Goal: Task Accomplishment & Management: Complete application form

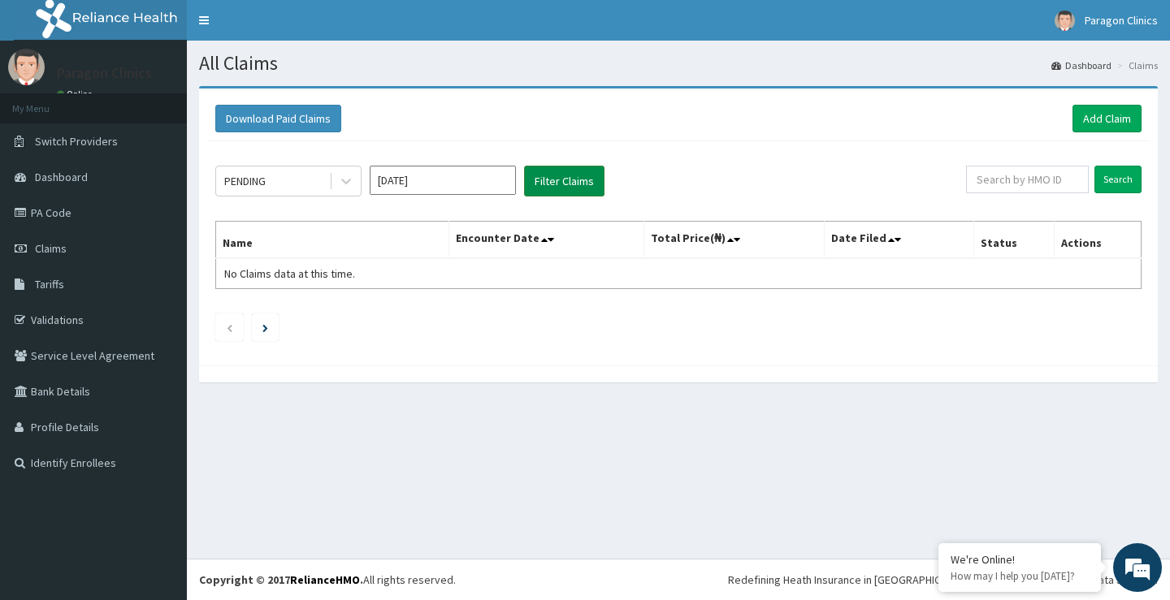
click at [547, 184] on button "Filter Claims" at bounding box center [564, 181] width 80 height 31
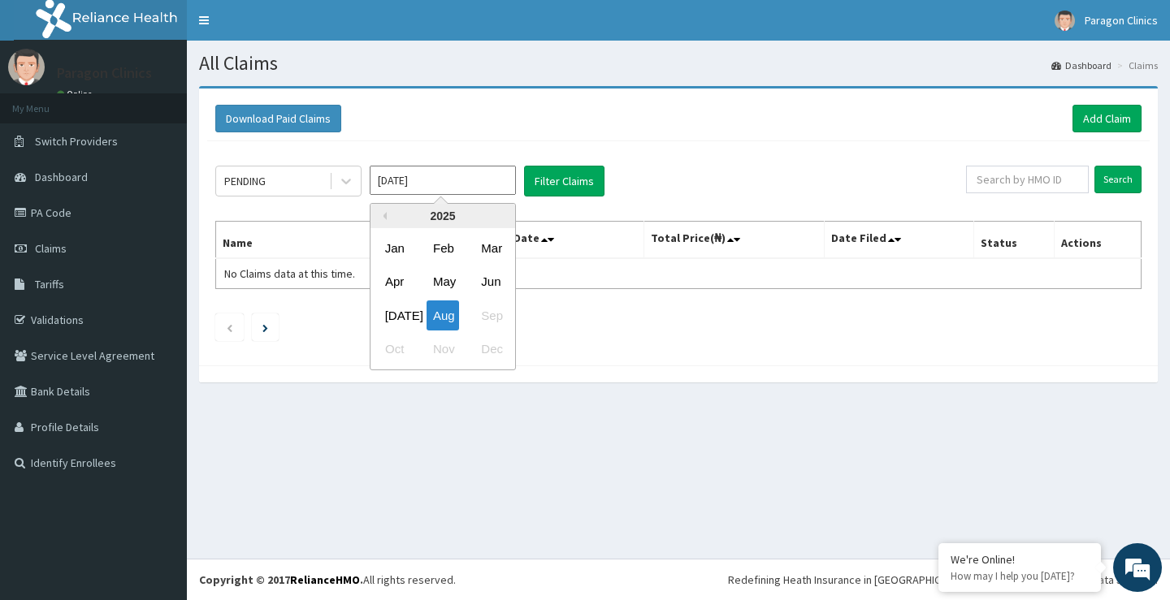
drag, startPoint x: 487, startPoint y: 186, endPoint x: 444, endPoint y: 213, distance: 50.7
click at [487, 187] on input "Aug 2025" at bounding box center [443, 180] width 146 height 29
drag, startPoint x: 396, startPoint y: 314, endPoint x: 610, endPoint y: 174, distance: 255.9
click at [396, 312] on div "Jul" at bounding box center [394, 316] width 32 height 30
type input "Jul 2025"
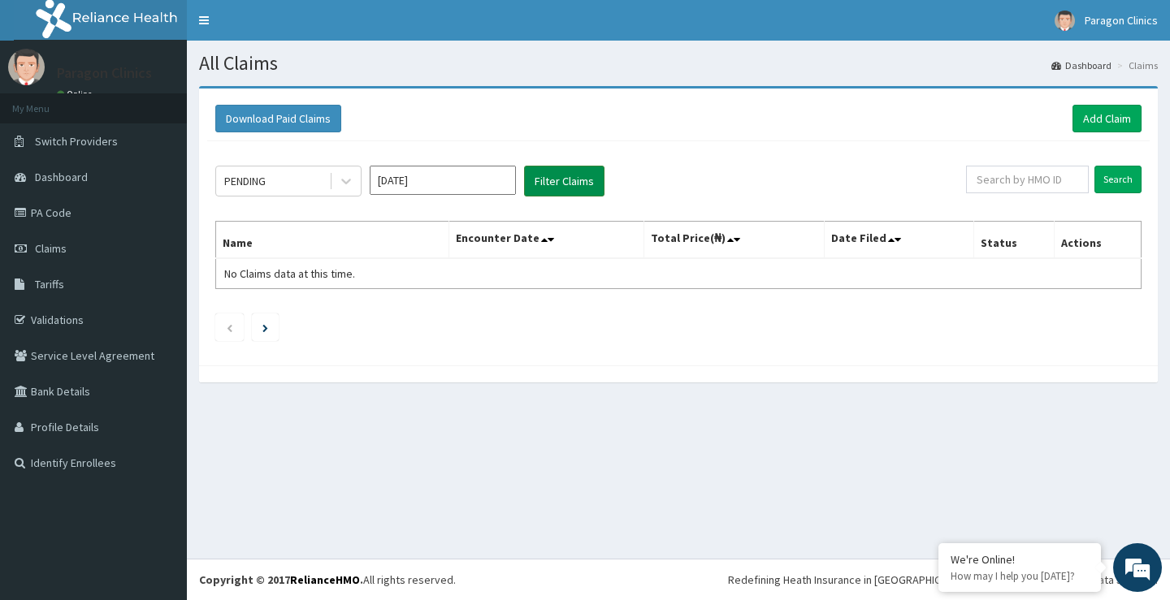
click at [556, 184] on button "Filter Claims" at bounding box center [564, 181] width 80 height 31
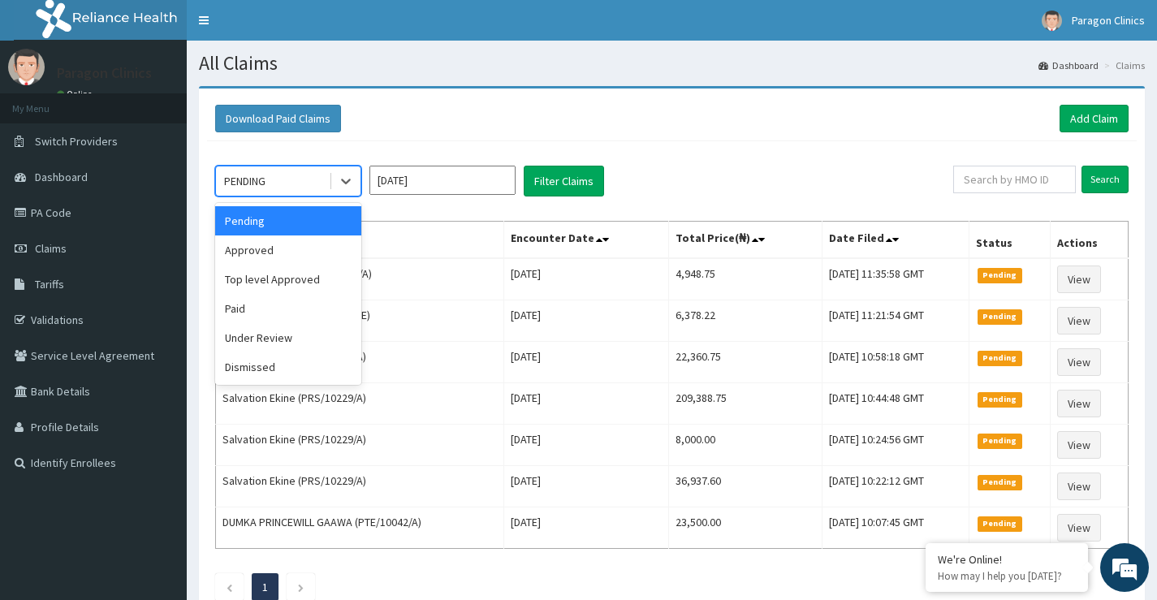
click at [299, 182] on div "PENDING" at bounding box center [272, 181] width 113 height 26
click at [257, 253] on div "Approved" at bounding box center [288, 250] width 146 height 29
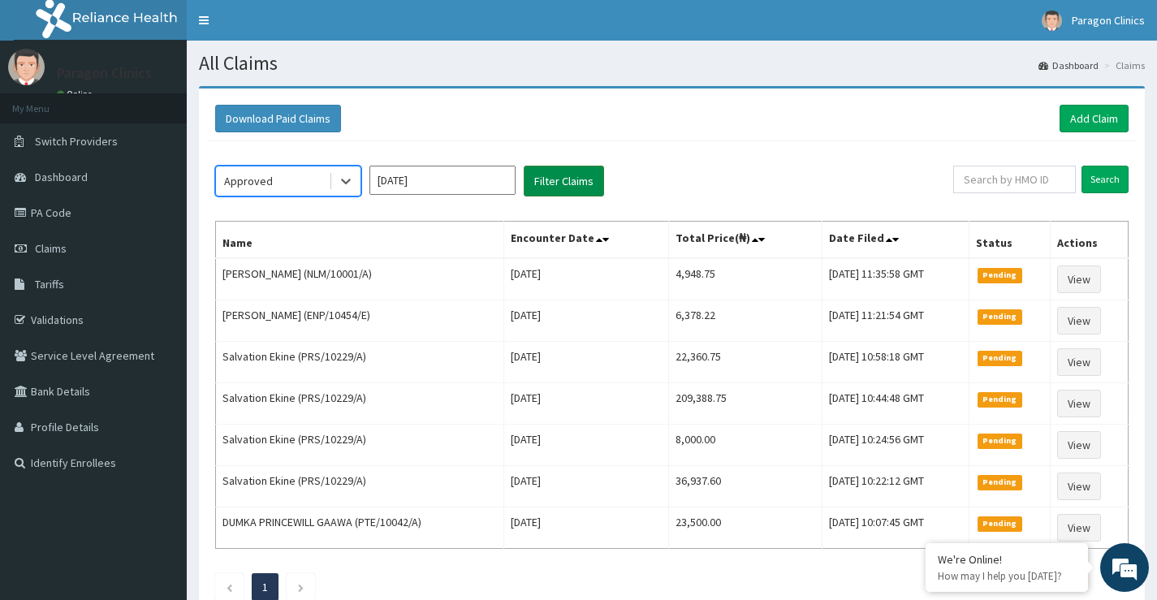
click at [564, 182] on button "Filter Claims" at bounding box center [564, 181] width 80 height 31
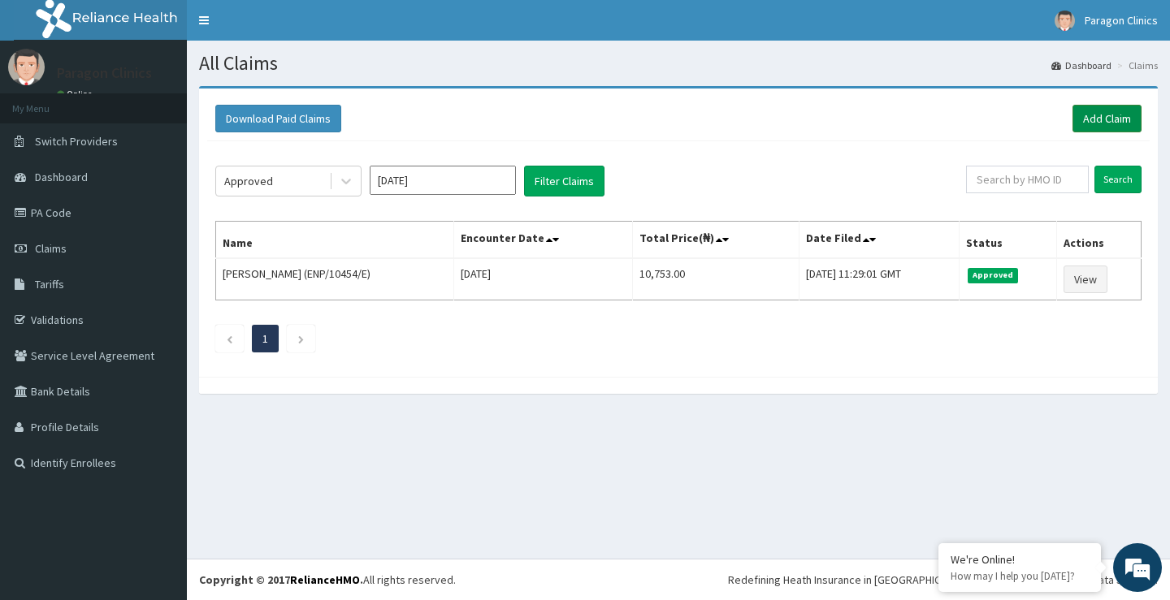
click at [1091, 119] on link "Add Claim" at bounding box center [1106, 119] width 69 height 28
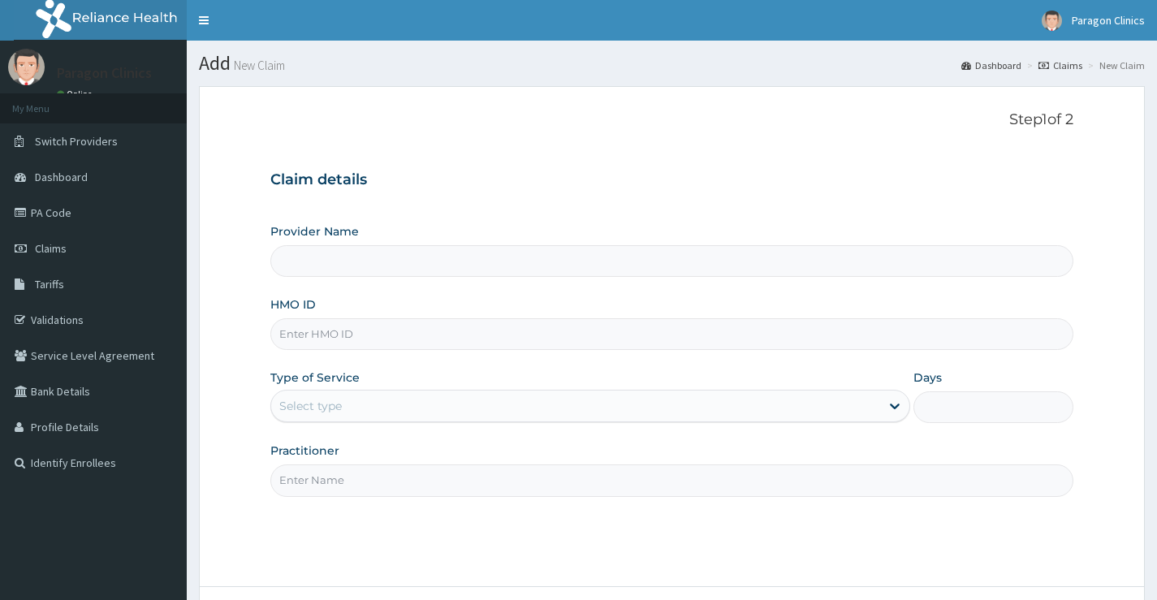
type input "Paragon Clinics And Imaging"
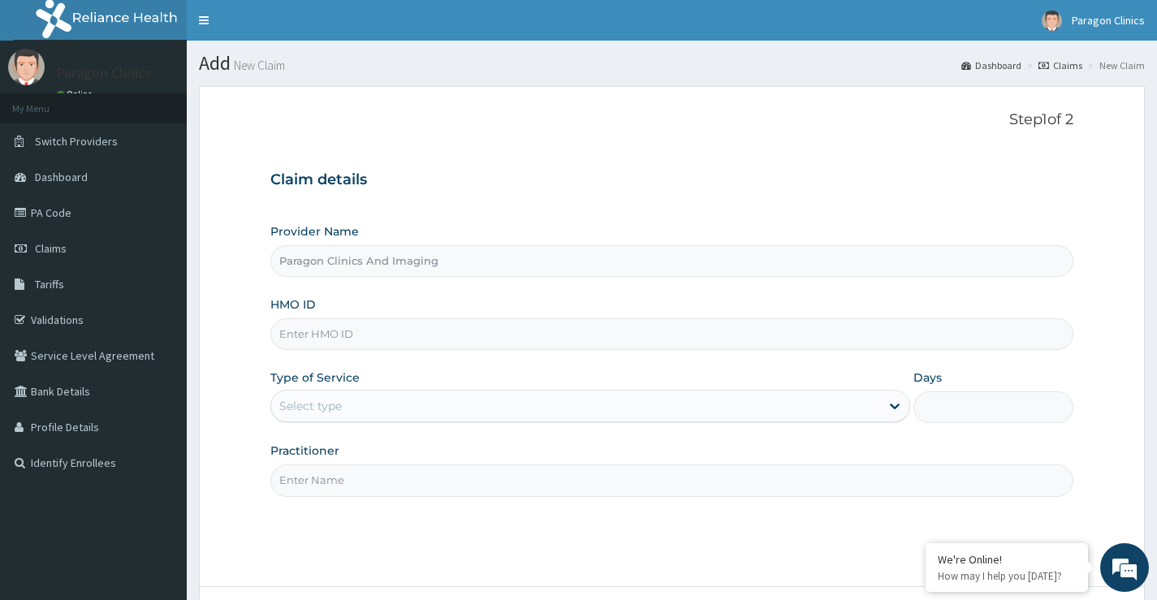
click at [309, 335] on input "HMO ID" at bounding box center [671, 334] width 803 height 32
paste input "NLM/10001/A"
type input "NLM/10001/A"
click at [368, 403] on div "Select type" at bounding box center [575, 406] width 609 height 26
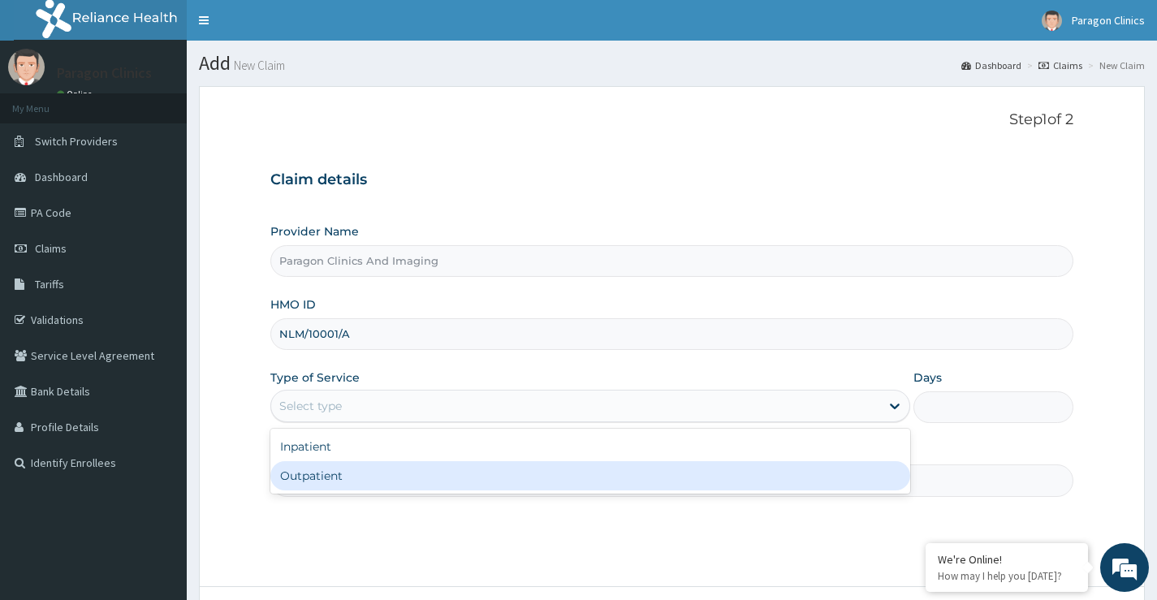
drag, startPoint x: 322, startPoint y: 480, endPoint x: 346, endPoint y: 482, distance: 24.5
click at [322, 481] on div "Outpatient" at bounding box center [590, 475] width 640 height 29
type input "1"
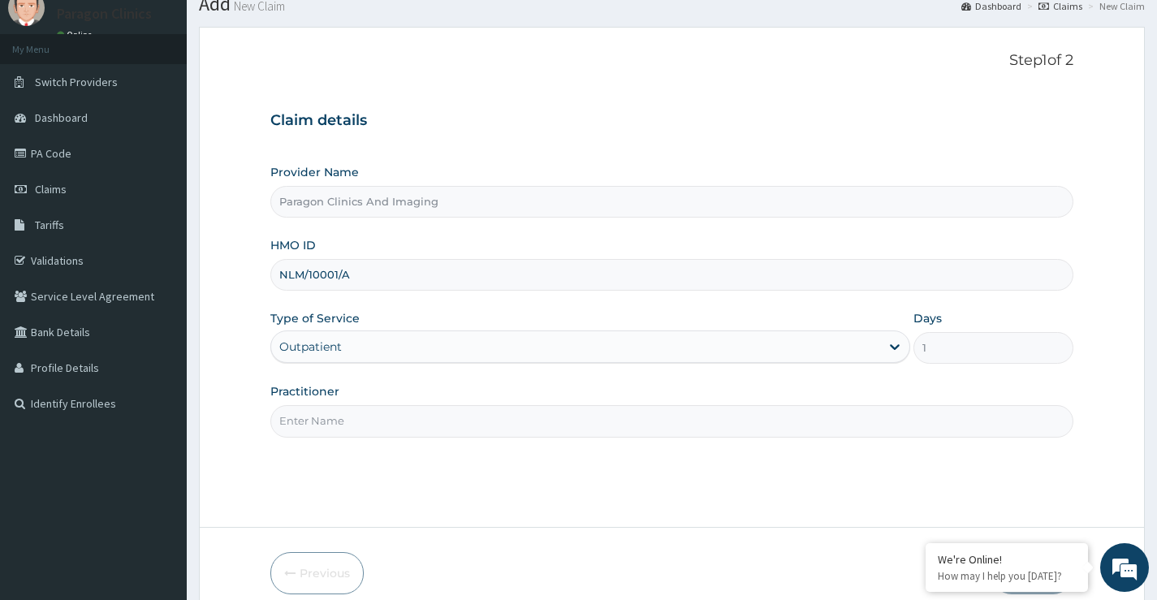
scroll to position [132, 0]
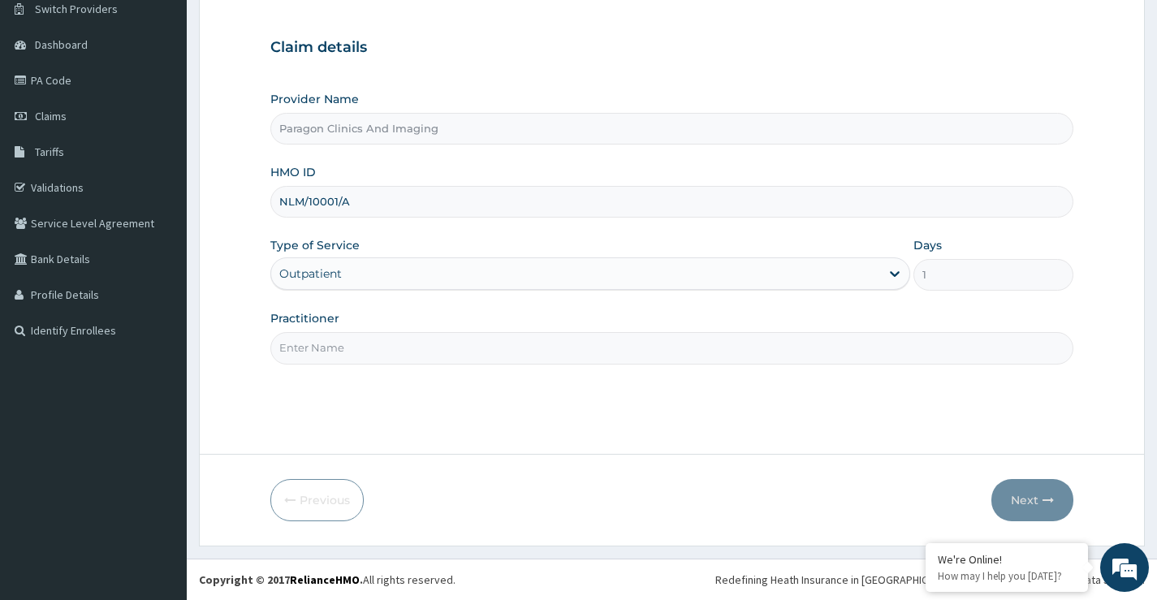
drag, startPoint x: 346, startPoint y: 343, endPoint x: 656, endPoint y: 361, distance: 310.8
click at [348, 344] on input "Practitioner" at bounding box center [671, 348] width 803 height 32
type input "d"
type input "dr. obiora"
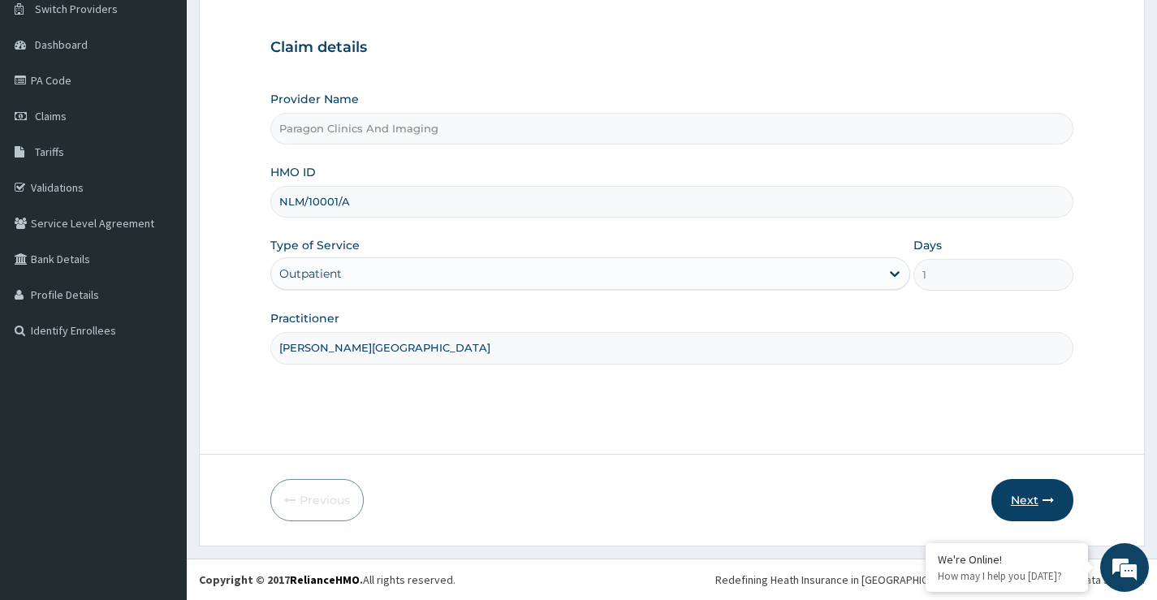
click at [1032, 498] on button "Next" at bounding box center [1033, 500] width 82 height 42
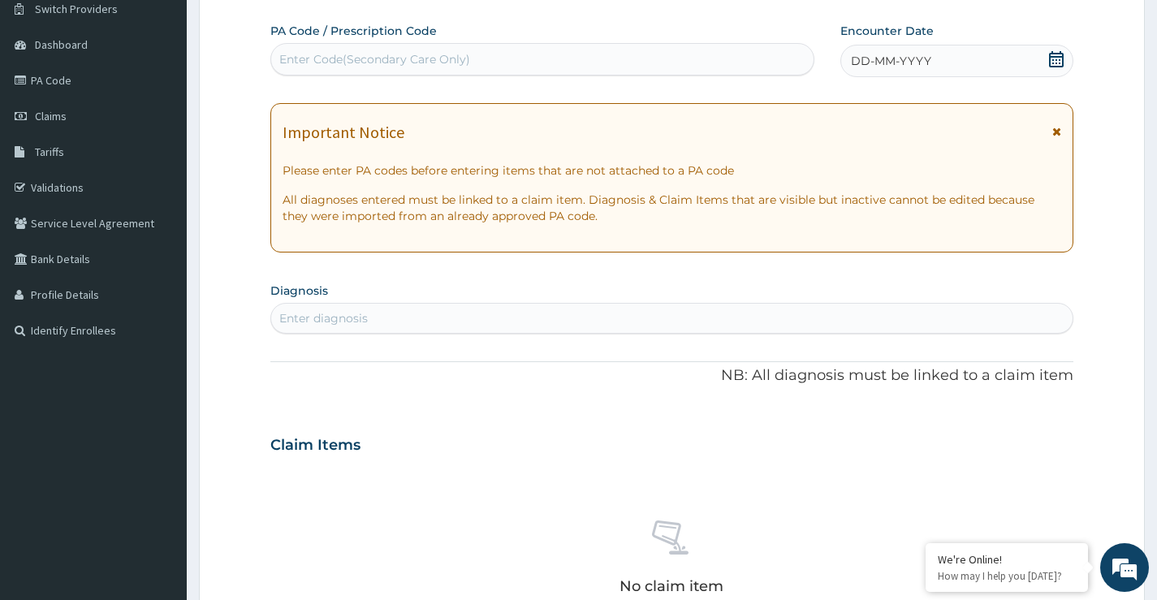
click at [453, 58] on div "Enter Code(Secondary Care Only)" at bounding box center [374, 59] width 191 height 16
paste input "PA/1E8FAA"
type input "PA/1E8FAA"
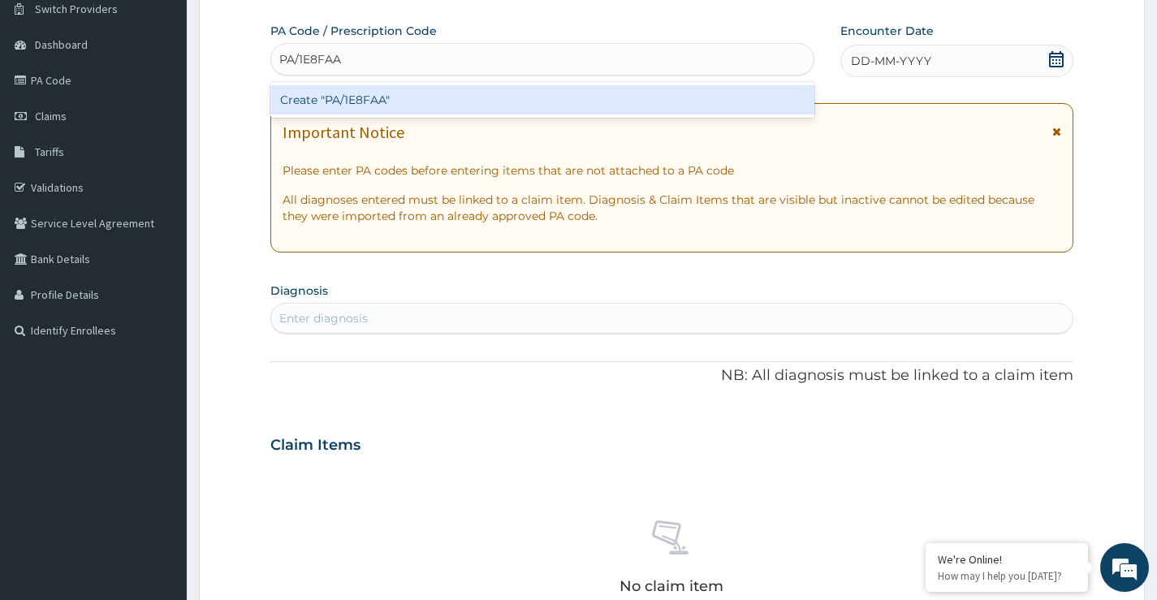
click at [335, 102] on div "Create "PA/1E8FAA"" at bounding box center [542, 99] width 544 height 29
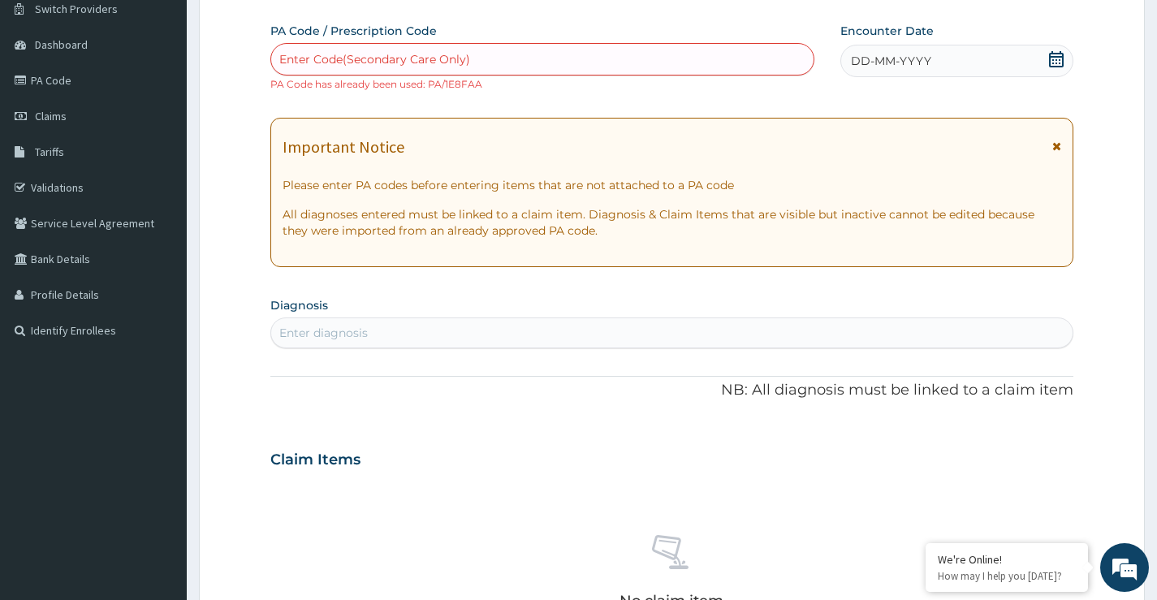
paste input "PA/8863E7"
type input "PA/8863E7"
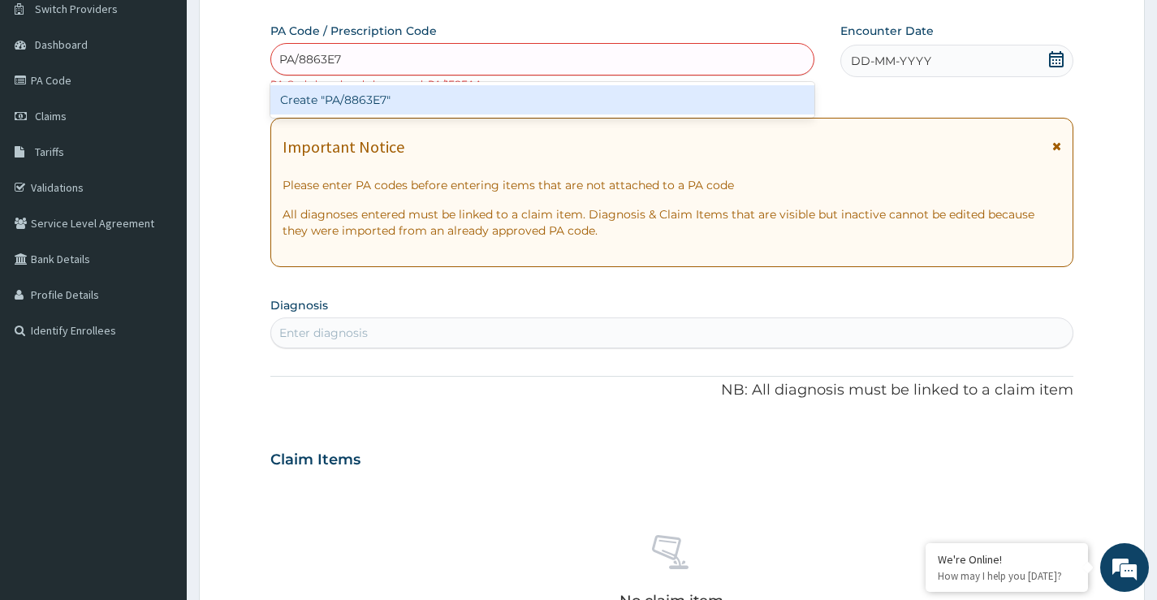
click at [403, 102] on div "Create "PA/8863E7"" at bounding box center [542, 99] width 544 height 29
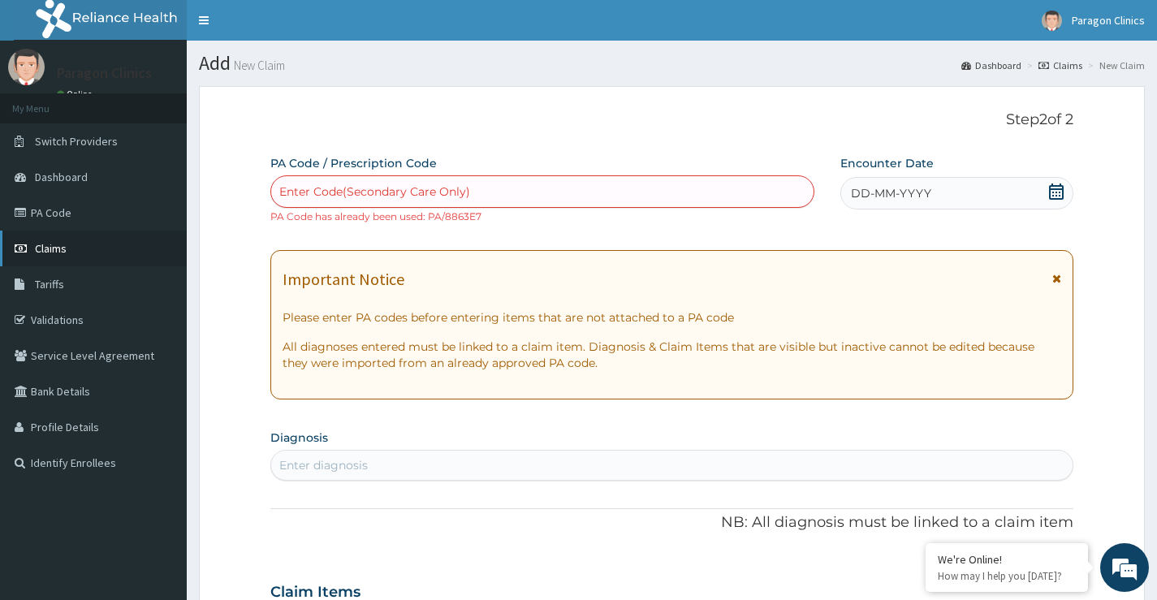
click at [54, 244] on span "Claims" at bounding box center [51, 248] width 32 height 15
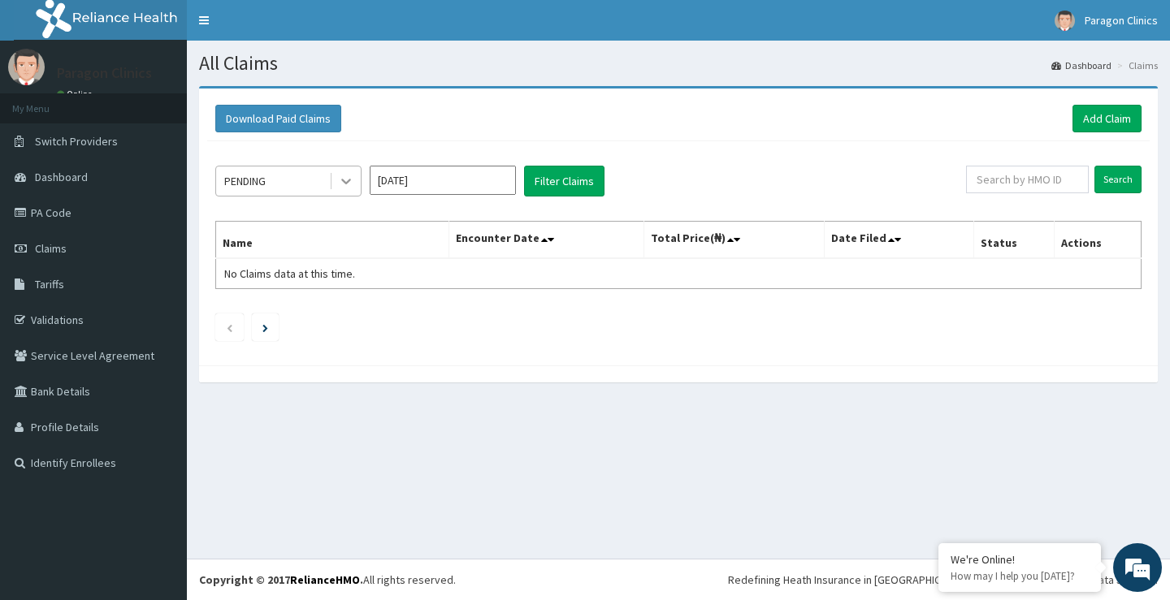
click at [342, 183] on icon at bounding box center [346, 181] width 16 height 16
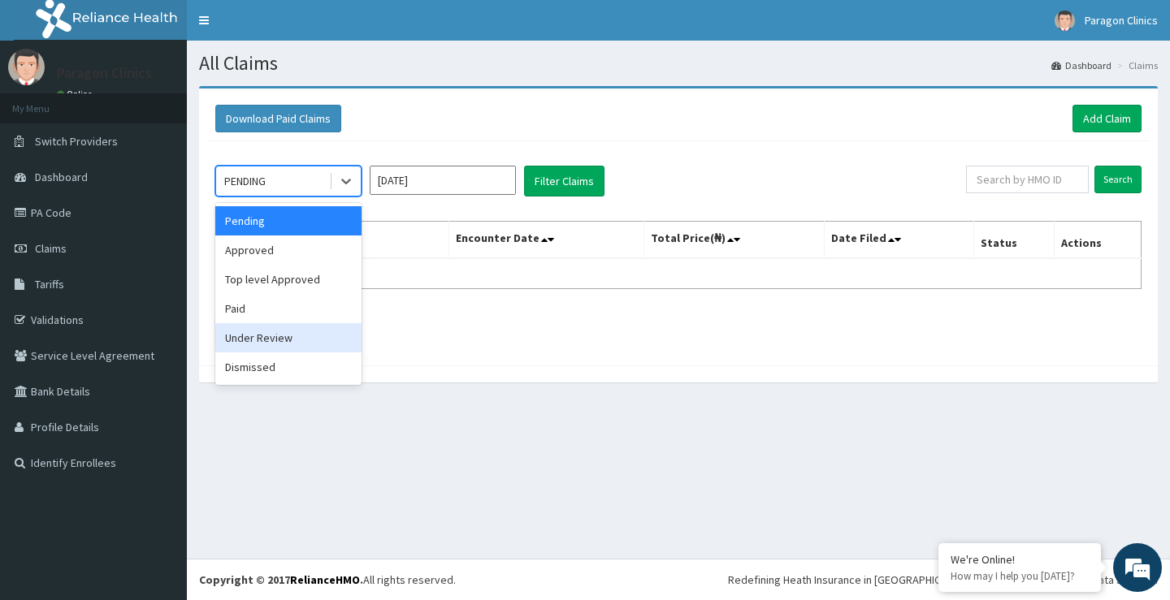
click at [259, 336] on div "Under Review" at bounding box center [288, 337] width 146 height 29
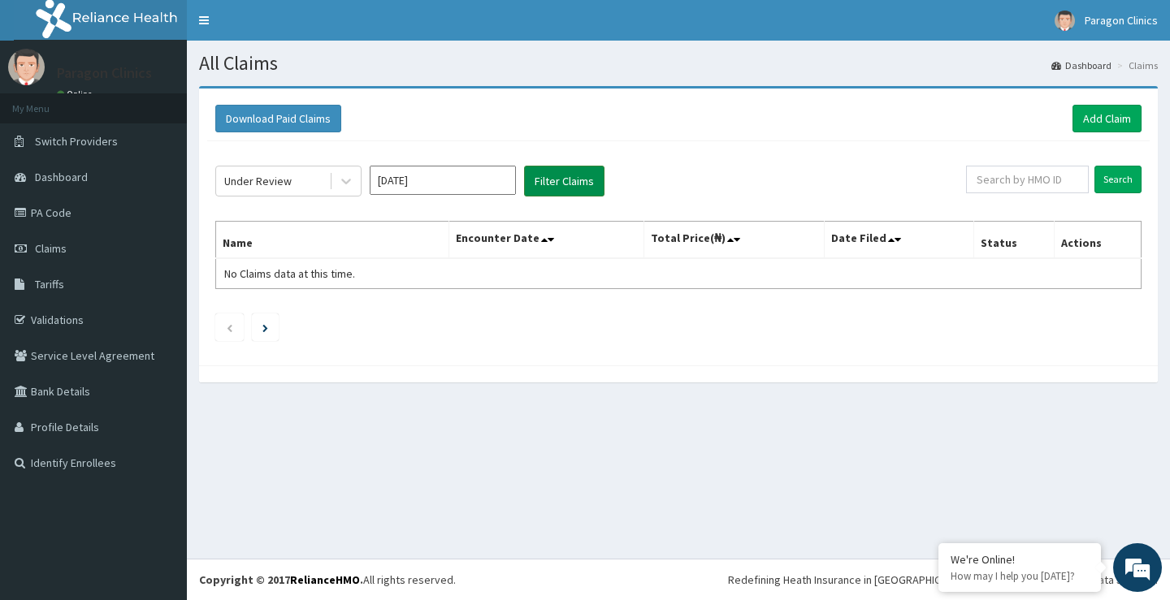
click at [556, 179] on button "Filter Claims" at bounding box center [564, 181] width 80 height 31
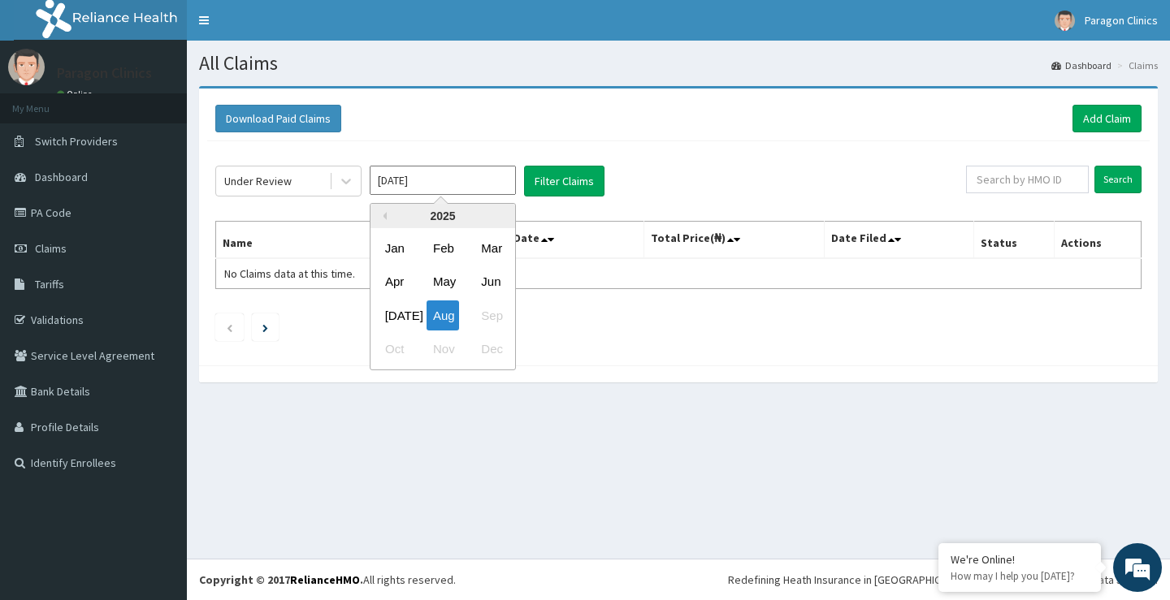
click at [451, 190] on input "Aug 2025" at bounding box center [443, 180] width 146 height 29
click at [390, 316] on div "Jul" at bounding box center [394, 316] width 32 height 30
type input "Jul 2025"
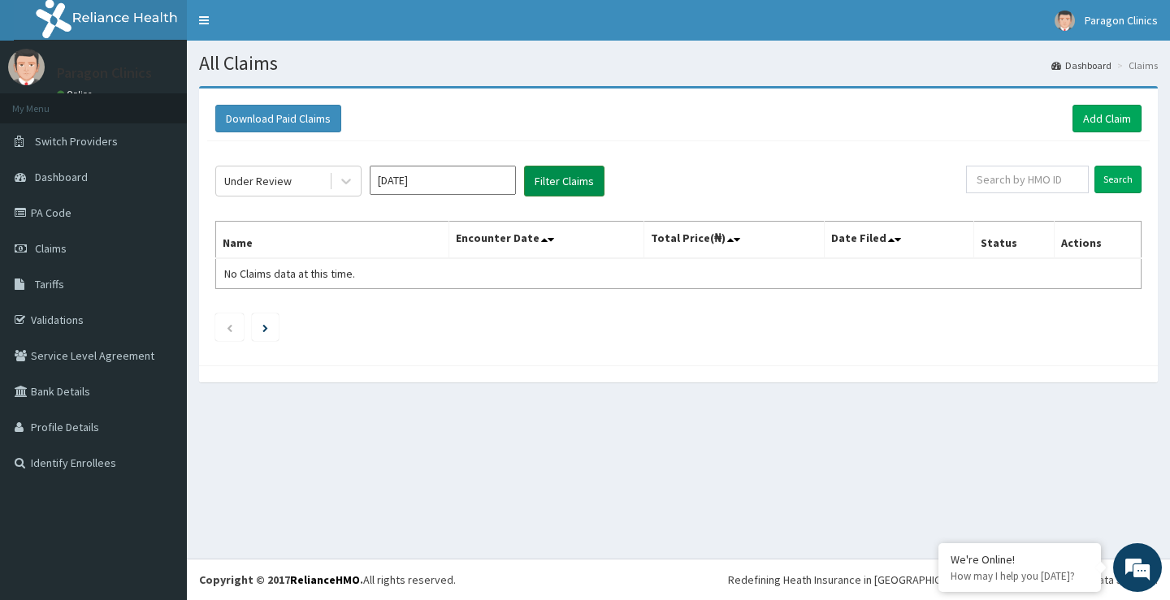
click at [566, 176] on button "Filter Claims" at bounding box center [564, 181] width 80 height 31
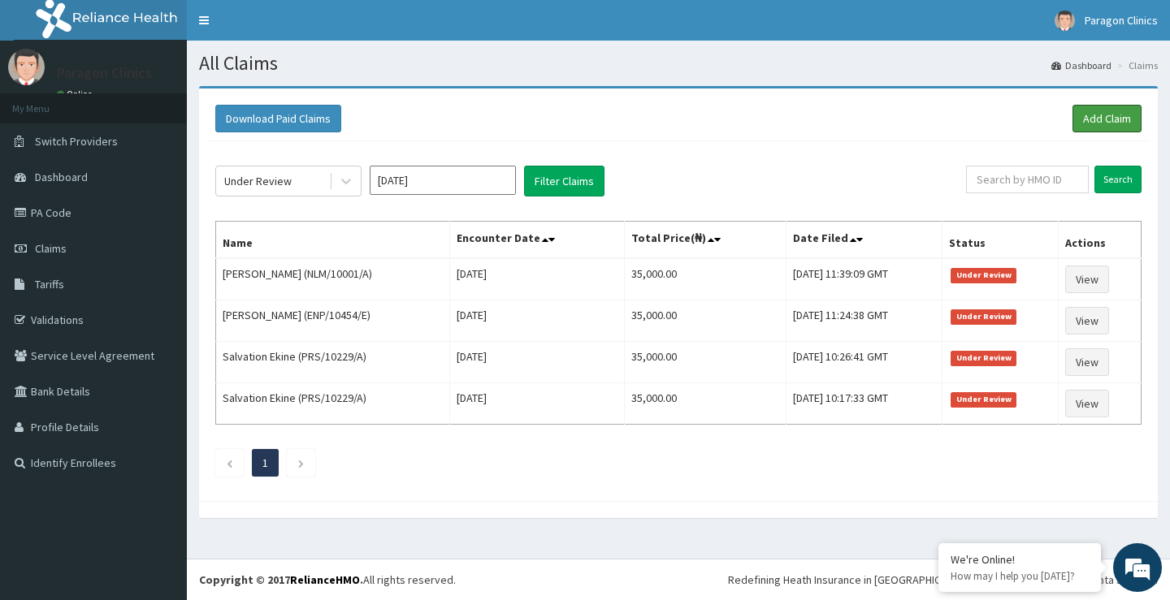
drag, startPoint x: 1104, startPoint y: 119, endPoint x: 978, endPoint y: 119, distance: 125.9
click at [1104, 119] on link "Add Claim" at bounding box center [1106, 119] width 69 height 28
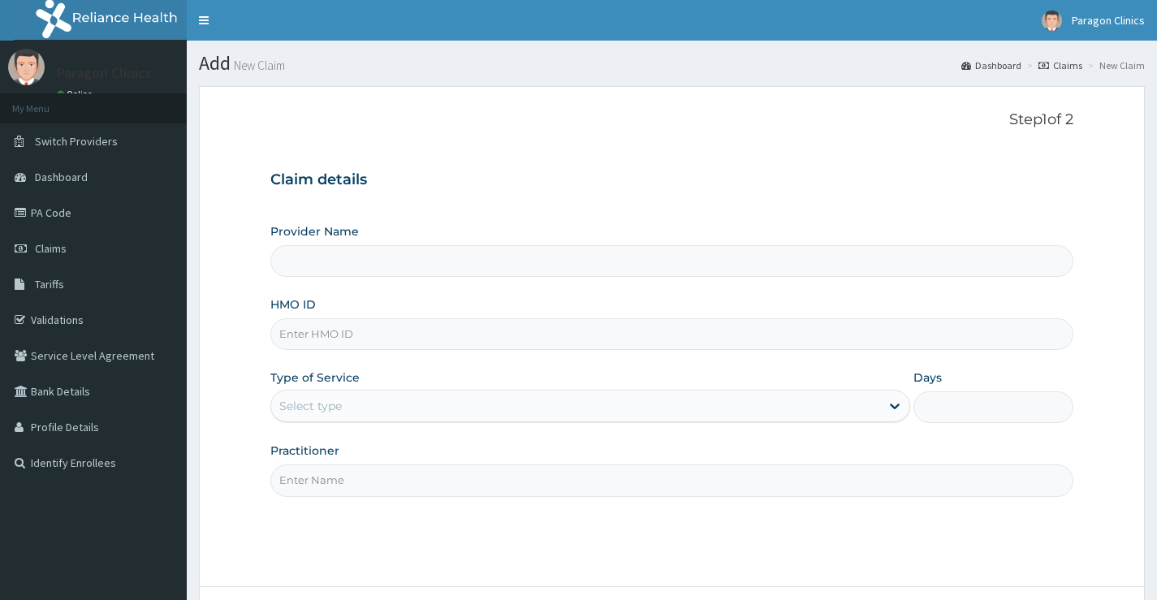
click at [307, 342] on input "HMO ID" at bounding box center [671, 334] width 803 height 32
paste input "AOM/10080/A"
type input "AOM/10080/A"
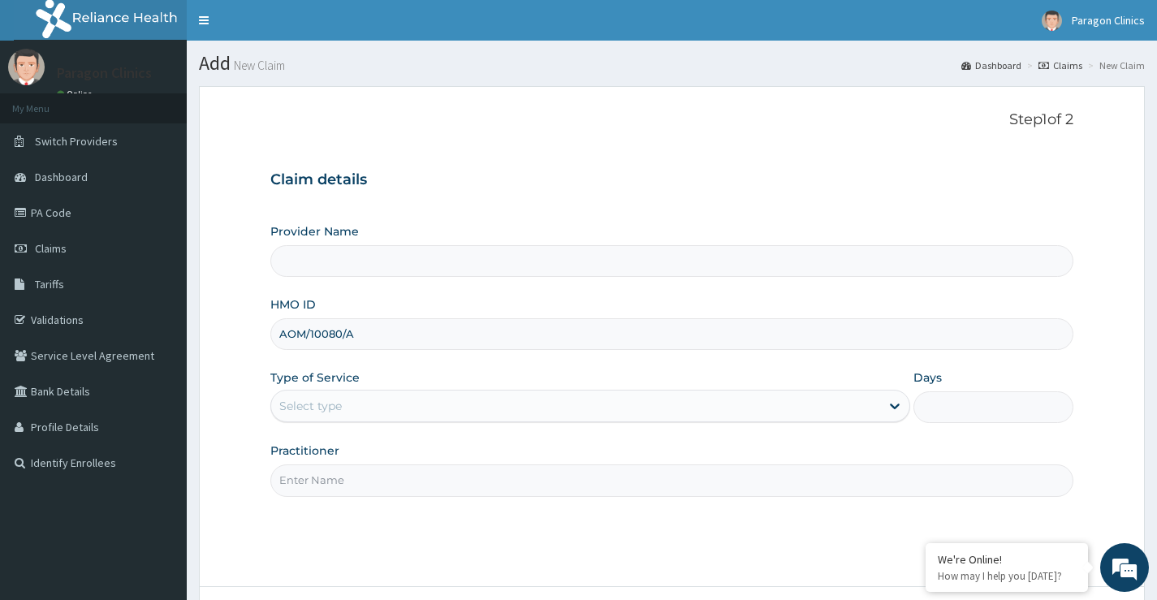
type input "Paragon Clinics And Imaging"
type input "AOM/10080/A"
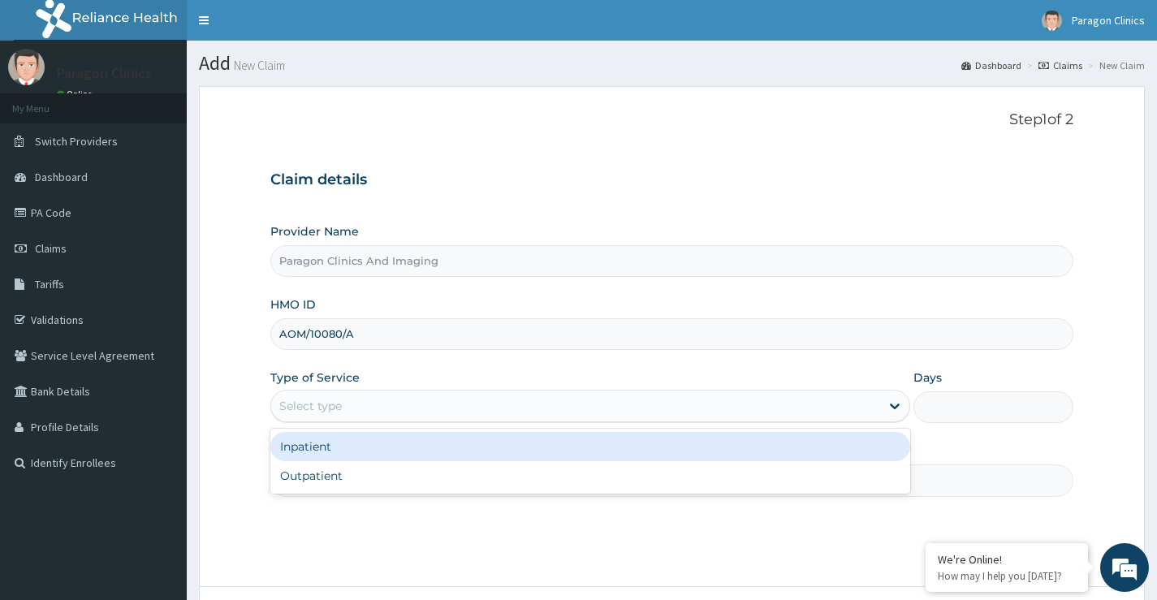
click at [328, 412] on div "Select type" at bounding box center [310, 406] width 63 height 16
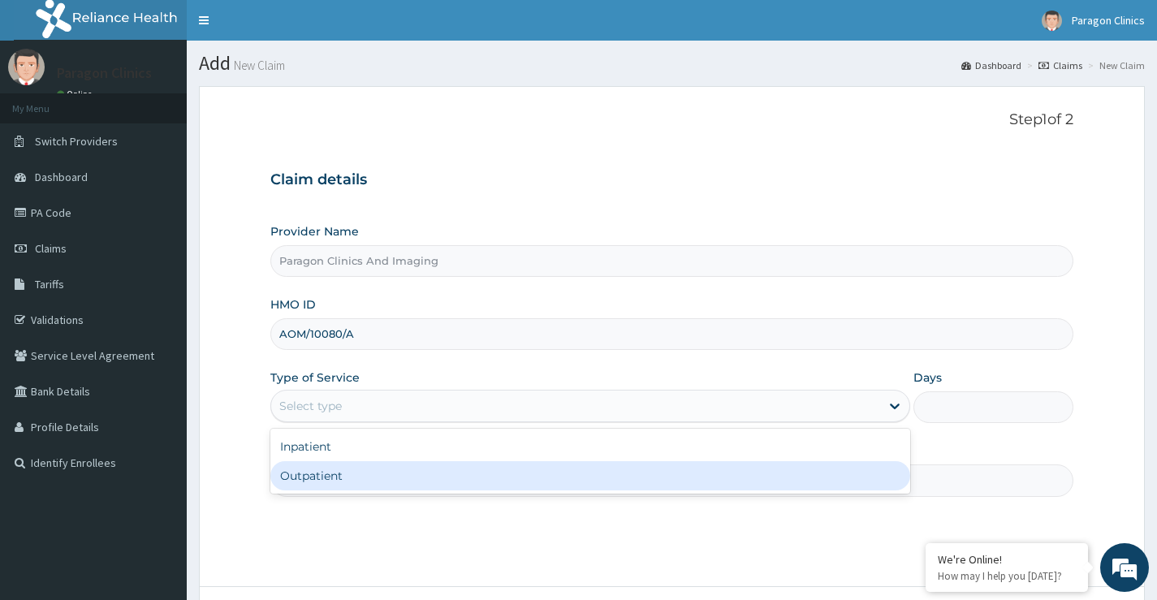
click at [314, 474] on div "Outpatient" at bounding box center [590, 475] width 640 height 29
type input "1"
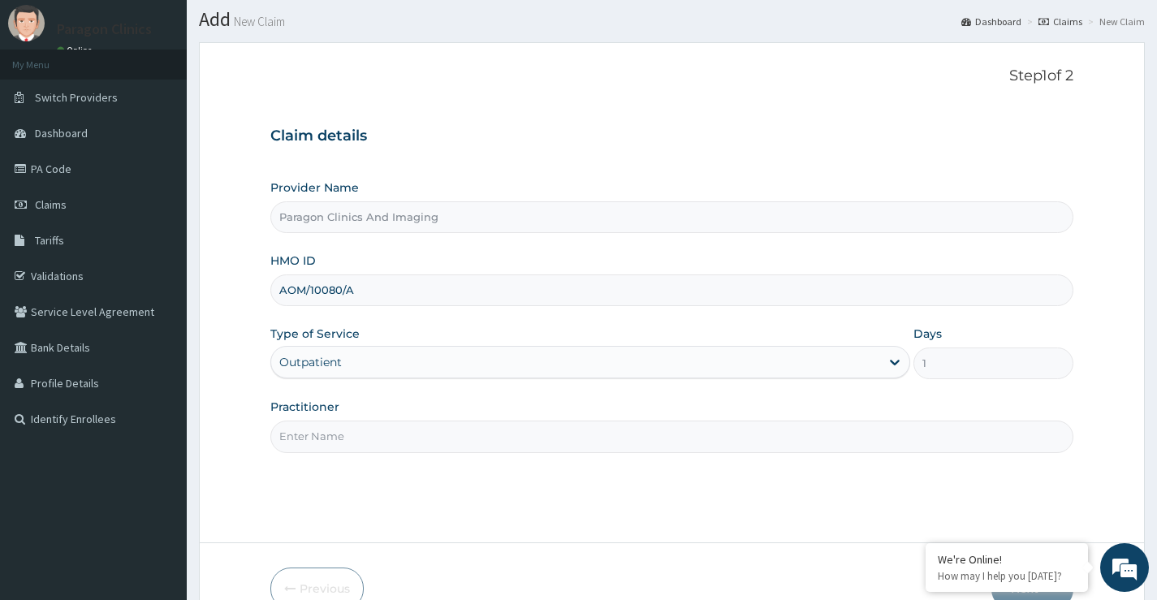
scroll to position [81, 0]
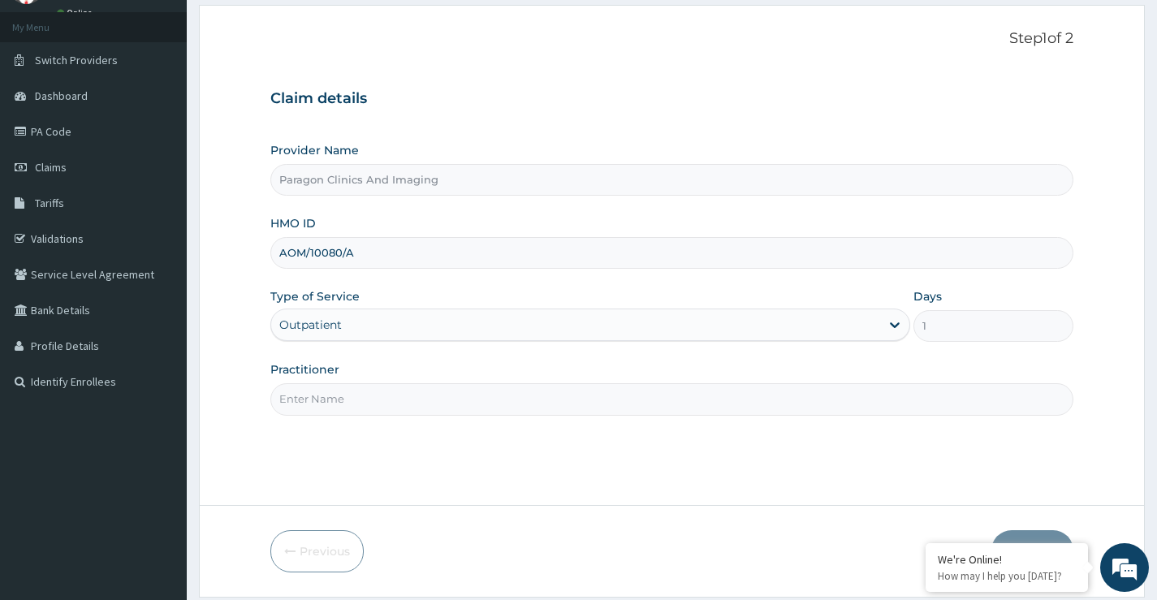
click at [351, 404] on input "Practitioner" at bounding box center [671, 399] width 803 height 32
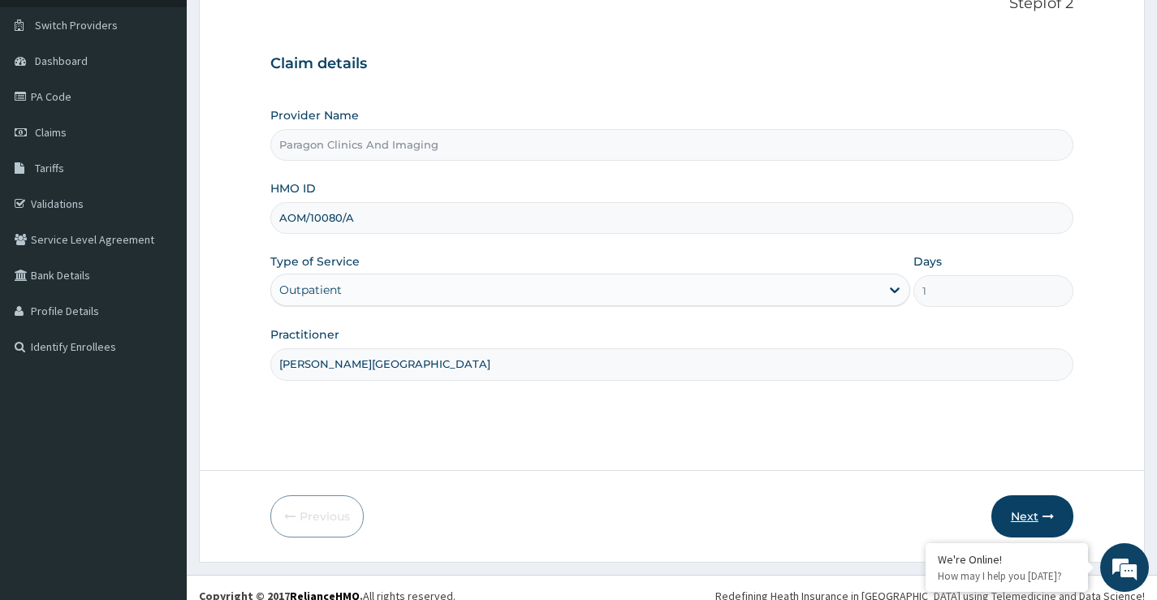
scroll to position [132, 0]
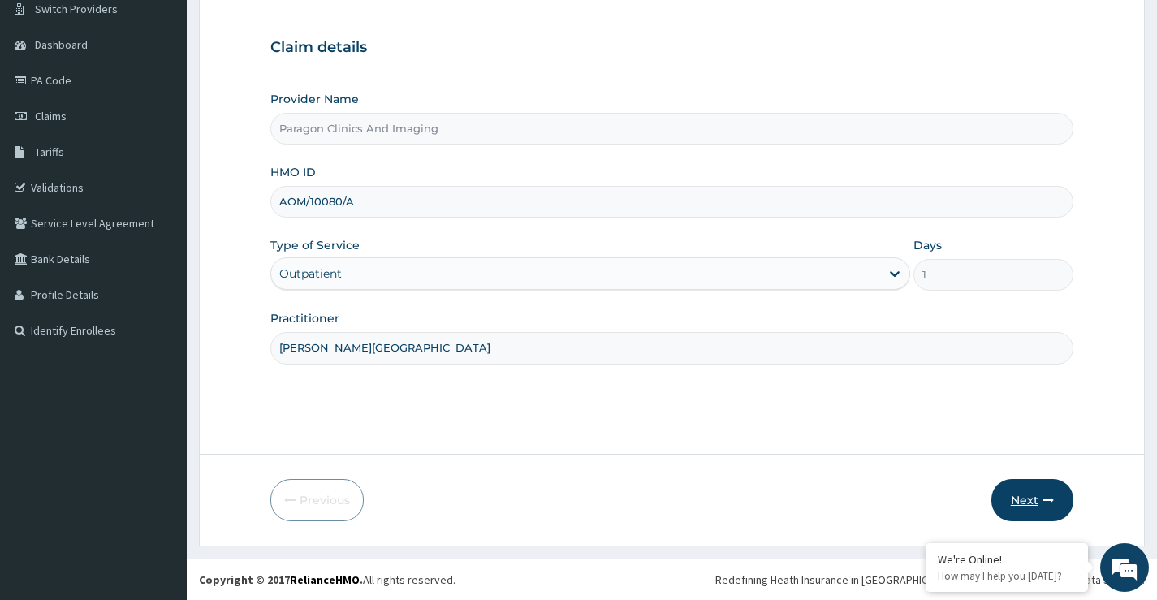
type input "[PERSON_NAME][GEOGRAPHIC_DATA]"
click at [1034, 500] on button "Next" at bounding box center [1033, 500] width 82 height 42
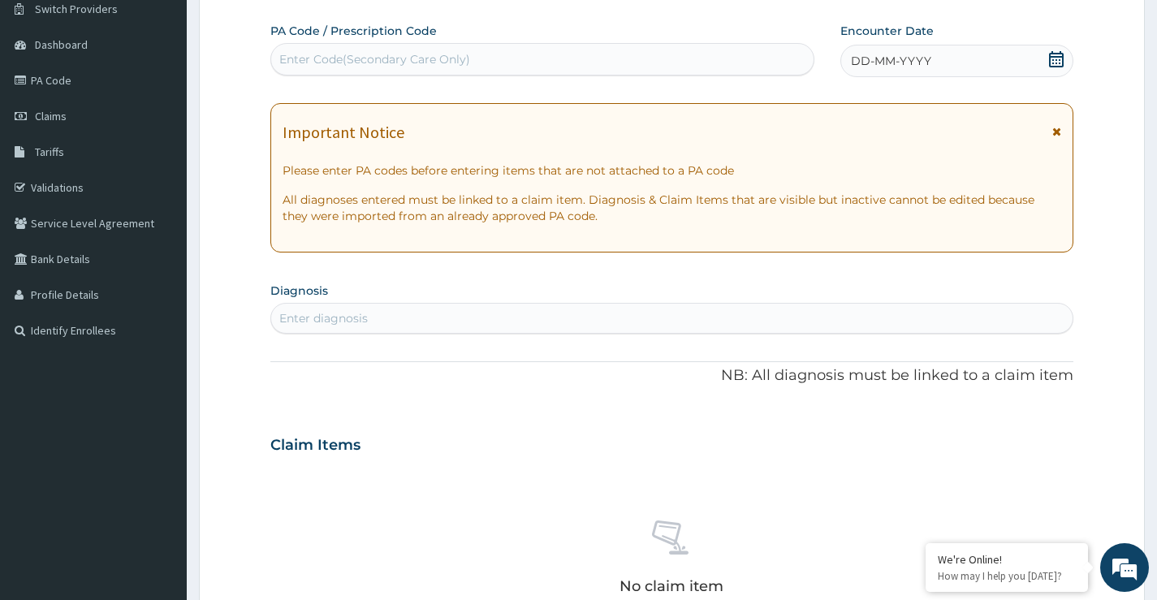
click at [547, 54] on div "Enter Code(Secondary Care Only)" at bounding box center [542, 59] width 543 height 26
paste input "PA/BD7749"
type input "PA/BD7749"
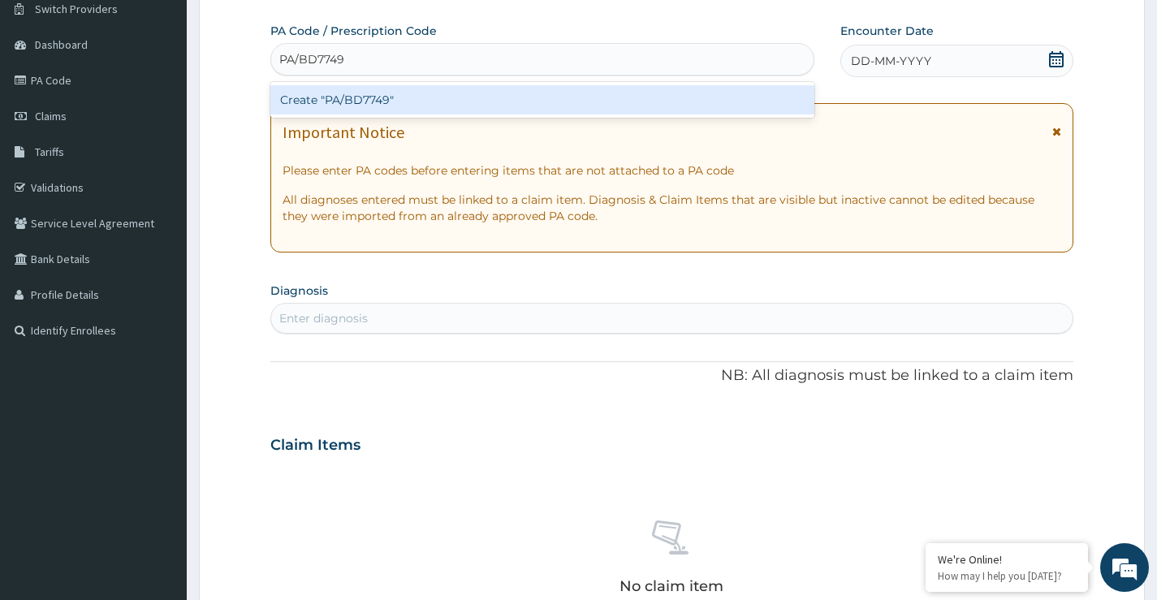
click at [634, 95] on div "Create "PA/BD7749"" at bounding box center [542, 99] width 544 height 29
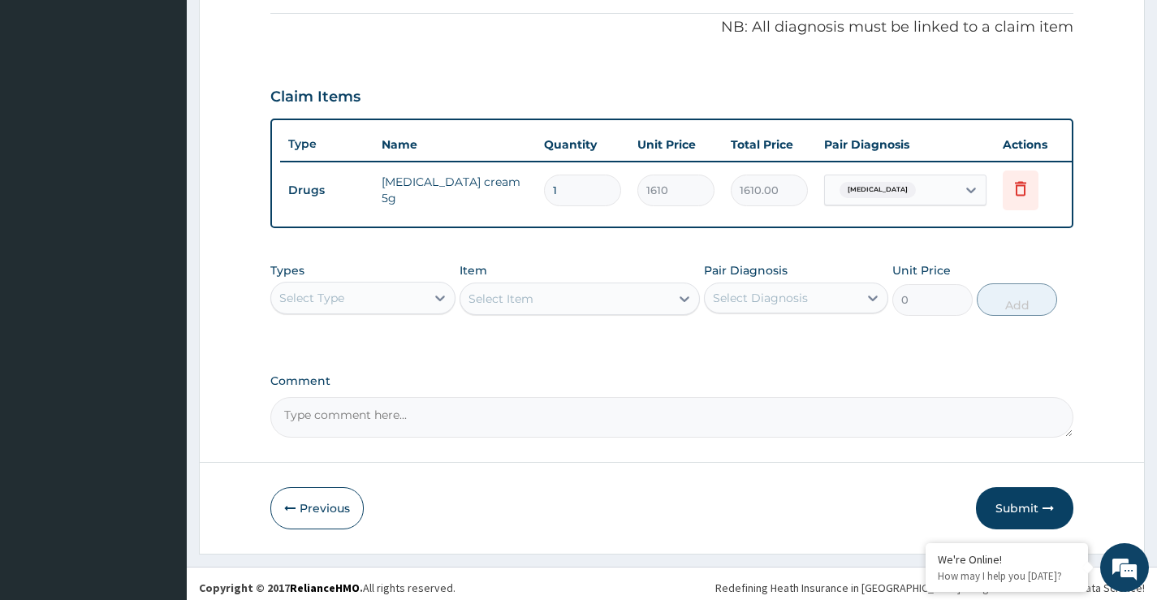
scroll to position [506, 0]
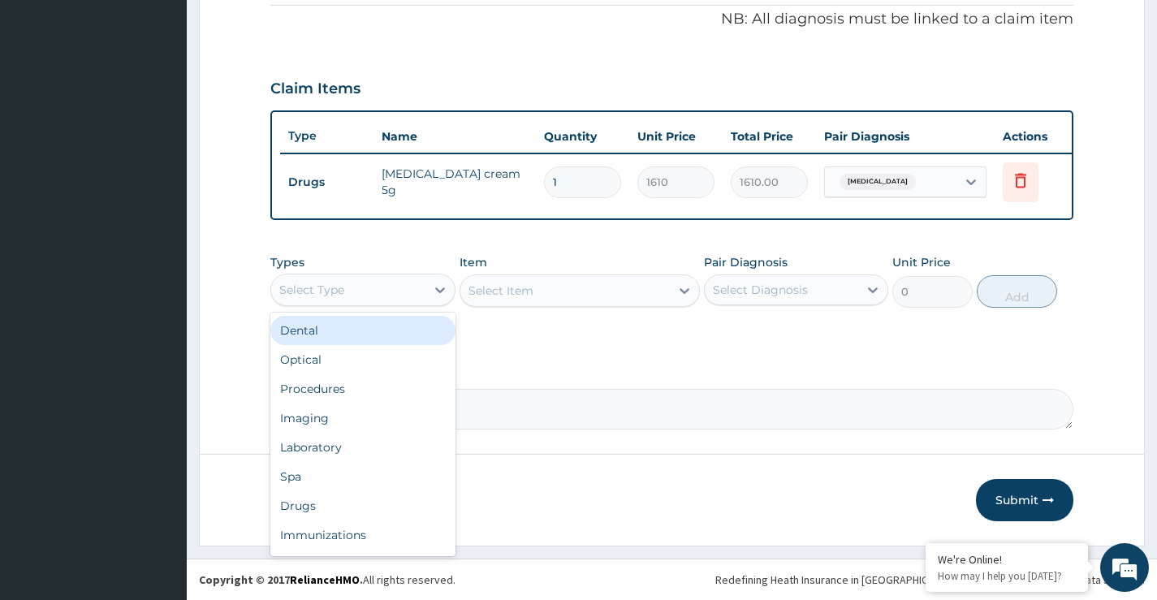
drag, startPoint x: 413, startPoint y: 288, endPoint x: 390, endPoint y: 321, distance: 40.8
click at [413, 288] on div "Select Type" at bounding box center [348, 290] width 154 height 26
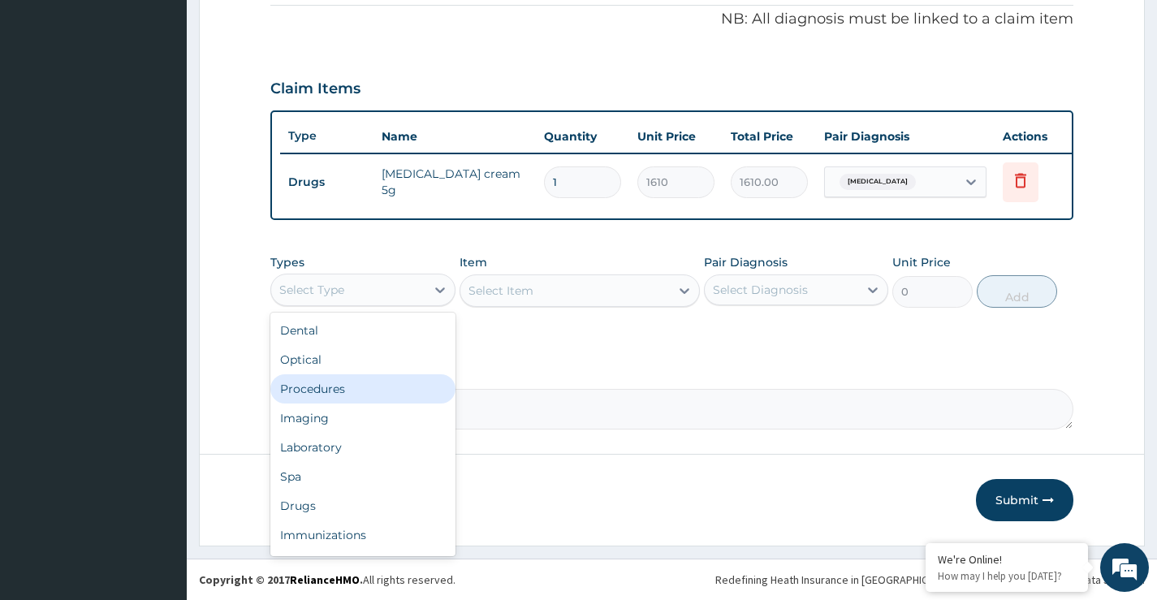
click at [314, 390] on div "Procedures" at bounding box center [362, 388] width 184 height 29
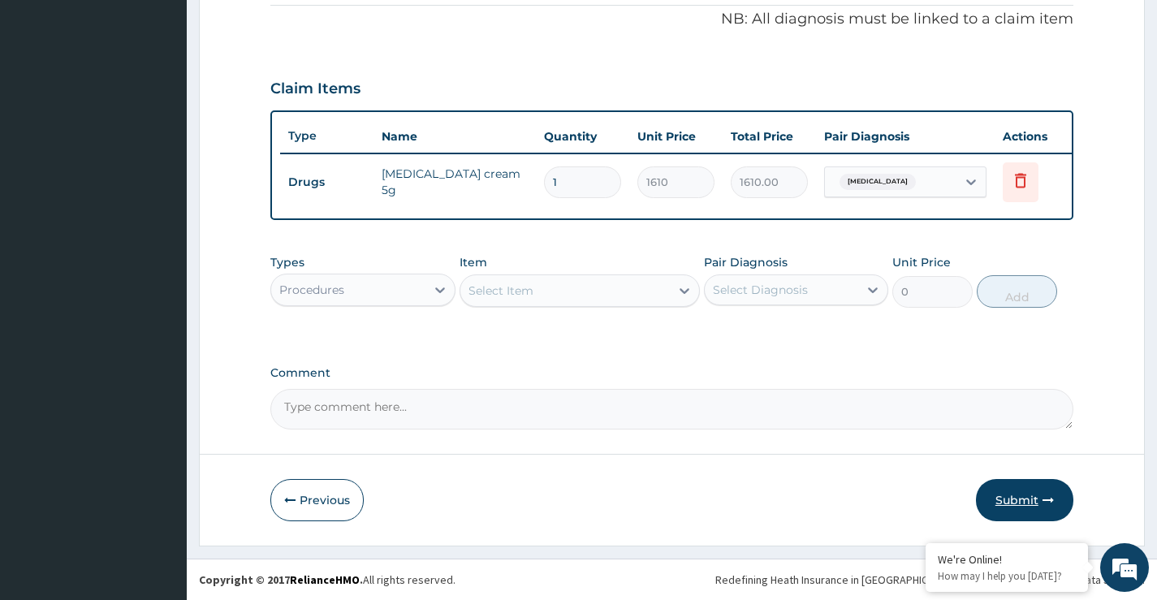
click at [1012, 498] on button "Submit" at bounding box center [1024, 500] width 97 height 42
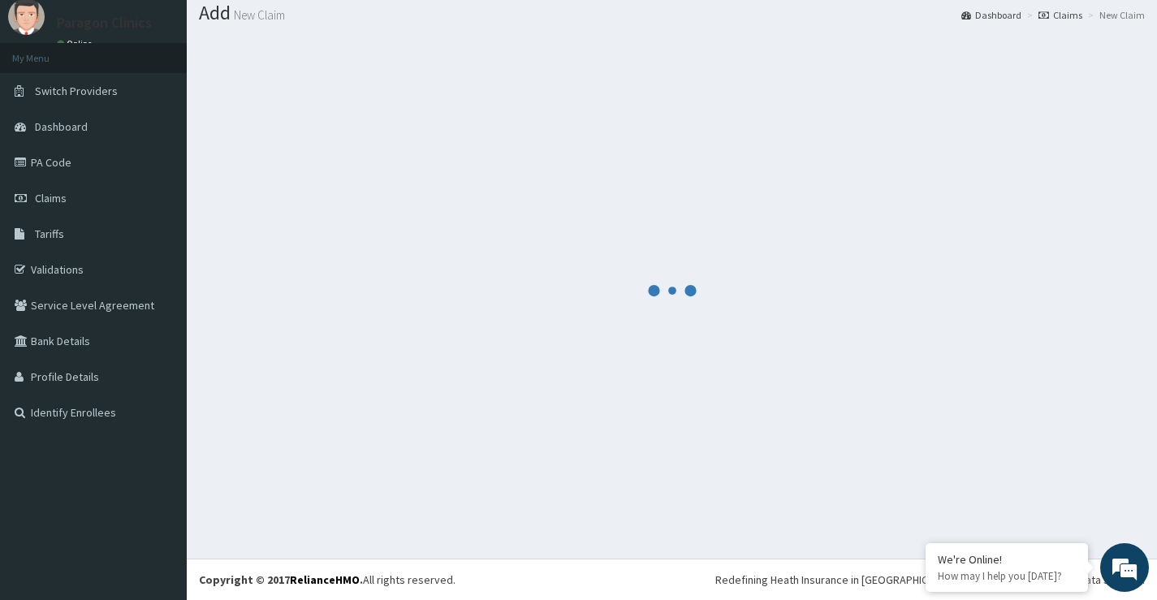
scroll to position [50, 0]
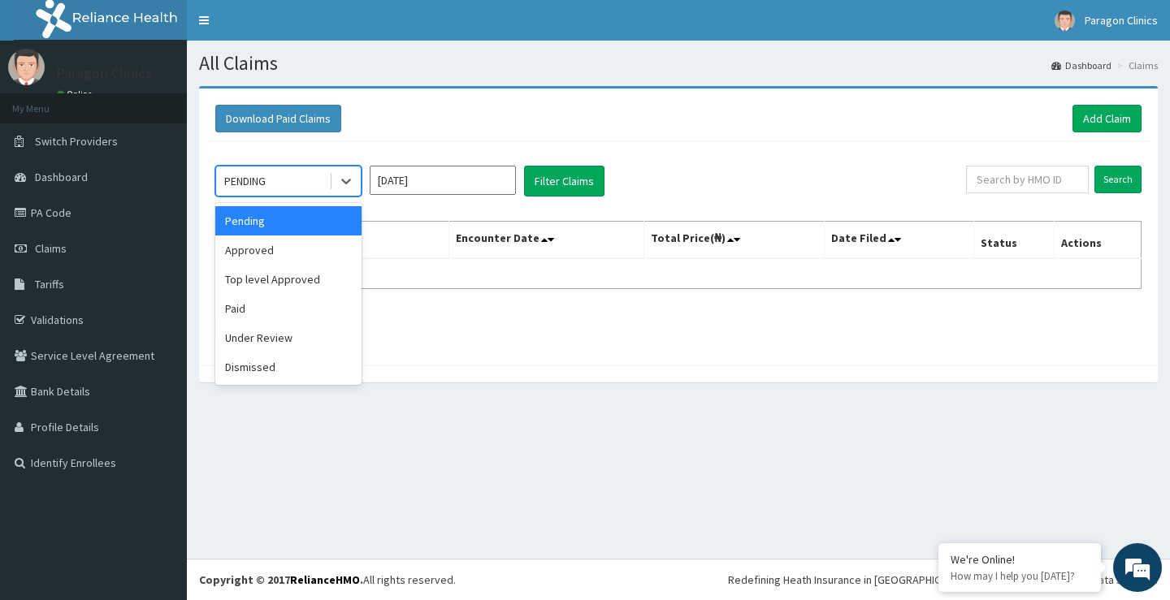
click at [288, 186] on div "PENDING" at bounding box center [272, 181] width 113 height 26
drag, startPoint x: 266, startPoint y: 253, endPoint x: 312, endPoint y: 239, distance: 48.5
click at [270, 252] on div "Approved" at bounding box center [288, 250] width 146 height 29
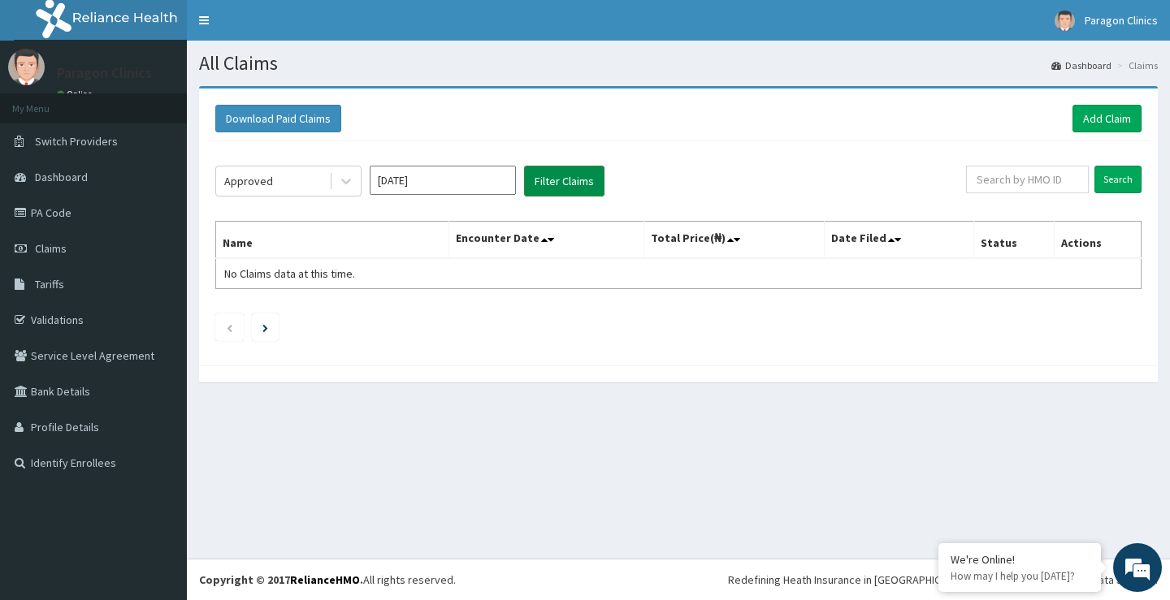
click at [551, 181] on button "Filter Claims" at bounding box center [564, 181] width 80 height 31
click at [458, 179] on input "[DATE]" at bounding box center [443, 180] width 146 height 29
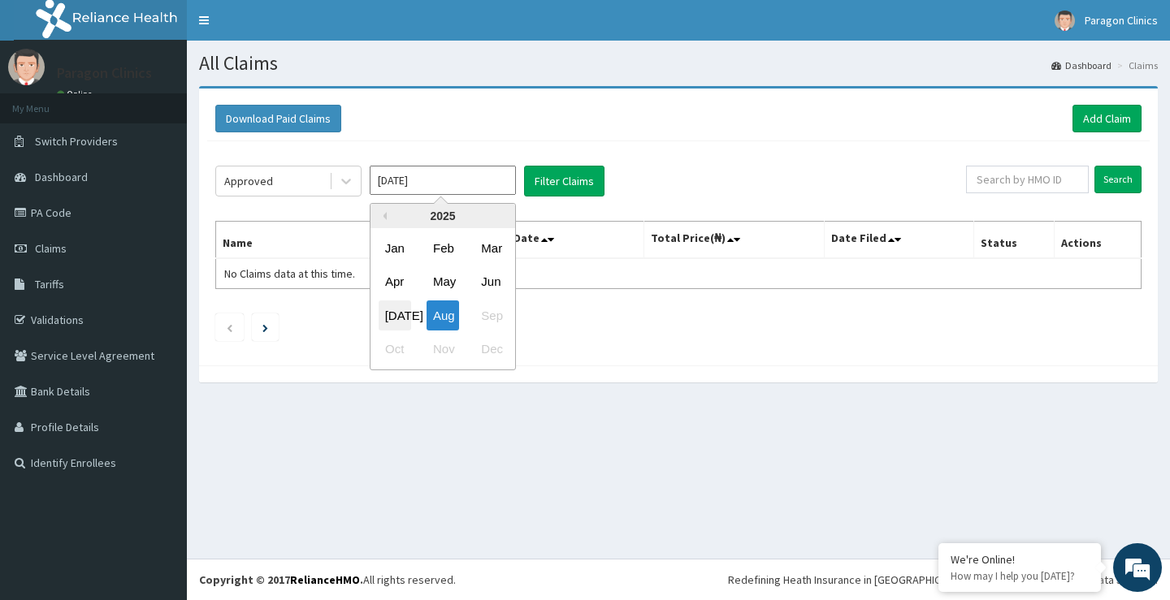
click at [393, 315] on div "Jul" at bounding box center [394, 316] width 32 height 30
type input "Jul 2025"
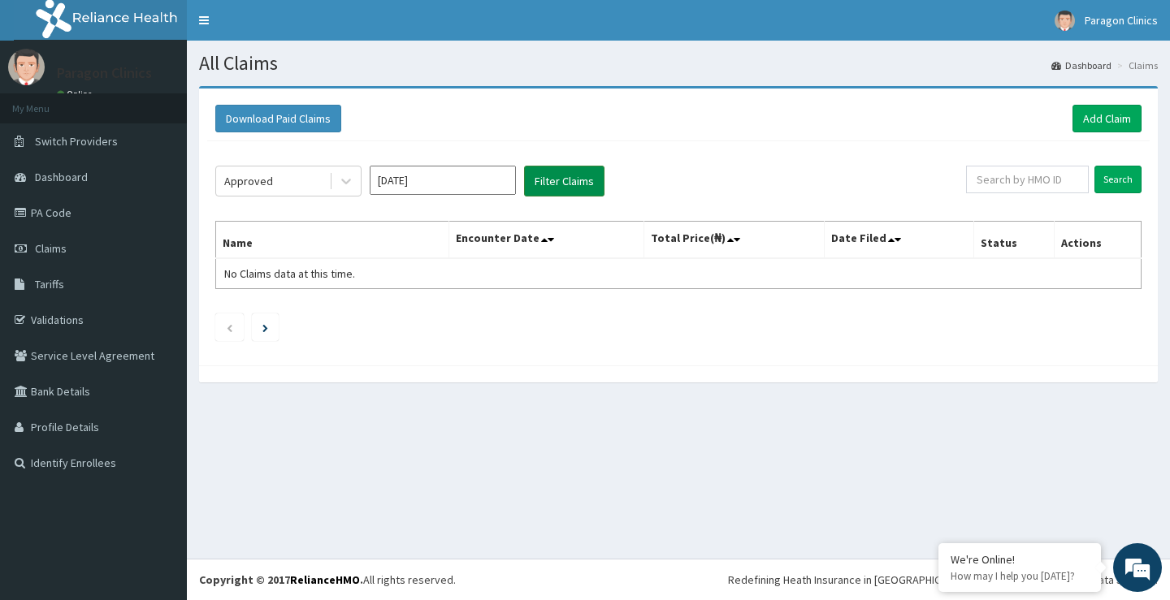
click at [563, 177] on button "Filter Claims" at bounding box center [564, 181] width 80 height 31
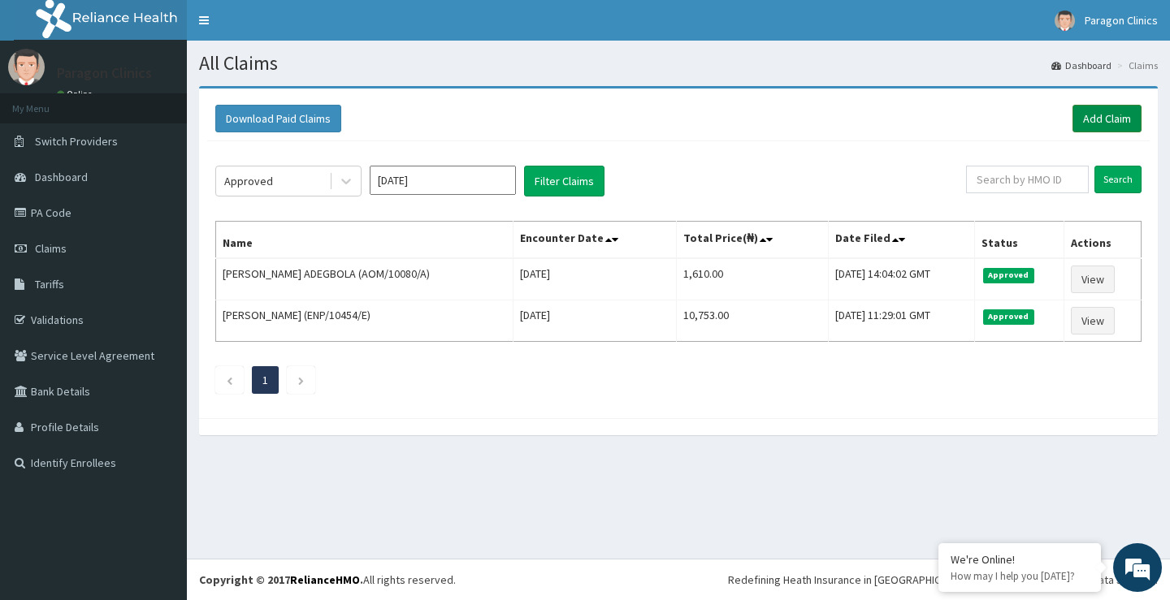
click at [1105, 112] on link "Add Claim" at bounding box center [1106, 119] width 69 height 28
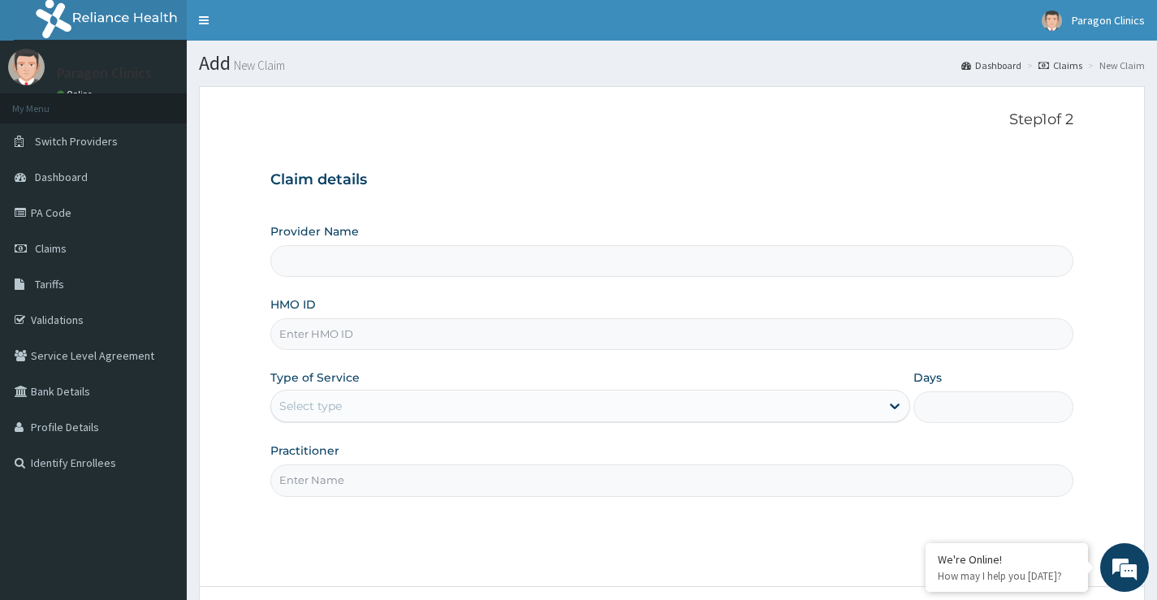
click at [307, 333] on input "HMO ID" at bounding box center [671, 334] width 803 height 32
type input "Paragon Clinics And Imaging"
paste input "AOM/10080/A"
type input "AOM/10080/A"
click at [321, 401] on div "Select type" at bounding box center [310, 406] width 63 height 16
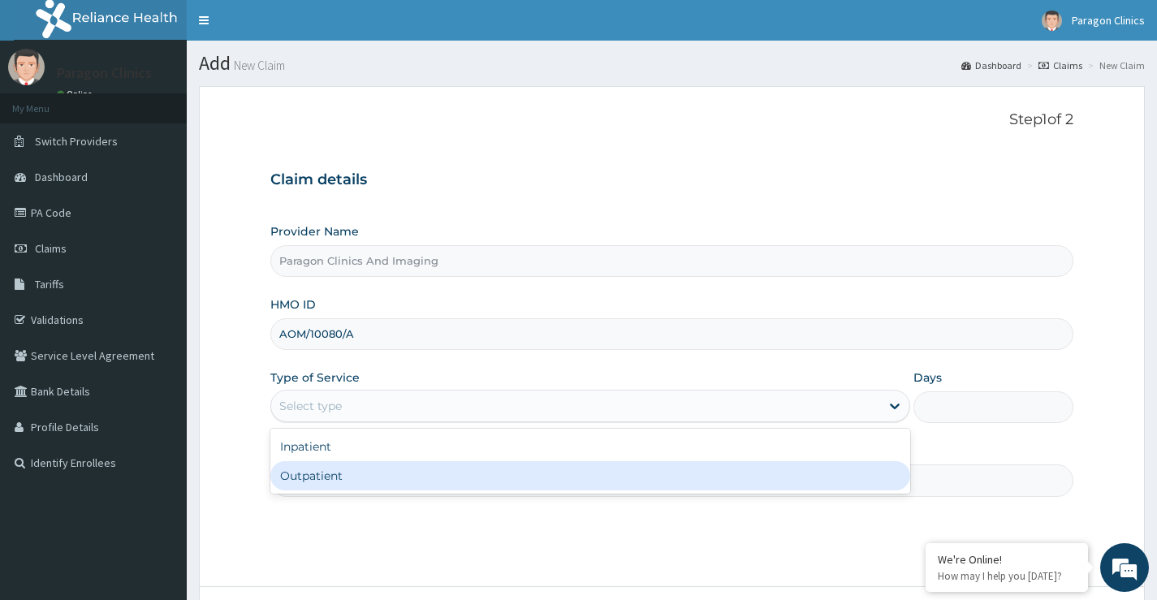
click at [324, 476] on div "Outpatient" at bounding box center [590, 475] width 640 height 29
type input "1"
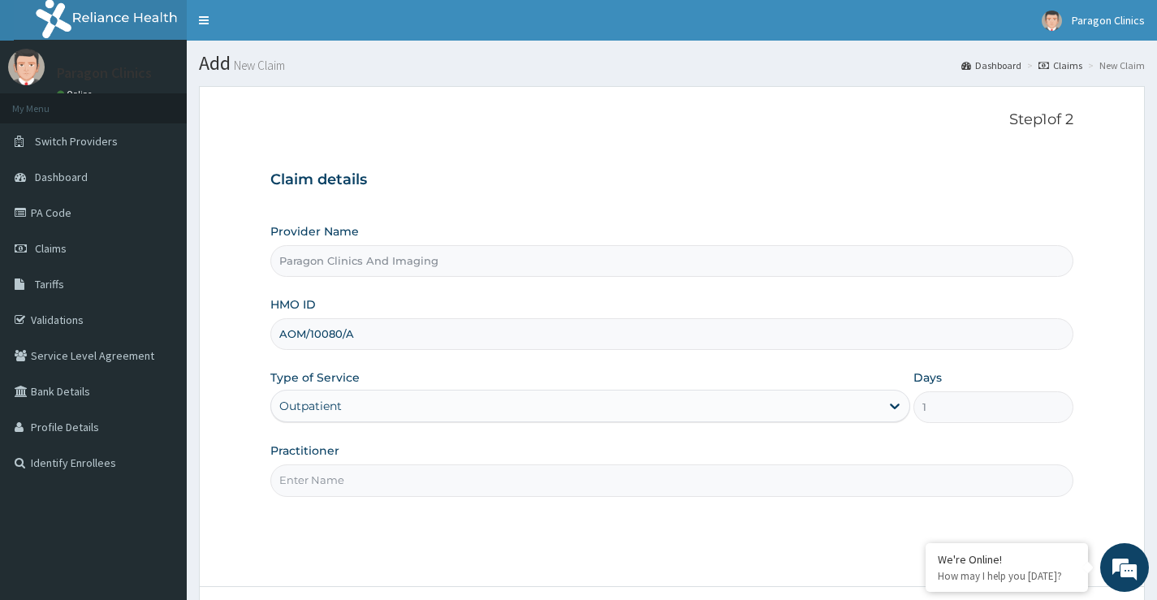
click at [337, 478] on input "Practitioner" at bounding box center [671, 481] width 803 height 32
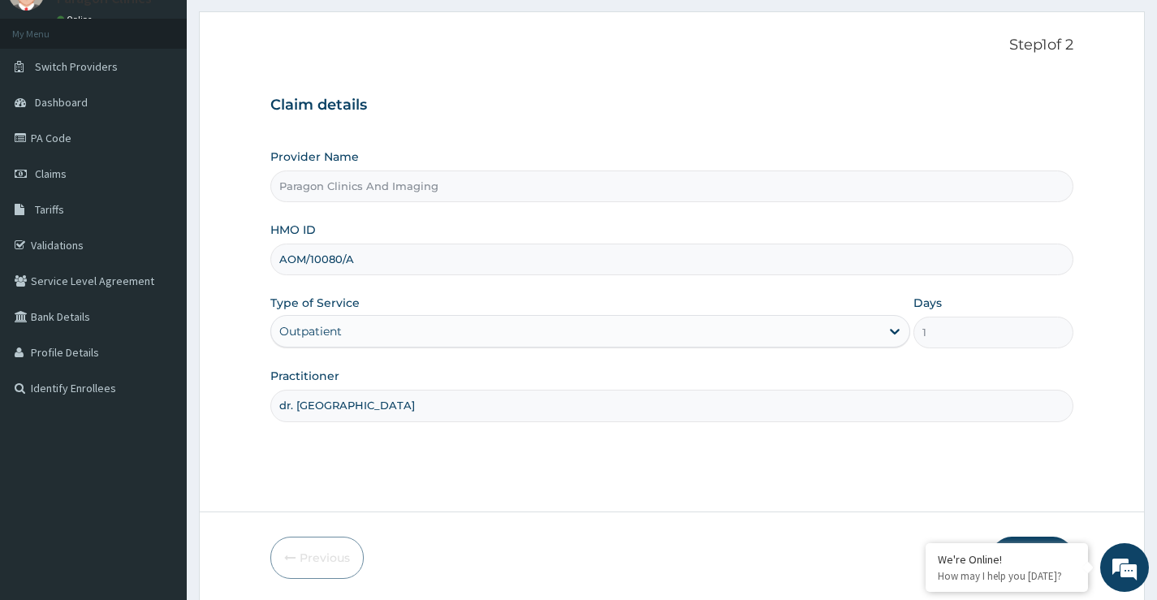
scroll to position [132, 0]
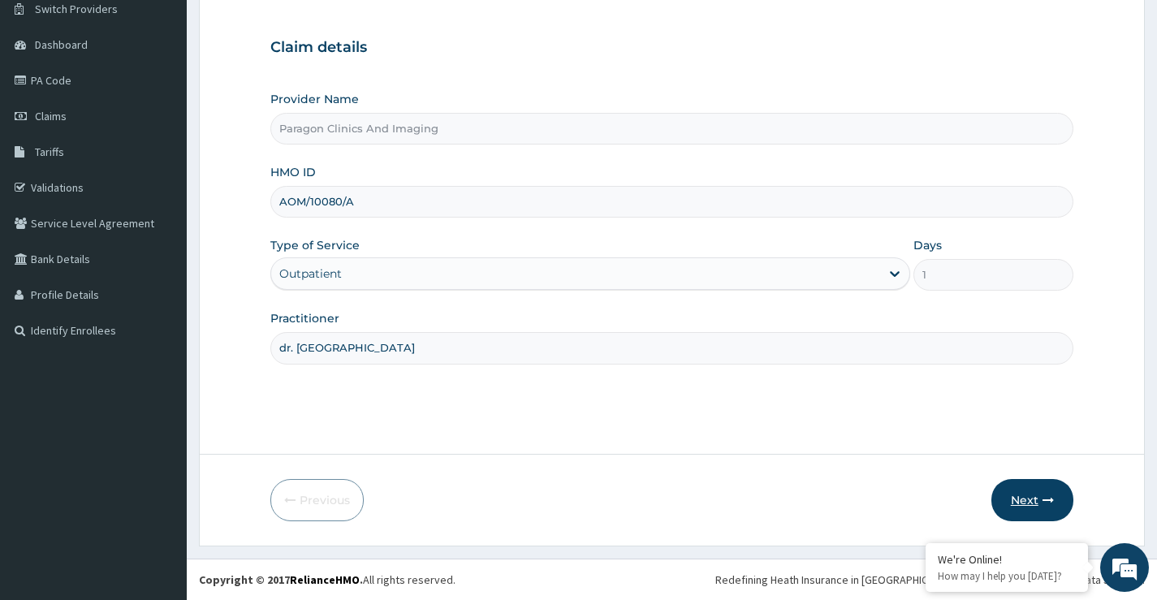
type input "dr. akuru"
click at [1031, 503] on button "Next" at bounding box center [1033, 500] width 82 height 42
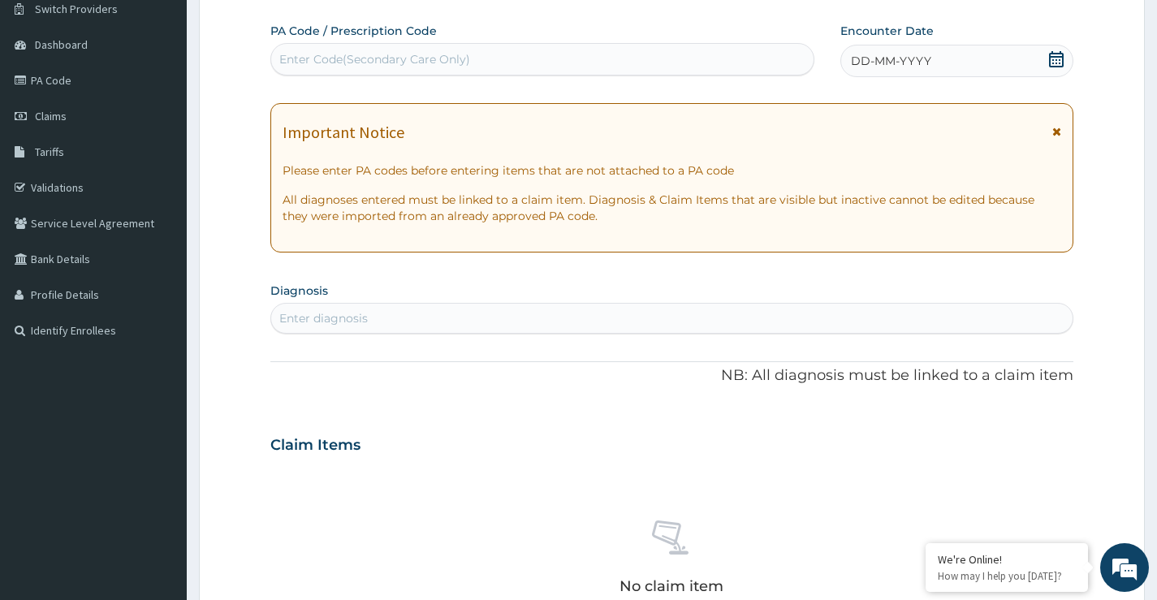
click at [1058, 59] on icon at bounding box center [1057, 59] width 16 height 16
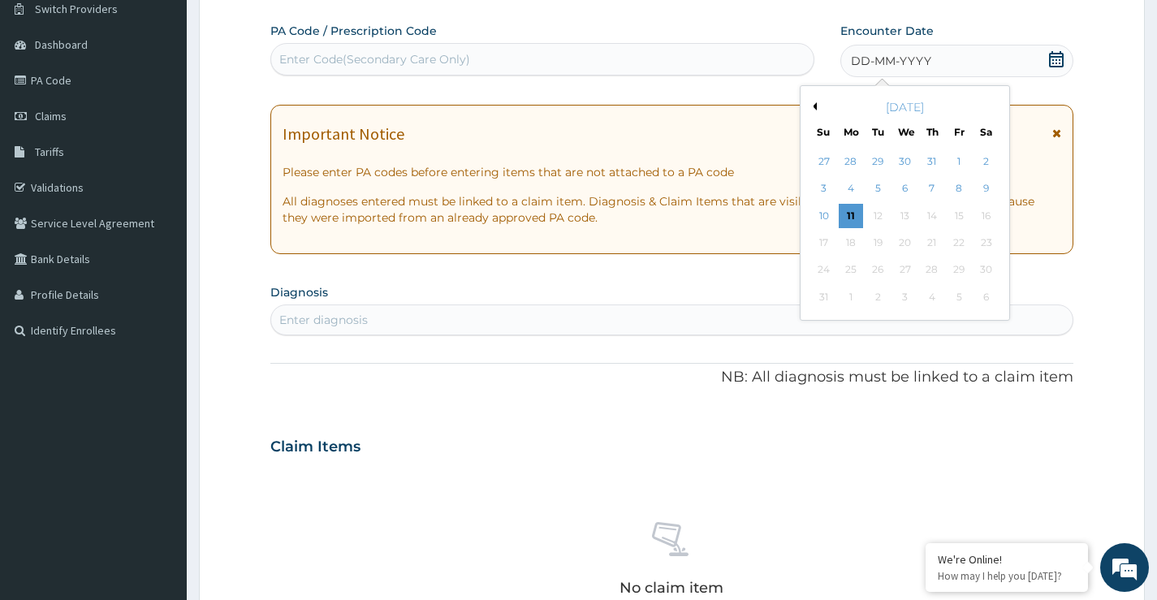
click at [815, 105] on button "Previous Month" at bounding box center [813, 106] width 8 height 8
drag, startPoint x: 880, startPoint y: 272, endPoint x: 870, endPoint y: 270, distance: 10.8
click at [880, 271] on div "29" at bounding box center [878, 270] width 24 height 24
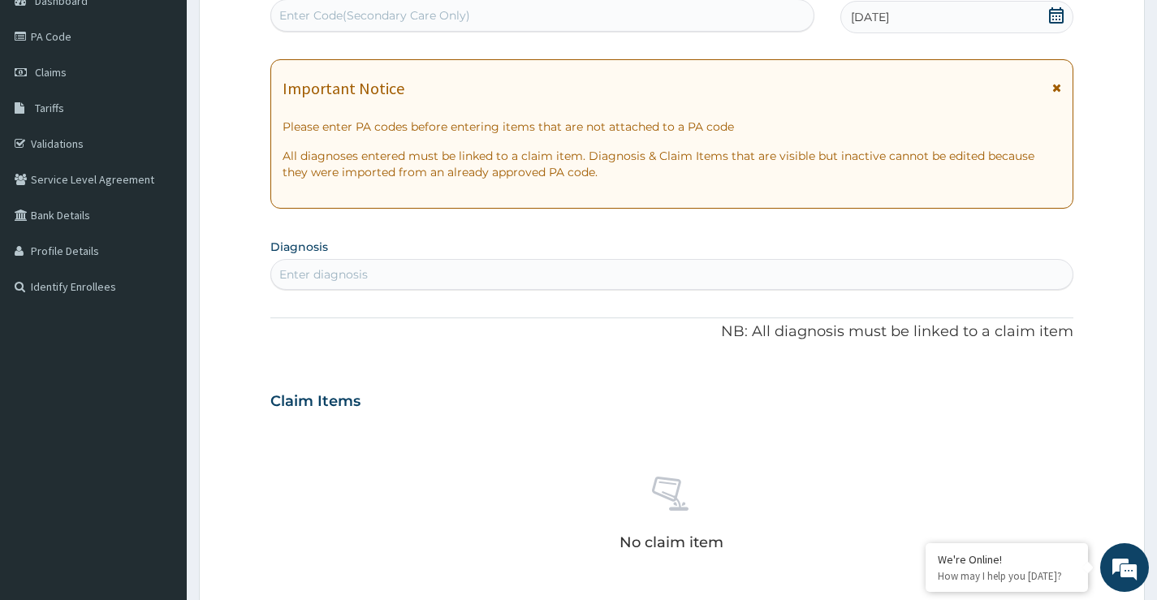
scroll to position [214, 0]
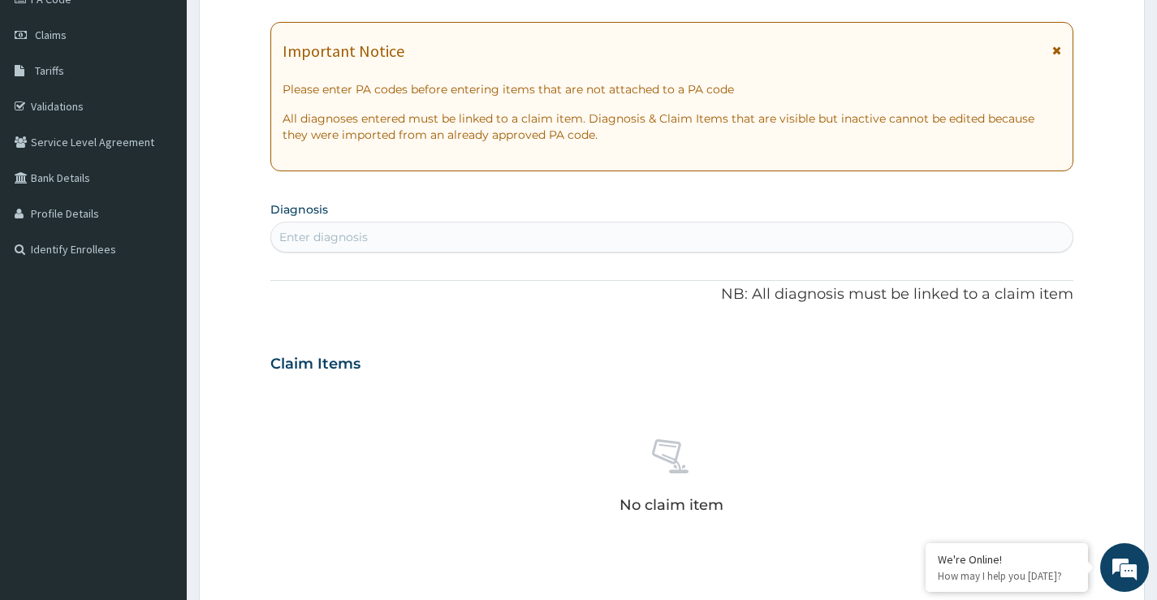
click at [336, 233] on div "Enter diagnosis" at bounding box center [323, 237] width 89 height 16
type input "malaria"
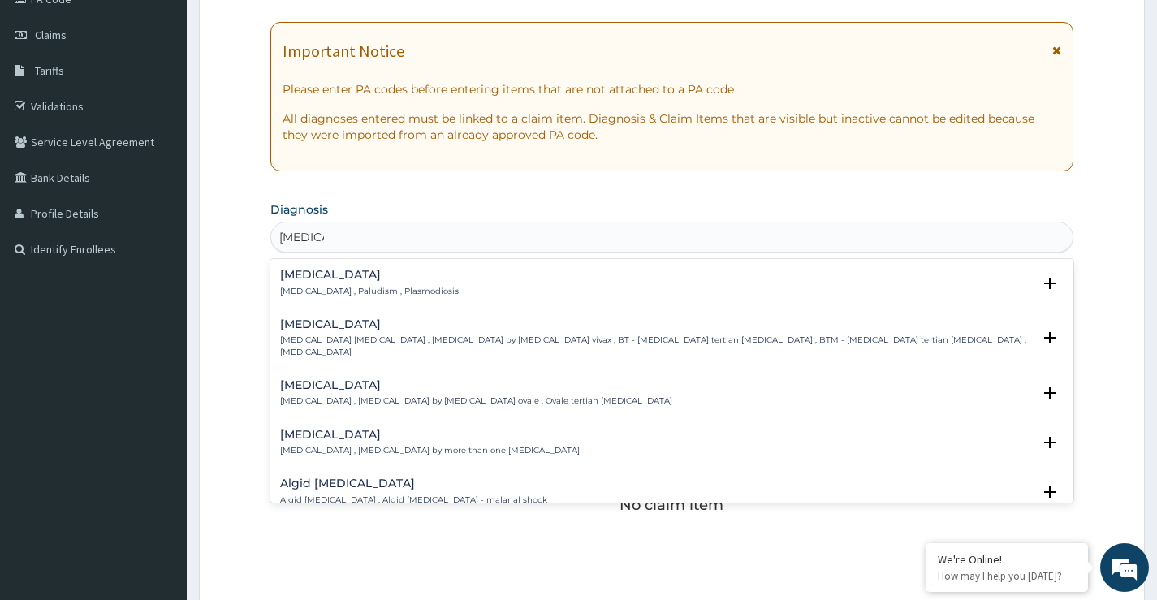
click at [298, 282] on div "Malaria Malaria , Paludism , Plasmodiosis" at bounding box center [369, 283] width 179 height 28
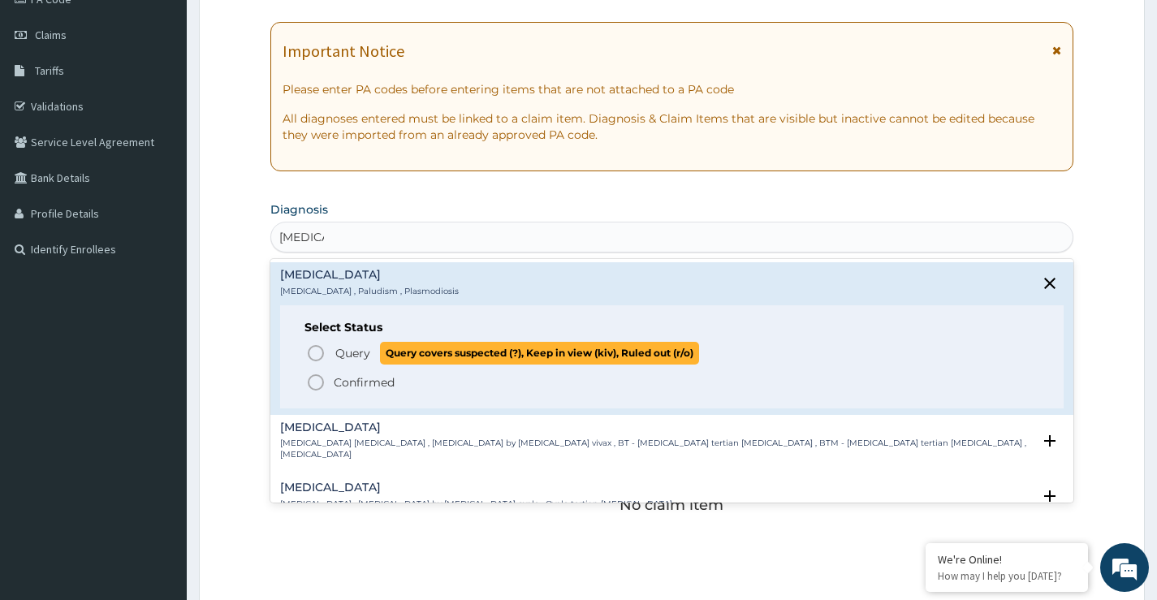
click at [313, 353] on icon "status option query" at bounding box center [315, 353] width 19 height 19
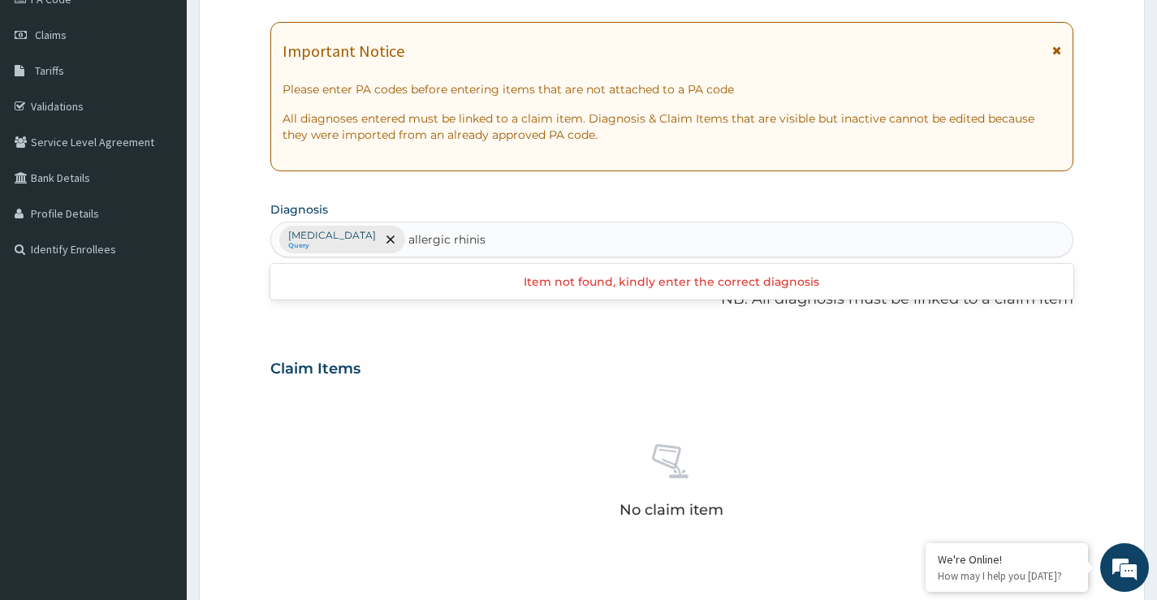
type input "allergic rhini"
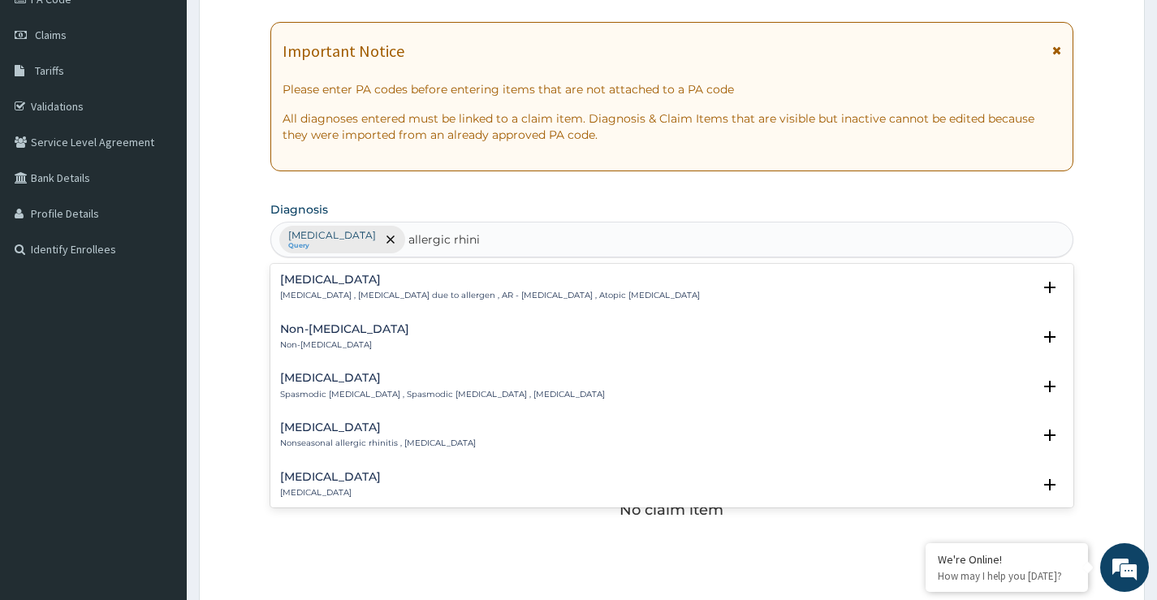
click at [347, 282] on h4 "Allergic rhinitis" at bounding box center [490, 280] width 420 height 12
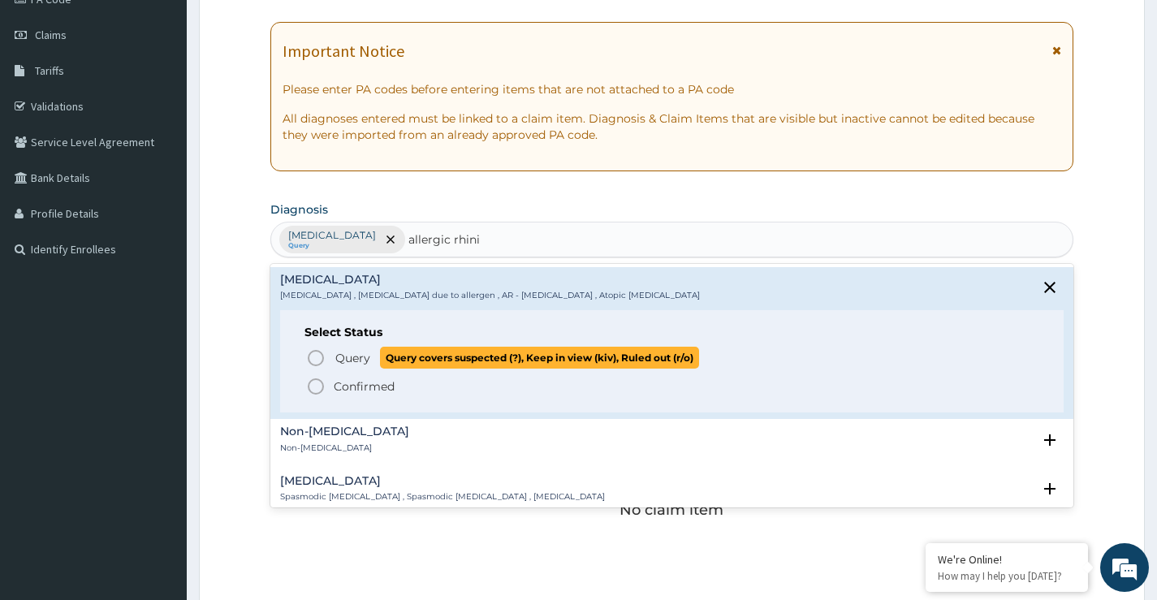
click at [315, 361] on icon "status option query" at bounding box center [315, 357] width 19 height 19
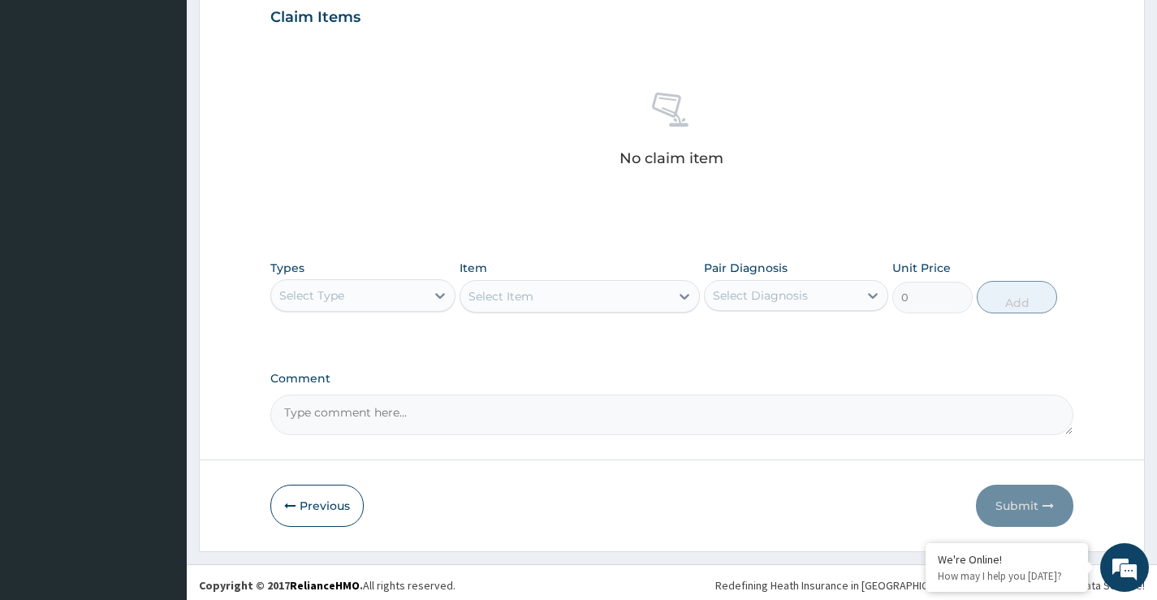
scroll to position [571, 0]
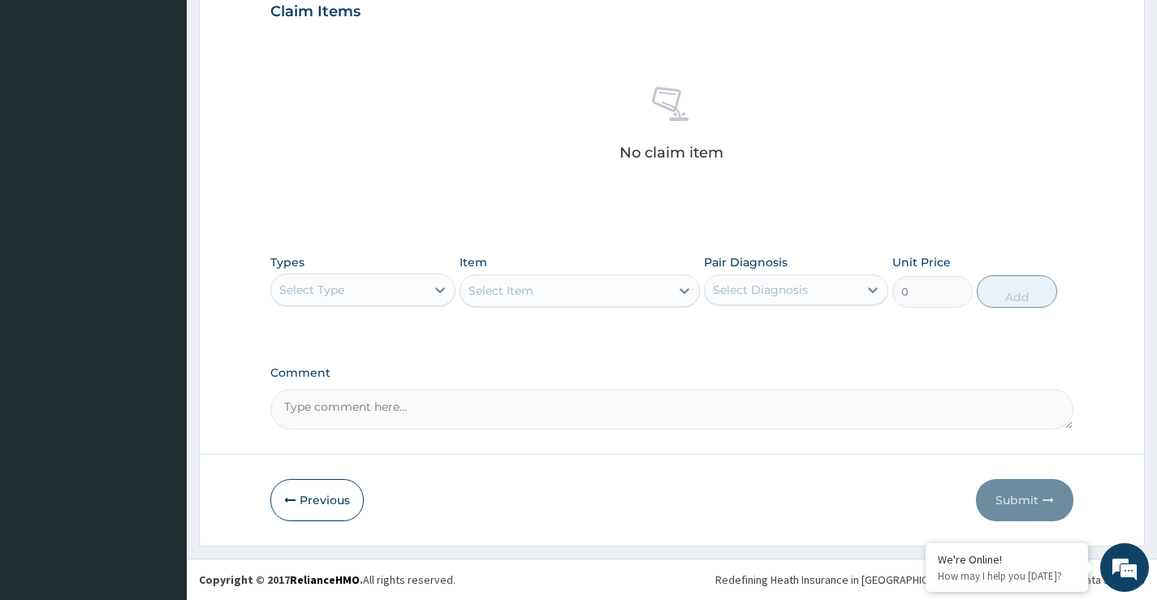
click at [340, 298] on div "Select Type" at bounding box center [348, 290] width 154 height 26
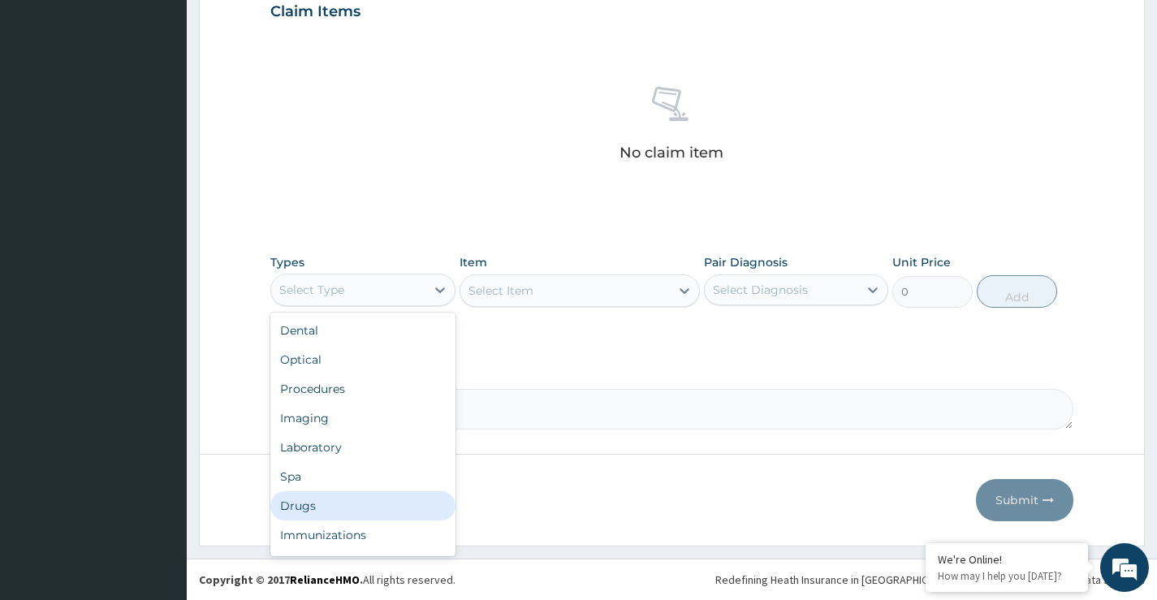
drag, startPoint x: 299, startPoint y: 505, endPoint x: 322, endPoint y: 488, distance: 28.4
click at [300, 505] on div "Drugs" at bounding box center [362, 505] width 184 height 29
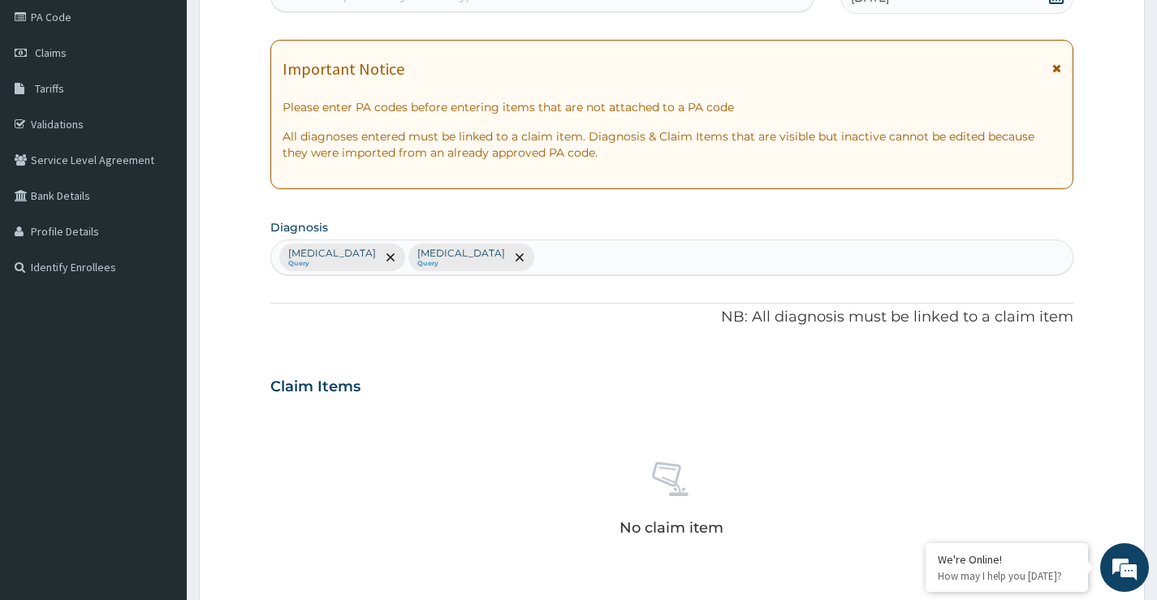
scroll to position [406, 0]
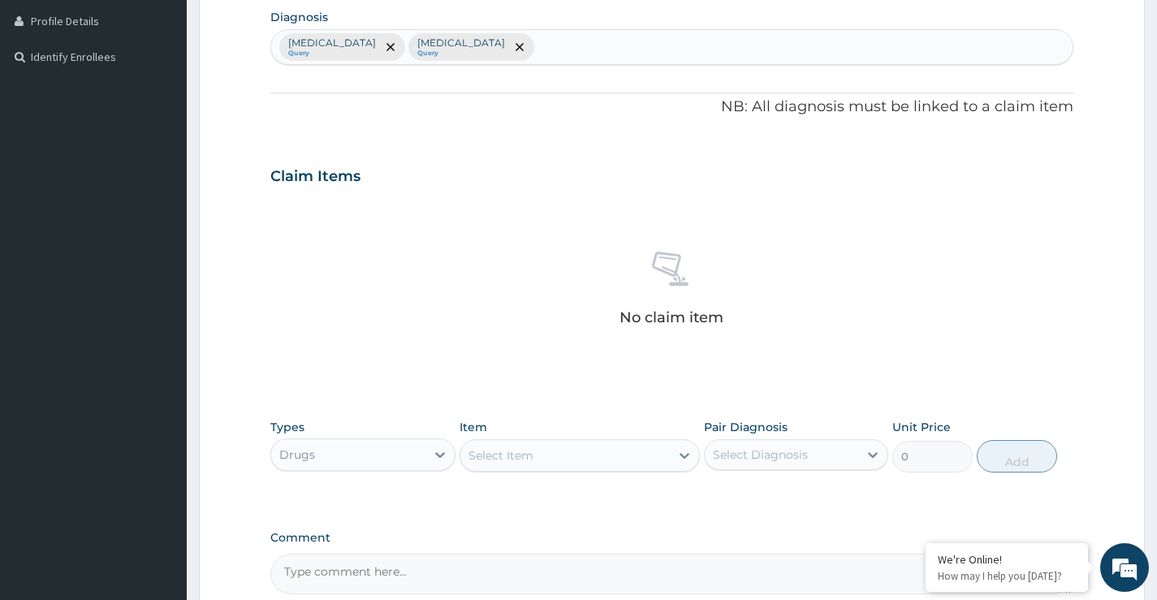
click at [509, 461] on div "Select Item" at bounding box center [501, 456] width 65 height 16
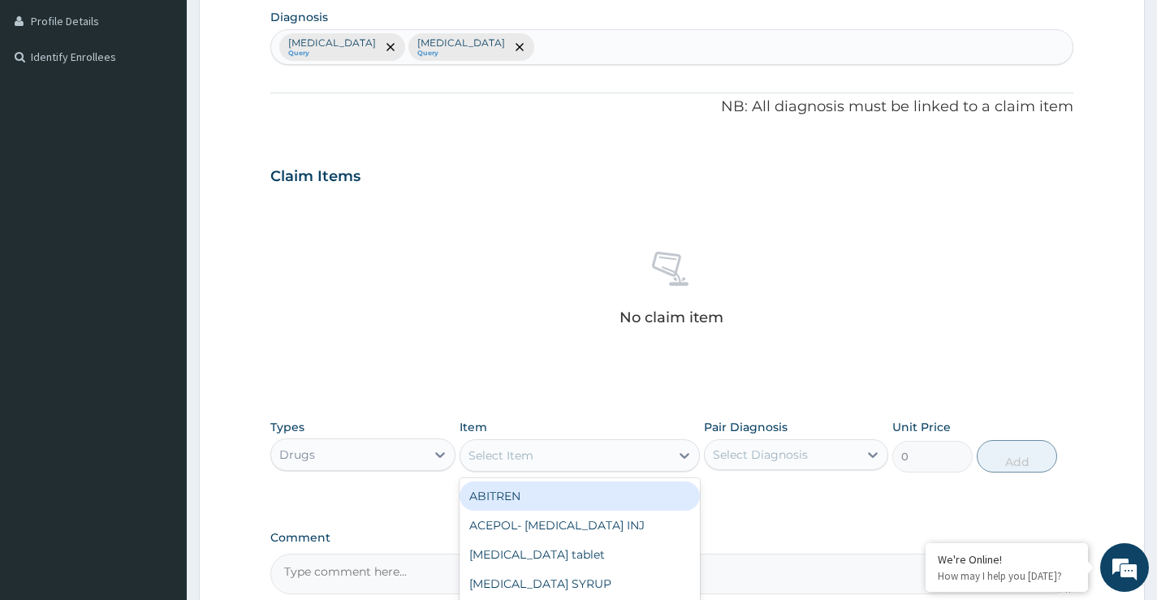
paste input "PARACETAMOL"
type input "PARACETAMOL"
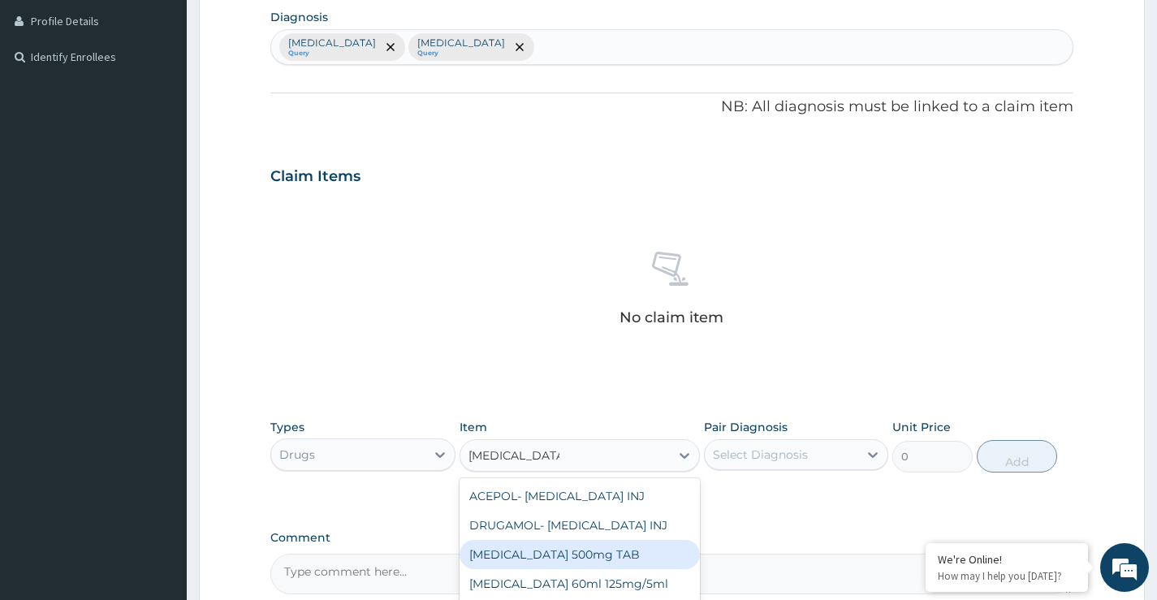
click at [608, 547] on div "Paracetamol 500mg TAB" at bounding box center [580, 554] width 241 height 29
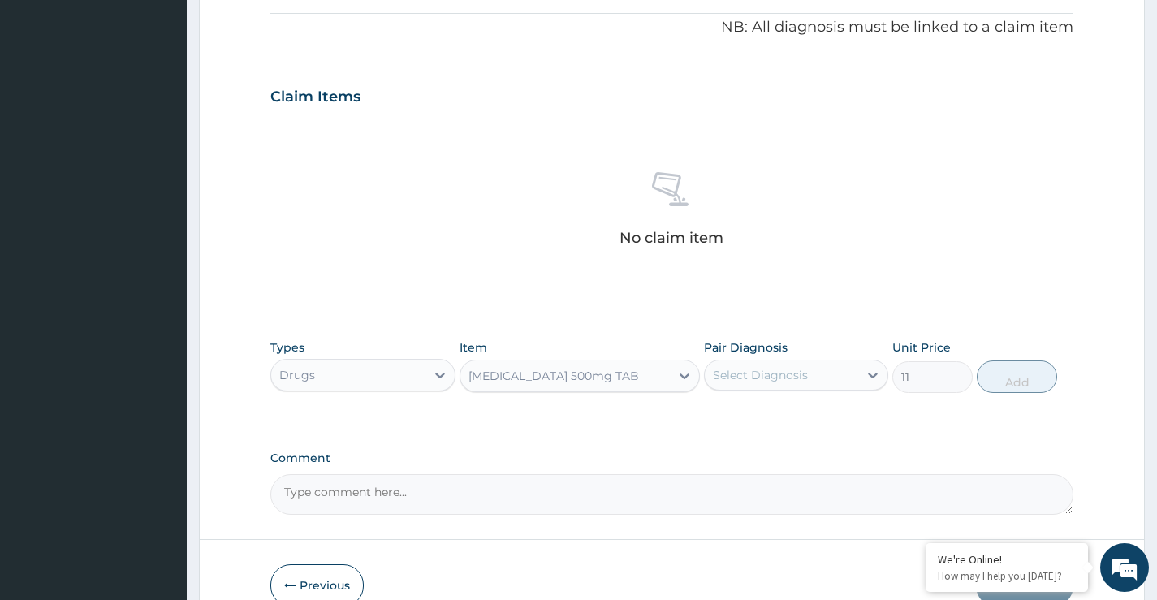
scroll to position [487, 0]
drag, startPoint x: 560, startPoint y: 373, endPoint x: 540, endPoint y: 394, distance: 29.3
click at [561, 374] on div "Paracetamol 500mg TAB" at bounding box center [554, 374] width 171 height 16
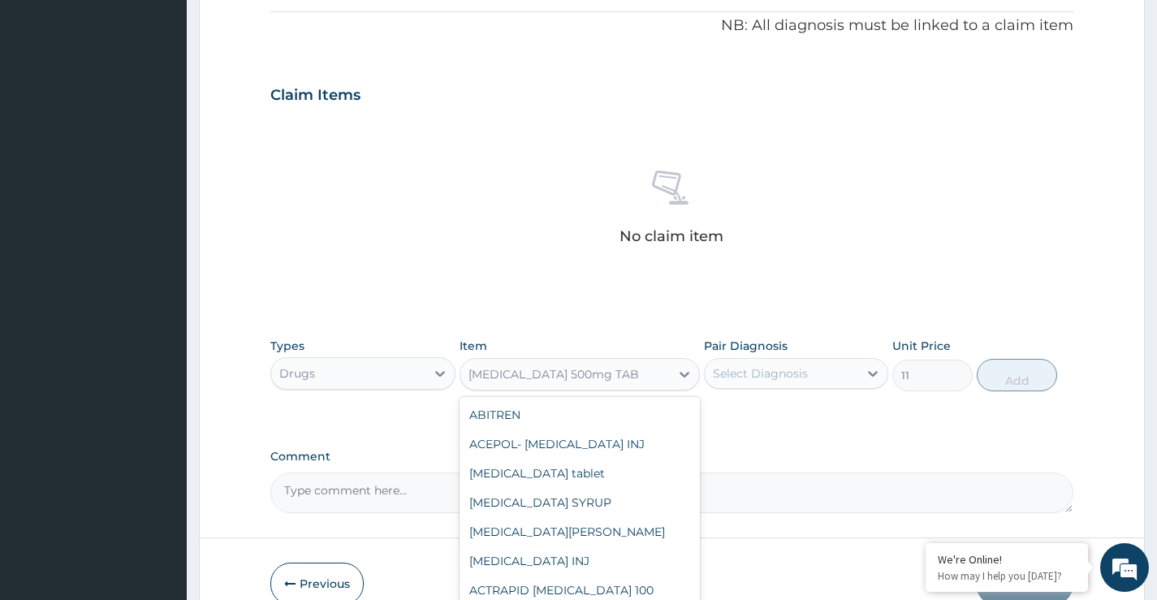
scroll to position [7823, 0]
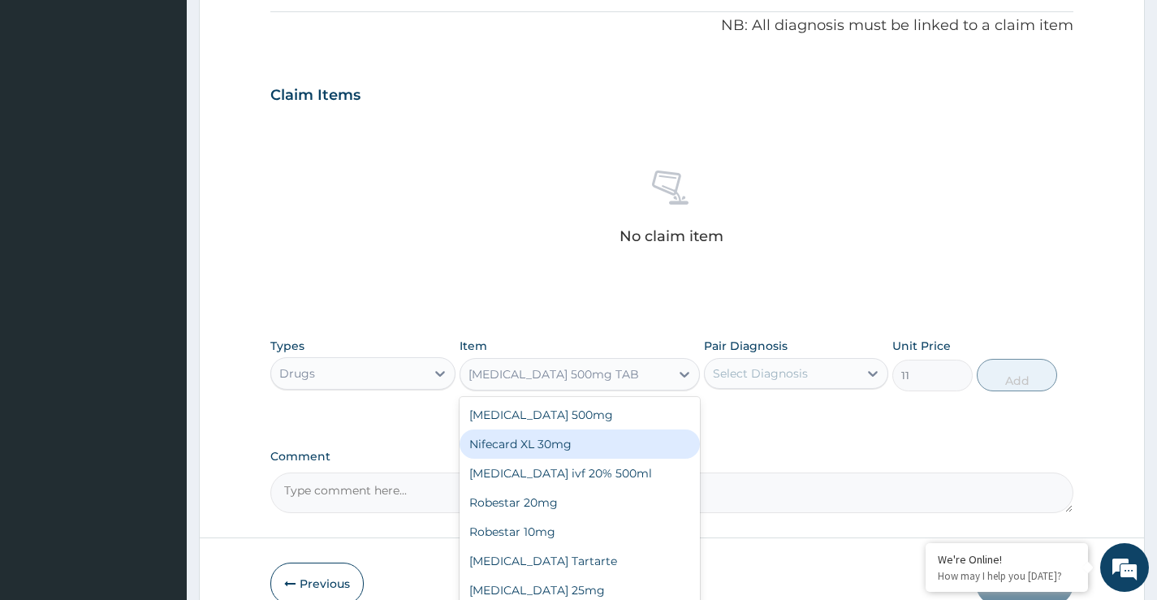
drag, startPoint x: 501, startPoint y: 400, endPoint x: 510, endPoint y: 396, distance: 9.8
click at [503, 430] on div "Nifecard XL 30mg" at bounding box center [580, 444] width 241 height 29
type input "198"
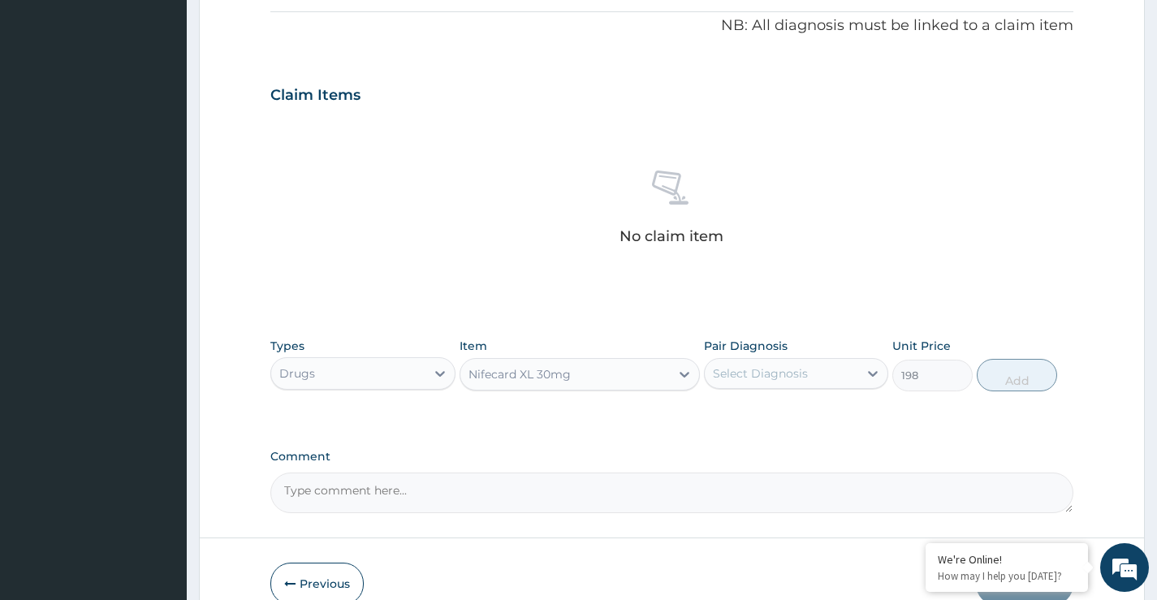
click at [530, 371] on div "Nifecard XL 30mg" at bounding box center [520, 374] width 102 height 16
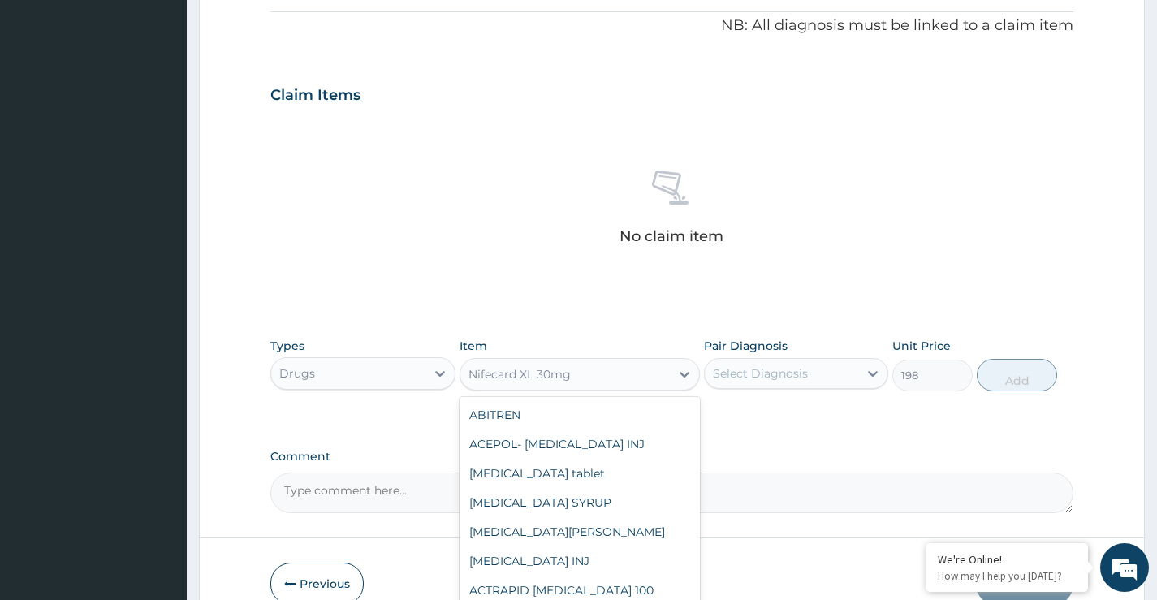
scroll to position [7619, 0]
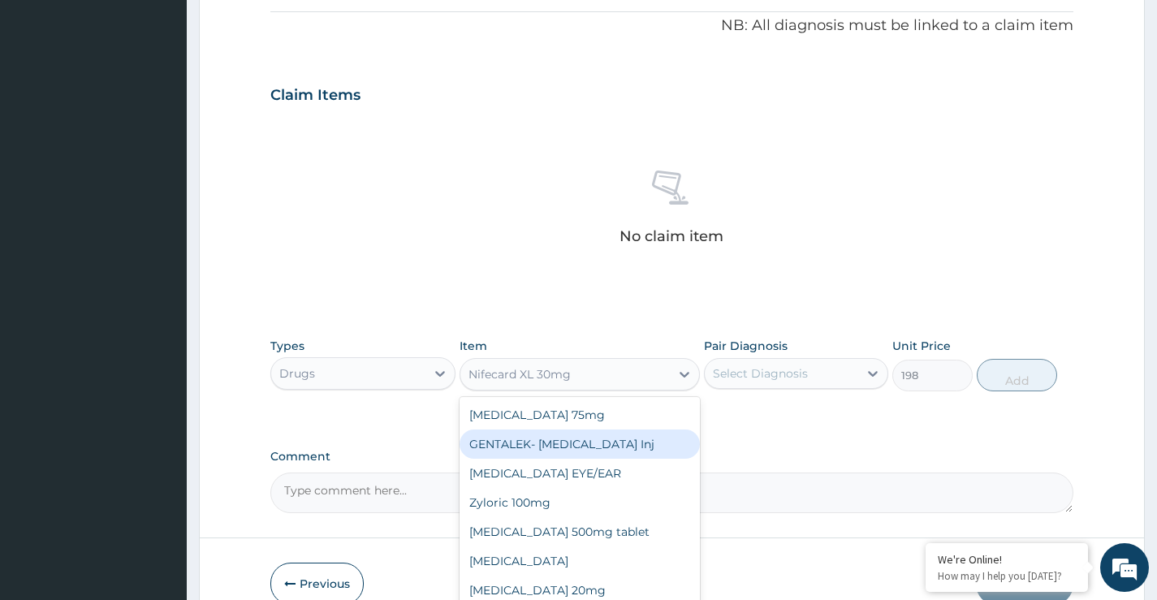
paste input "PARACETAMOL"
type input "PARACETAMOL"
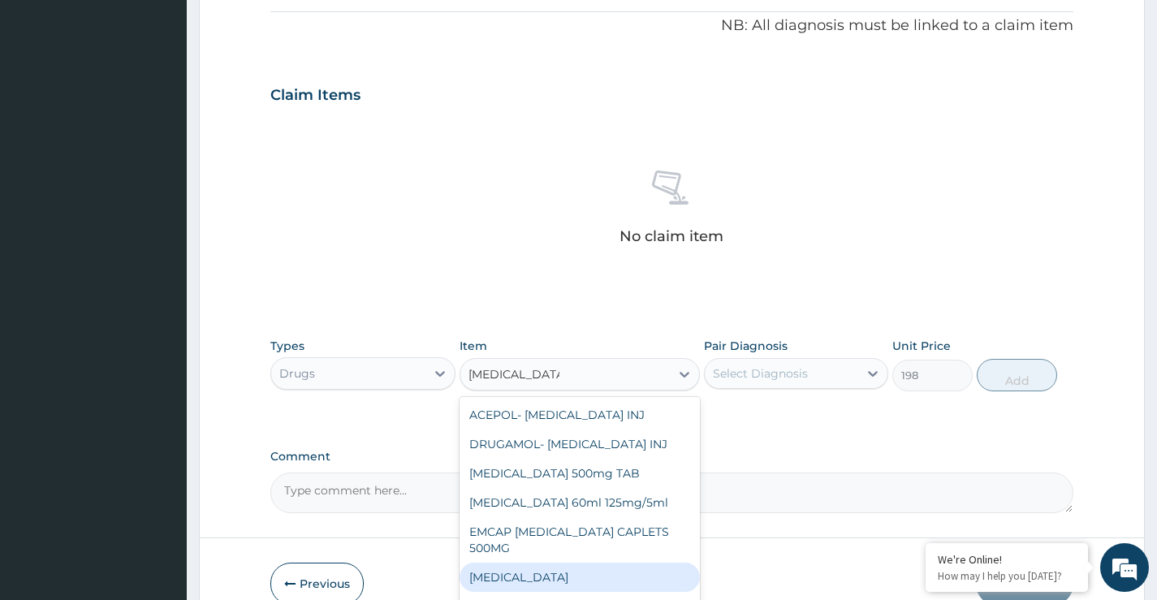
click at [530, 576] on div "Paracetamol" at bounding box center [580, 577] width 241 height 29
type input "13"
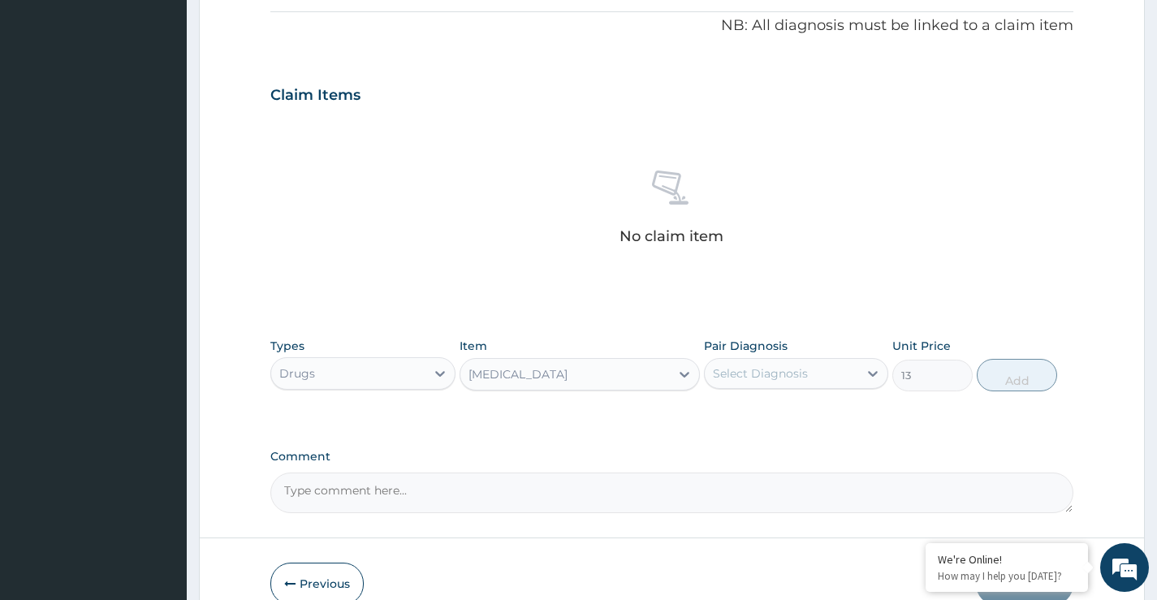
click at [794, 375] on div "Select Diagnosis" at bounding box center [760, 373] width 95 height 16
click at [764, 412] on label "Malaria" at bounding box center [781, 413] width 101 height 16
checkbox input "true"
click at [1029, 384] on button "Add" at bounding box center [1017, 375] width 80 height 32
type input "0"
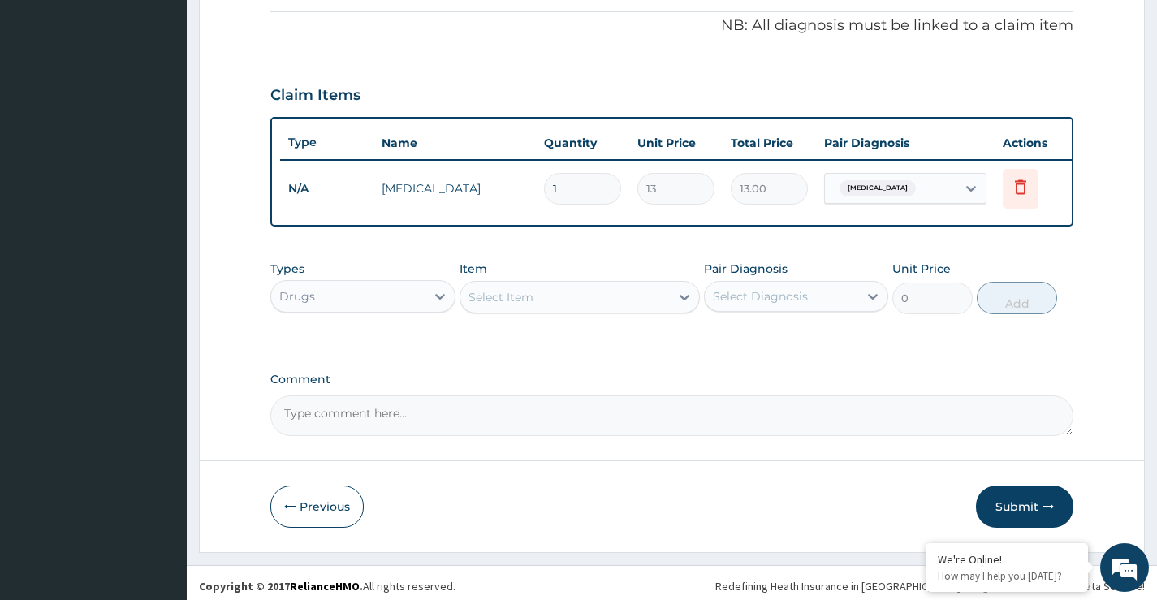
type input "18"
type input "234.00"
type input "18"
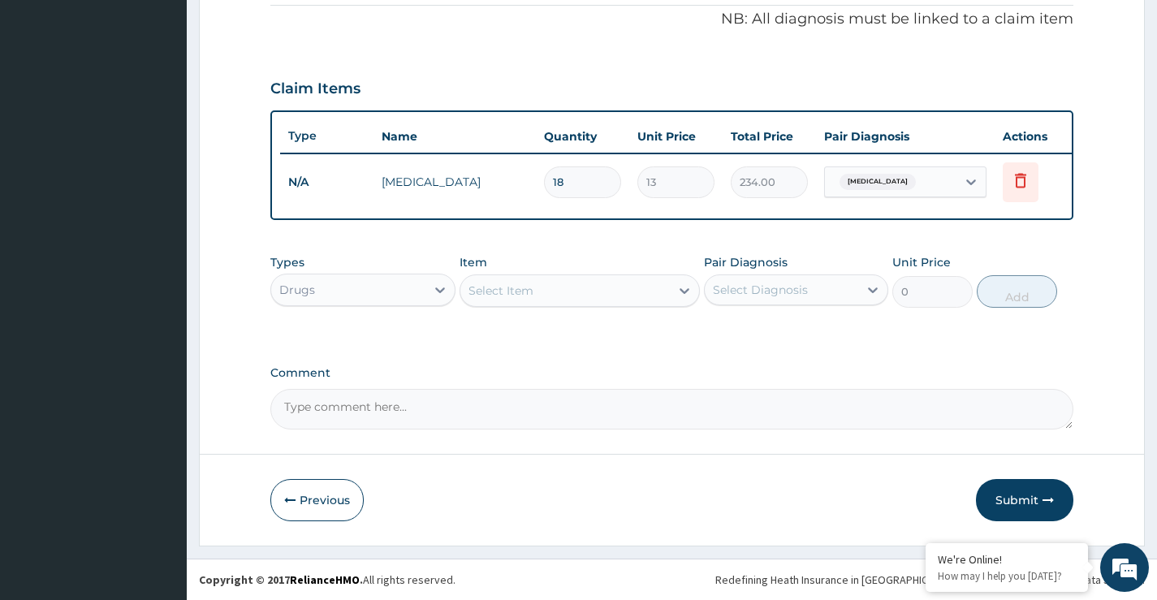
scroll to position [506, 0]
drag, startPoint x: 509, startPoint y: 293, endPoint x: 515, endPoint y: 283, distance: 12.0
click at [512, 288] on div "Select Item" at bounding box center [501, 291] width 65 height 16
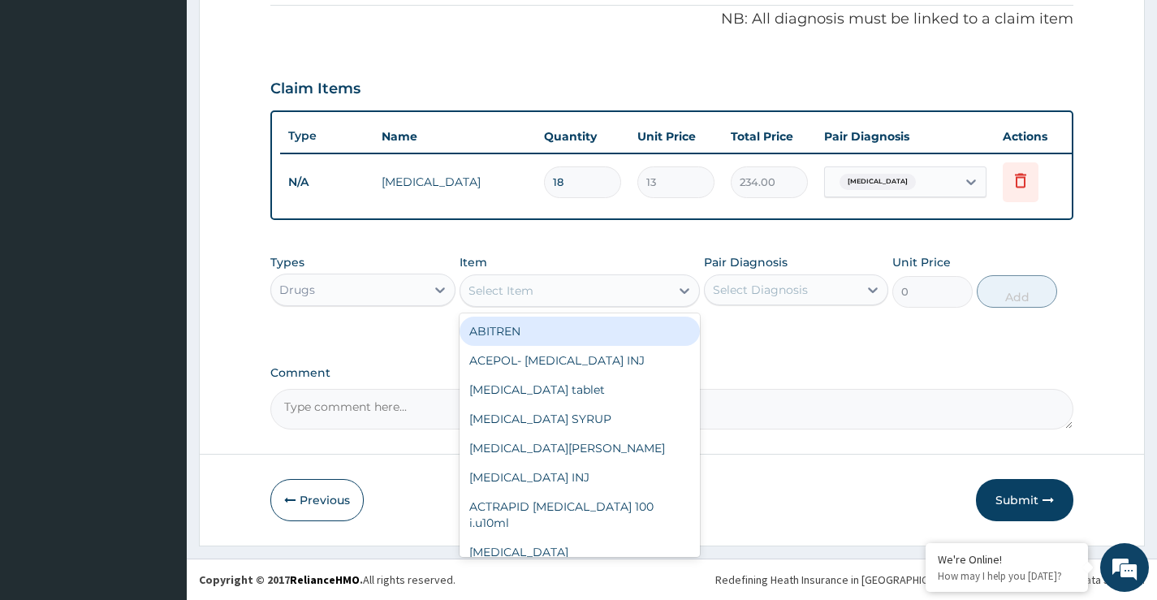
paste input "LORATYN"
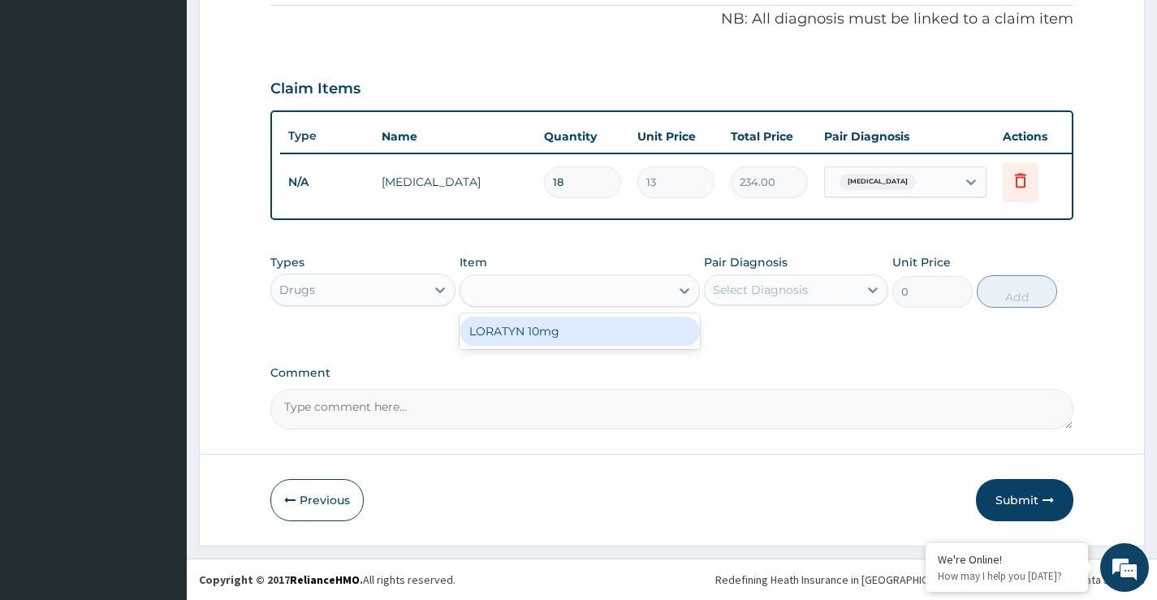
type input "LORATYN"
click at [555, 325] on div "LORATYN 10mg" at bounding box center [580, 331] width 241 height 29
type input "50.6"
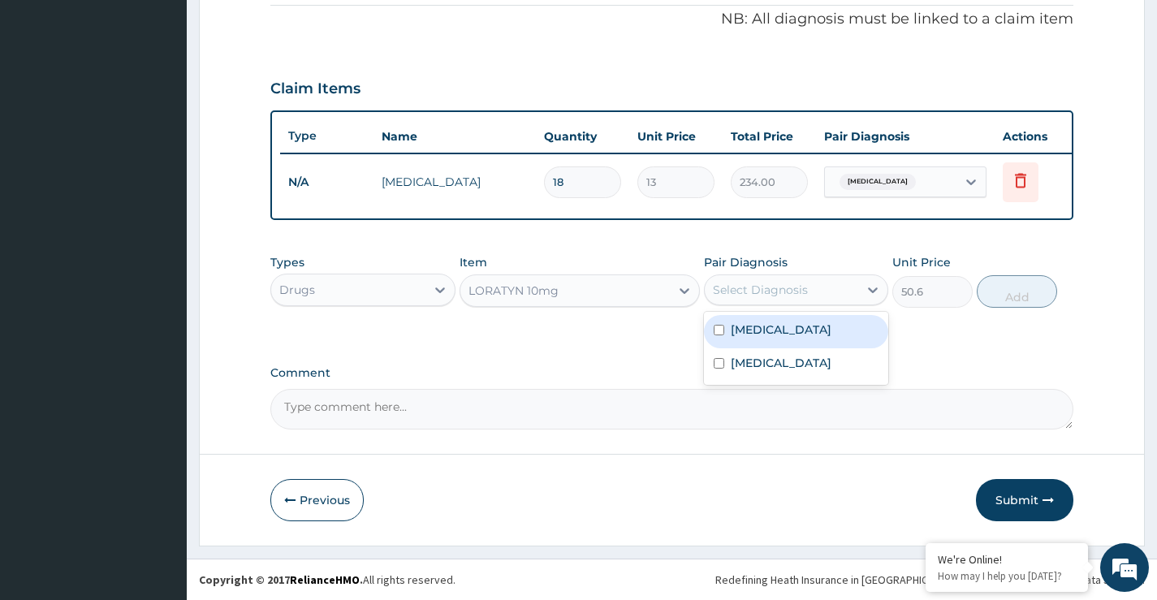
click at [764, 288] on div "Select Diagnosis" at bounding box center [760, 290] width 95 height 16
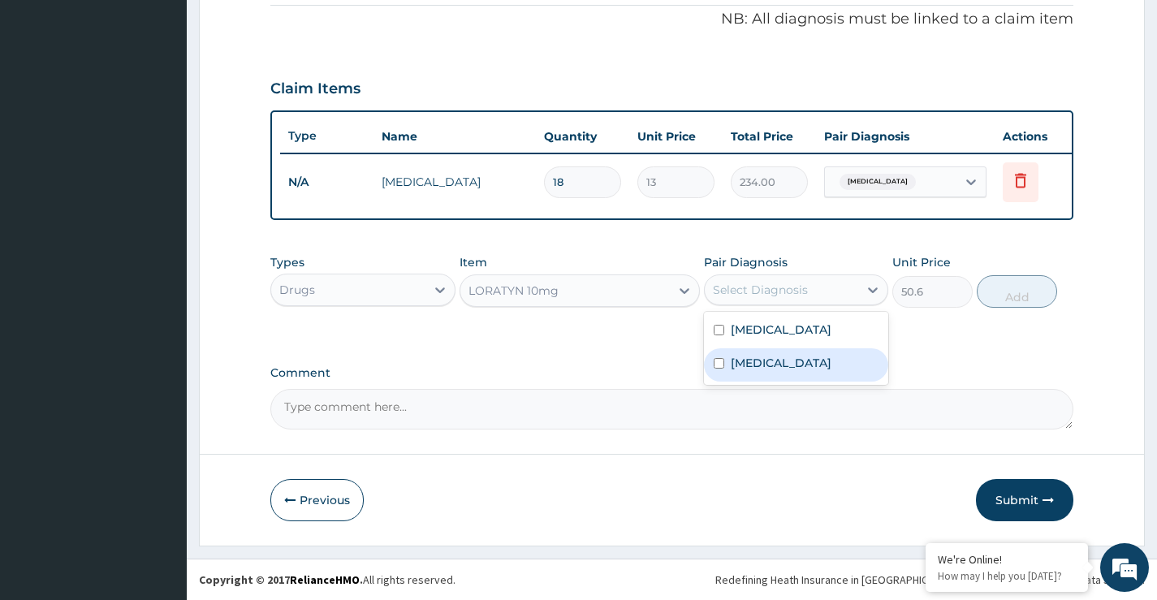
click at [746, 361] on label "Allergic rhinitis" at bounding box center [781, 363] width 101 height 16
checkbox input "true"
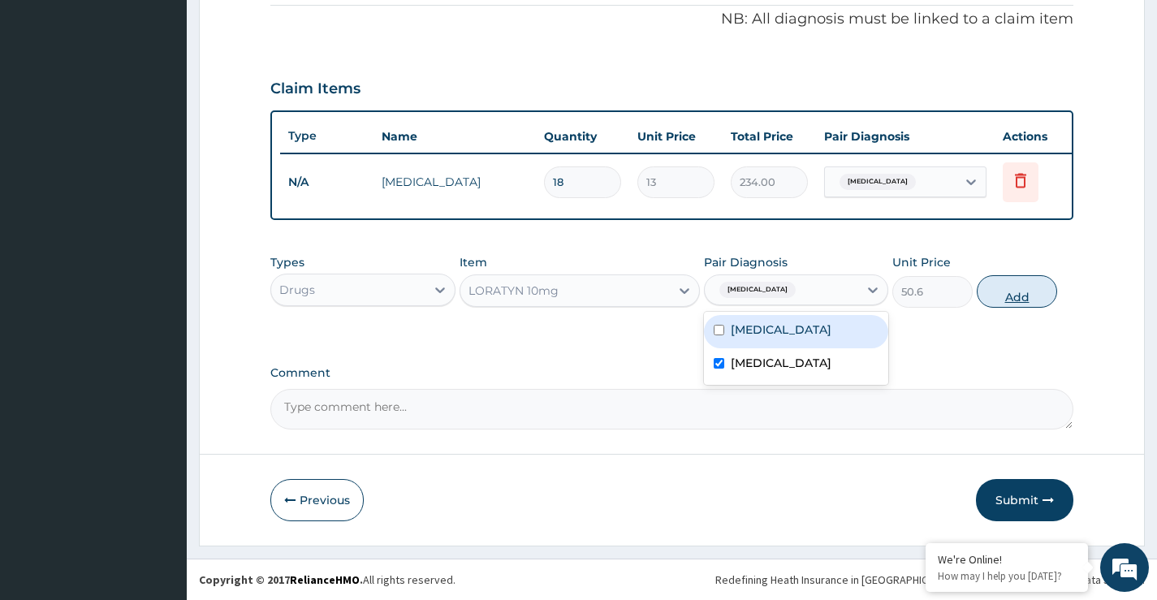
click at [1024, 300] on button "Add" at bounding box center [1017, 291] width 80 height 32
type input "0"
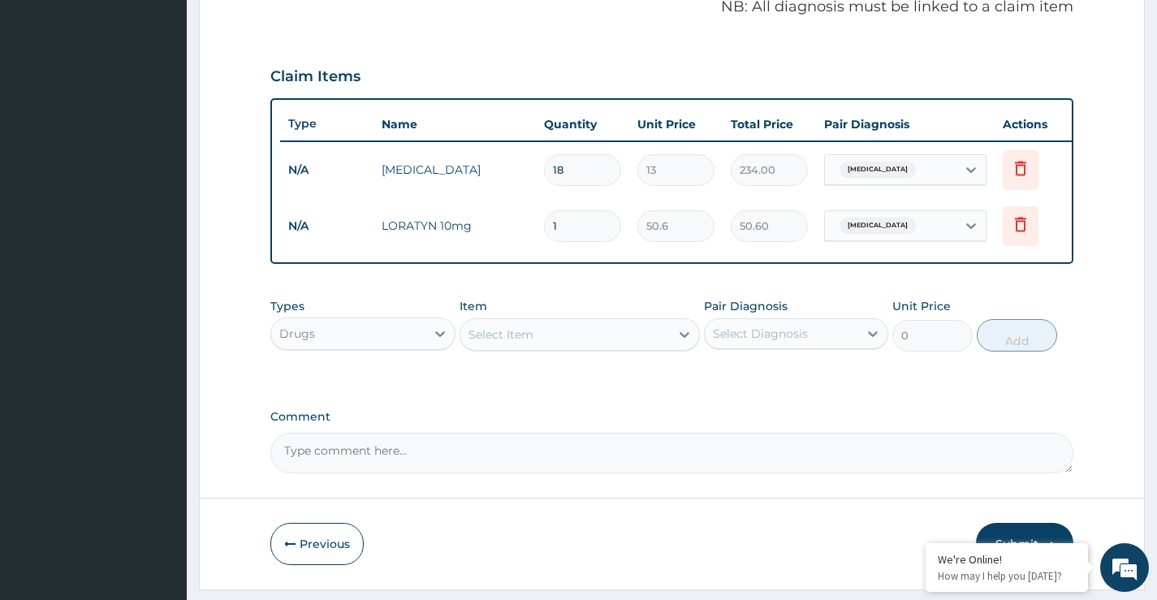
type input "0.00"
type input "7"
type input "354.20"
type input "7"
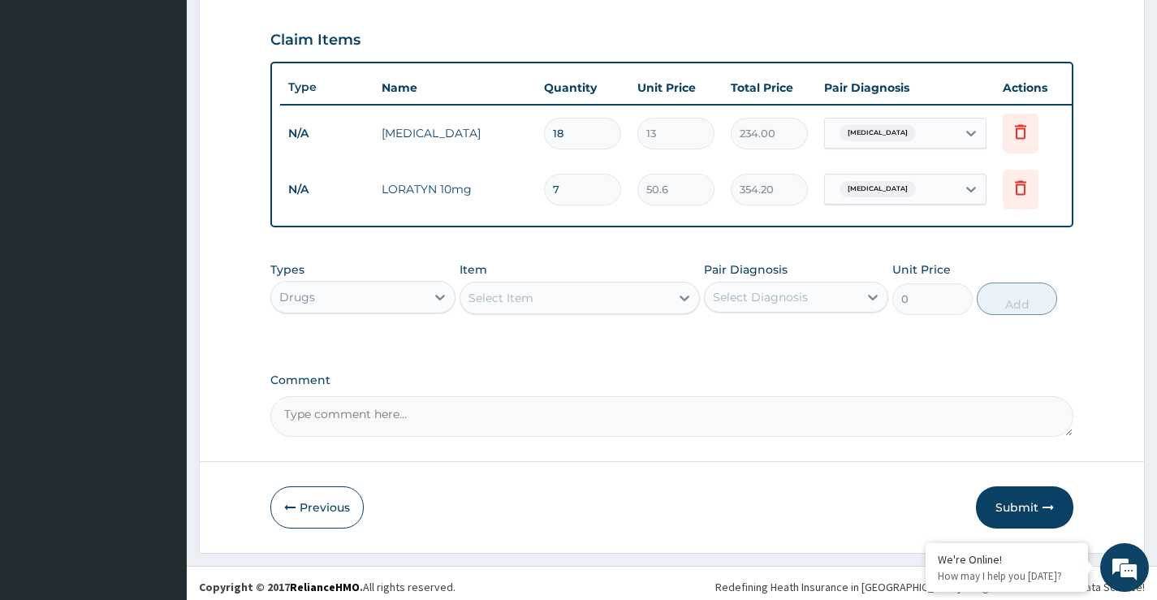
scroll to position [562, 0]
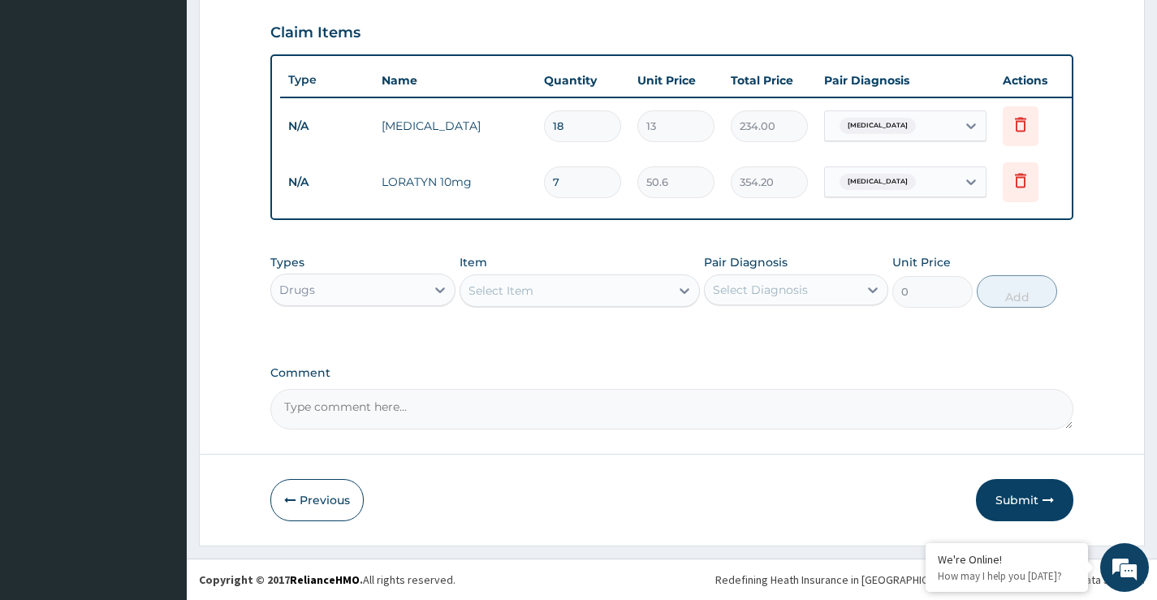
click at [504, 284] on div "Select Item" at bounding box center [501, 291] width 65 height 16
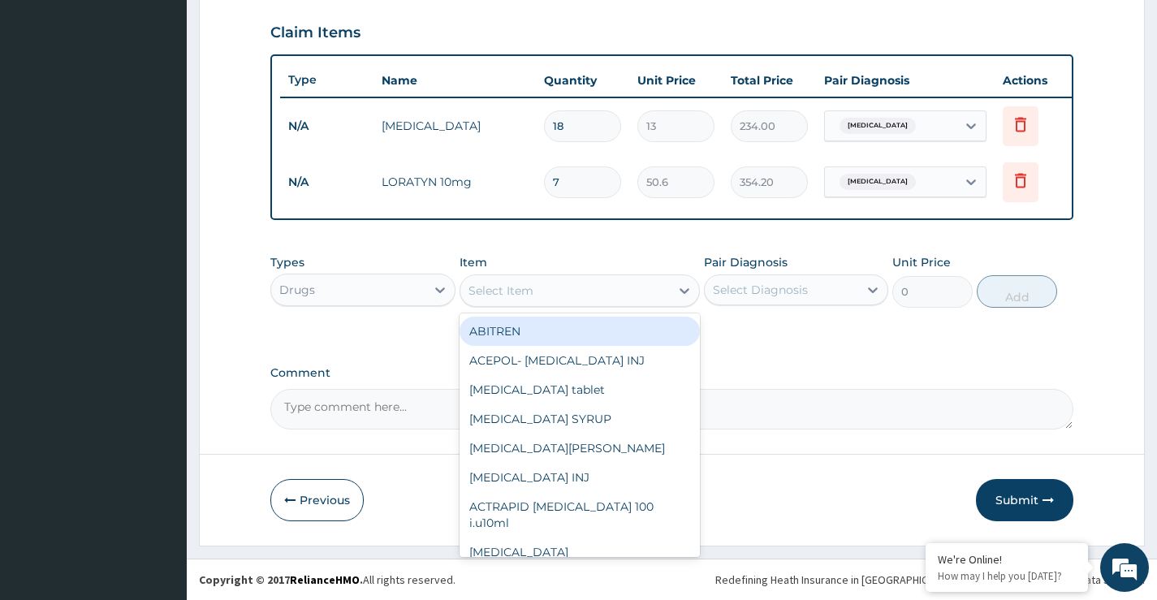
paste input "LONART"
type input "LONART"
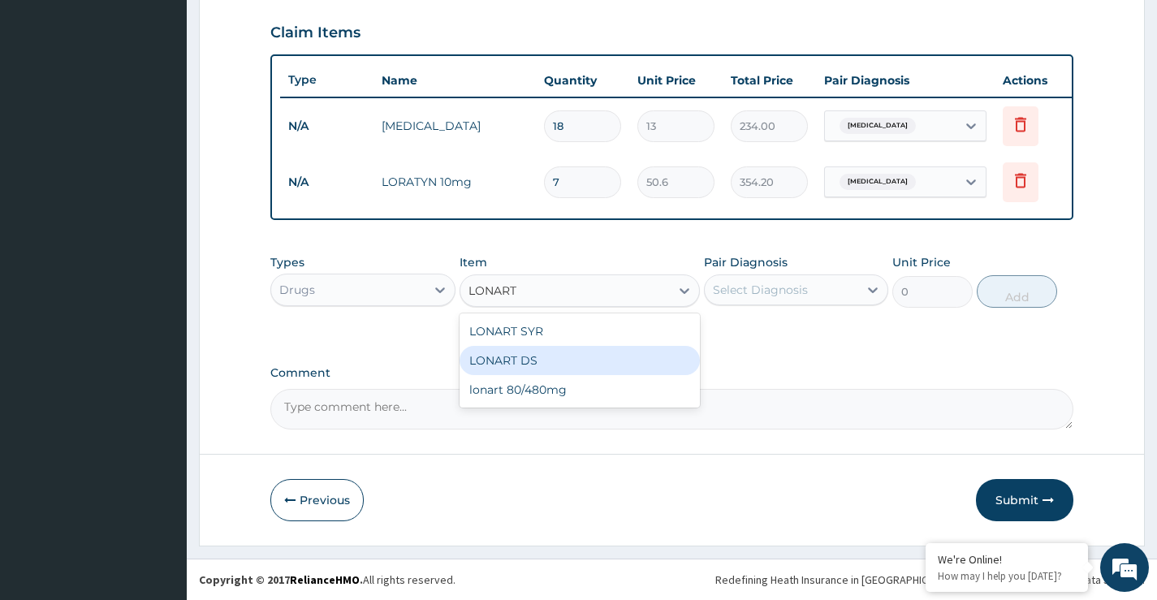
click at [516, 352] on div "LONART DS" at bounding box center [580, 360] width 241 height 29
type input "560"
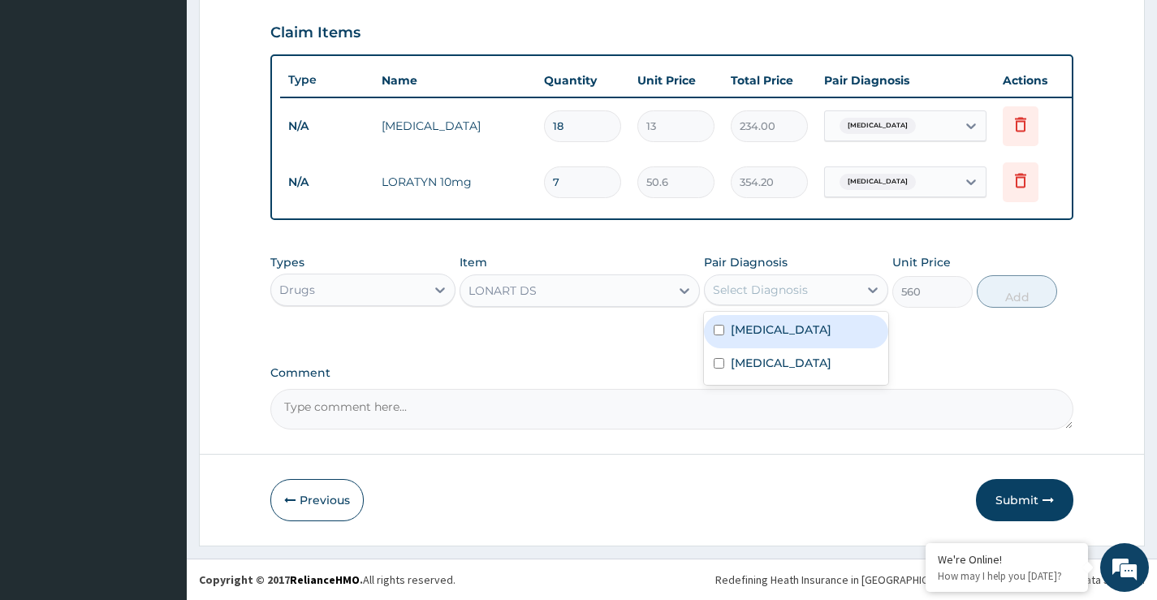
click at [778, 300] on div "Select Diagnosis" at bounding box center [782, 290] width 154 height 26
click at [757, 323] on label "Malaria" at bounding box center [781, 330] width 101 height 16
checkbox input "true"
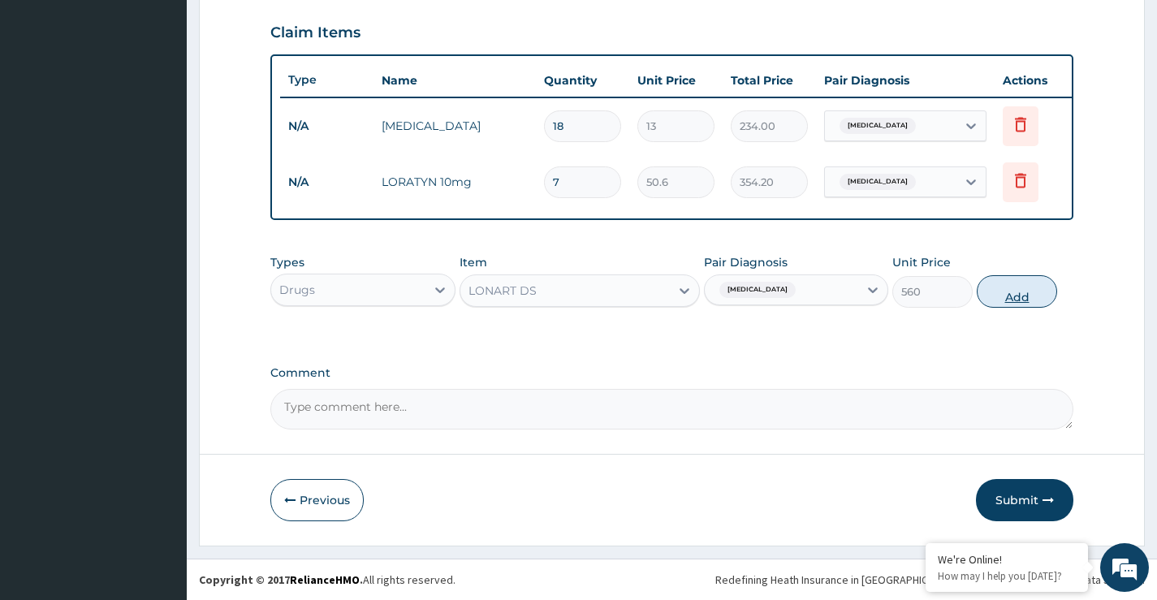
click at [1018, 291] on button "Add" at bounding box center [1017, 291] width 80 height 32
type input "0"
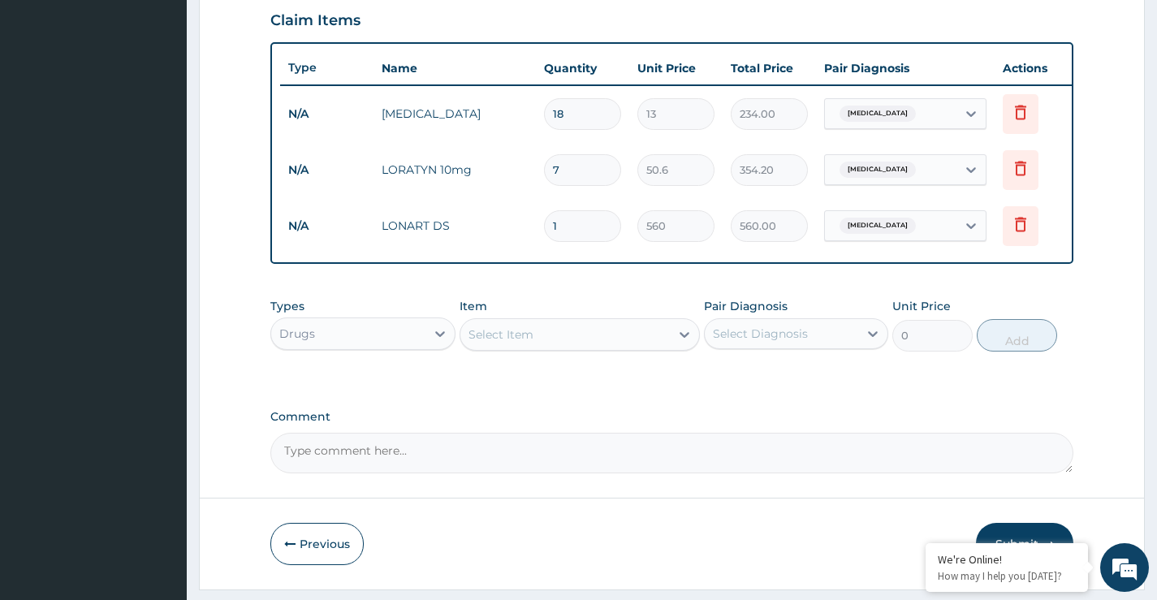
type input "0.00"
type input "6"
type input "3360.00"
type input "6"
click at [365, 347] on div "Drugs" at bounding box center [348, 334] width 154 height 26
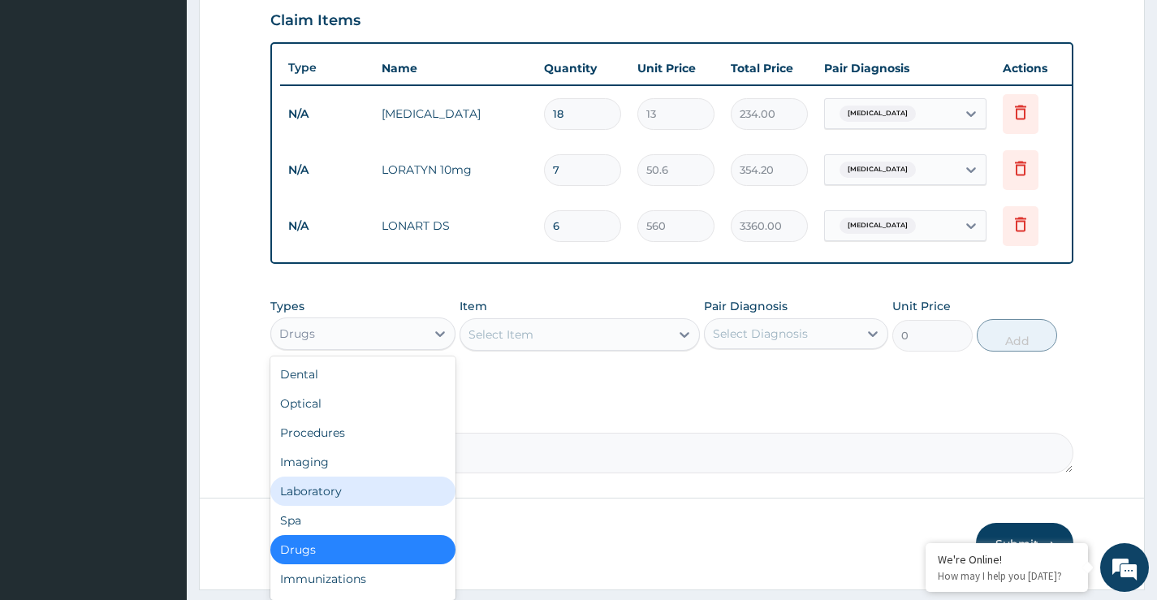
click at [319, 504] on div "Laboratory" at bounding box center [362, 491] width 184 height 29
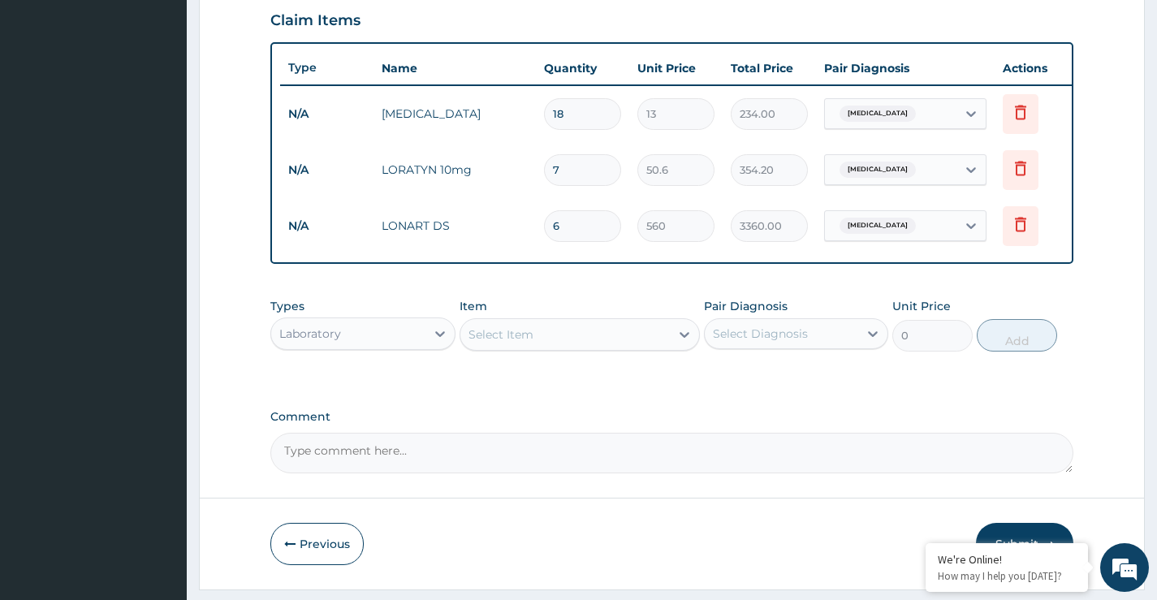
click at [525, 343] on div "Select Item" at bounding box center [501, 335] width 65 height 16
type input "malaria"
click at [530, 379] on div "Malaria Parasite" at bounding box center [580, 375] width 241 height 29
type input "1500"
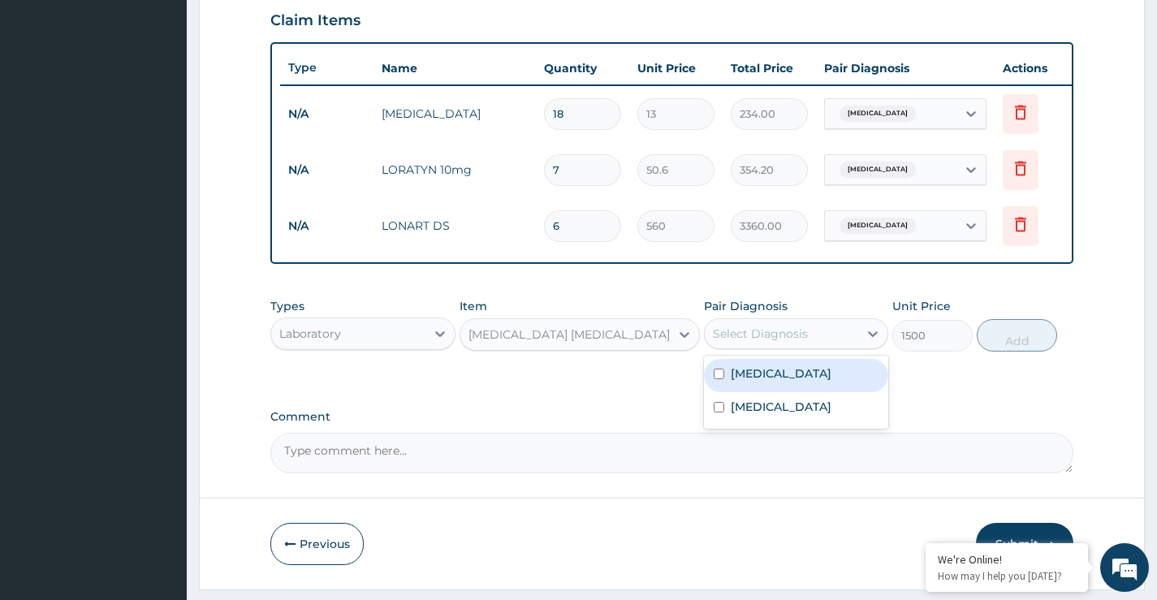
click at [754, 342] on div "Select Diagnosis" at bounding box center [760, 334] width 95 height 16
click at [750, 382] on label "Malaria" at bounding box center [781, 373] width 101 height 16
checkbox input "true"
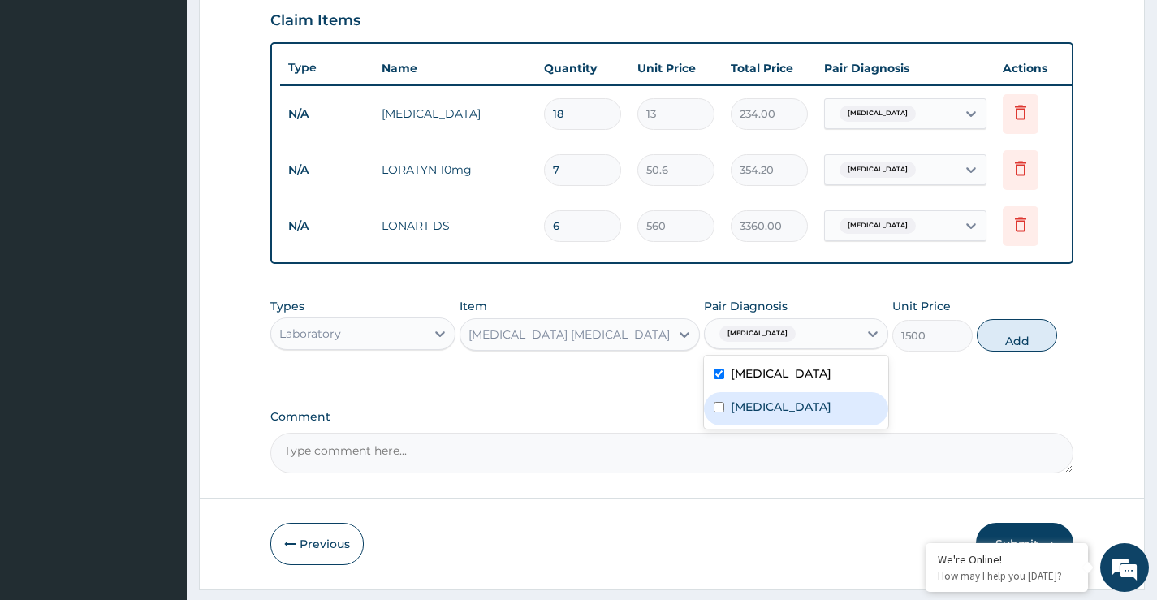
click at [757, 415] on label "Allergic rhinitis" at bounding box center [781, 407] width 101 height 16
click at [809, 415] on label "Allergic rhinitis" at bounding box center [781, 407] width 101 height 16
checkbox input "false"
click at [1036, 346] on button "Add" at bounding box center [1017, 335] width 80 height 32
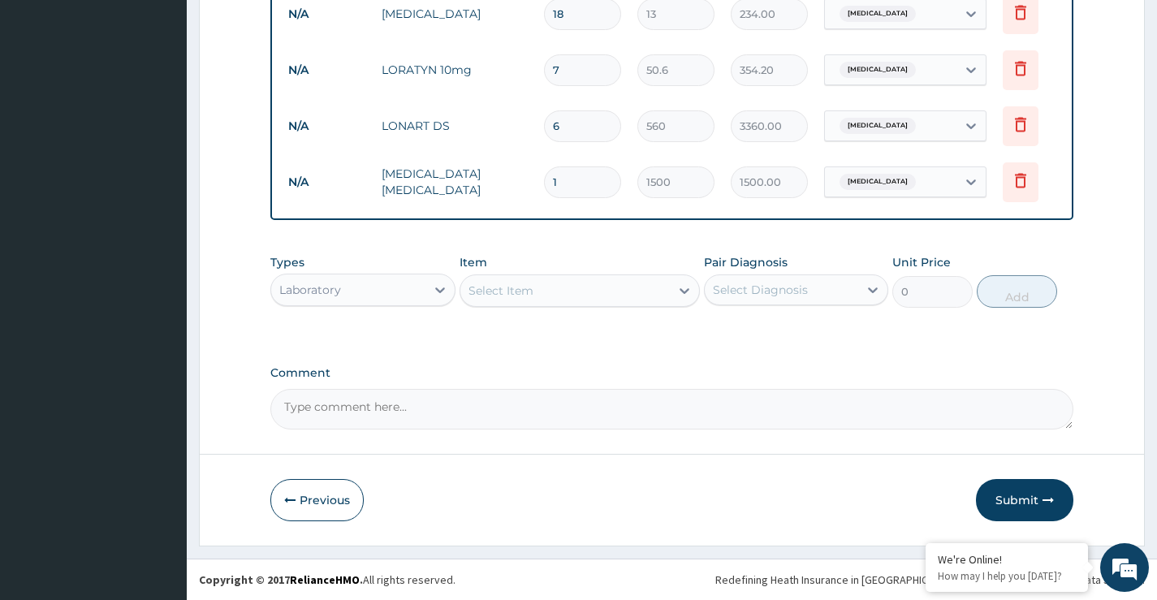
scroll to position [674, 0]
click at [361, 294] on div "Laboratory" at bounding box center [348, 290] width 154 height 26
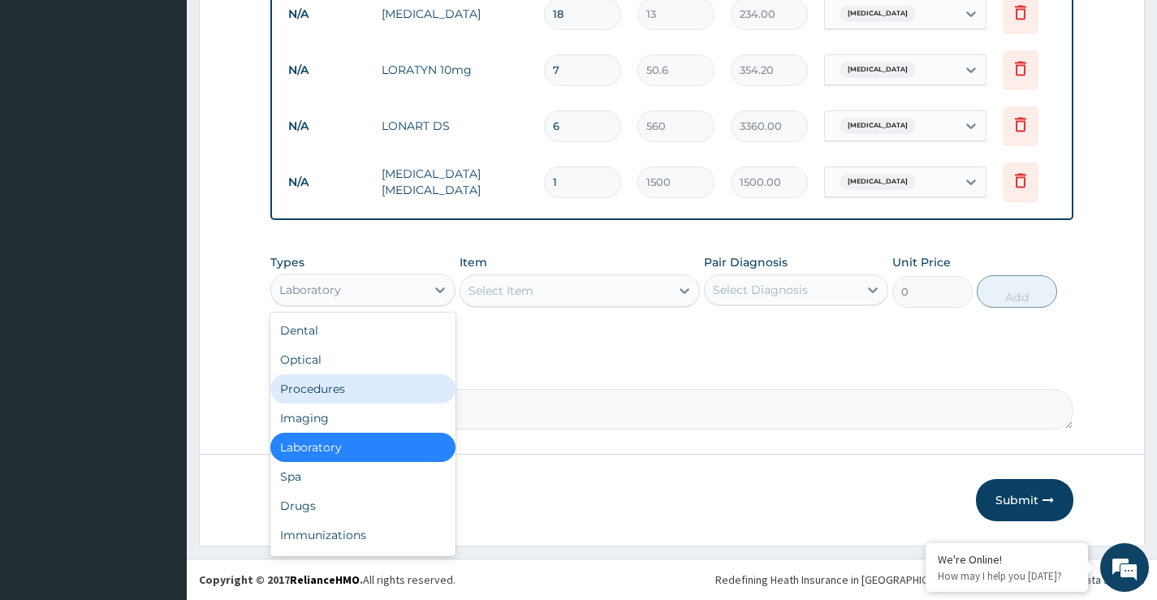
click at [307, 393] on div "Procedures" at bounding box center [362, 388] width 184 height 29
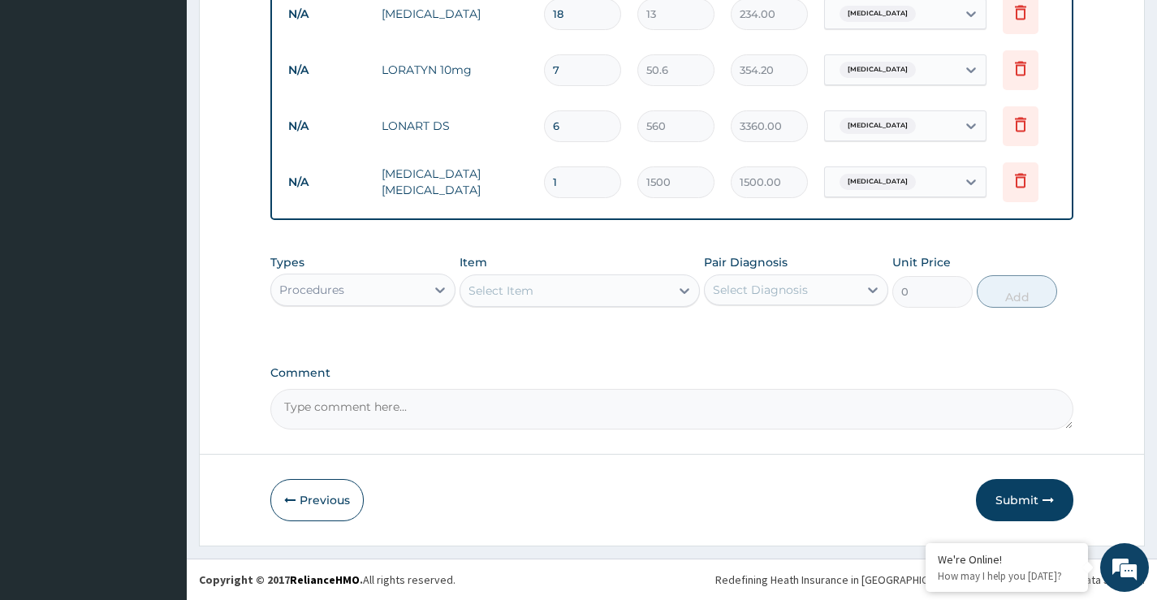
click at [534, 292] on div "Select Item" at bounding box center [566, 291] width 210 height 26
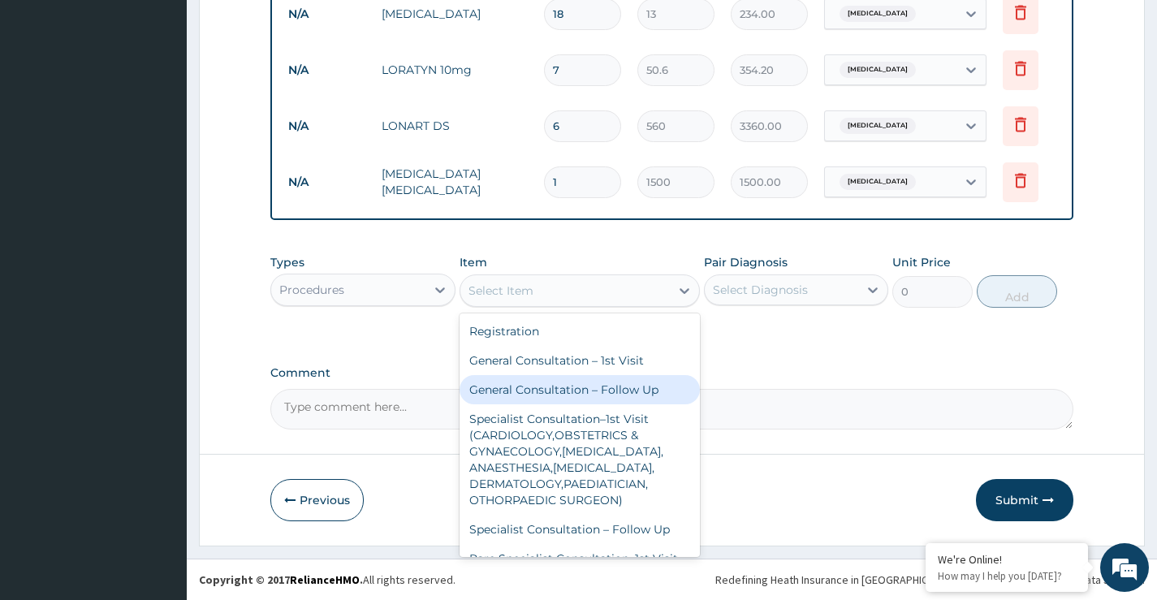
click at [569, 387] on div "General Consultation – Follow Up" at bounding box center [580, 389] width 241 height 29
type input "3000"
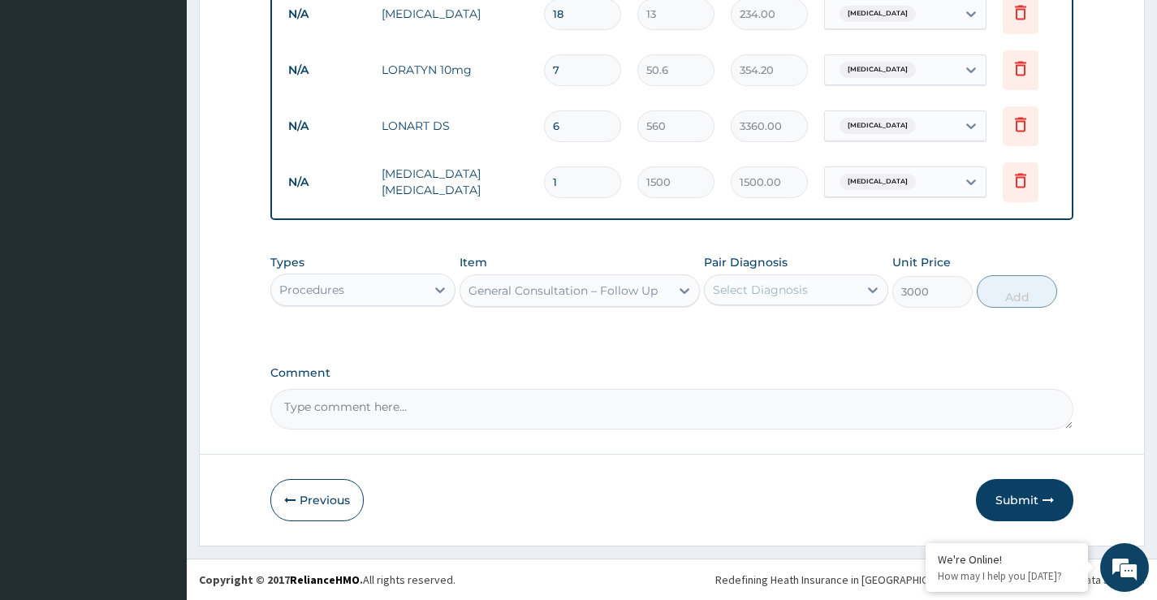
click at [818, 293] on div "Select Diagnosis" at bounding box center [782, 290] width 154 height 26
drag, startPoint x: 796, startPoint y: 323, endPoint x: 791, endPoint y: 341, distance: 18.5
click at [794, 330] on div "Malaria" at bounding box center [796, 331] width 184 height 33
checkbox input "true"
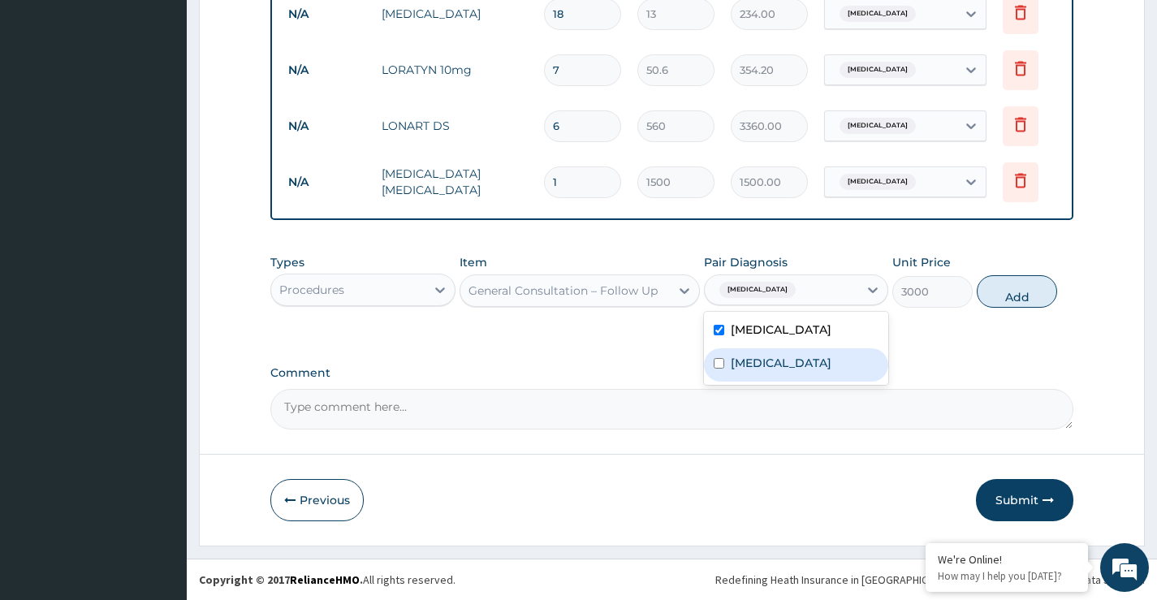
drag, startPoint x: 788, startPoint y: 363, endPoint x: 877, endPoint y: 352, distance: 90.1
click at [791, 365] on label "Allergic rhinitis" at bounding box center [781, 363] width 101 height 16
checkbox input "true"
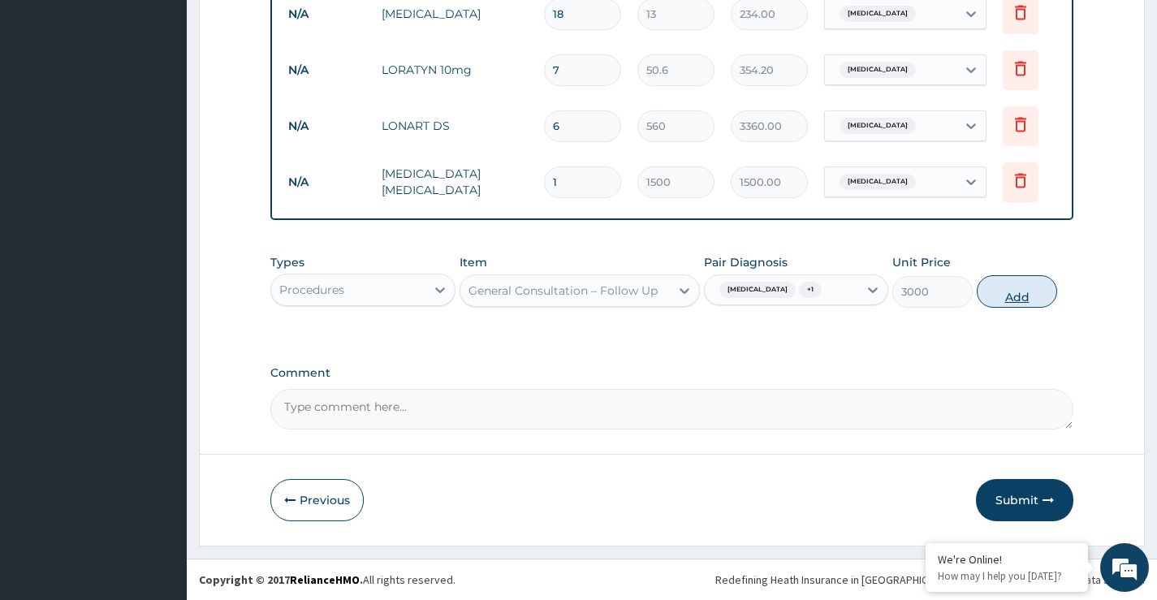
click at [1015, 299] on button "Add" at bounding box center [1017, 291] width 80 height 32
type input "0"
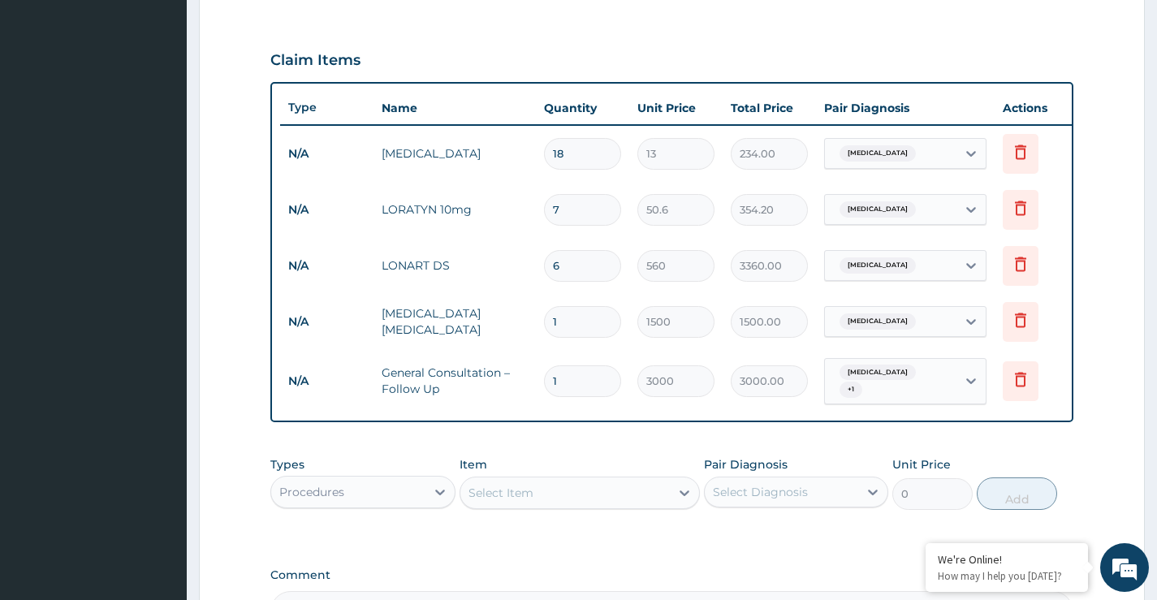
scroll to position [512, 0]
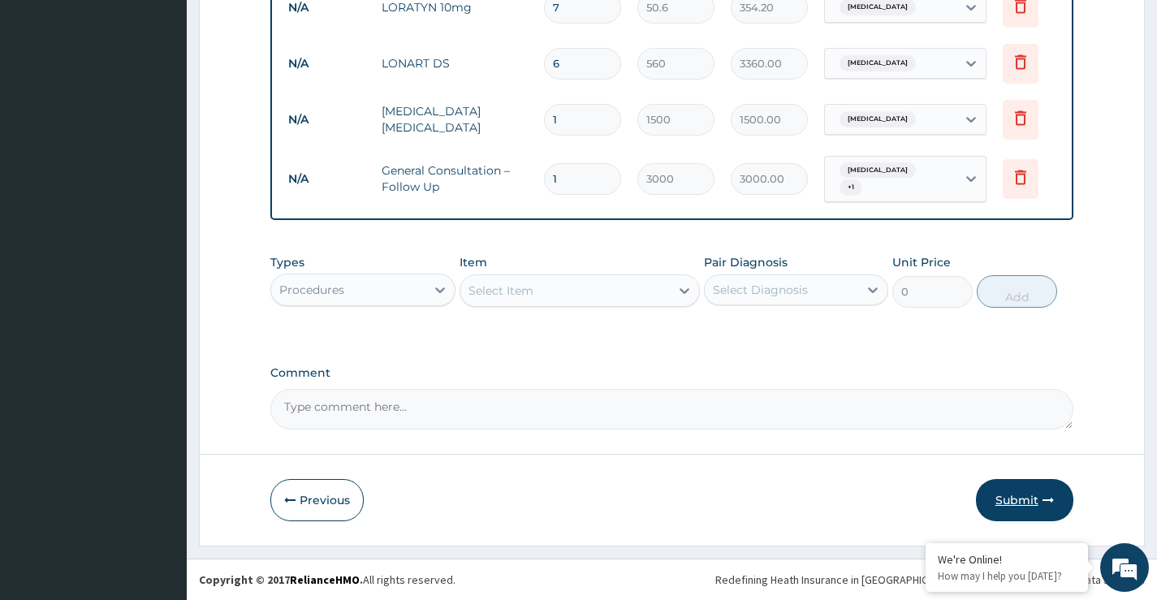
click at [1014, 504] on button "Submit" at bounding box center [1024, 500] width 97 height 42
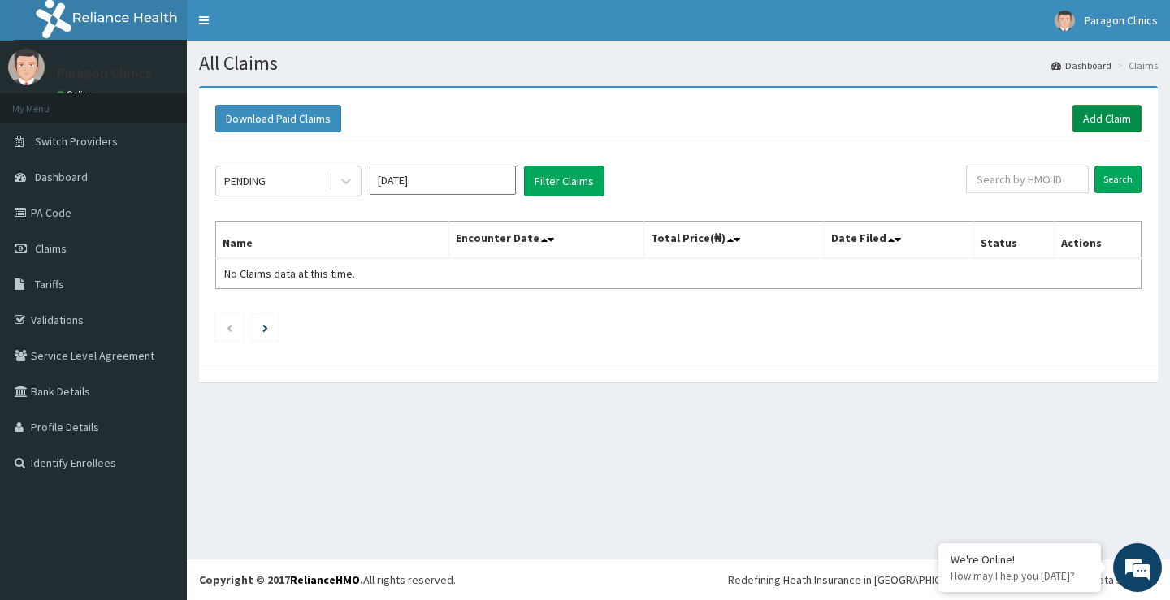
click at [1097, 119] on link "Add Claim" at bounding box center [1106, 119] width 69 height 28
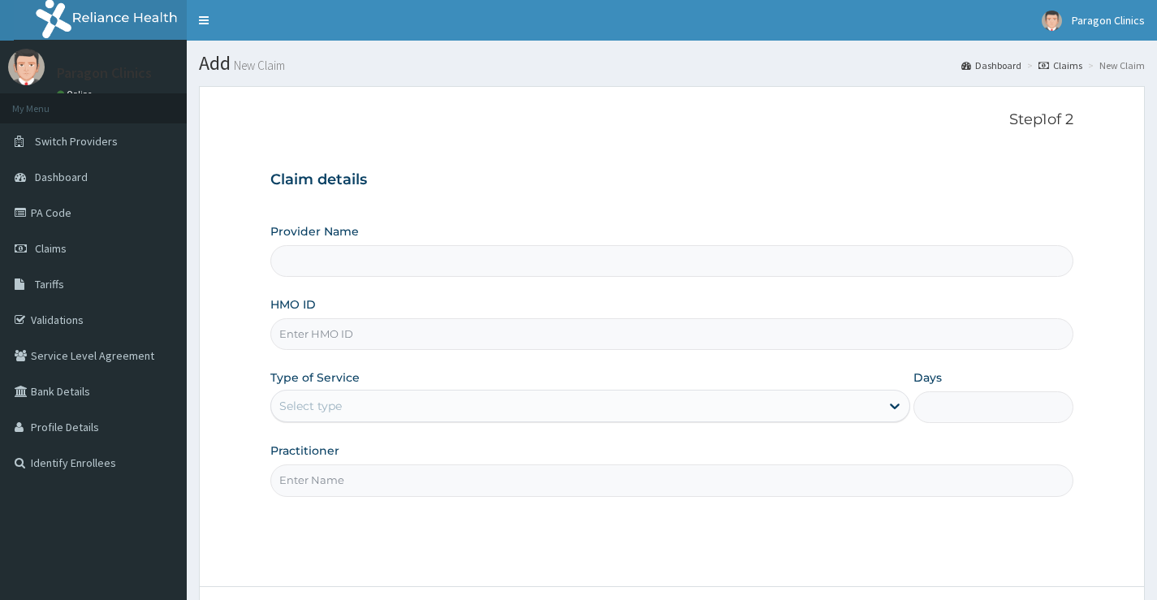
drag, startPoint x: 313, startPoint y: 336, endPoint x: 314, endPoint y: 325, distance: 11.4
click at [314, 335] on input "HMO ID" at bounding box center [671, 334] width 803 height 32
paste input "AOM/10080/A"
type input "AOM/10080/A"
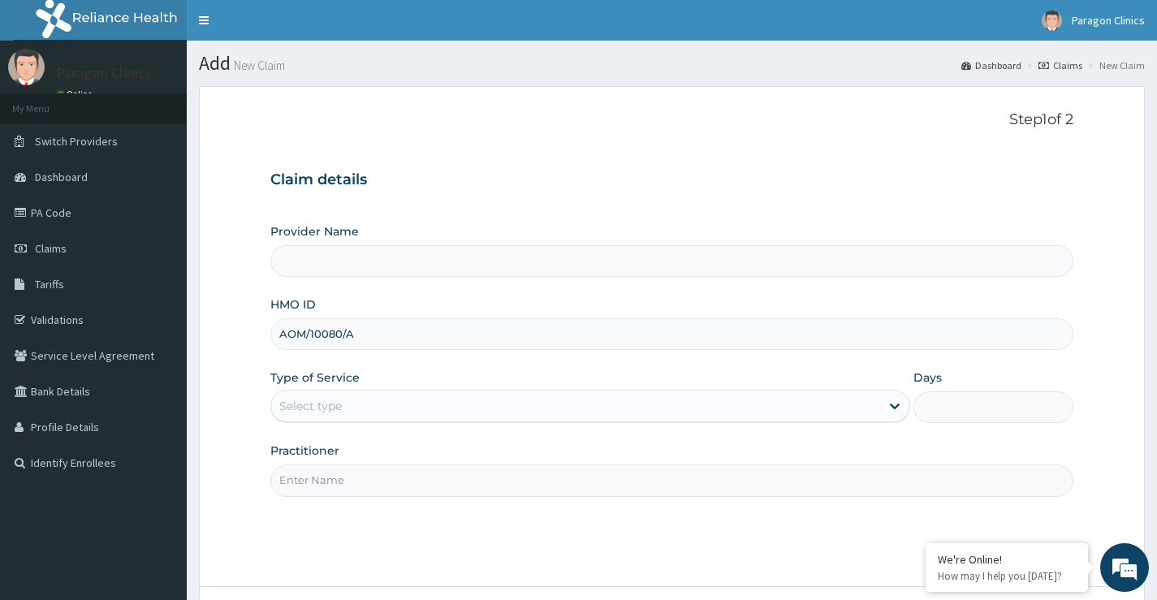
type input "Paragon Clinics And Imaging"
type input "AOM/10080/A"
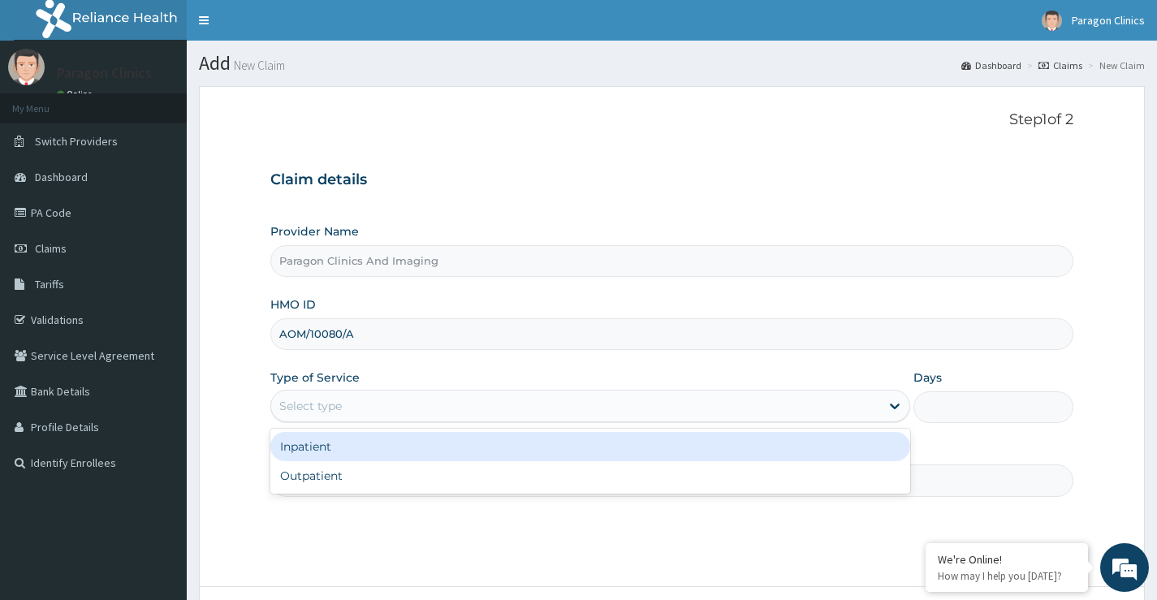
drag, startPoint x: 305, startPoint y: 407, endPoint x: 305, endPoint y: 444, distance: 37.4
click at [305, 409] on div "Select type" at bounding box center [310, 406] width 63 height 16
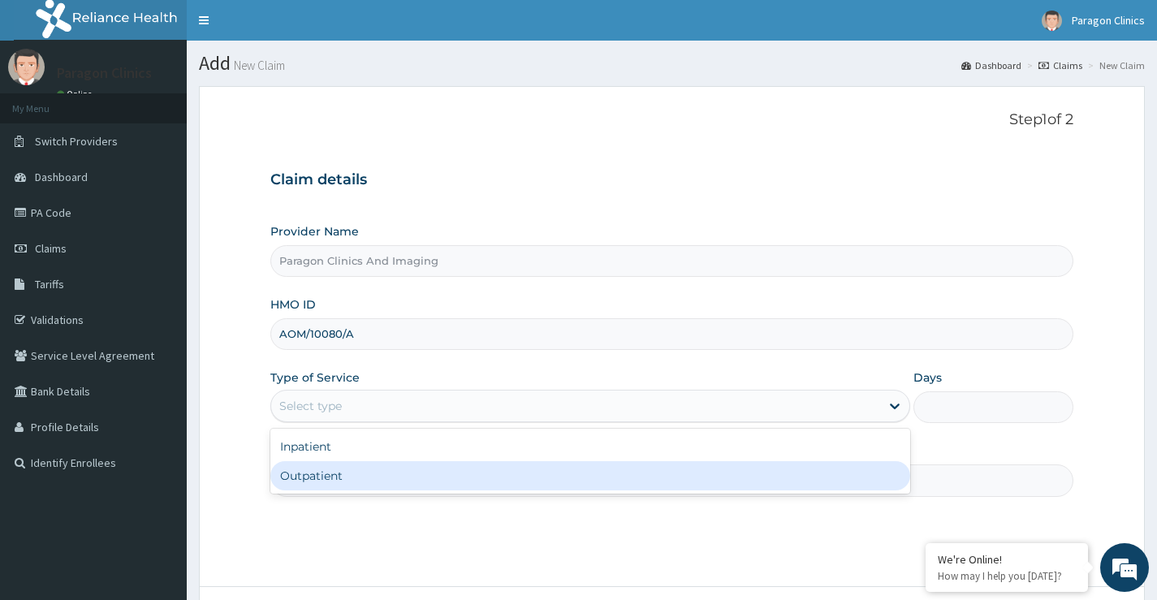
click at [308, 475] on div "Outpatient" at bounding box center [590, 475] width 640 height 29
type input "1"
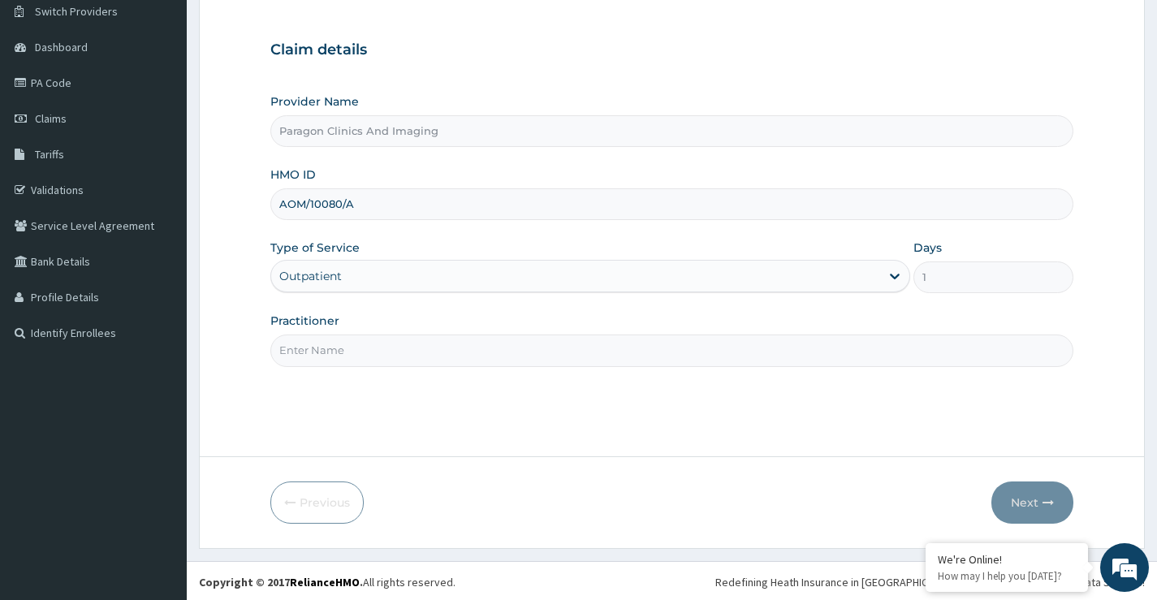
scroll to position [132, 0]
click at [335, 352] on input "Practitioner" at bounding box center [671, 348] width 803 height 32
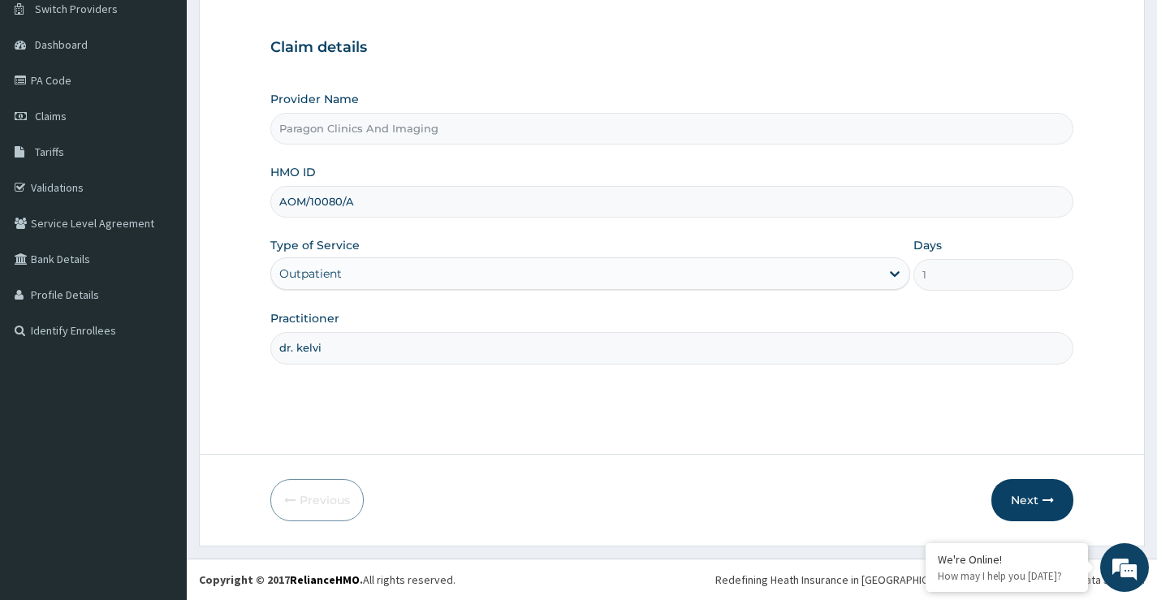
scroll to position [0, 0]
type input "dr. kelvin"
click at [1027, 495] on button "Next" at bounding box center [1033, 500] width 82 height 42
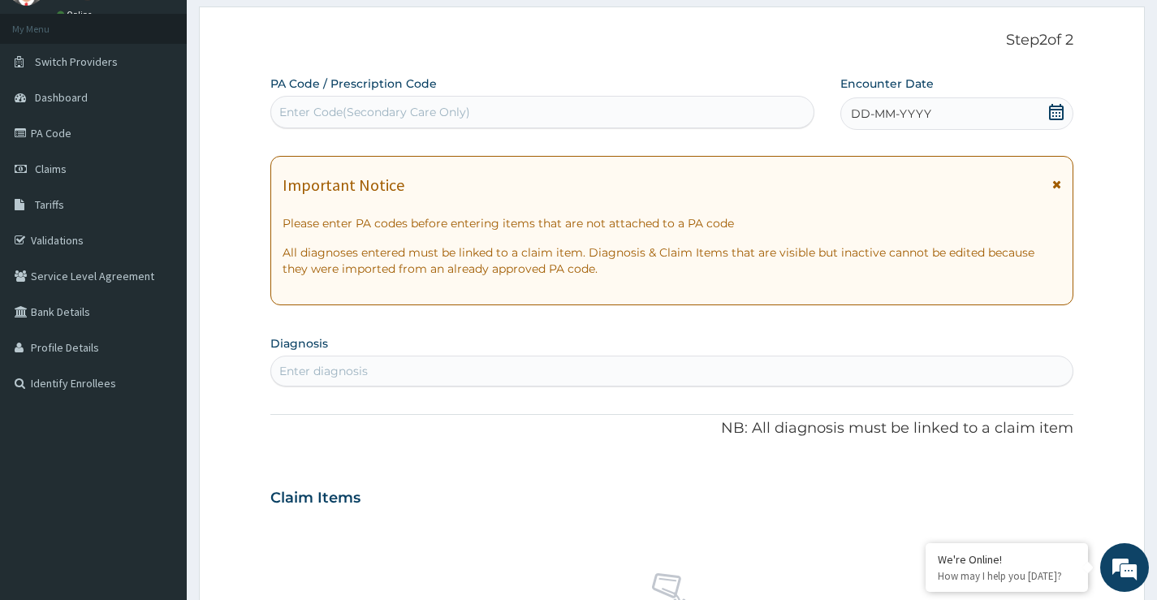
scroll to position [51, 0]
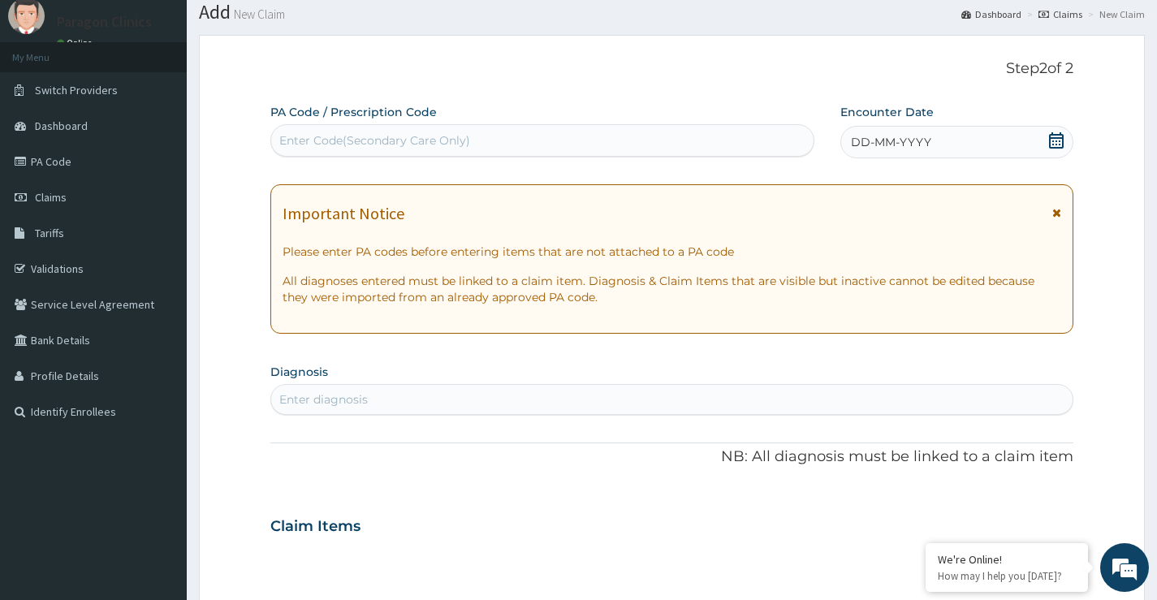
click at [428, 147] on div "Enter Code(Secondary Care Only)" at bounding box center [374, 140] width 191 height 16
paste input "PA/92F50D"
type input "PA/92F50D"
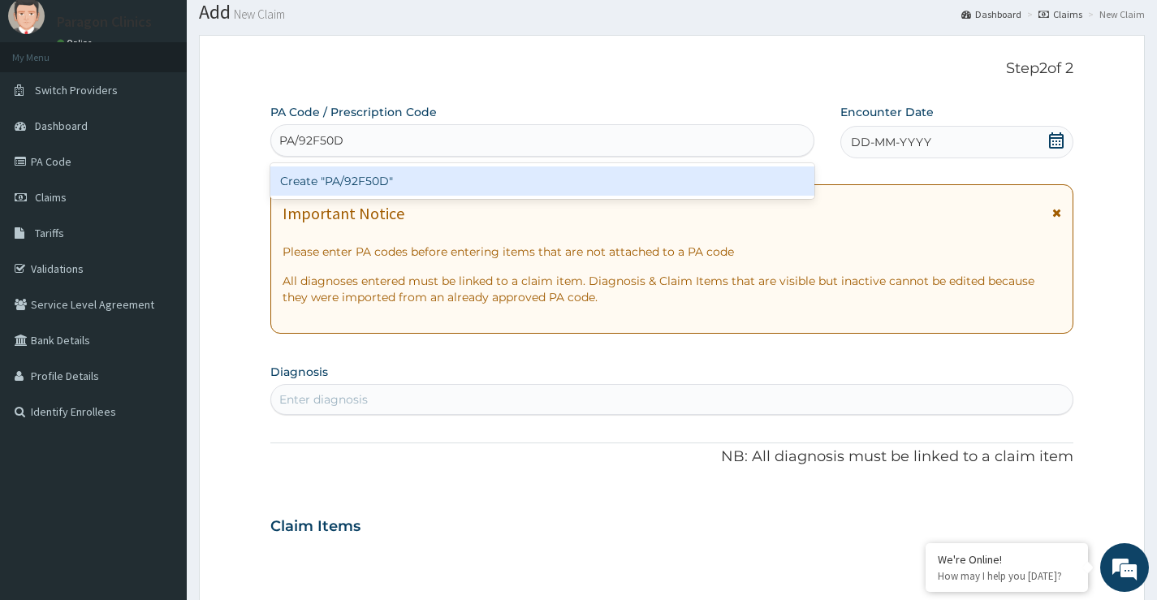
click at [432, 177] on div "Create "PA/92F50D"" at bounding box center [542, 181] width 544 height 29
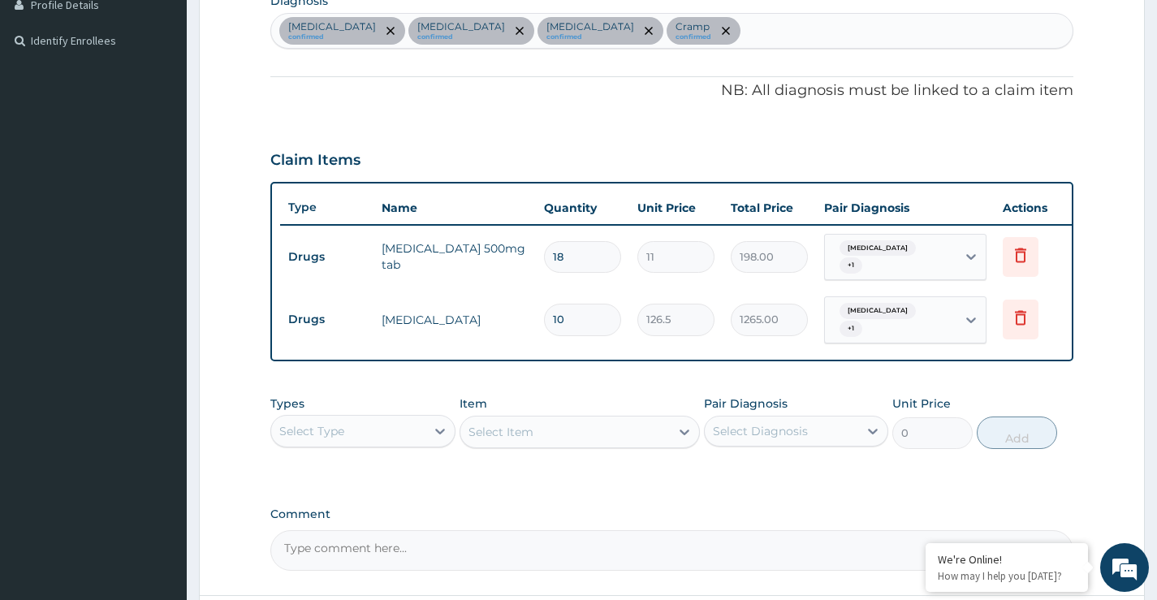
scroll to position [562, 0]
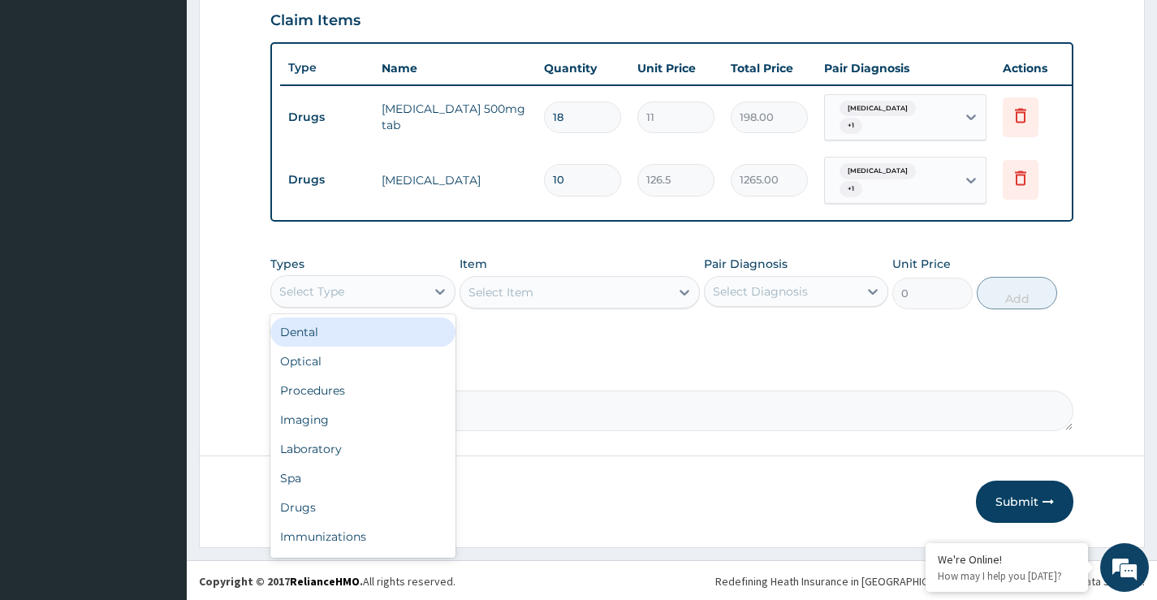
click at [342, 288] on div "Select Type" at bounding box center [311, 291] width 65 height 16
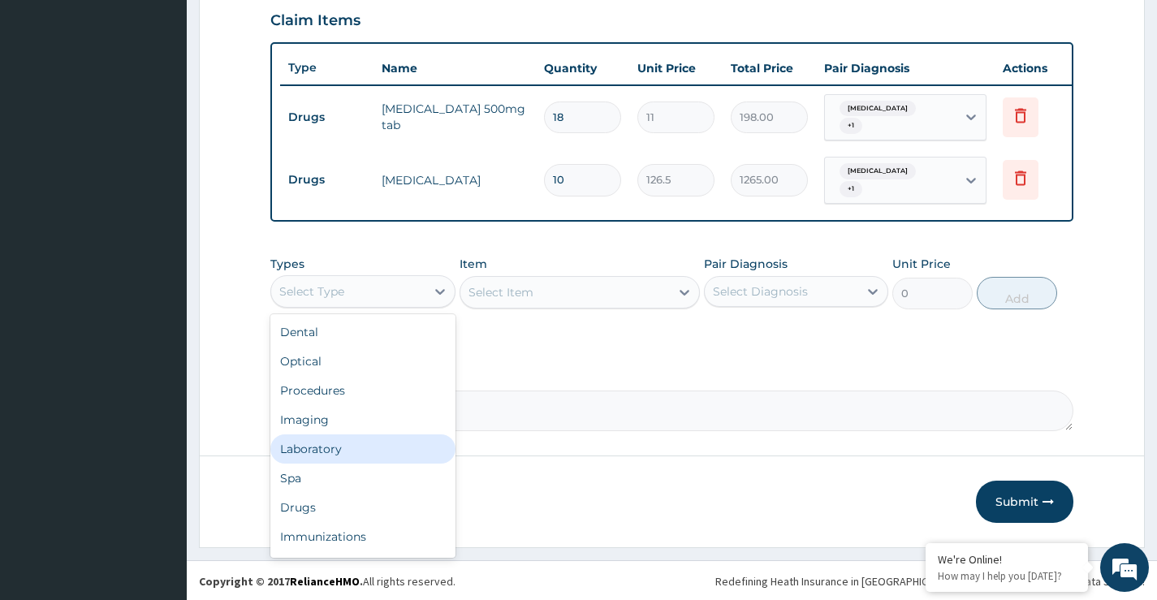
click at [321, 445] on div "Laboratory" at bounding box center [362, 449] width 184 height 29
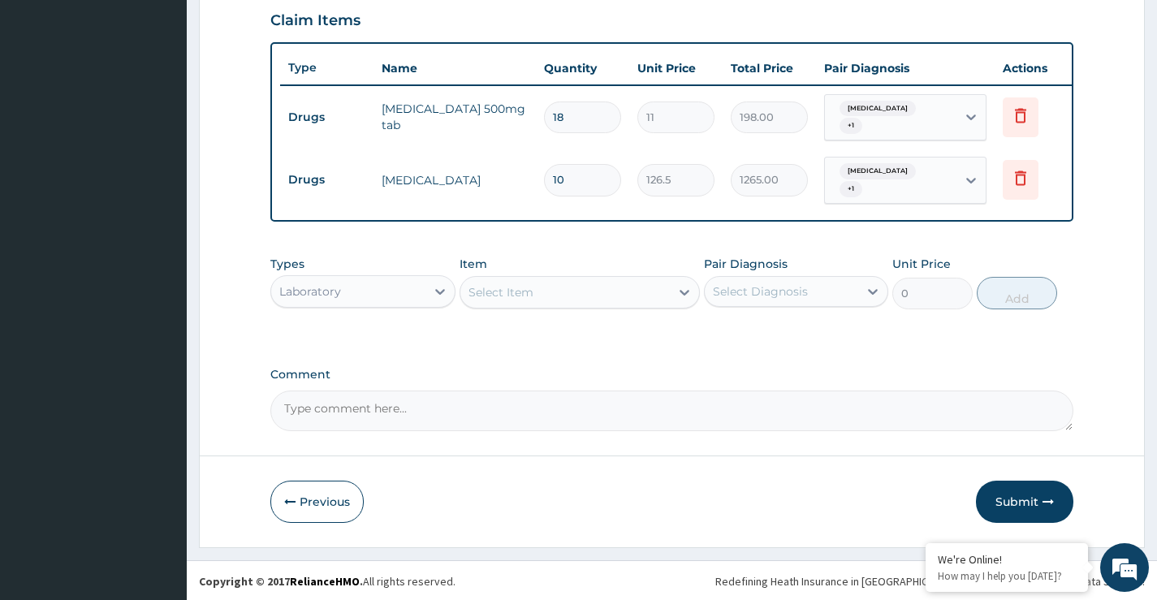
click at [507, 288] on div "Select Item" at bounding box center [501, 292] width 65 height 16
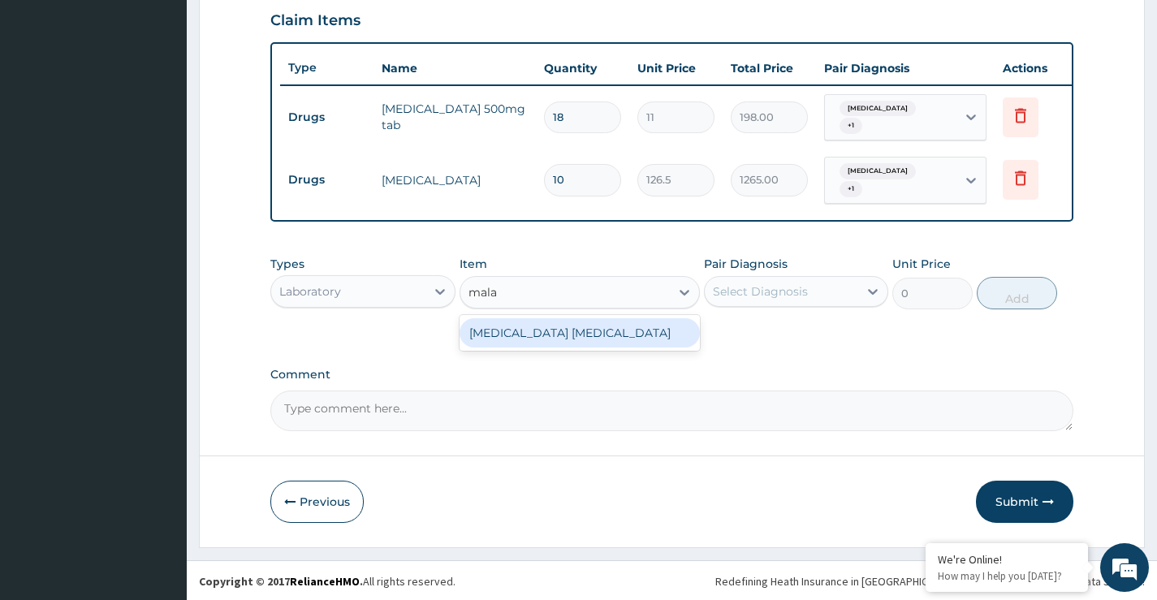
type input "malar"
click at [571, 326] on div "Malaria Parasite" at bounding box center [580, 332] width 241 height 29
type input "1500"
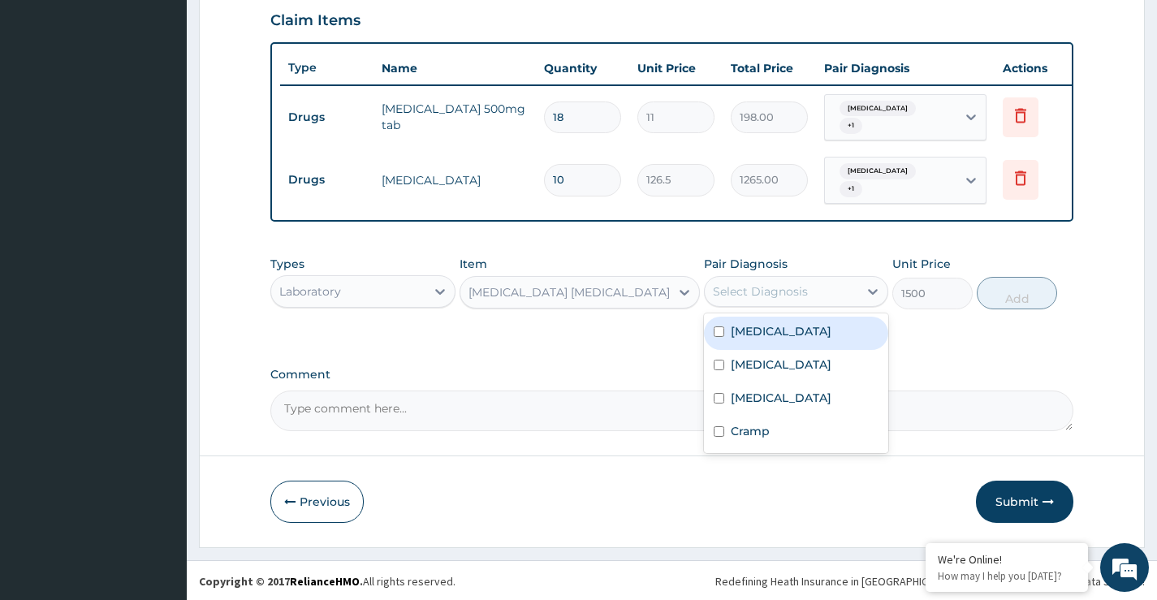
click at [774, 284] on div "Select Diagnosis" at bounding box center [760, 291] width 95 height 16
click at [769, 323] on label "Malaria" at bounding box center [781, 331] width 101 height 16
checkbox input "true"
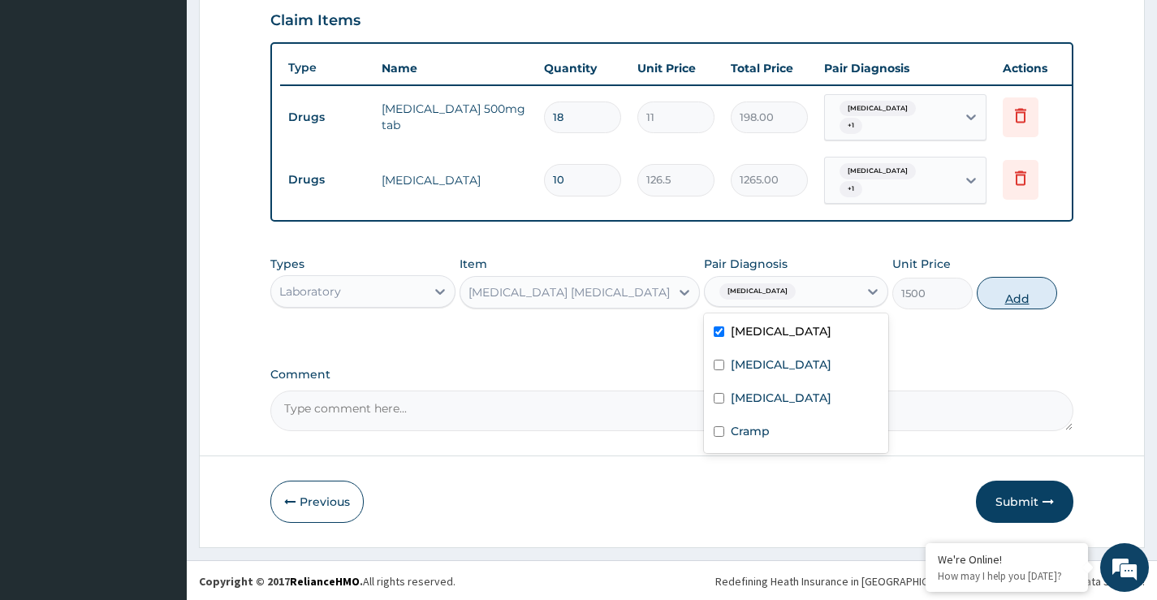
click at [1014, 300] on button "Add" at bounding box center [1017, 293] width 80 height 32
type input "0"
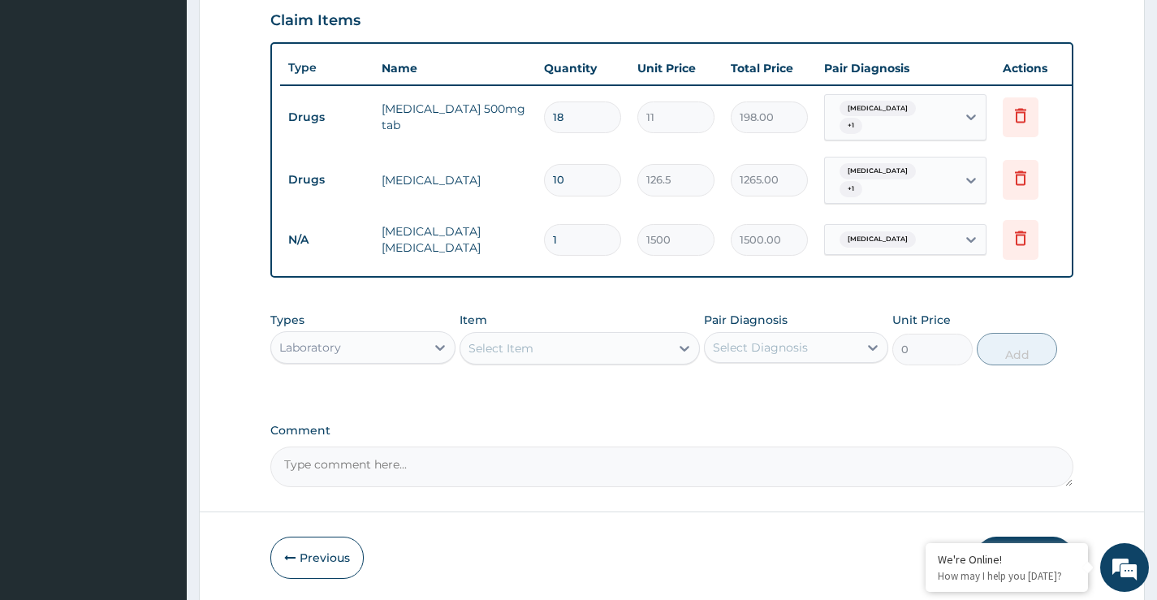
click at [515, 353] on div "Select Item" at bounding box center [501, 348] width 65 height 16
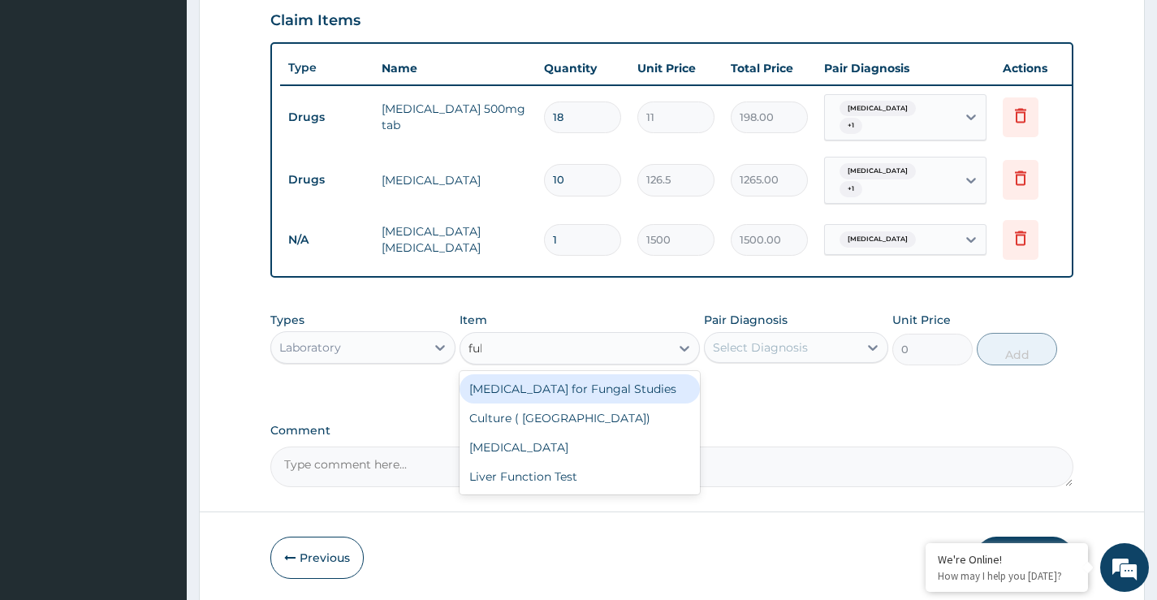
type input "full"
drag, startPoint x: 511, startPoint y: 386, endPoint x: 530, endPoint y: 386, distance: 18.7
click at [513, 386] on div "Full Blood Count" at bounding box center [580, 388] width 241 height 29
type input "5000"
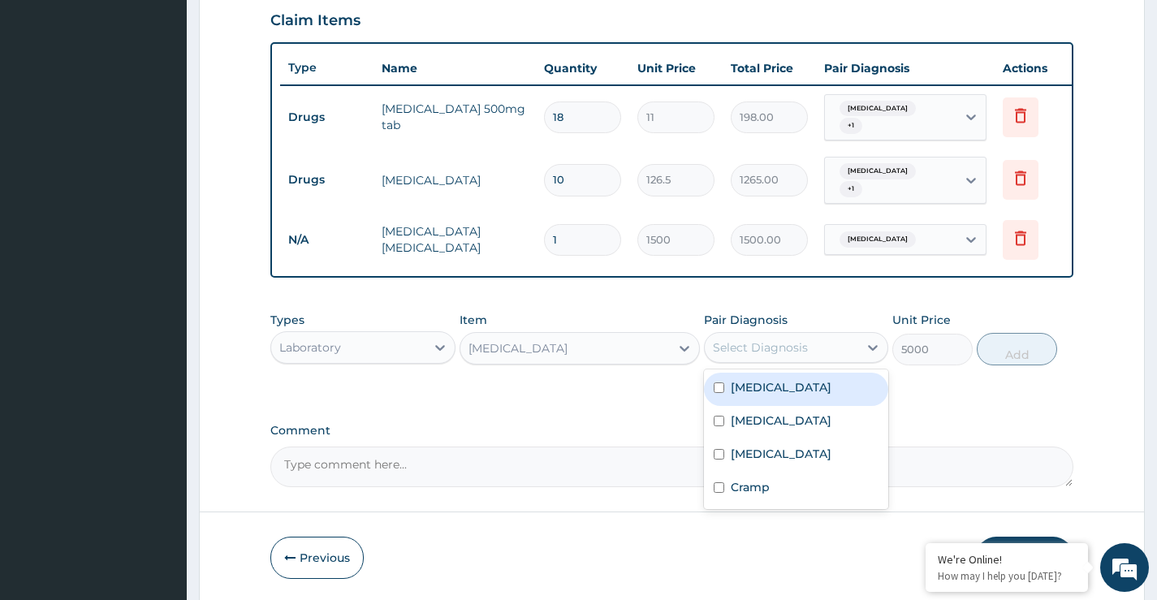
click at [830, 344] on div "Select Diagnosis" at bounding box center [782, 348] width 154 height 26
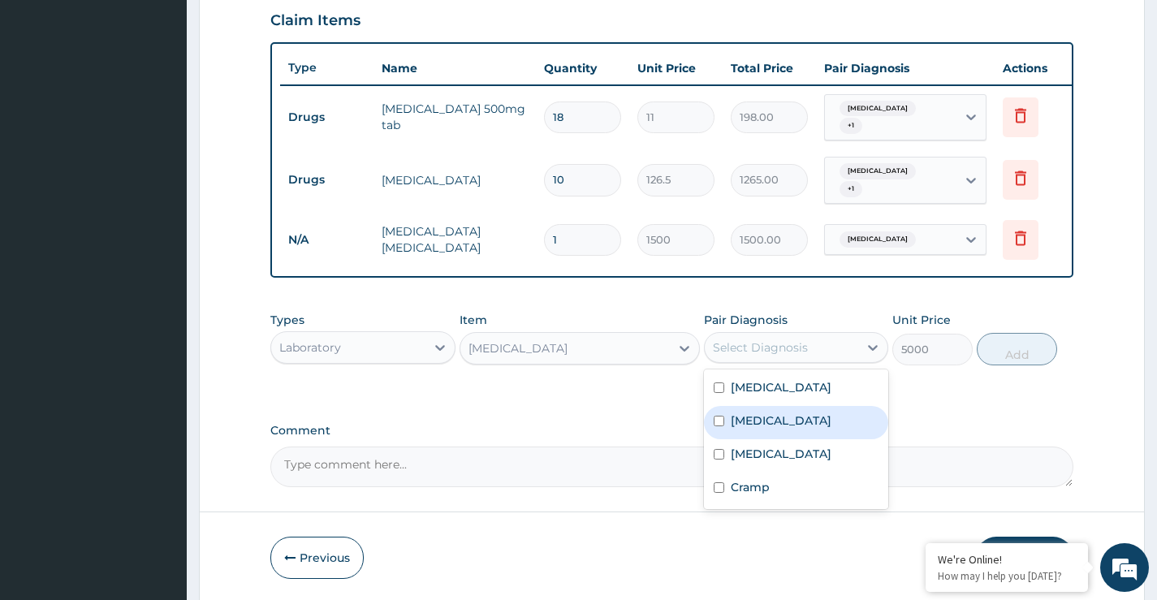
click at [767, 420] on label "Sepsis" at bounding box center [781, 421] width 101 height 16
checkbox input "true"
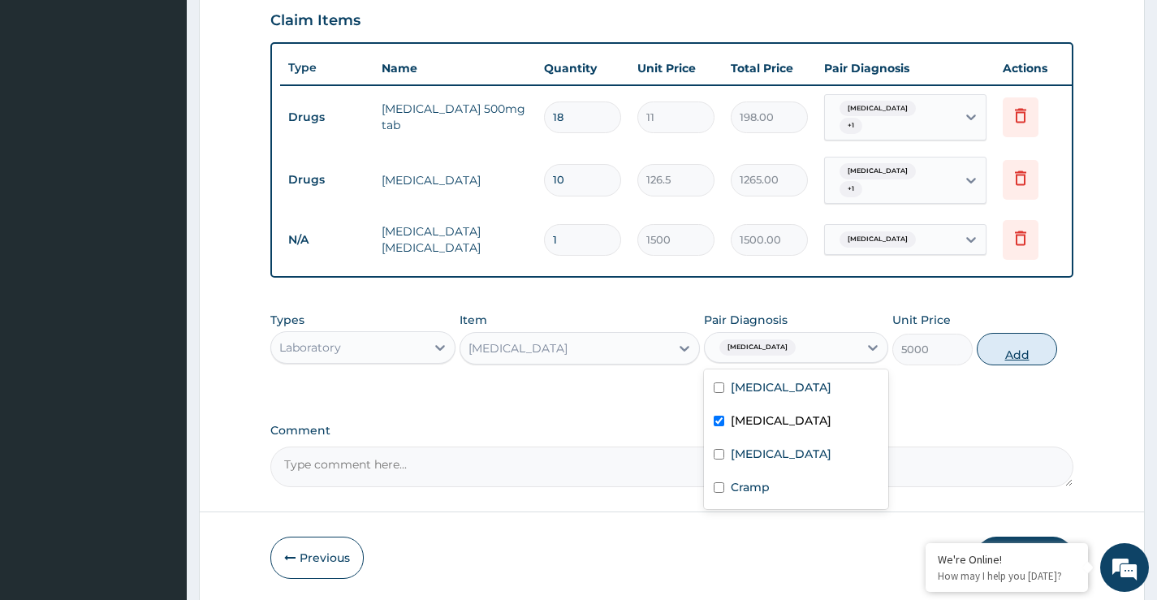
click at [1010, 349] on button "Add" at bounding box center [1017, 349] width 80 height 32
type input "0"
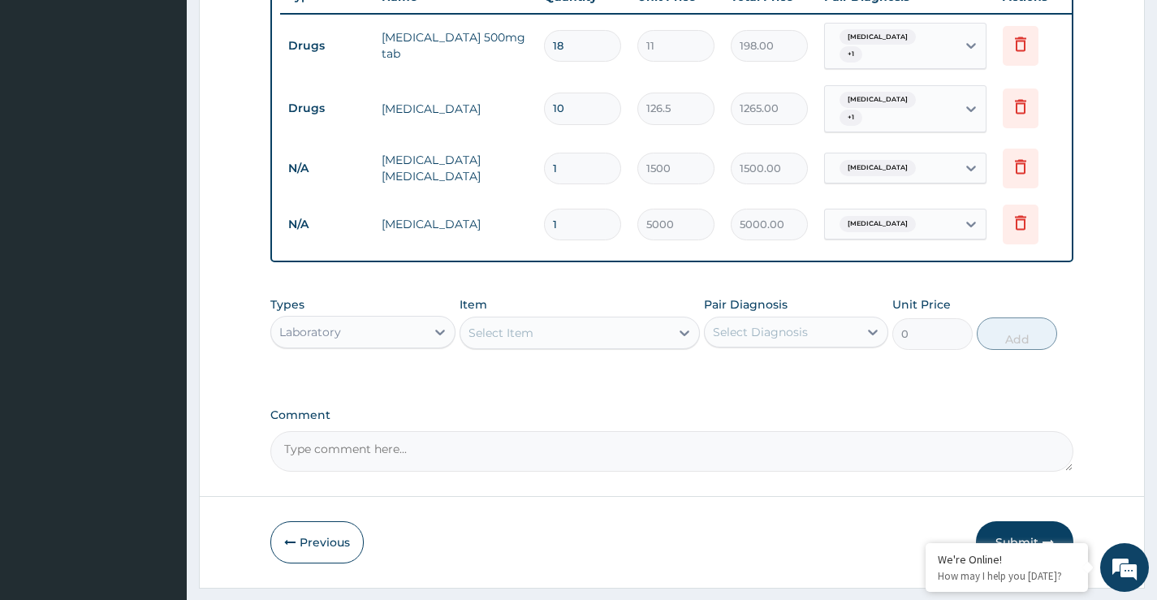
scroll to position [674, 0]
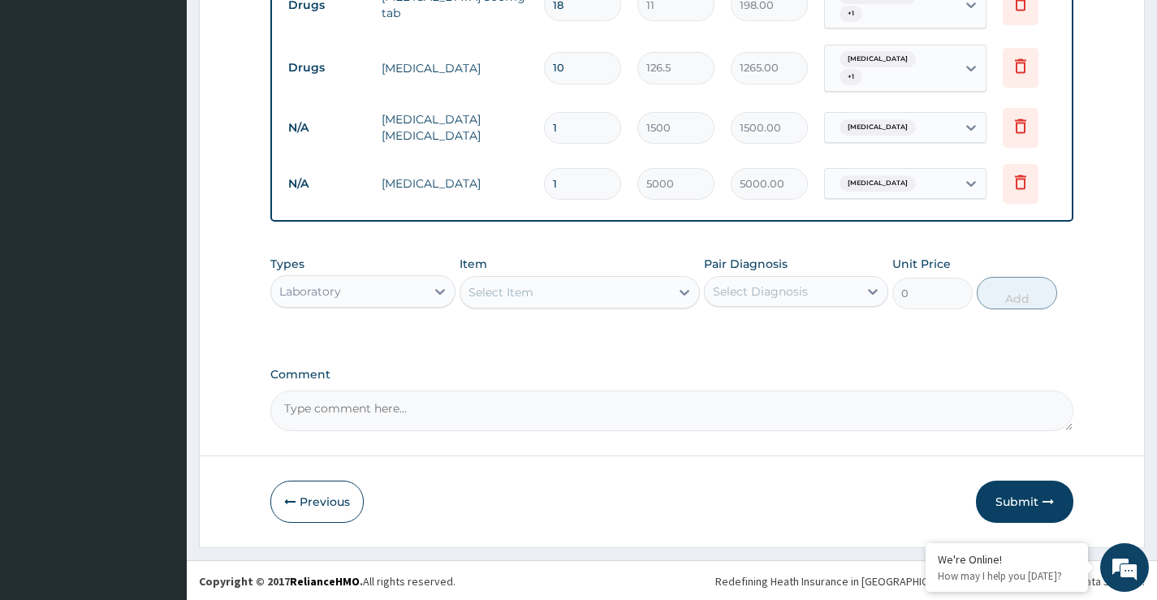
click at [366, 288] on div "Laboratory" at bounding box center [348, 292] width 154 height 26
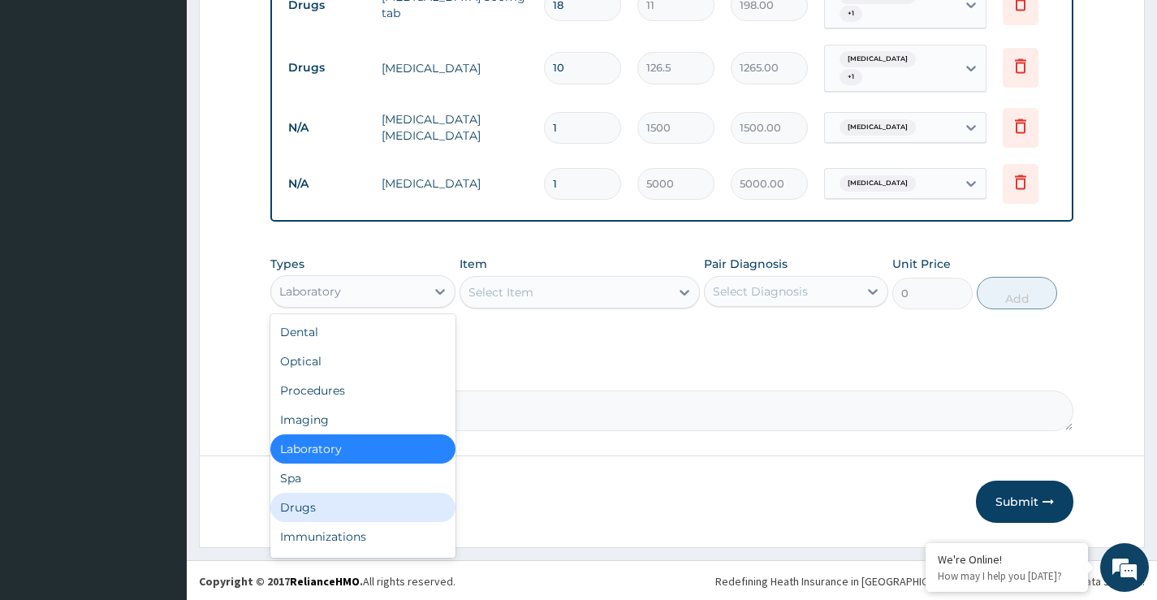
click at [310, 506] on div "Drugs" at bounding box center [362, 507] width 184 height 29
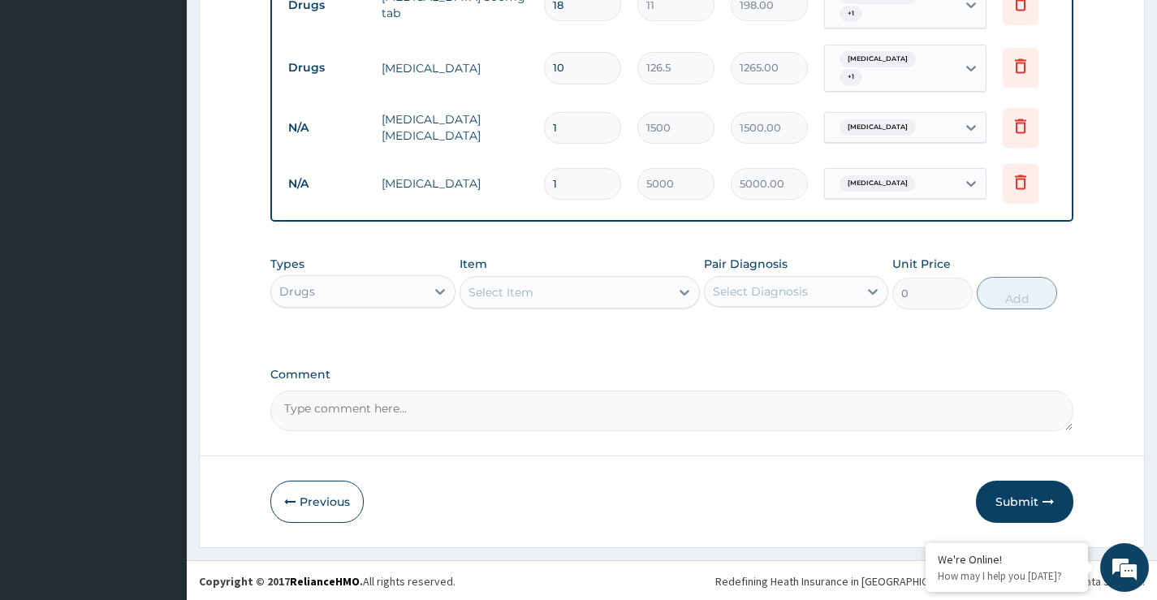
click at [529, 291] on div "Select Item" at bounding box center [501, 292] width 65 height 16
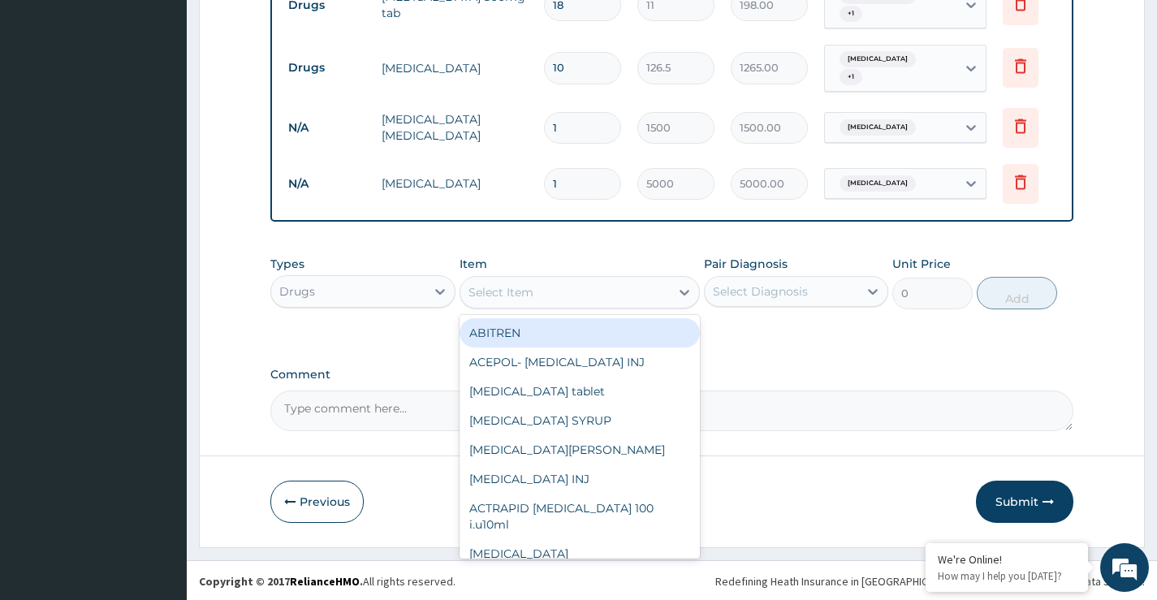
paste input "Arteethe"
type input "Arteethe"
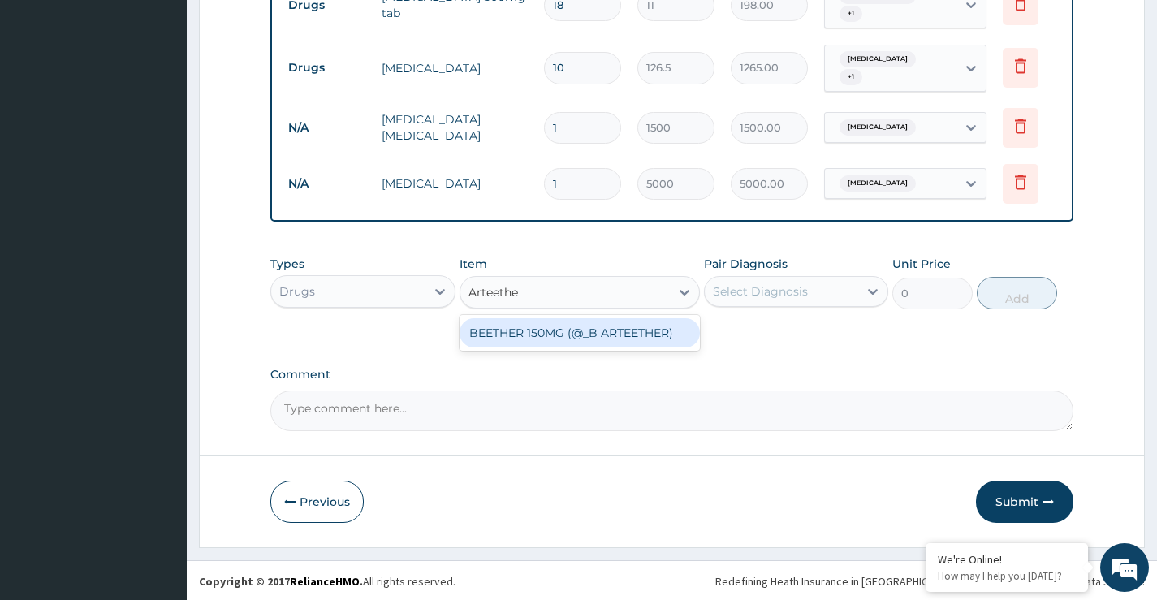
drag, startPoint x: 551, startPoint y: 333, endPoint x: 592, endPoint y: 329, distance: 41.6
click at [554, 333] on div "BEETHER 150MG (@_B ARTEETHER)" at bounding box center [580, 332] width 241 height 29
type input "1138.5"
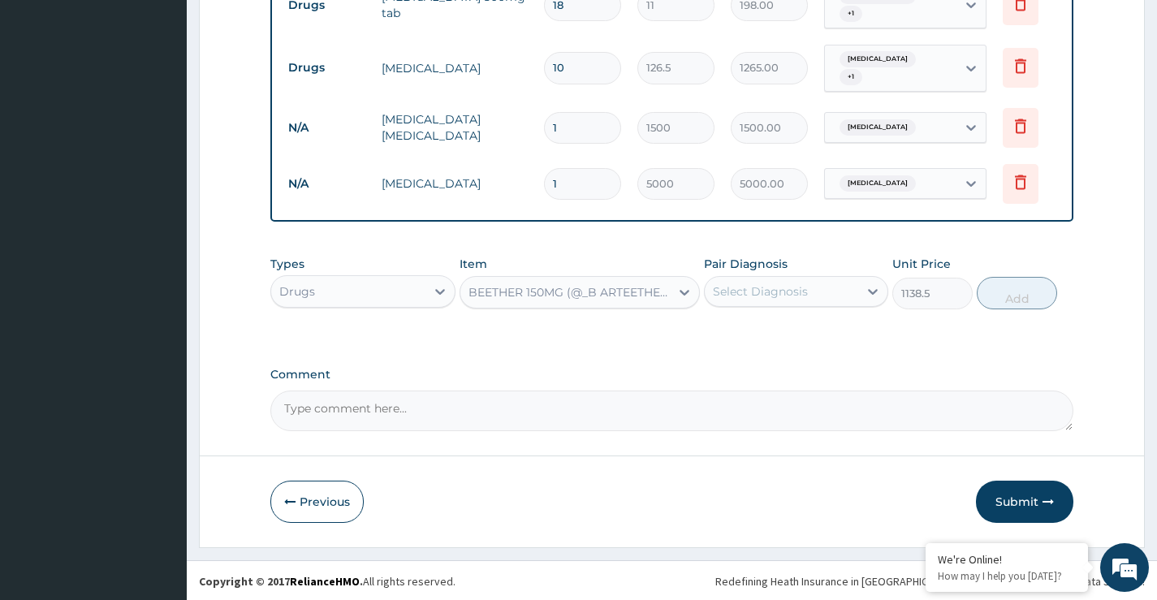
click at [758, 289] on div "Select Diagnosis" at bounding box center [760, 291] width 95 height 16
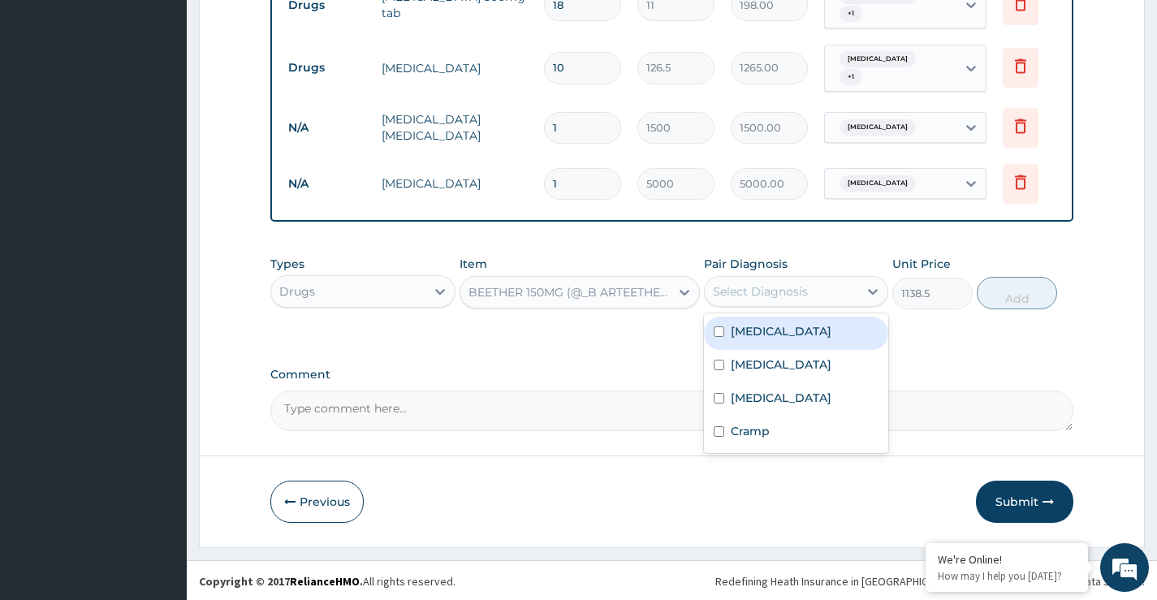
click at [769, 333] on label "Malaria" at bounding box center [781, 331] width 101 height 16
checkbox input "true"
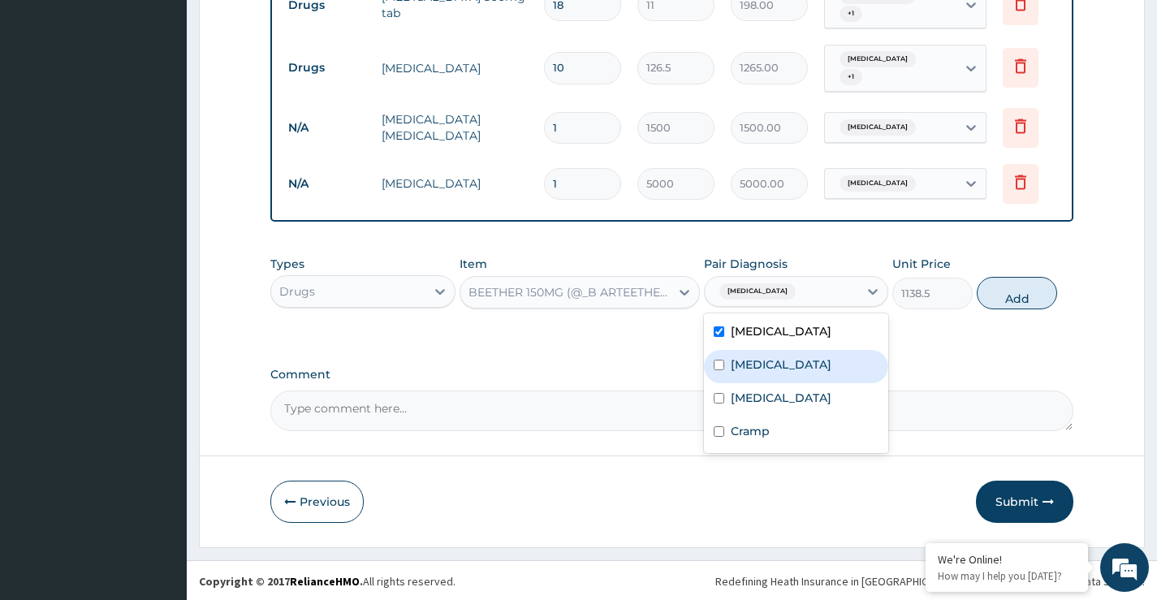
drag, startPoint x: 1027, startPoint y: 294, endPoint x: 1002, endPoint y: 286, distance: 25.7
click at [1026, 294] on button "Add" at bounding box center [1017, 293] width 80 height 32
type input "0"
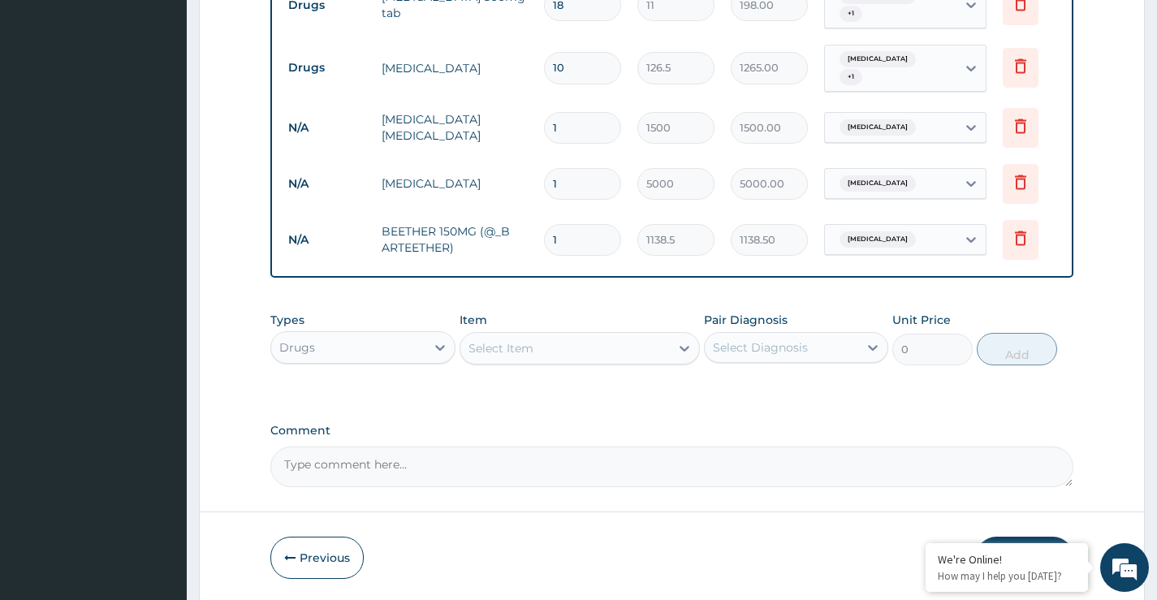
drag, startPoint x: 579, startPoint y: 230, endPoint x: 546, endPoint y: 234, distance: 33.5
click at [546, 234] on input "1" at bounding box center [582, 240] width 77 height 32
type input "3"
type input "3415.50"
type input "3"
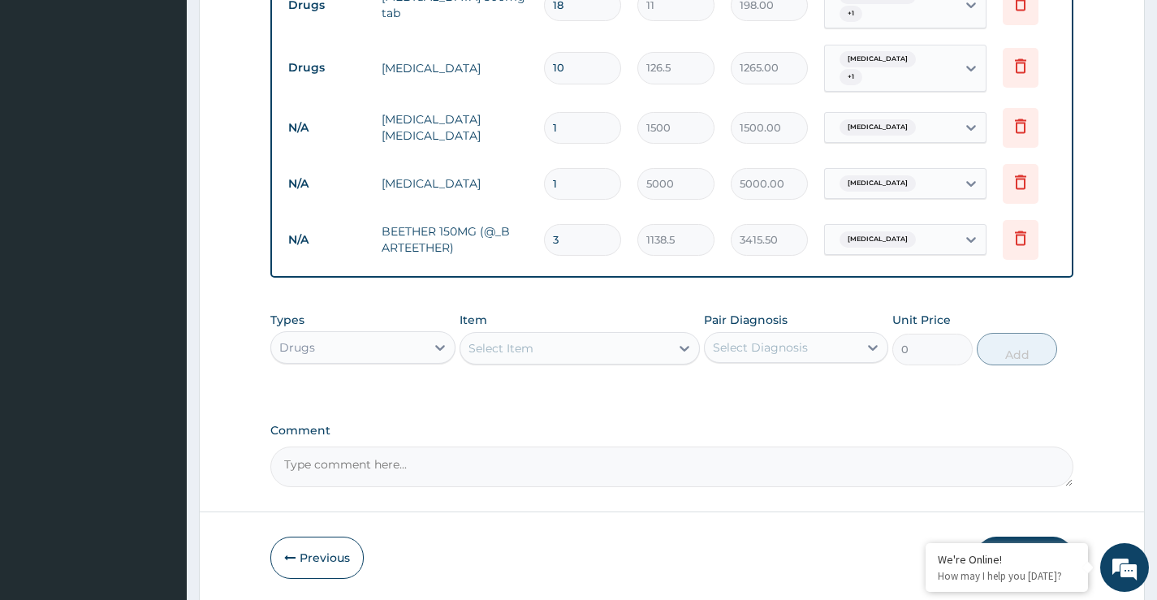
click at [508, 344] on div "Select Item" at bounding box center [501, 348] width 65 height 16
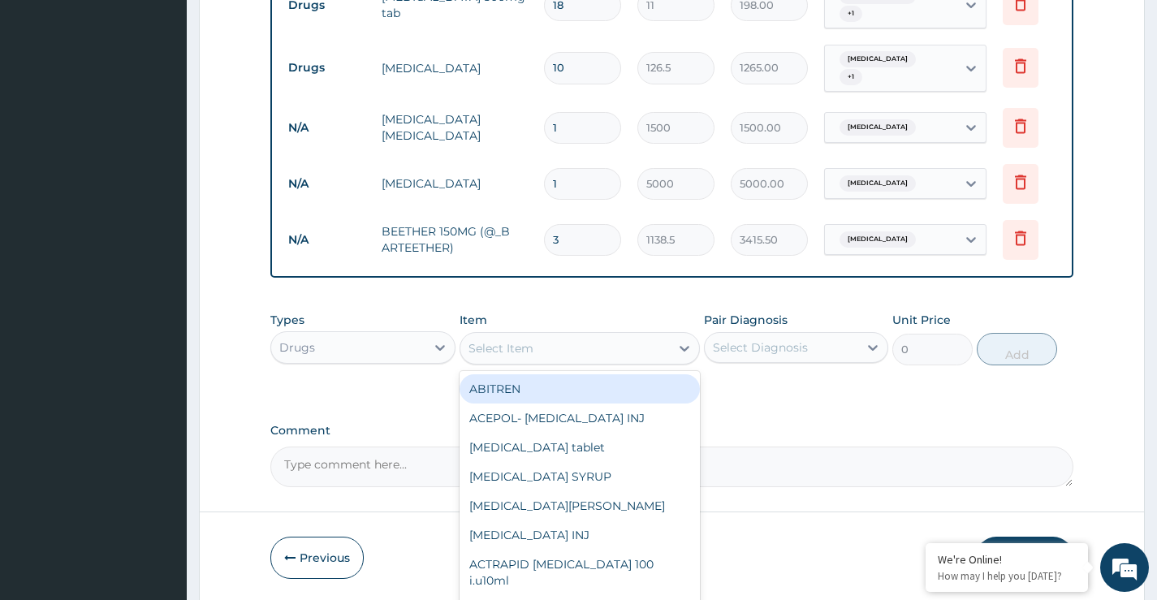
paste input "[KINOTEM"
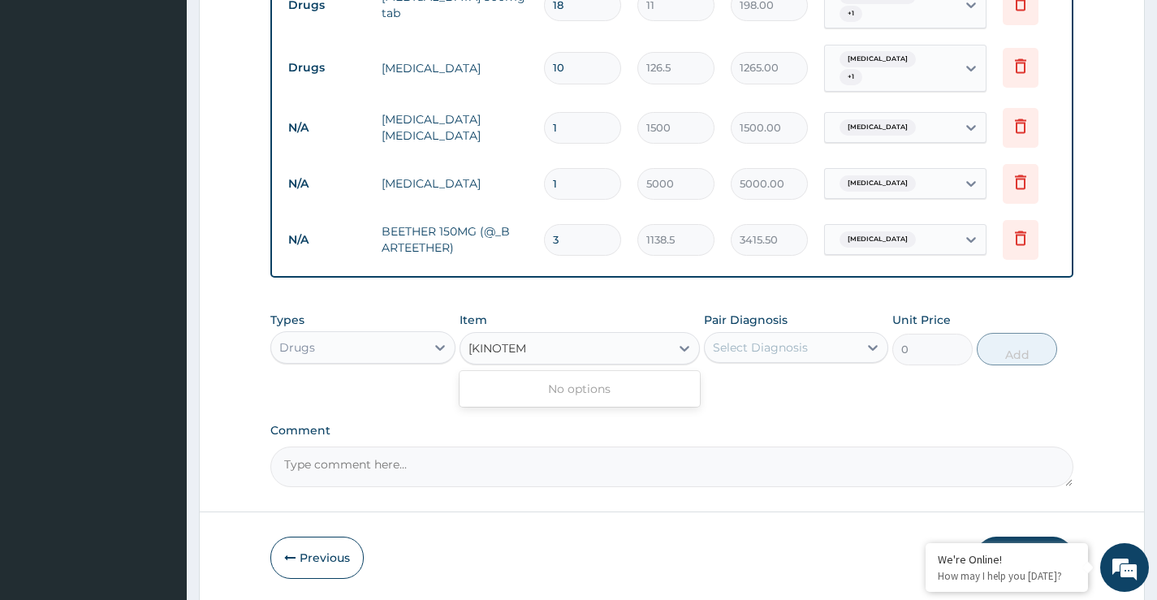
click at [471, 349] on input "[KINOTEM" at bounding box center [499, 348] width 60 height 16
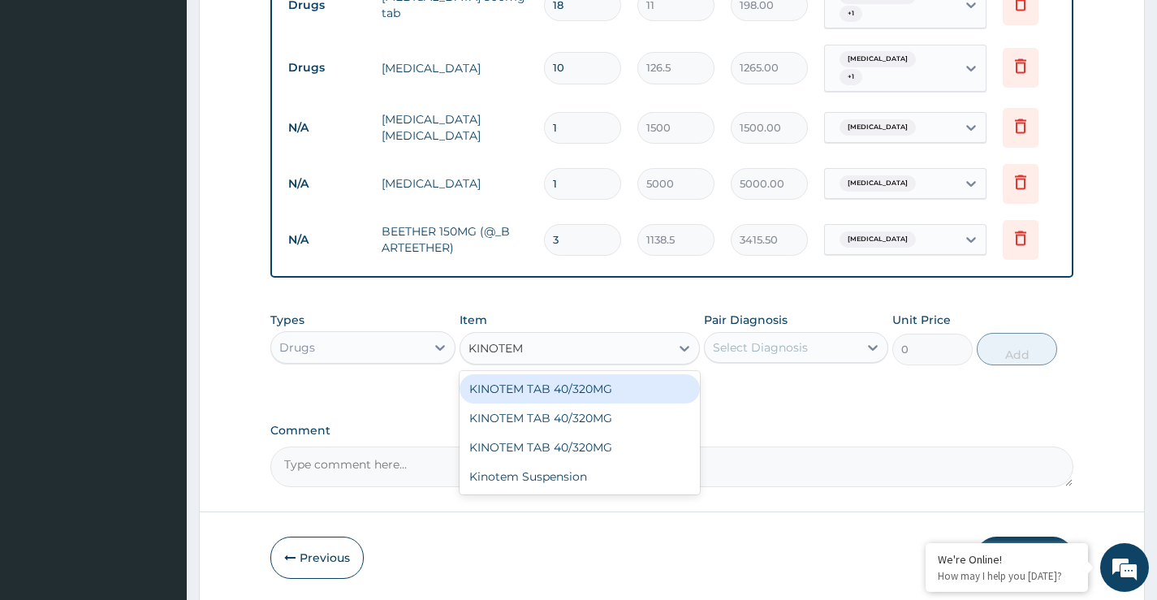
type input "KINOTEM"
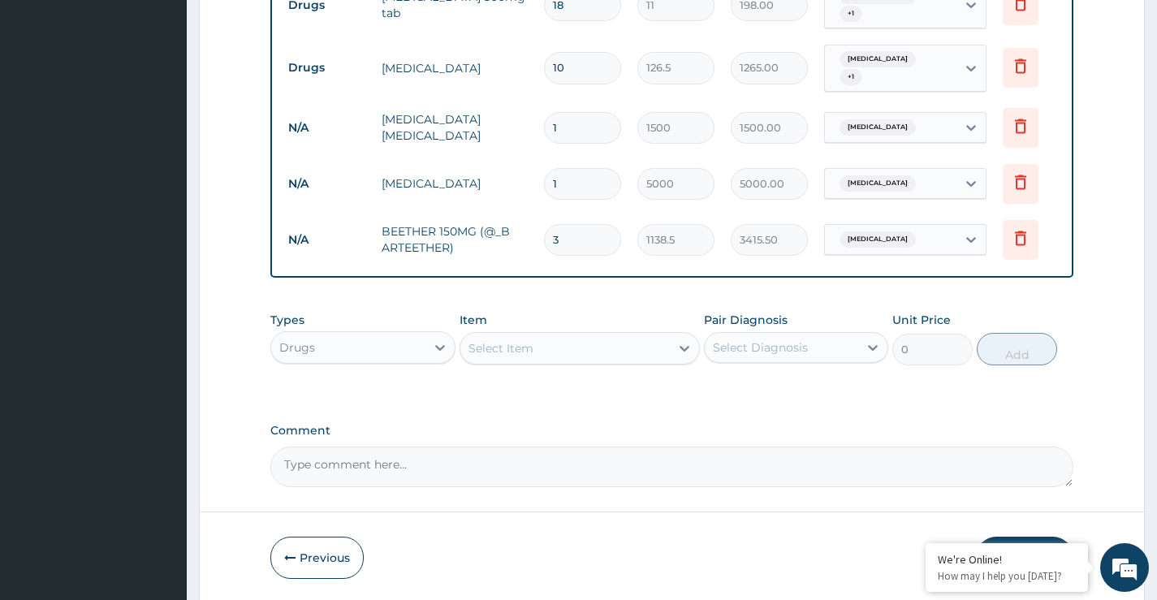
paste input "[KINOTEM"
click at [470, 349] on input "[KINOTEM" at bounding box center [499, 348] width 60 height 16
type input "KINOTEM"
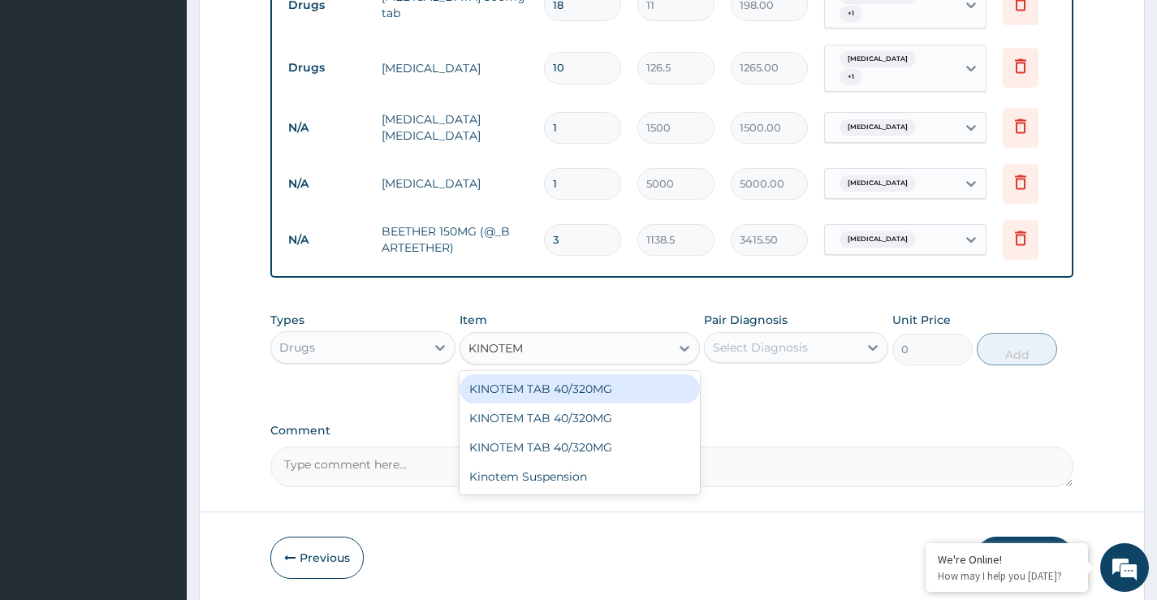
click at [566, 390] on div "KINOTEM TAB 40/320MG" at bounding box center [580, 388] width 241 height 29
type input "221.375"
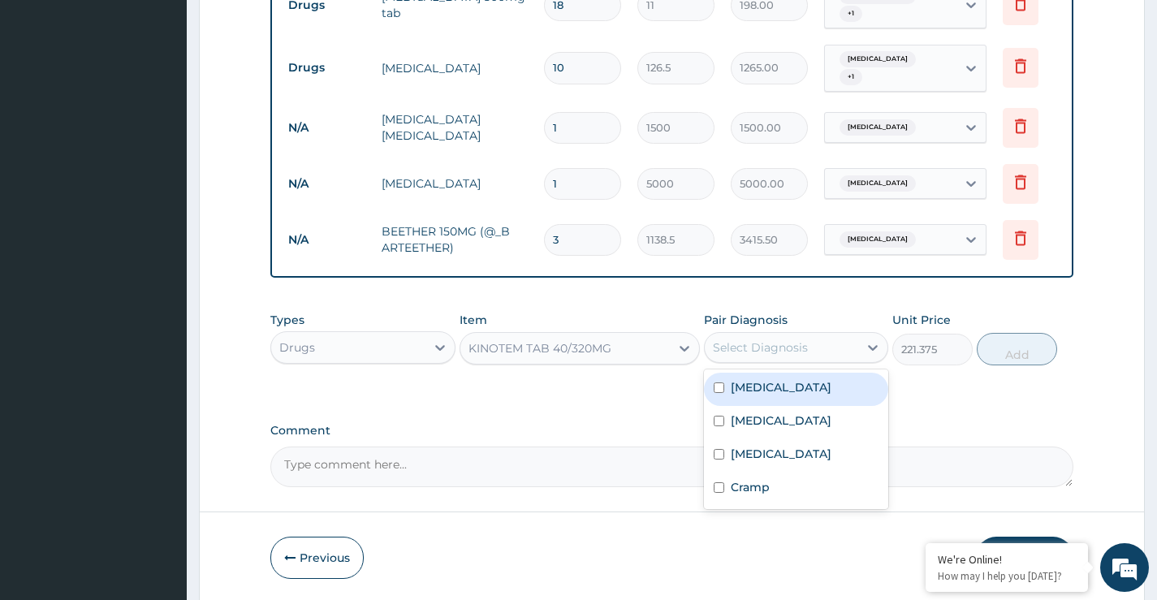
click at [810, 352] on div "Select Diagnosis" at bounding box center [782, 348] width 154 height 26
drag, startPoint x: 761, startPoint y: 382, endPoint x: 855, endPoint y: 372, distance: 94.7
click at [767, 382] on label "Malaria" at bounding box center [781, 387] width 101 height 16
checkbox input "true"
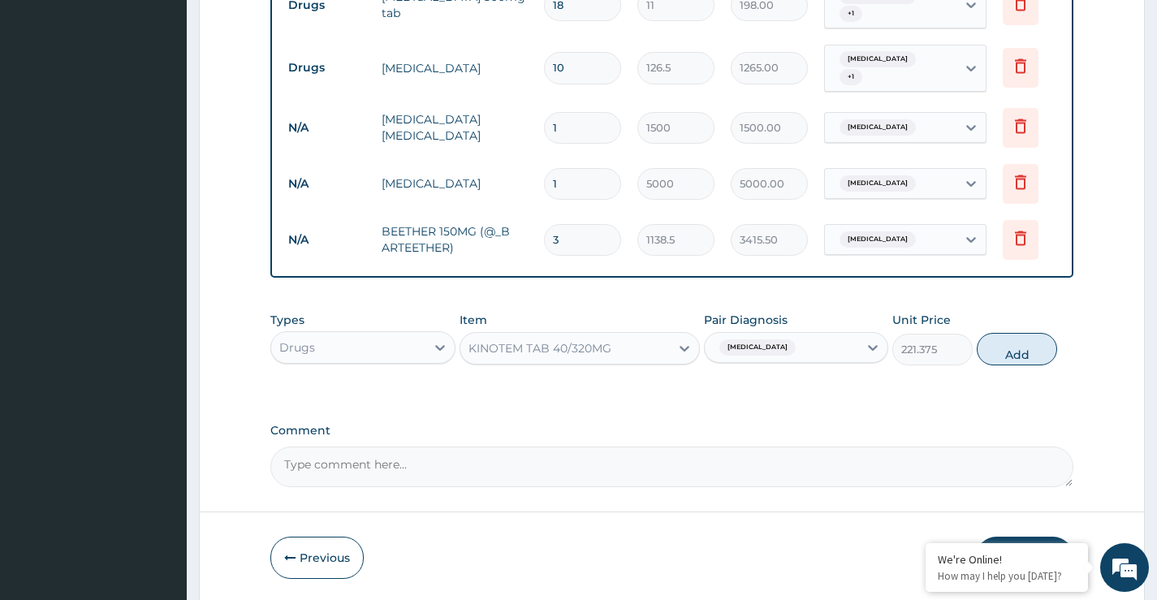
drag, startPoint x: 1023, startPoint y: 351, endPoint x: 896, endPoint y: 321, distance: 131.0
click at [1023, 351] on button "Add" at bounding box center [1017, 349] width 80 height 32
type input "0"
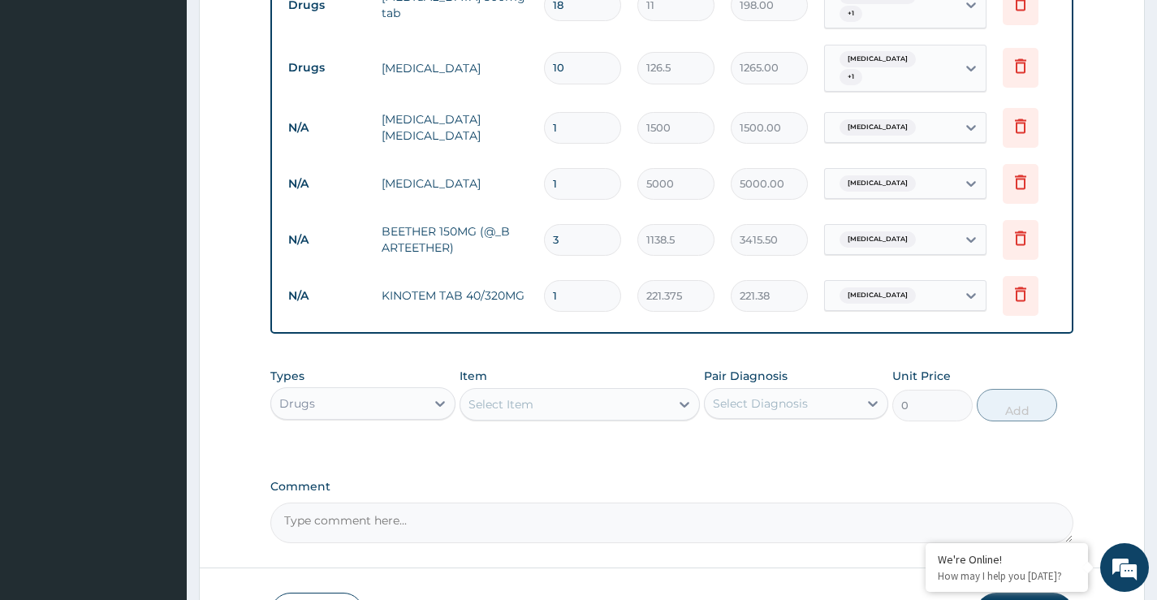
drag, startPoint x: 563, startPoint y: 288, endPoint x: 500, endPoint y: 283, distance: 63.5
click at [500, 283] on tr "N/A KINOTEM TAB 40/320MG 1 221.375 221.38 Malaria Delete" at bounding box center [678, 296] width 796 height 56
type input "9"
type input "1992.38"
type input "9"
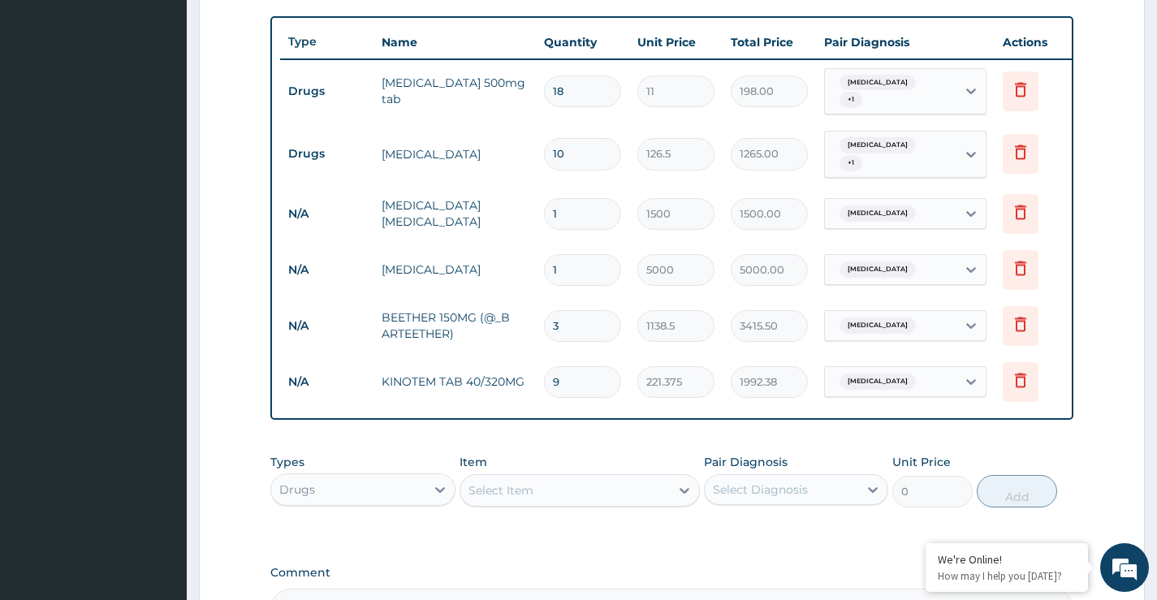
scroll to position [593, 0]
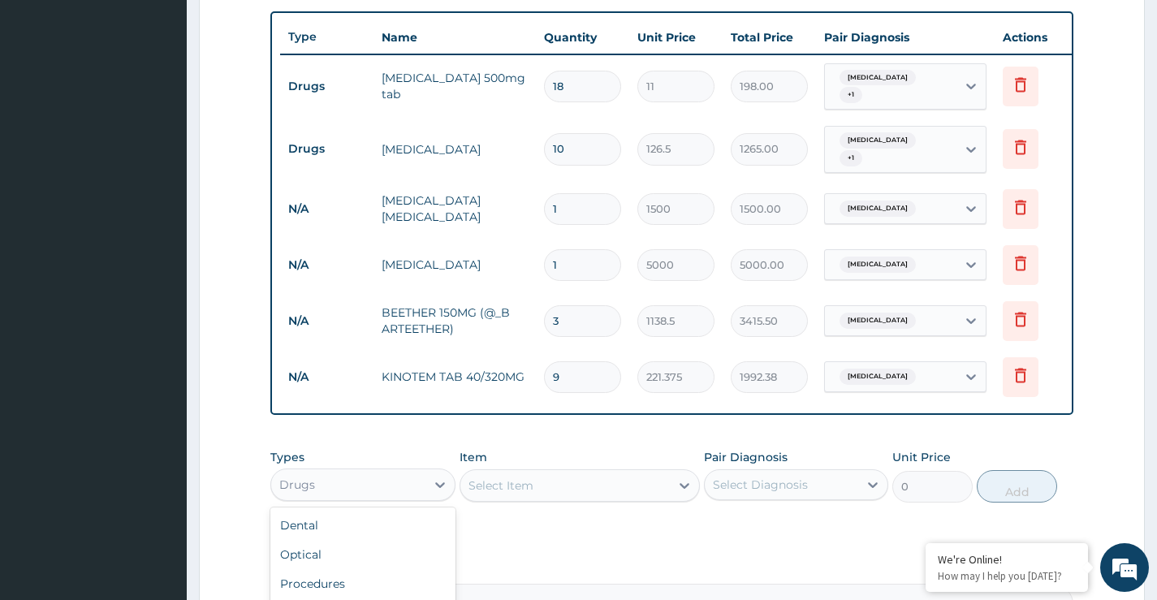
click at [361, 493] on div "Drugs" at bounding box center [348, 485] width 154 height 26
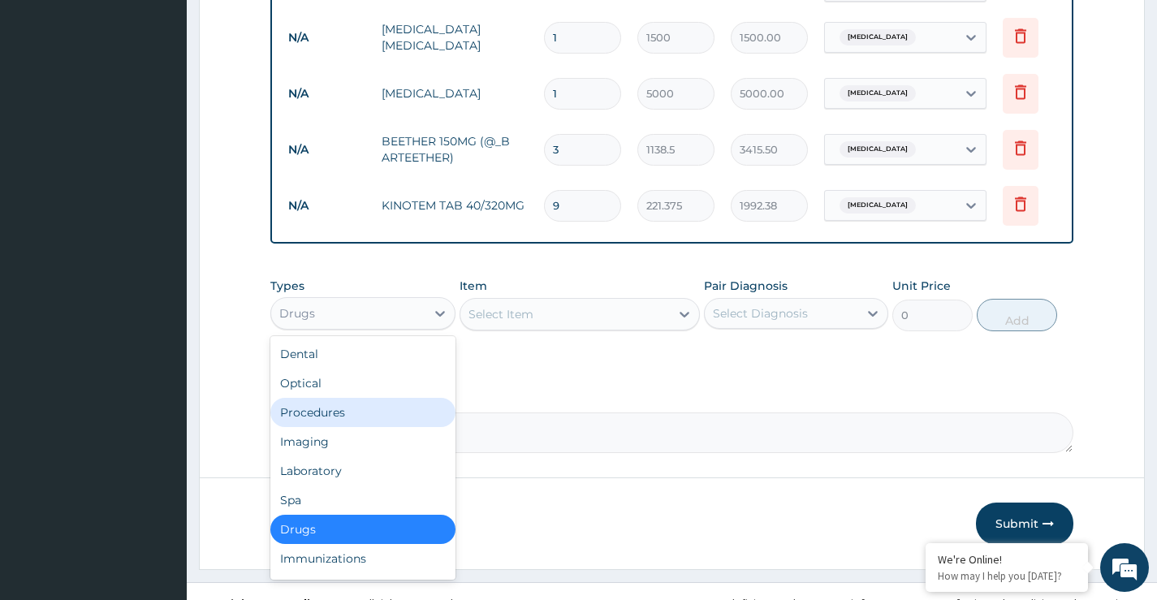
scroll to position [786, 0]
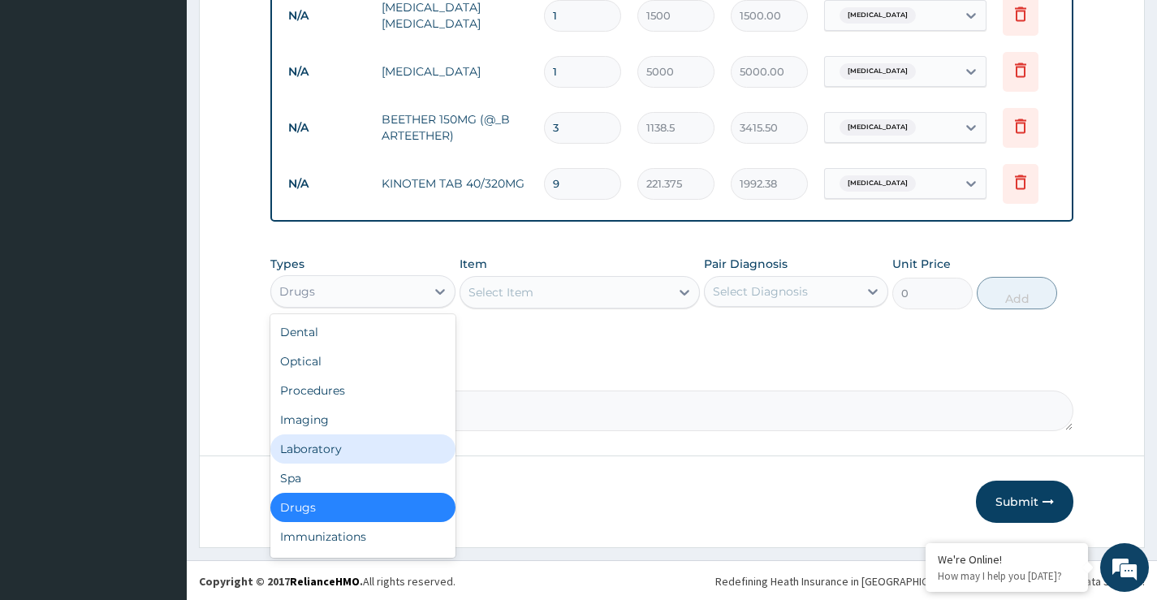
drag, startPoint x: 321, startPoint y: 448, endPoint x: 378, endPoint y: 428, distance: 61.1
click at [321, 449] on div "Laboratory" at bounding box center [362, 449] width 184 height 29
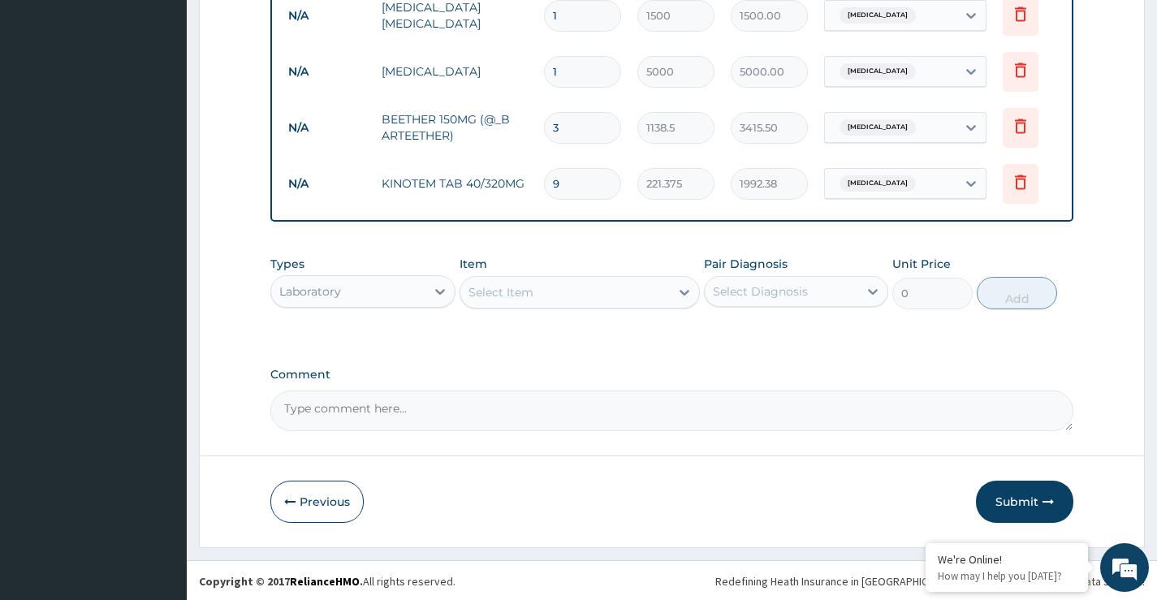
click at [540, 297] on div "Select Item" at bounding box center [566, 292] width 210 height 26
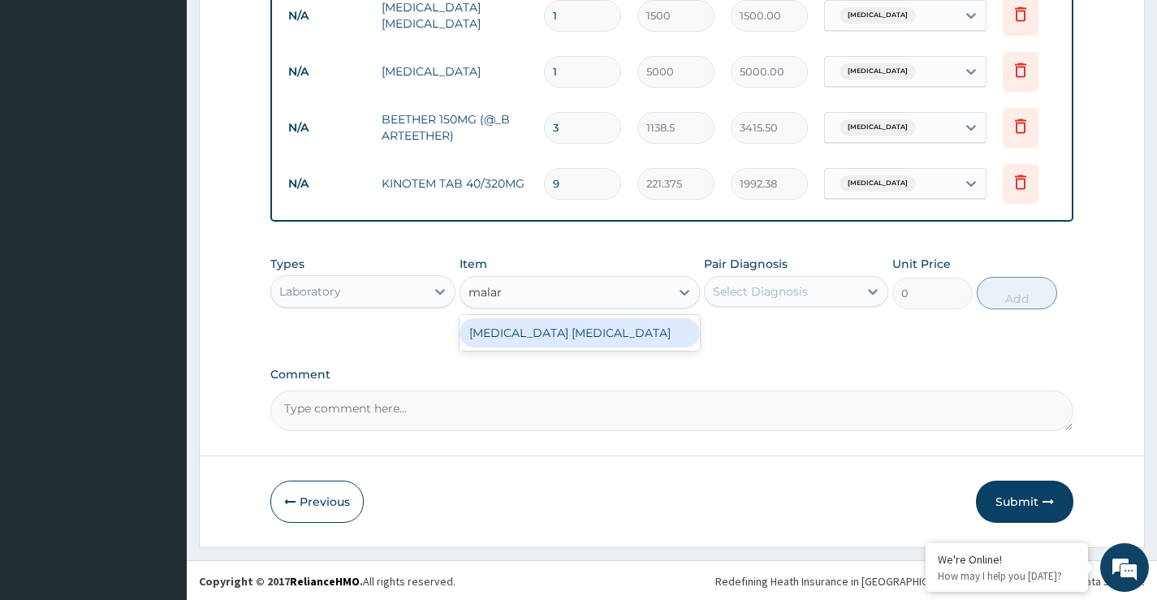
type input "malari"
click at [529, 329] on div "Malaria Parasite" at bounding box center [580, 332] width 241 height 29
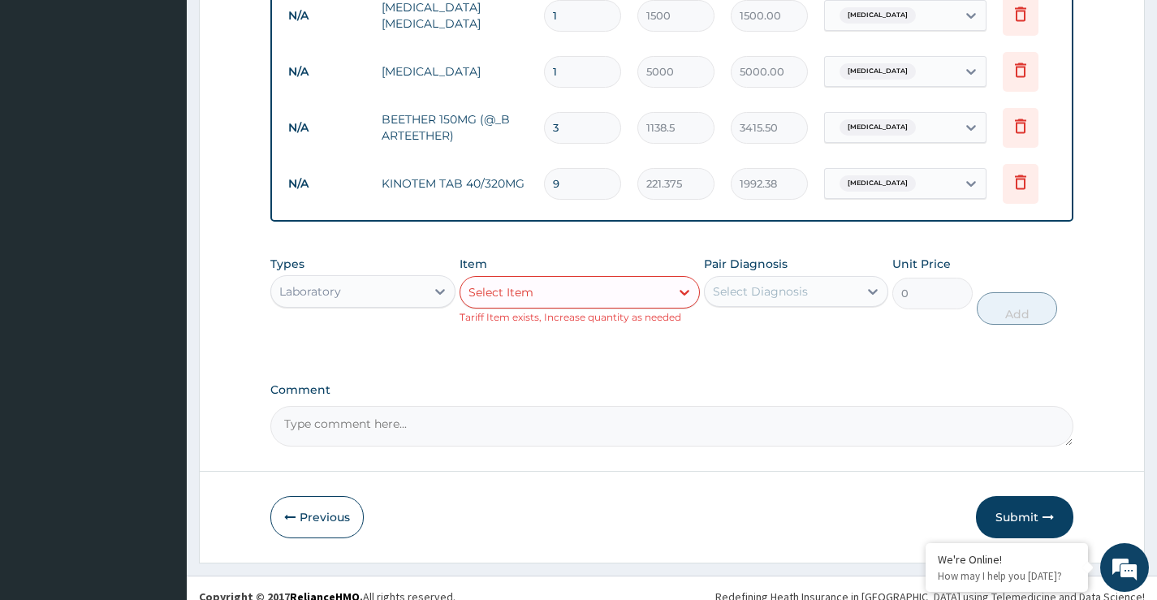
click at [734, 292] on div "Select Diagnosis" at bounding box center [760, 291] width 95 height 16
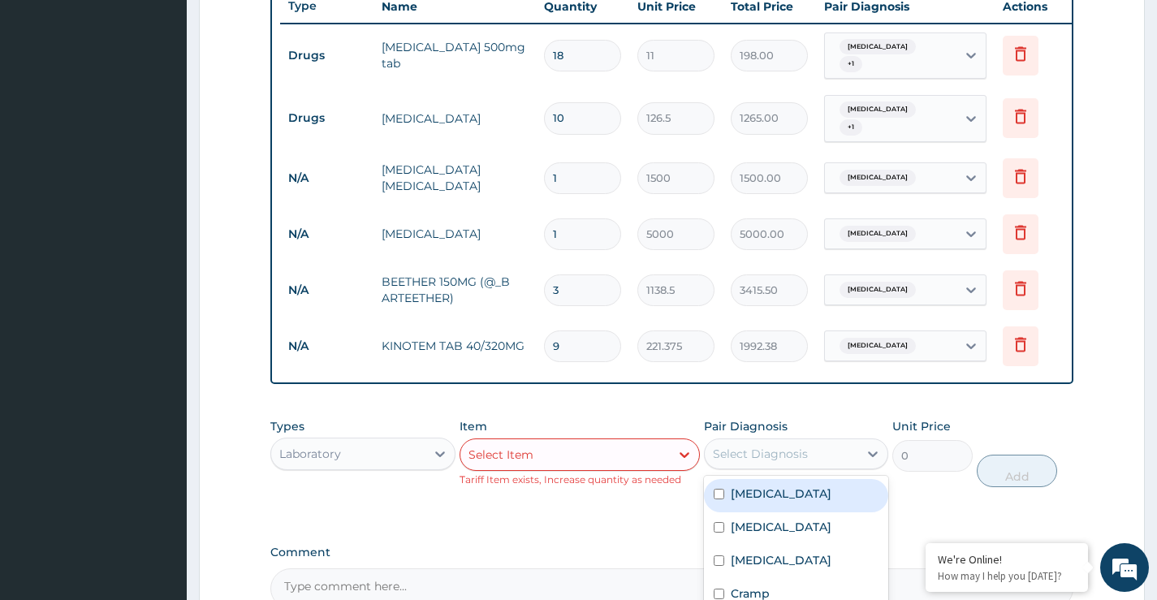
scroll to position [802, 0]
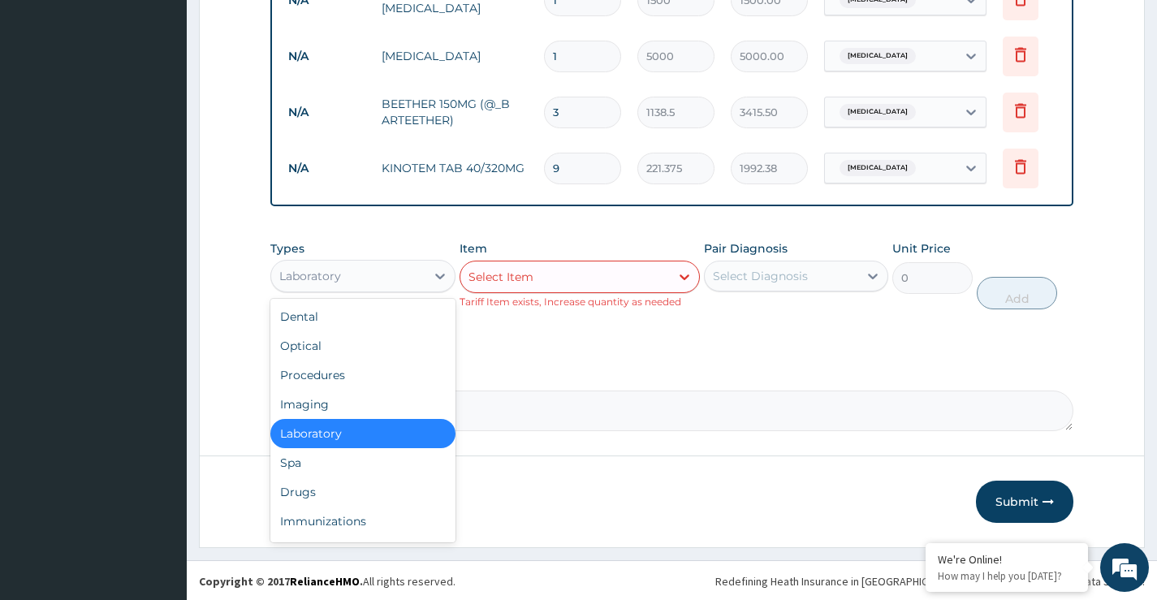
click at [342, 276] on div "Laboratory" at bounding box center [348, 276] width 154 height 26
click at [323, 378] on div "Procedures" at bounding box center [362, 375] width 184 height 29
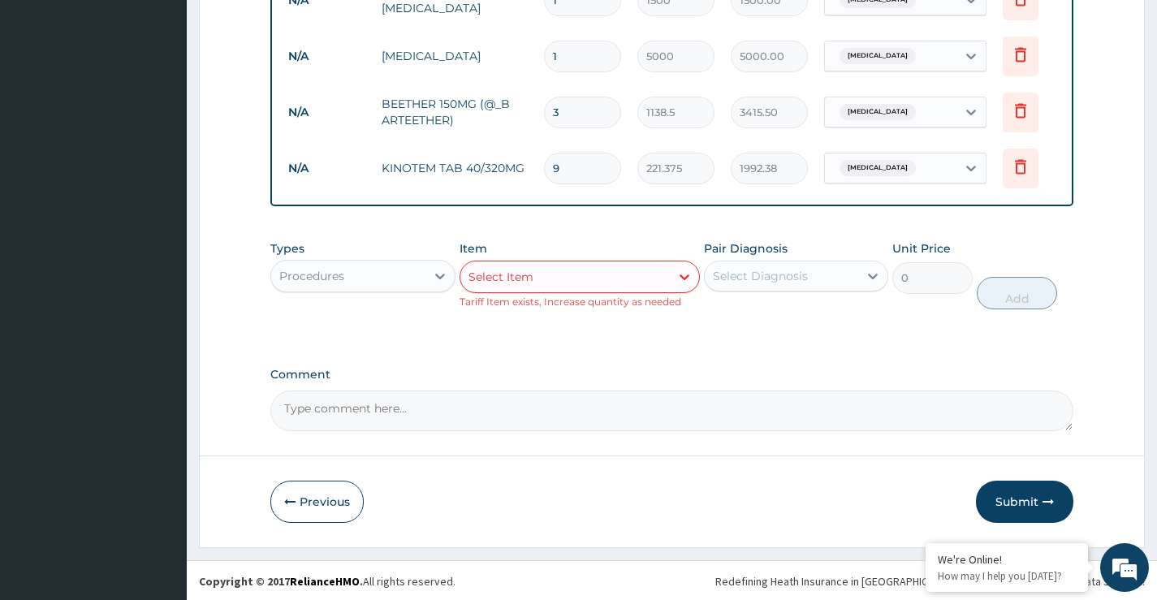
click at [570, 279] on div "Select Item" at bounding box center [566, 277] width 210 height 26
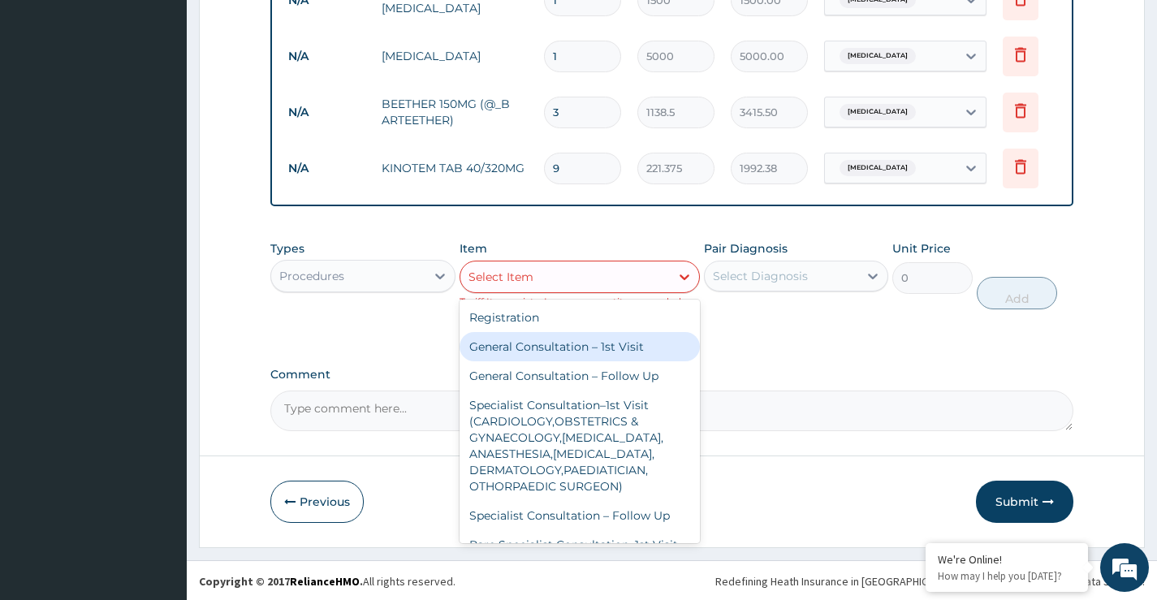
drag, startPoint x: 563, startPoint y: 344, endPoint x: 602, endPoint y: 348, distance: 39.2
click at [563, 346] on div "General Consultation – 1st Visit" at bounding box center [580, 346] width 241 height 29
type input "4000"
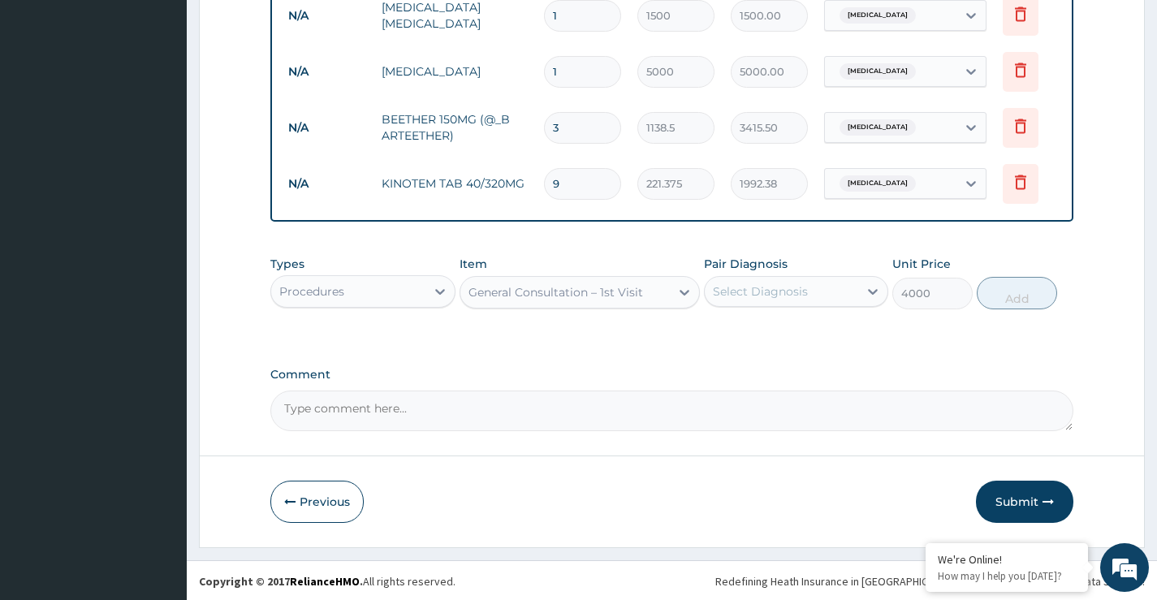
click at [772, 298] on div "Select Diagnosis" at bounding box center [782, 292] width 154 height 26
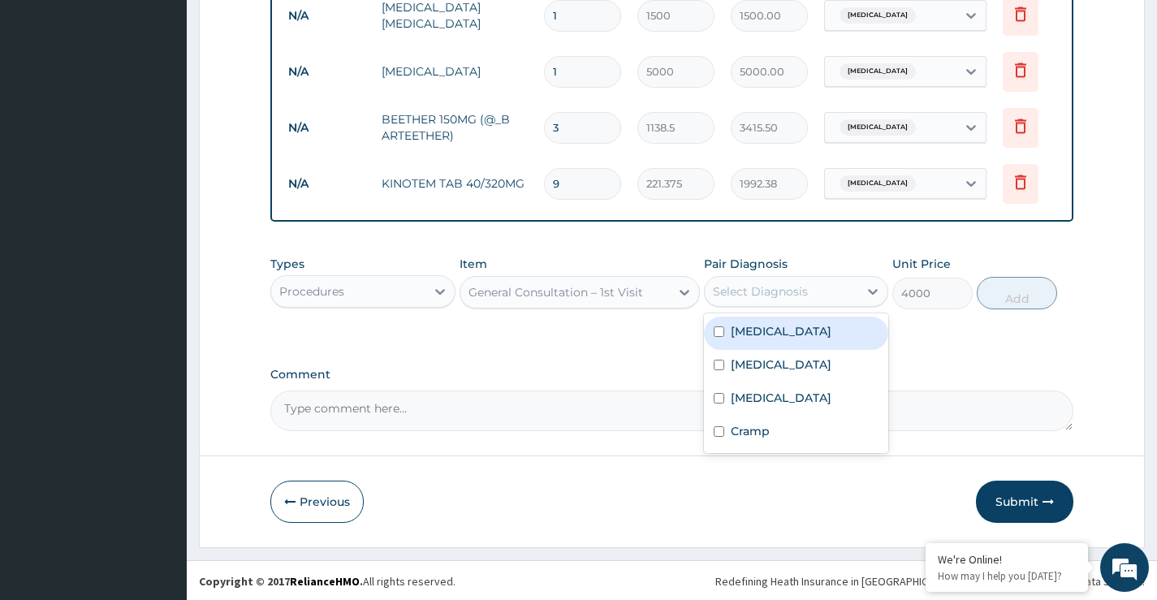
drag, startPoint x: 774, startPoint y: 332, endPoint x: 772, endPoint y: 351, distance: 18.8
click at [774, 336] on div "[MEDICAL_DATA]" at bounding box center [796, 333] width 184 height 33
checkbox input "true"
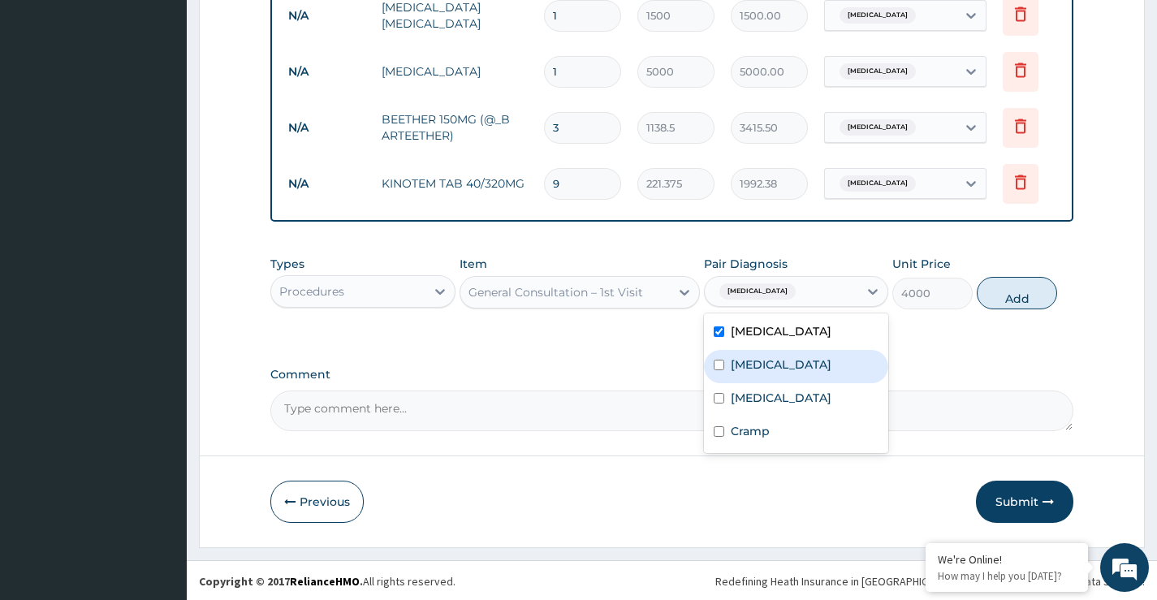
drag, startPoint x: 768, startPoint y: 360, endPoint x: 768, endPoint y: 374, distance: 14.6
click at [768, 361] on div "Sepsis" at bounding box center [796, 366] width 184 height 33
checkbox input "true"
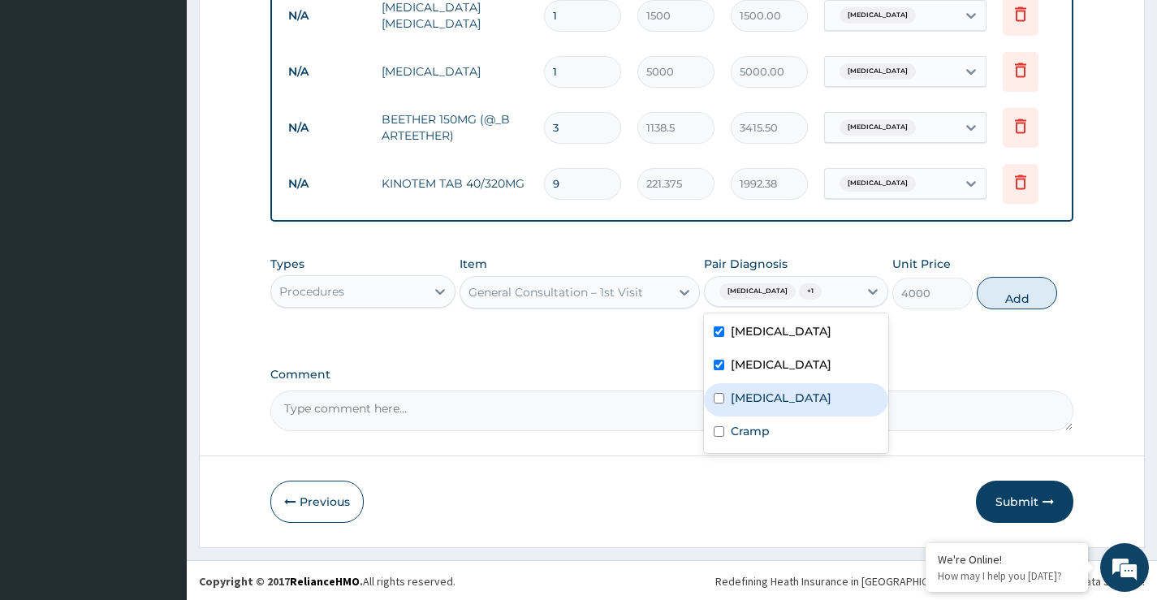
drag, startPoint x: 772, startPoint y: 401, endPoint x: 773, endPoint y: 418, distance: 17.1
click at [772, 403] on div "Spasm" at bounding box center [796, 399] width 184 height 33
checkbox input "true"
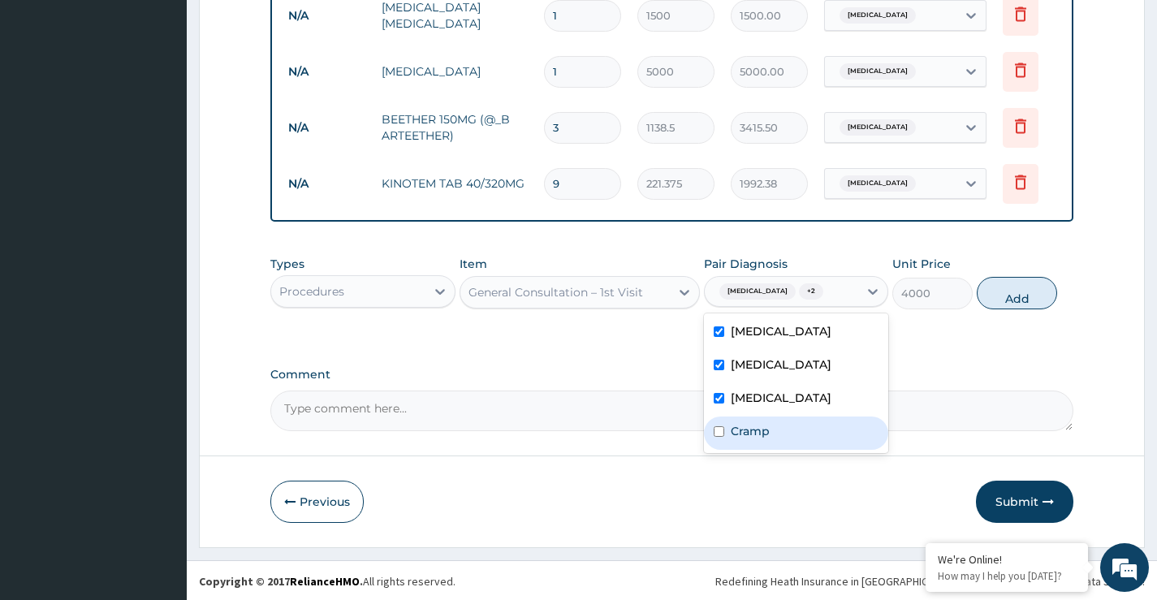
click at [770, 433] on div "Cramp" at bounding box center [796, 433] width 184 height 33
checkbox input "true"
click at [1007, 294] on button "Add" at bounding box center [1017, 293] width 80 height 32
type input "0"
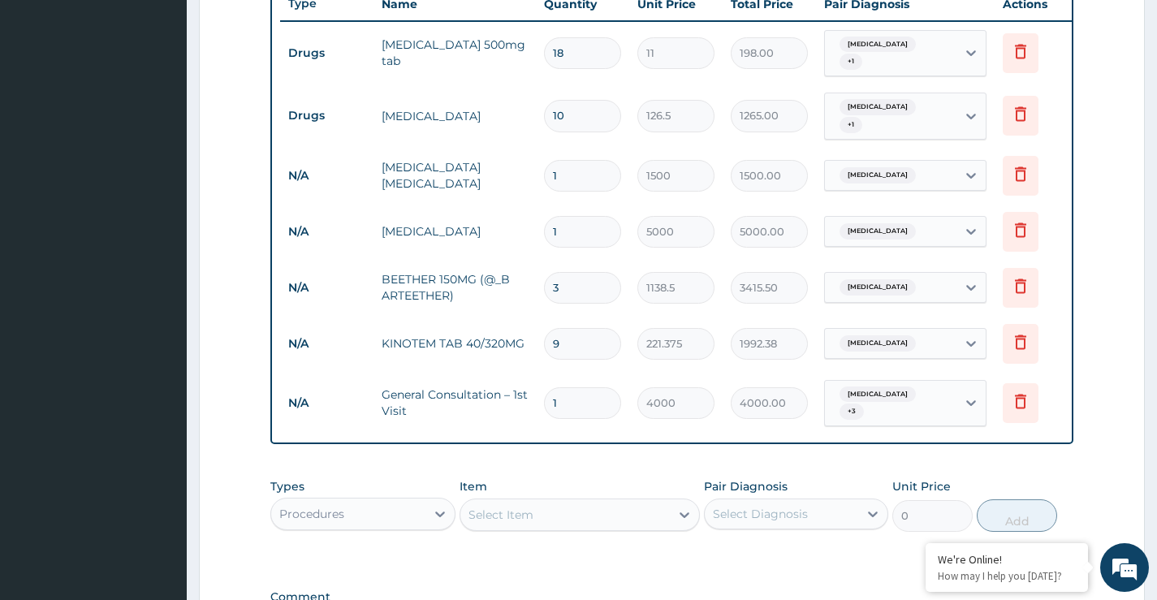
scroll to position [842, 0]
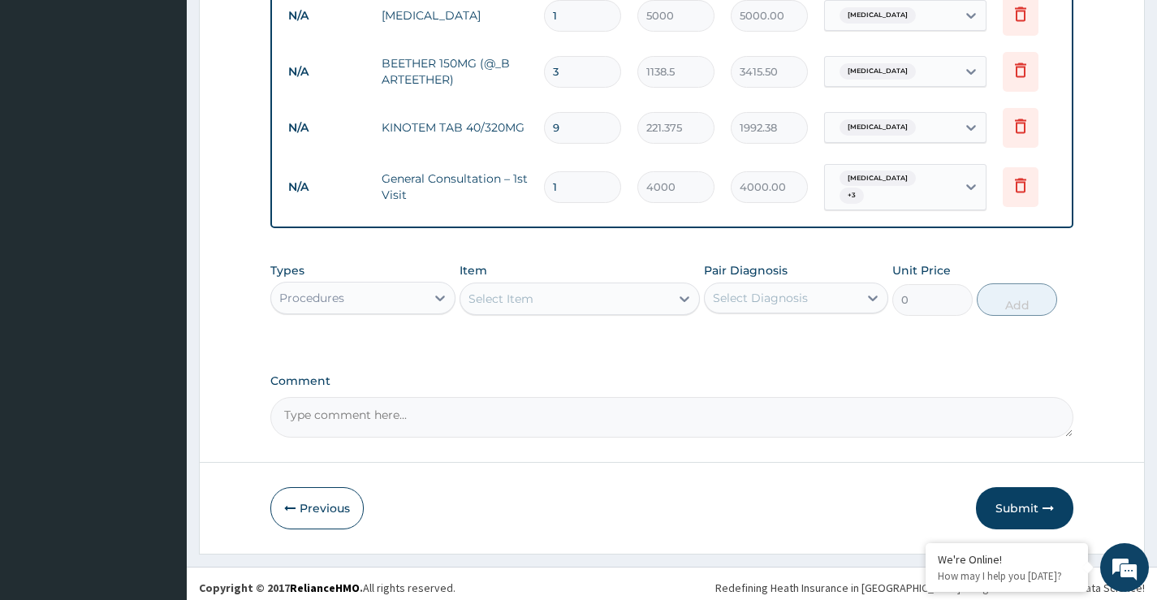
click at [1001, 497] on button "Submit" at bounding box center [1024, 508] width 97 height 42
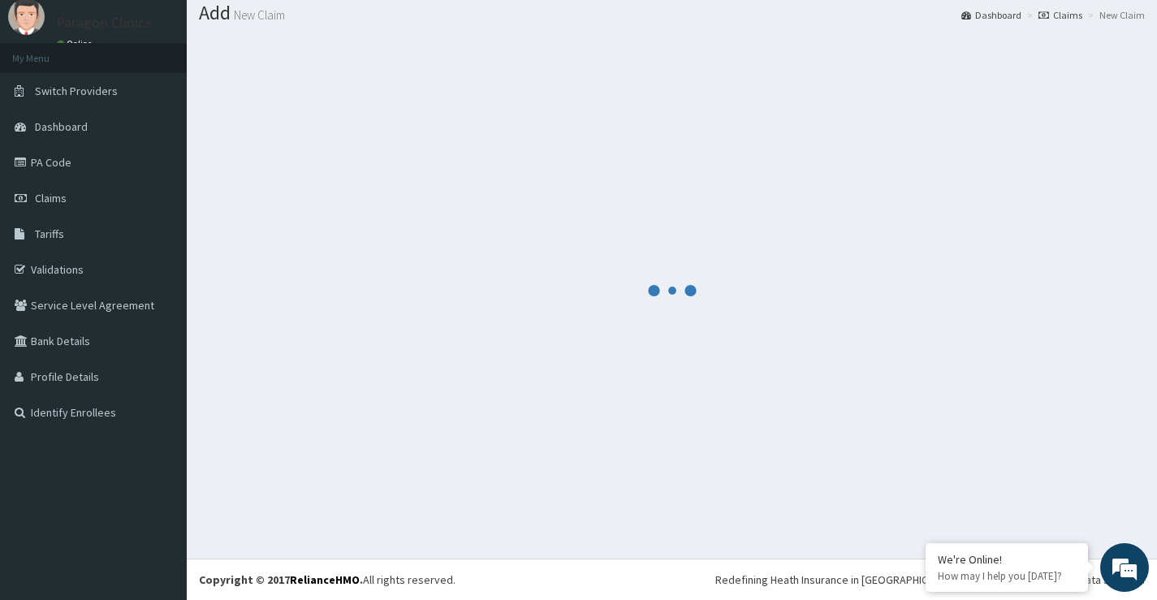
scroll to position [50, 0]
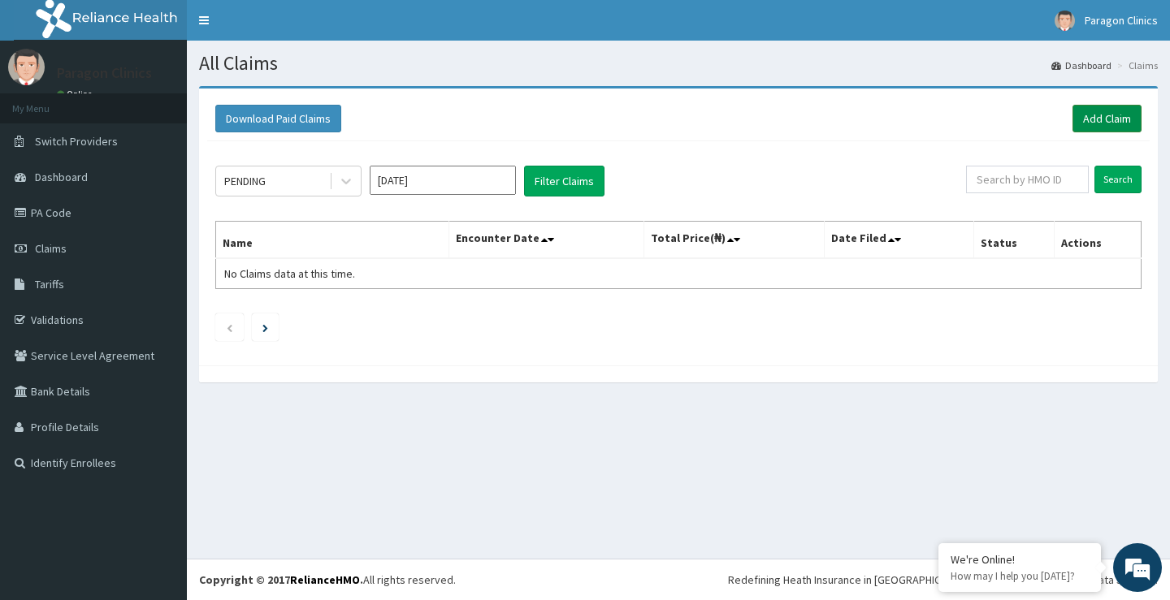
drag, startPoint x: 1105, startPoint y: 118, endPoint x: 1088, endPoint y: 119, distance: 17.9
click at [1104, 118] on link "Add Claim" at bounding box center [1106, 119] width 69 height 28
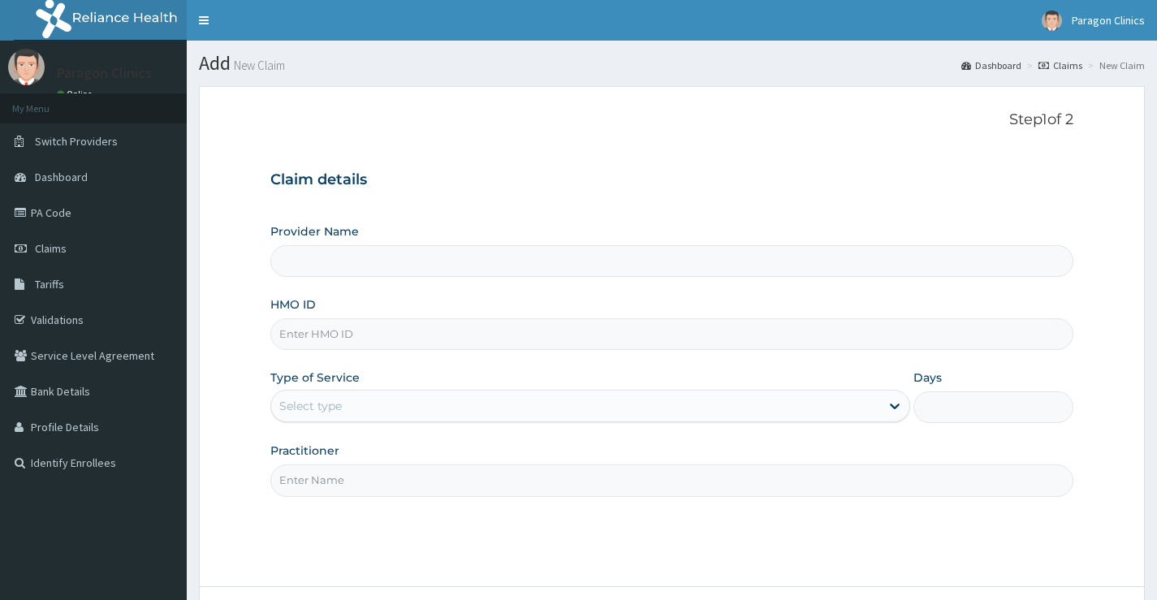
drag, startPoint x: 322, startPoint y: 342, endPoint x: 325, endPoint y: 331, distance: 10.8
click at [323, 336] on input "HMO ID" at bounding box center [671, 334] width 803 height 32
paste input "AOM/10080/A"
type input "AOM/10080/A"
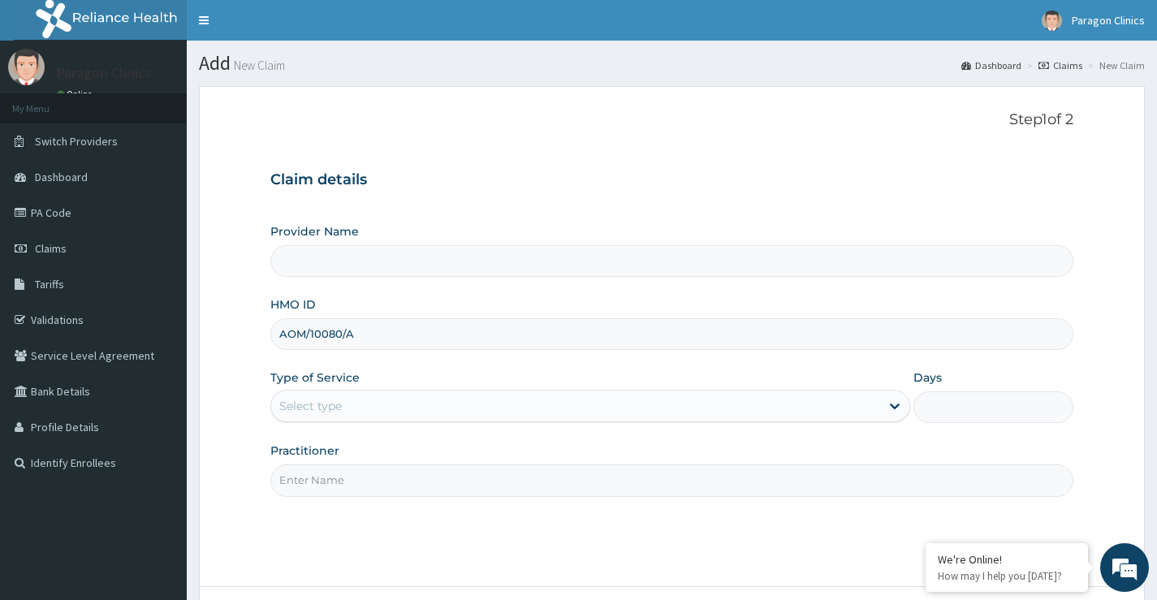
type input "Paragon Clinics And Imaging"
type input "AOM/10080/A"
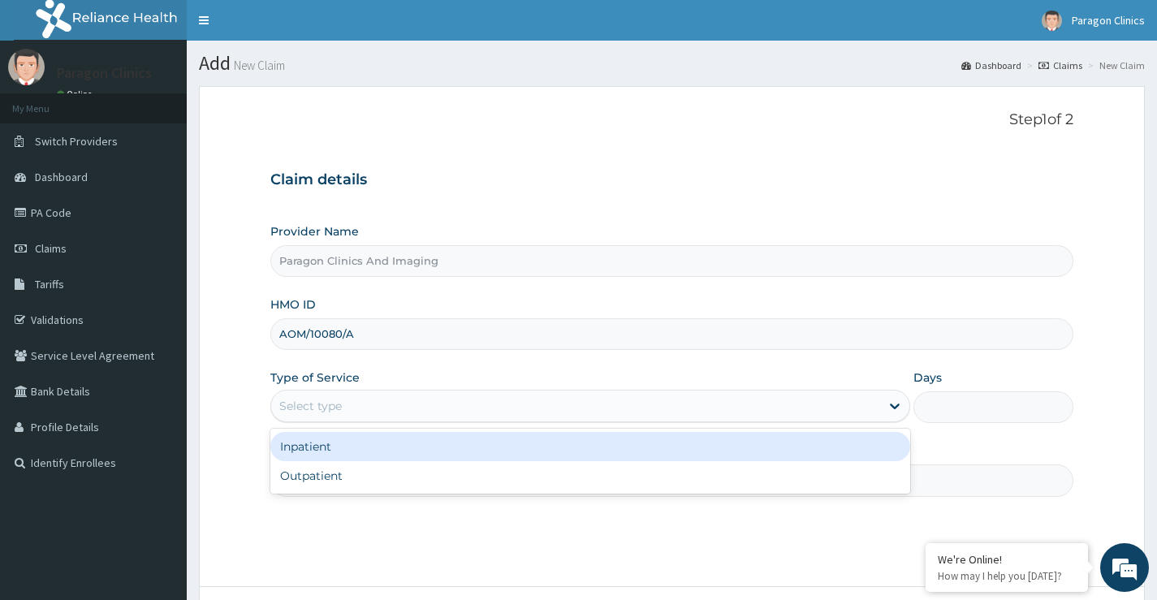
click at [345, 407] on div "Select type" at bounding box center [575, 406] width 609 height 26
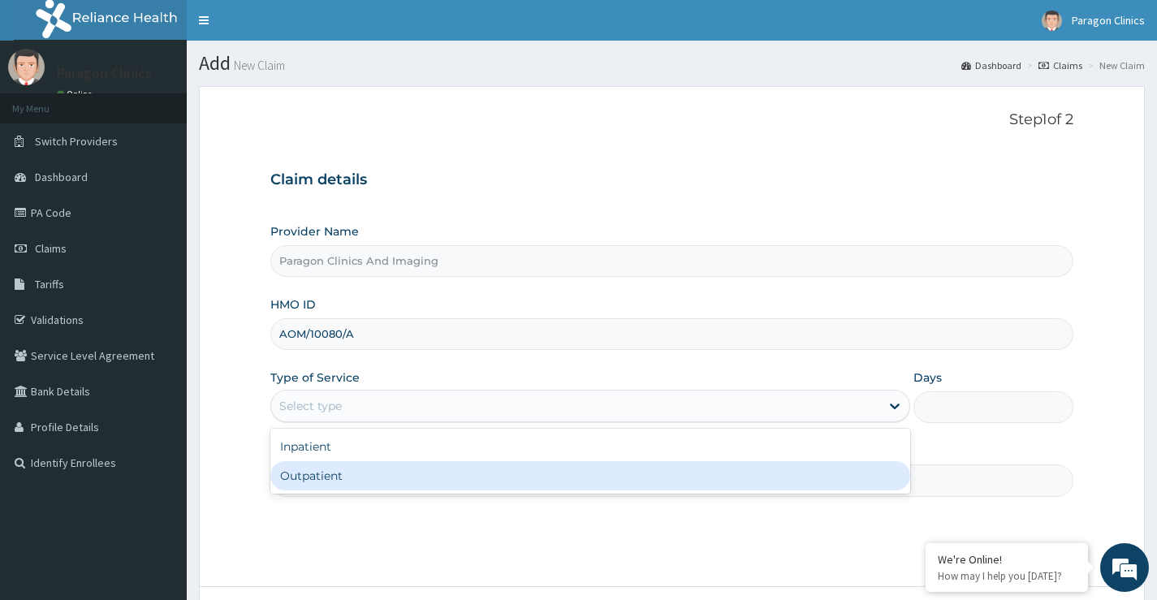
click at [329, 479] on div "Outpatient" at bounding box center [590, 475] width 640 height 29
type input "1"
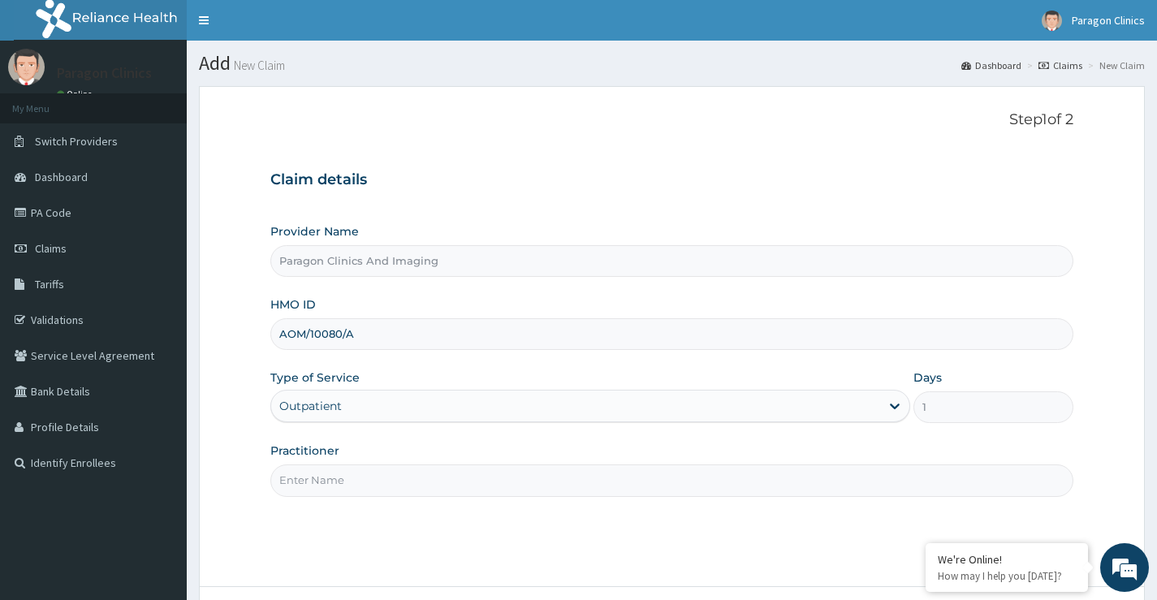
click at [335, 487] on input "Practitioner" at bounding box center [671, 481] width 803 height 32
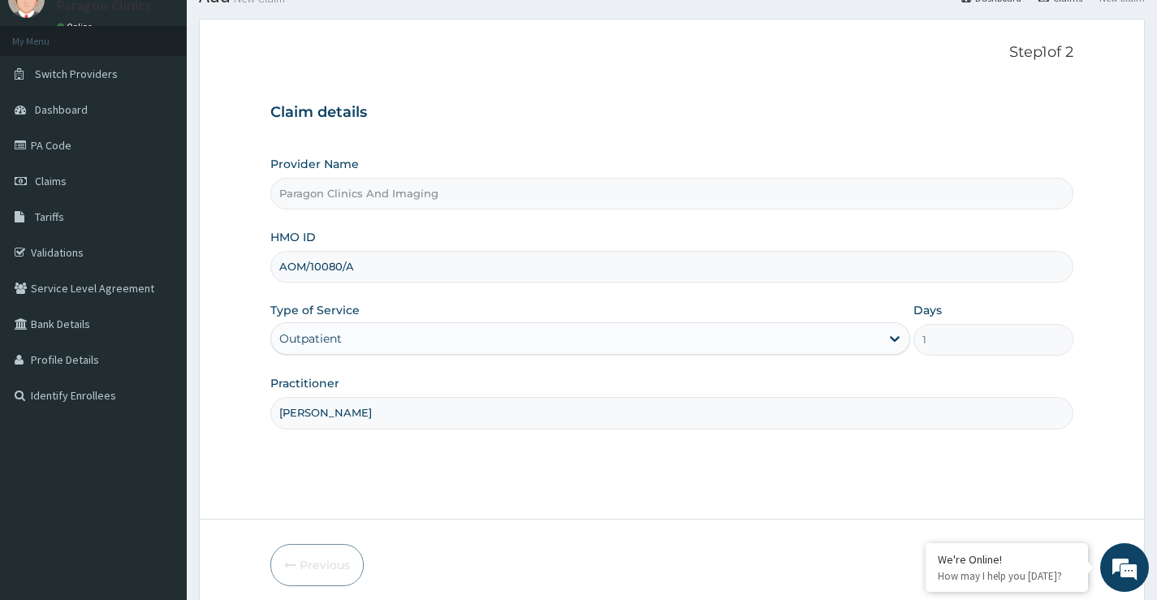
scroll to position [132, 0]
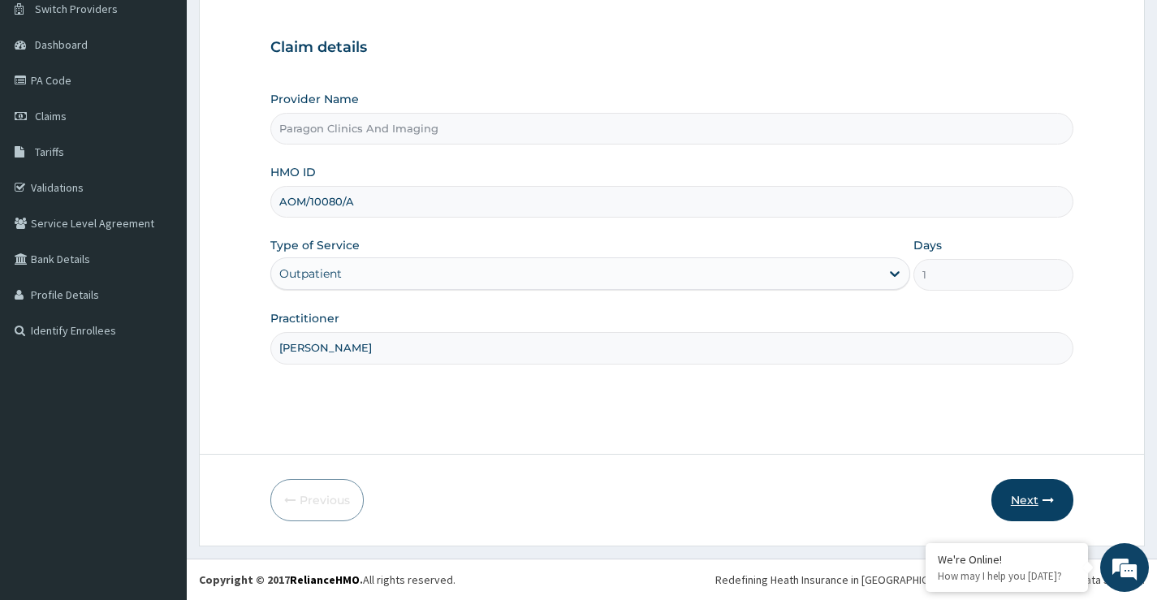
type input "[PERSON_NAME]"
click at [1026, 497] on button "Next" at bounding box center [1033, 500] width 82 height 42
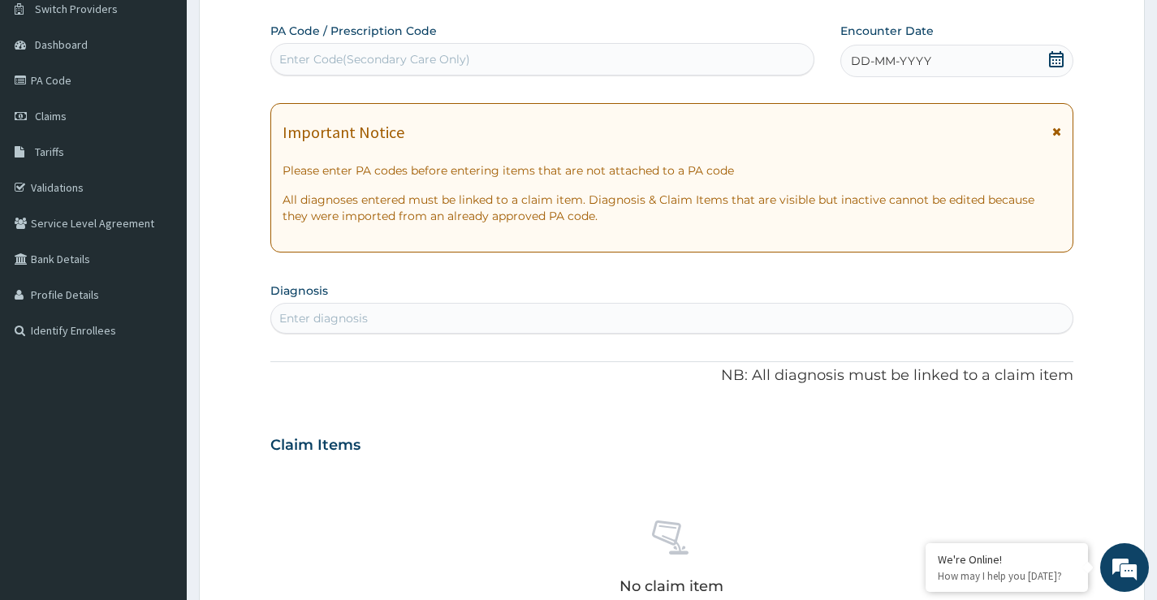
click at [421, 56] on div "Enter Code(Secondary Care Only)" at bounding box center [374, 59] width 191 height 16
paste input "PA/72A516"
type input "PA/72A516"
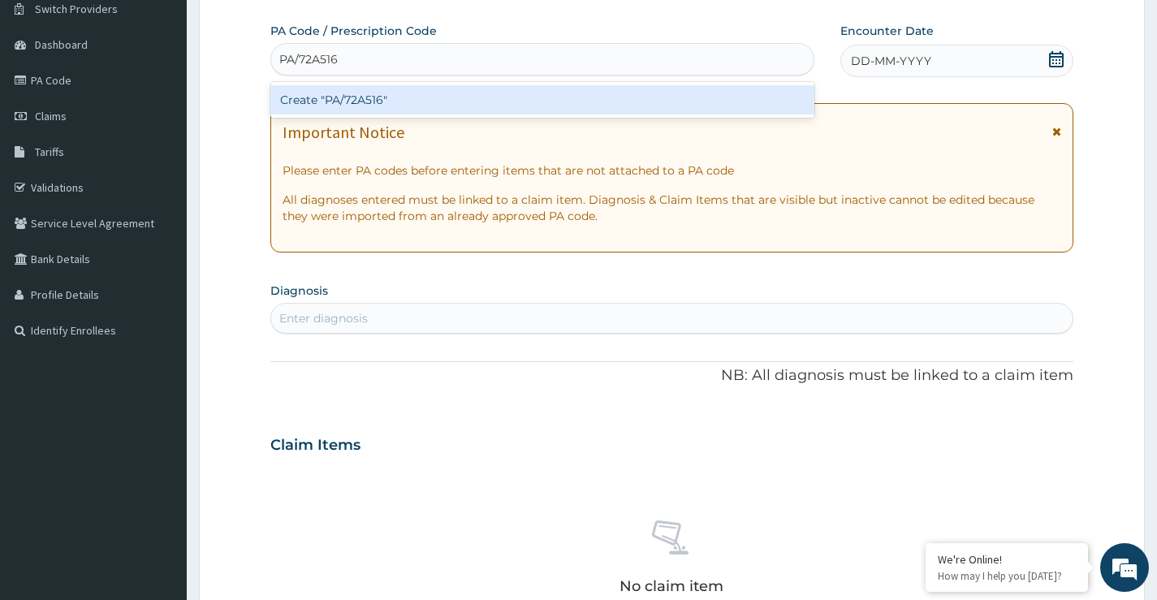
click at [409, 102] on div "Create "PA/72A516"" at bounding box center [542, 99] width 544 height 29
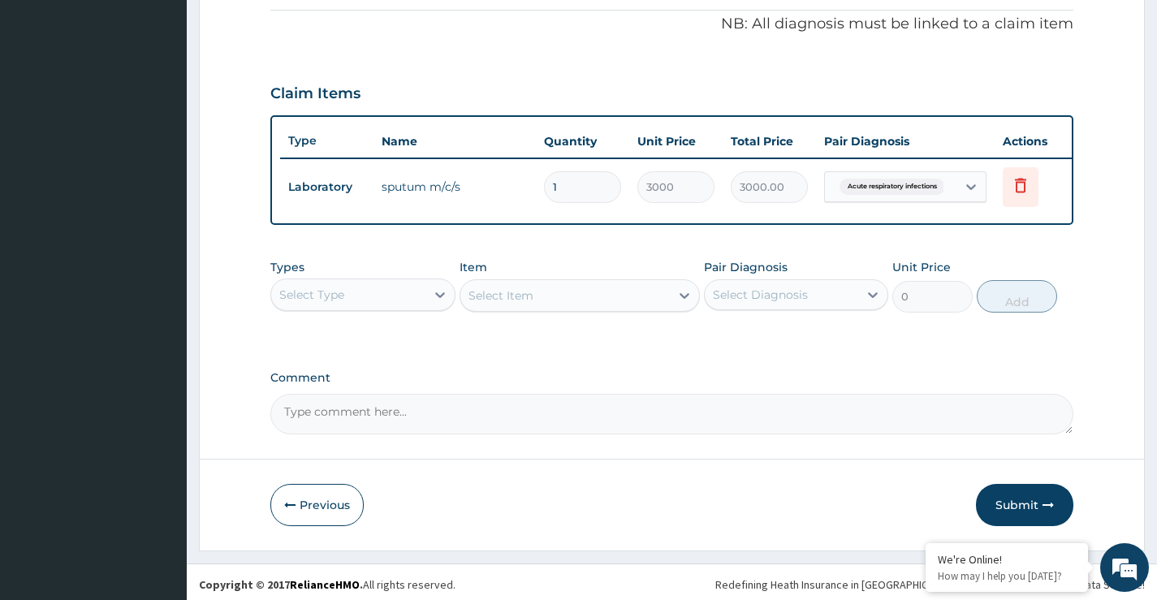
scroll to position [506, 0]
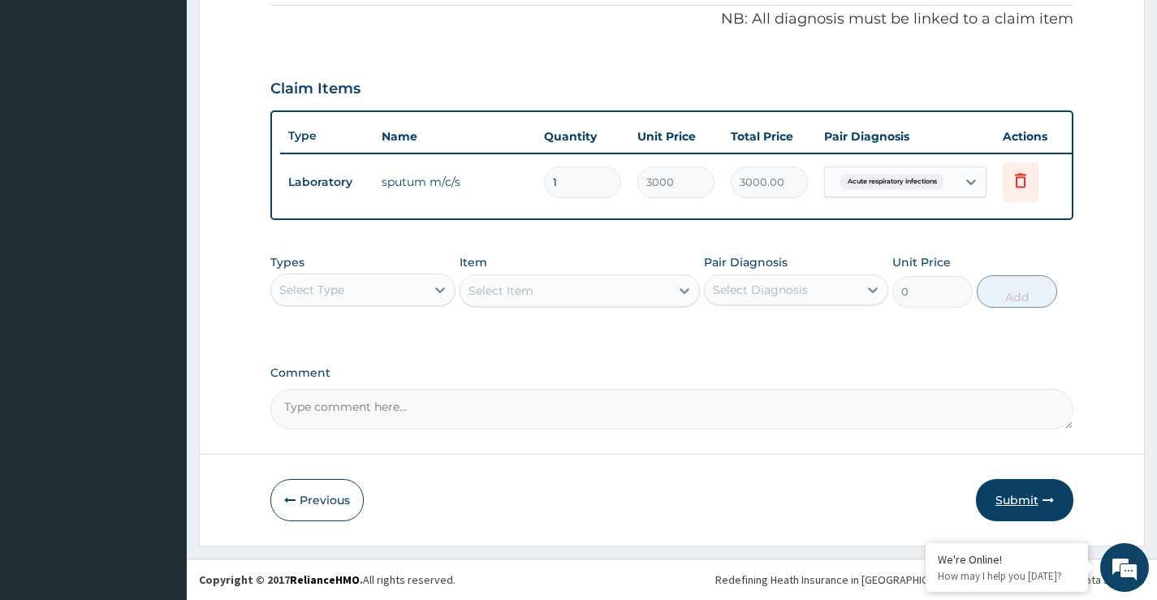
click at [1014, 500] on button "Submit" at bounding box center [1024, 500] width 97 height 42
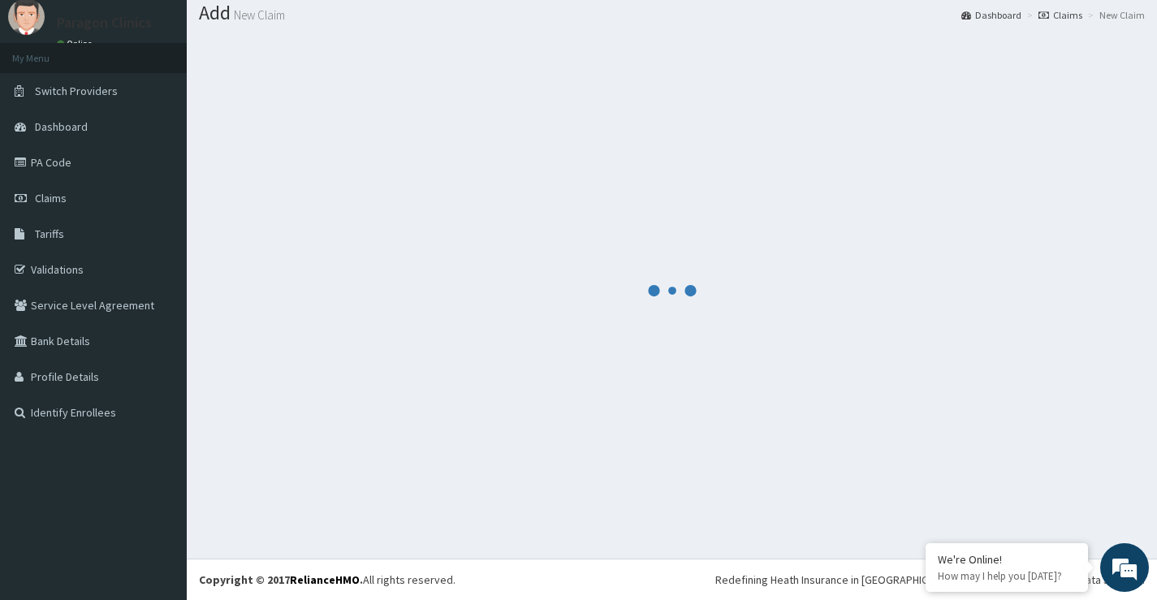
scroll to position [50, 0]
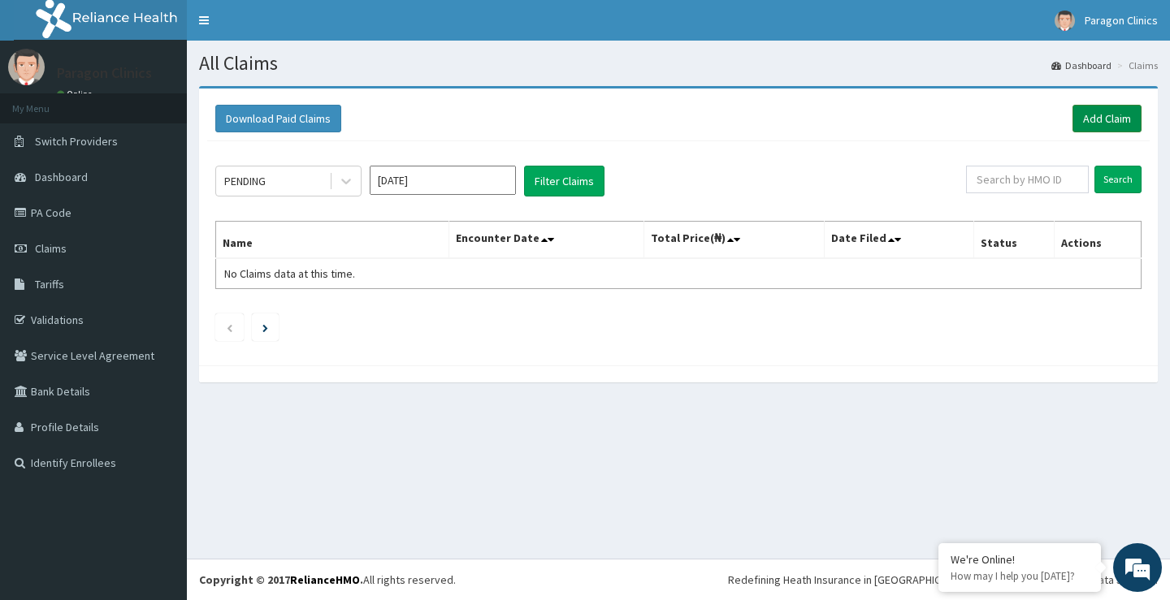
click at [1092, 123] on link "Add Claim" at bounding box center [1106, 119] width 69 height 28
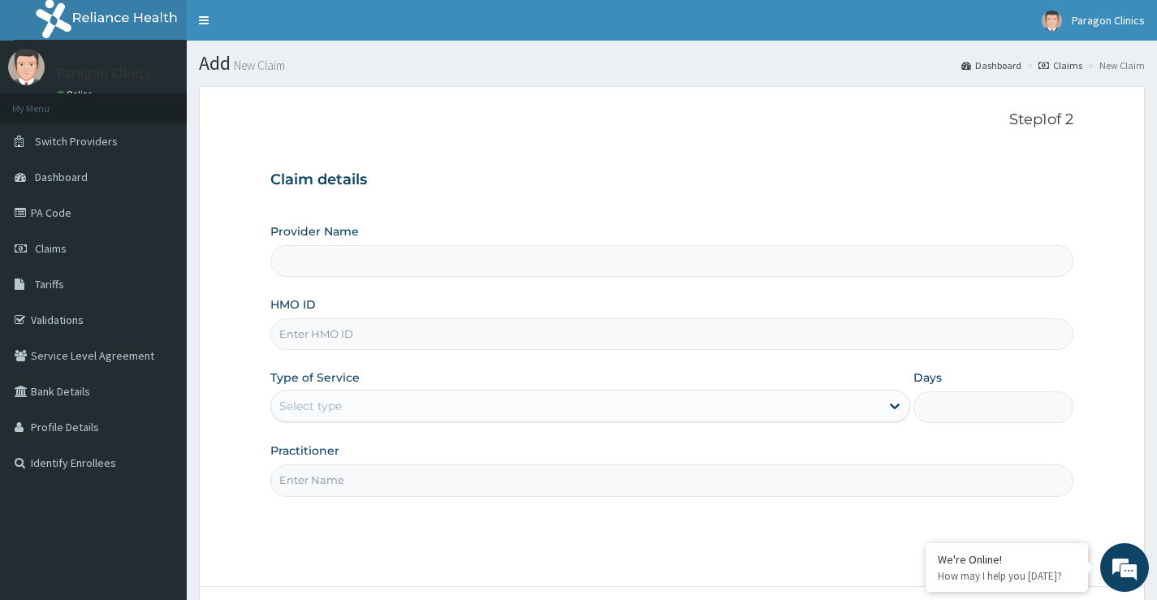
type input "Paragon Clinics And Imaging"
click at [327, 334] on input "HMO ID" at bounding box center [671, 334] width 803 height 32
paste input "RBN/10128/A"
type input "RBN/10128/A"
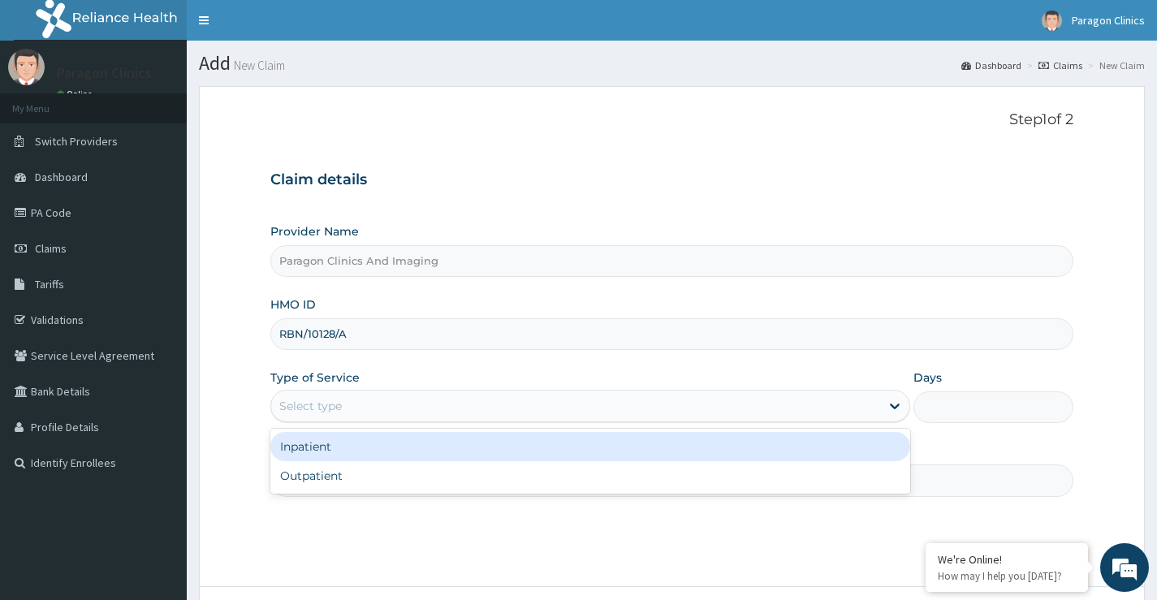
click at [312, 413] on div "Select type" at bounding box center [310, 406] width 63 height 16
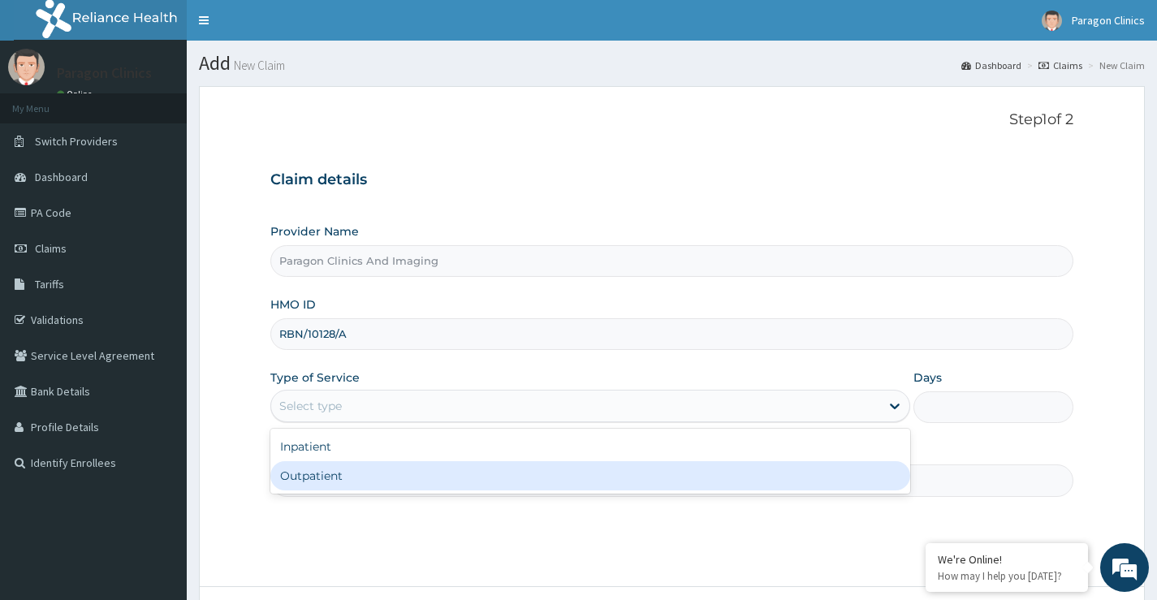
click at [319, 479] on div "Outpatient" at bounding box center [590, 475] width 640 height 29
type input "1"
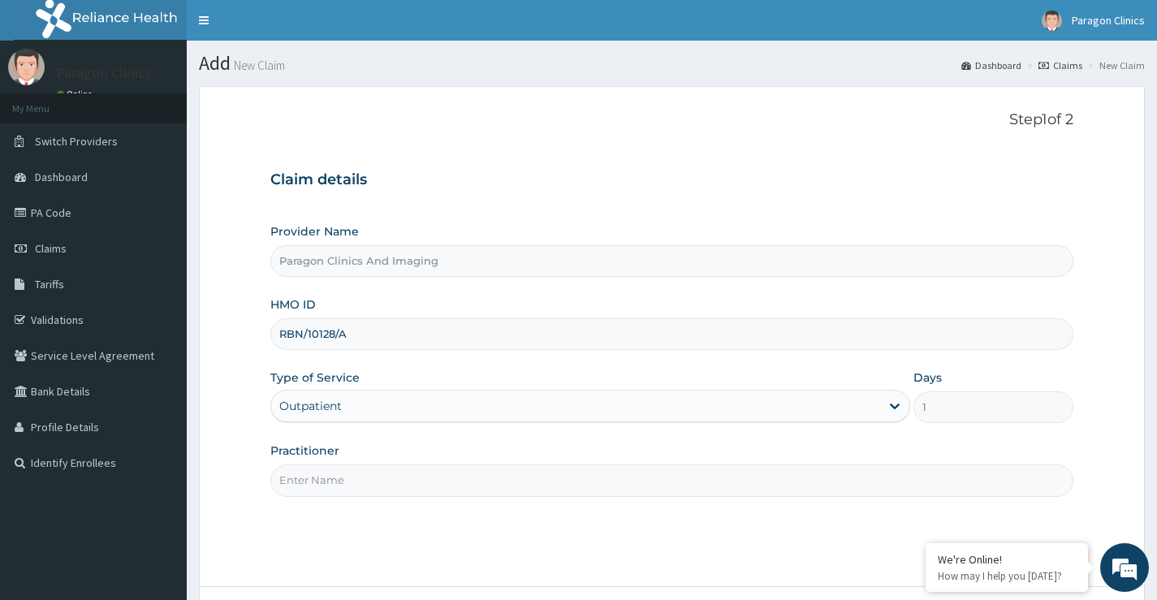
click at [322, 487] on input "Practitioner" at bounding box center [671, 481] width 803 height 32
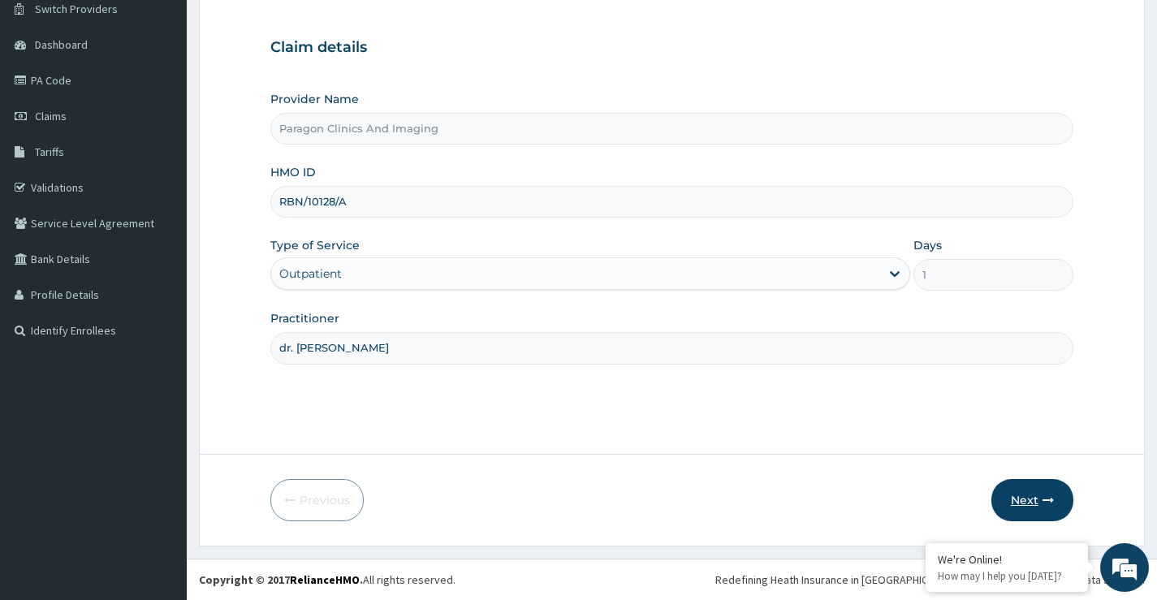
type input "dr. [PERSON_NAME]"
click at [1024, 504] on button "Next" at bounding box center [1033, 500] width 82 height 42
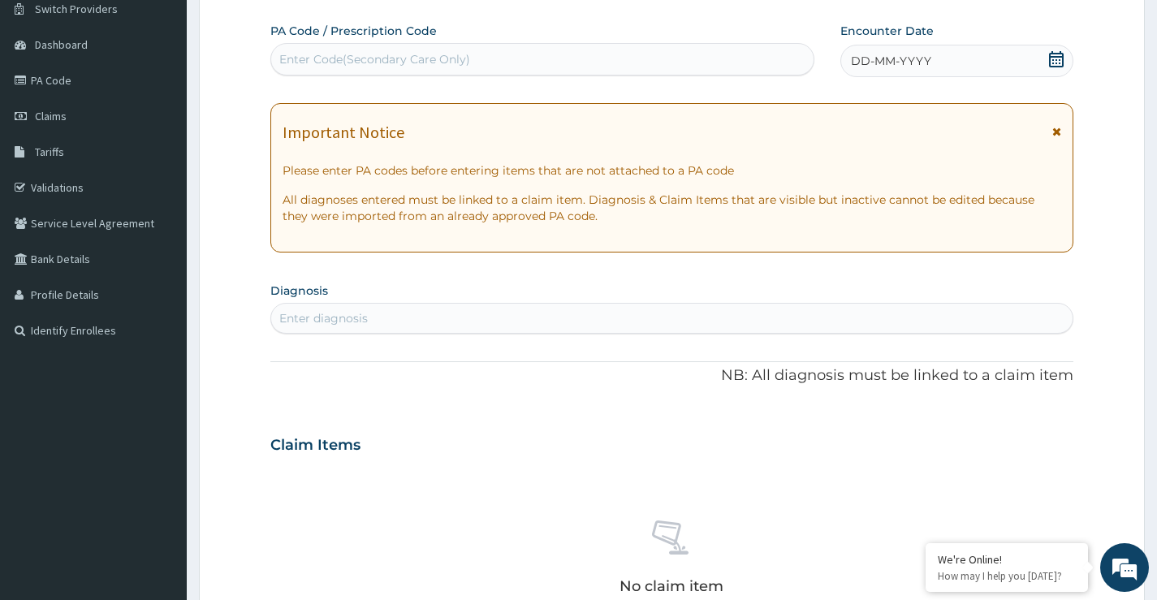
click at [377, 57] on div "Enter Code(Secondary Care Only)" at bounding box center [374, 59] width 191 height 16
paste input "PA/6A0068"
type input "PA/6A0068"
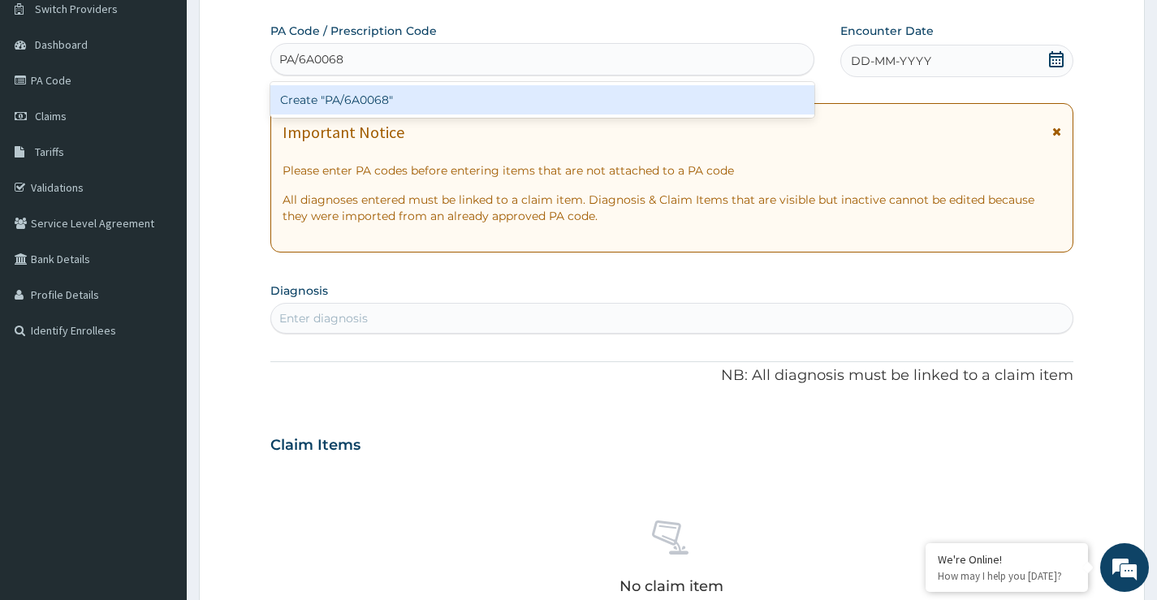
click at [382, 98] on div "Create "PA/6A0068"" at bounding box center [542, 99] width 544 height 29
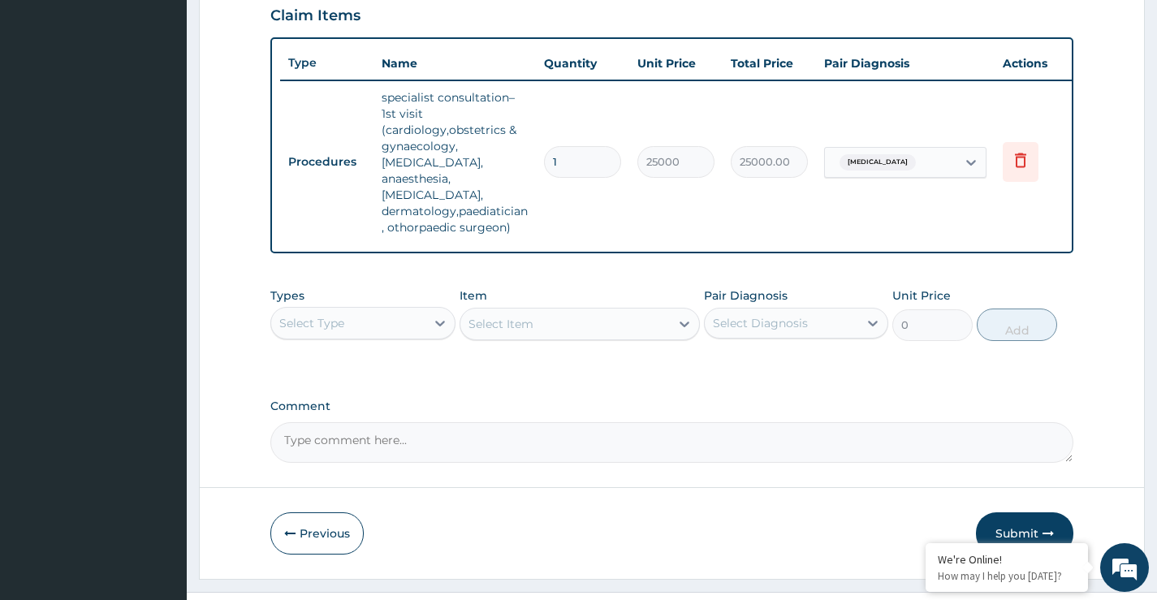
scroll to position [580, 0]
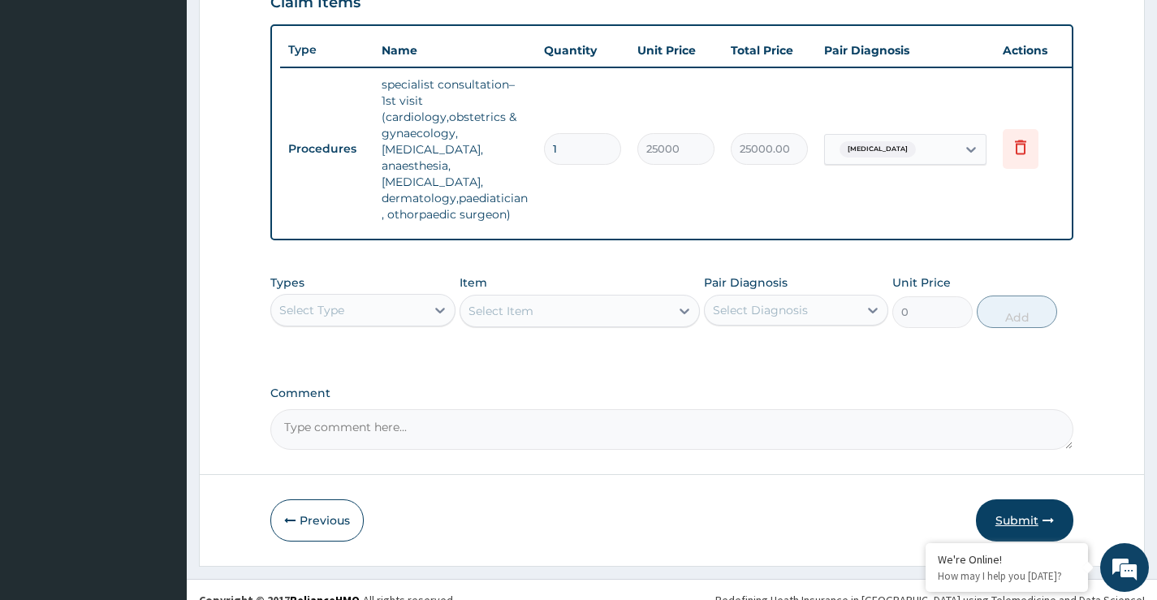
click at [1010, 500] on button "Submit" at bounding box center [1024, 521] width 97 height 42
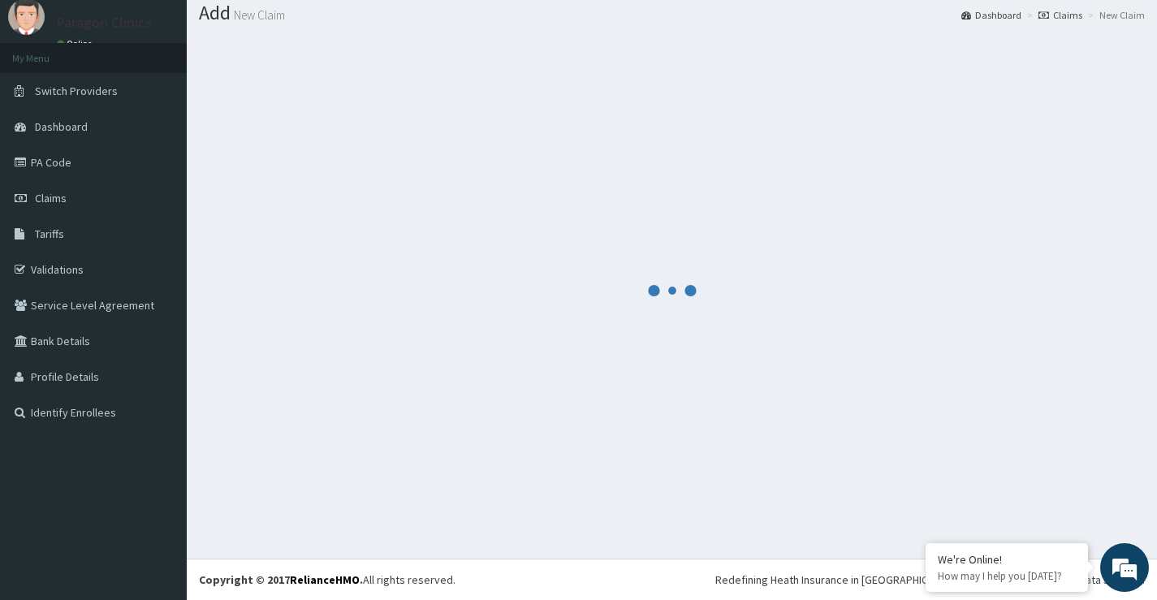
scroll to position [50, 0]
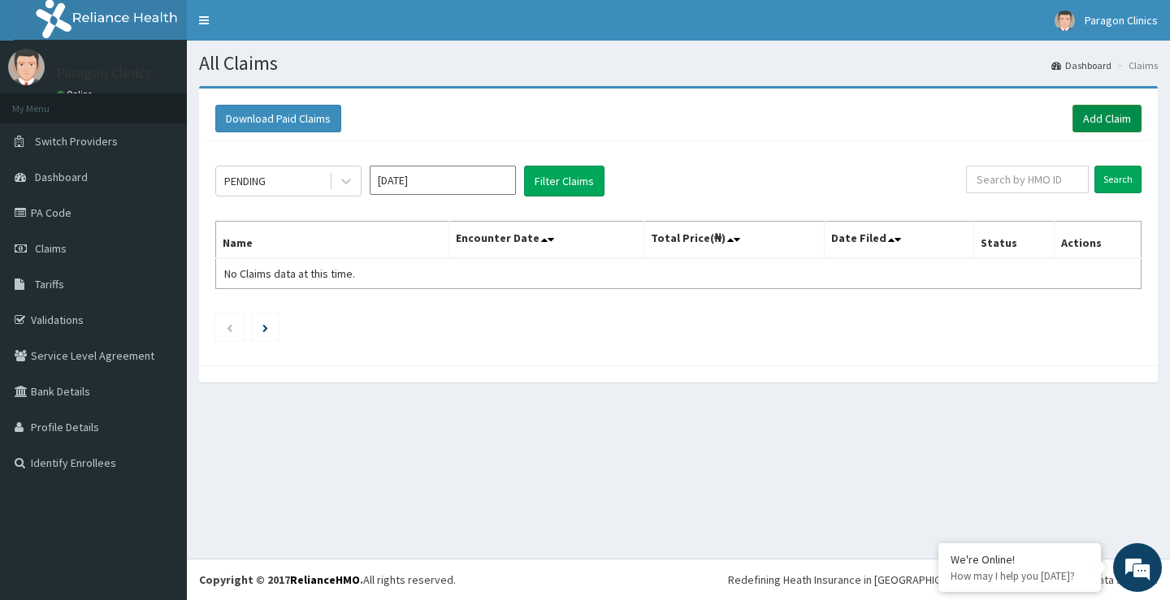
click at [1091, 122] on link "Add Claim" at bounding box center [1106, 119] width 69 height 28
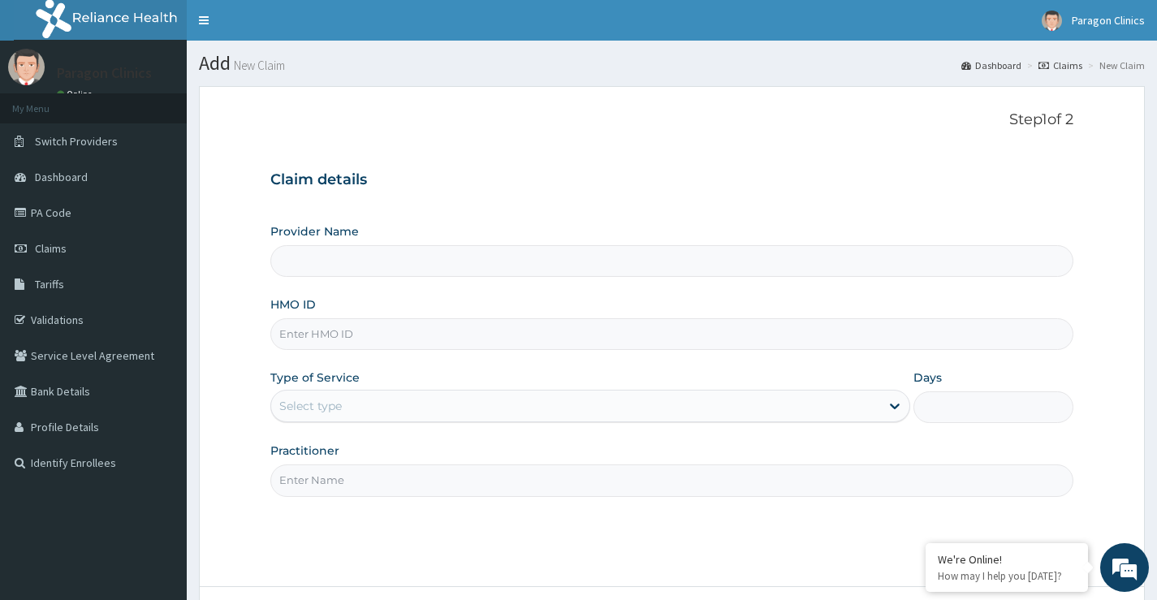
drag, startPoint x: 312, startPoint y: 340, endPoint x: 322, endPoint y: 326, distance: 18.0
click at [318, 335] on input "HMO ID" at bounding box center [671, 334] width 803 height 32
paste input "RBN/10128/A"
type input "RBN/10128/A"
type input "Paragon Clinics And Imaging"
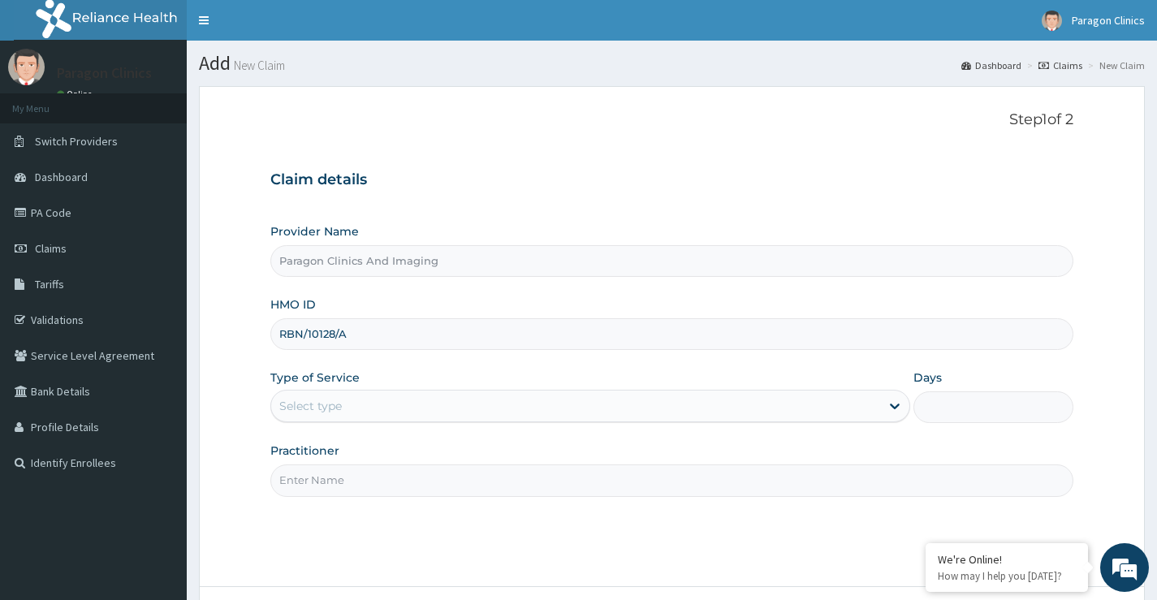
type input "RBN/10128/A"
click at [306, 407] on div "Select type" at bounding box center [310, 406] width 63 height 16
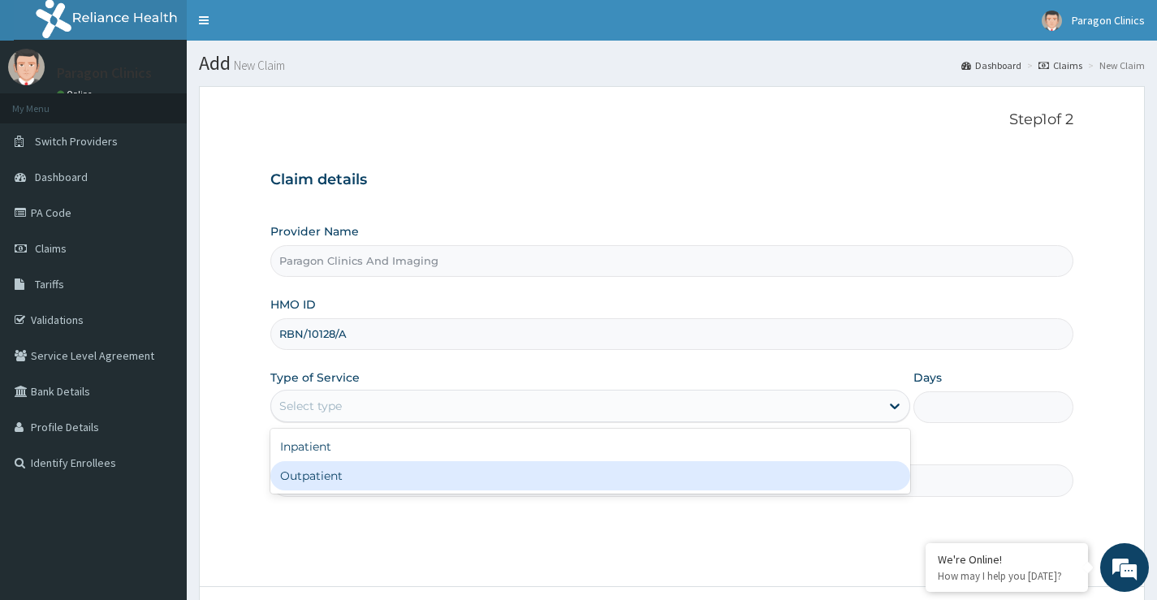
click at [320, 471] on div "Outpatient" at bounding box center [590, 475] width 640 height 29
type input "1"
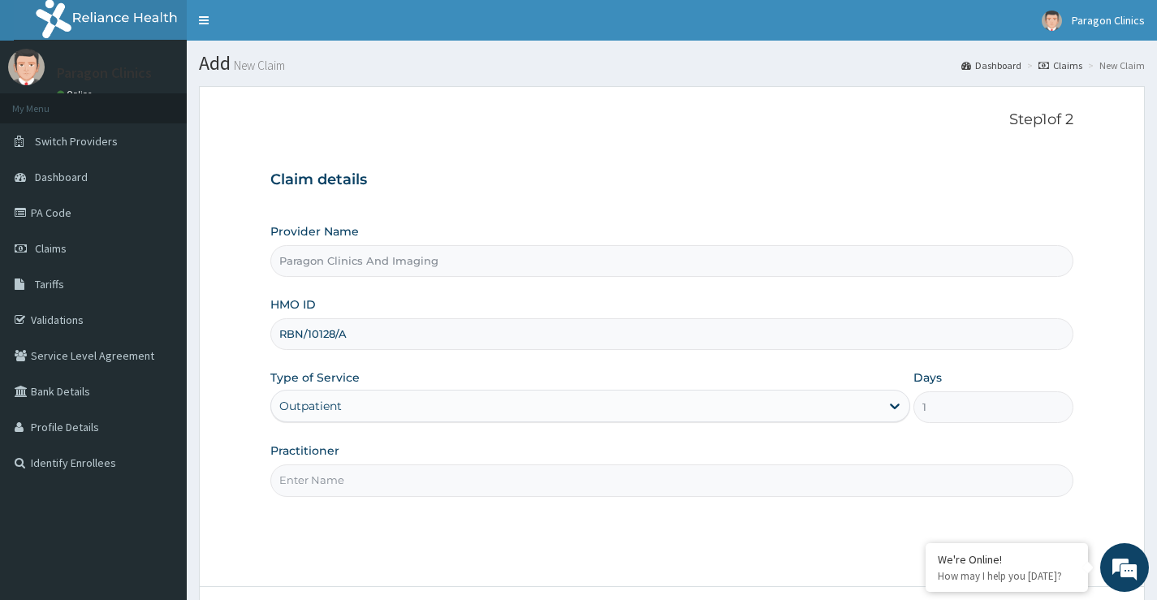
scroll to position [132, 0]
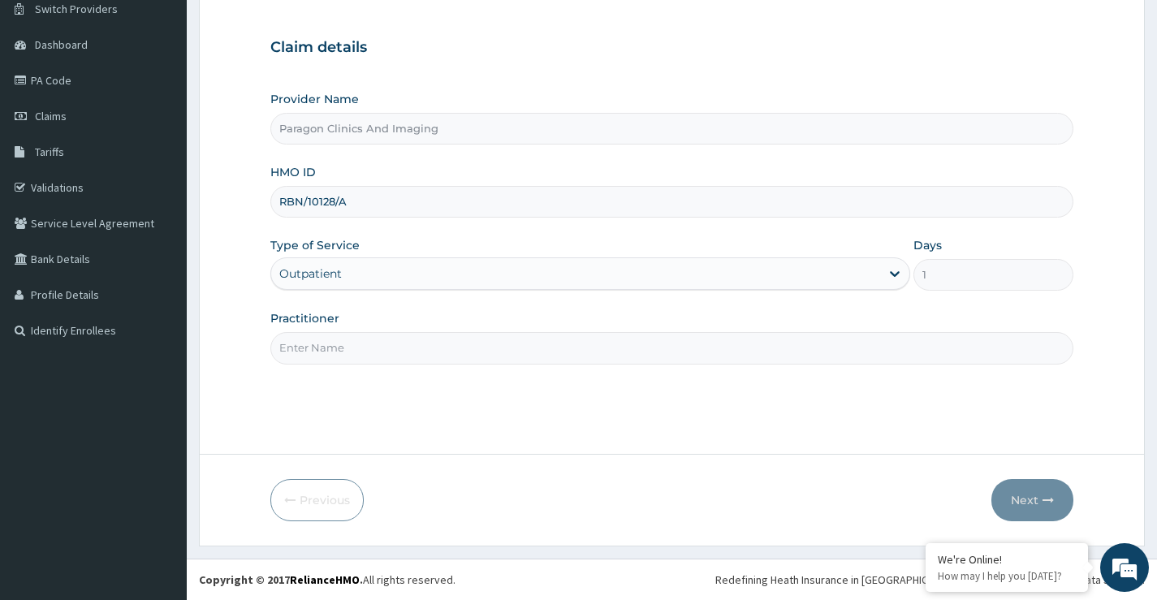
click at [357, 352] on input "Practitioner" at bounding box center [671, 348] width 803 height 32
type input "dr. [PERSON_NAME]"
click at [1035, 498] on button "Next" at bounding box center [1033, 500] width 82 height 42
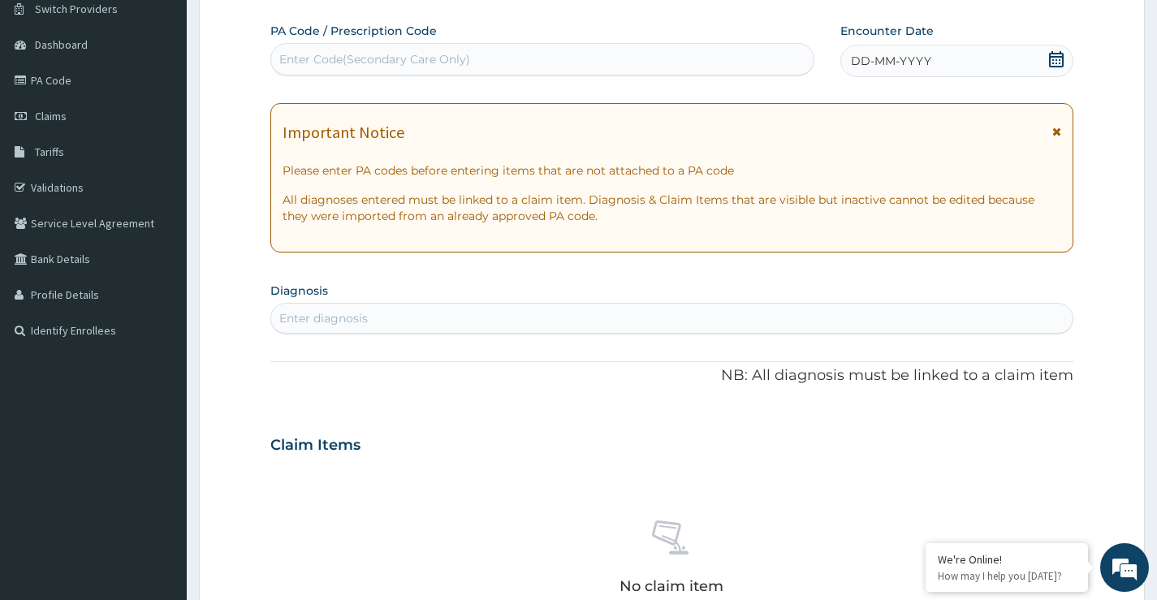
click at [396, 54] on div "Enter Code(Secondary Care Only)" at bounding box center [374, 59] width 191 height 16
paste input "PA/7BD60B"
type input "PA/7BD60B"
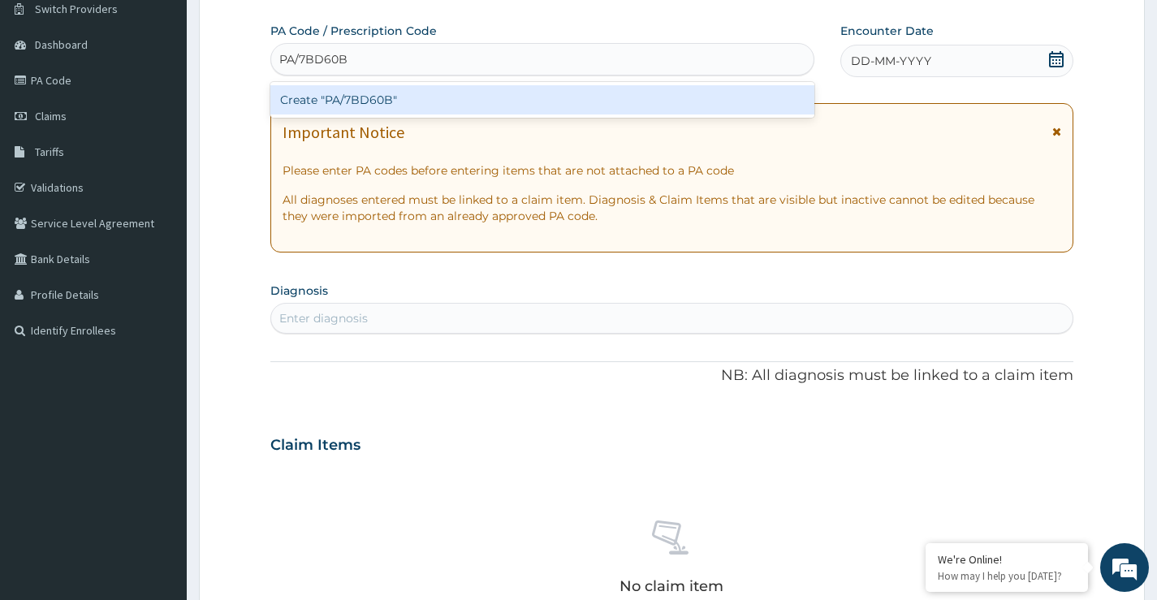
click at [402, 96] on div "Create "PA/7BD60B"" at bounding box center [542, 99] width 544 height 29
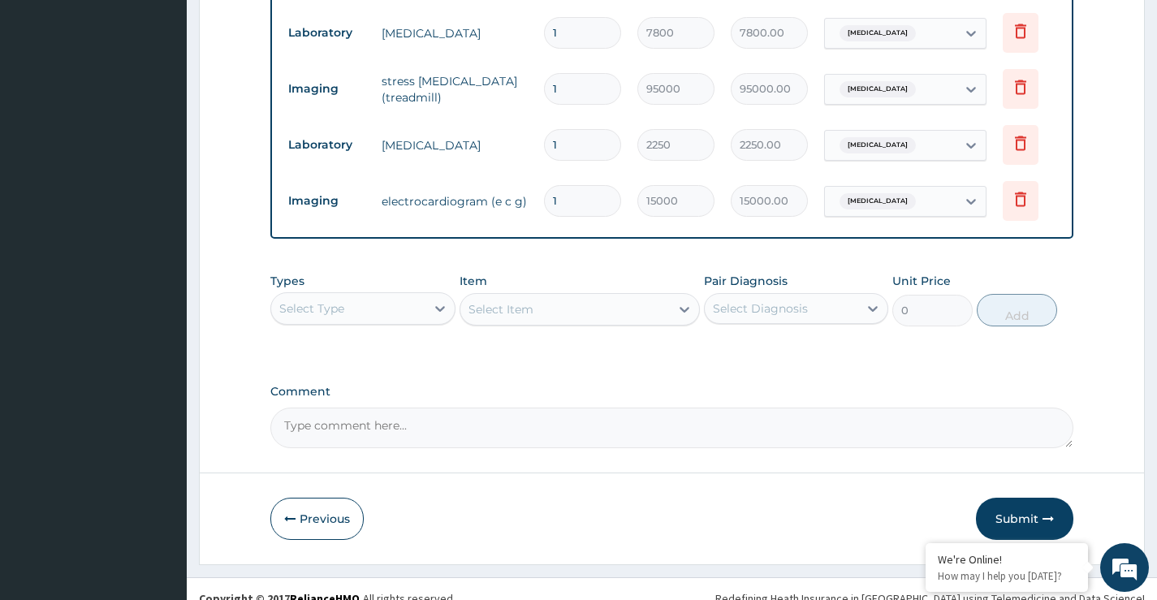
scroll to position [851, 0]
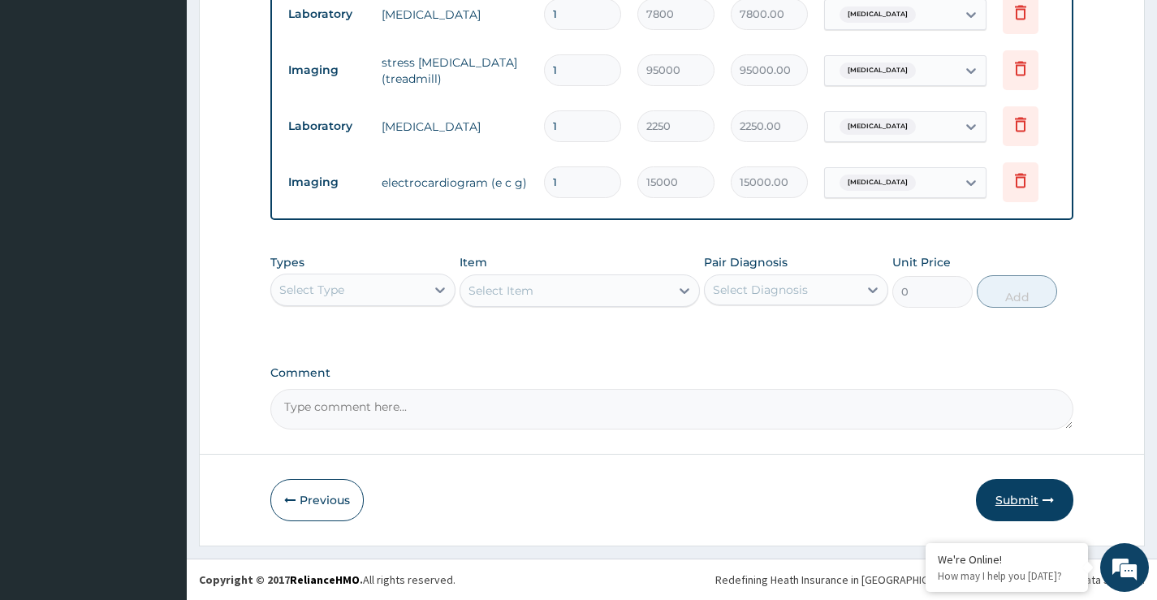
click at [1011, 500] on button "Submit" at bounding box center [1024, 500] width 97 height 42
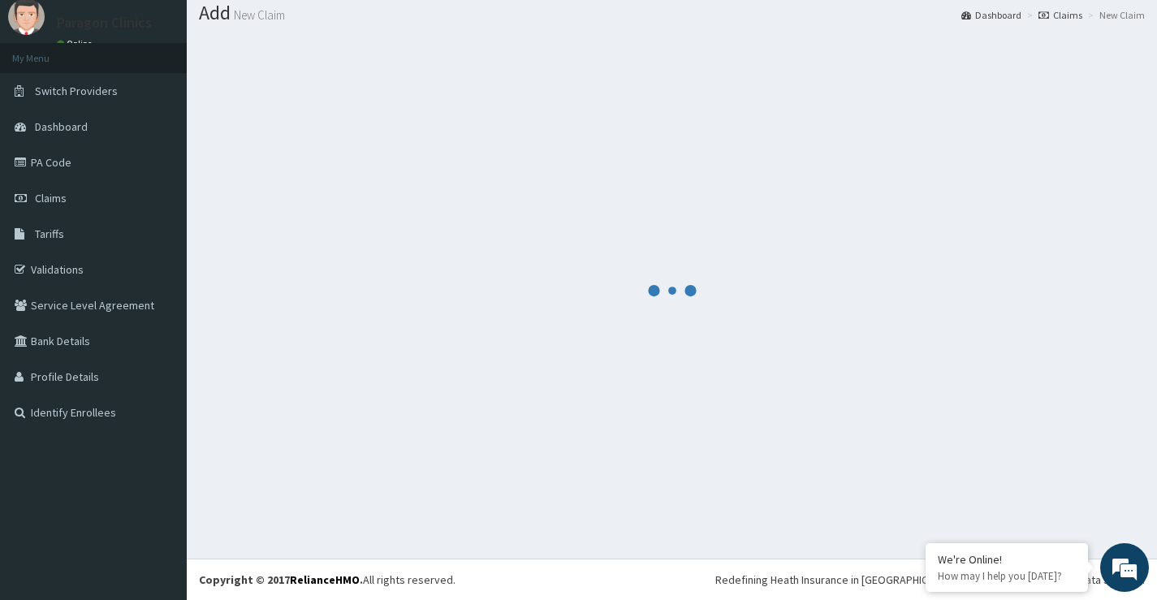
scroll to position [50, 0]
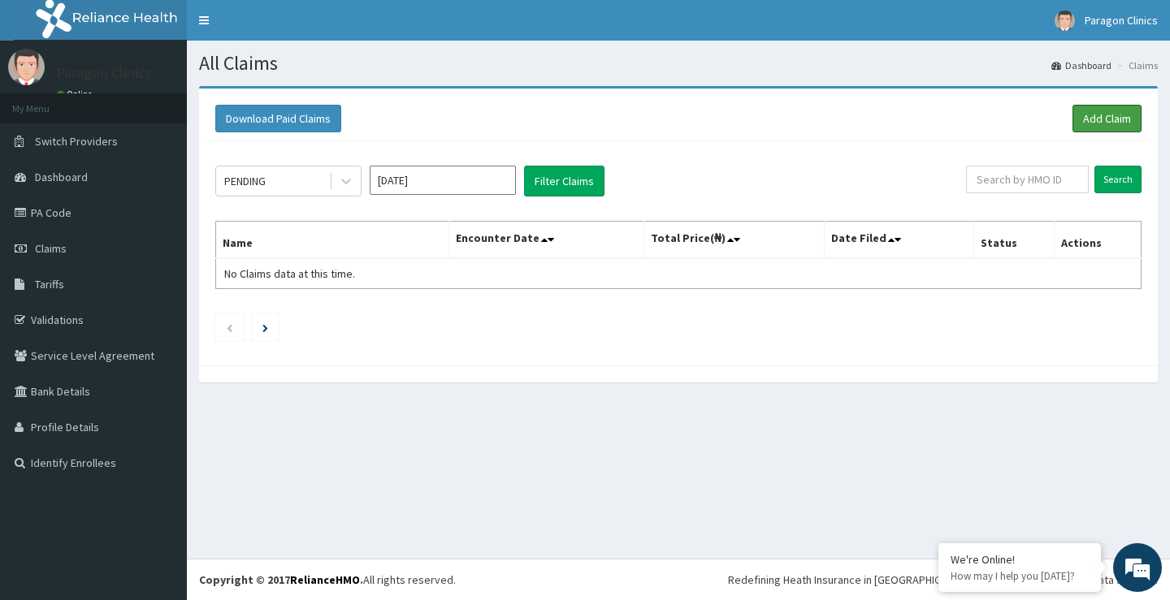
drag, startPoint x: 1113, startPoint y: 118, endPoint x: 884, endPoint y: 181, distance: 237.6
click at [1110, 118] on link "Add Claim" at bounding box center [1106, 119] width 69 height 28
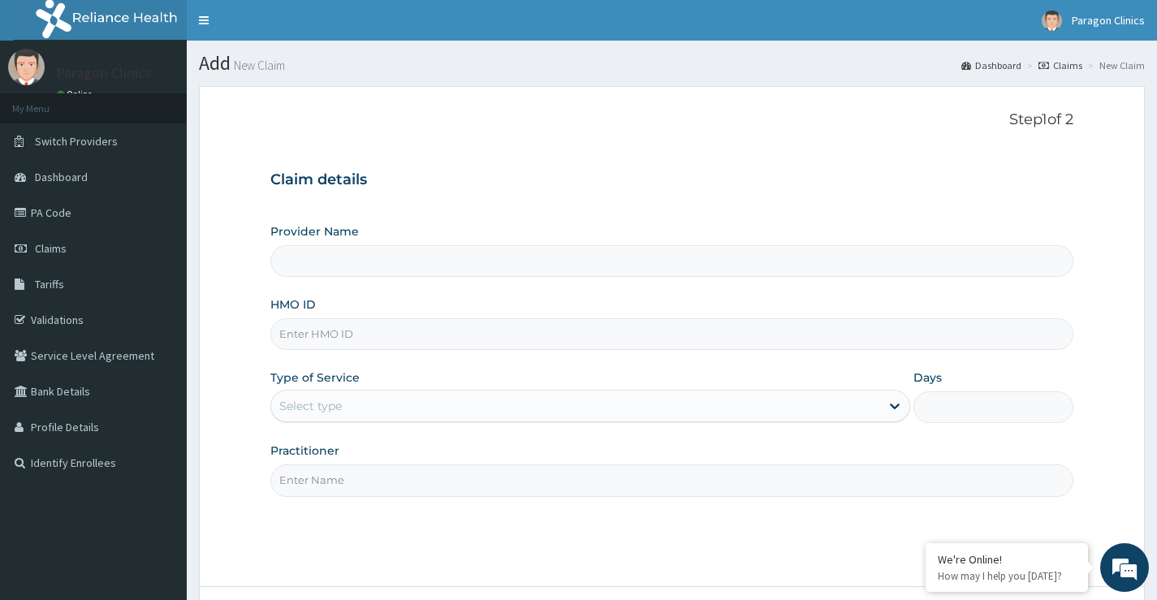
click at [308, 332] on input "HMO ID" at bounding box center [671, 334] width 803 height 32
paste input "RBN/10128/A"
type input "RBN/10128/A"
type input "Paragon Clinics And Imaging"
type input "RBN/10128/A"
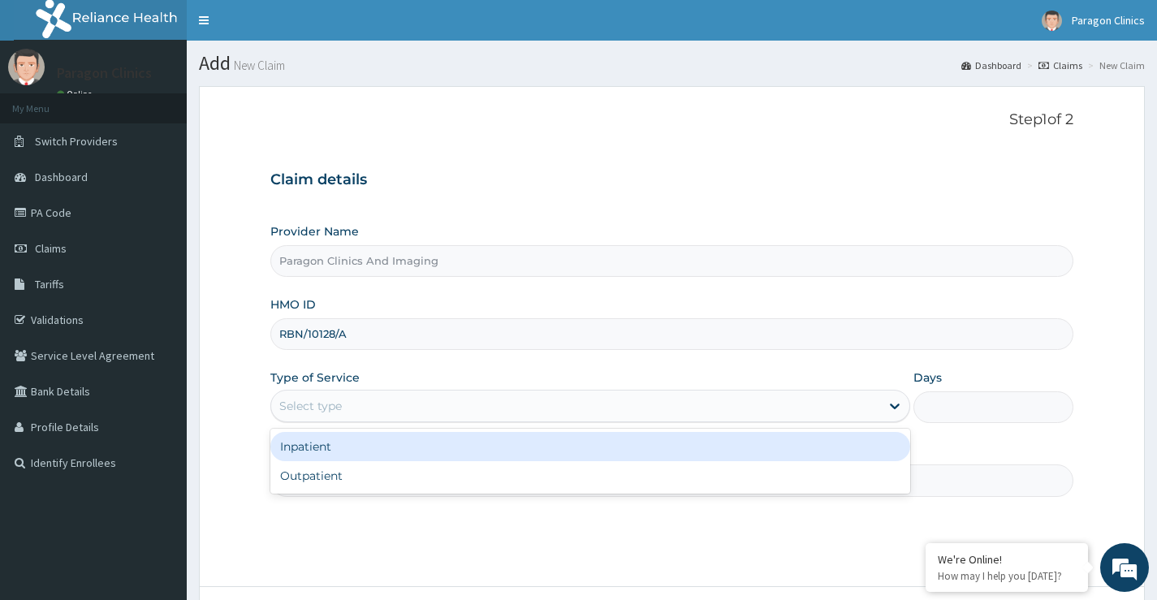
click at [319, 409] on div "Select type" at bounding box center [310, 406] width 63 height 16
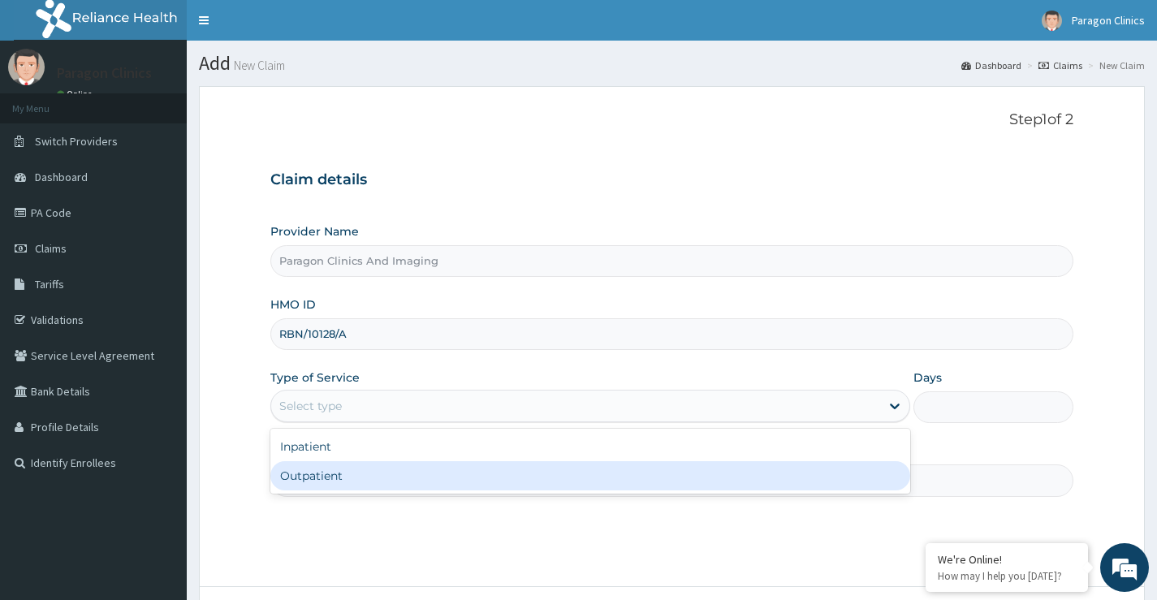
click at [319, 476] on div "Outpatient" at bounding box center [590, 475] width 640 height 29
type input "1"
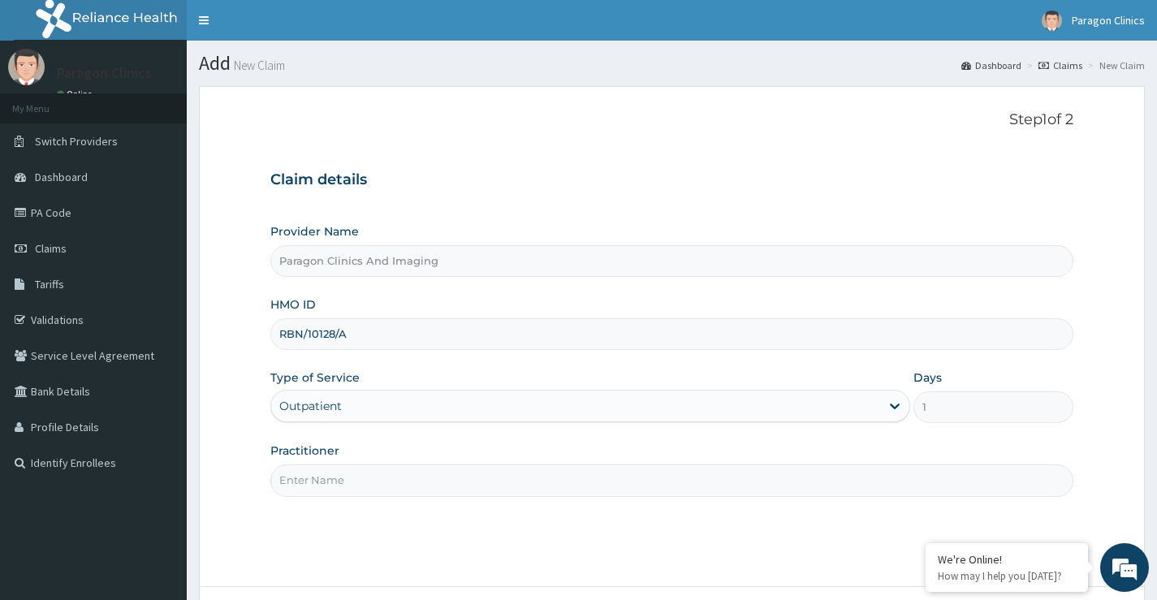
click at [346, 494] on input "Practitioner" at bounding box center [671, 481] width 803 height 32
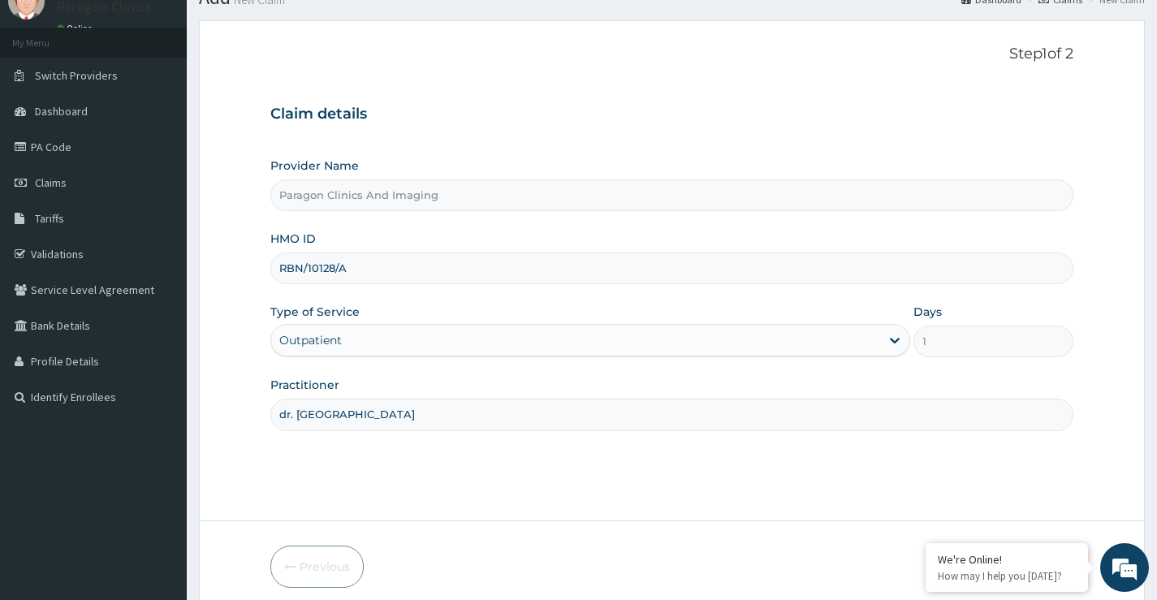
scroll to position [132, 0]
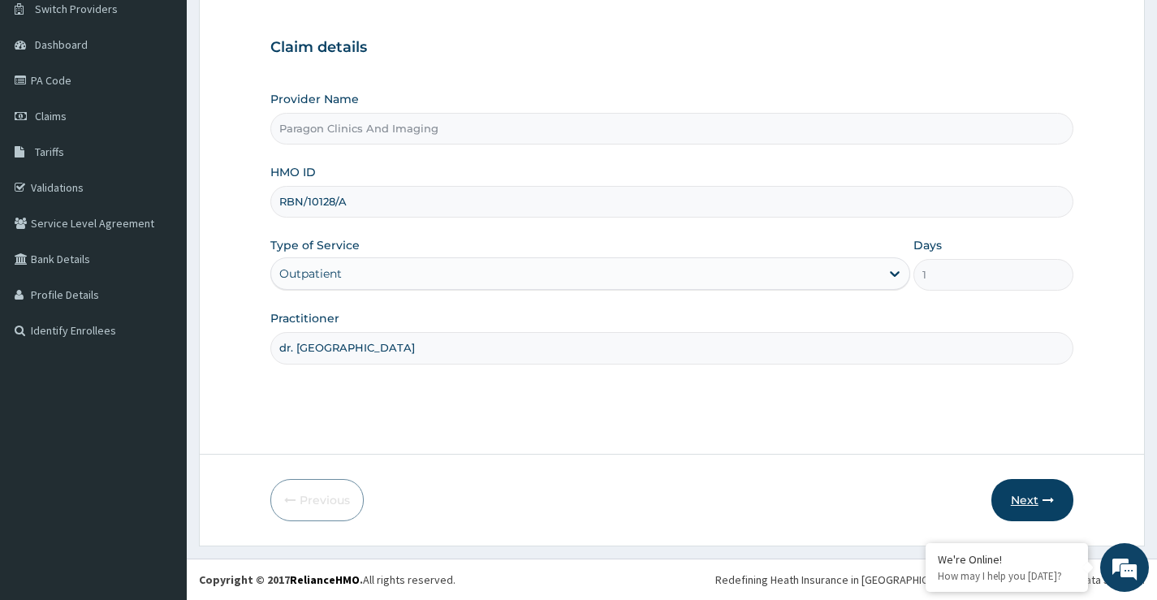
type input "dr. shola"
click at [1032, 498] on button "Next" at bounding box center [1033, 500] width 82 height 42
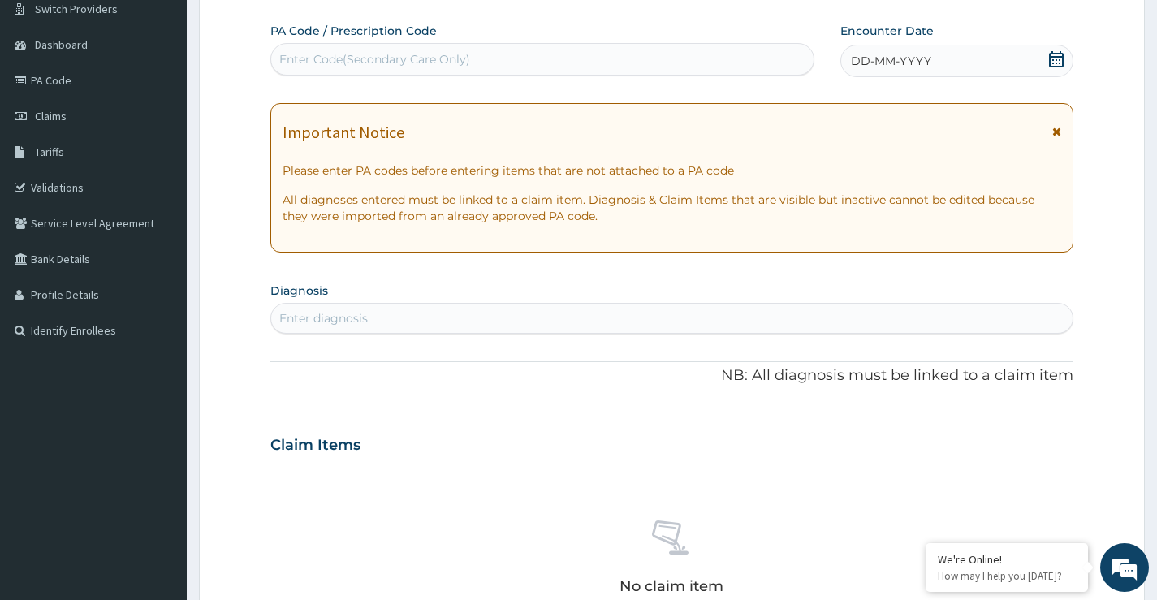
click at [1058, 58] on icon at bounding box center [1057, 59] width 16 height 16
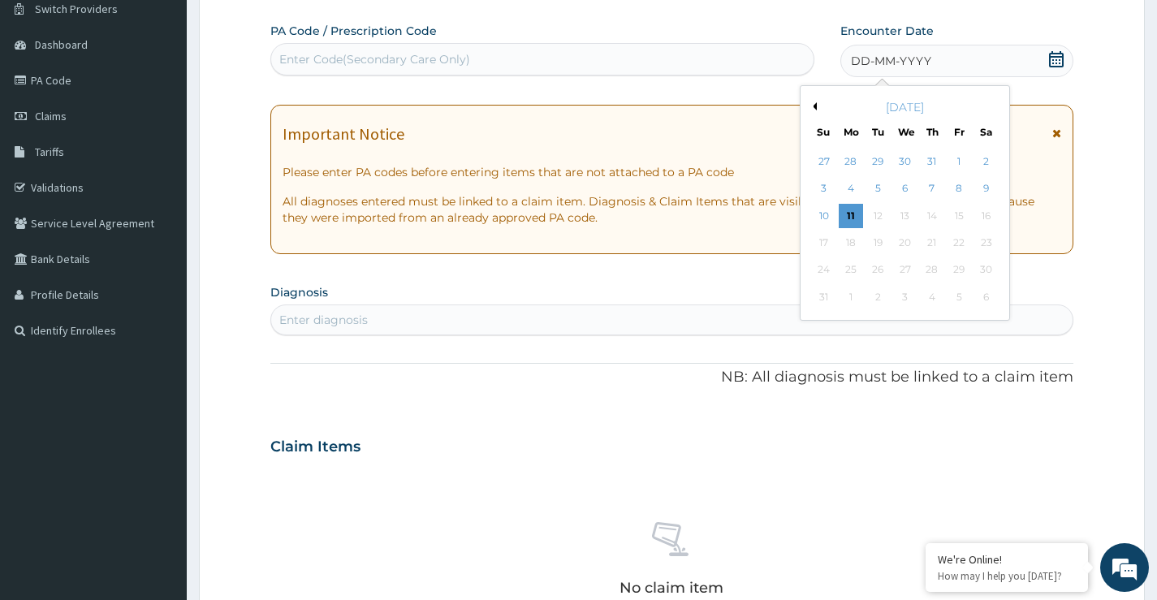
click at [815, 102] on button "Previous Month" at bounding box center [813, 106] width 8 height 8
click at [962, 214] on div "18" at bounding box center [959, 216] width 24 height 24
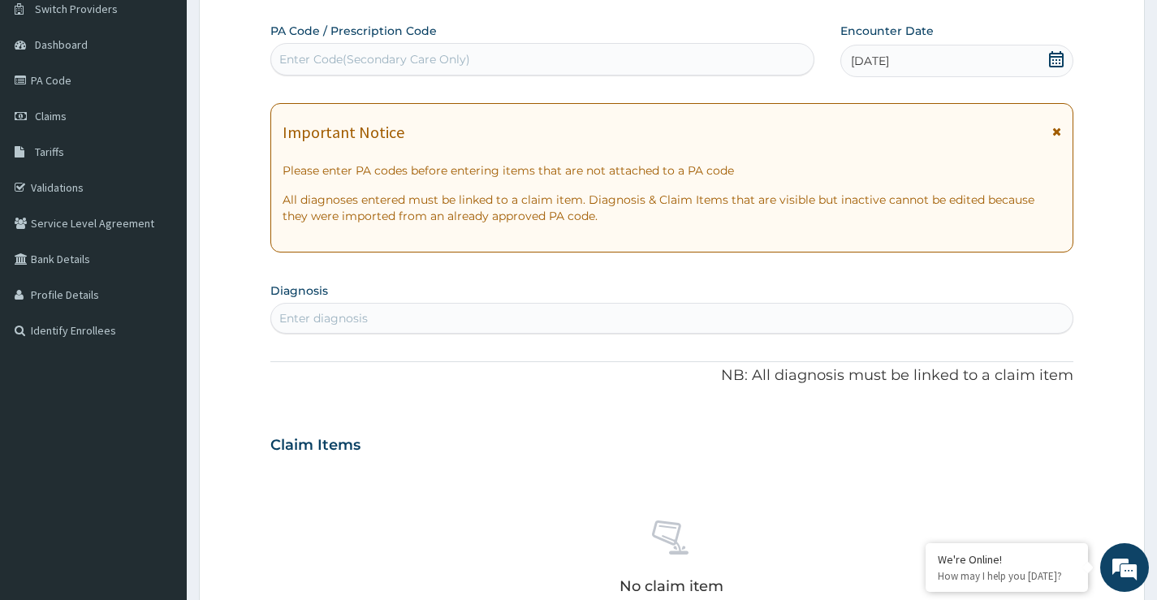
click at [340, 318] on div "Enter diagnosis" at bounding box center [323, 318] width 89 height 16
type input "malaria"
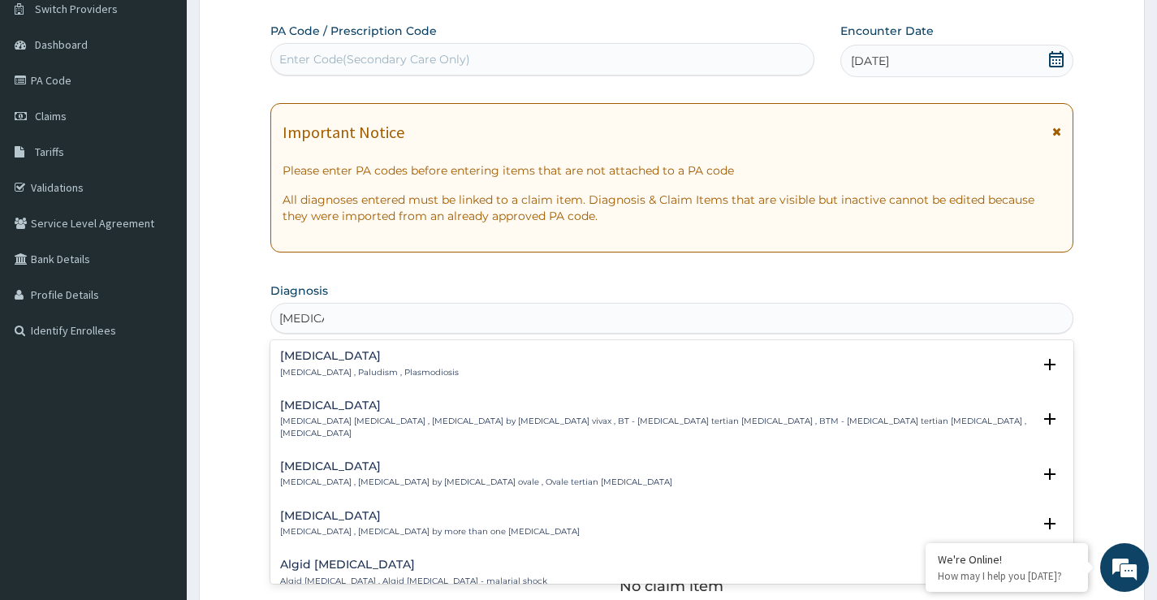
click at [303, 354] on h4 "[MEDICAL_DATA]" at bounding box center [369, 356] width 179 height 12
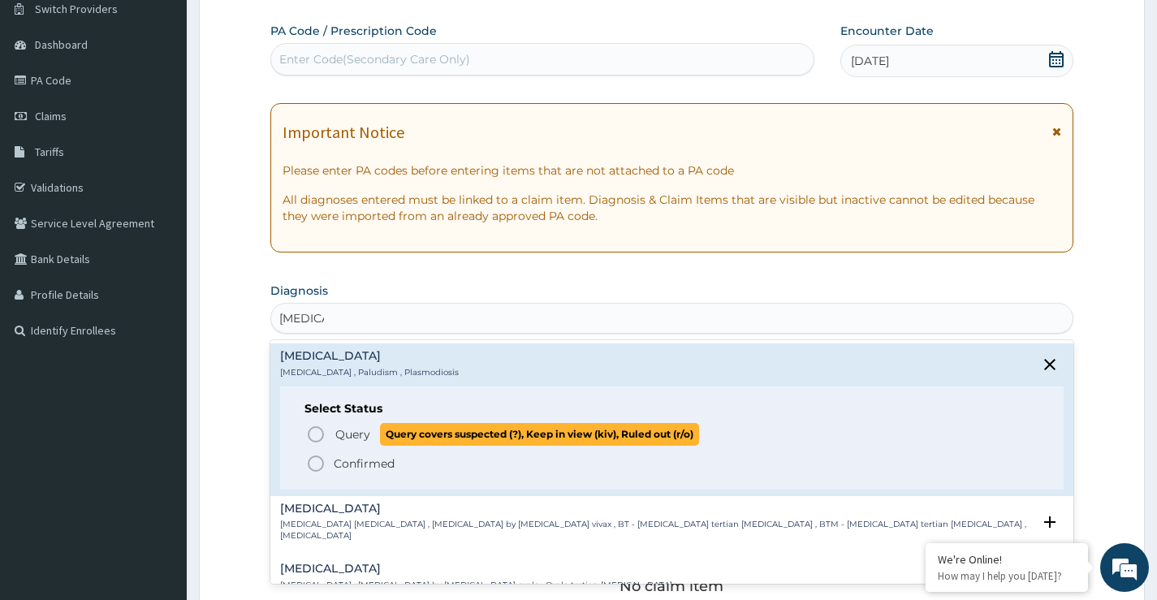
click at [313, 431] on icon "status option query" at bounding box center [315, 434] width 19 height 19
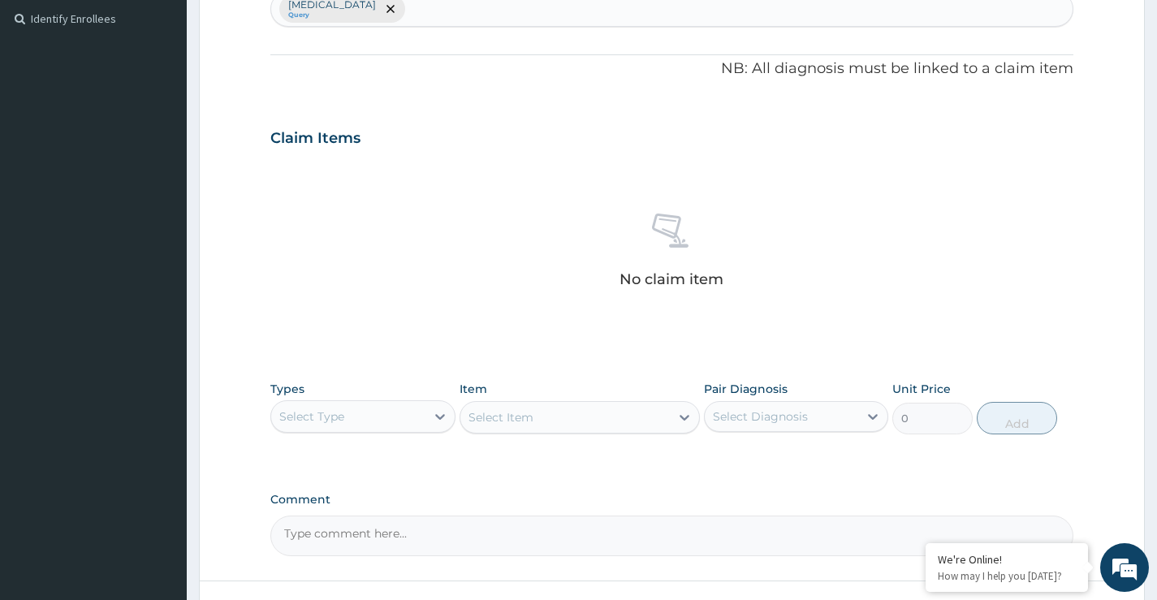
scroll to position [538, 0]
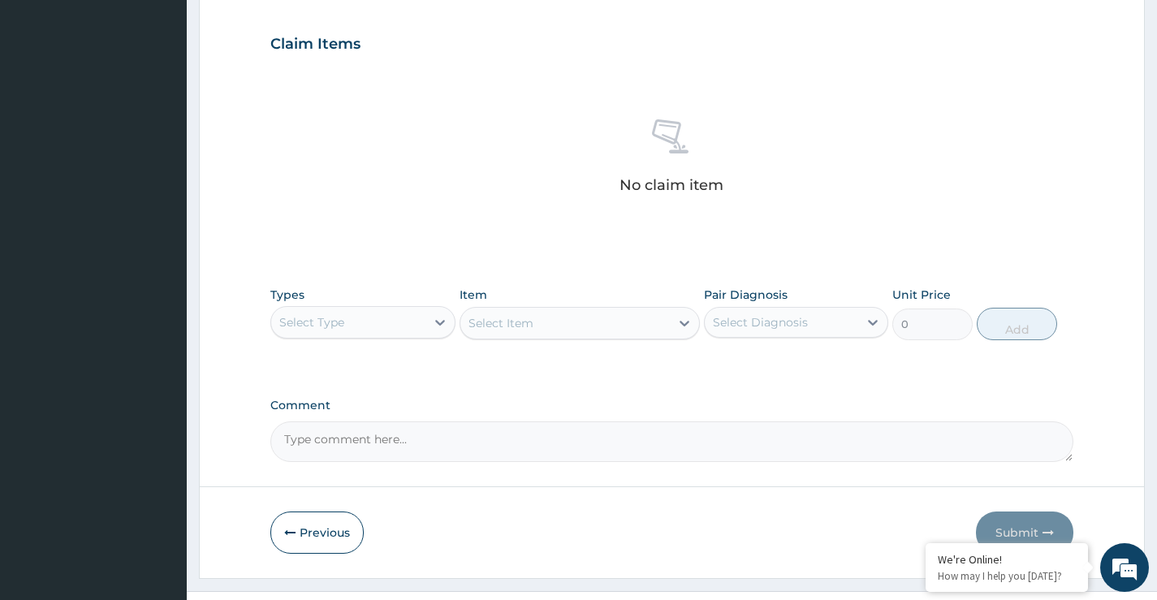
click at [368, 320] on div "Select Type" at bounding box center [348, 322] width 154 height 26
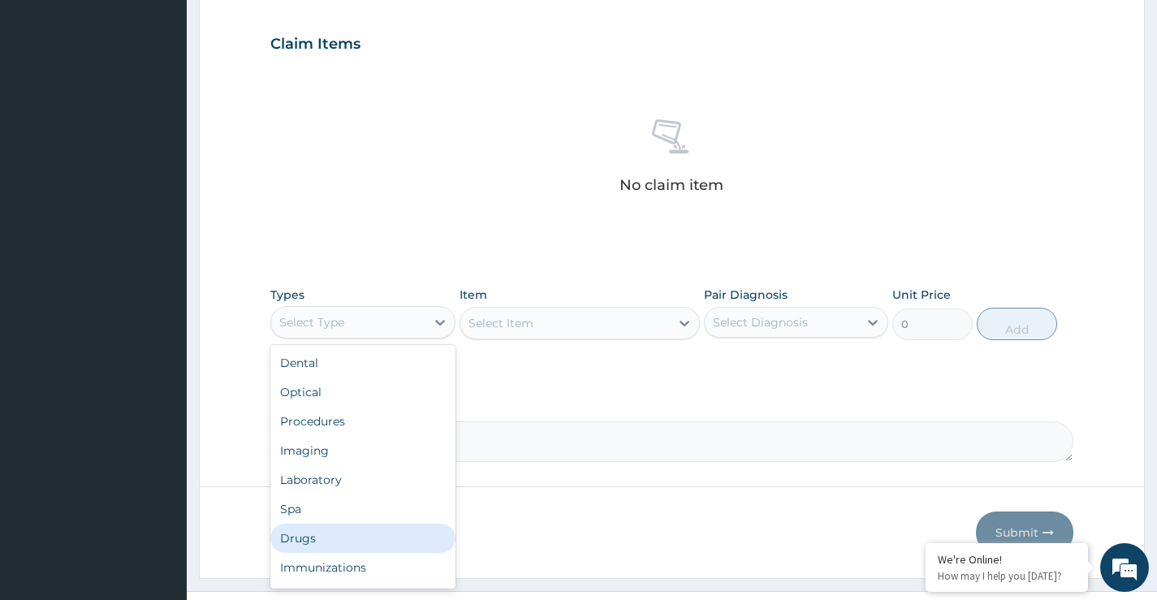
click at [301, 538] on div "Drugs" at bounding box center [362, 538] width 184 height 29
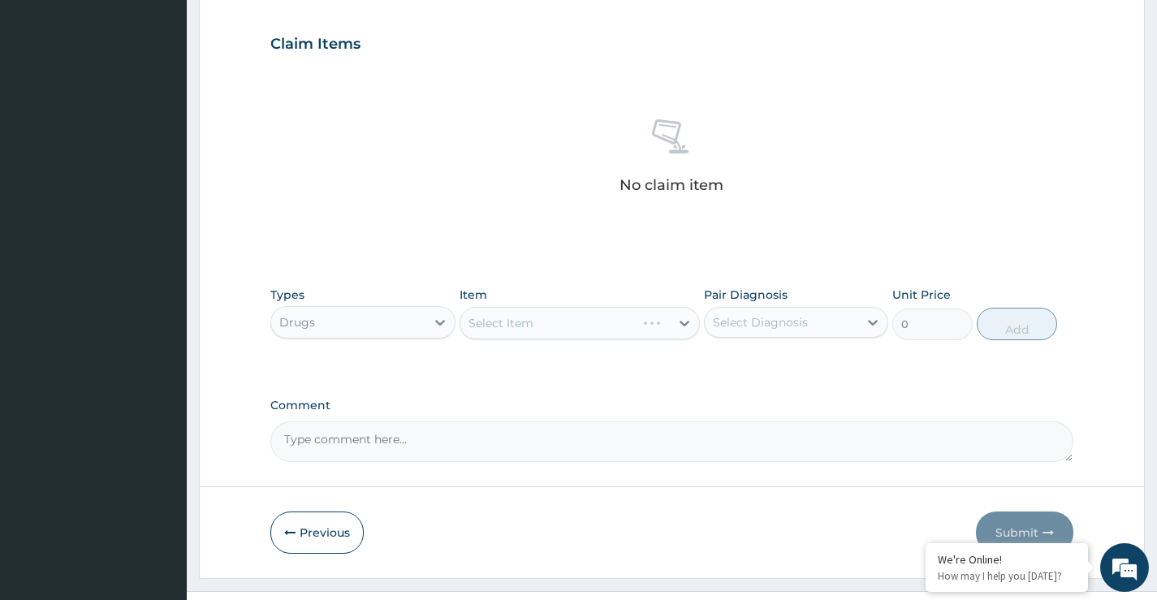
click at [518, 322] on div "Select Item" at bounding box center [580, 323] width 241 height 32
click at [510, 325] on div "Select Item" at bounding box center [501, 323] width 65 height 16
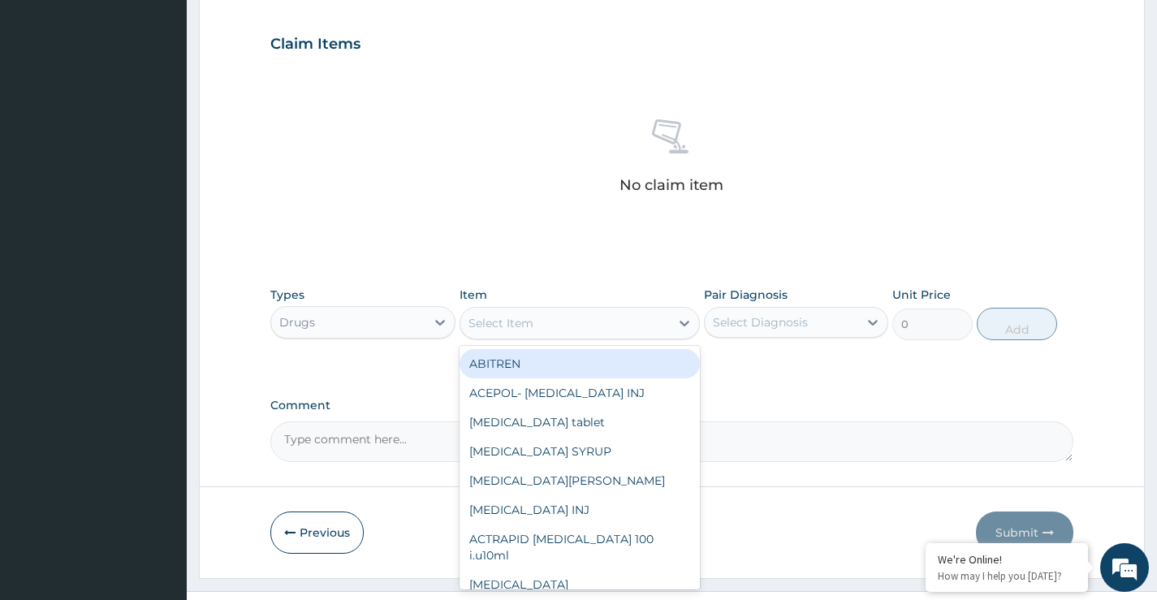
paste input "IBASUNATE"
type input "IBASUNATE"
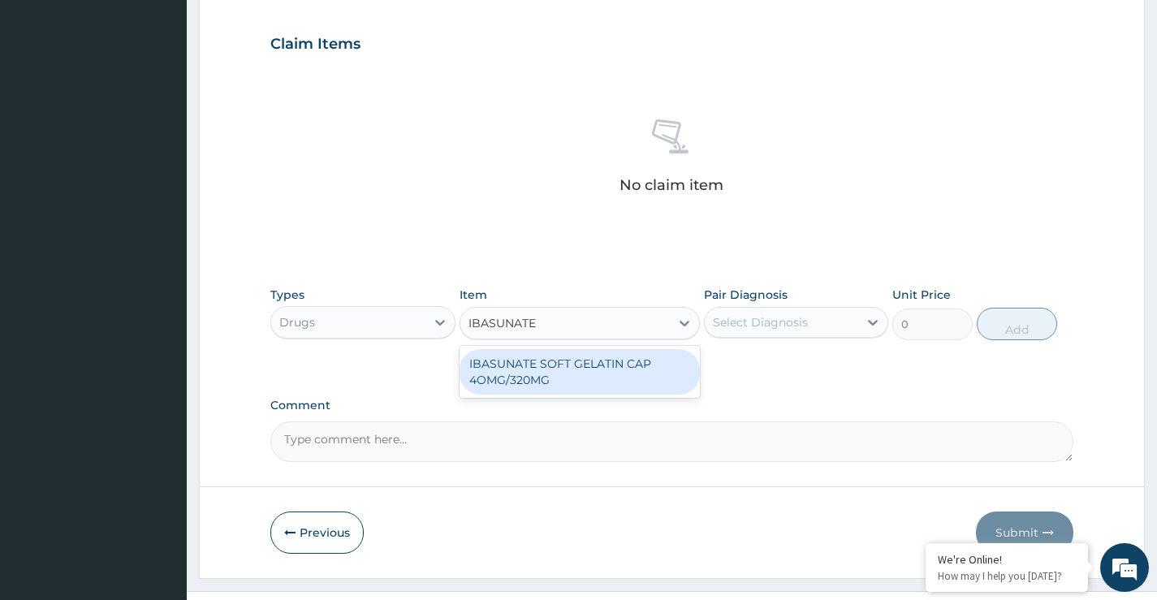
drag, startPoint x: 501, startPoint y: 366, endPoint x: 620, endPoint y: 353, distance: 119.3
click at [508, 367] on div "IBASUNATE SOFT GELATIN CAP 4OMG/320MG" at bounding box center [580, 371] width 241 height 45
type input "189.75"
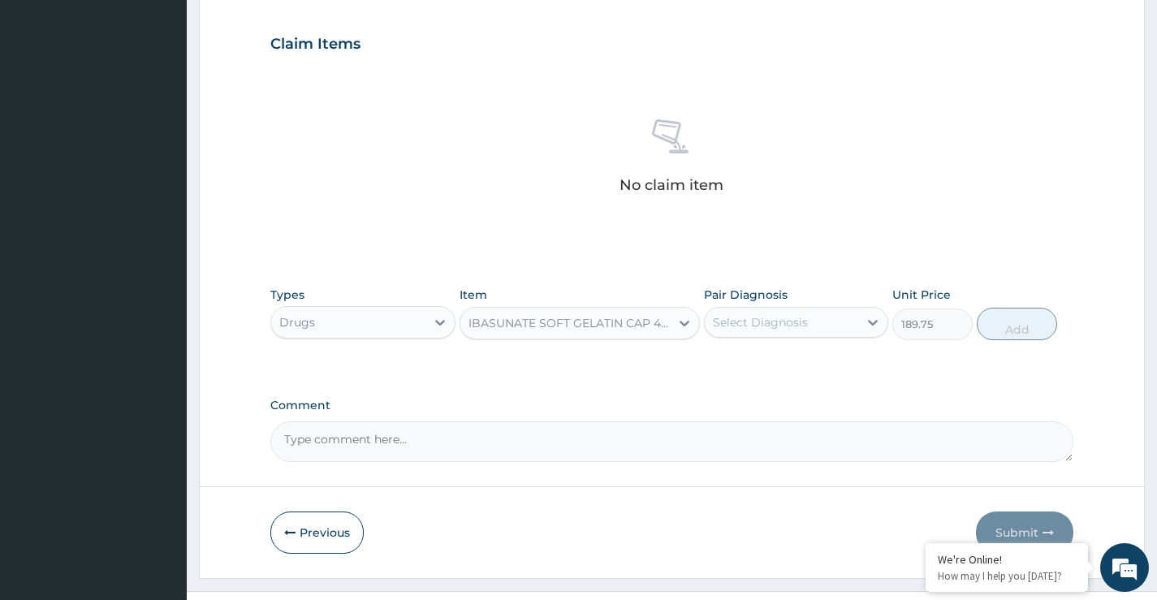
click at [759, 318] on div "Select Diagnosis" at bounding box center [760, 322] width 95 height 16
drag, startPoint x: 771, startPoint y: 358, endPoint x: 898, endPoint y: 349, distance: 127.8
click at [777, 360] on div "[MEDICAL_DATA]" at bounding box center [796, 364] width 184 height 33
checkbox input "true"
click at [1015, 324] on button "Add" at bounding box center [1017, 324] width 80 height 32
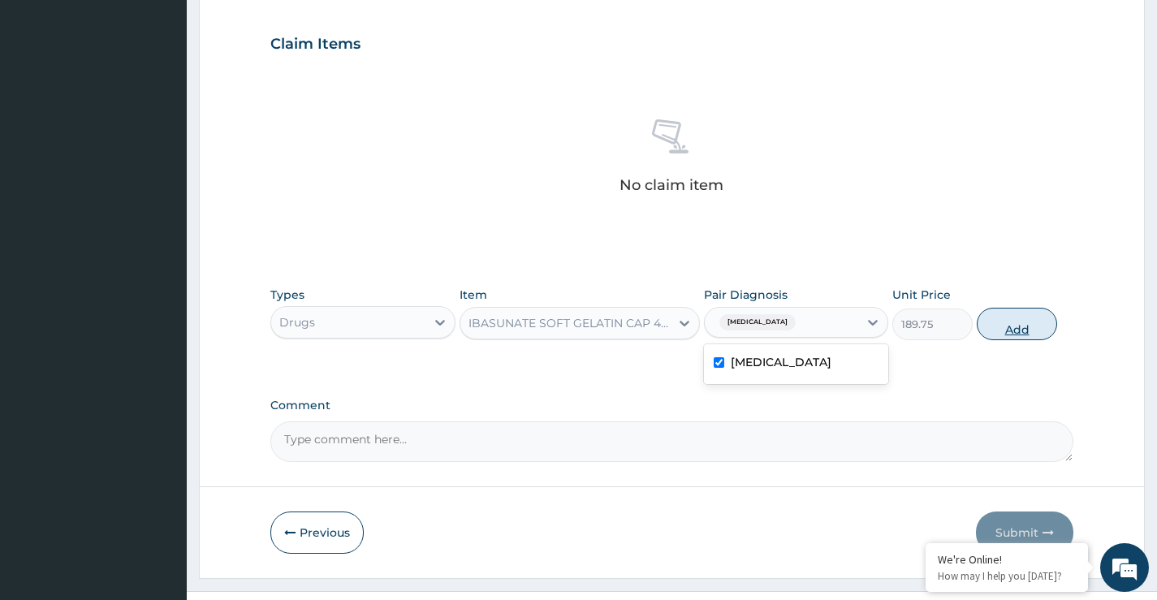
type input "0"
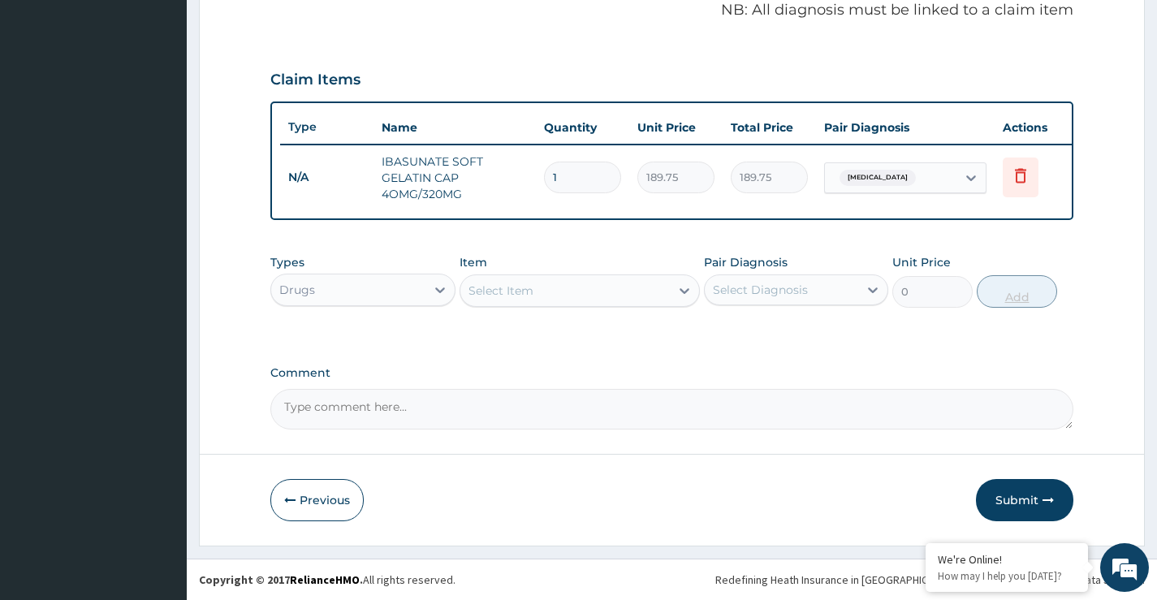
scroll to position [515, 0]
drag, startPoint x: 563, startPoint y: 163, endPoint x: 529, endPoint y: 162, distance: 34.1
click at [529, 162] on tr "N/A IBASUNATE SOFT GELATIN CAP 4OMG/320MG 1 189.75 189.75 Malaria Delete" at bounding box center [678, 177] width 796 height 65
type input "9"
type input "1707.75"
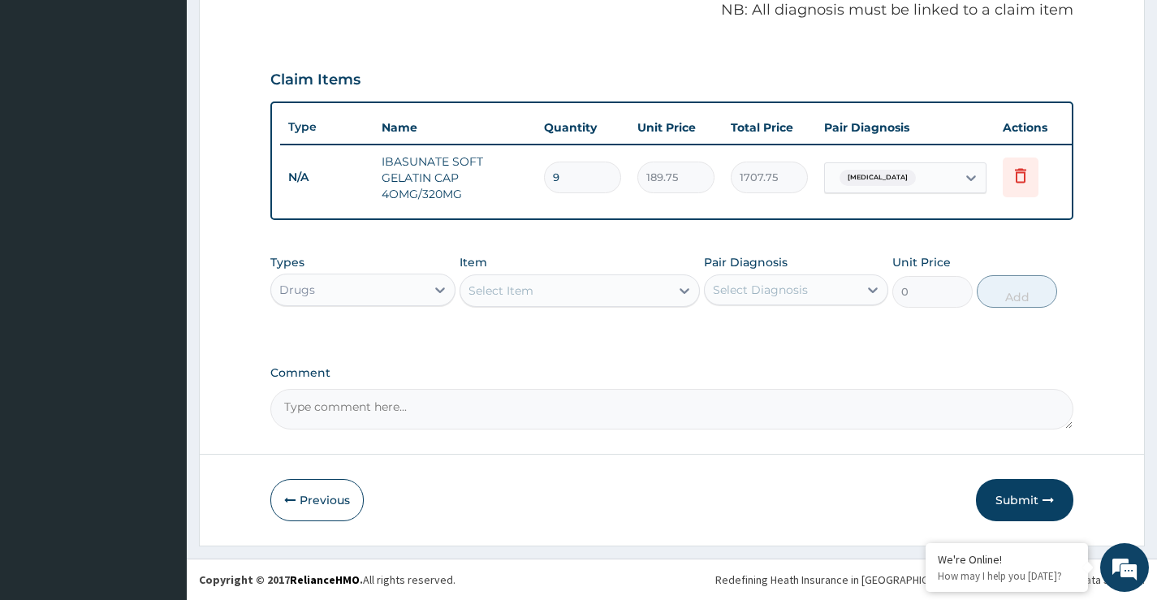
type input "90"
type input "17077.50"
type input "9"
type input "1707.75"
type input "9"
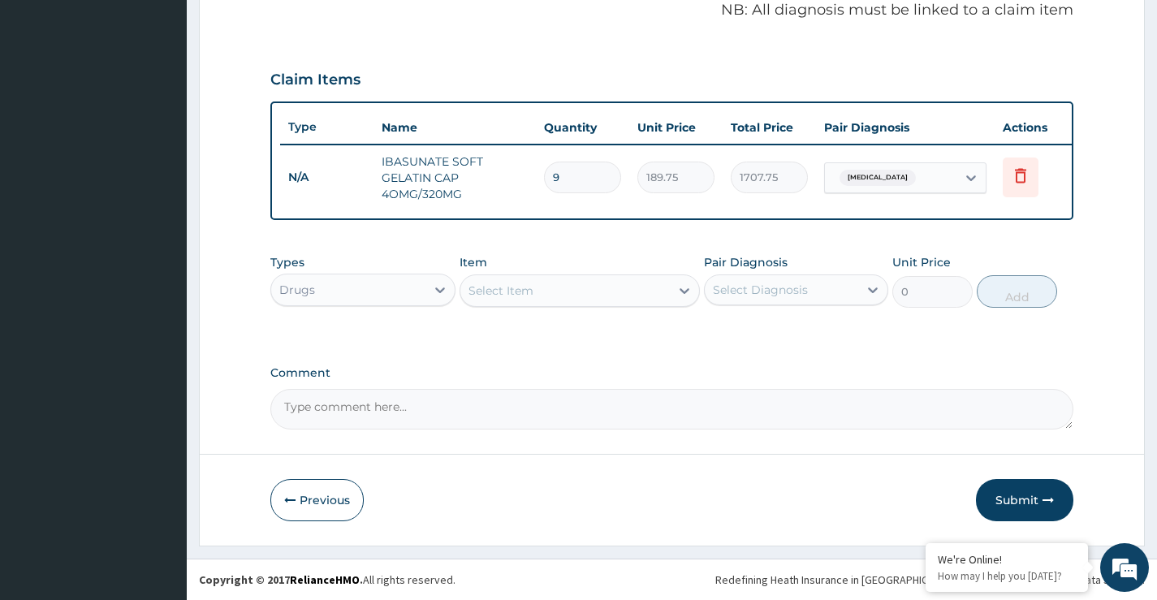
click at [404, 296] on div "Drugs" at bounding box center [348, 290] width 154 height 26
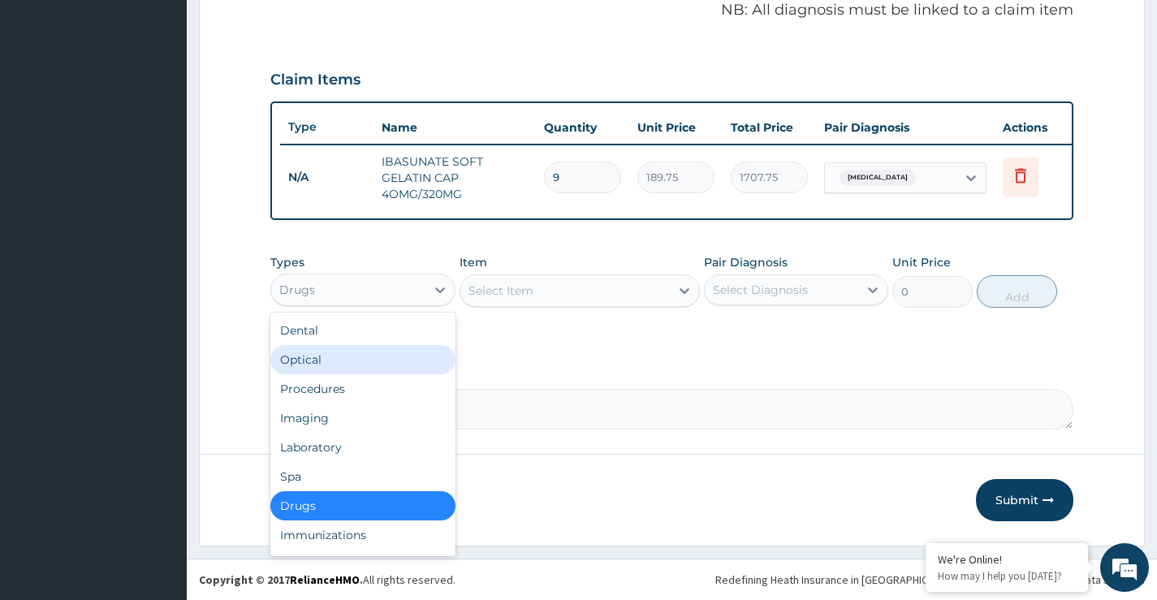
click at [513, 291] on div "Select Item" at bounding box center [501, 291] width 65 height 16
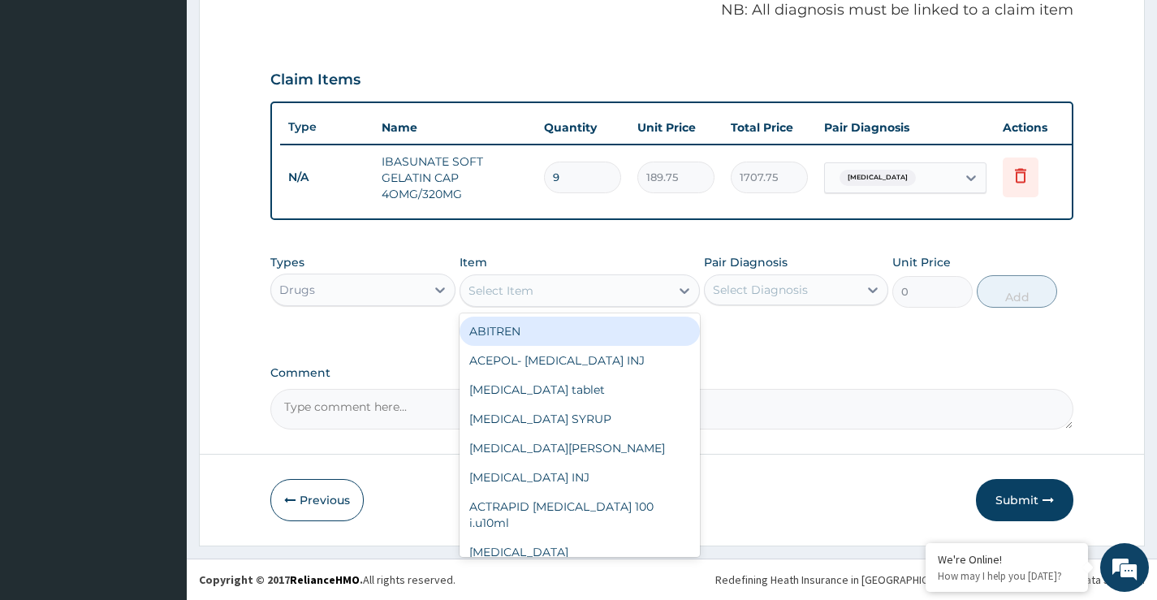
paste input "PARACETAMOL"
type input "PARACETAMOL"
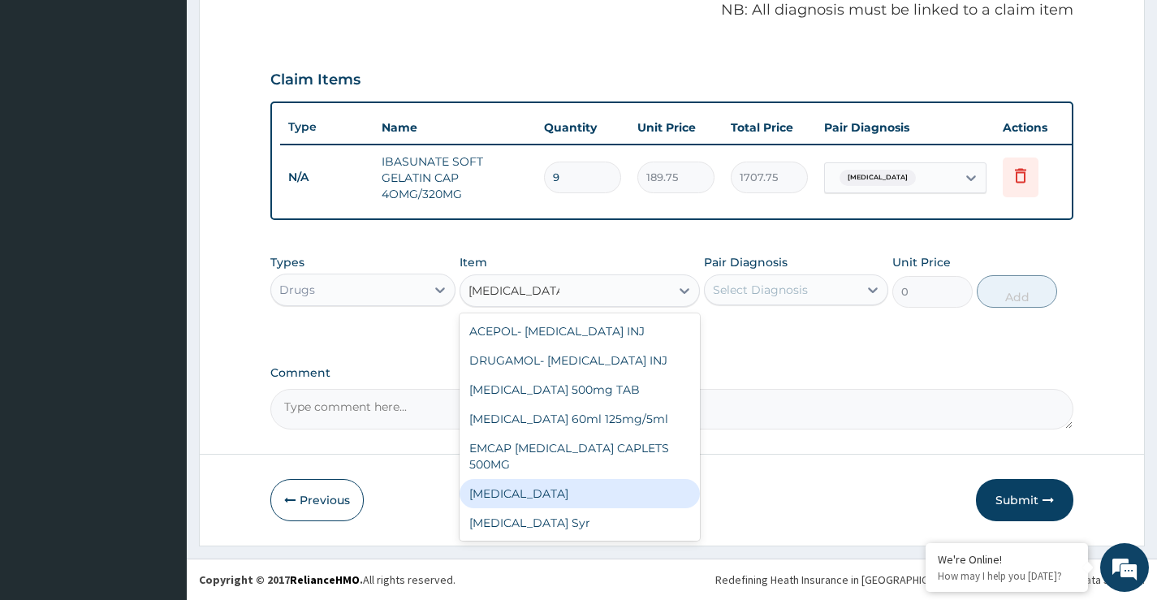
drag, startPoint x: 507, startPoint y: 496, endPoint x: 613, endPoint y: 428, distance: 126.4
click at [508, 495] on div "[MEDICAL_DATA]" at bounding box center [580, 493] width 241 height 29
type input "13"
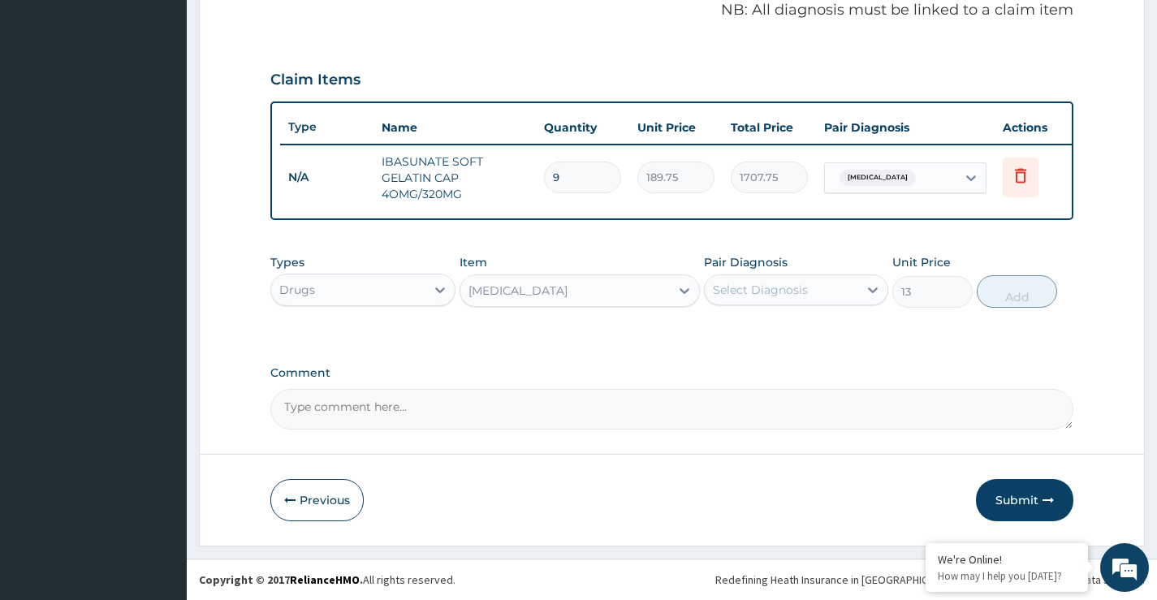
click at [776, 282] on div "Select Diagnosis" at bounding box center [760, 290] width 95 height 16
drag, startPoint x: 759, startPoint y: 337, endPoint x: 854, endPoint y: 314, distance: 98.5
click at [769, 334] on label "[MEDICAL_DATA]" at bounding box center [781, 330] width 101 height 16
checkbox input "true"
click at [1027, 294] on button "Add" at bounding box center [1017, 291] width 80 height 32
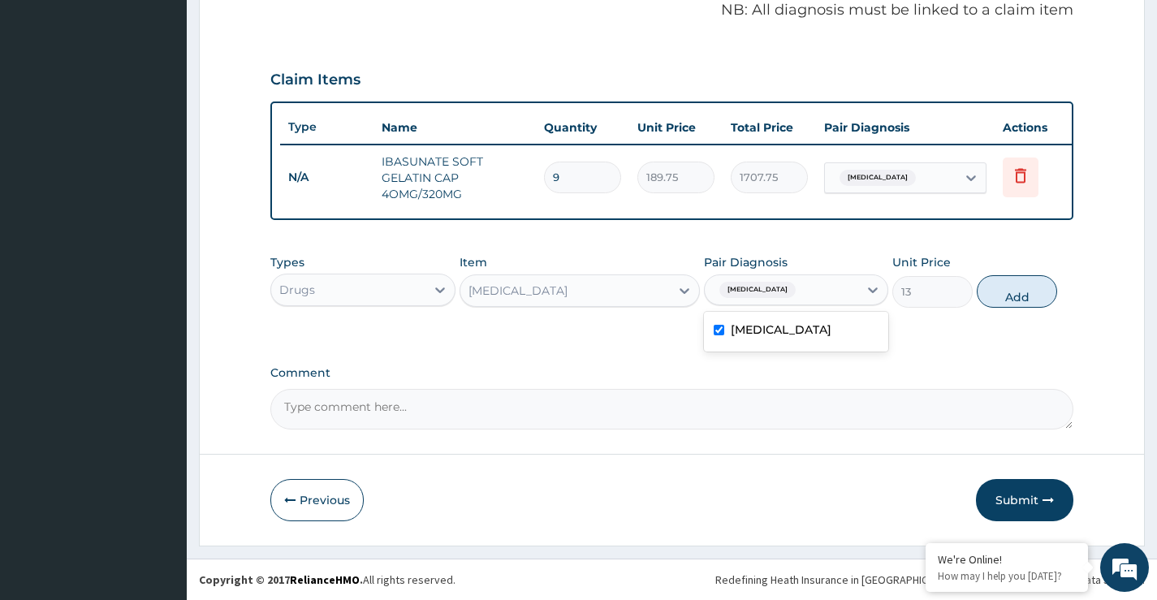
type input "0"
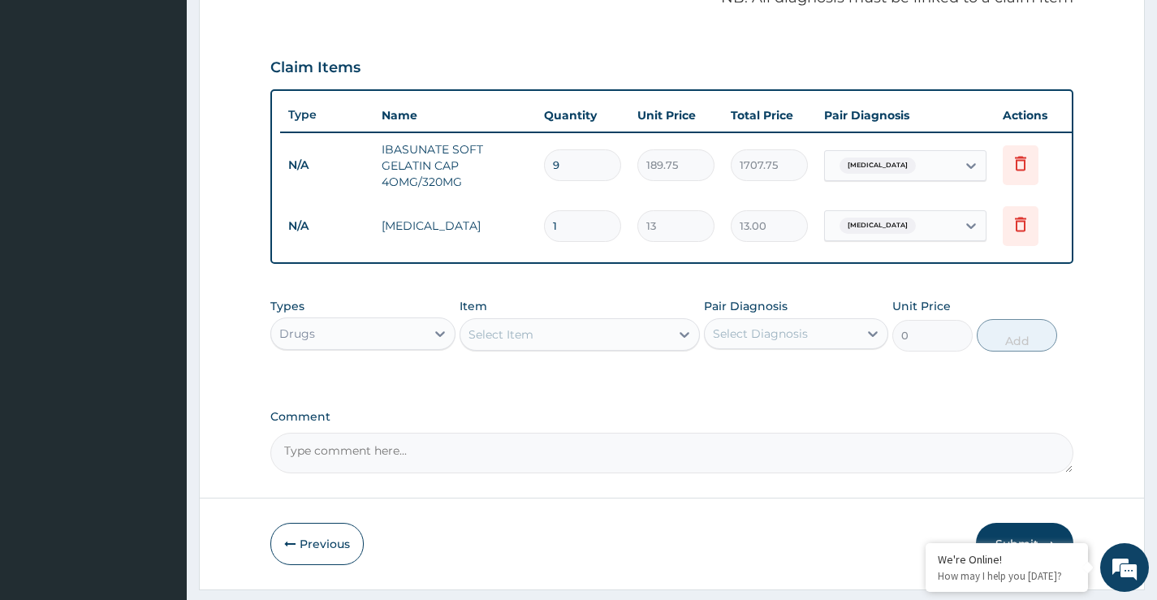
type input "18"
type input "234.00"
type input "18"
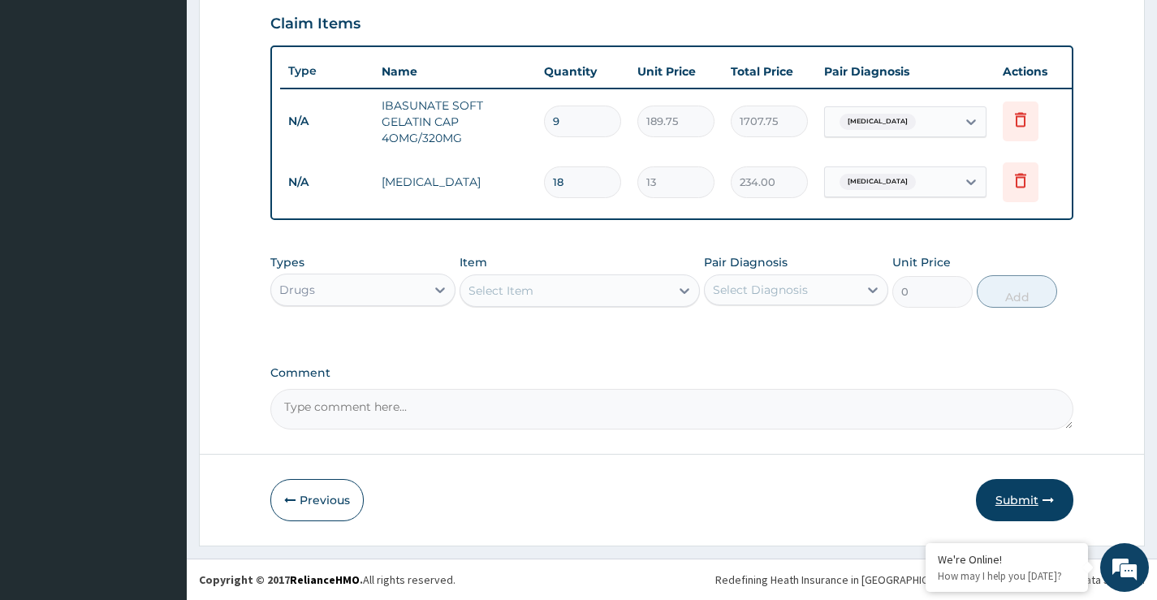
click at [1027, 499] on button "Submit" at bounding box center [1024, 500] width 97 height 42
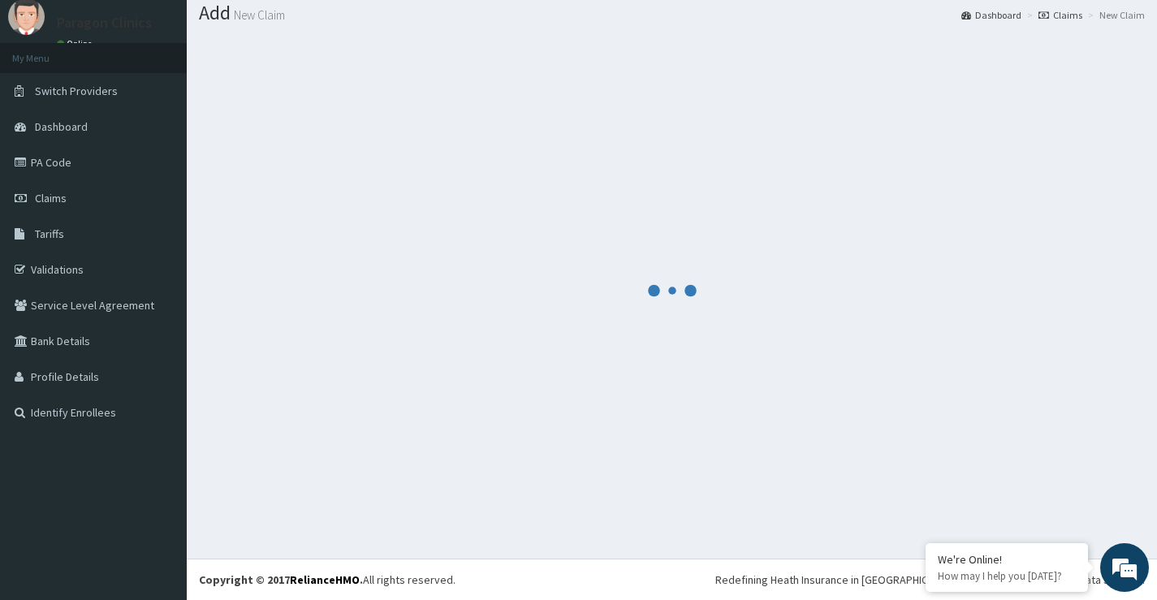
scroll to position [50, 0]
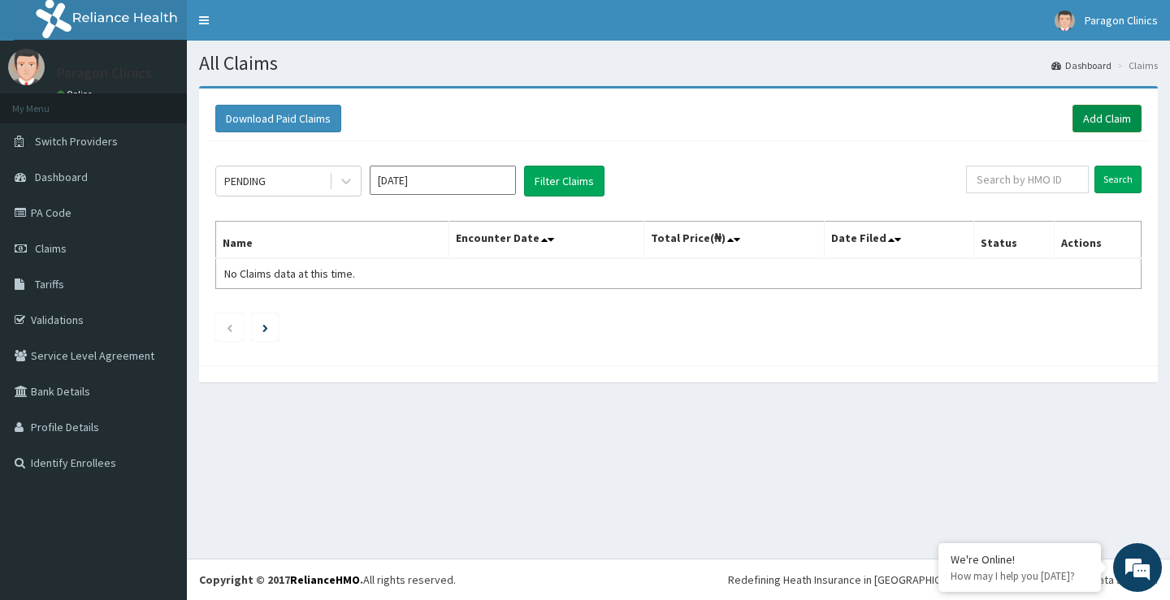
click at [1104, 116] on link "Add Claim" at bounding box center [1106, 119] width 69 height 28
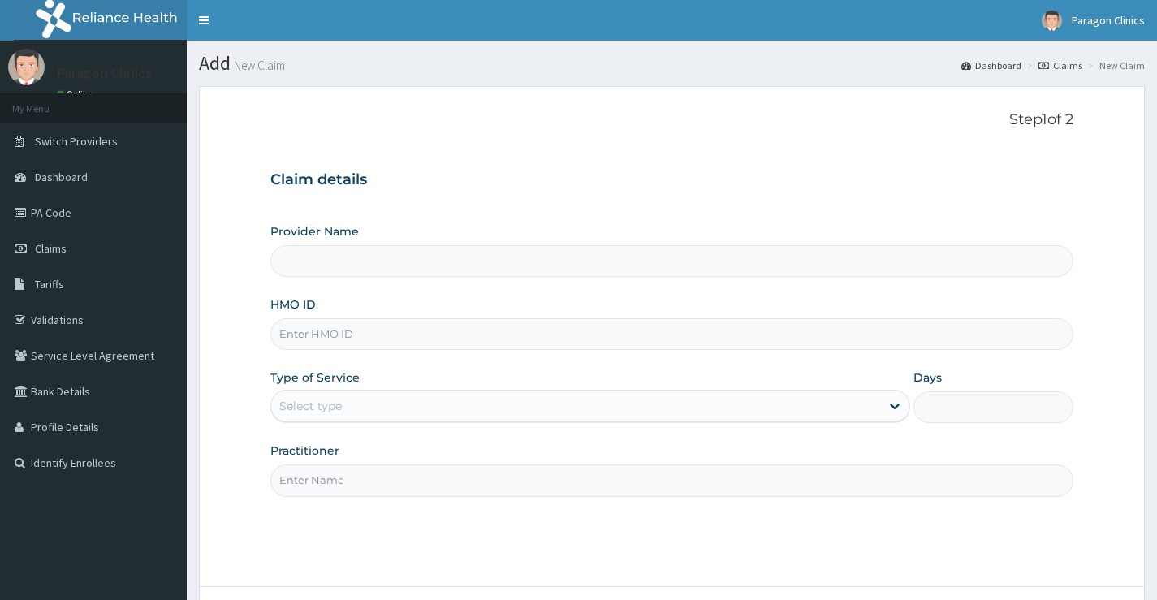
type input "Paragon Clinics And Imaging"
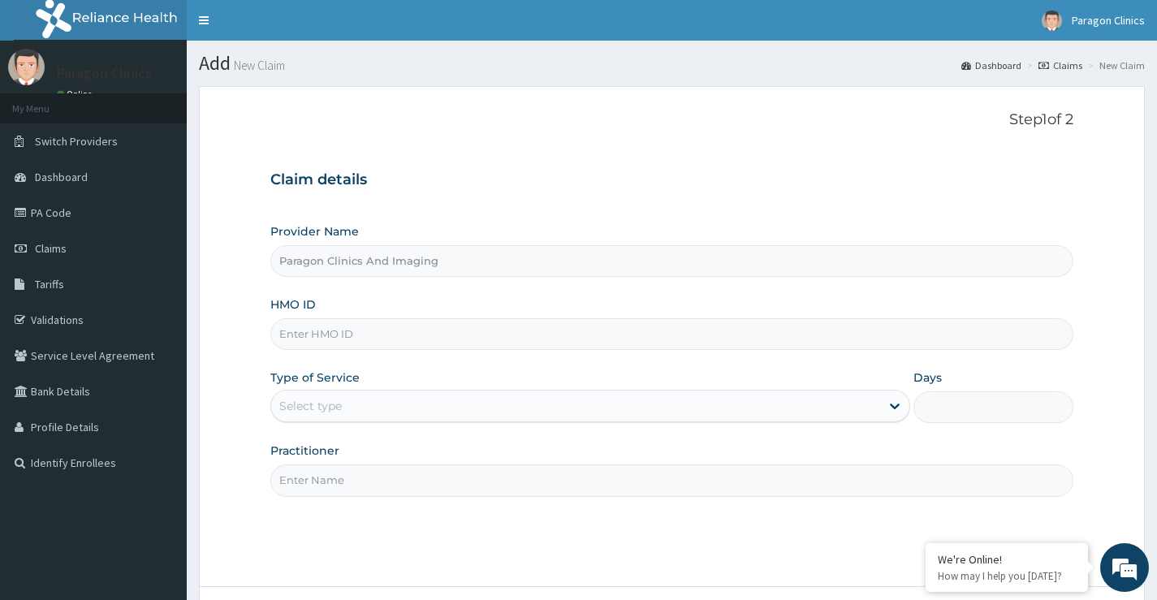
drag, startPoint x: 307, startPoint y: 344, endPoint x: 314, endPoint y: 318, distance: 27.0
click at [315, 334] on input "HMO ID" at bounding box center [671, 334] width 803 height 32
paste input "RBN/10128/A"
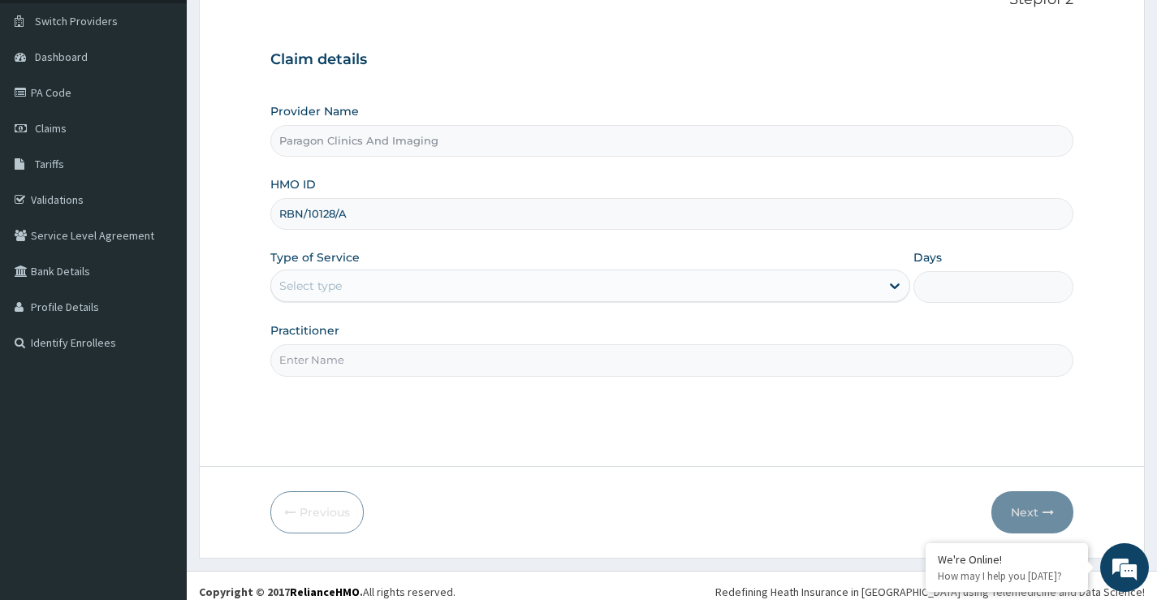
scroll to position [132, 0]
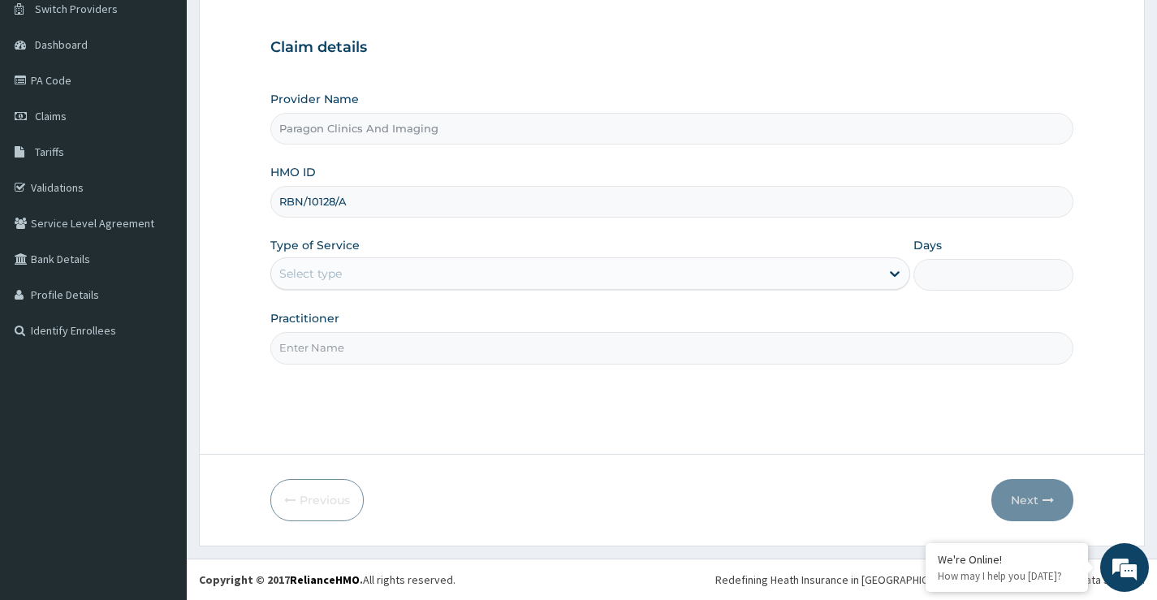
type input "RBN/10128/A"
click at [330, 277] on div "Select type" at bounding box center [310, 274] width 63 height 16
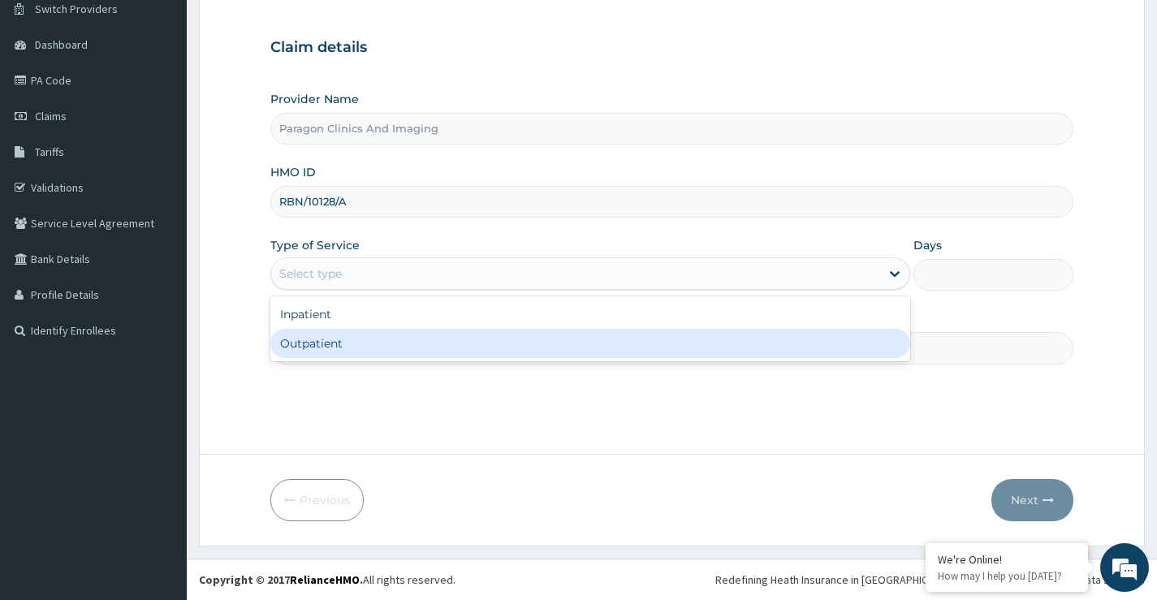
click at [318, 343] on div "Outpatient" at bounding box center [590, 343] width 640 height 29
type input "1"
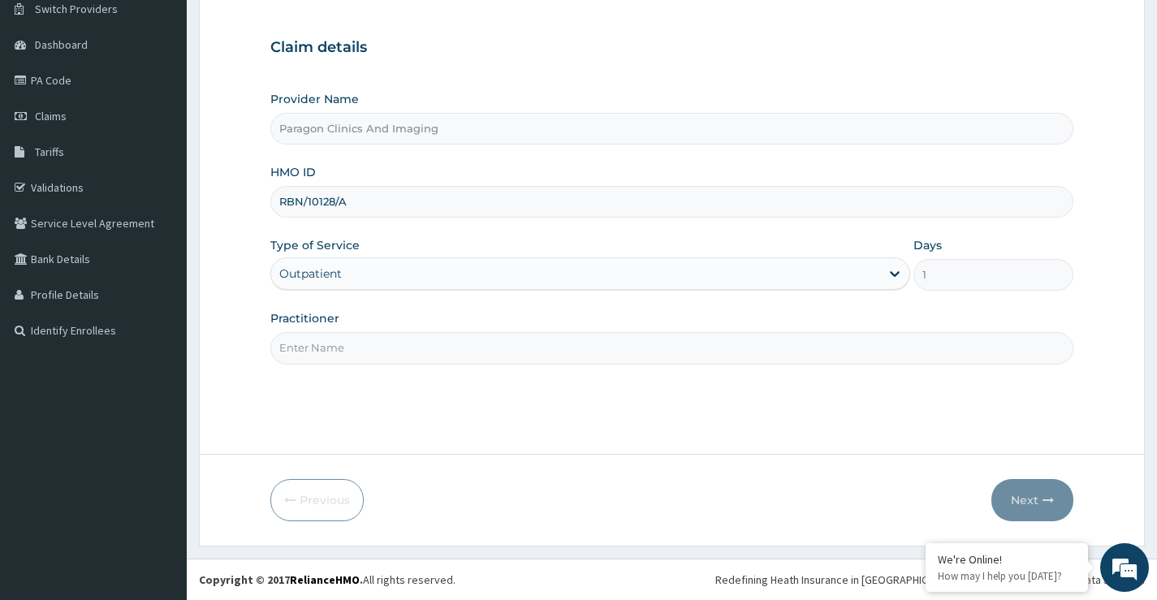
click at [349, 359] on input "Practitioner" at bounding box center [671, 348] width 803 height 32
type input "dr. kelvin"
click at [1020, 502] on button "Next" at bounding box center [1033, 500] width 82 height 42
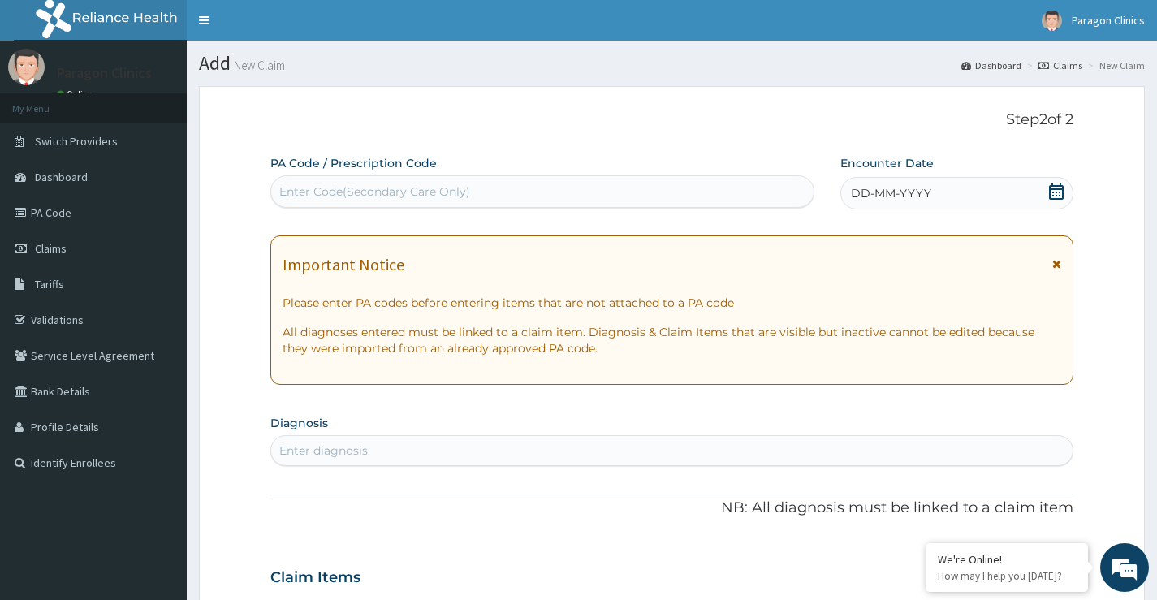
click at [1054, 192] on icon at bounding box center [1057, 192] width 16 height 16
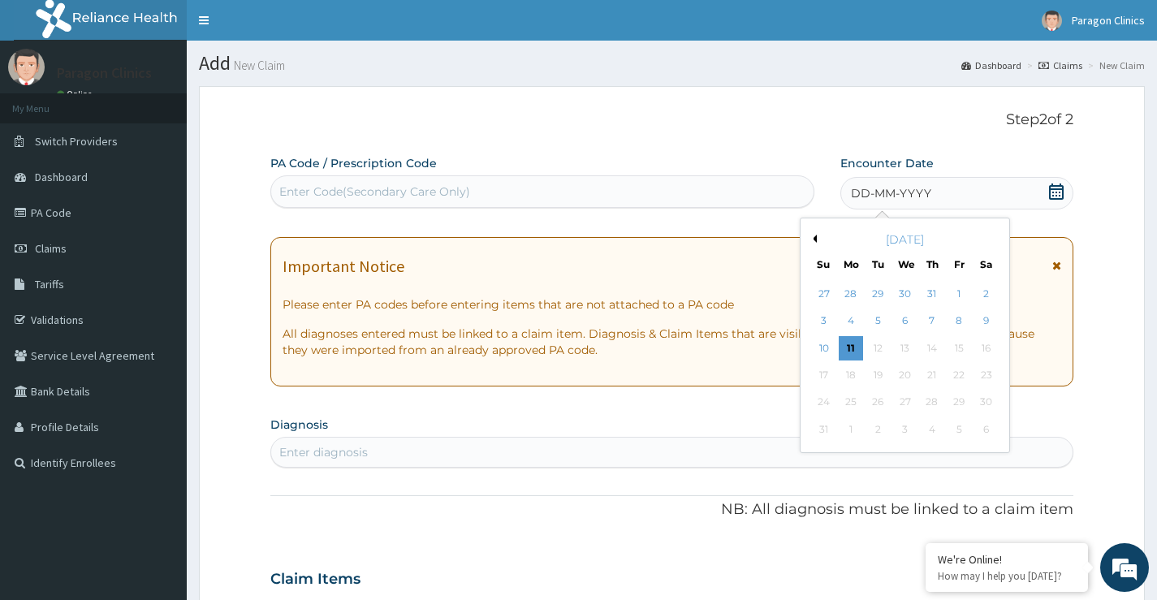
click at [817, 239] on div "August 2025" at bounding box center [905, 239] width 196 height 16
click at [814, 238] on button "Previous Month" at bounding box center [813, 239] width 8 height 8
click at [936, 346] on div "17" at bounding box center [932, 348] width 24 height 24
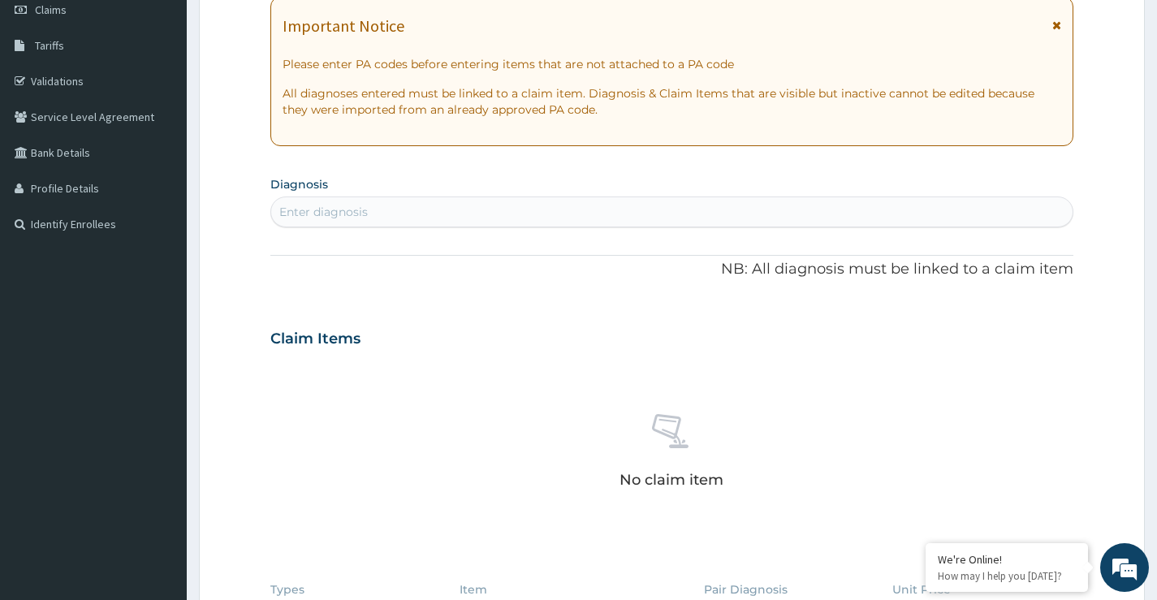
scroll to position [244, 0]
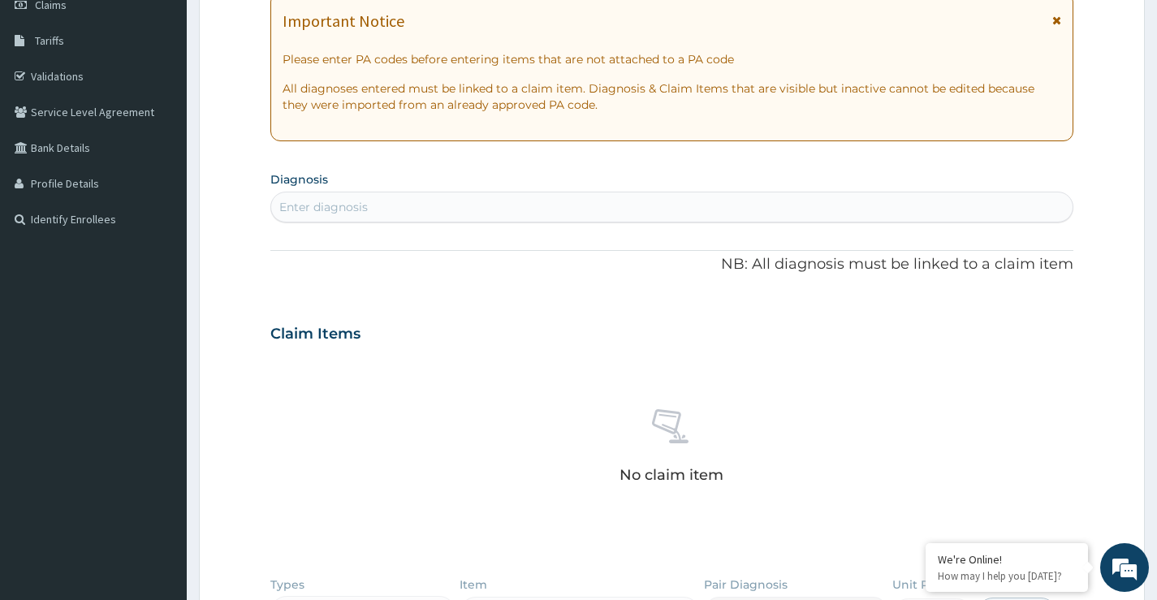
click at [413, 208] on div "Enter diagnosis" at bounding box center [672, 207] width 802 height 26
type input "malaria"
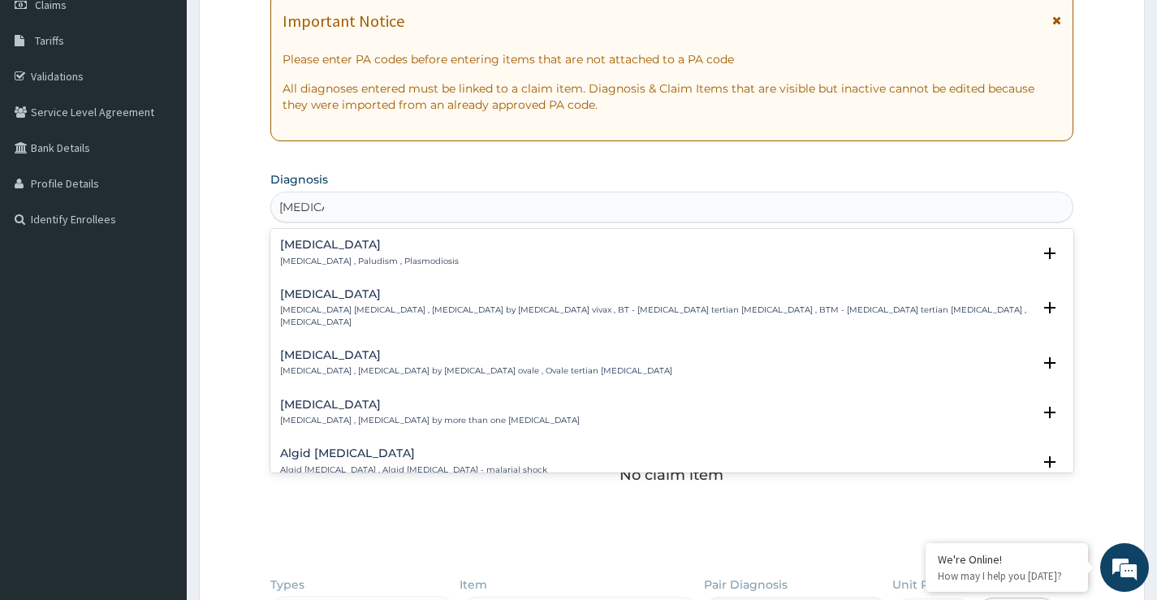
click at [311, 246] on h4 "[MEDICAL_DATA]" at bounding box center [369, 245] width 179 height 12
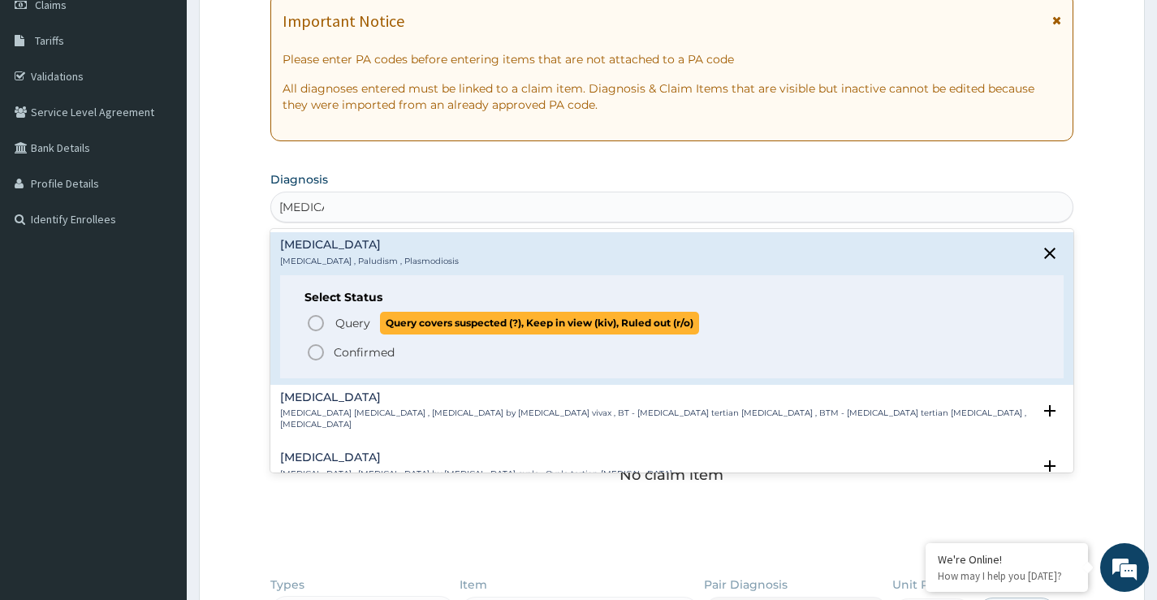
click at [308, 319] on icon "status option query" at bounding box center [315, 323] width 19 height 19
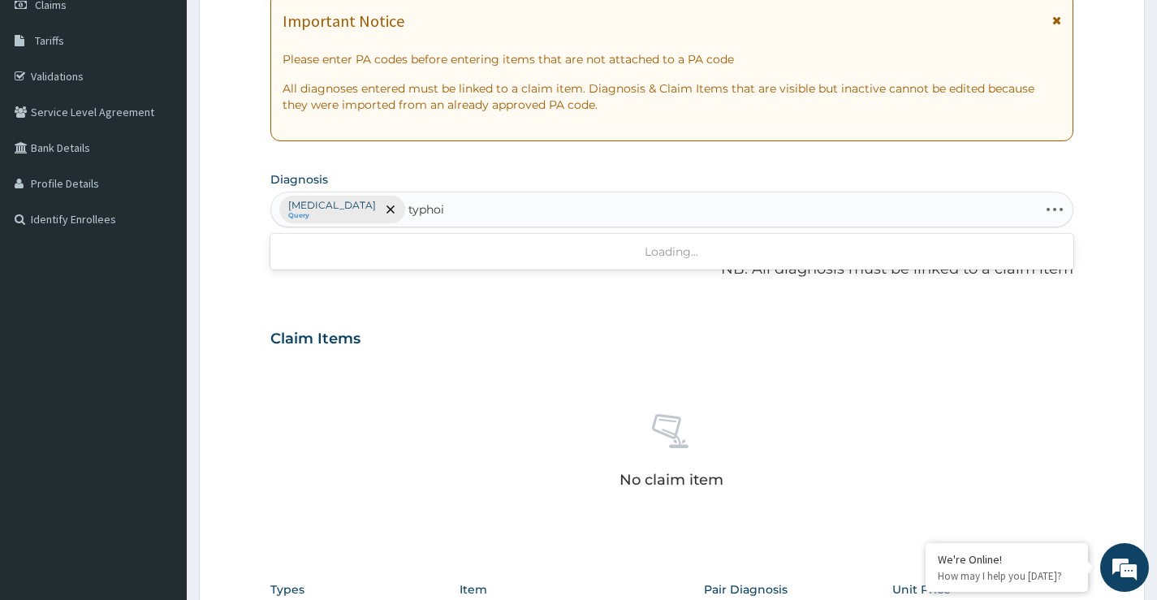
type input "typhoid"
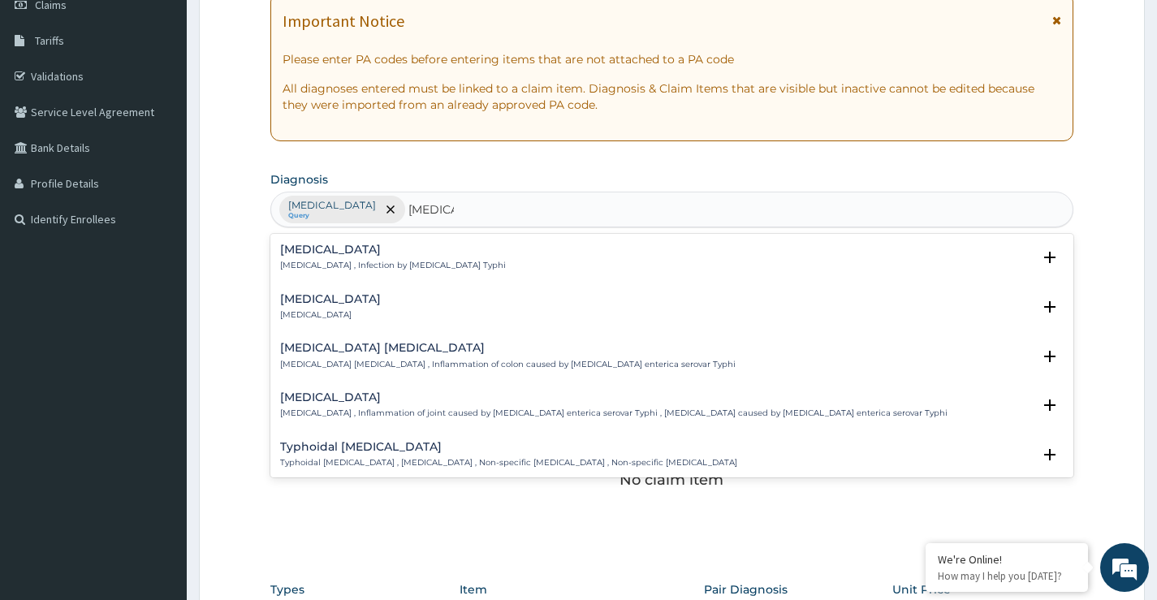
click at [335, 257] on div "Typhoid fever Typhoid fever , Infection by Salmonella Typhi" at bounding box center [393, 258] width 226 height 28
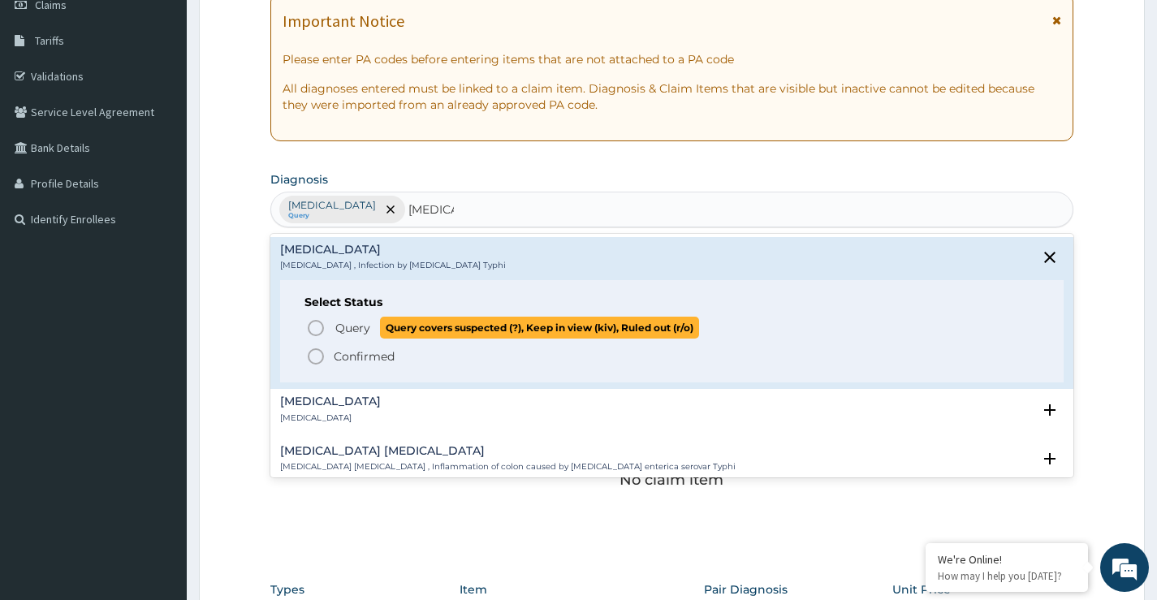
click at [317, 325] on icon "status option query" at bounding box center [315, 327] width 19 height 19
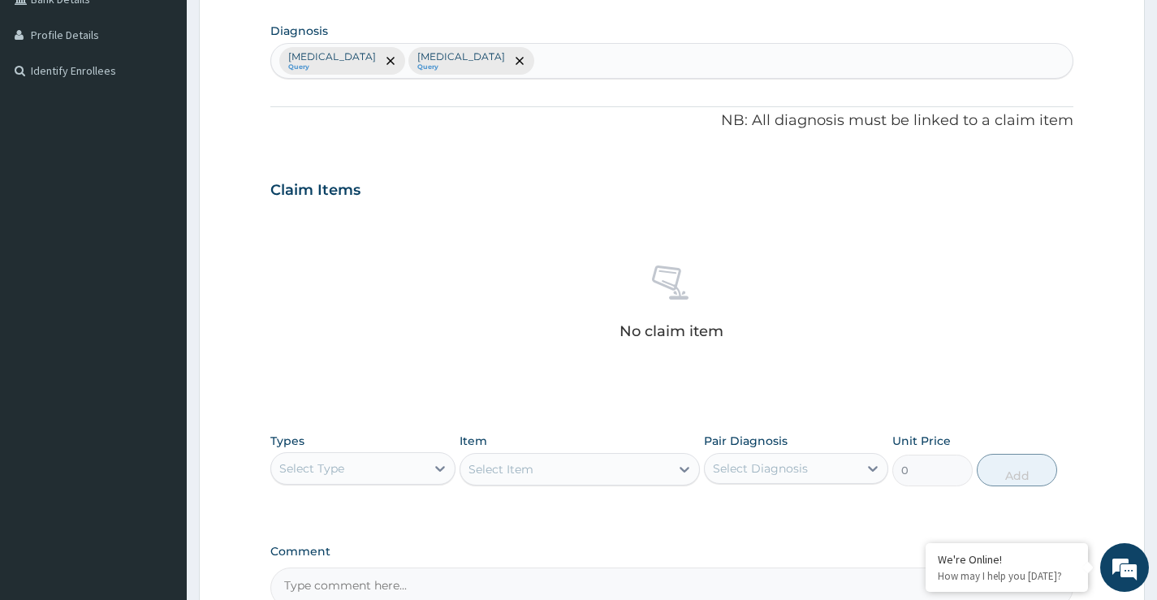
scroll to position [571, 0]
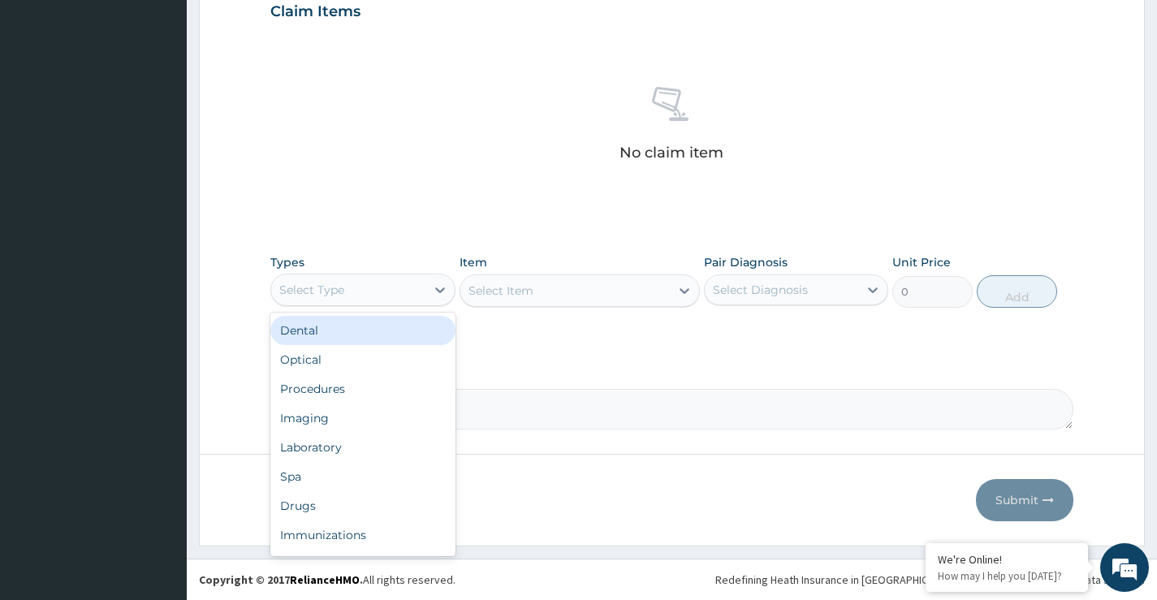
click at [359, 292] on div "Select Type" at bounding box center [348, 290] width 154 height 26
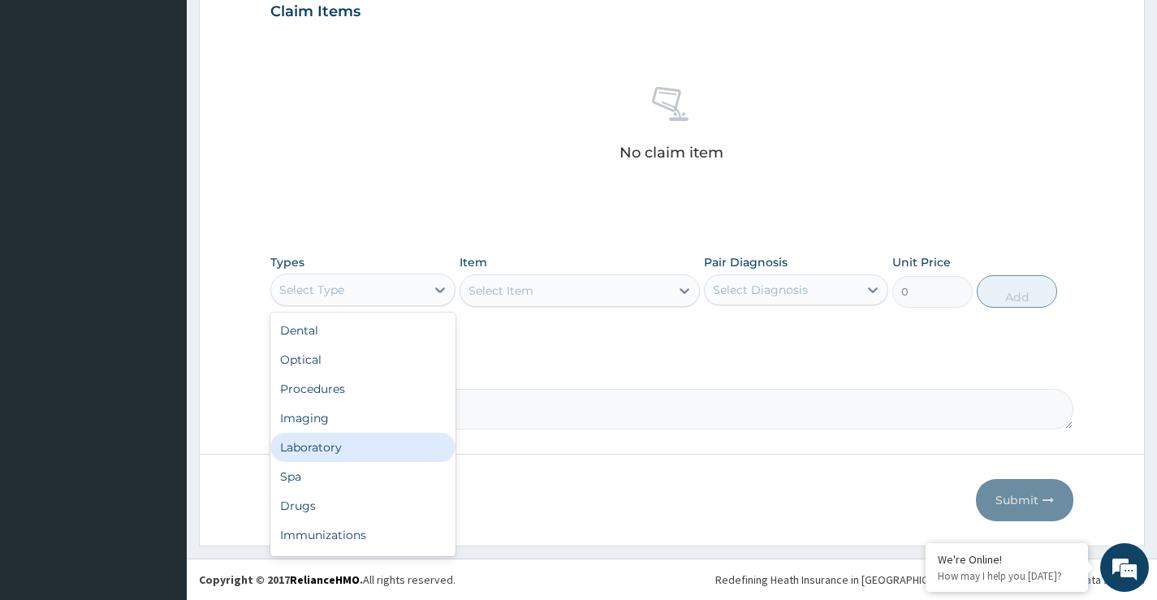
click at [305, 443] on div "Laboratory" at bounding box center [362, 447] width 184 height 29
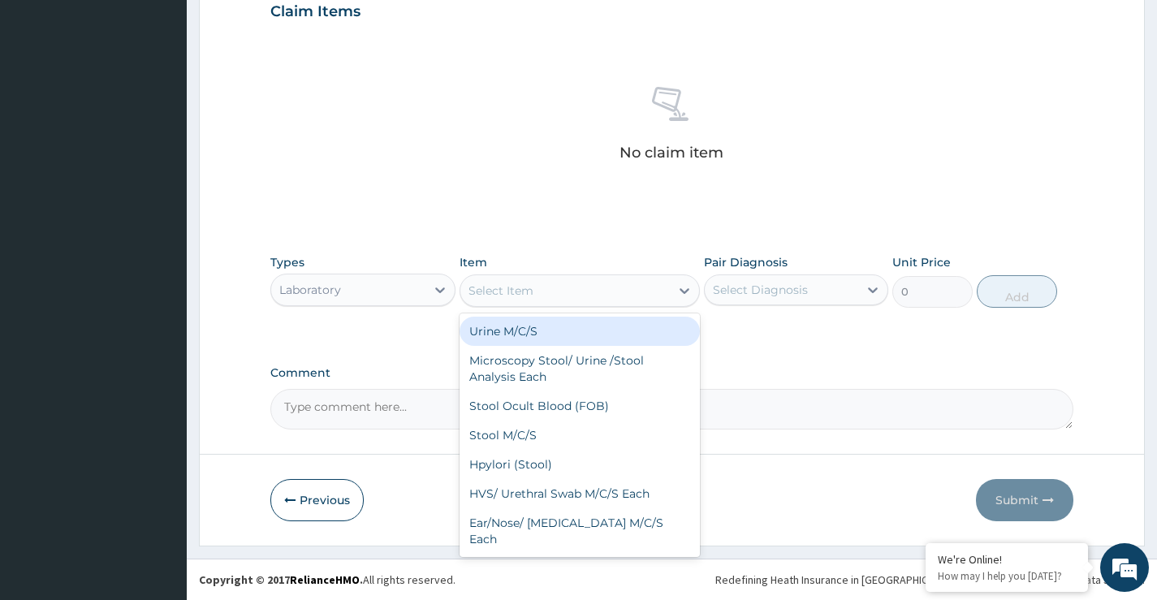
click at [567, 300] on div "Select Item" at bounding box center [566, 291] width 210 height 26
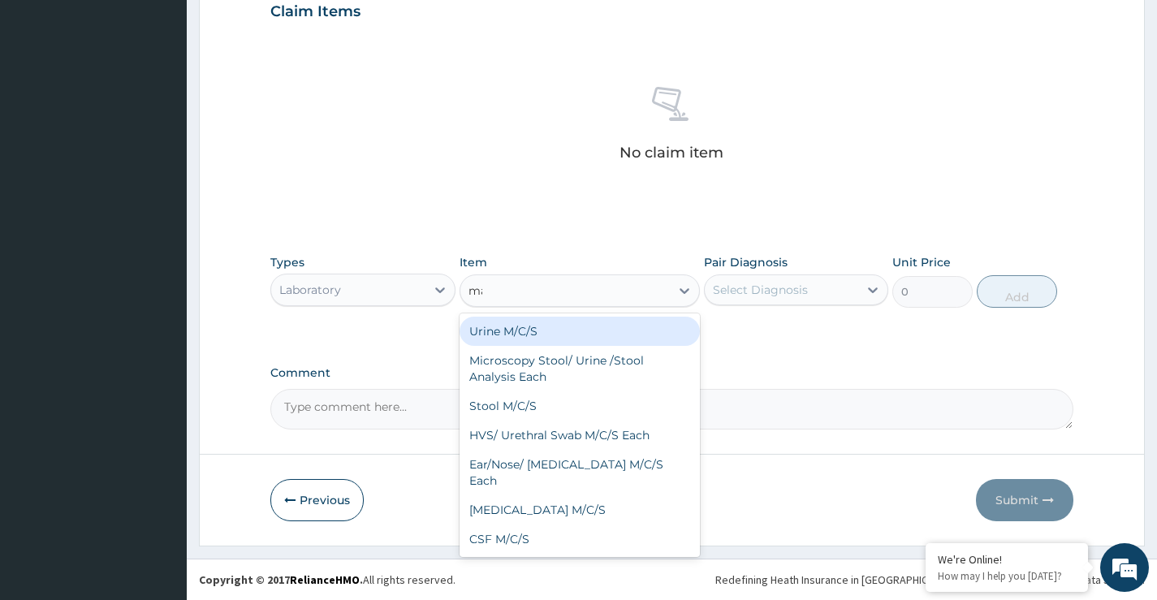
type input "mala"
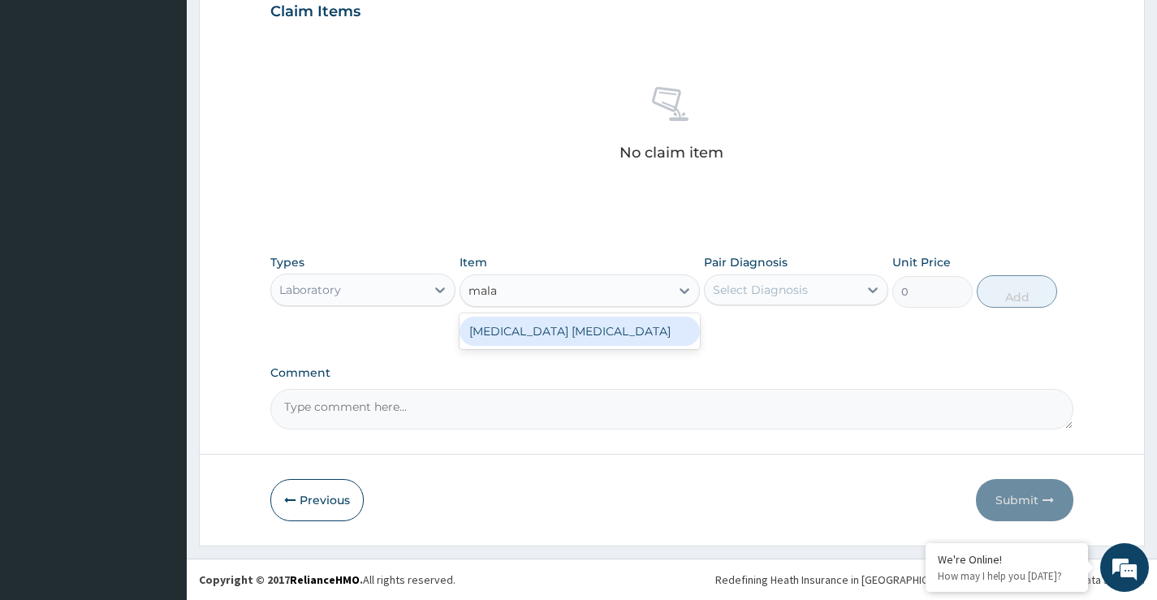
click at [544, 337] on div "Malaria Parasite" at bounding box center [580, 331] width 241 height 29
type input "1500"
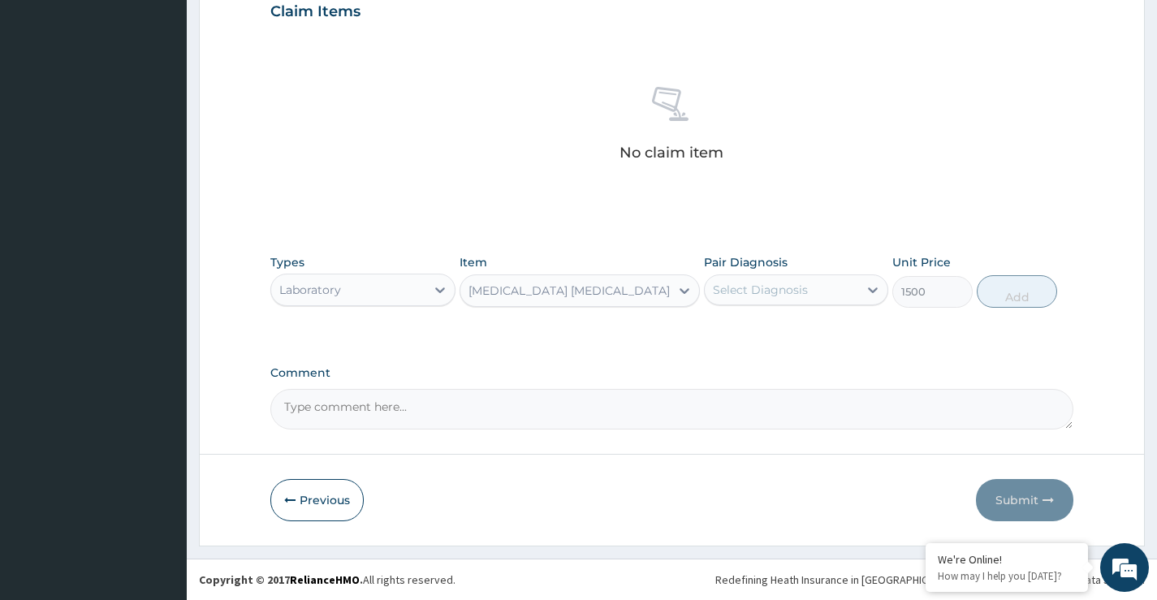
click at [764, 288] on div "Select Diagnosis" at bounding box center [760, 290] width 95 height 16
click at [766, 335] on label "Malaria" at bounding box center [781, 330] width 101 height 16
checkbox input "true"
click at [1014, 293] on button "Add" at bounding box center [1017, 291] width 80 height 32
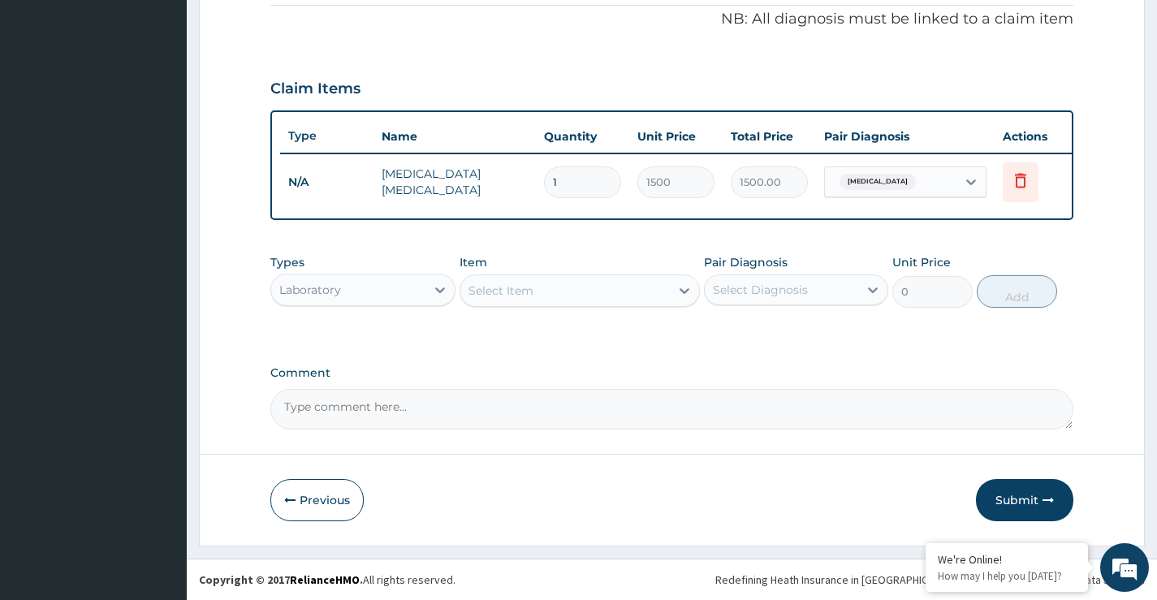
scroll to position [506, 0]
click at [513, 288] on div "Select Item" at bounding box center [501, 291] width 65 height 16
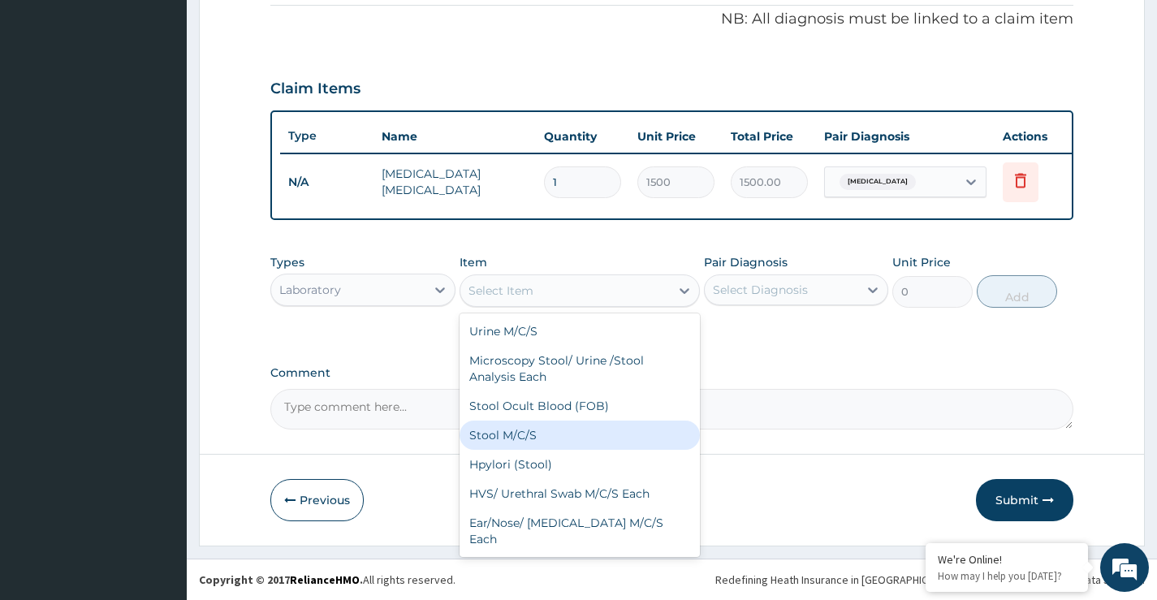
click at [547, 431] on div "Stool M/C/S" at bounding box center [580, 435] width 241 height 29
type input "3000"
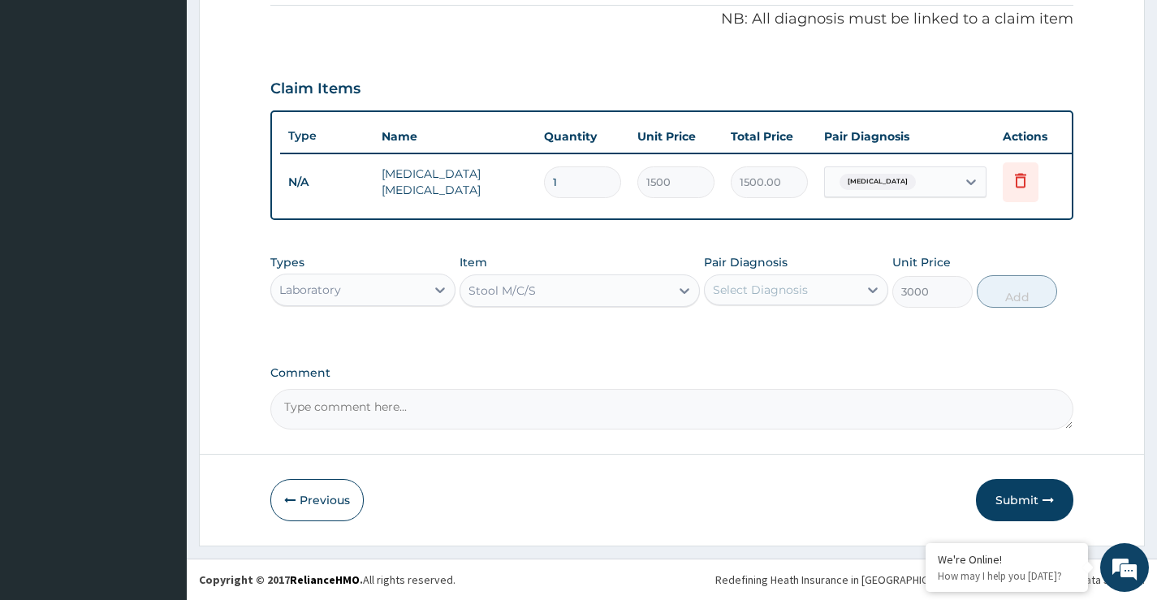
click at [745, 283] on div "Select Diagnosis" at bounding box center [760, 290] width 95 height 16
drag, startPoint x: 763, startPoint y: 361, endPoint x: 783, endPoint y: 363, distance: 20.5
click at [763, 361] on label "Typhoid fever" at bounding box center [781, 363] width 101 height 16
checkbox input "true"
click at [1018, 297] on button "Add" at bounding box center [1017, 291] width 80 height 32
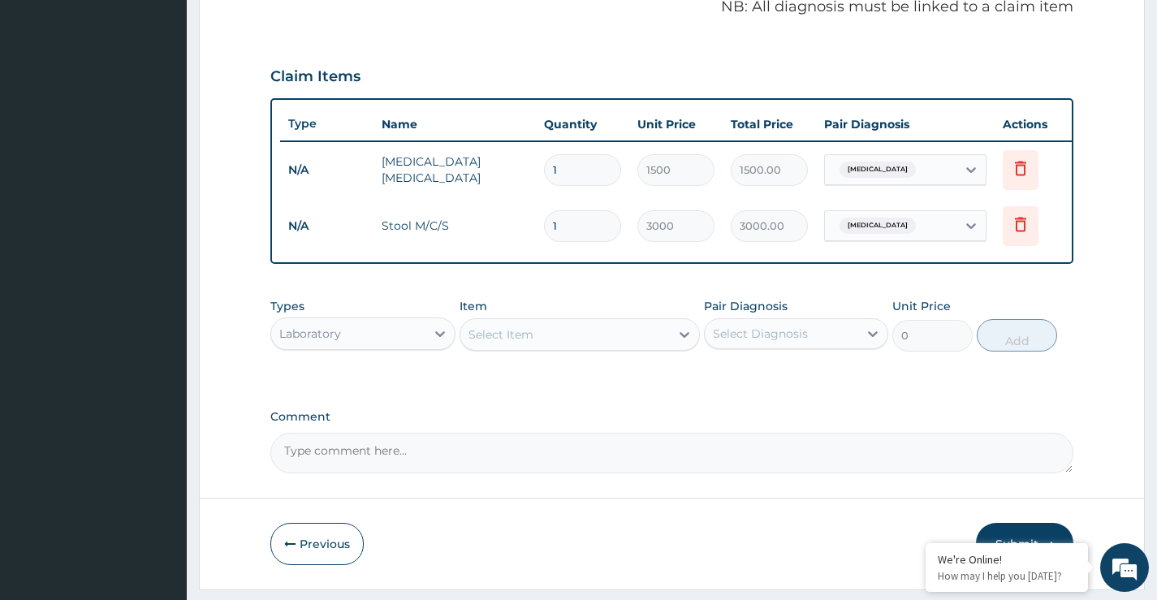
scroll to position [562, 0]
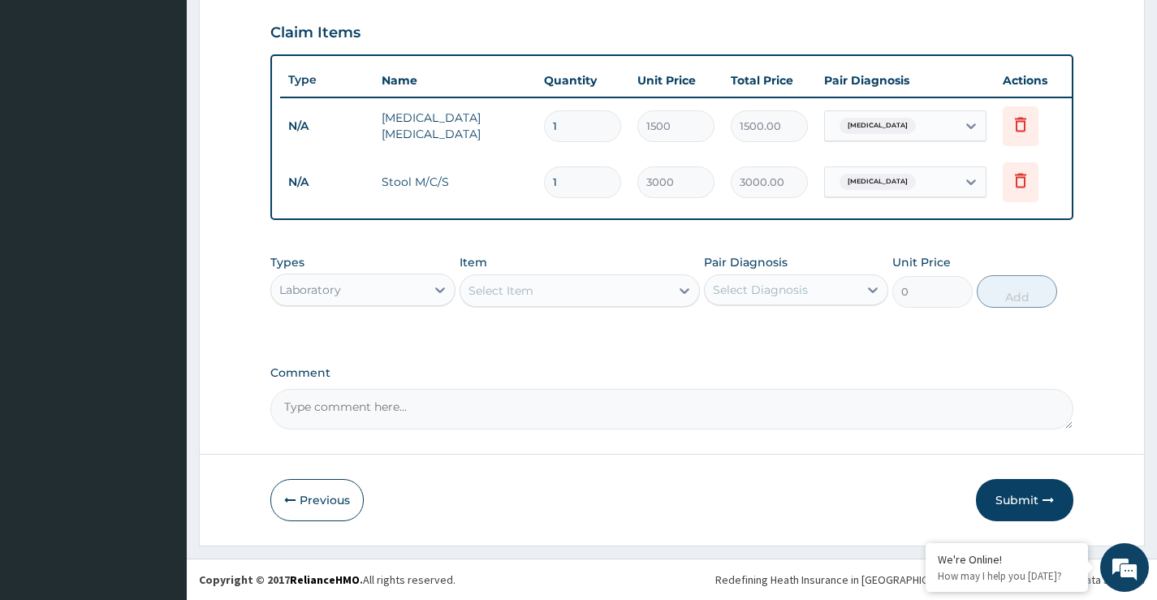
drag, startPoint x: 364, startPoint y: 291, endPoint x: 352, endPoint y: 309, distance: 22.3
click at [363, 292] on div "Laboratory" at bounding box center [348, 290] width 154 height 26
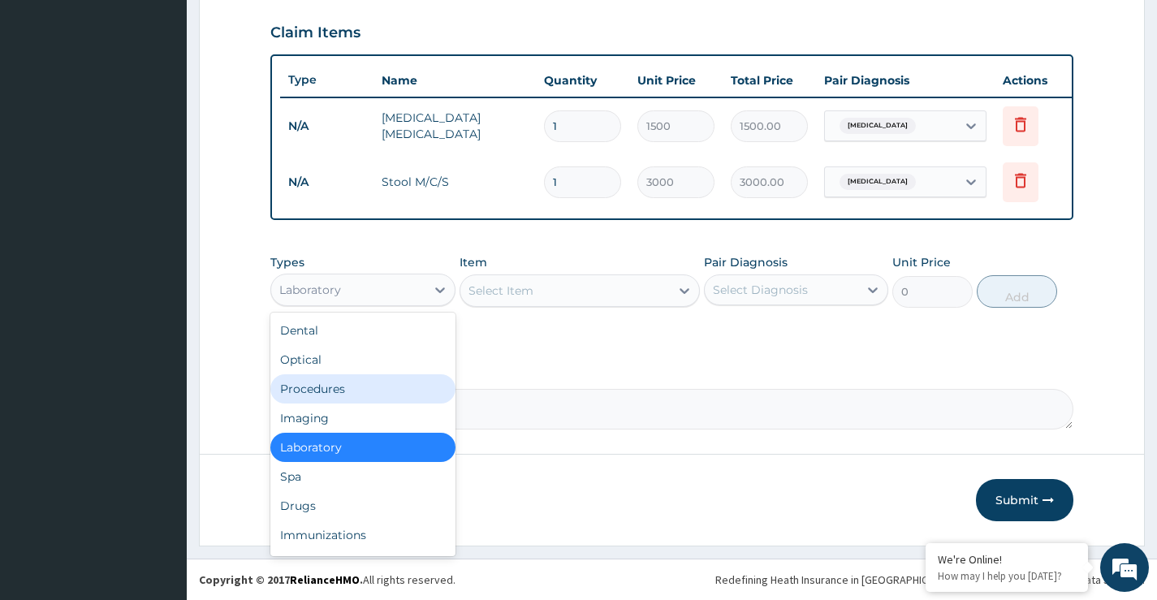
click at [312, 388] on div "Procedures" at bounding box center [362, 388] width 184 height 29
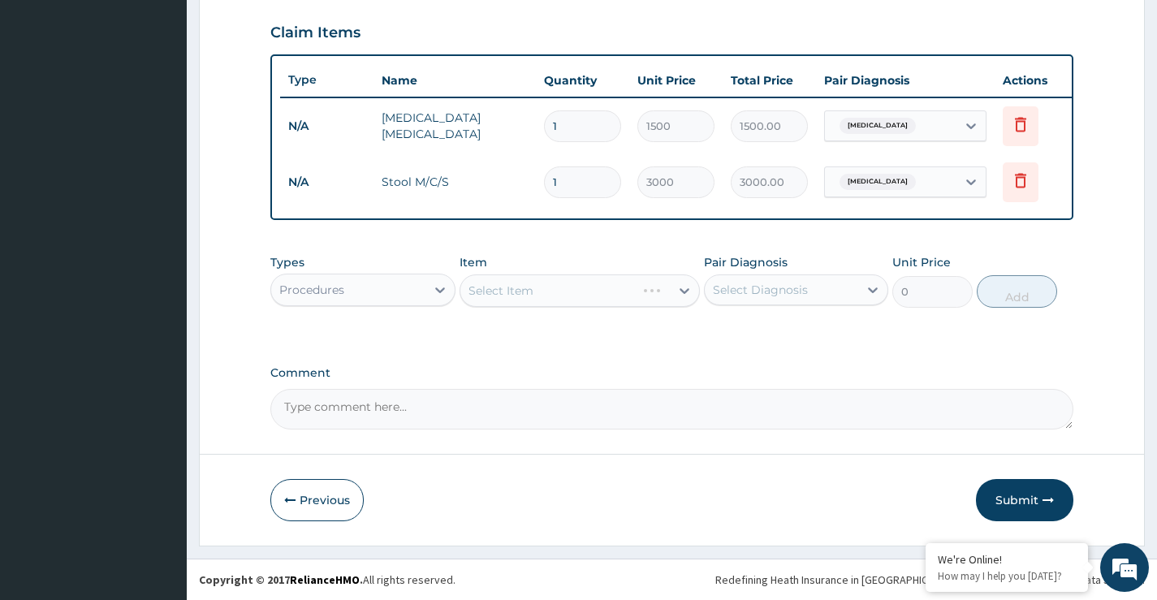
click at [555, 296] on div "Select Item" at bounding box center [549, 291] width 176 height 26
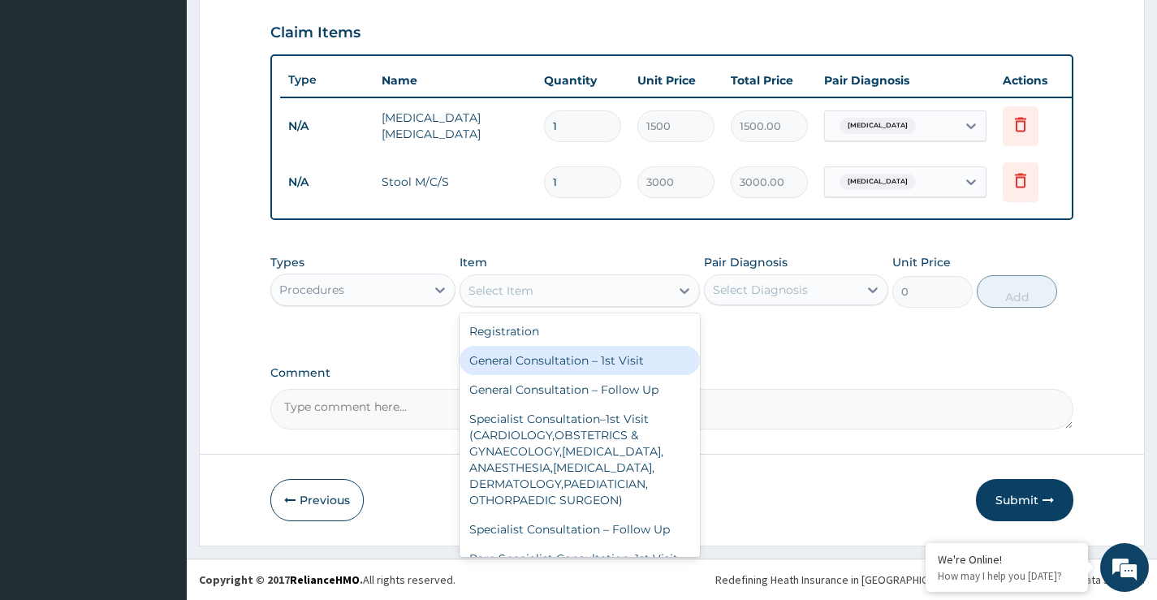
click at [525, 355] on div "General Consultation – 1st Visit" at bounding box center [580, 360] width 241 height 29
type input "4000"
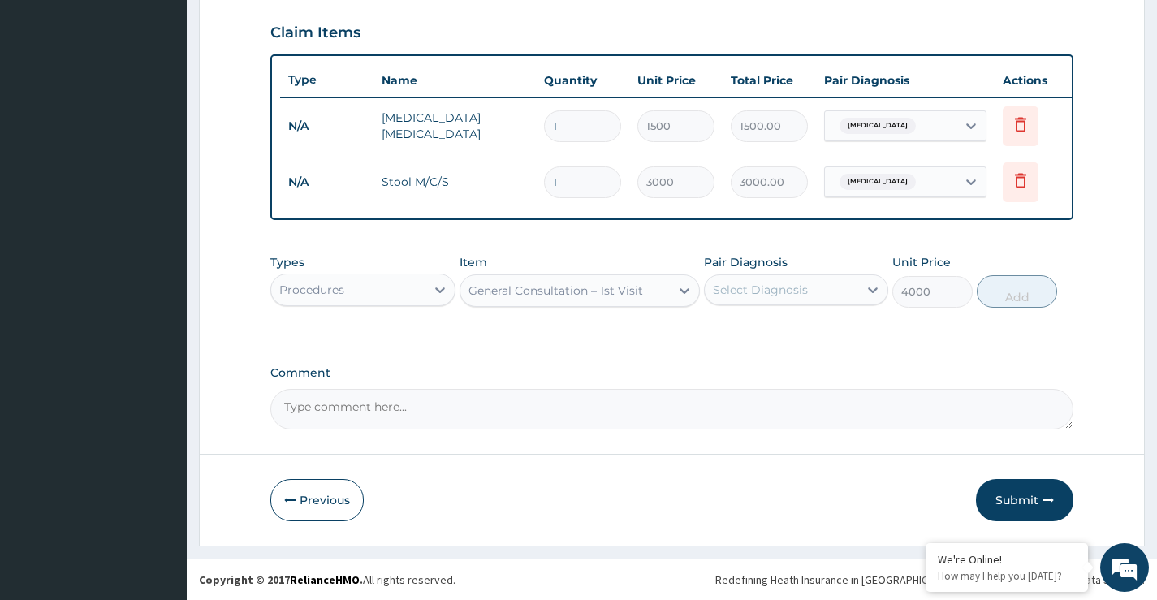
click at [766, 296] on div "Select Diagnosis" at bounding box center [760, 290] width 95 height 16
drag, startPoint x: 757, startPoint y: 332, endPoint x: 752, endPoint y: 349, distance: 17.7
click at [756, 334] on label "Malaria" at bounding box center [781, 330] width 101 height 16
checkbox input "true"
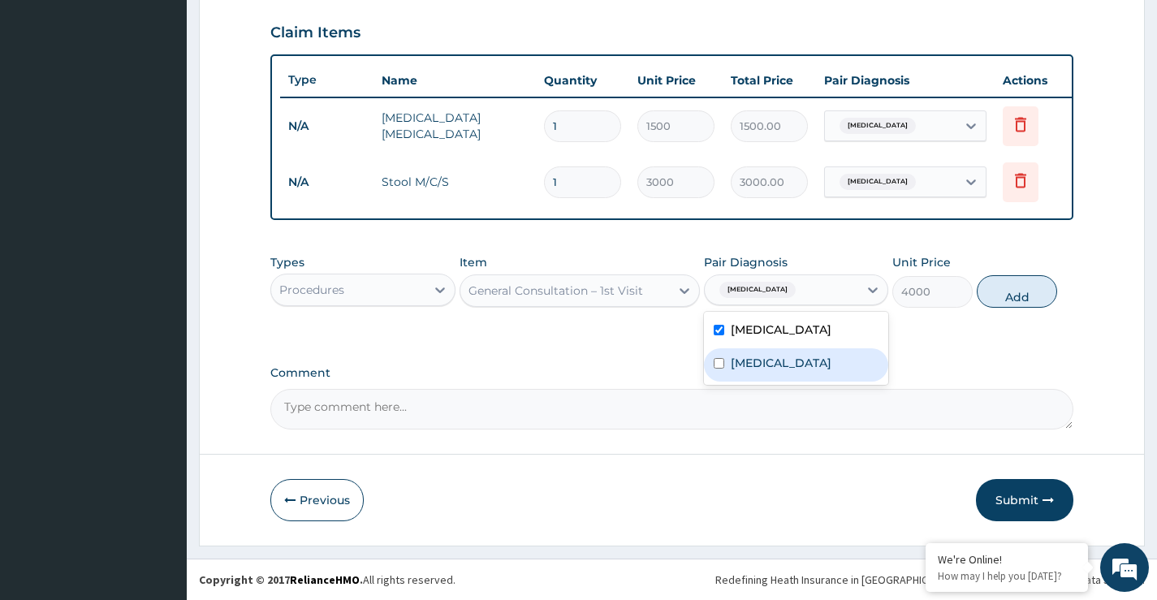
click at [751, 360] on label "Typhoid fever" at bounding box center [781, 363] width 101 height 16
checkbox input "true"
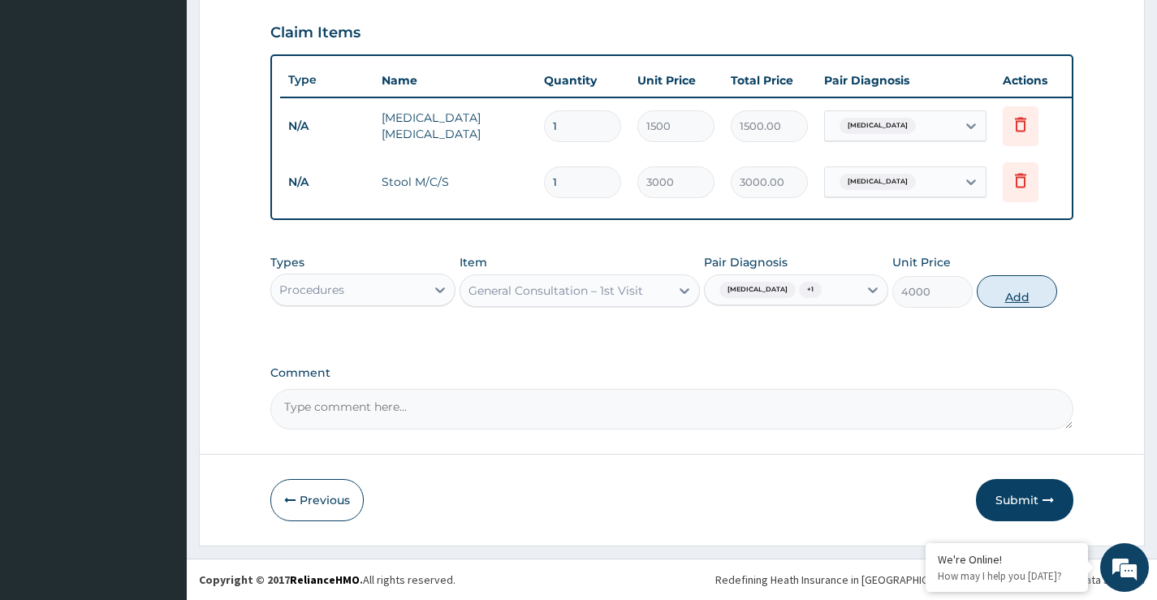
click at [1016, 296] on button "Add" at bounding box center [1017, 291] width 80 height 32
type input "0"
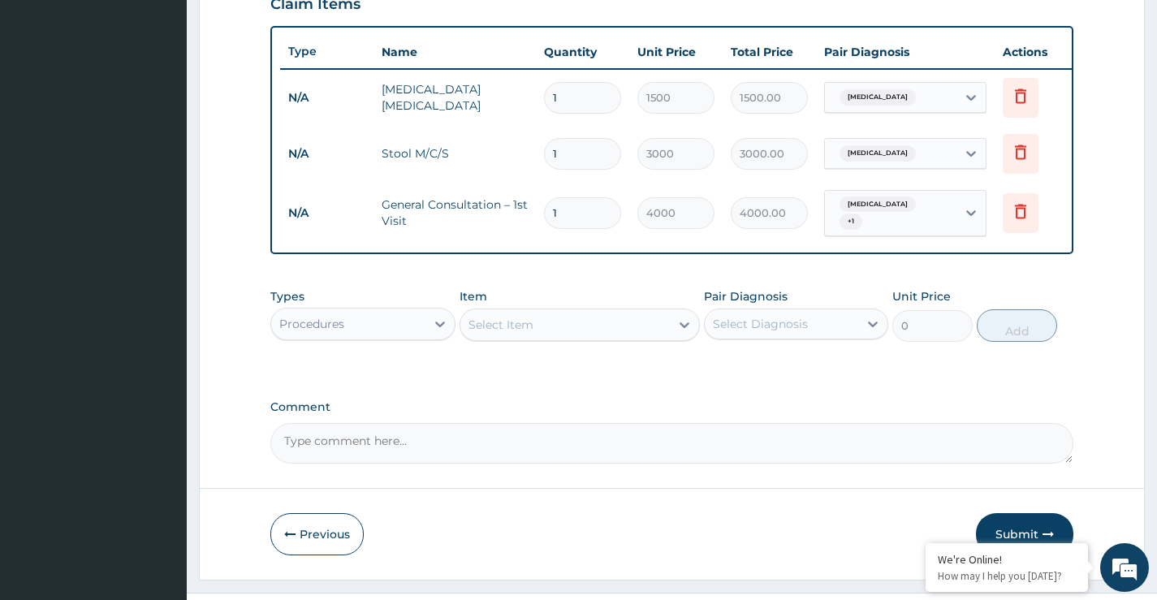
scroll to position [618, 0]
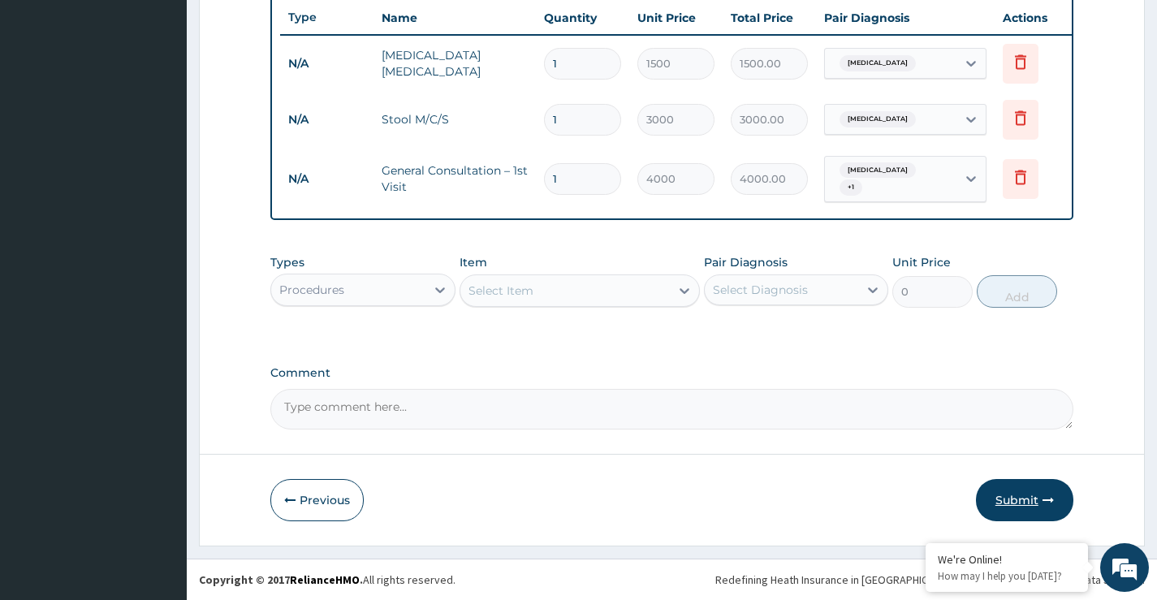
drag, startPoint x: 1017, startPoint y: 499, endPoint x: 769, endPoint y: 552, distance: 253.5
click at [1017, 500] on button "Submit" at bounding box center [1024, 500] width 97 height 42
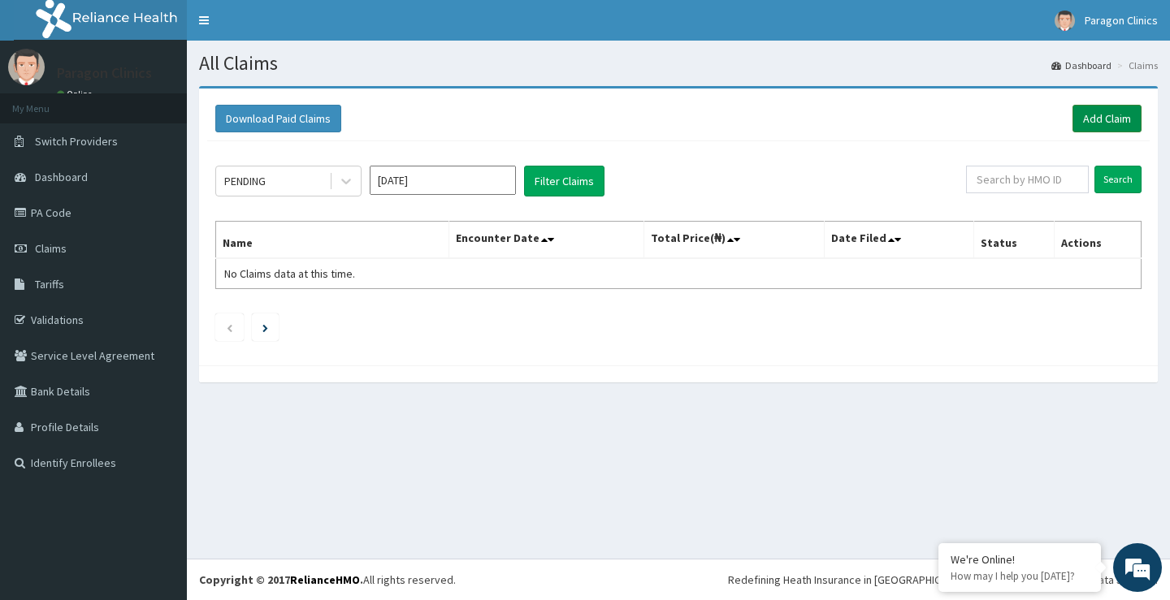
click at [1112, 115] on link "Add Claim" at bounding box center [1106, 119] width 69 height 28
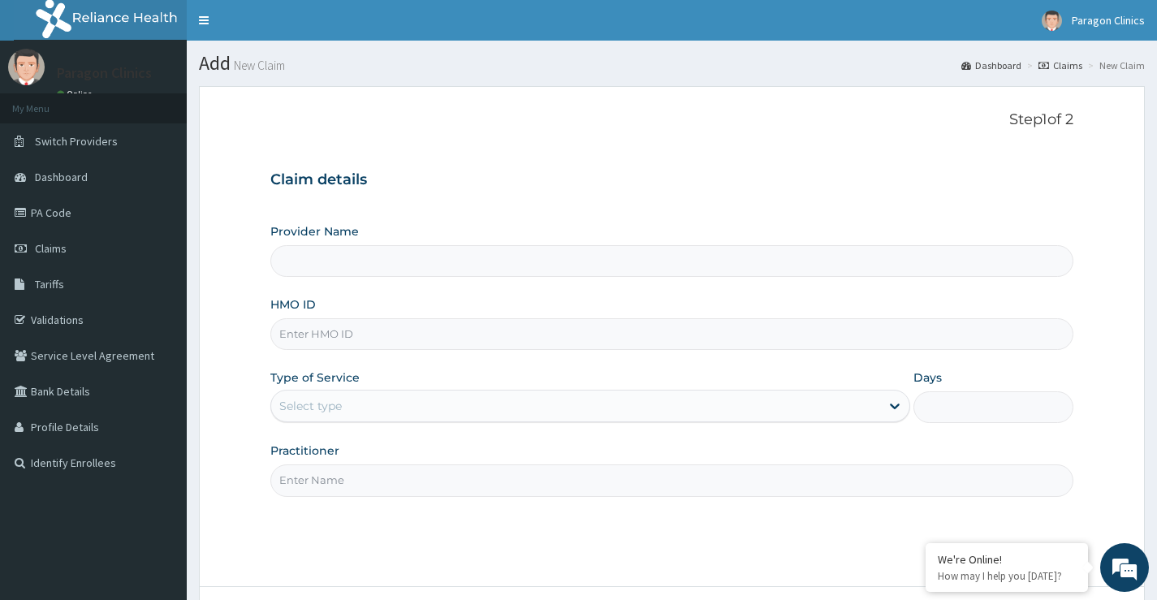
click at [326, 341] on input "HMO ID" at bounding box center [671, 334] width 803 height 32
paste input "NLM/10061/A"
type input "NLM/10061/A"
type input "Paragon Clinics And Imaging"
type input "NLM/10061/A"
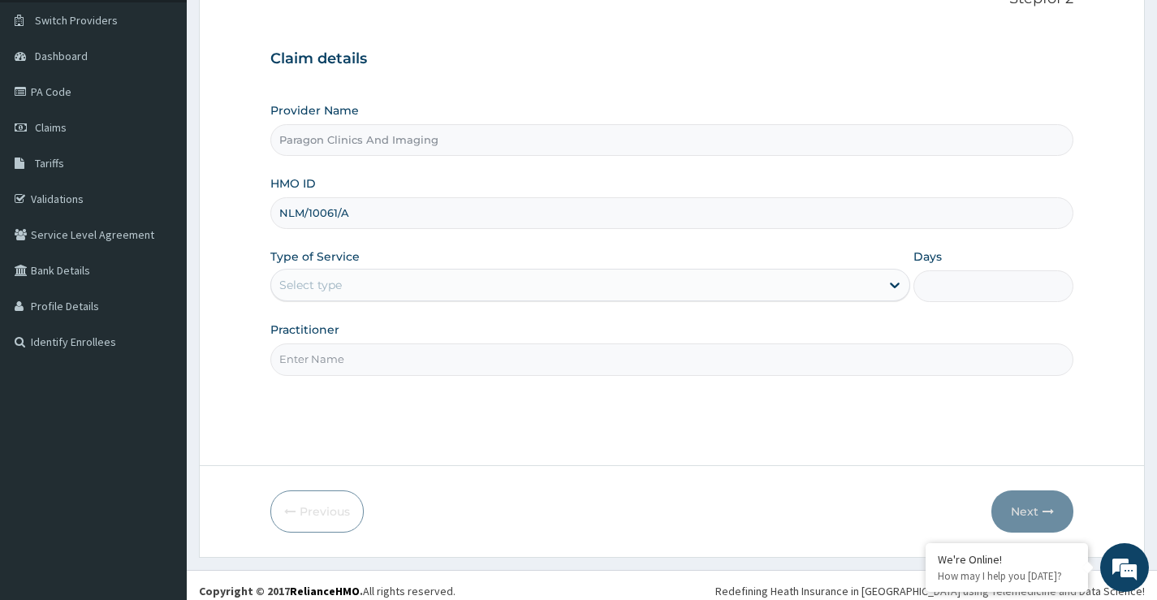
scroll to position [132, 0]
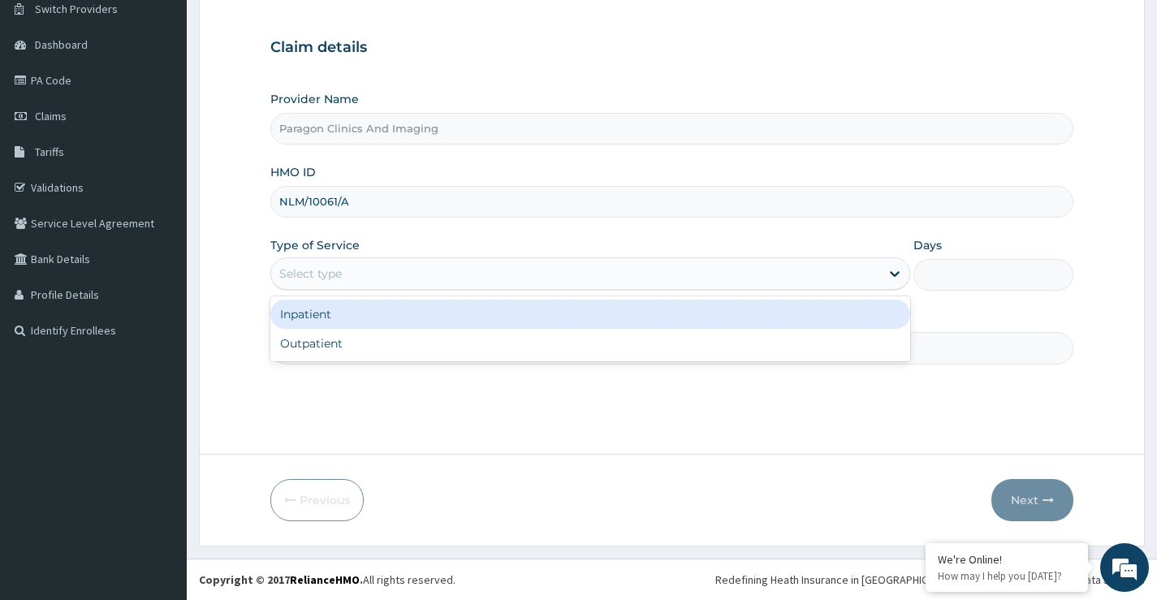
drag, startPoint x: 345, startPoint y: 266, endPoint x: 329, endPoint y: 298, distance: 35.6
click at [343, 269] on div "Select type" at bounding box center [575, 274] width 609 height 26
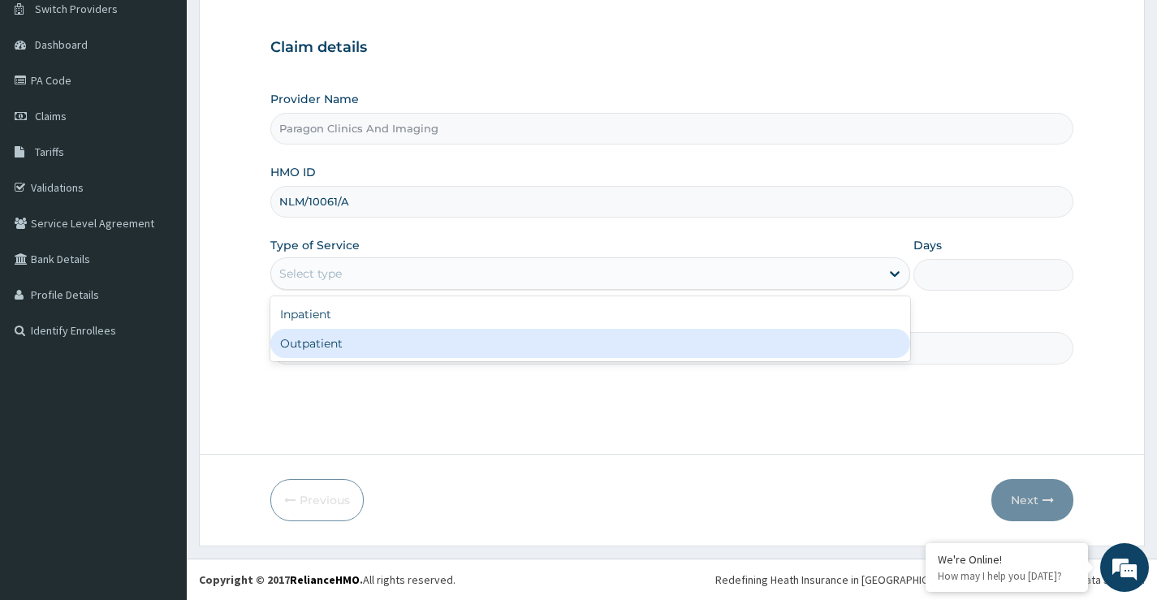
click at [315, 343] on div "Outpatient" at bounding box center [590, 343] width 640 height 29
type input "1"
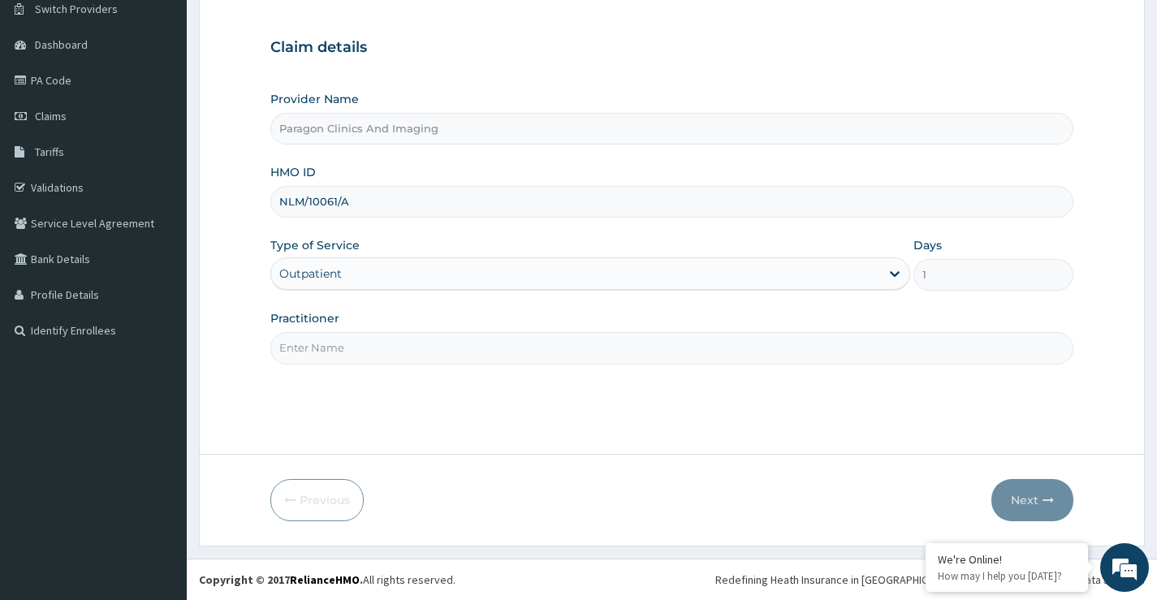
click at [330, 353] on input "Practitioner" at bounding box center [671, 348] width 803 height 32
type input "[PERSON_NAME][GEOGRAPHIC_DATA]"
click at [1019, 504] on button "Next" at bounding box center [1033, 500] width 82 height 42
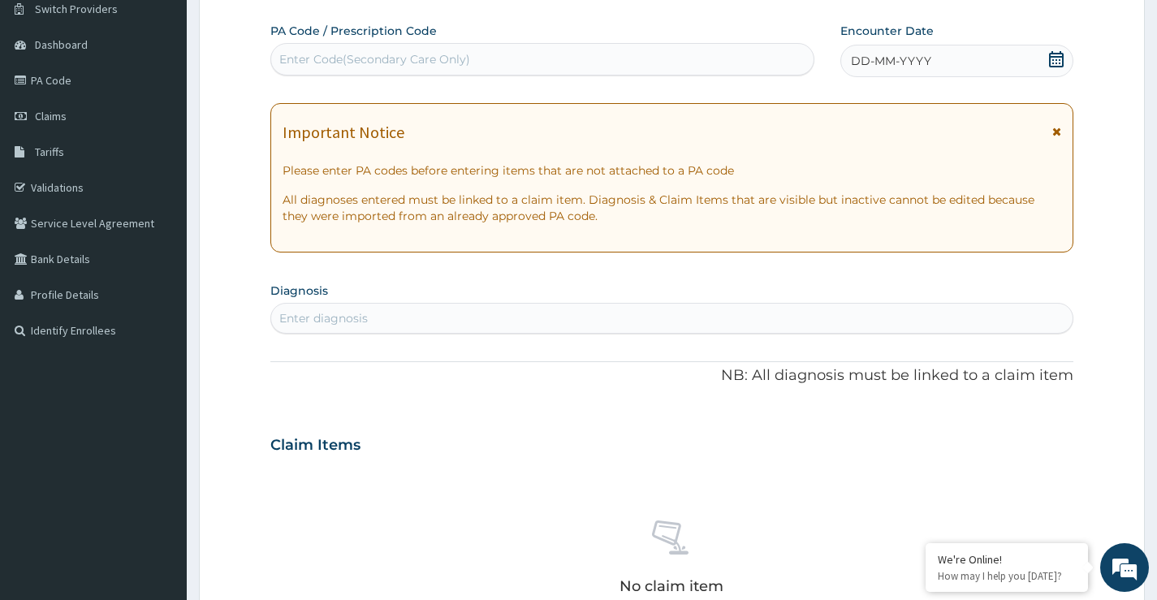
click at [500, 56] on div "Enter Code(Secondary Care Only)" at bounding box center [542, 59] width 543 height 26
paste input "PA/4DC9D5"
type input "PA/4DC9D5"
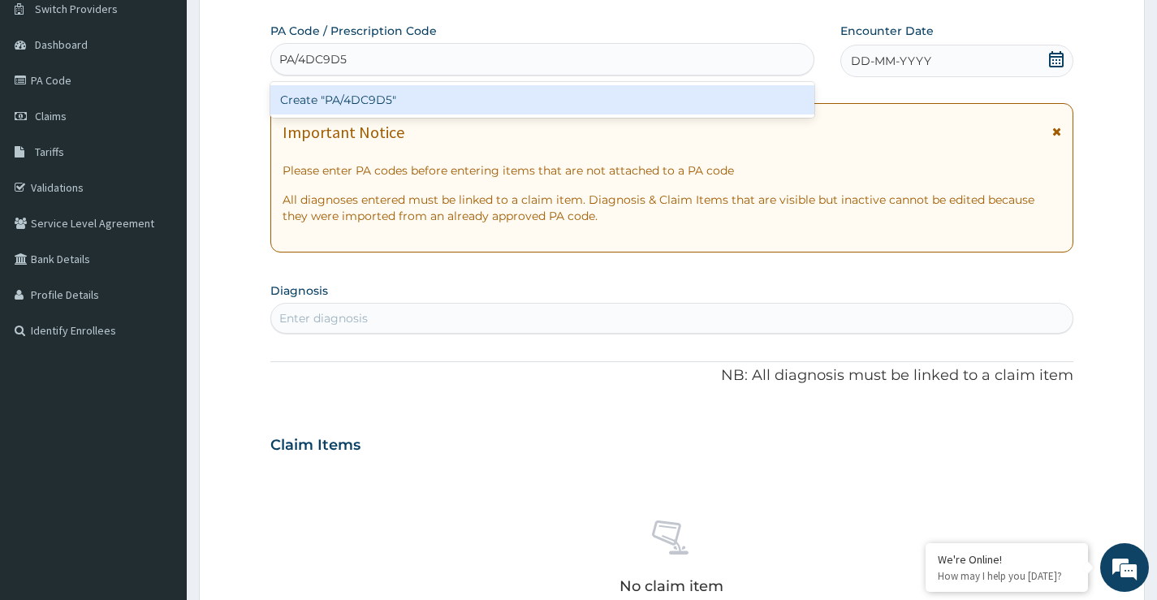
click at [443, 102] on div "Create "PA/4DC9D5"" at bounding box center [542, 99] width 544 height 29
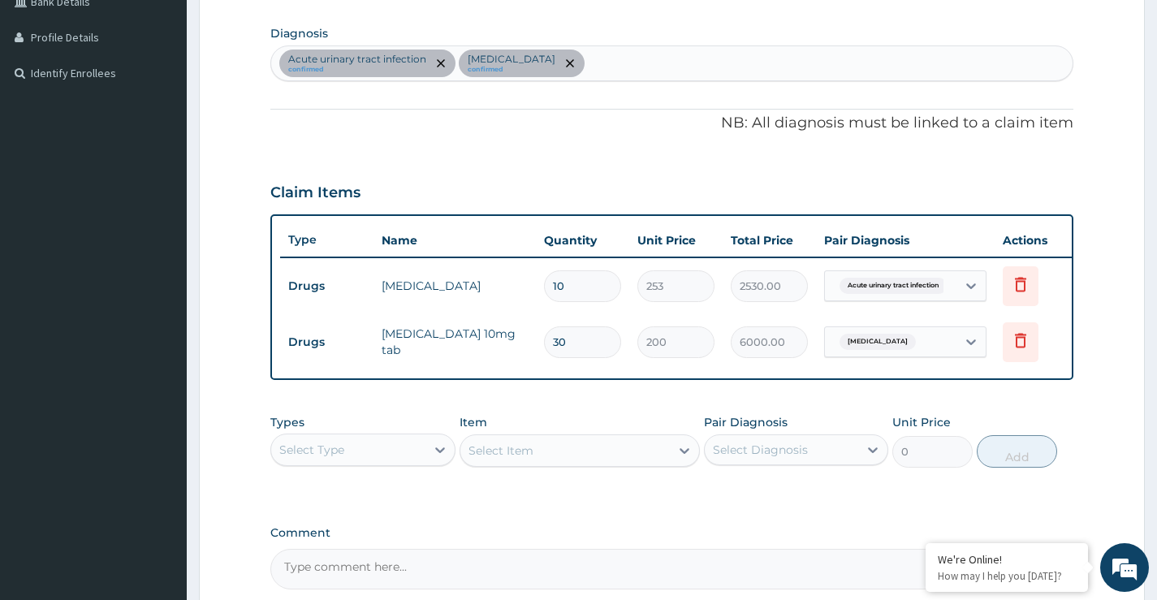
scroll to position [148, 0]
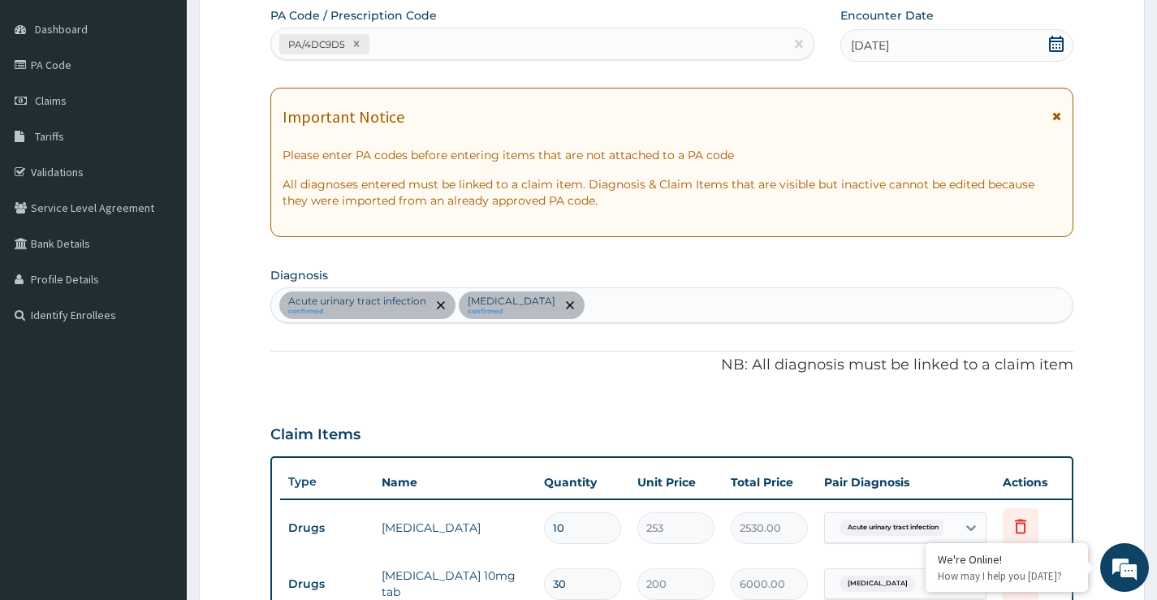
click at [612, 304] on div "Acute [MEDICAL_DATA] confirmed [MEDICAL_DATA] confirmed" at bounding box center [672, 305] width 802 height 34
type input "malar"
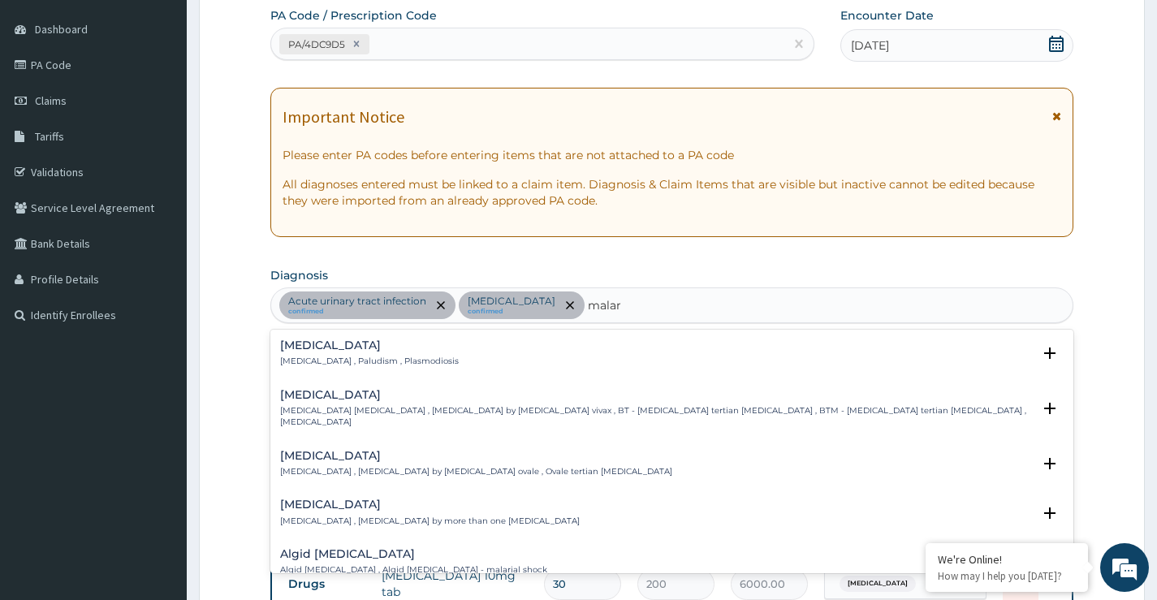
click at [314, 361] on p "[MEDICAL_DATA] , Paludism , Plasmodiosis" at bounding box center [369, 361] width 179 height 11
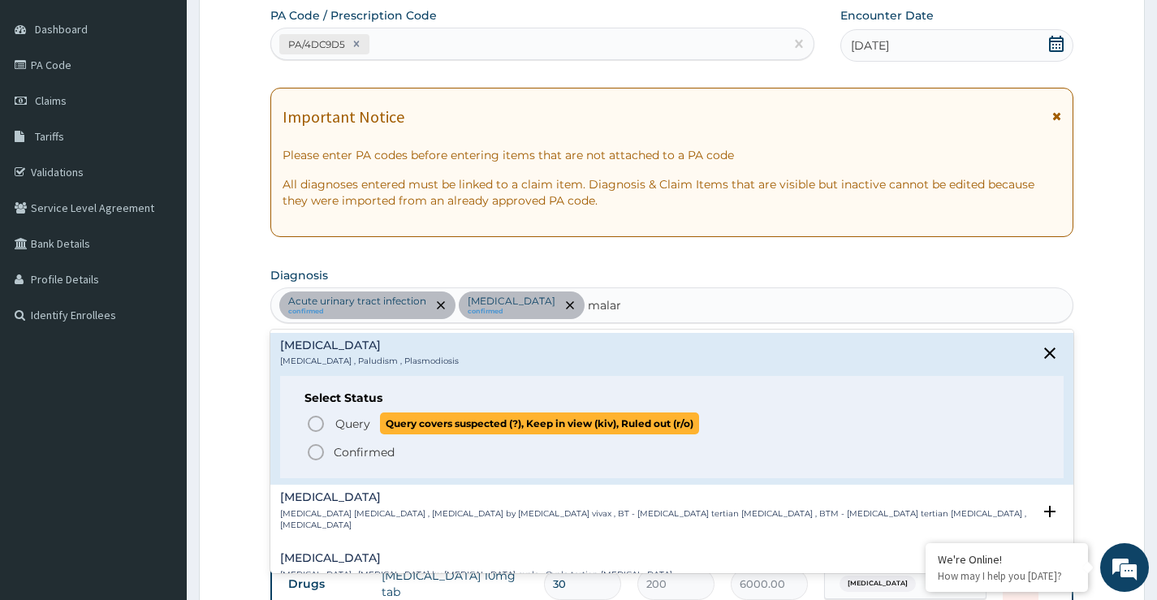
click at [350, 424] on span "Query" at bounding box center [352, 424] width 35 height 16
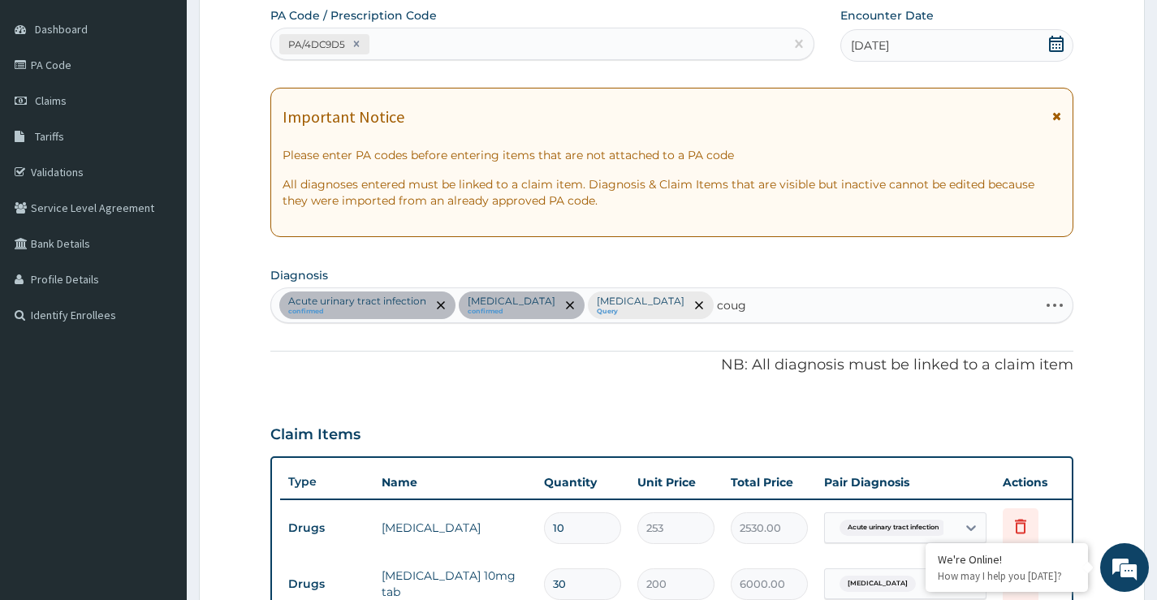
type input "cough"
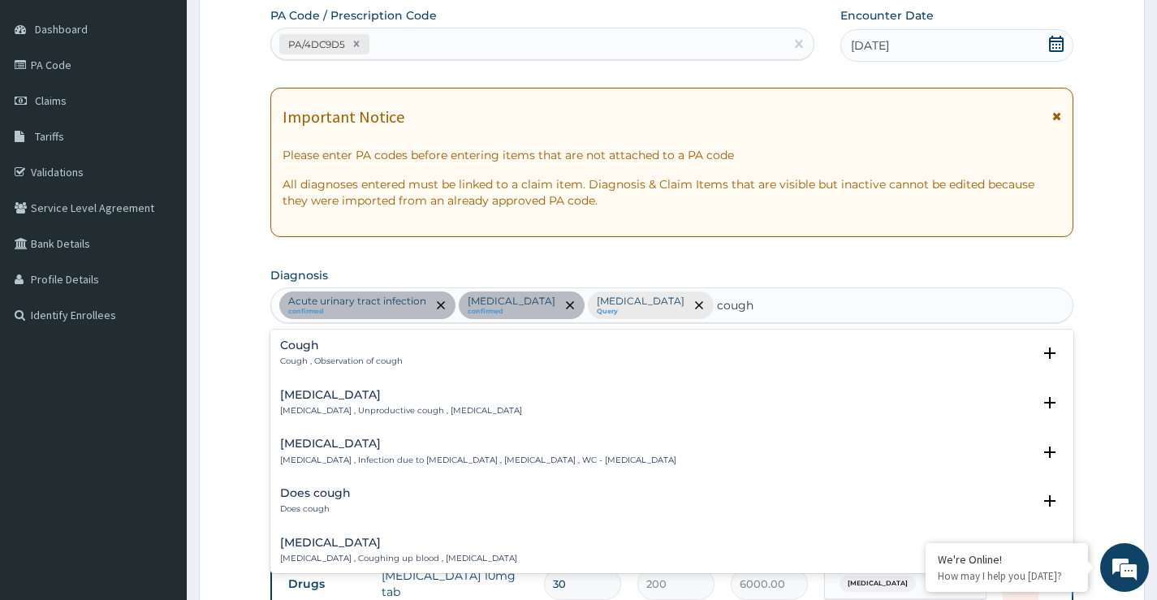
click at [296, 351] on h4 "Cough" at bounding box center [341, 346] width 123 height 12
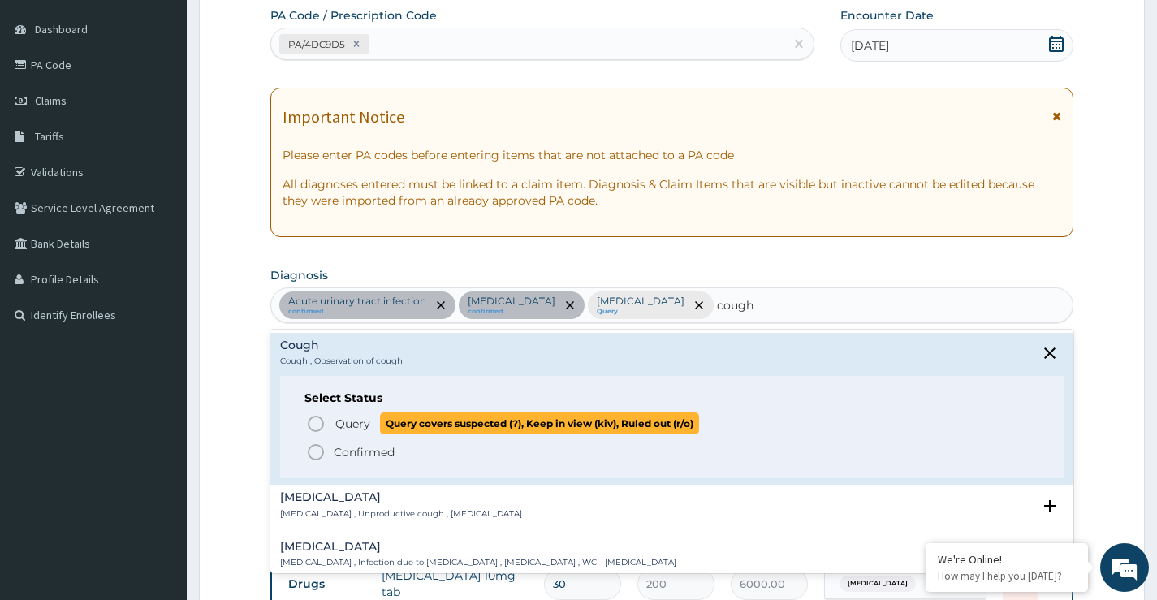
drag, startPoint x: 314, startPoint y: 425, endPoint x: 322, endPoint y: 411, distance: 16.4
click at [315, 422] on icon "status option query" at bounding box center [315, 423] width 19 height 19
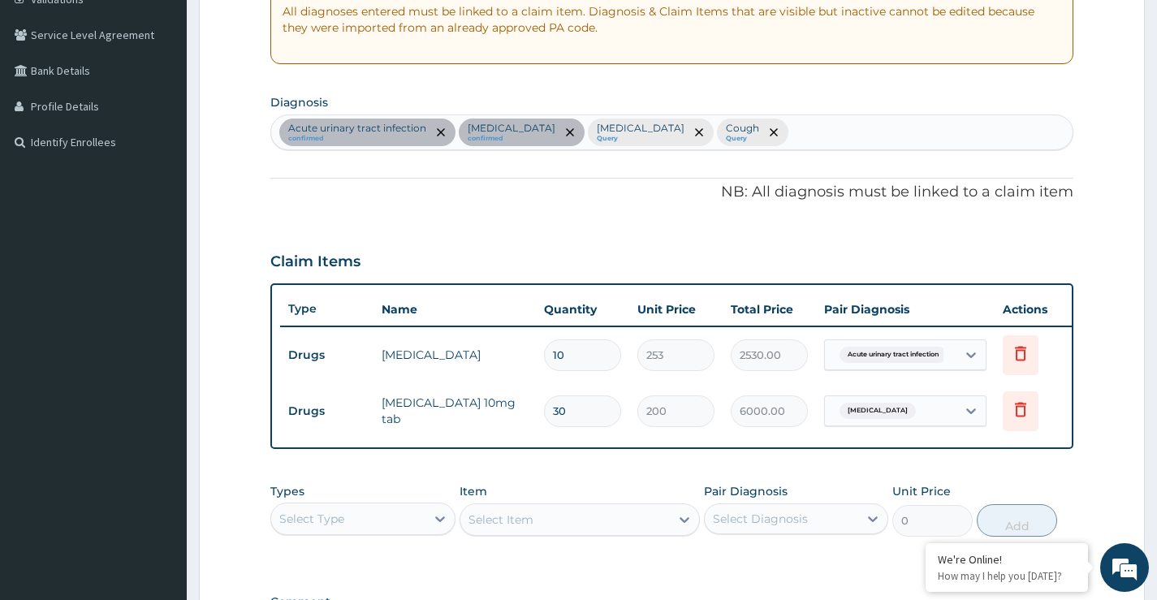
scroll to position [473, 0]
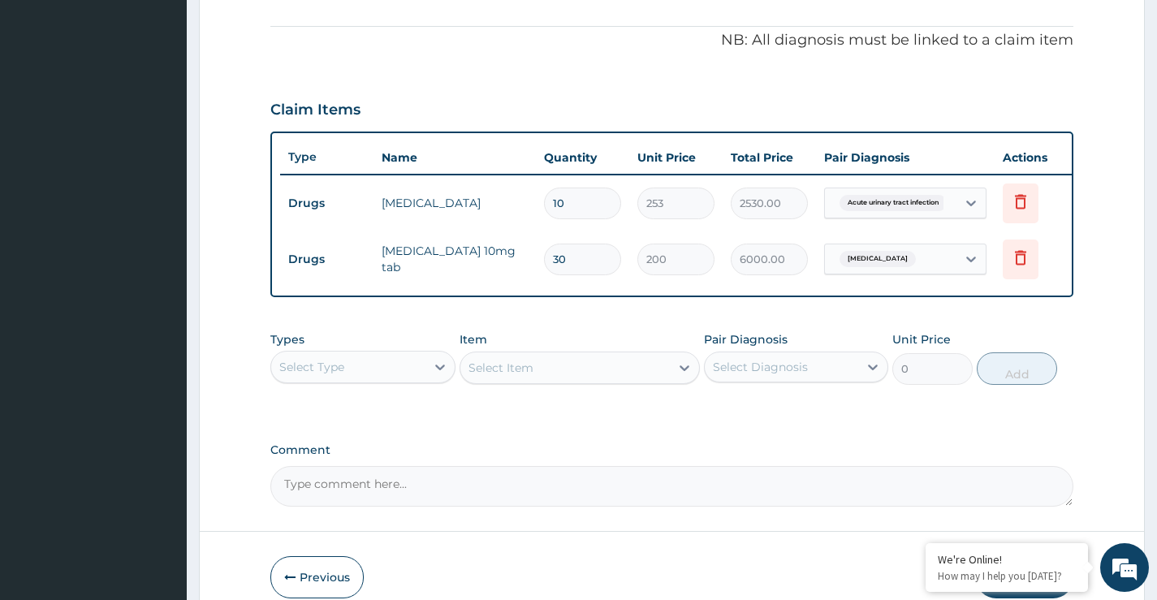
click at [308, 375] on div "Select Type" at bounding box center [311, 367] width 65 height 16
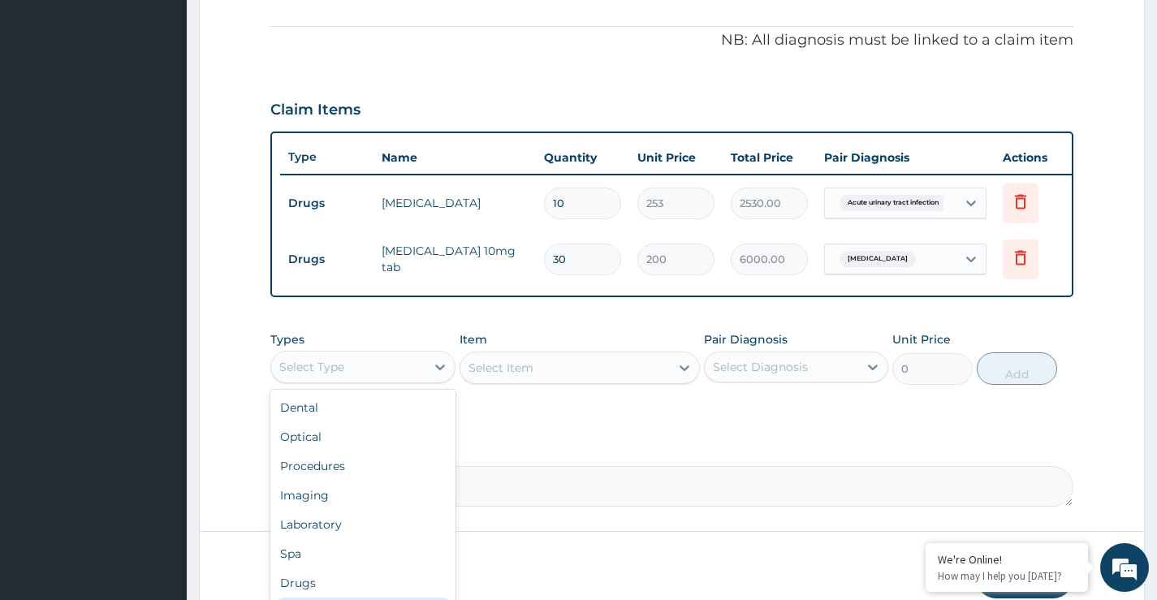
scroll to position [55, 0]
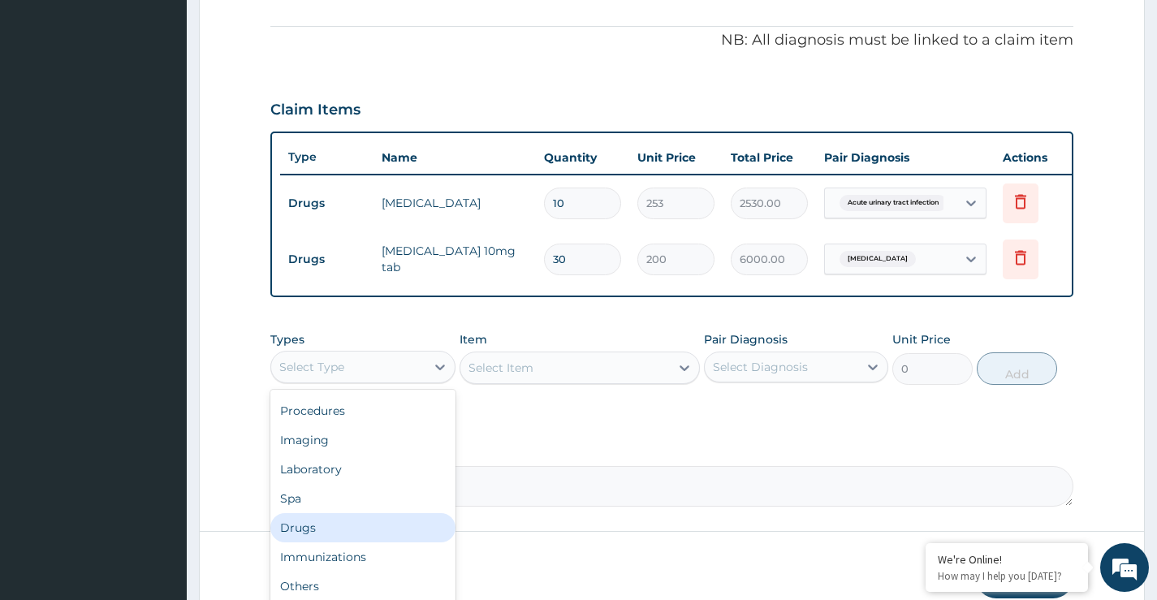
click at [306, 540] on div "Drugs" at bounding box center [362, 527] width 184 height 29
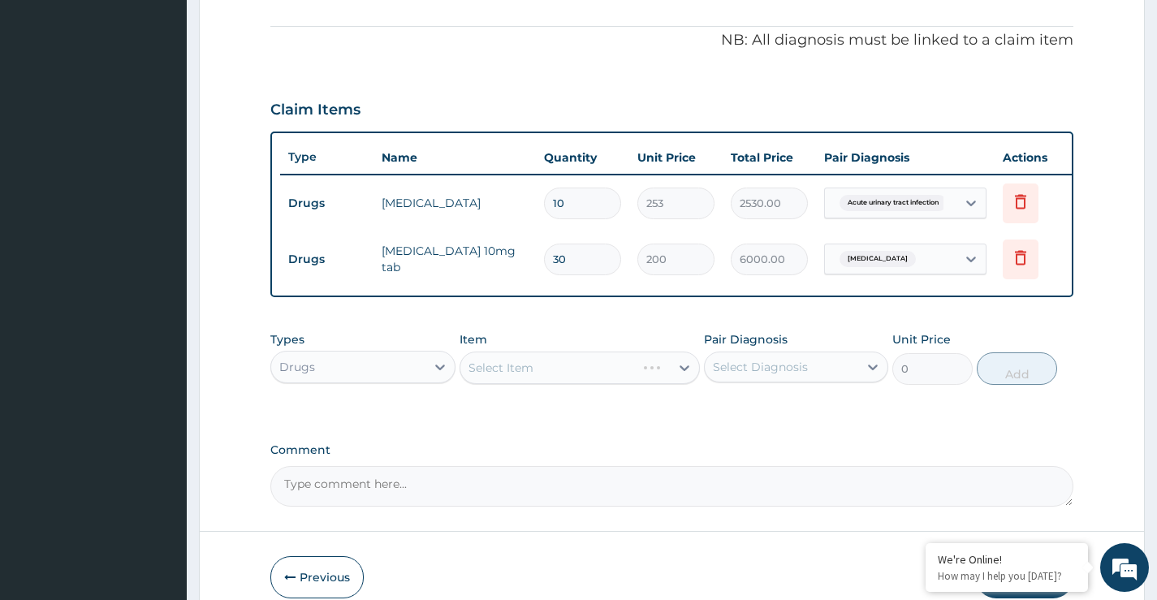
click at [517, 377] on div "Select Item" at bounding box center [580, 368] width 241 height 32
click at [523, 376] on div "Select Item" at bounding box center [501, 368] width 65 height 16
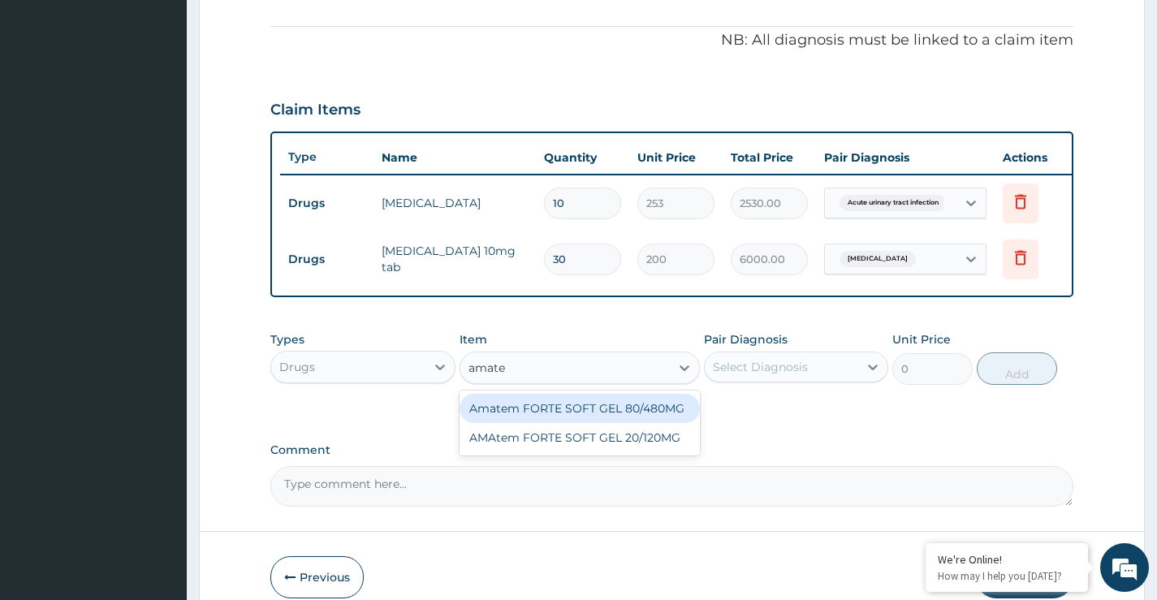
type input "amatem"
click at [580, 417] on div "Amatem FORTE SOFT GEL 80/480MG" at bounding box center [580, 408] width 241 height 29
type input "560"
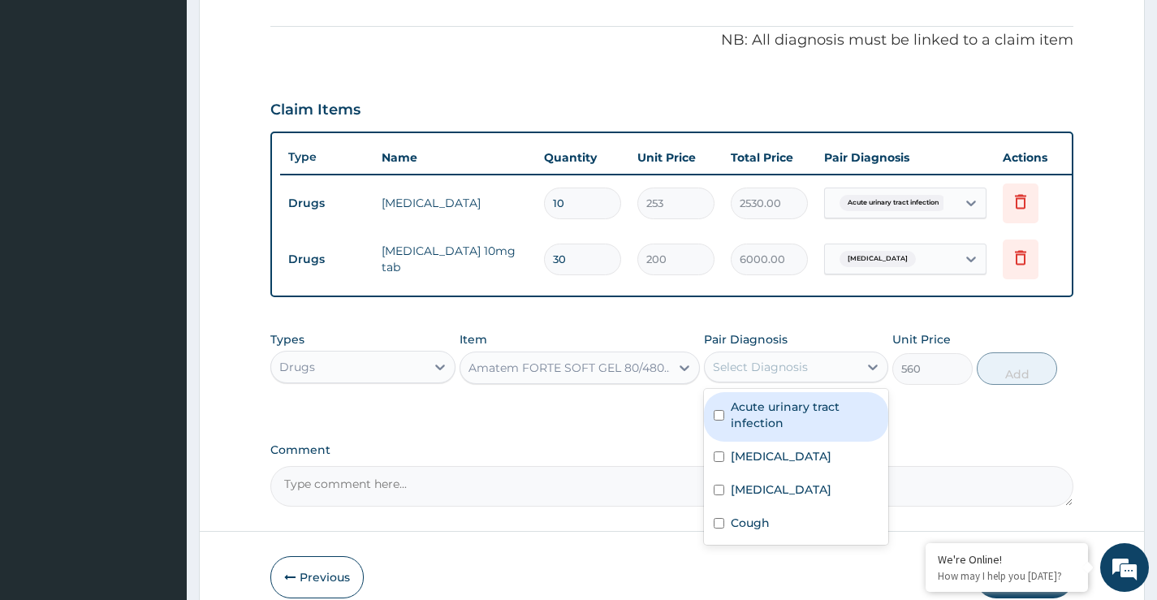
drag, startPoint x: 758, startPoint y: 374, endPoint x: 762, endPoint y: 393, distance: 19.1
click at [759, 374] on div "Select Diagnosis" at bounding box center [760, 367] width 95 height 16
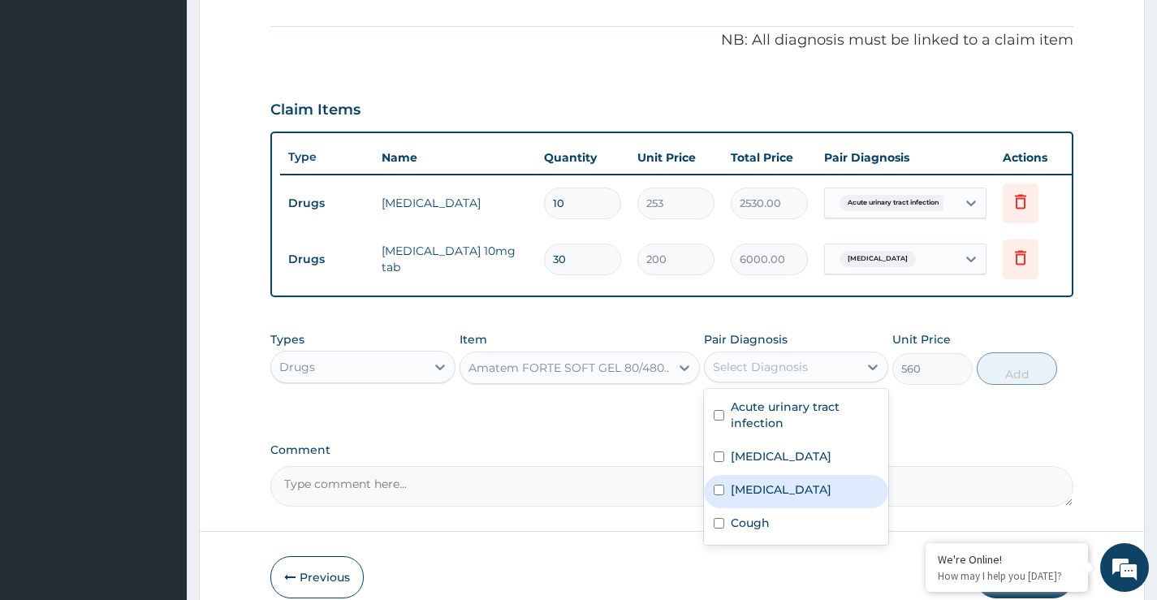
drag, startPoint x: 759, startPoint y: 500, endPoint x: 836, endPoint y: 478, distance: 80.0
click at [759, 498] on label "Malaria" at bounding box center [781, 490] width 101 height 16
checkbox input "true"
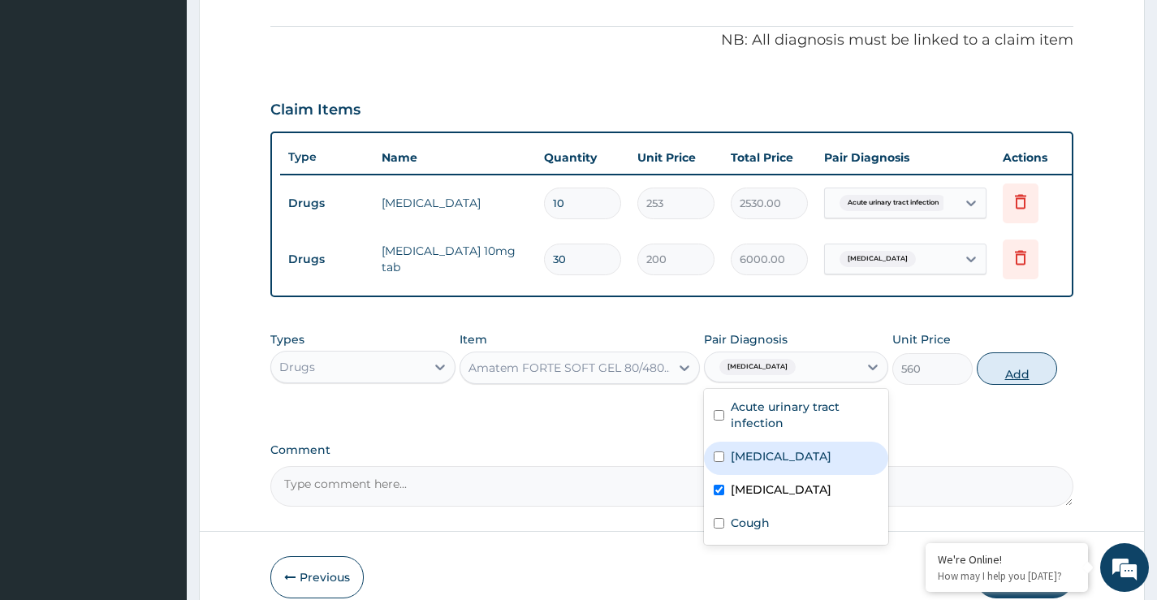
click at [1010, 384] on button "Add" at bounding box center [1017, 368] width 80 height 32
type input "0"
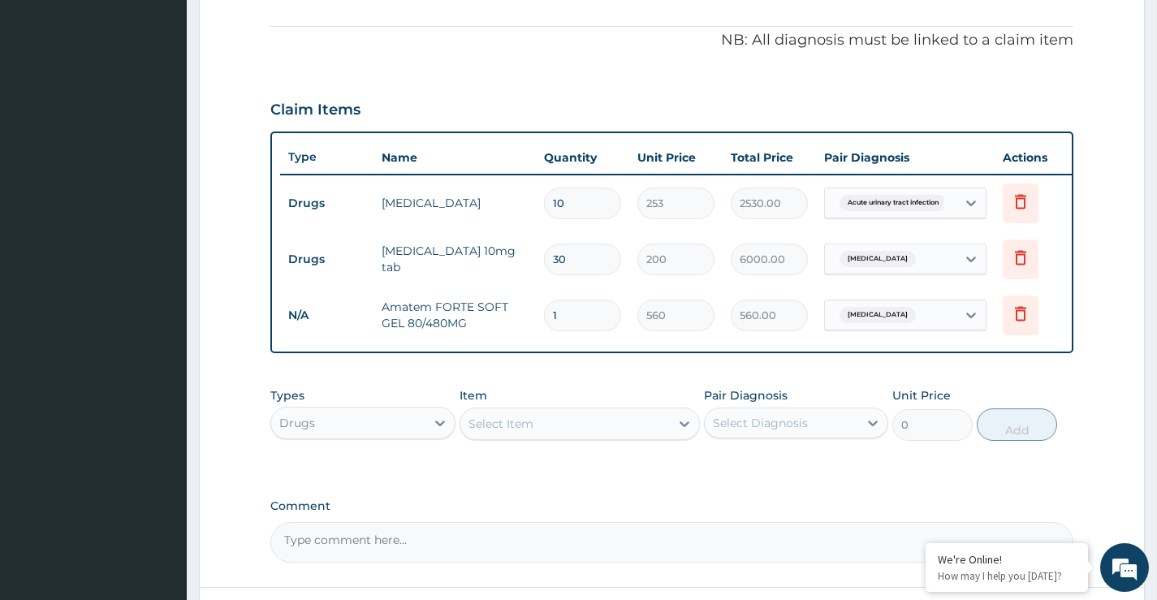
click at [505, 431] on div "Select Item" at bounding box center [501, 424] width 65 height 16
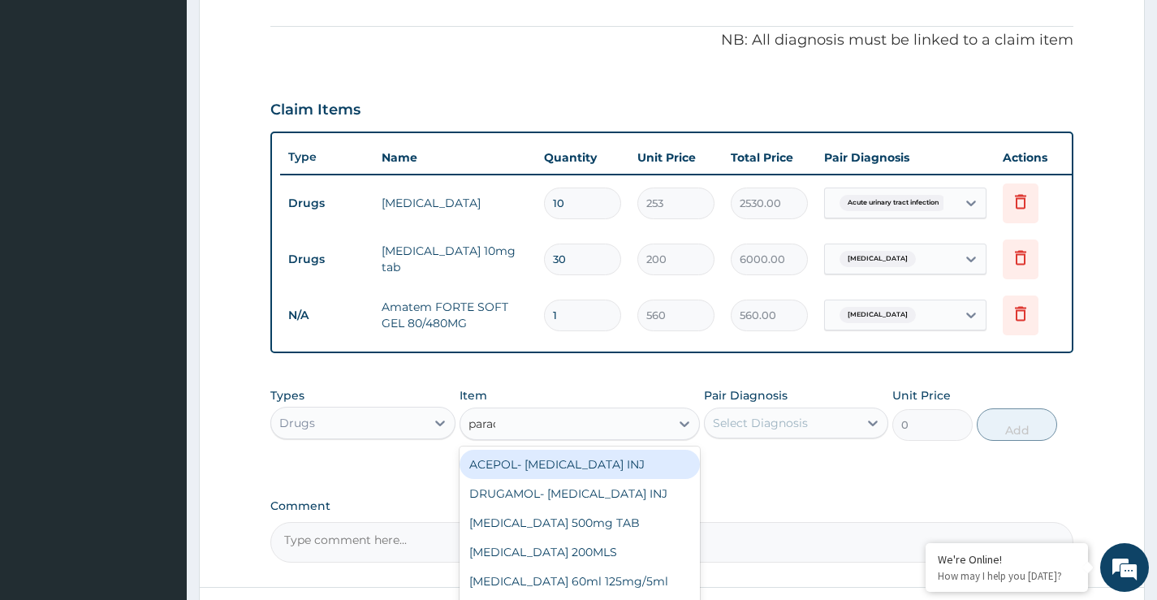
type input "parace"
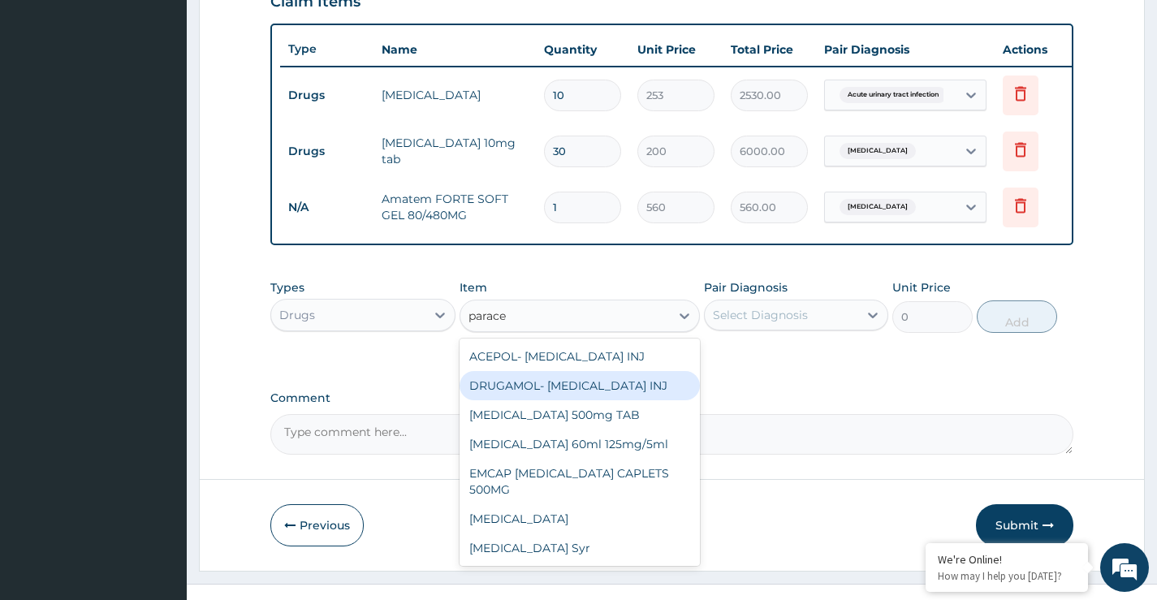
scroll to position [618, 0]
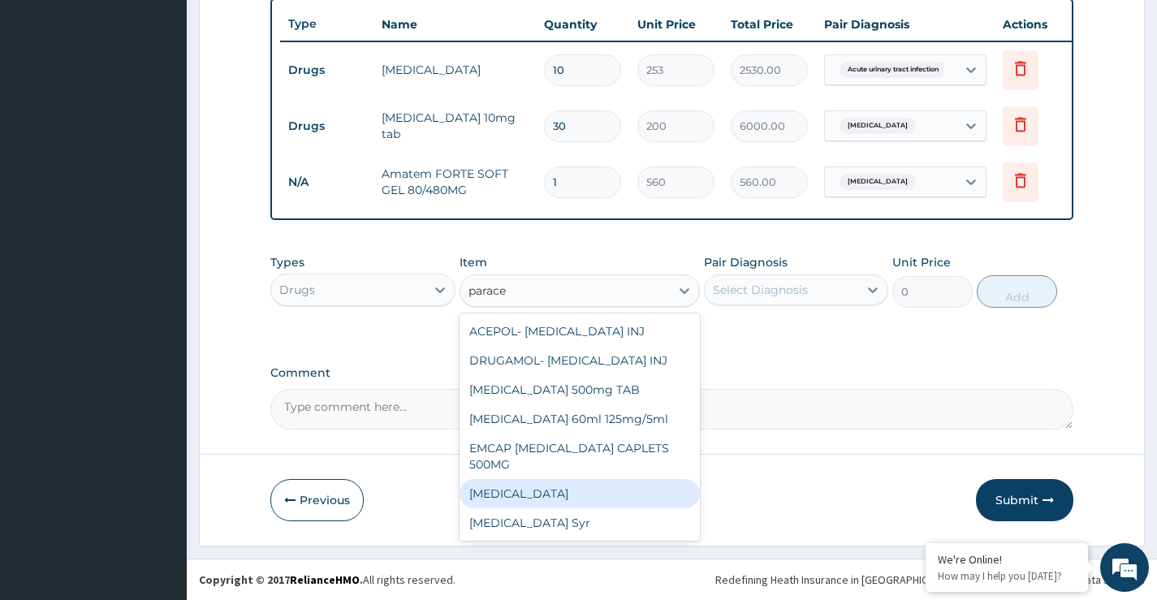
click at [542, 494] on div "[MEDICAL_DATA]" at bounding box center [580, 493] width 241 height 29
type input "13"
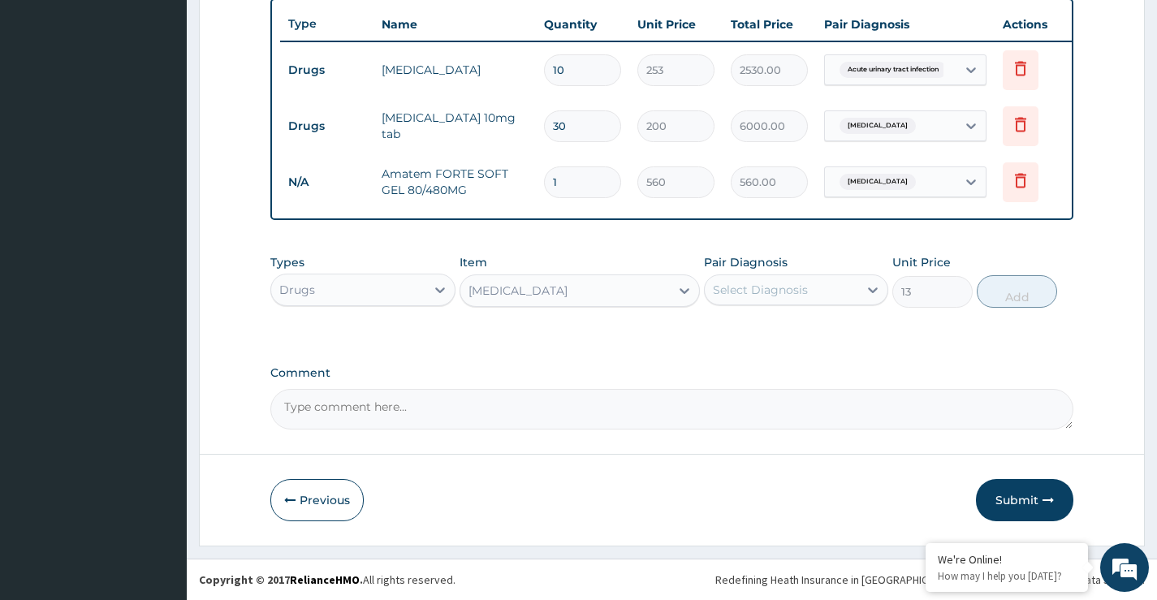
click at [576, 171] on input "1" at bounding box center [582, 183] width 77 height 32
type input "18"
type input "10080.00"
drag, startPoint x: 564, startPoint y: 170, endPoint x: 526, endPoint y: 170, distance: 37.4
click at [526, 170] on tr "N/A Amatem FORTE SOFT GEL 80/480MG 18 560 10080.00 Malaria Delete" at bounding box center [678, 182] width 796 height 56
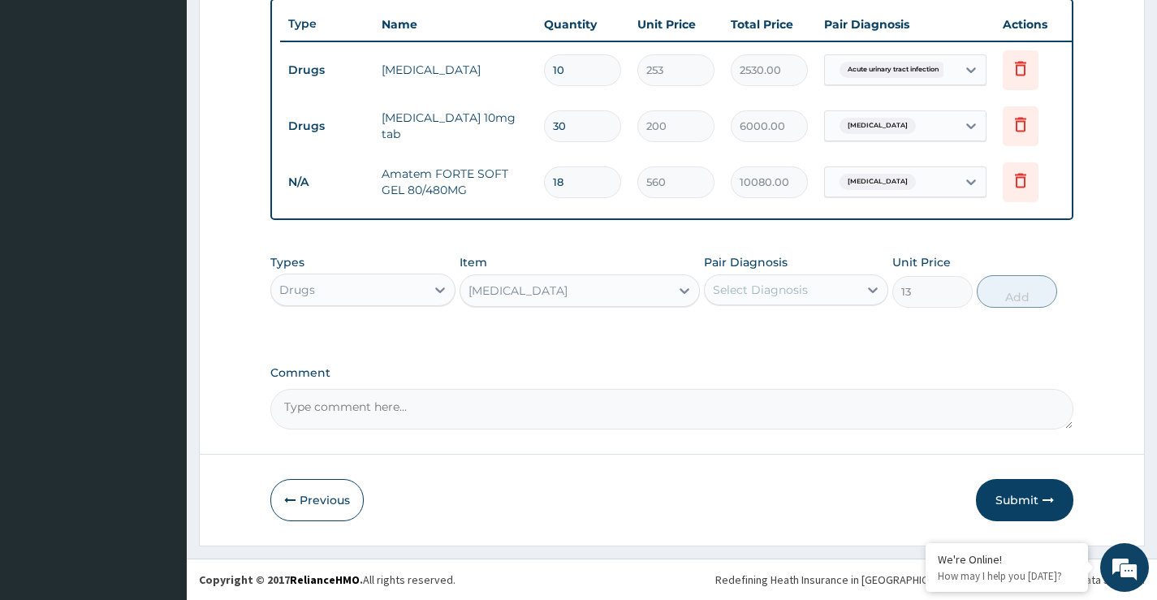
type input "6"
type input "3360.00"
type input "6"
click at [748, 300] on div "Select Diagnosis" at bounding box center [782, 290] width 154 height 26
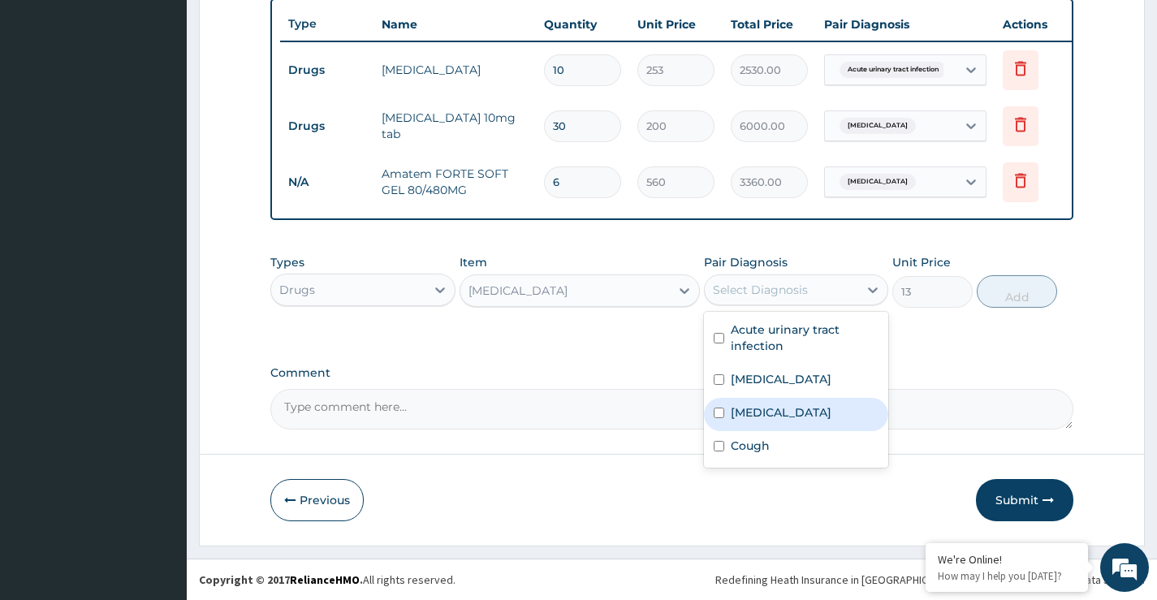
drag, startPoint x: 763, startPoint y: 414, endPoint x: 772, endPoint y: 411, distance: 8.7
click at [765, 413] on label "Malaria" at bounding box center [781, 412] width 101 height 16
checkbox input "true"
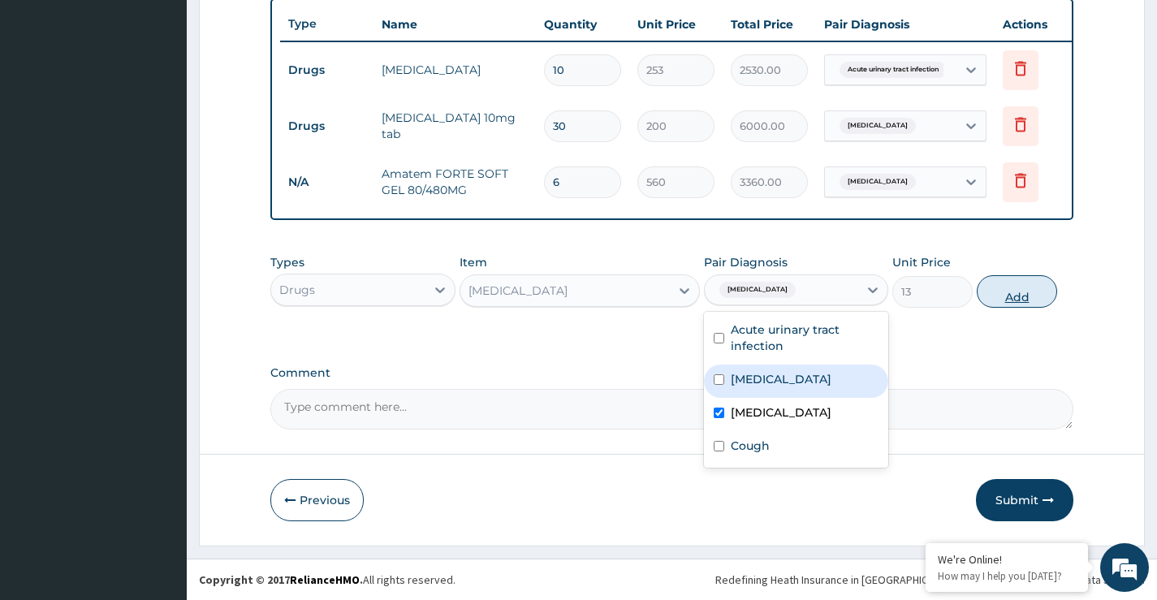
click at [1005, 293] on button "Add" at bounding box center [1017, 291] width 80 height 32
type input "0"
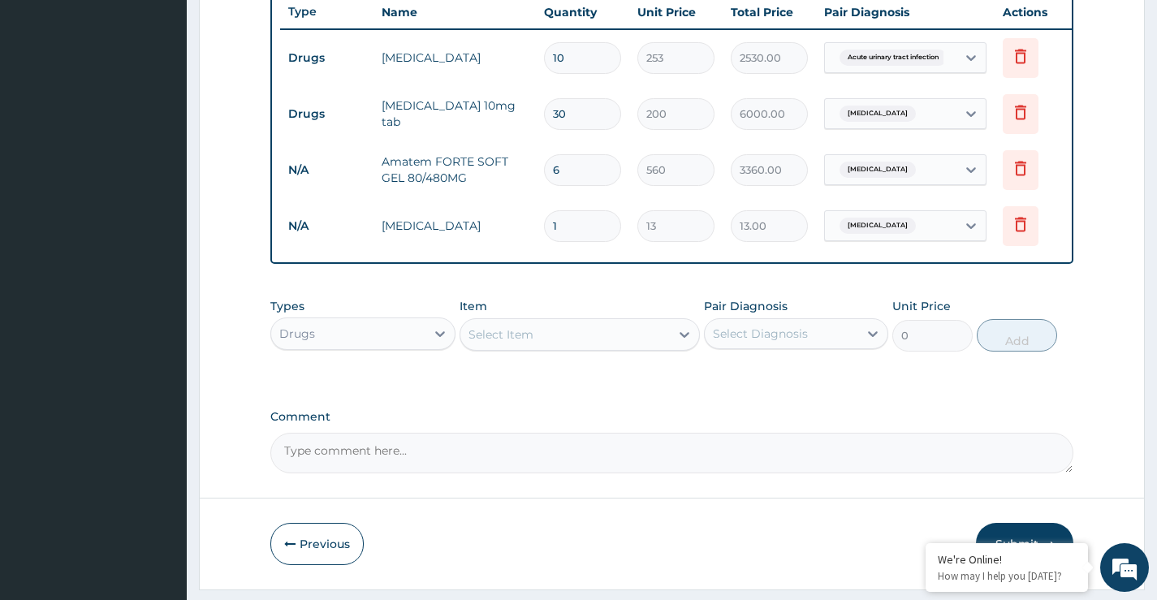
type input "18"
type input "234.00"
type input "18"
click at [534, 342] on div "Select Item" at bounding box center [566, 335] width 210 height 26
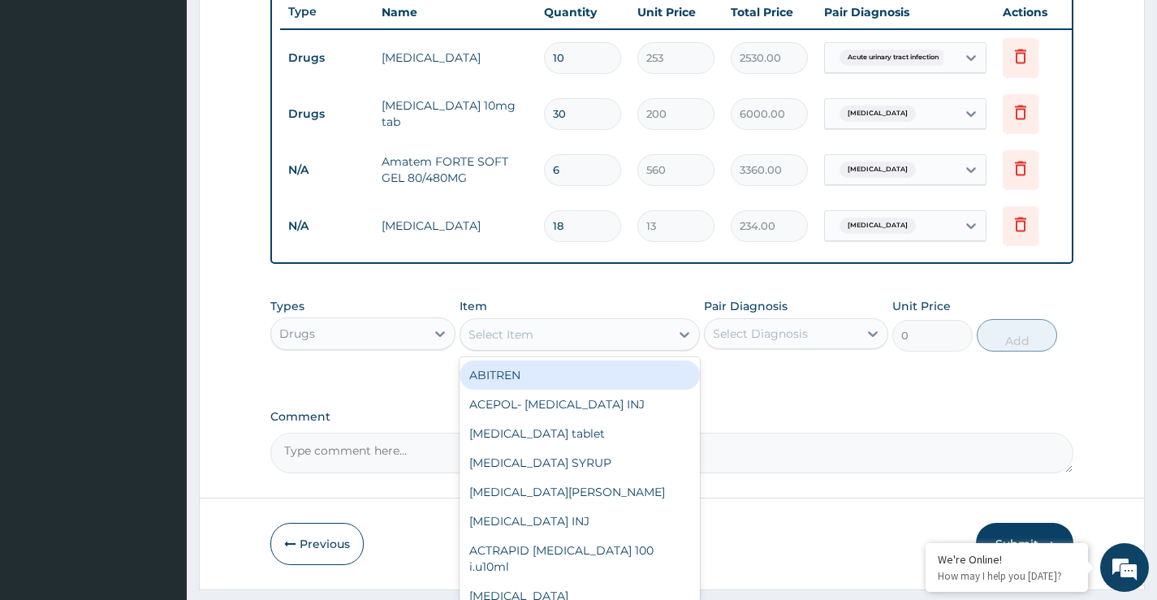
paste input "BRONCHOLYTE"
type input "BRONCHOLYTE"
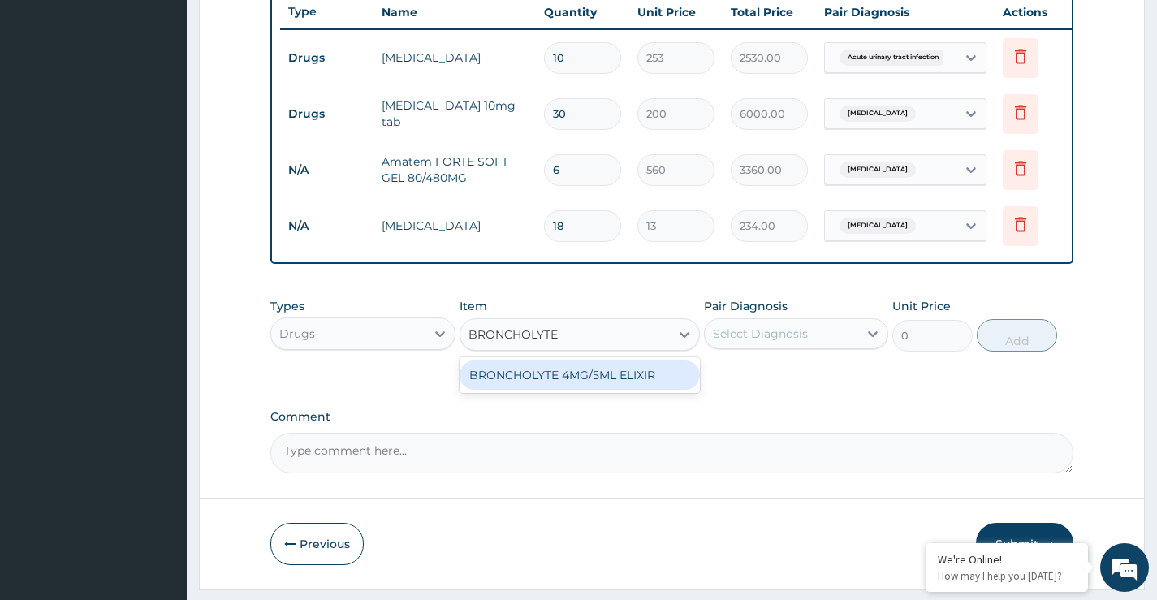
drag, startPoint x: 555, startPoint y: 382, endPoint x: 678, endPoint y: 386, distance: 123.5
click at [556, 383] on div "BRONCHOLYTE 4MG/5ML ELIXIR" at bounding box center [580, 375] width 241 height 29
type input "950"
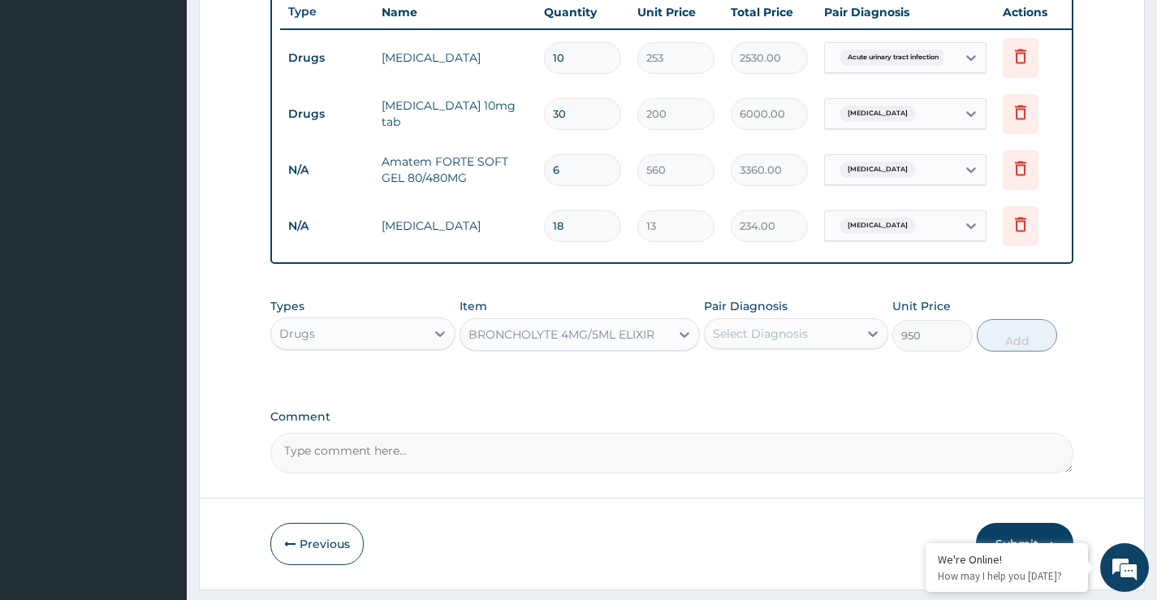
click at [767, 342] on div "Select Diagnosis" at bounding box center [760, 334] width 95 height 16
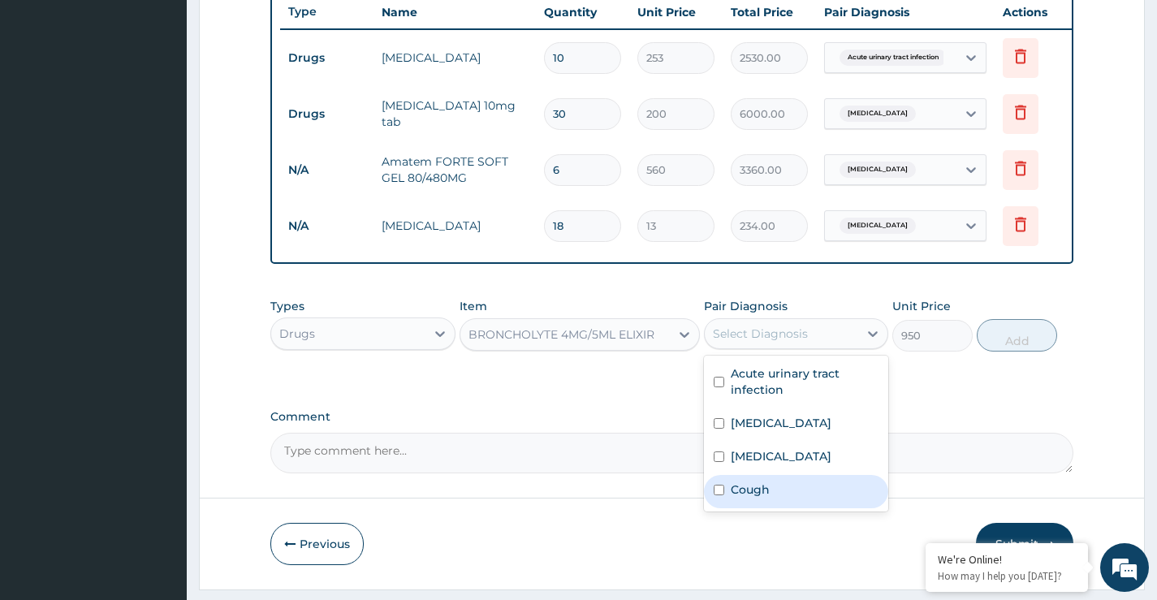
drag, startPoint x: 758, startPoint y: 496, endPoint x: 773, endPoint y: 492, distance: 16.0
click at [759, 495] on label "Cough" at bounding box center [750, 490] width 39 height 16
checkbox input "true"
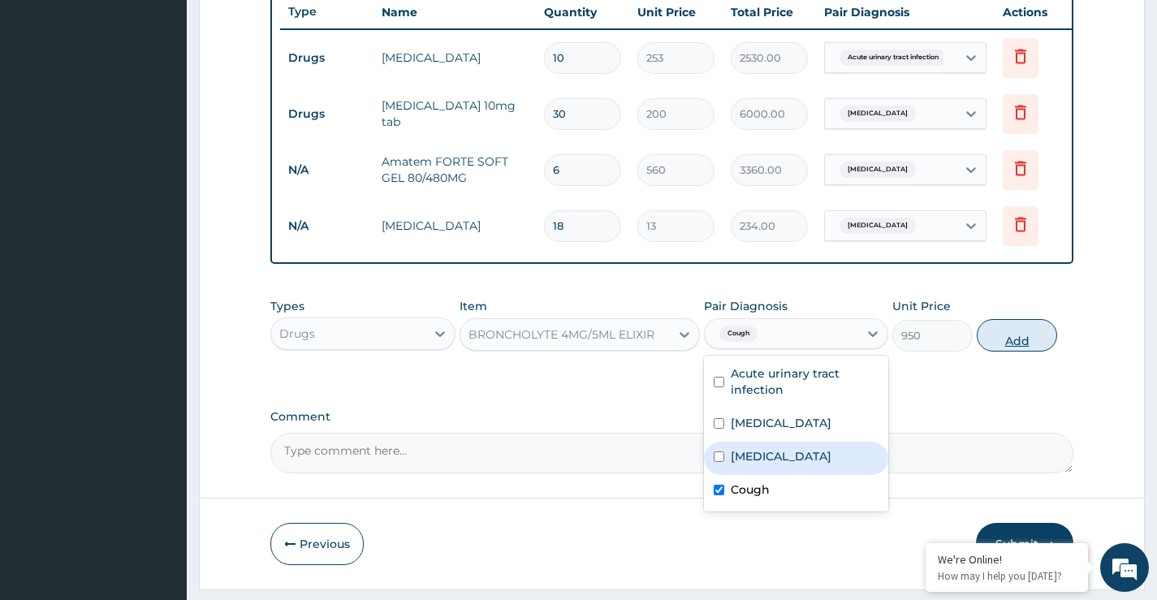
click at [1023, 352] on button "Add" at bounding box center [1017, 335] width 80 height 32
type input "0"
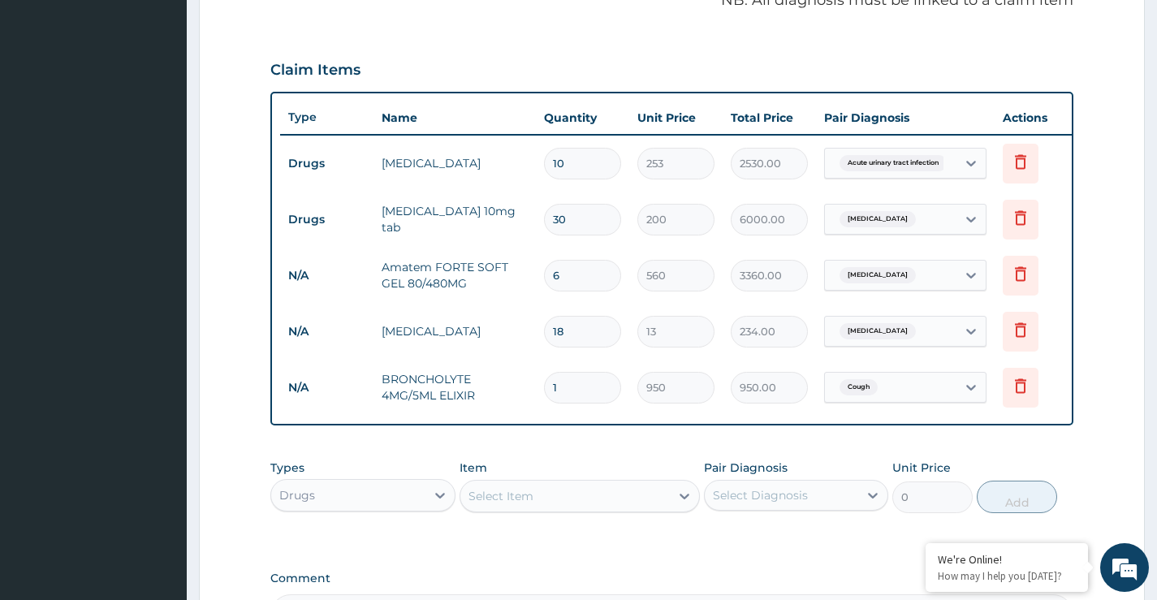
scroll to position [649, 0]
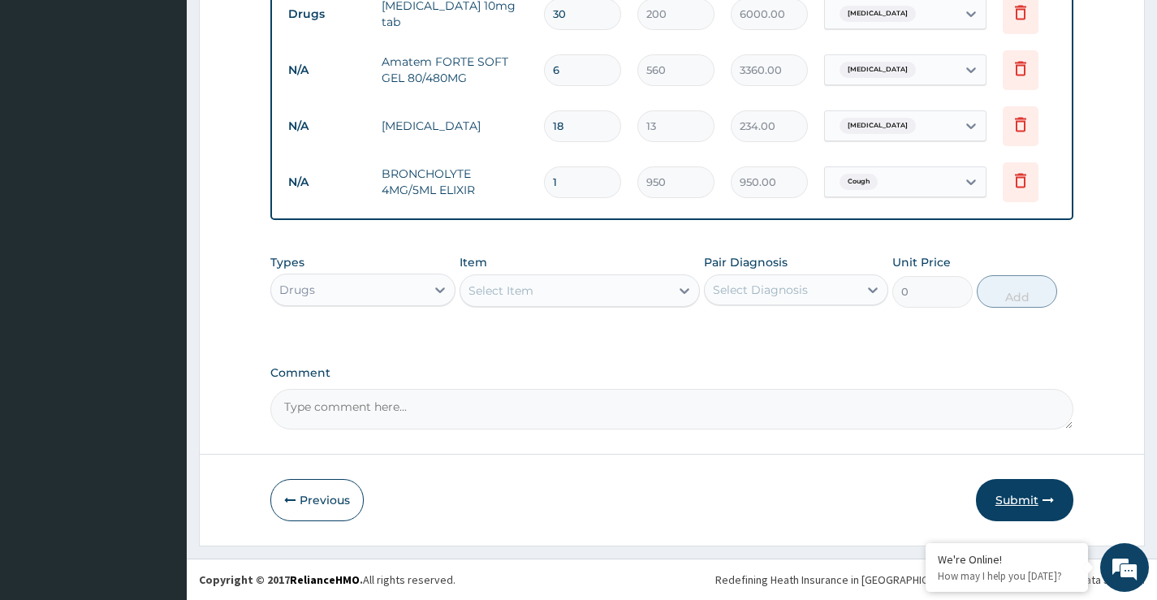
click at [1004, 499] on button "Submit" at bounding box center [1024, 500] width 97 height 42
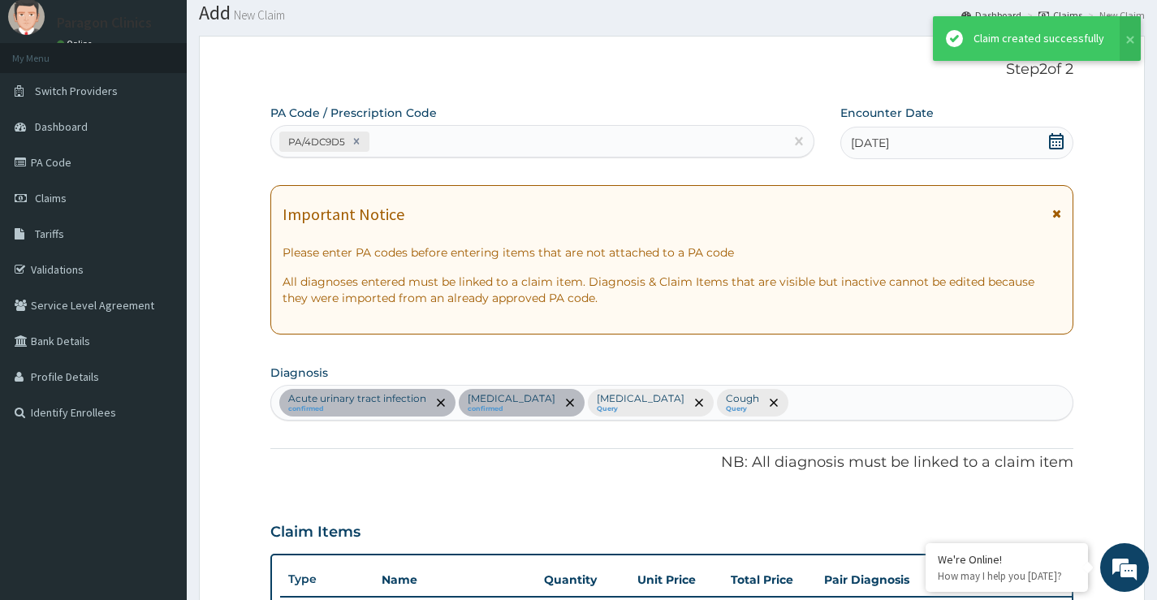
scroll to position [730, 0]
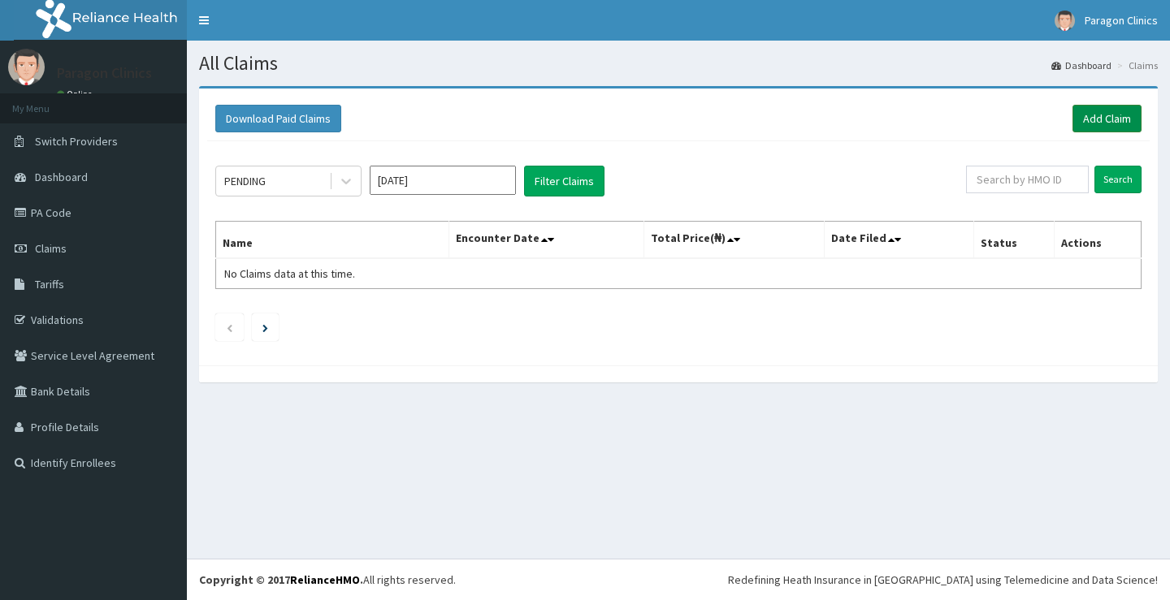
click at [1095, 112] on link "Add Claim" at bounding box center [1106, 119] width 69 height 28
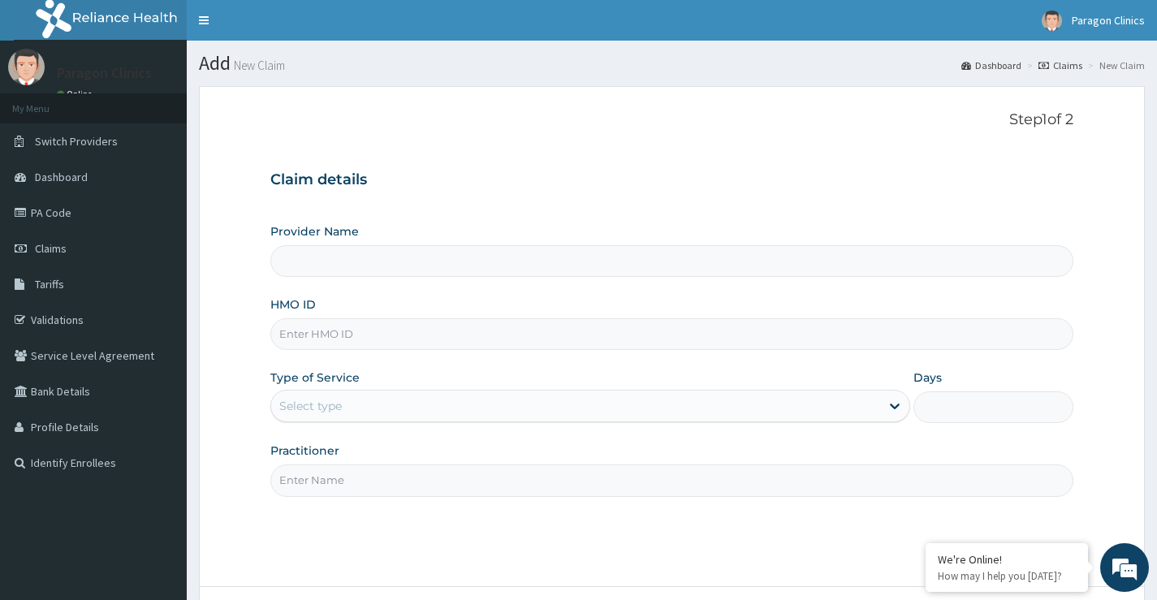
click at [324, 334] on input "HMO ID" at bounding box center [671, 334] width 803 height 32
paste input "NLM/10061/A"
type input "NLM/10061/A"
type input "Paragon Clinics And Imaging"
type input "NLM/10061/A"
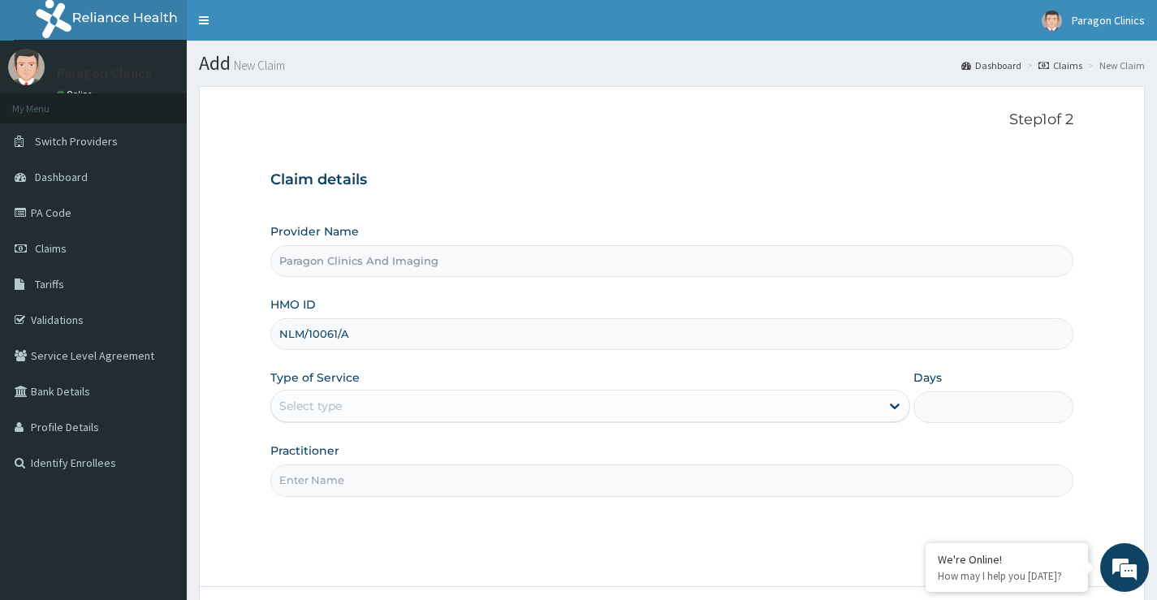
click at [322, 402] on div "Select type" at bounding box center [310, 406] width 63 height 16
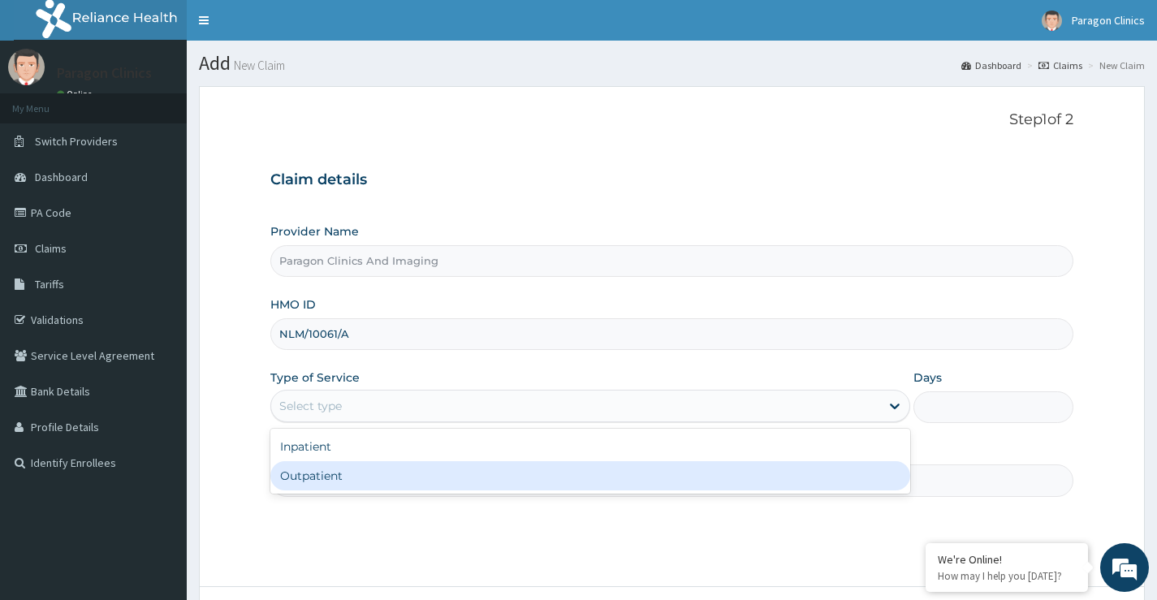
click at [344, 474] on div "Outpatient" at bounding box center [590, 475] width 640 height 29
type input "1"
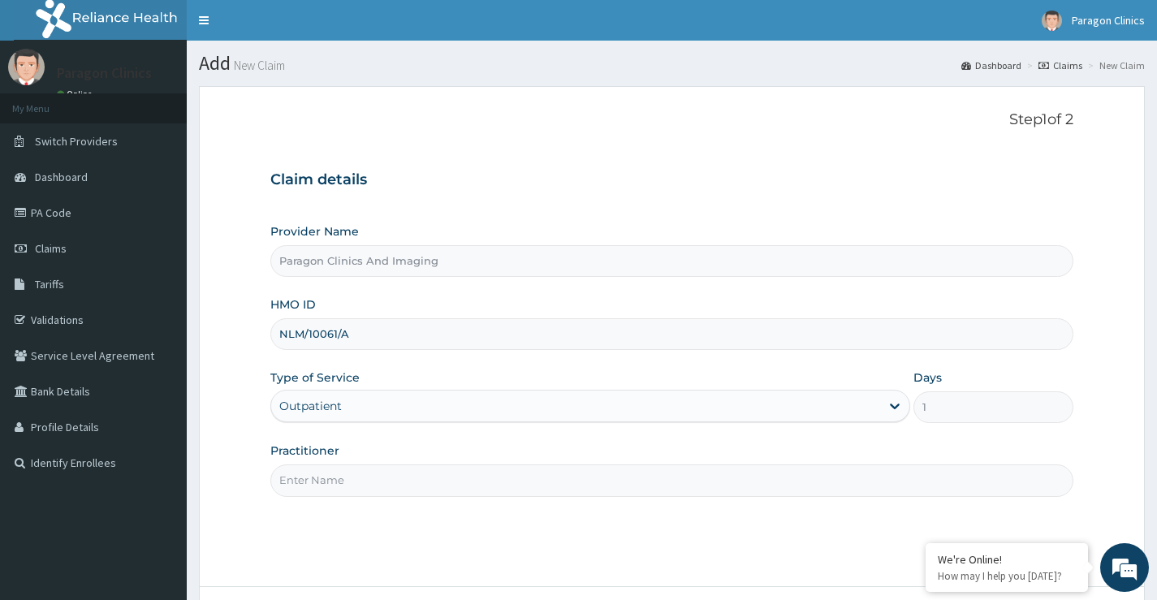
click at [345, 482] on input "Practitioner" at bounding box center [671, 481] width 803 height 32
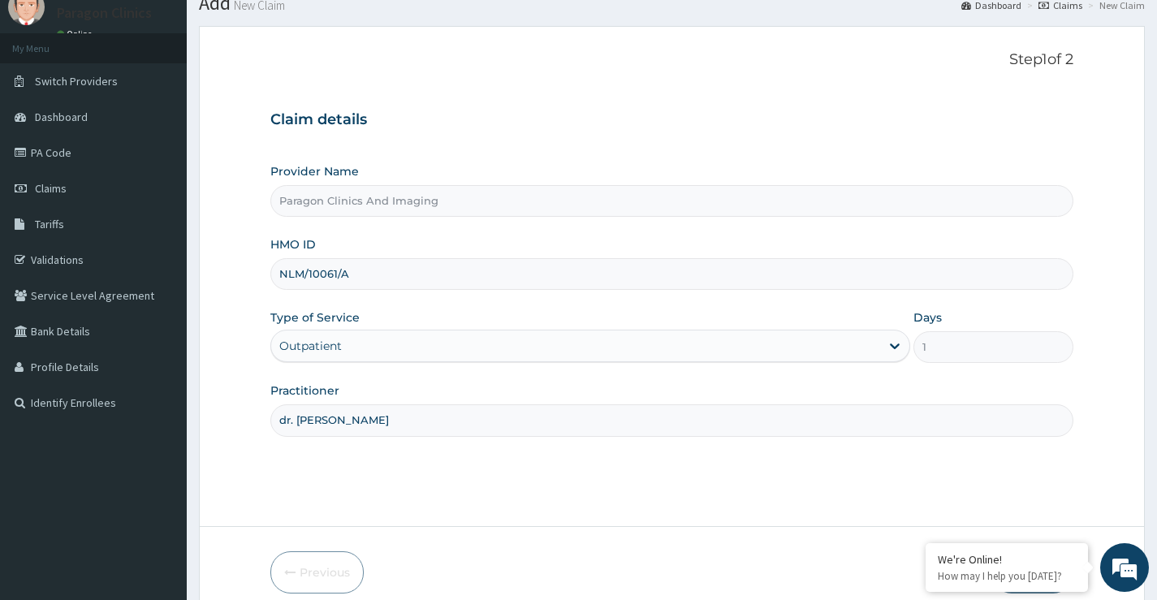
scroll to position [132, 0]
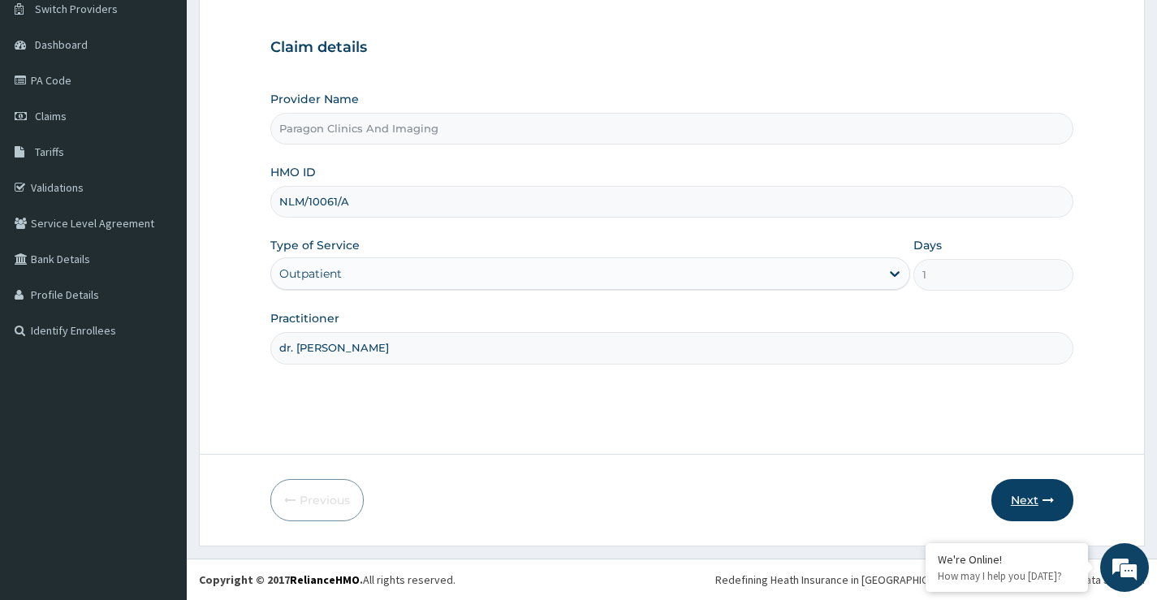
type input "dr. kelvin"
click at [1028, 499] on button "Next" at bounding box center [1033, 500] width 82 height 42
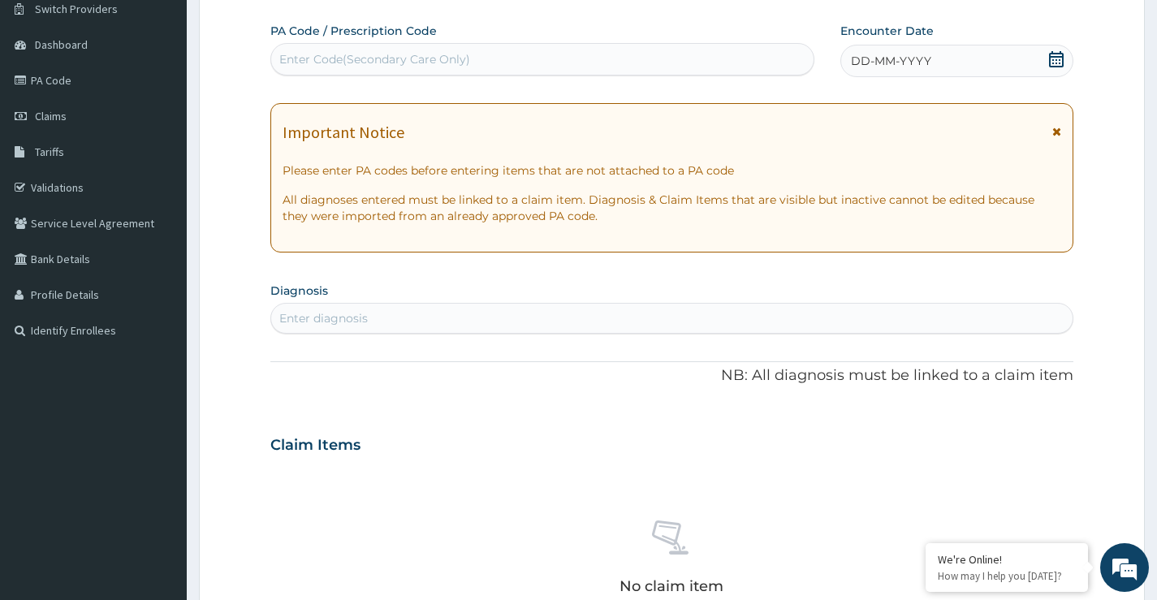
click at [504, 55] on div "Enter Code(Secondary Care Only)" at bounding box center [542, 59] width 543 height 26
paste input "PA/1A3B34"
type input "PA/1A3B34"
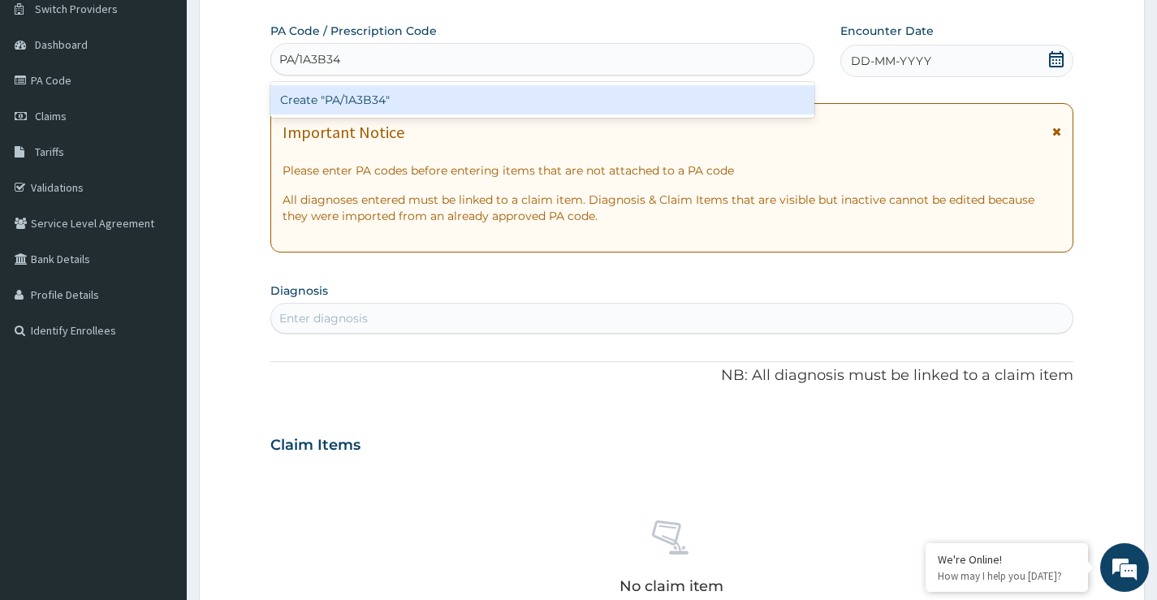
click at [491, 108] on div "Create "PA/1A3B34"" at bounding box center [542, 99] width 544 height 29
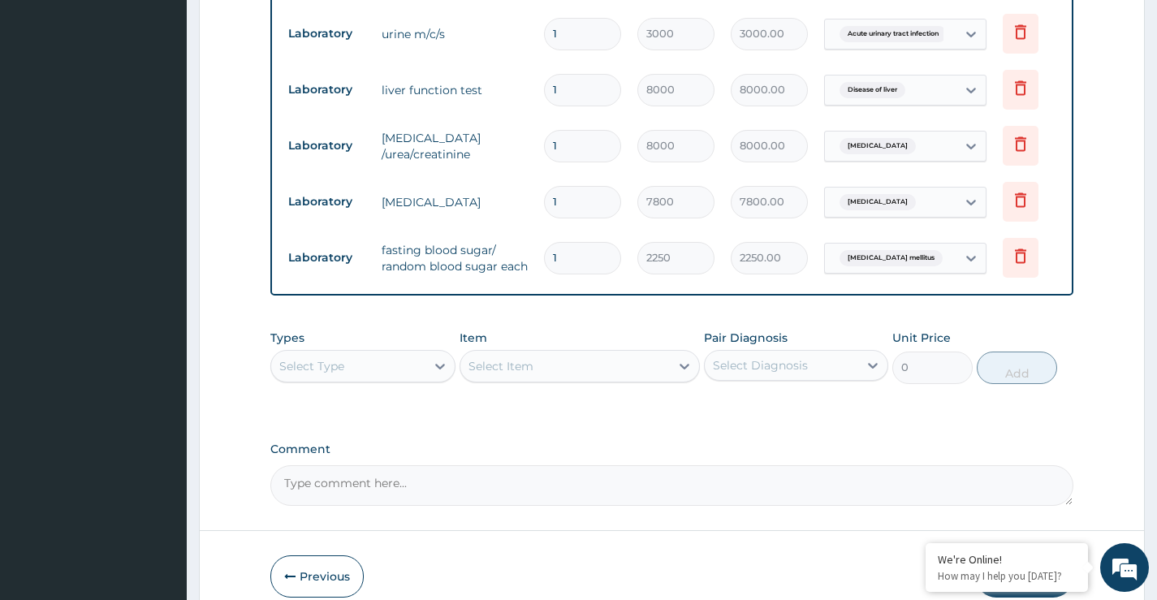
scroll to position [828, 0]
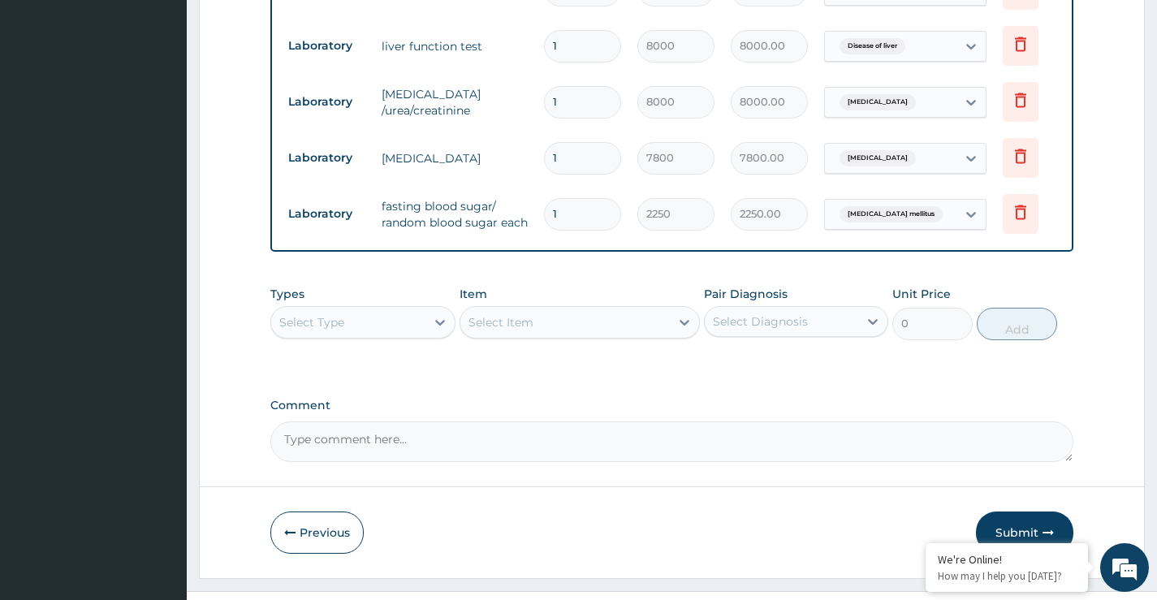
click at [368, 335] on div "Select Type" at bounding box center [348, 322] width 154 height 26
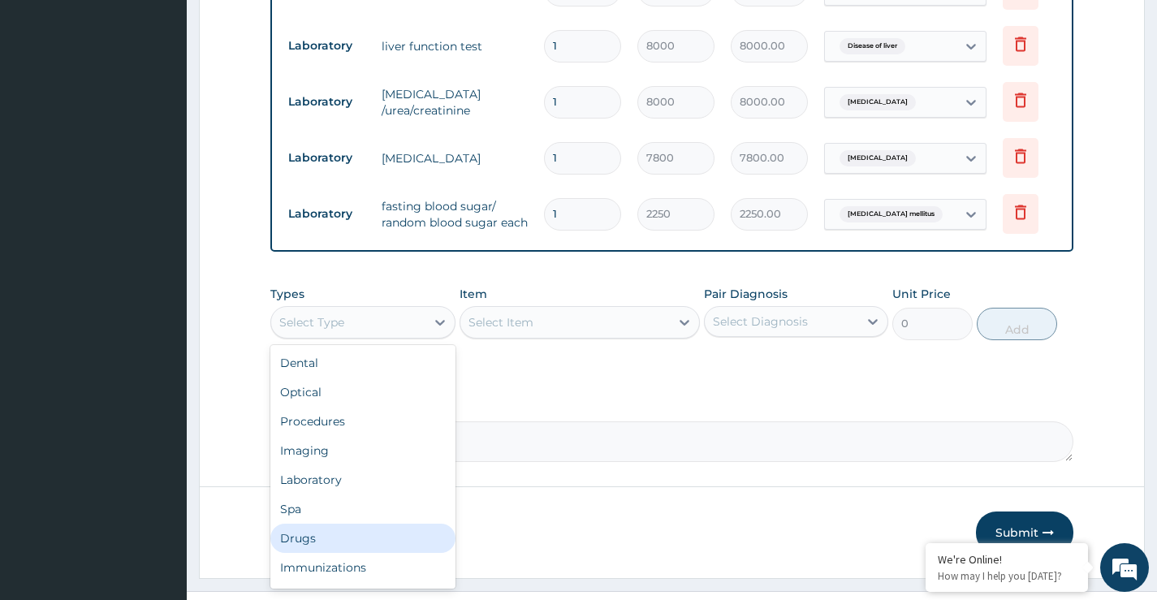
drag, startPoint x: 305, startPoint y: 557, endPoint x: 458, endPoint y: 490, distance: 167.7
click at [305, 553] on div "Drugs" at bounding box center [362, 538] width 184 height 29
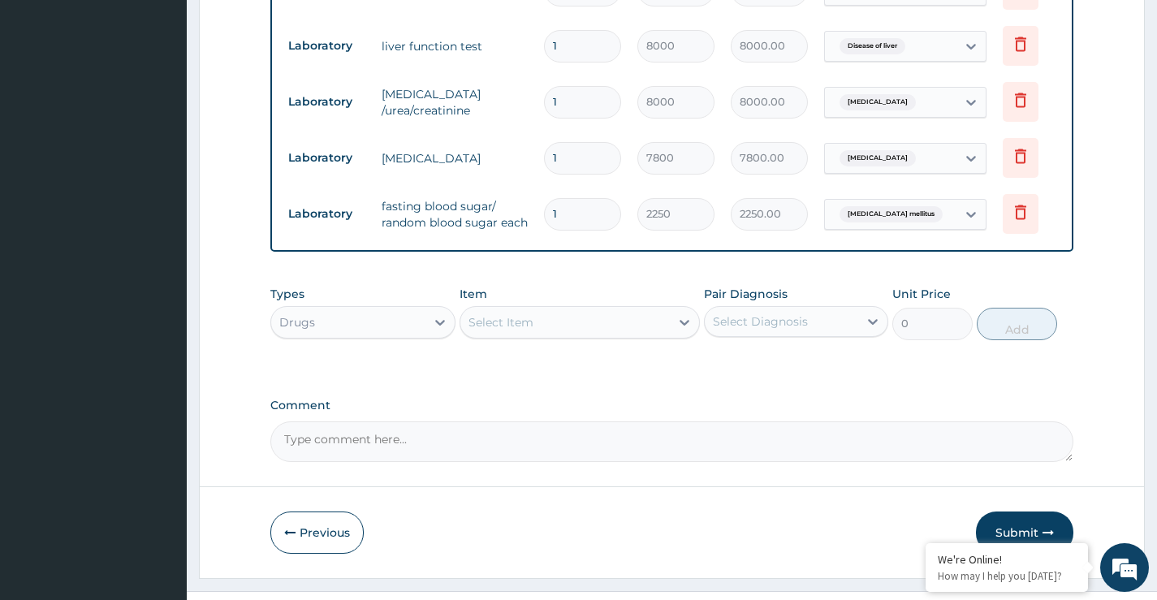
click at [538, 335] on div "Select Item" at bounding box center [566, 322] width 210 height 26
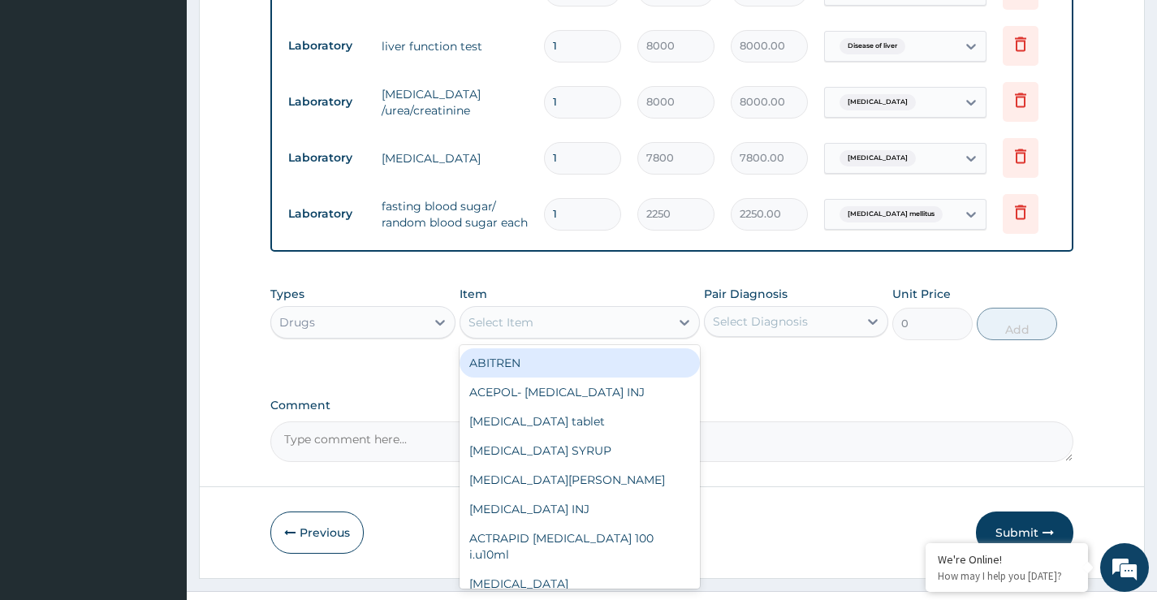
paste input "GESTID"
type input "GESTID"
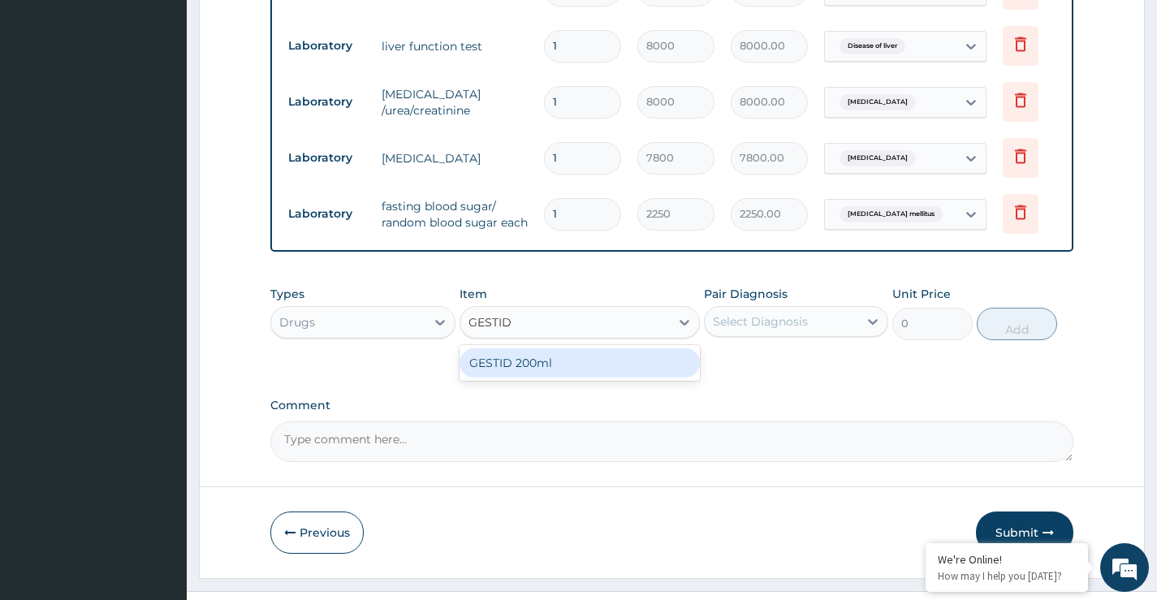
drag, startPoint x: 607, startPoint y: 395, endPoint x: 724, endPoint y: 391, distance: 117.0
click at [618, 378] on div "GESTID 200ml" at bounding box center [580, 362] width 241 height 29
type input "2210"
click at [785, 330] on div "Select Diagnosis" at bounding box center [760, 322] width 95 height 16
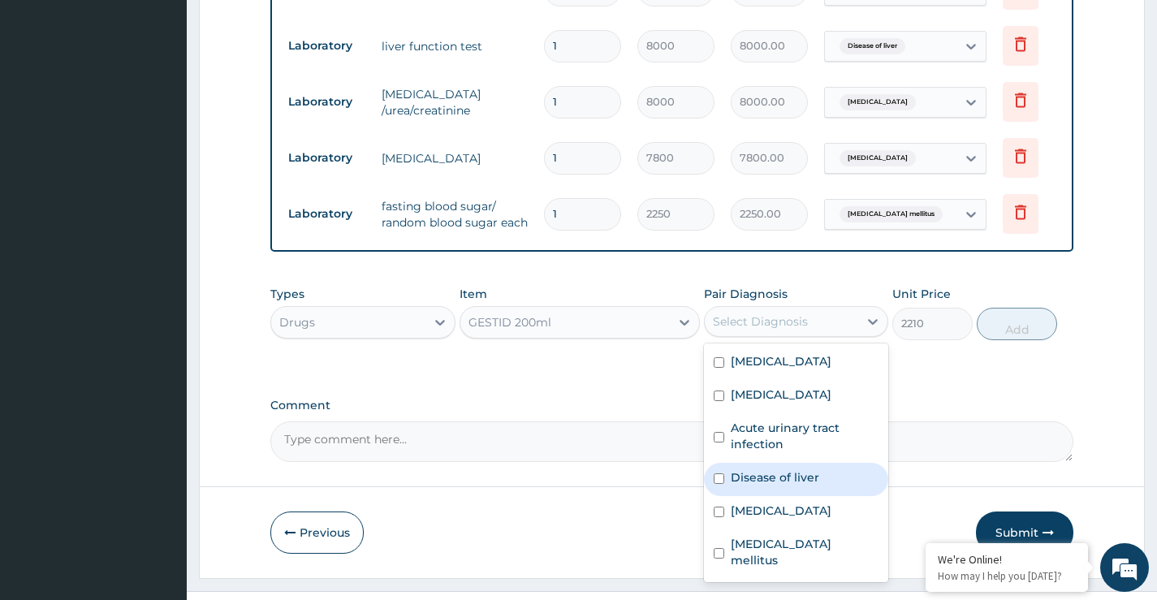
click at [794, 486] on label "Disease of liver" at bounding box center [775, 477] width 89 height 16
click at [720, 484] on input "checkbox" at bounding box center [719, 479] width 11 height 11
checkbox input "true"
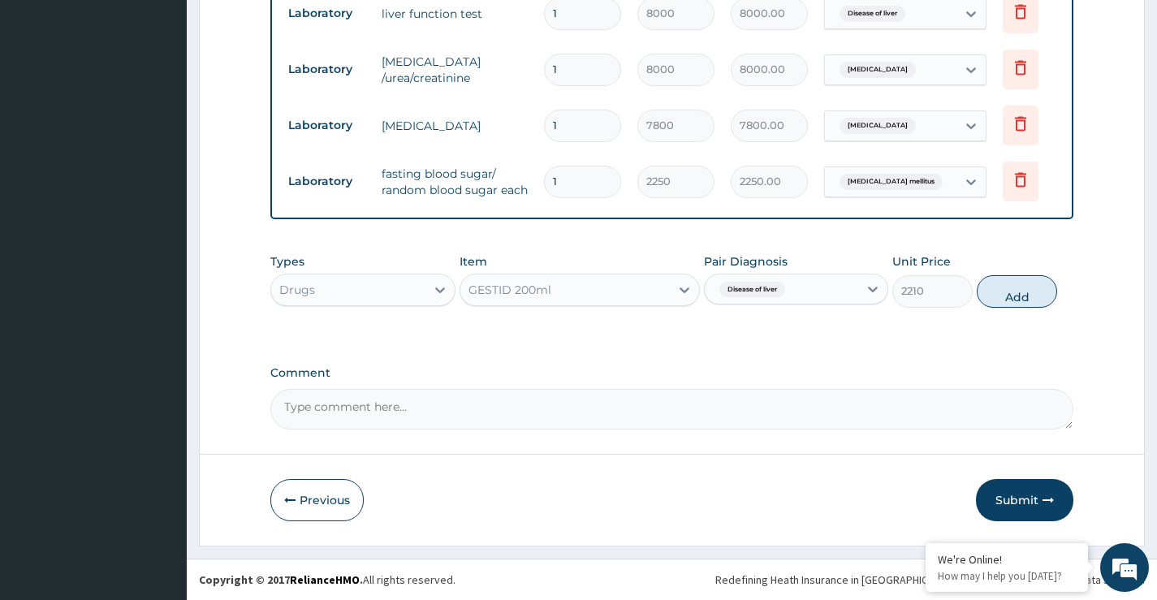
scroll to position [882, 0]
drag, startPoint x: 1027, startPoint y: 291, endPoint x: 1017, endPoint y: 292, distance: 10.6
click at [1027, 291] on button "Add" at bounding box center [1017, 291] width 80 height 32
type input "0"
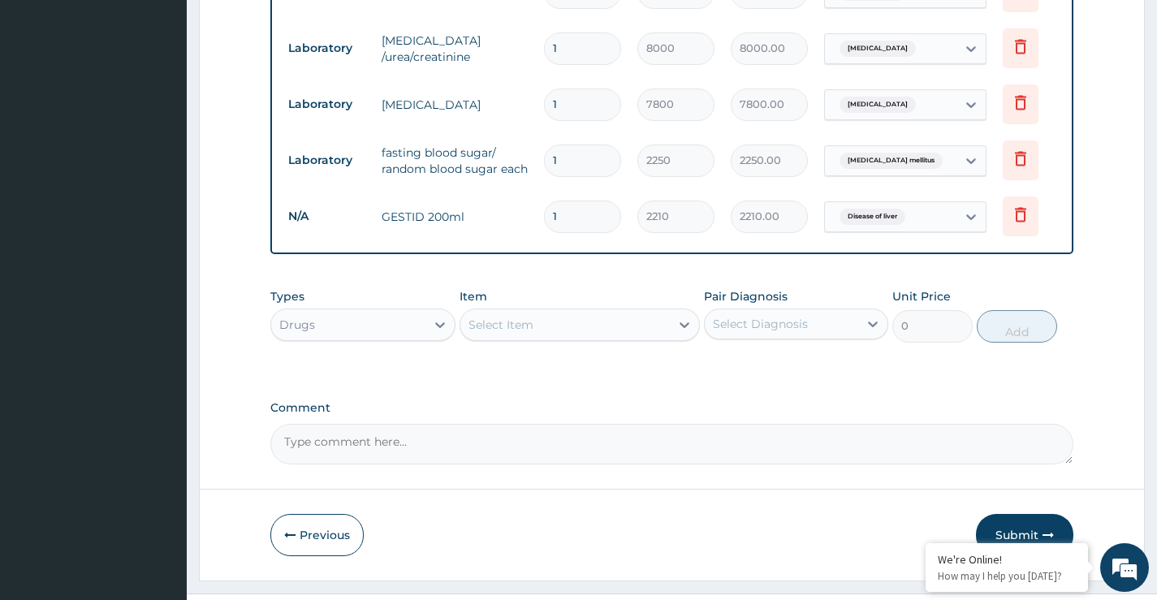
drag, startPoint x: 501, startPoint y: 345, endPoint x: 514, endPoint y: 315, distance: 32.7
click at [510, 332] on div "Select Item" at bounding box center [580, 325] width 241 height 32
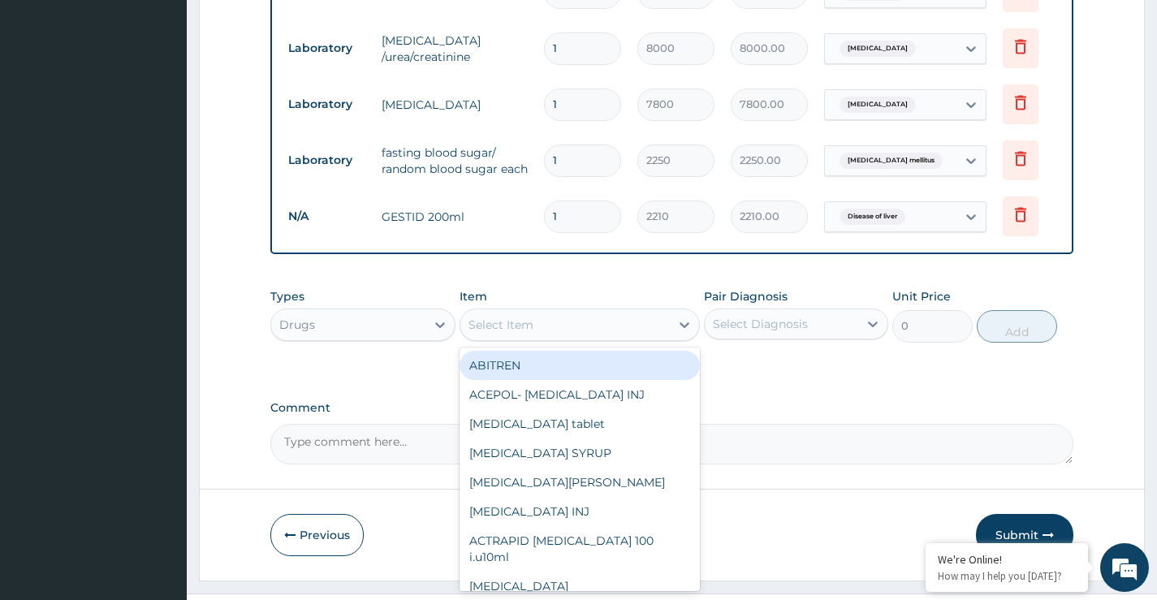
paste input "Nifecard XL"
type input "Nifecard XL"
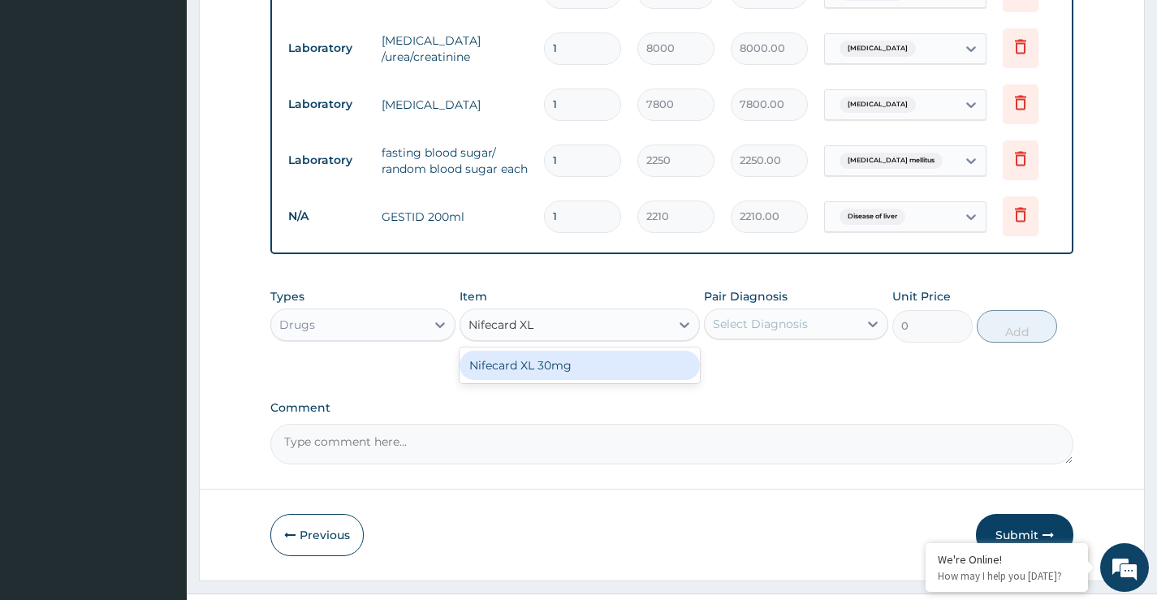
click at [526, 380] on div "Nifecard XL 30mg" at bounding box center [580, 365] width 241 height 29
type input "198"
drag, startPoint x: 744, startPoint y: 350, endPoint x: 757, endPoint y: 366, distance: 20.8
click at [746, 332] on div "Select Diagnosis" at bounding box center [760, 324] width 95 height 16
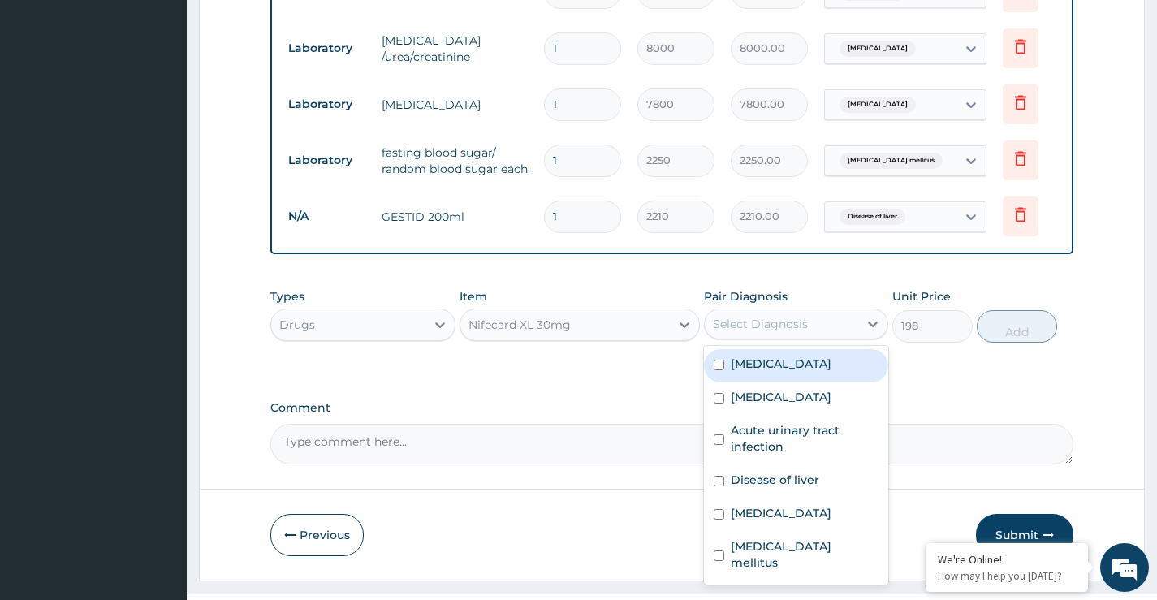
click at [759, 372] on label "Insomnia" at bounding box center [781, 364] width 101 height 16
checkbox input "true"
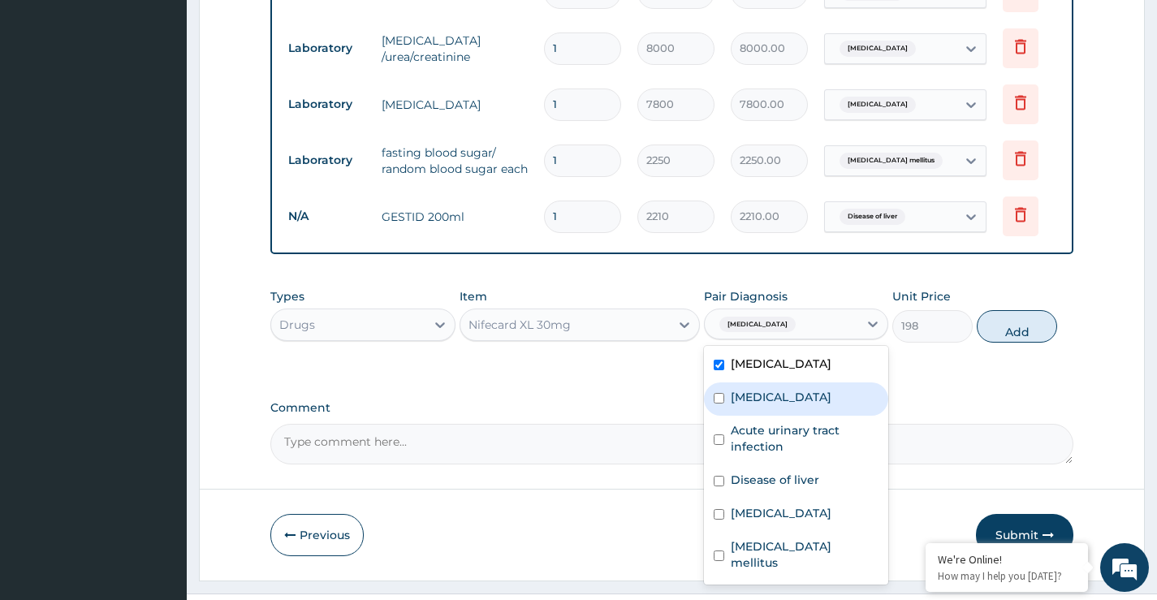
click at [800, 405] on label "Essential hypertension" at bounding box center [781, 397] width 101 height 16
checkbox input "true"
click at [782, 372] on label "Insomnia" at bounding box center [781, 364] width 101 height 16
checkbox input "false"
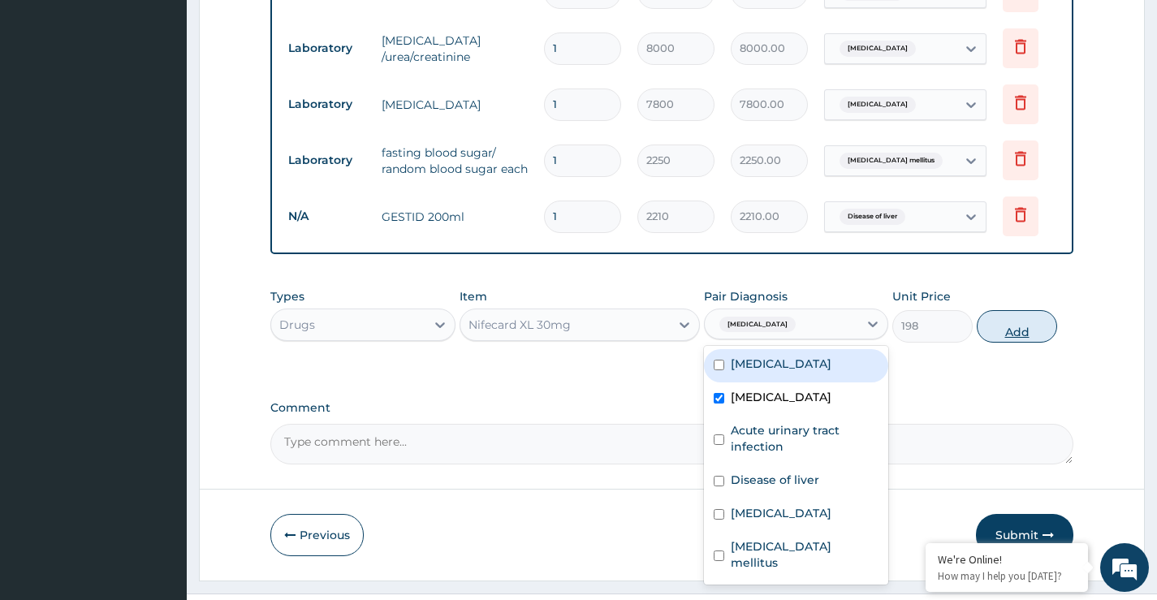
click at [1027, 343] on button "Add" at bounding box center [1017, 326] width 80 height 32
type input "0"
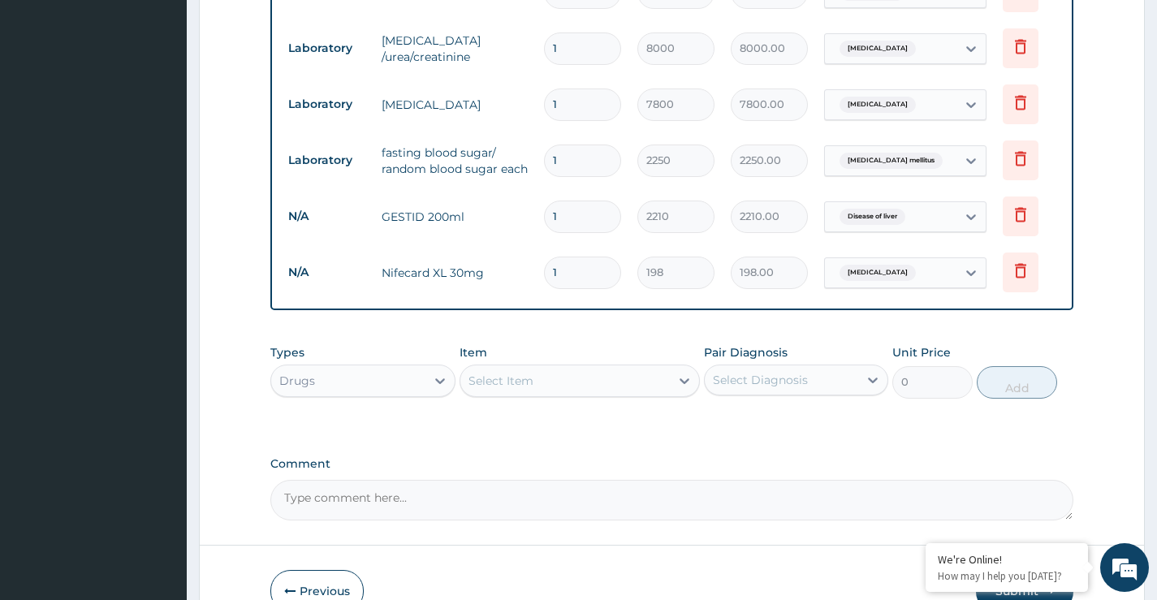
click at [500, 389] on div "Select Item" at bounding box center [501, 381] width 65 height 16
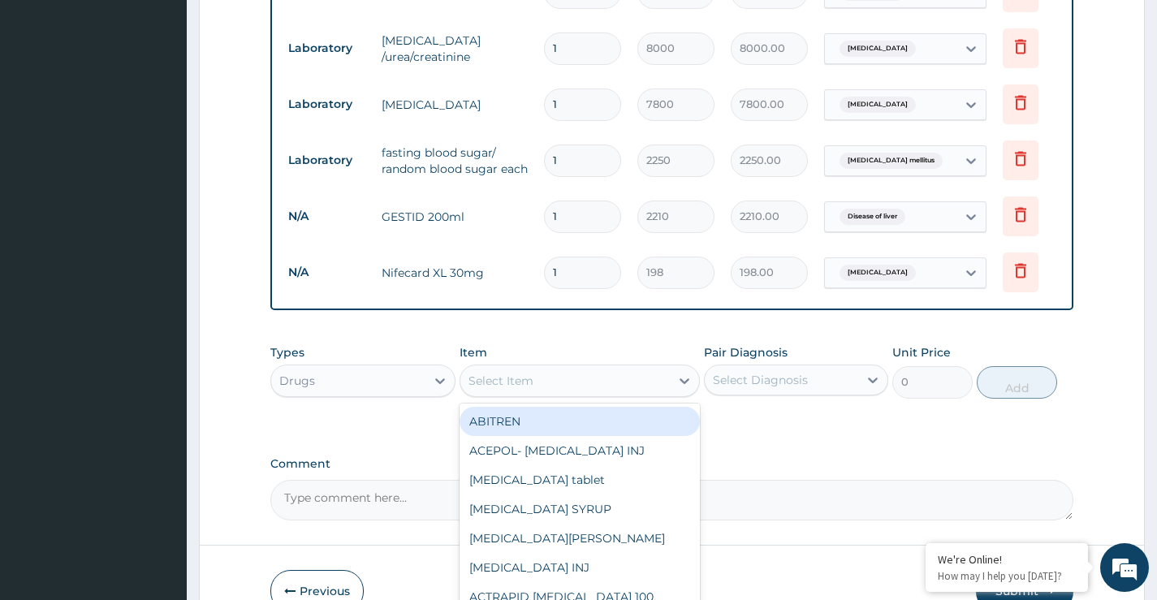
paste input "CO-DIOVAN"
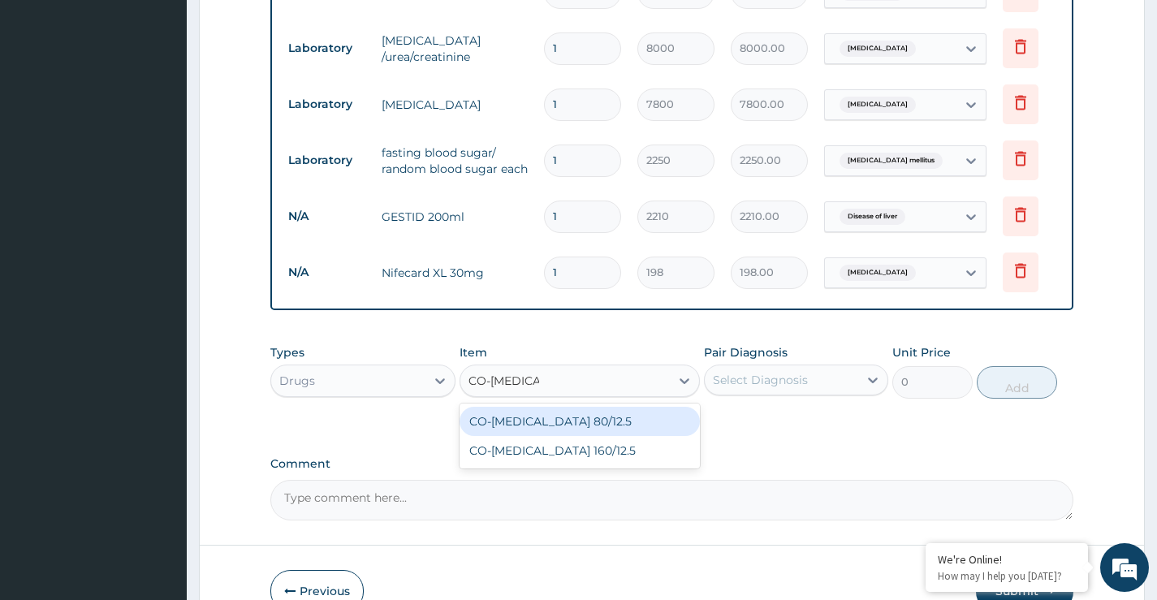
type input "CO-DIOVAN"
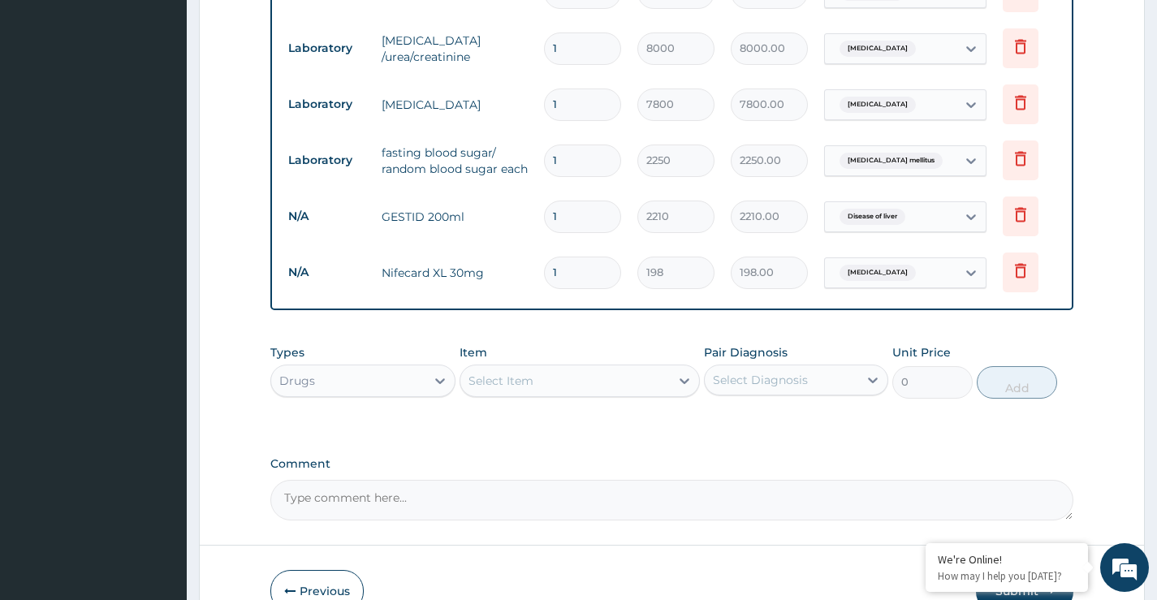
paste input "CO-DIOVAN"
type input "CO-DIOVAN"
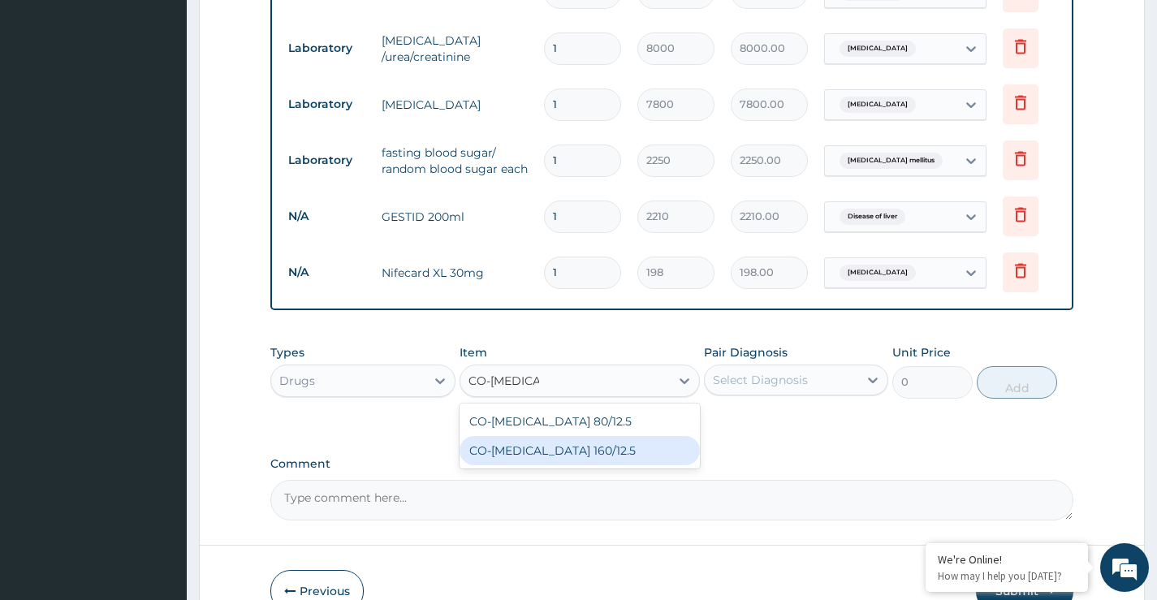
drag, startPoint x: 557, startPoint y: 477, endPoint x: 704, endPoint y: 452, distance: 149.2
click at [560, 465] on div "CO-[MEDICAL_DATA] 160/12.5" at bounding box center [580, 450] width 241 height 29
type input "973.5"
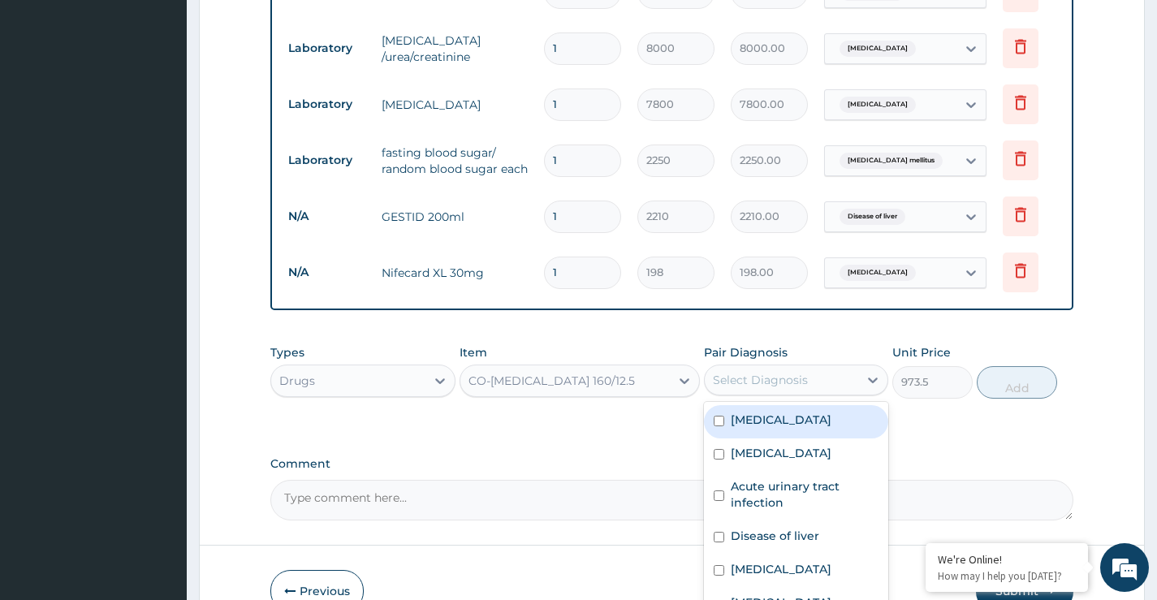
click at [784, 388] on div "Select Diagnosis" at bounding box center [760, 380] width 95 height 16
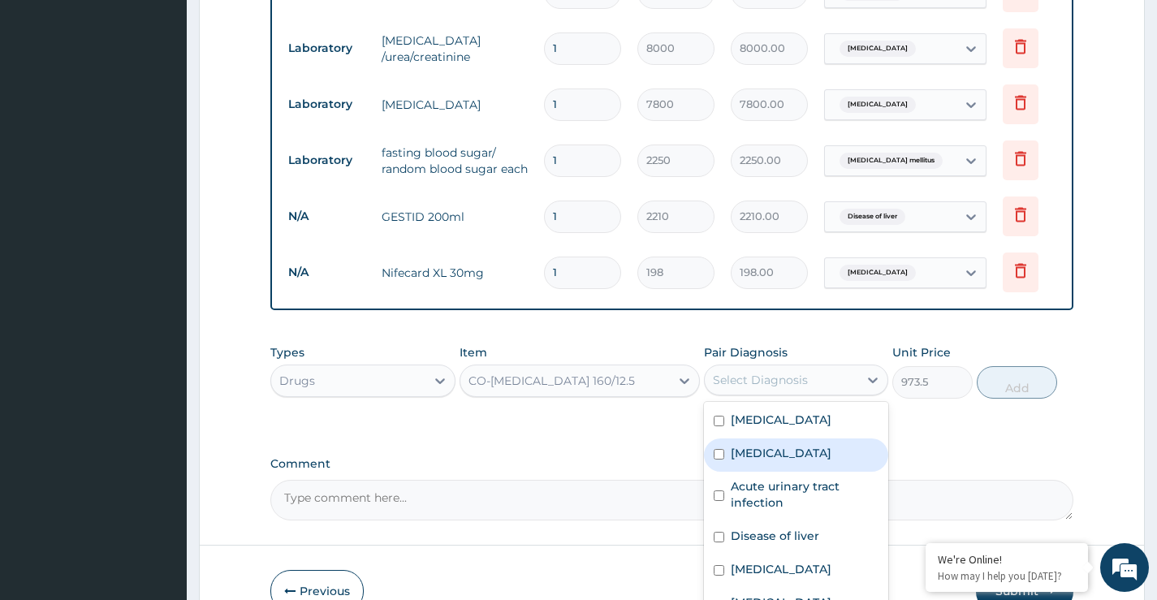
click at [780, 461] on label "Essential hypertension" at bounding box center [781, 453] width 101 height 16
checkbox input "true"
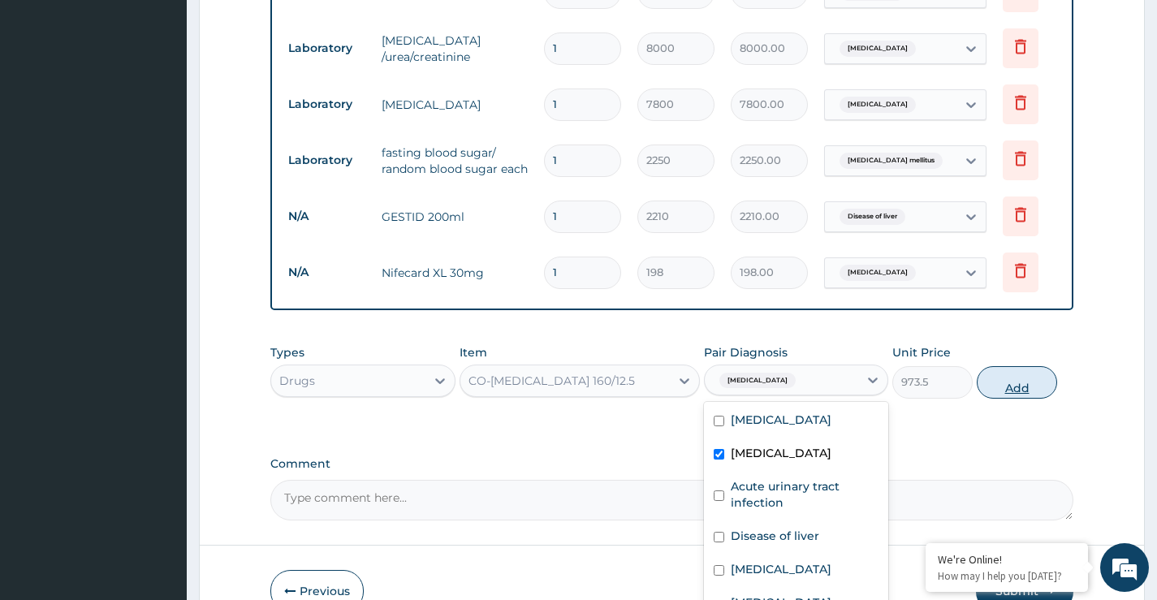
click at [1009, 399] on button "Add" at bounding box center [1017, 382] width 80 height 32
type input "0"
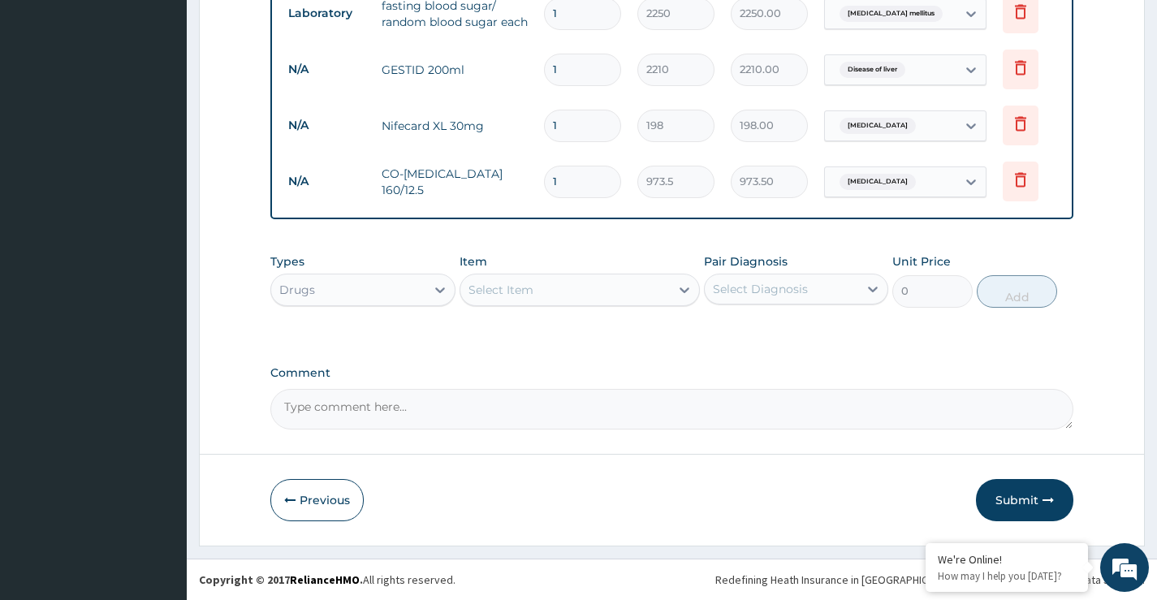
scroll to position [1045, 0]
click at [512, 298] on div "Select Item" at bounding box center [501, 290] width 65 height 16
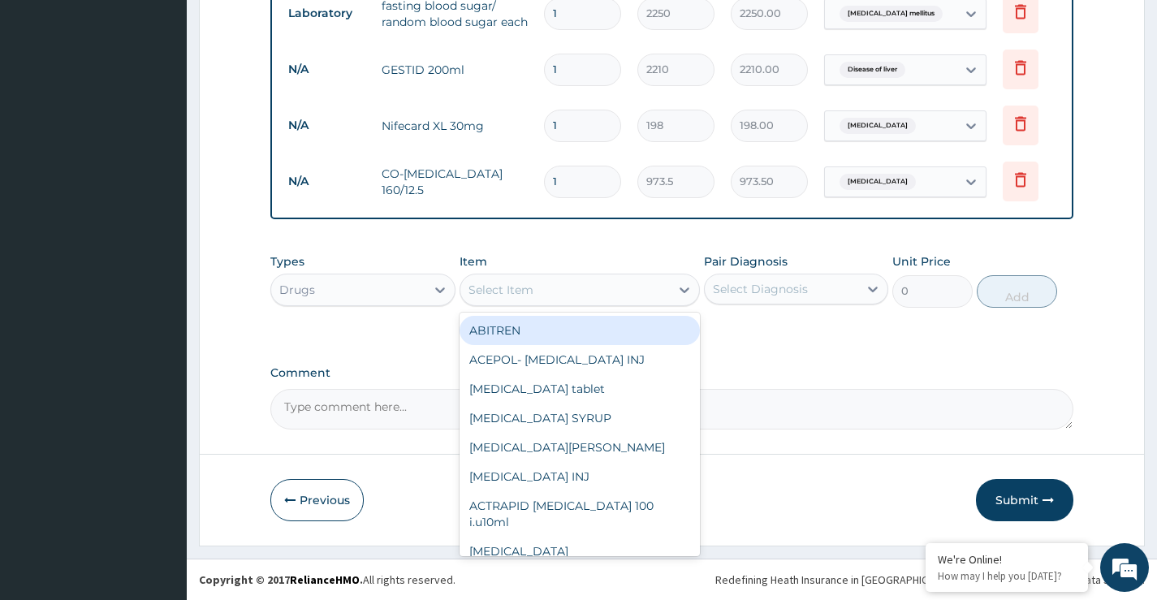
paste input "CONCOR"
type input "CONCOR"
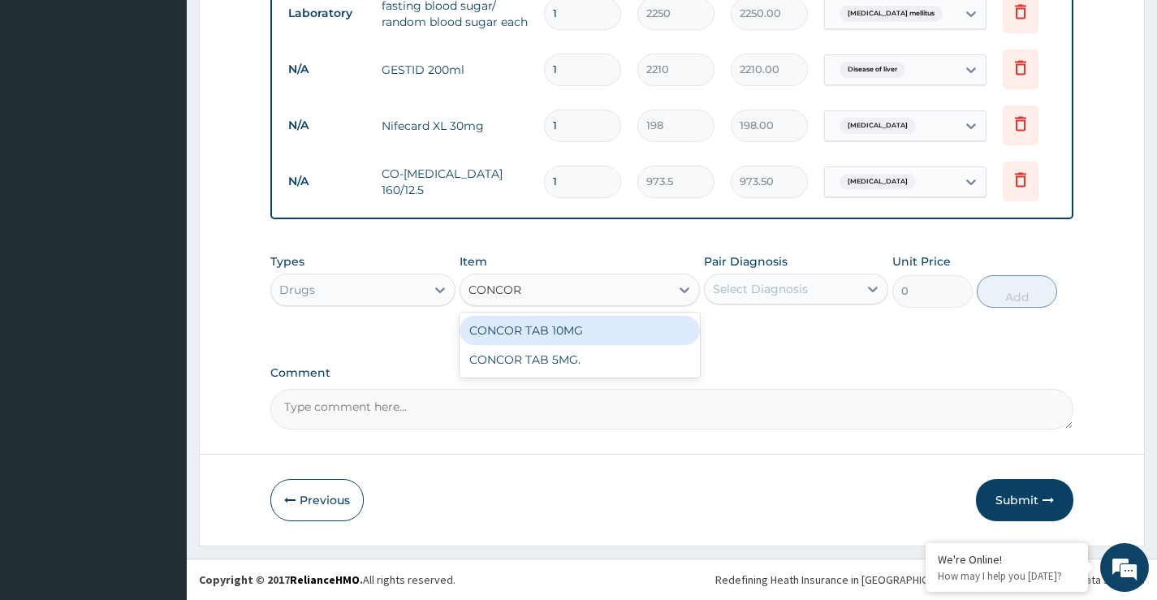
click at [543, 340] on div "CONCOR TAB 10MG" at bounding box center [580, 330] width 241 height 29
type input "275"
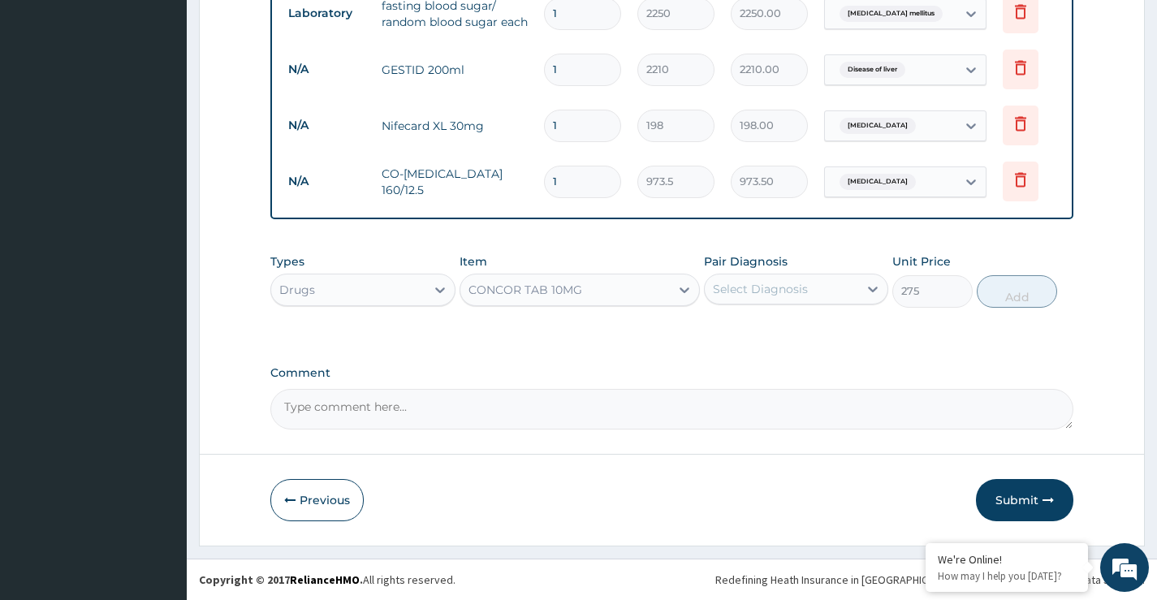
drag, startPoint x: 786, startPoint y: 294, endPoint x: 784, endPoint y: 305, distance: 10.8
click at [785, 296] on div "Select Diagnosis" at bounding box center [760, 289] width 95 height 16
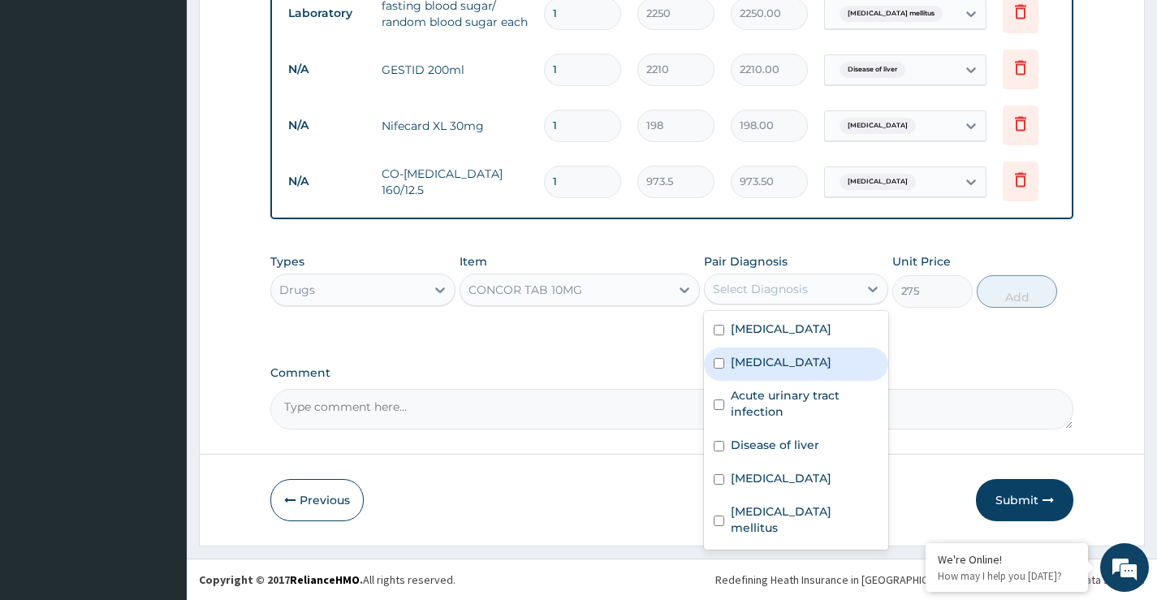
drag, startPoint x: 774, startPoint y: 370, endPoint x: 886, endPoint y: 346, distance: 114.5
click at [776, 370] on label "Essential hypertension" at bounding box center [781, 362] width 101 height 16
checkbox input "true"
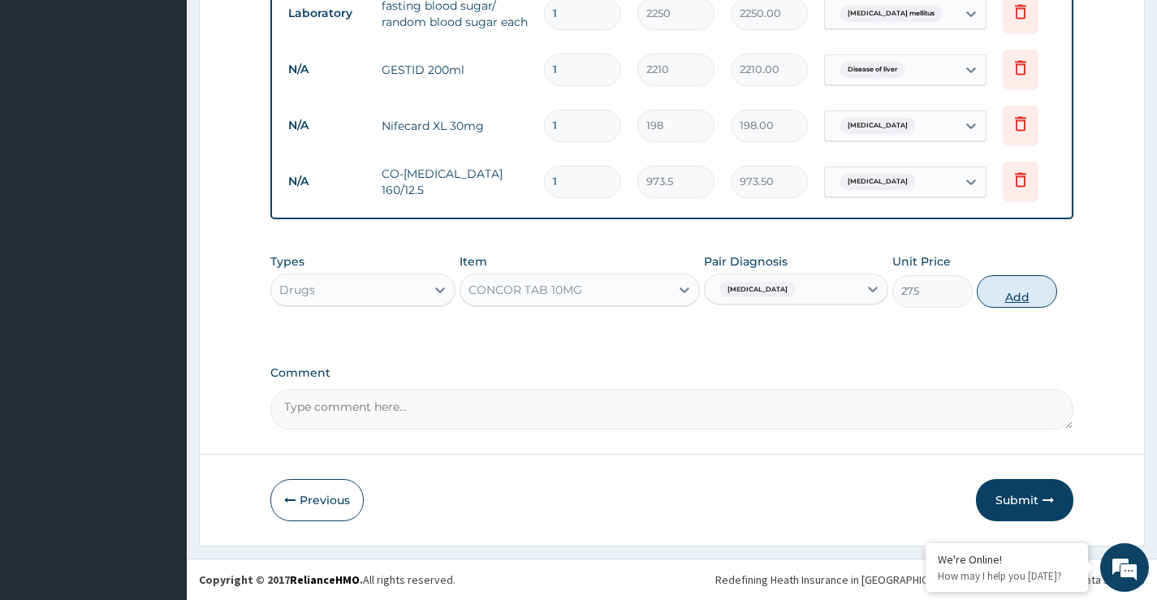
click at [1009, 305] on button "Add" at bounding box center [1017, 291] width 80 height 32
type input "0"
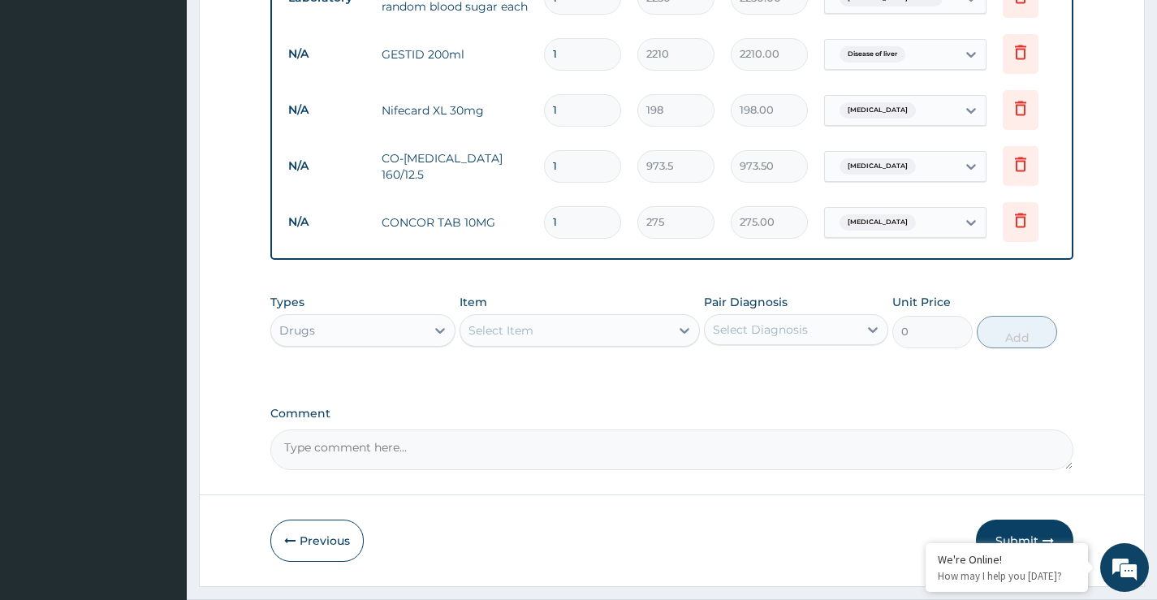
type input "2"
type input "550.00"
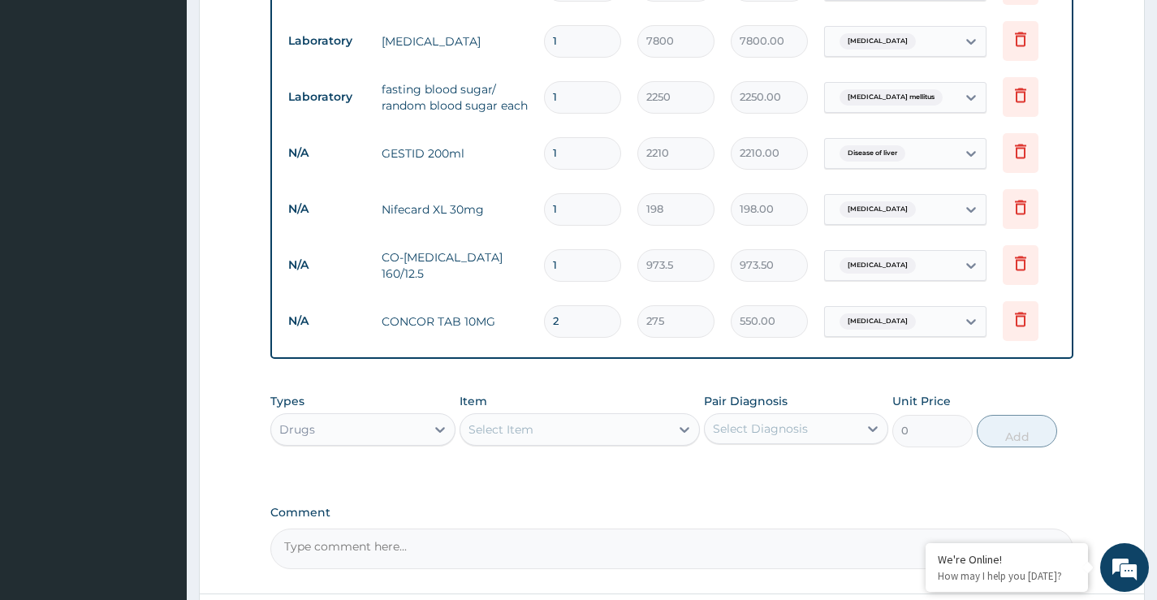
scroll to position [963, 0]
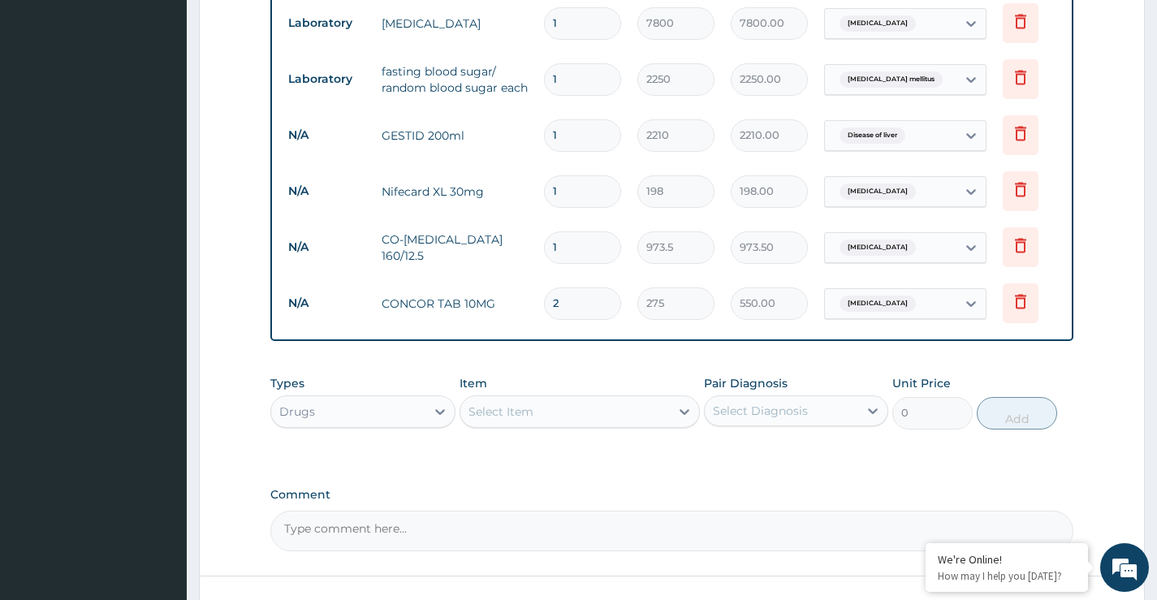
type input "0.00"
type input "1"
type input "275.00"
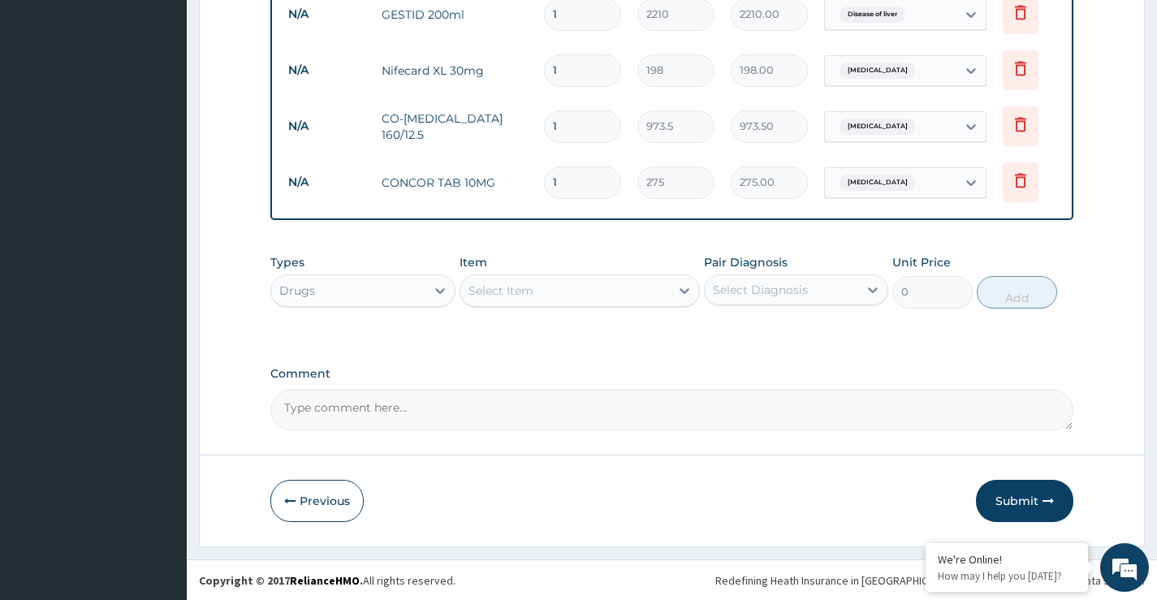
scroll to position [1106, 0]
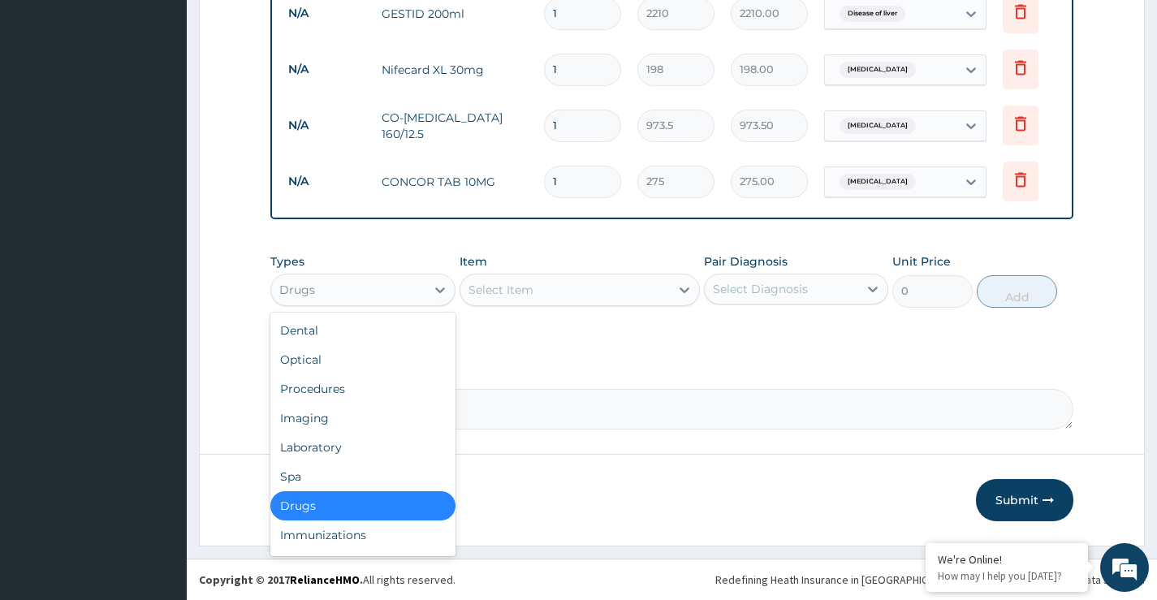
drag, startPoint x: 389, startPoint y: 292, endPoint x: 368, endPoint y: 355, distance: 66.8
click at [387, 293] on div "Drugs" at bounding box center [348, 290] width 154 height 26
click at [323, 389] on div "Procedures" at bounding box center [362, 388] width 184 height 29
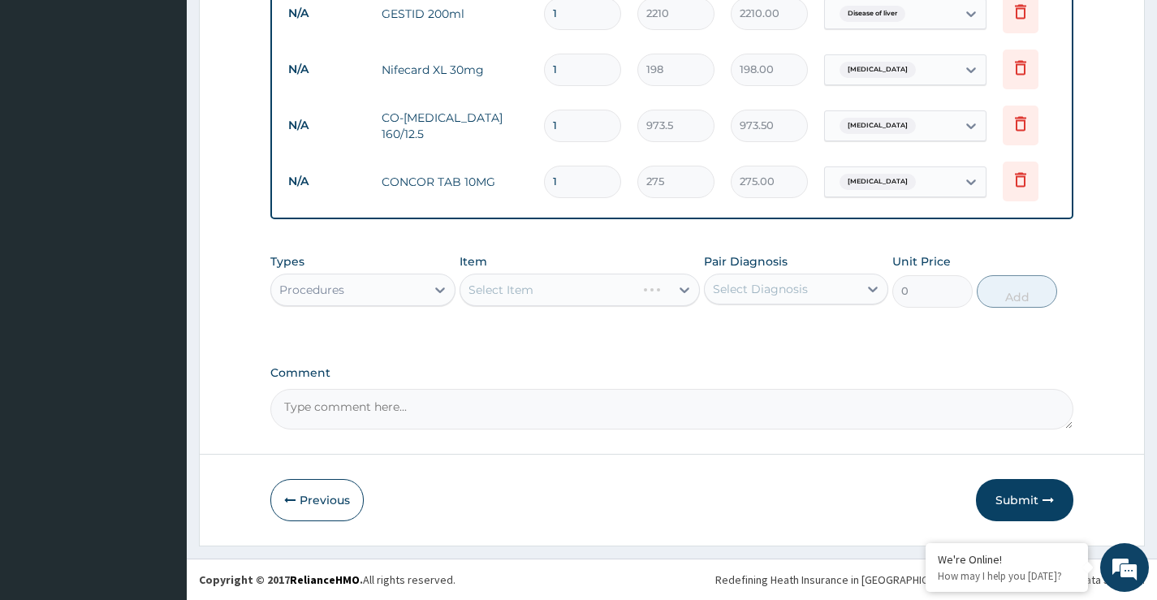
click at [547, 292] on div "Select Item" at bounding box center [580, 290] width 241 height 32
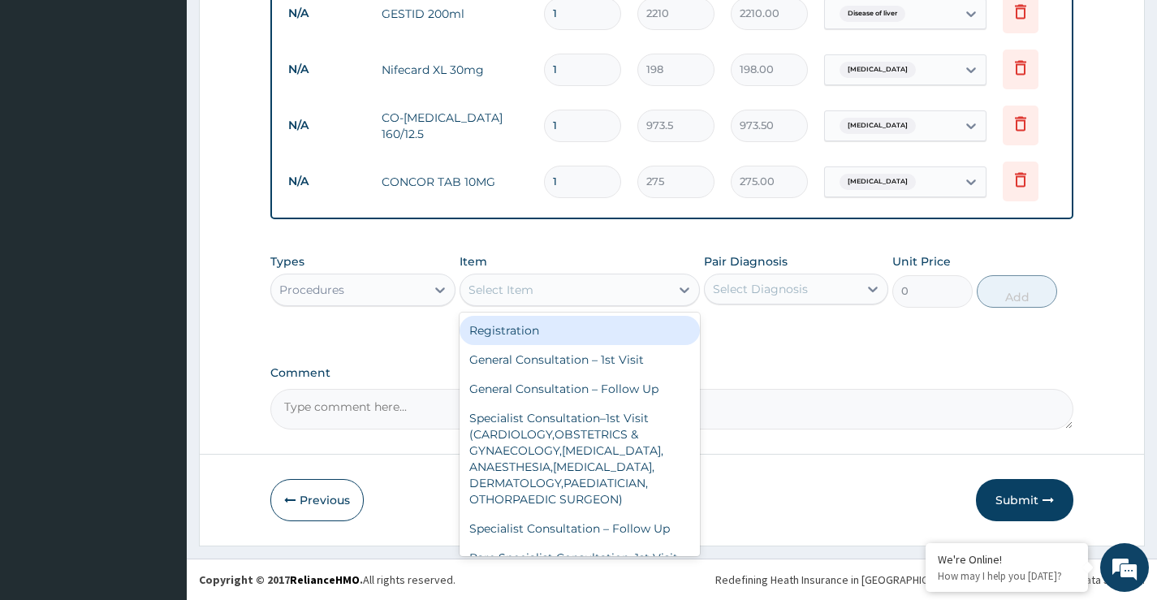
click at [548, 292] on div "Select Item" at bounding box center [566, 290] width 210 height 26
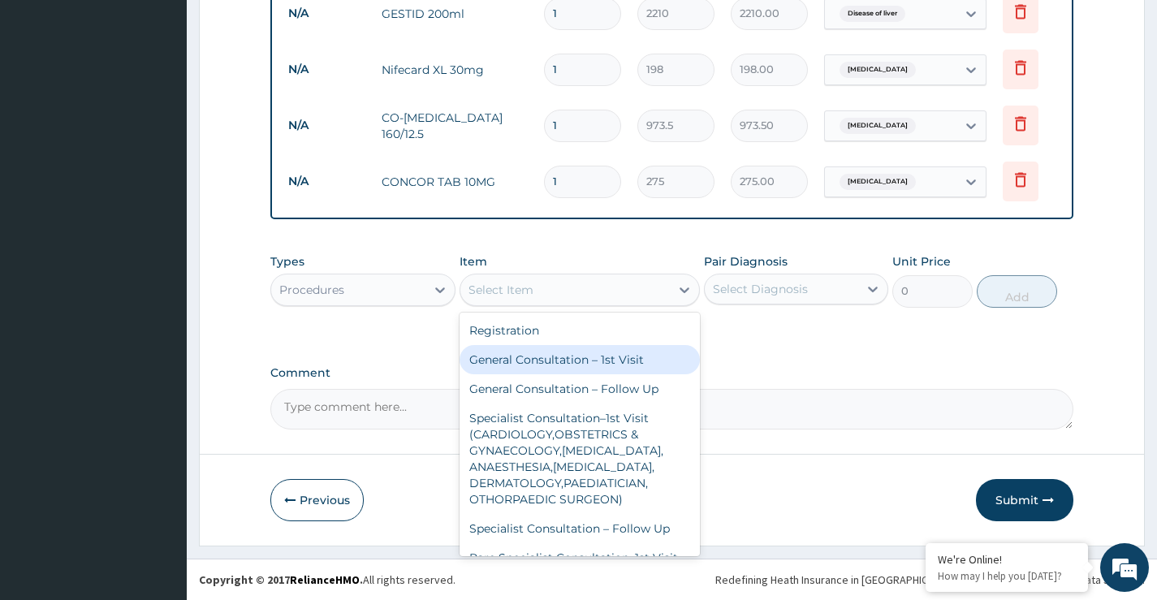
click at [548, 362] on div "General Consultation – 1st Visit" at bounding box center [580, 359] width 241 height 29
type input "4000"
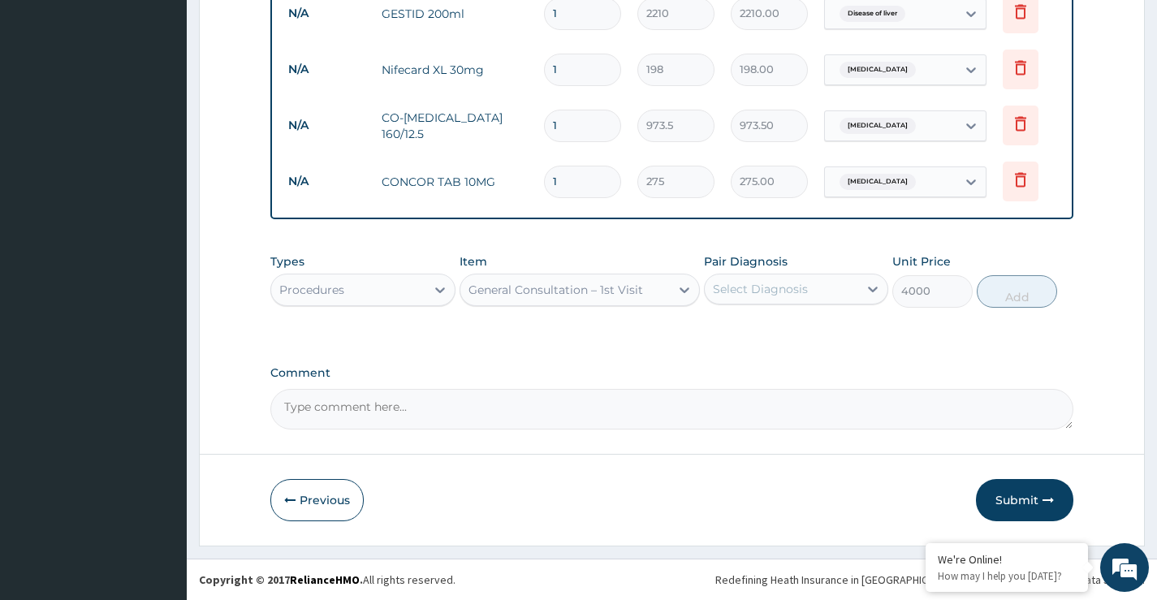
drag, startPoint x: 789, startPoint y: 278, endPoint x: 785, endPoint y: 289, distance: 12.1
click at [787, 282] on div "Select Diagnosis" at bounding box center [782, 289] width 154 height 26
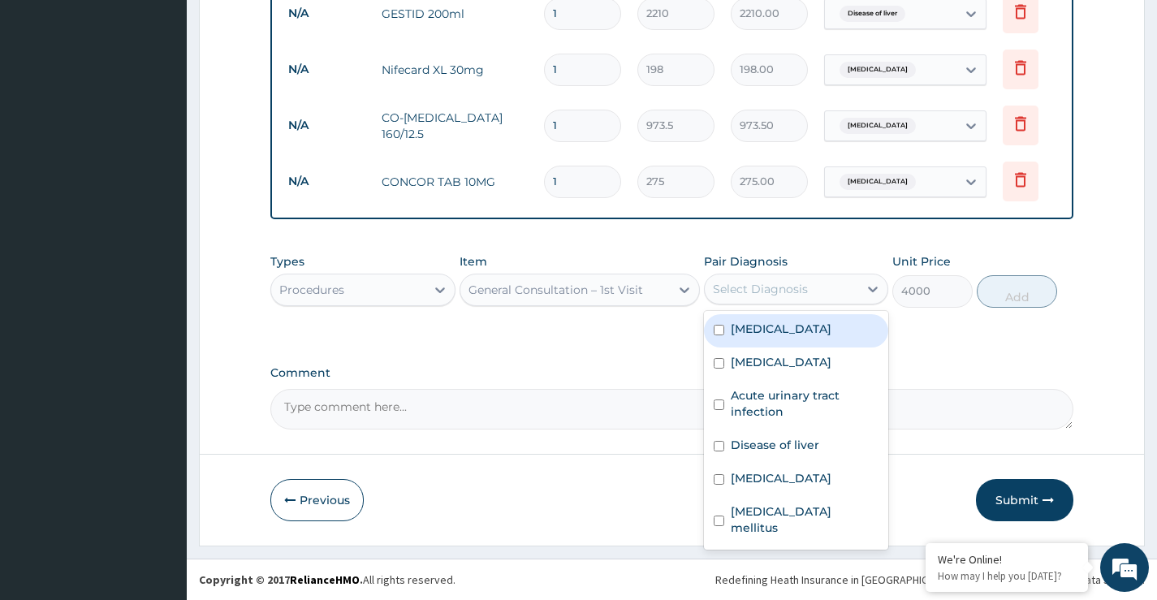
drag, startPoint x: 776, startPoint y: 329, endPoint x: 776, endPoint y: 349, distance: 20.3
click at [776, 332] on label "Insomnia" at bounding box center [781, 329] width 101 height 16
checkbox input "true"
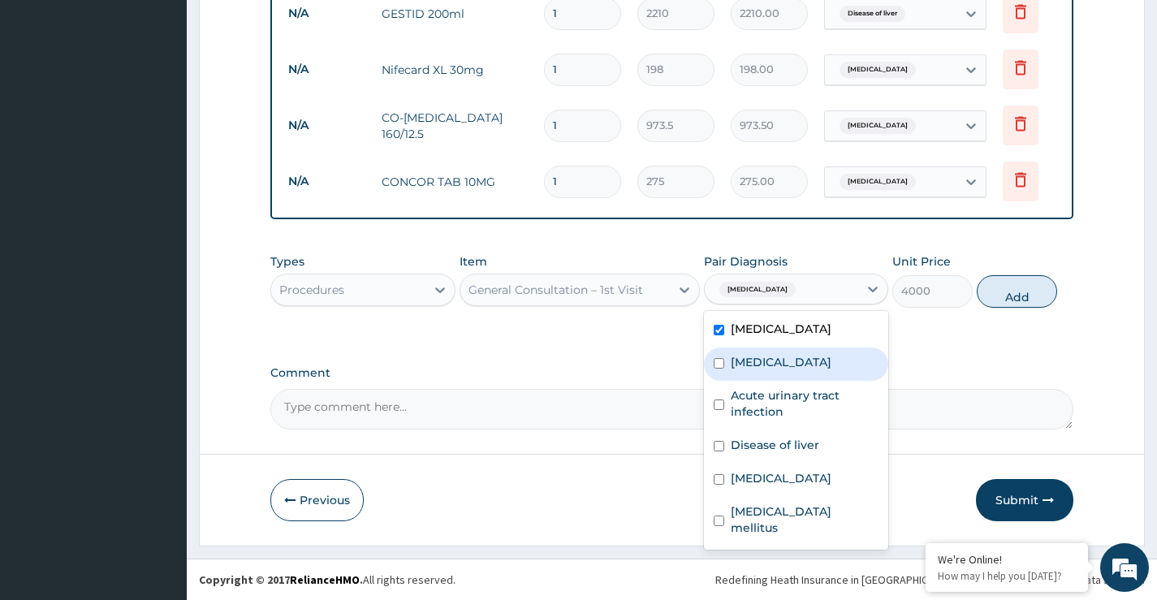
drag, startPoint x: 777, startPoint y: 361, endPoint x: 786, endPoint y: 385, distance: 25.2
click at [779, 366] on label "Essential hypertension" at bounding box center [781, 362] width 101 height 16
checkbox input "true"
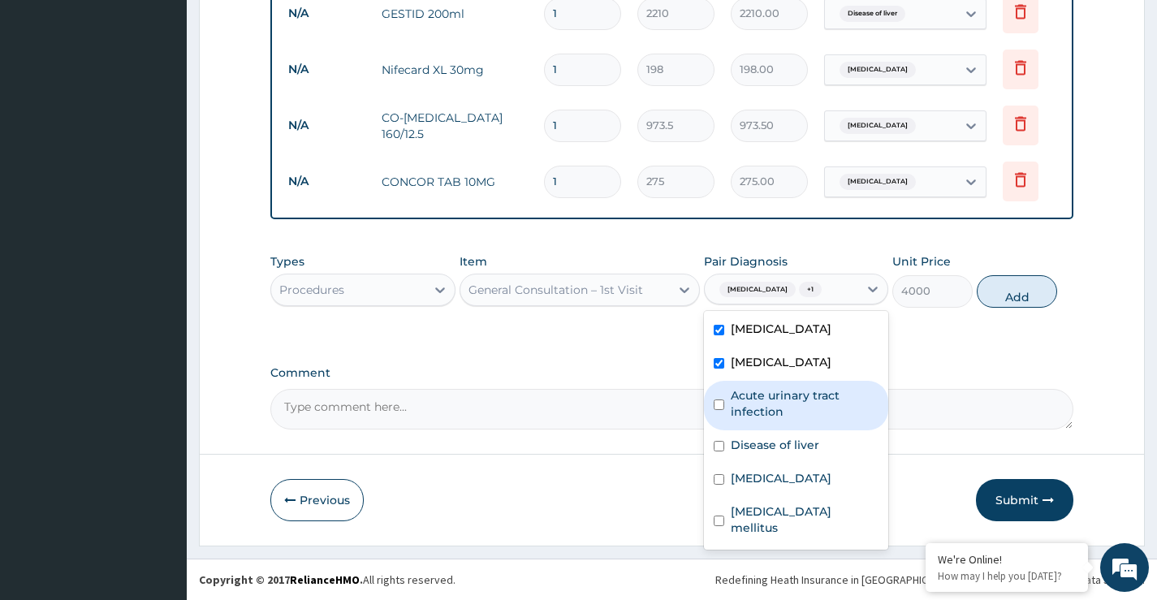
drag, startPoint x: 783, startPoint y: 400, endPoint x: 777, endPoint y: 431, distance: 31.4
click at [783, 402] on label "Acute urinary tract infection" at bounding box center [805, 403] width 148 height 32
checkbox input "true"
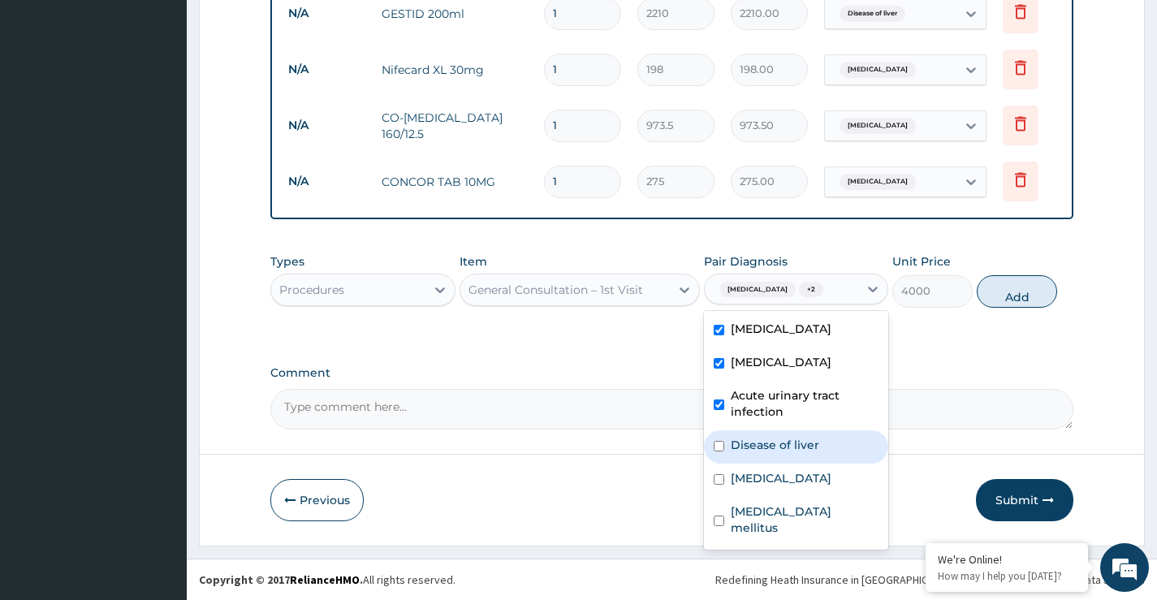
drag, startPoint x: 777, startPoint y: 447, endPoint x: 785, endPoint y: 460, distance: 15.3
click at [778, 448] on label "Disease of liver" at bounding box center [775, 445] width 89 height 16
checkbox input "true"
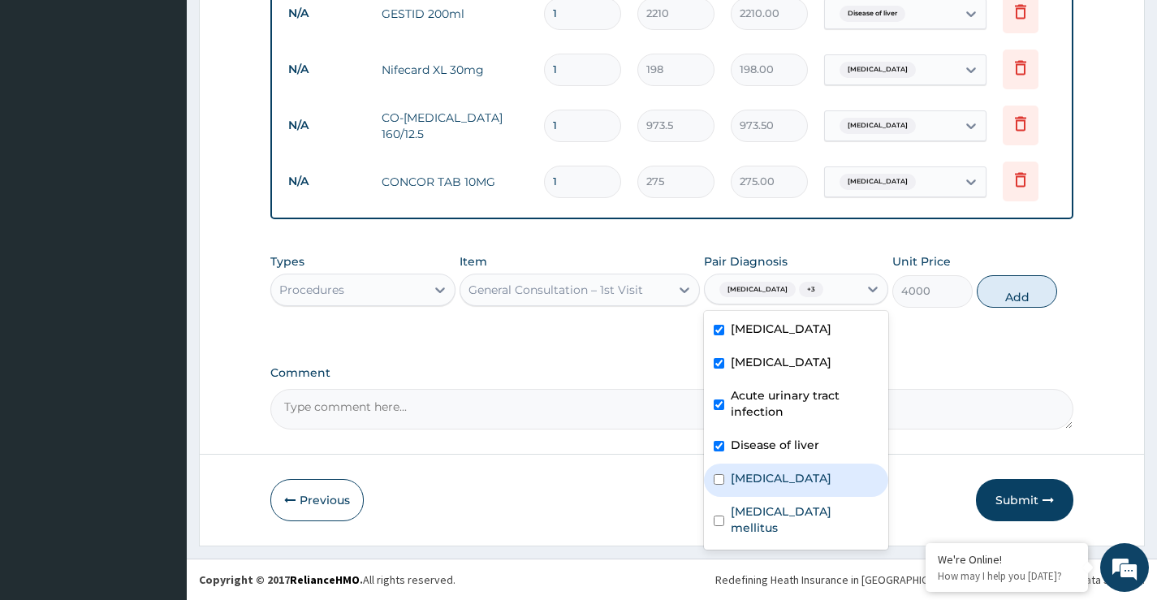
drag, startPoint x: 748, startPoint y: 482, endPoint x: 764, endPoint y: 513, distance: 35.6
click at [750, 482] on label "Hyperlipidemia" at bounding box center [781, 478] width 101 height 16
checkbox input "true"
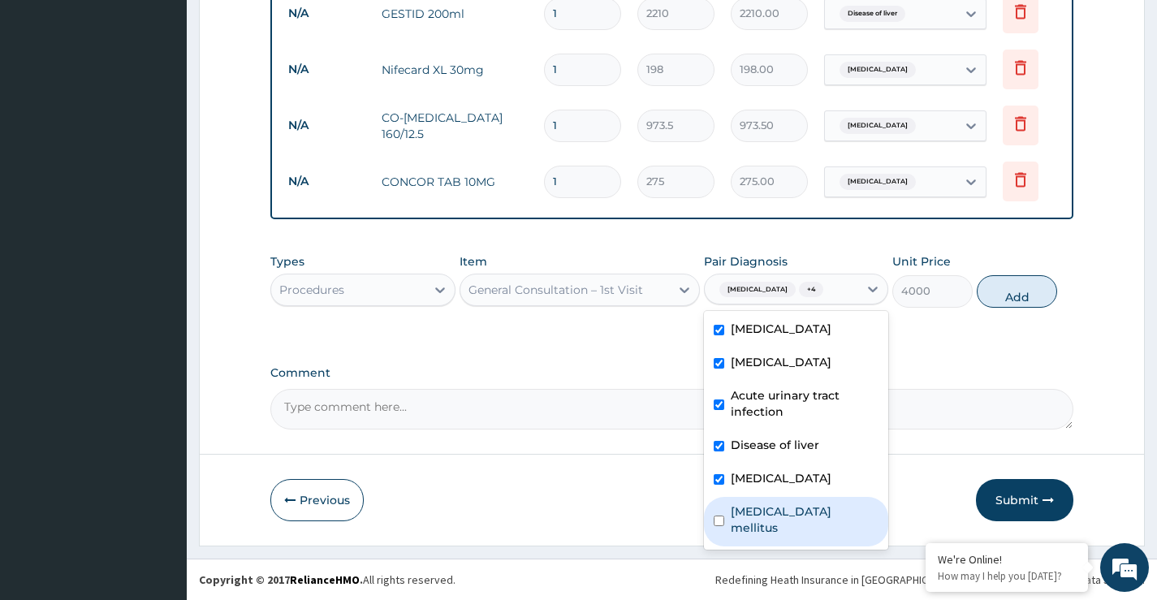
click at [770, 513] on label "Type 2 diabetes mellitus" at bounding box center [805, 520] width 148 height 32
checkbox input "true"
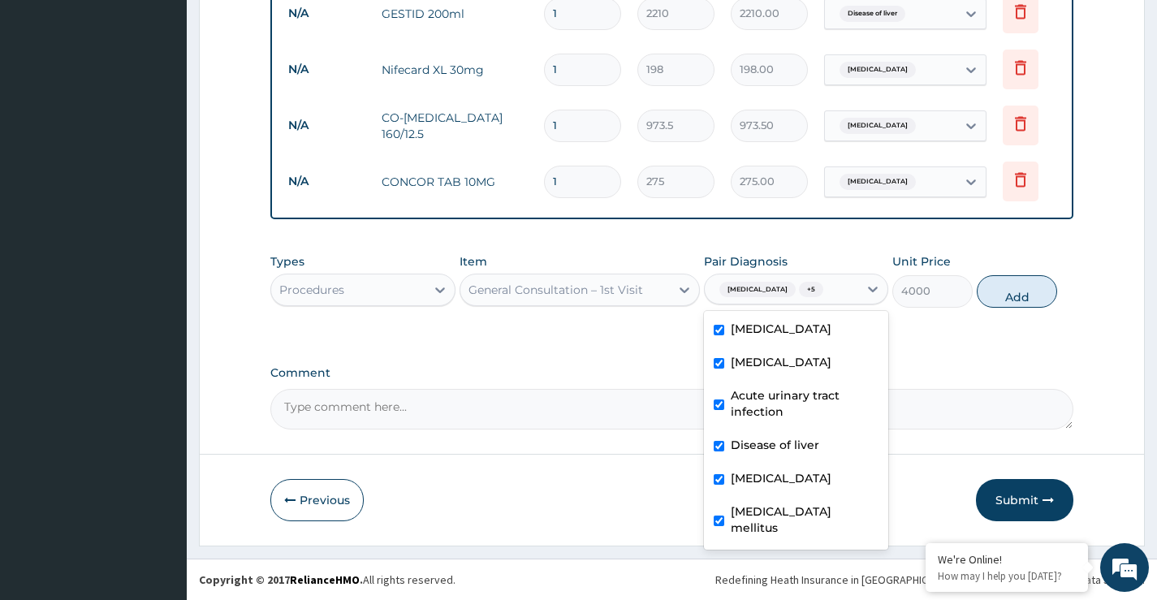
click at [932, 315] on div "Types Procedures Item General Consultation – 1st Visit Pair Diagnosis option Ty…" at bounding box center [671, 280] width 803 height 70
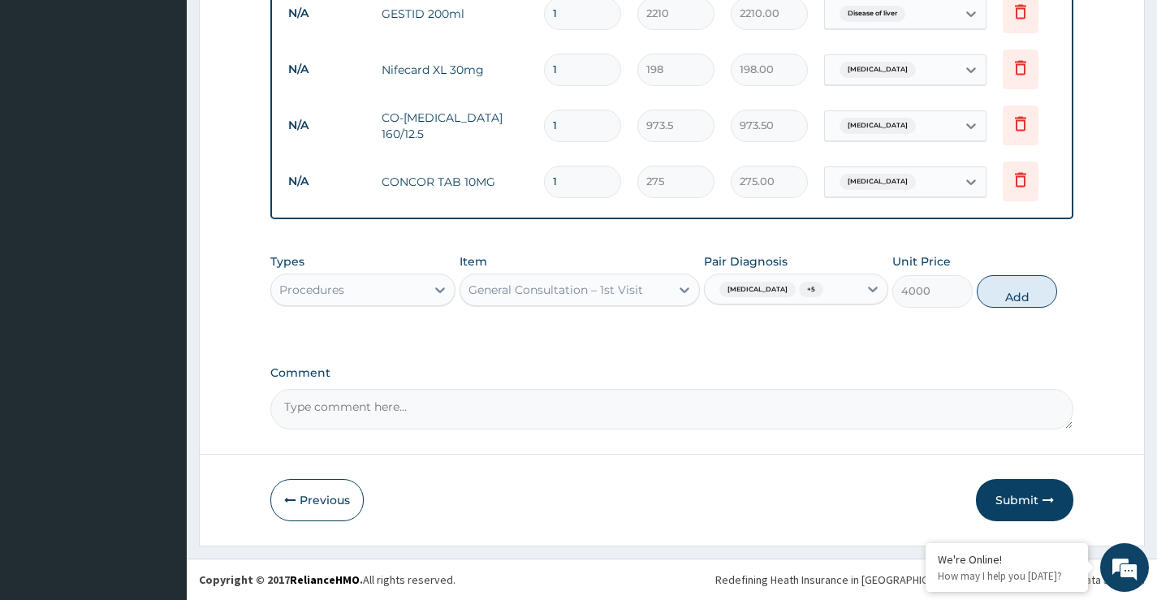
click at [1016, 297] on button "Add" at bounding box center [1017, 291] width 80 height 32
type input "0"
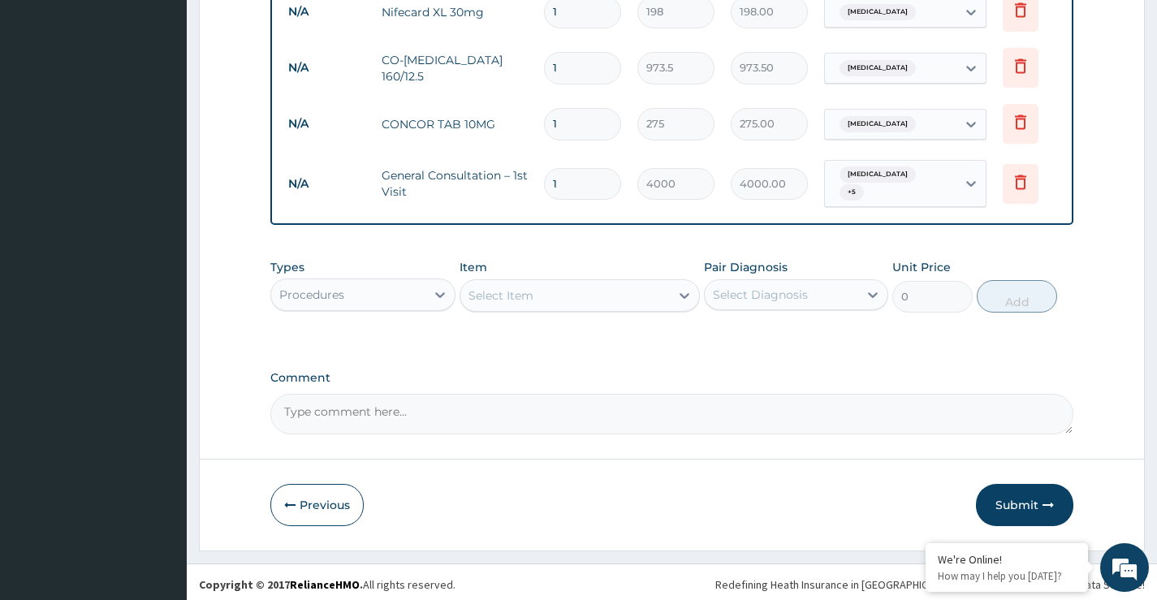
scroll to position [1162, 0]
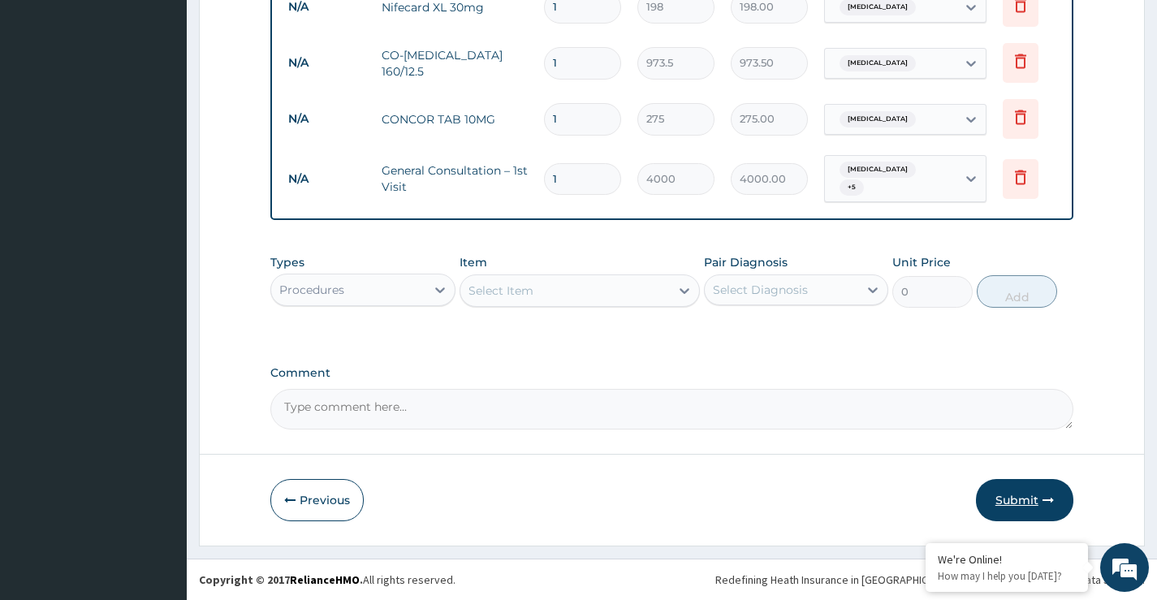
click at [1027, 500] on button "Submit" at bounding box center [1024, 500] width 97 height 42
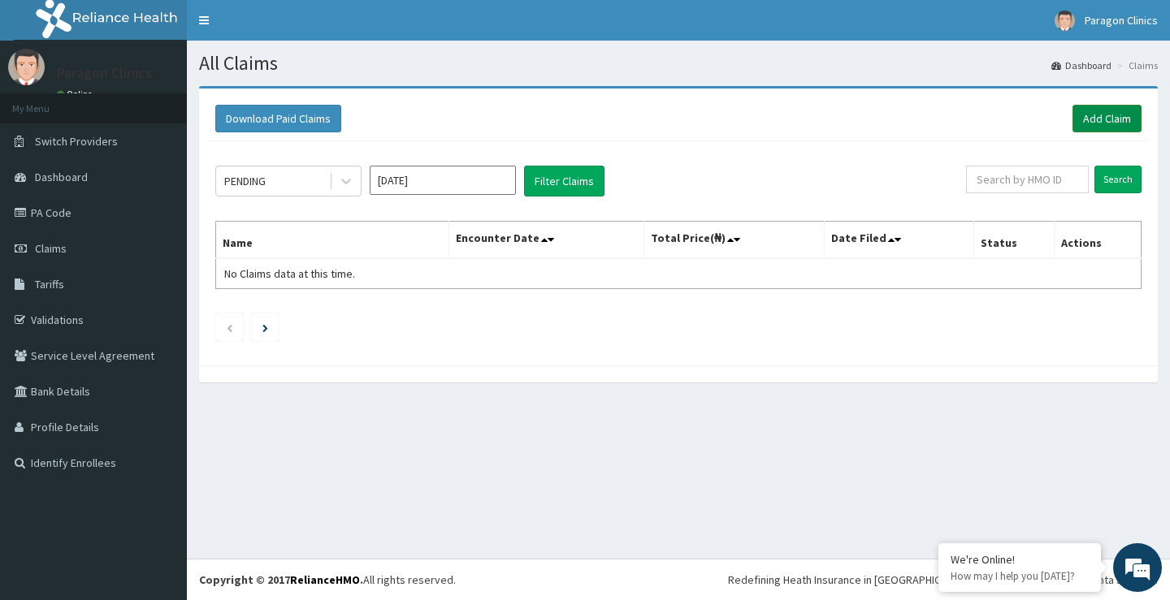
click at [1110, 114] on link "Add Claim" at bounding box center [1106, 119] width 69 height 28
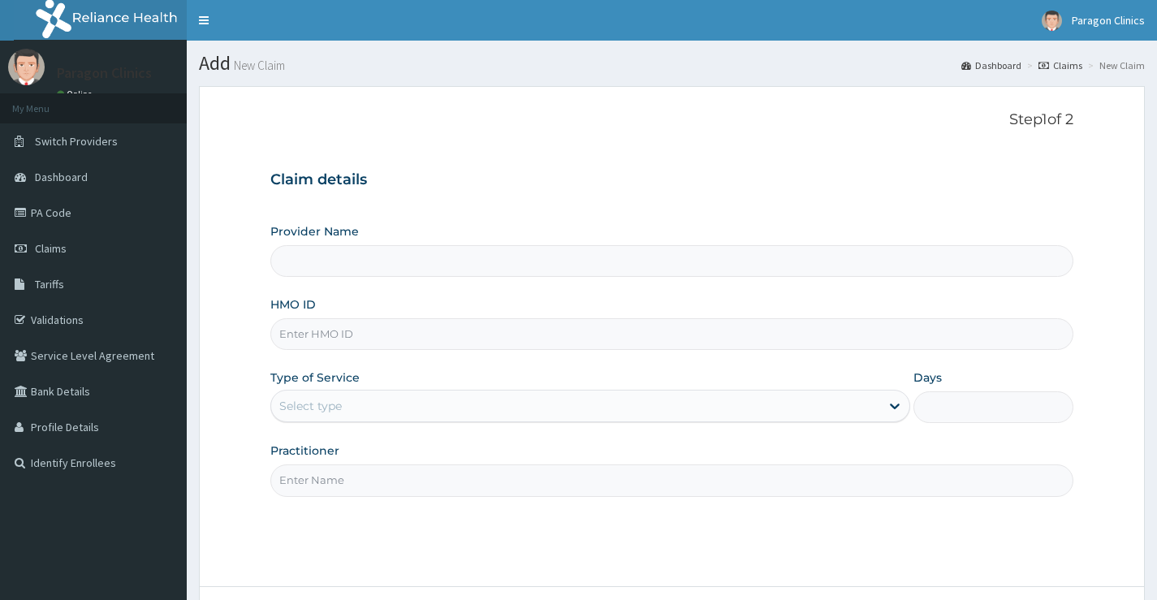
click at [322, 325] on input "HMO ID" at bounding box center [671, 334] width 803 height 32
paste input "AOM/10024/A"
type input "AOM/10024/A"
type input "Paragon Clinics And Imaging"
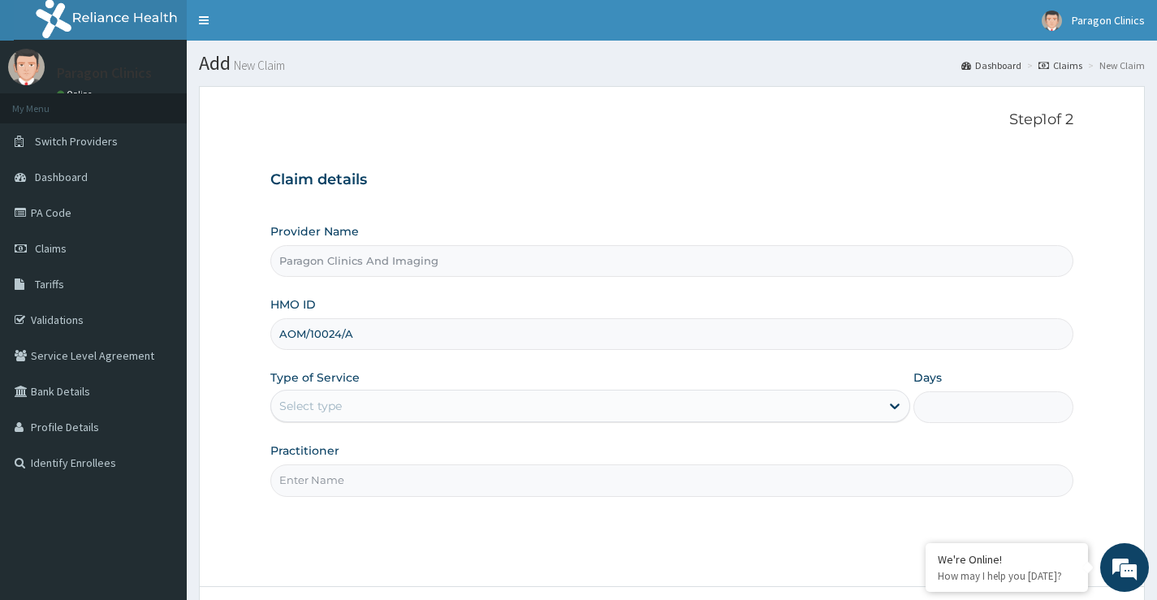
type input "AOM/10024/A"
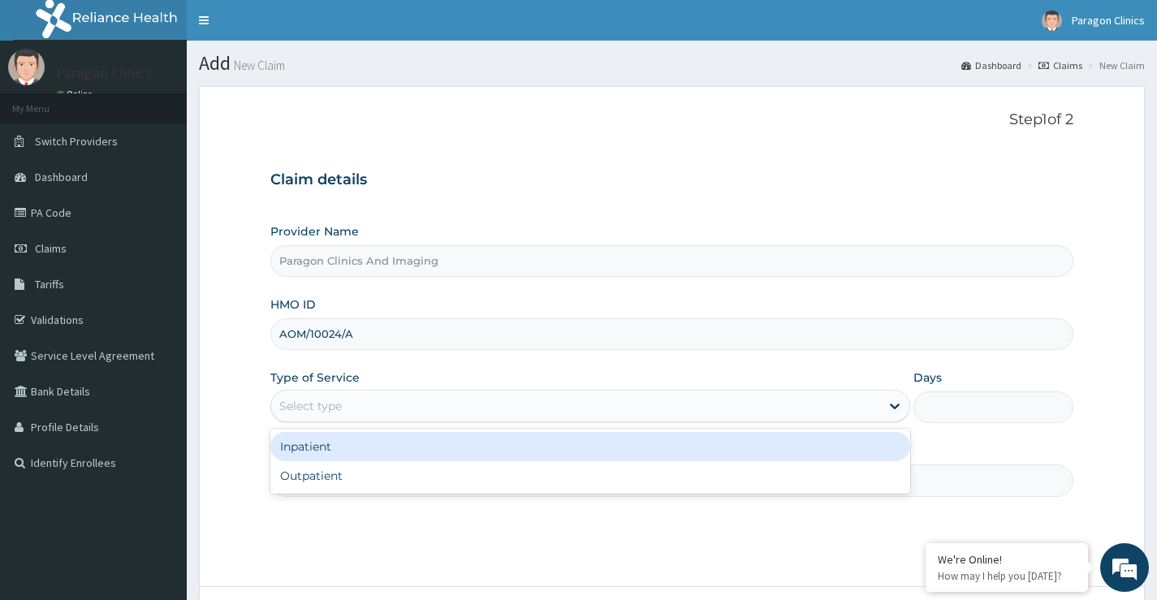
click at [318, 407] on div "Select type" at bounding box center [310, 406] width 63 height 16
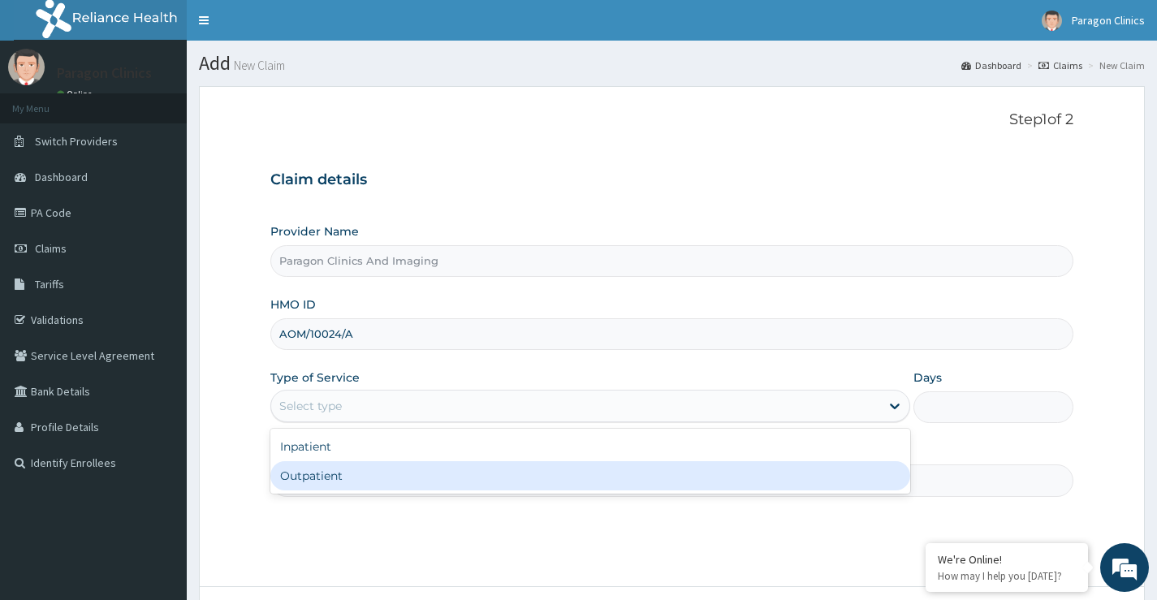
click at [319, 478] on div "Outpatient" at bounding box center [590, 475] width 640 height 29
type input "1"
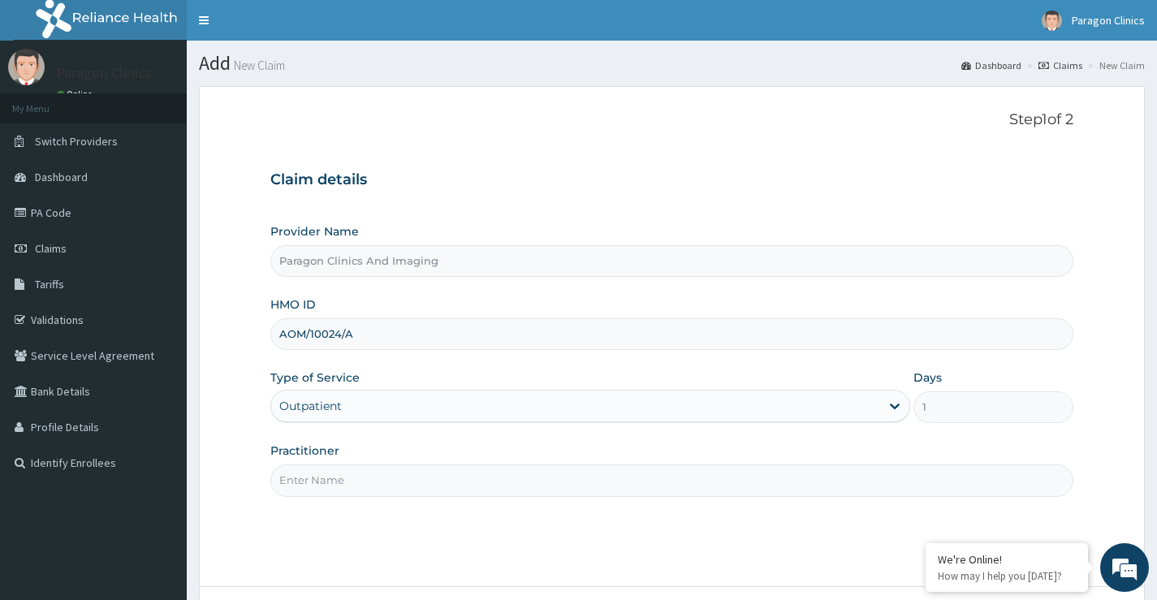
click at [336, 478] on input "Practitioner" at bounding box center [671, 481] width 803 height 32
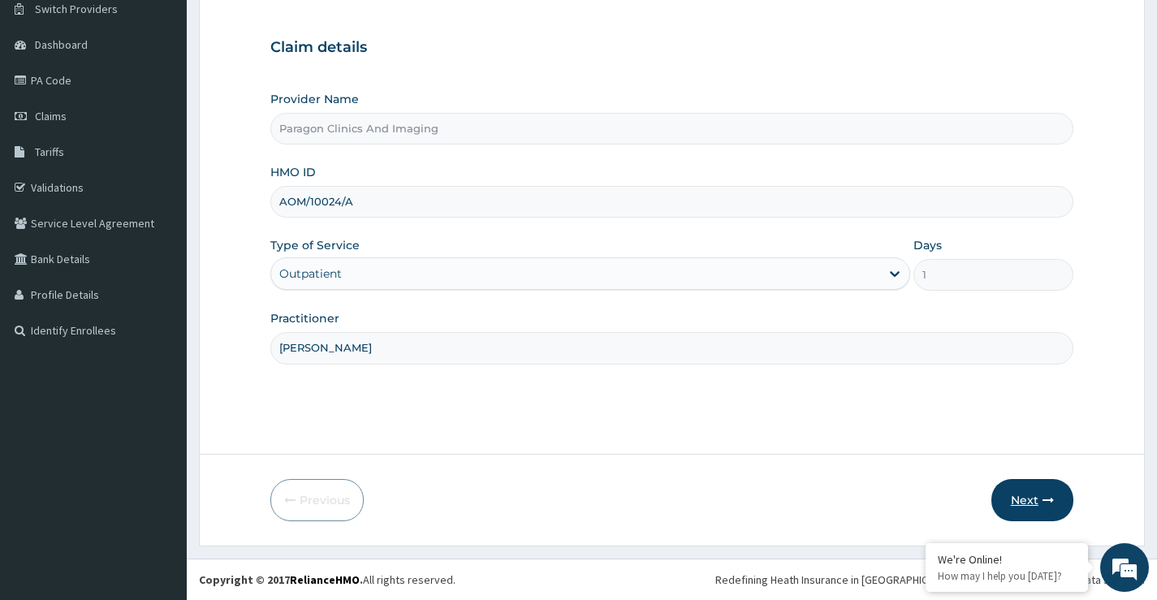
type input "[PERSON_NAME]"
click at [1025, 493] on button "Next" at bounding box center [1033, 500] width 82 height 42
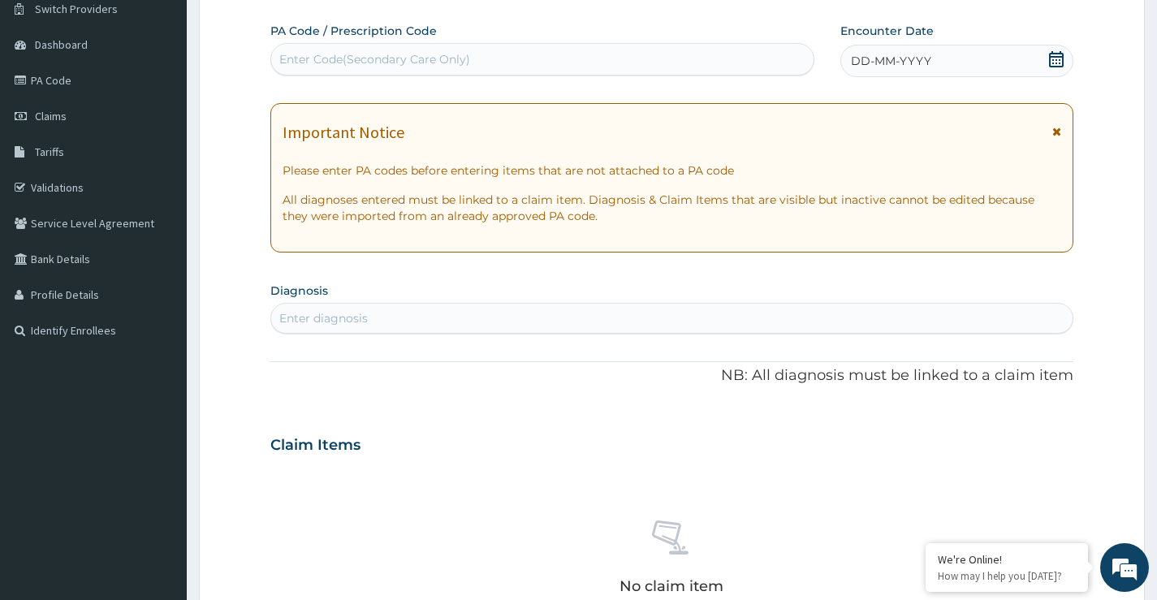
click at [443, 58] on div "Enter Code(Secondary Care Only)" at bounding box center [374, 59] width 191 height 16
paste input "PA/716C96"
type input "PA/716C96"
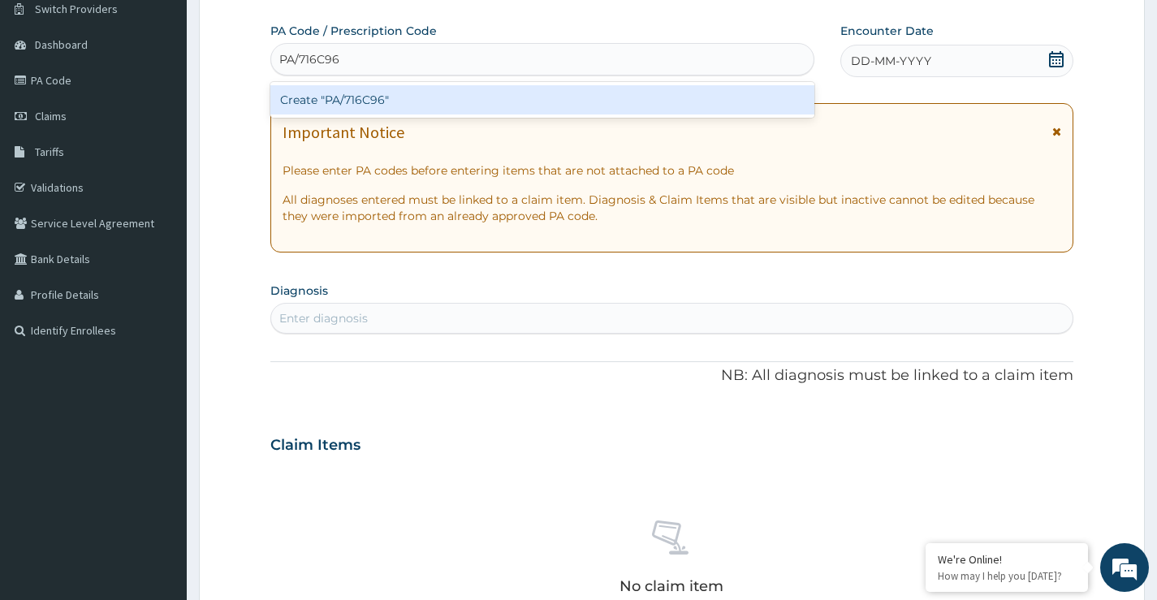
click at [432, 94] on div "Create "PA/716C96"" at bounding box center [542, 99] width 544 height 29
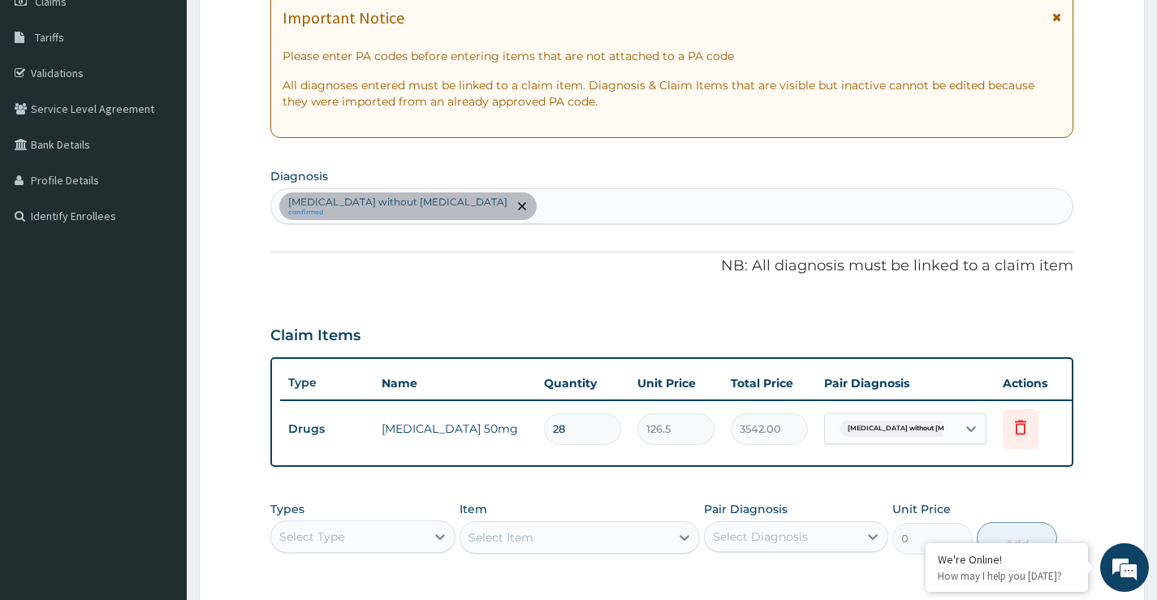
scroll to position [457, 0]
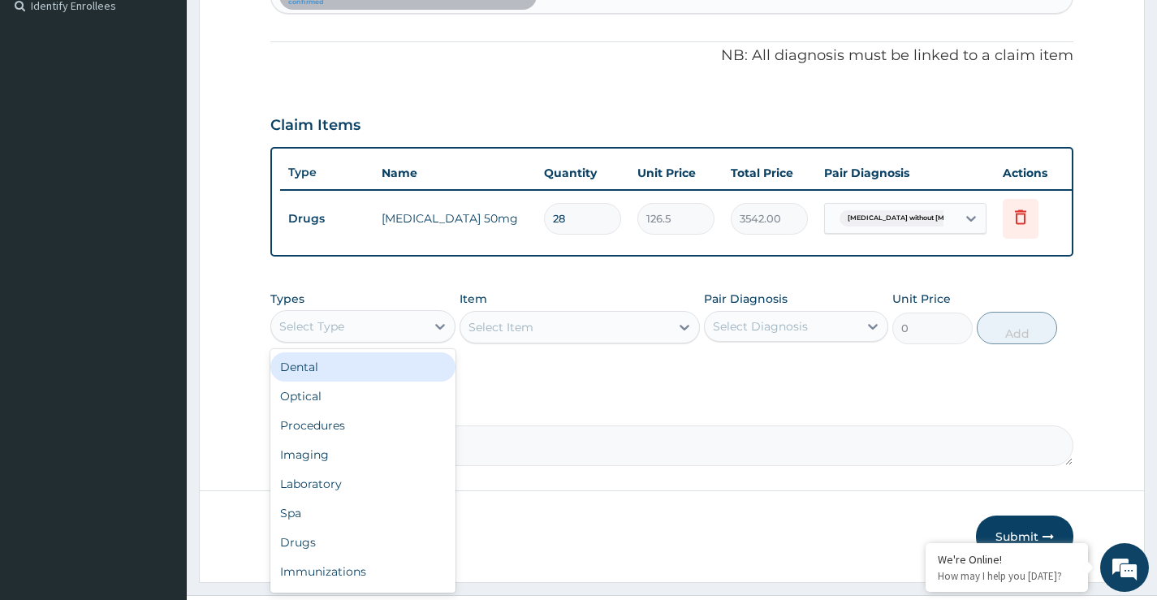
drag, startPoint x: 385, startPoint y: 340, endPoint x: 360, endPoint y: 384, distance: 51.3
click at [382, 340] on div "Select Type" at bounding box center [348, 327] width 154 height 26
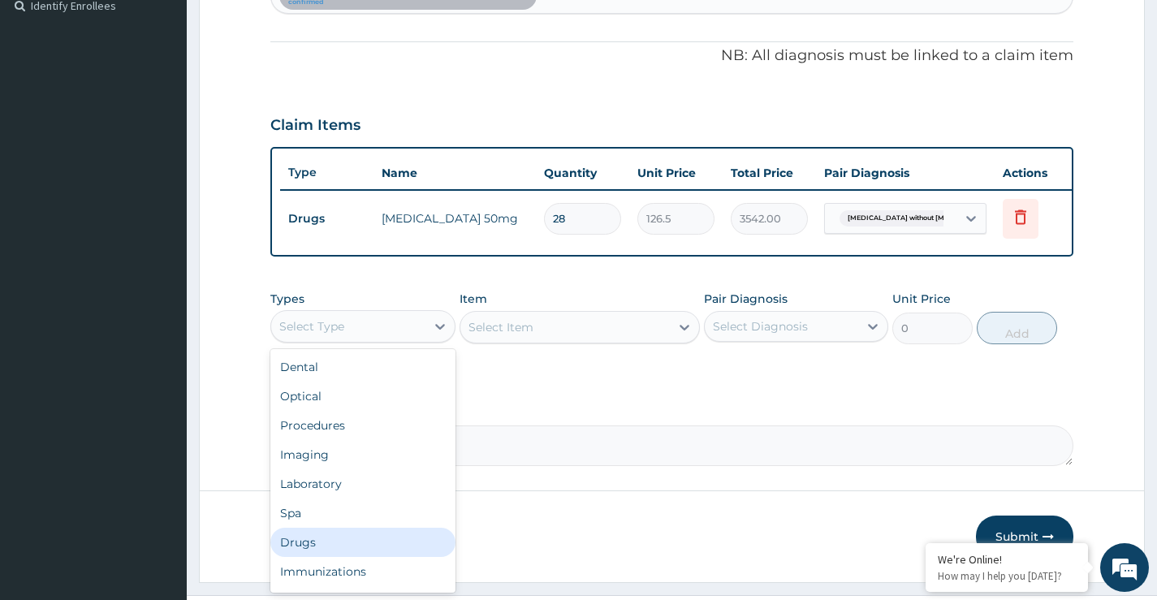
click at [307, 557] on div "Drugs" at bounding box center [362, 542] width 184 height 29
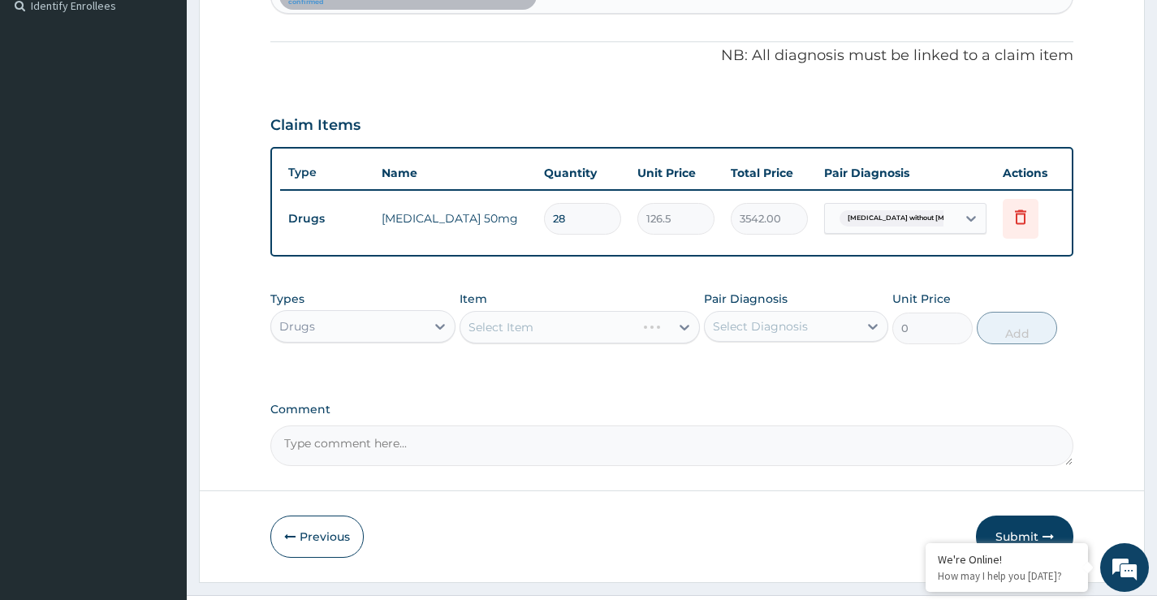
click at [531, 344] on div "Select Item" at bounding box center [580, 327] width 241 height 32
click at [532, 330] on div "Select Item" at bounding box center [580, 327] width 241 height 32
click at [527, 344] on div "Select Item" at bounding box center [580, 327] width 241 height 32
click at [527, 335] on div "Select Item" at bounding box center [501, 327] width 65 height 16
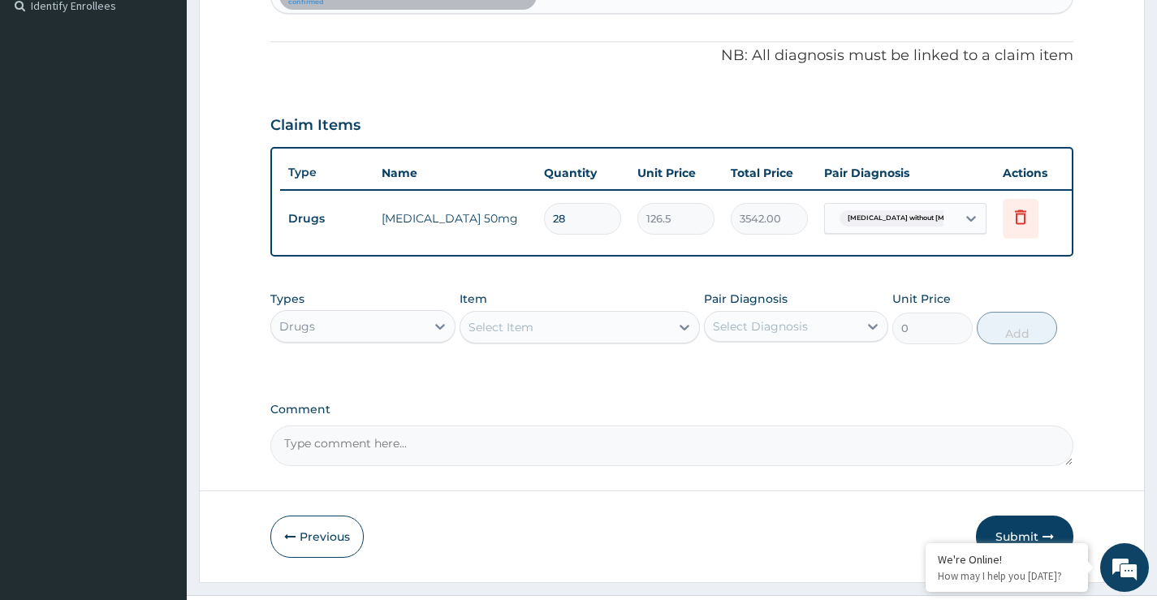
paste input "NORFLEX"
type input "NORFLEX"
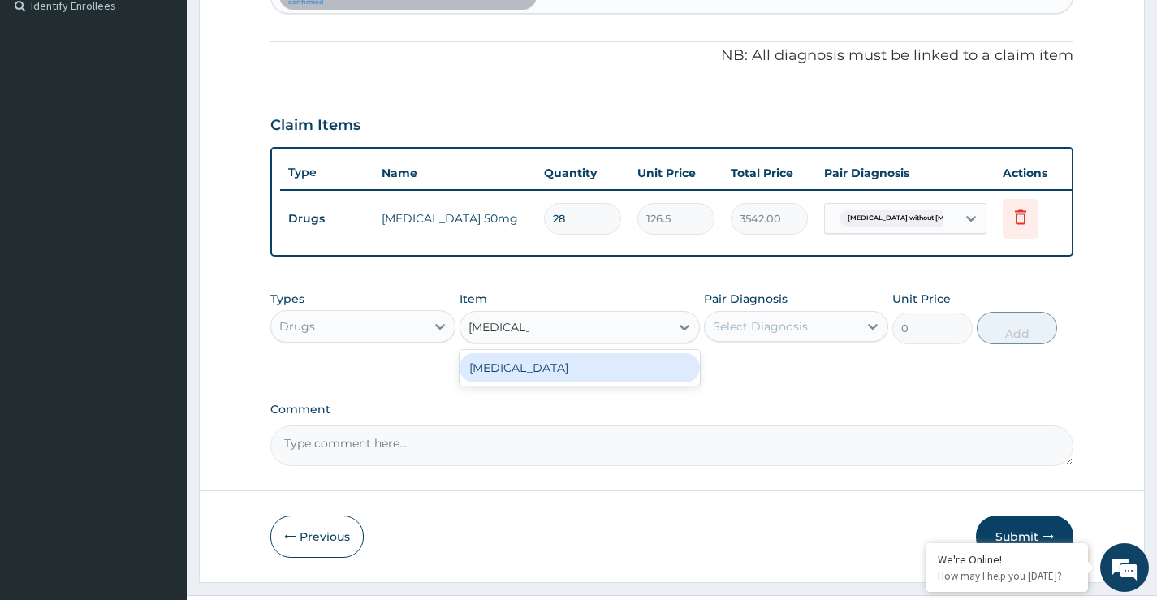
click at [505, 383] on div "norflex" at bounding box center [580, 367] width 241 height 29
type input "126.5"
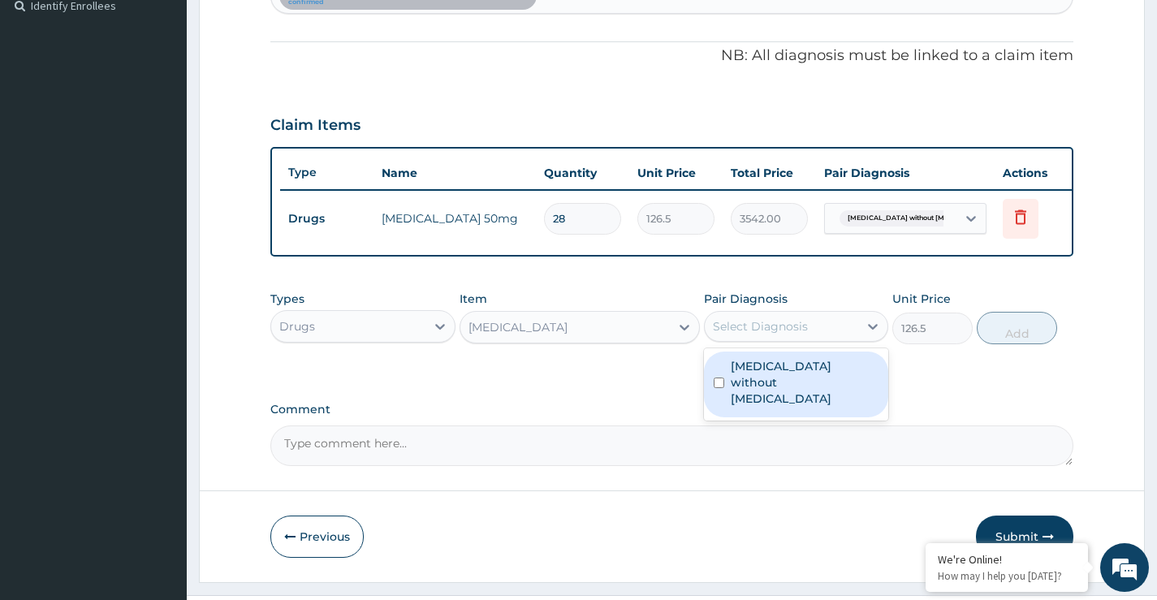
click at [794, 335] on div "Select Diagnosis" at bounding box center [760, 326] width 95 height 16
drag, startPoint x: 768, startPoint y: 392, endPoint x: 778, endPoint y: 393, distance: 9.8
click at [771, 392] on label "Spondylosis without myelopathy" at bounding box center [805, 382] width 148 height 49
checkbox input "true"
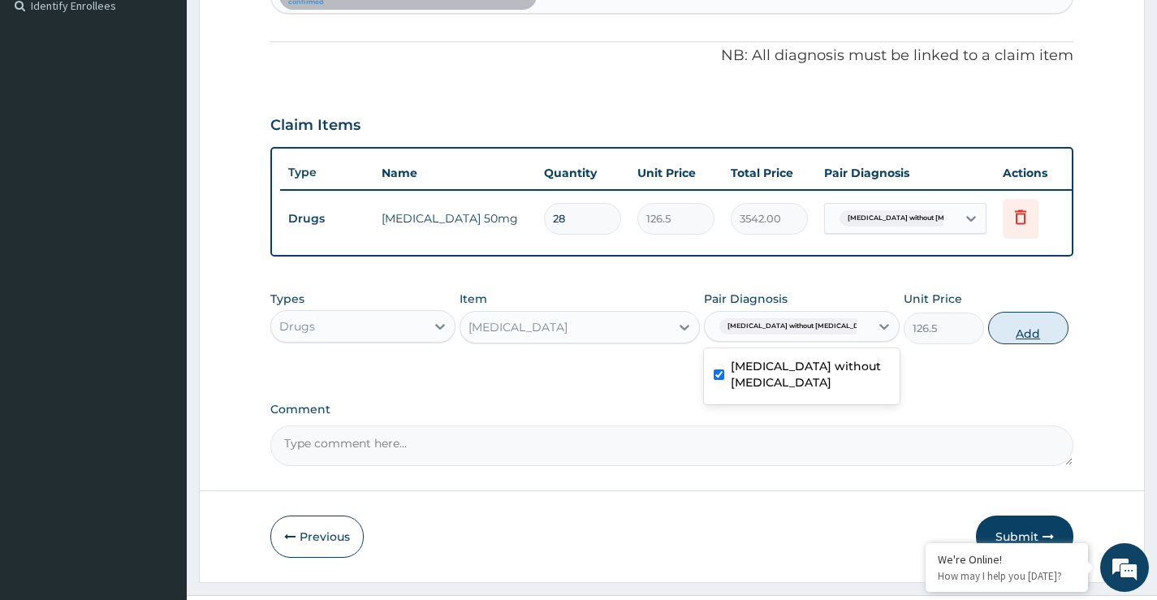
click at [1016, 344] on button "Add" at bounding box center [1028, 328] width 80 height 32
type input "0"
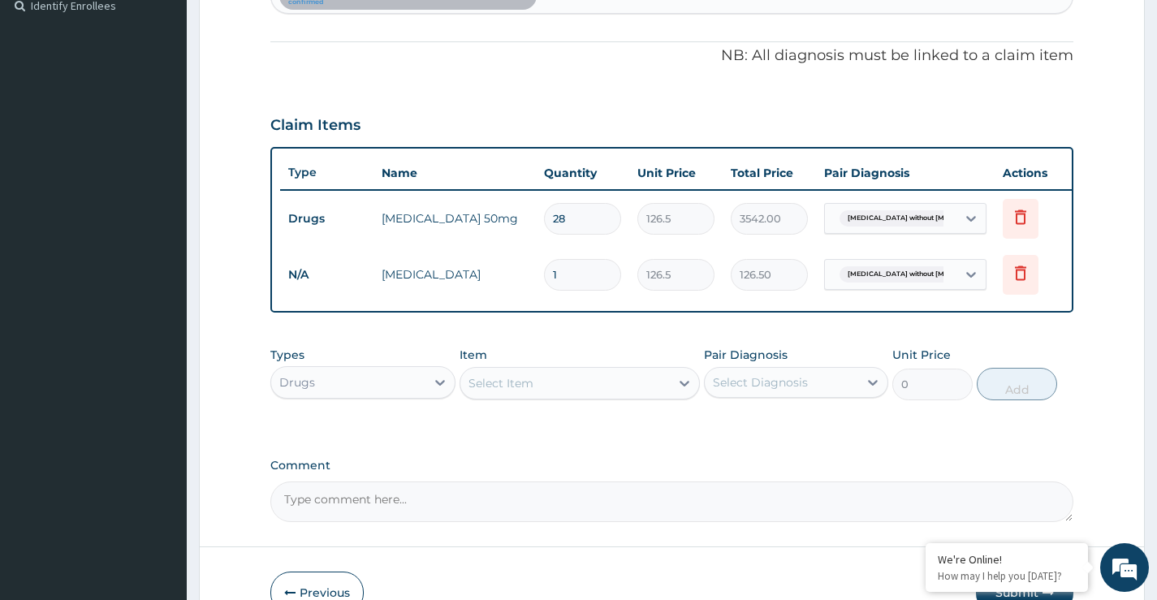
type input "14"
type input "1771.00"
type input "14"
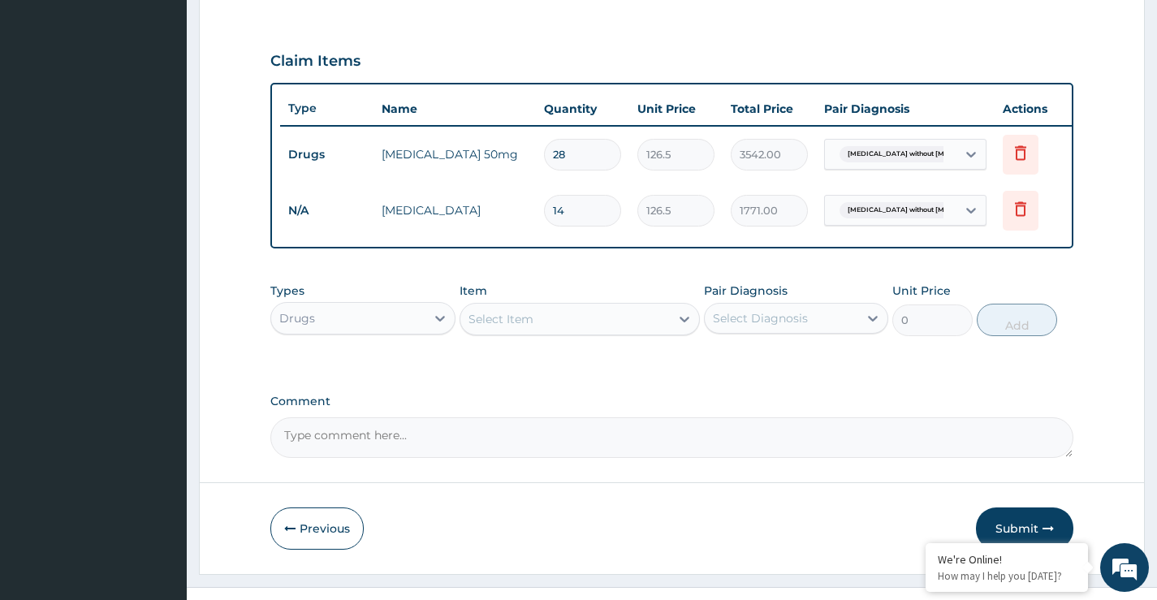
scroll to position [562, 0]
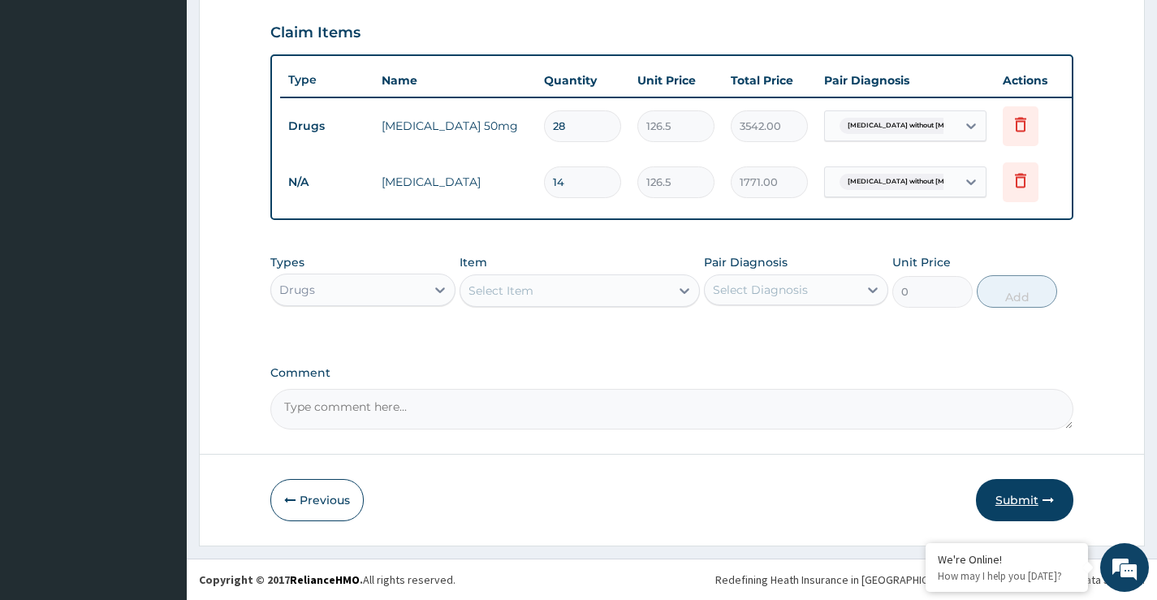
click at [1022, 504] on button "Submit" at bounding box center [1024, 500] width 97 height 42
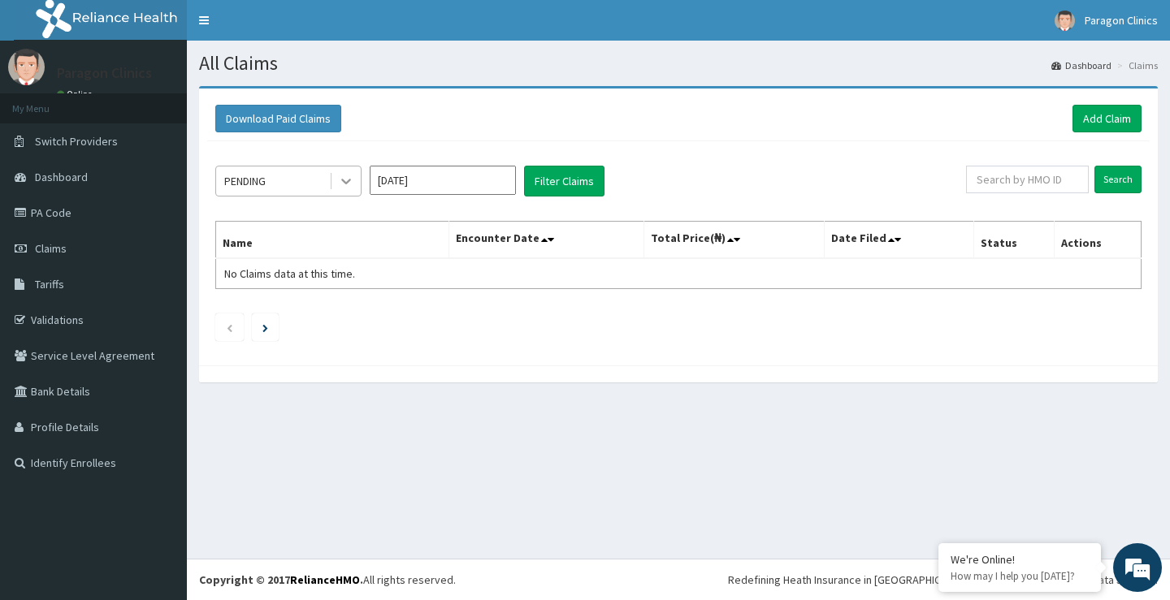
click at [348, 182] on icon at bounding box center [346, 182] width 10 height 6
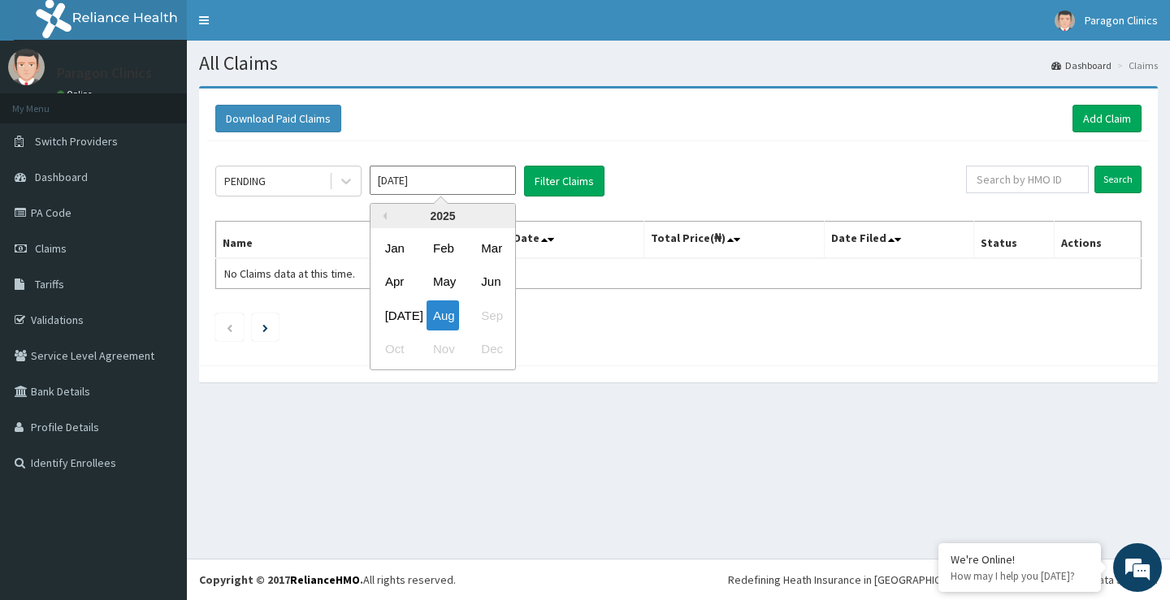
drag, startPoint x: 422, startPoint y: 180, endPoint x: 412, endPoint y: 217, distance: 38.0
click at [421, 187] on input "[DATE]" at bounding box center [443, 180] width 146 height 29
drag, startPoint x: 395, startPoint y: 312, endPoint x: 466, endPoint y: 268, distance: 83.9
click at [395, 313] on div "Jul" at bounding box center [394, 316] width 32 height 30
type input "Jul 2025"
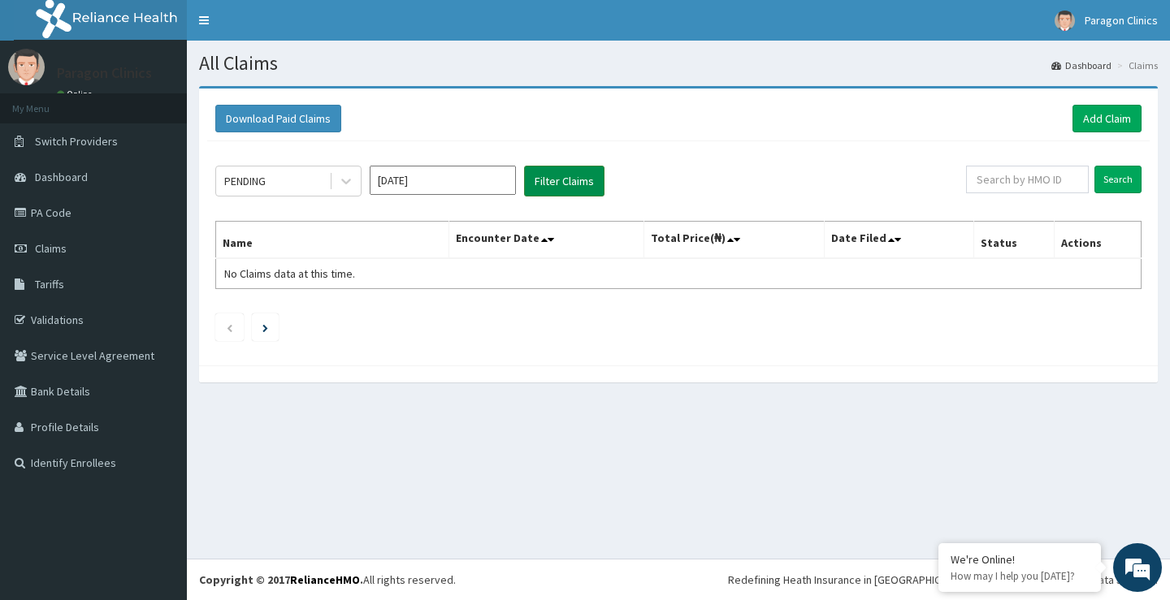
click at [556, 175] on button "Filter Claims" at bounding box center [564, 181] width 80 height 31
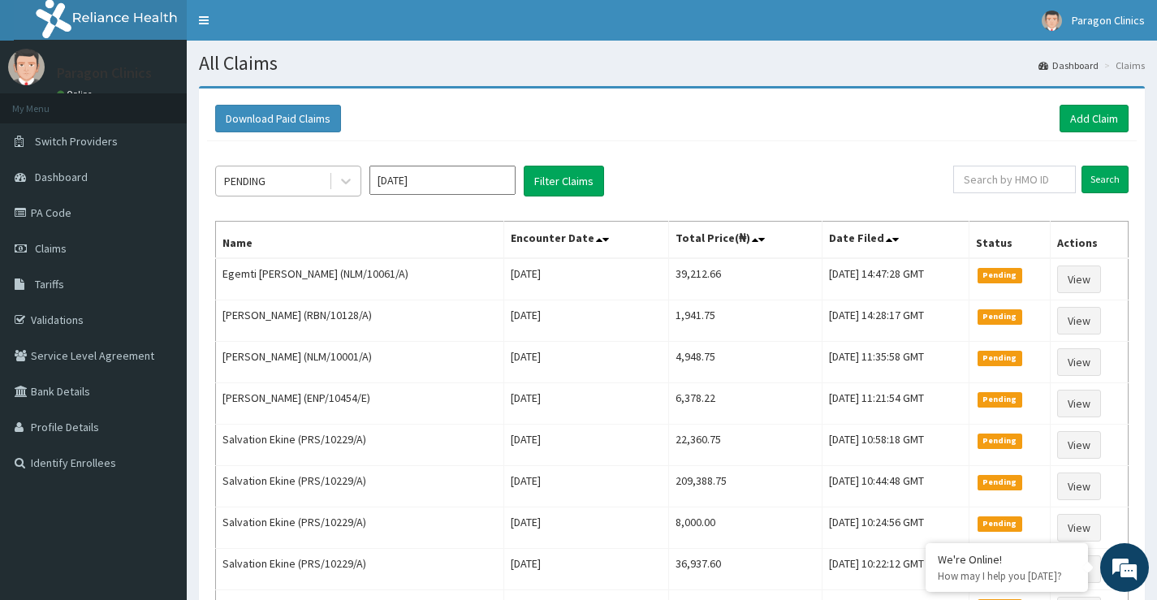
click at [290, 180] on div "PENDING" at bounding box center [272, 181] width 113 height 26
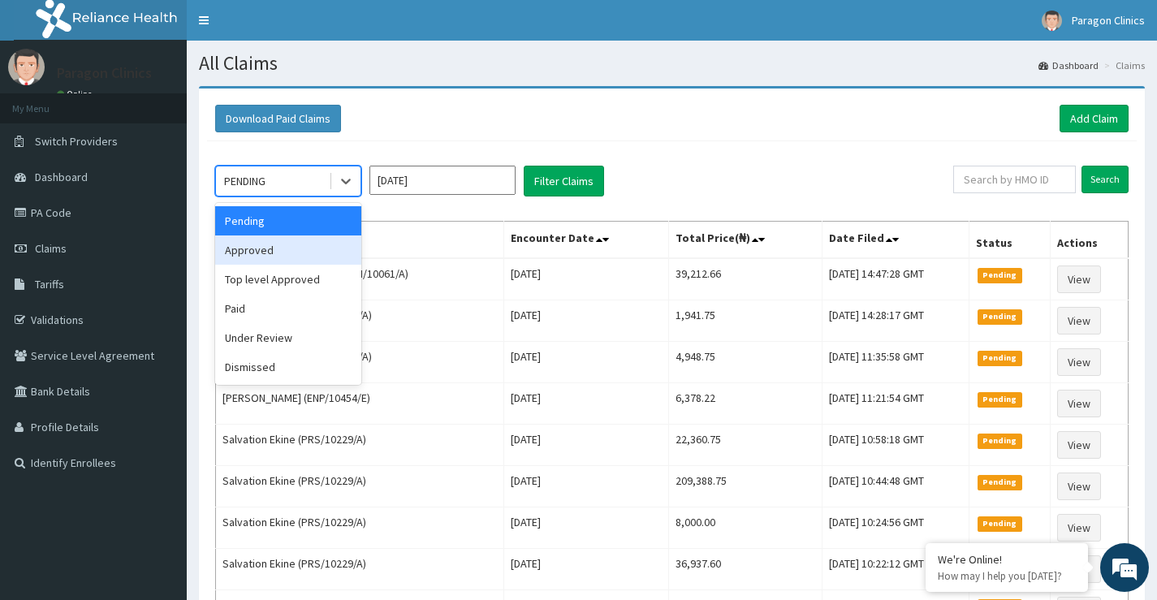
click at [252, 252] on div "Approved" at bounding box center [288, 250] width 146 height 29
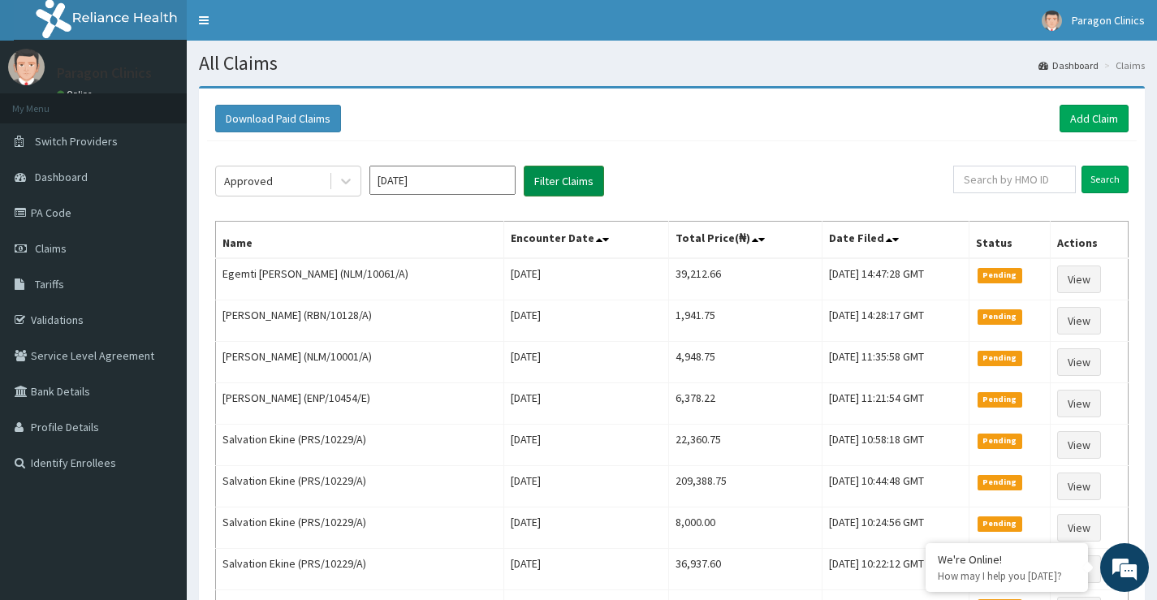
click at [557, 183] on button "Filter Claims" at bounding box center [564, 181] width 80 height 31
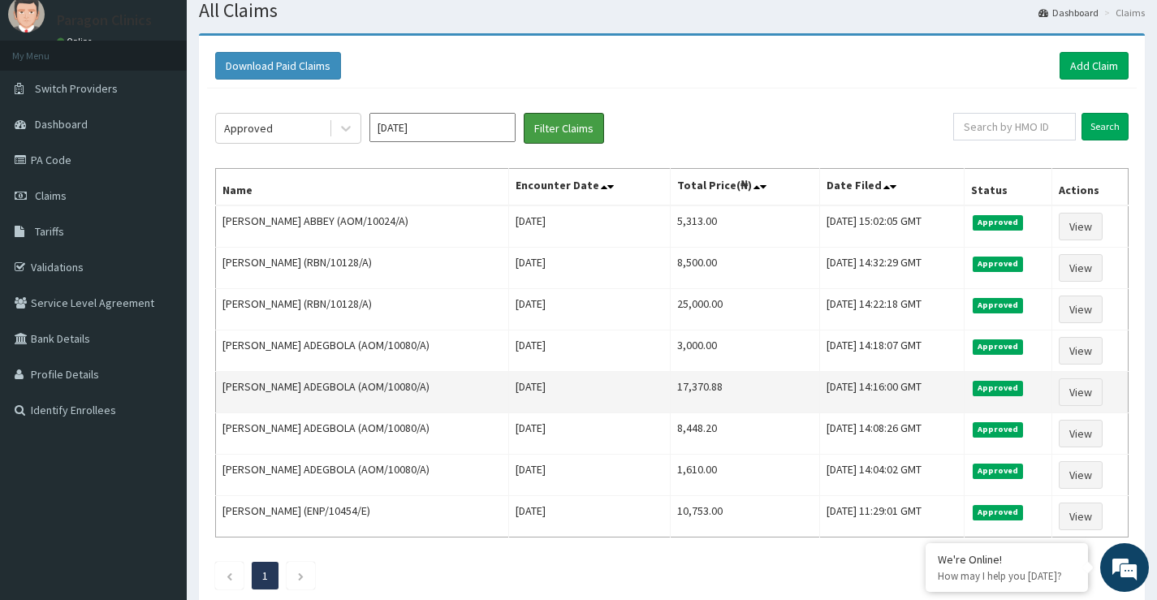
scroll to position [81, 0]
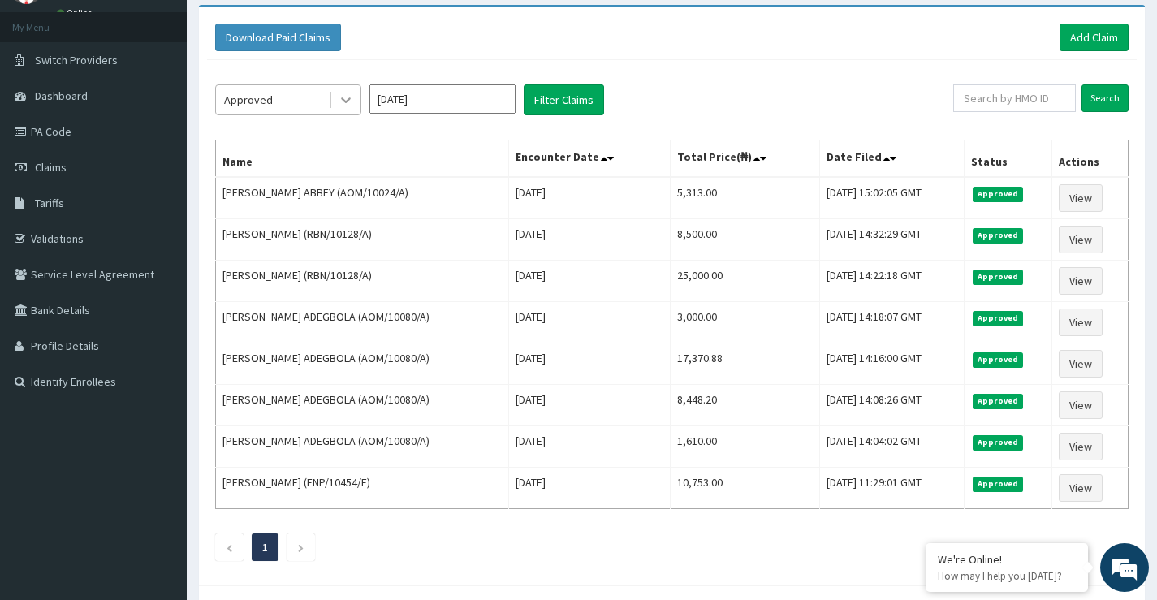
click at [348, 97] on icon at bounding box center [346, 100] width 16 height 16
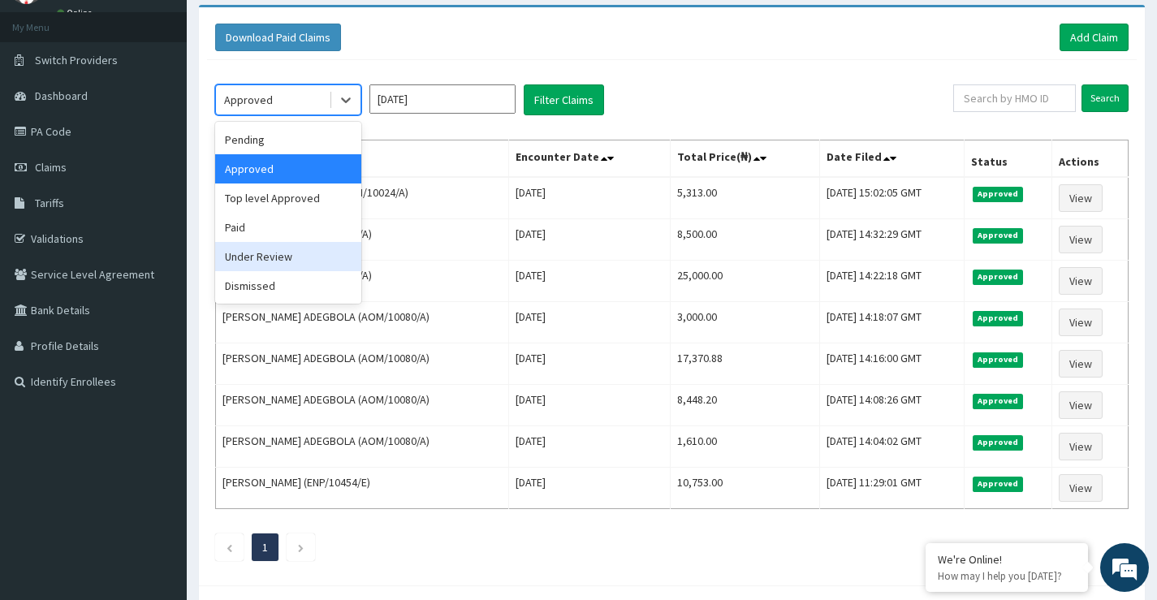
click at [250, 257] on div "Under Review" at bounding box center [288, 256] width 146 height 29
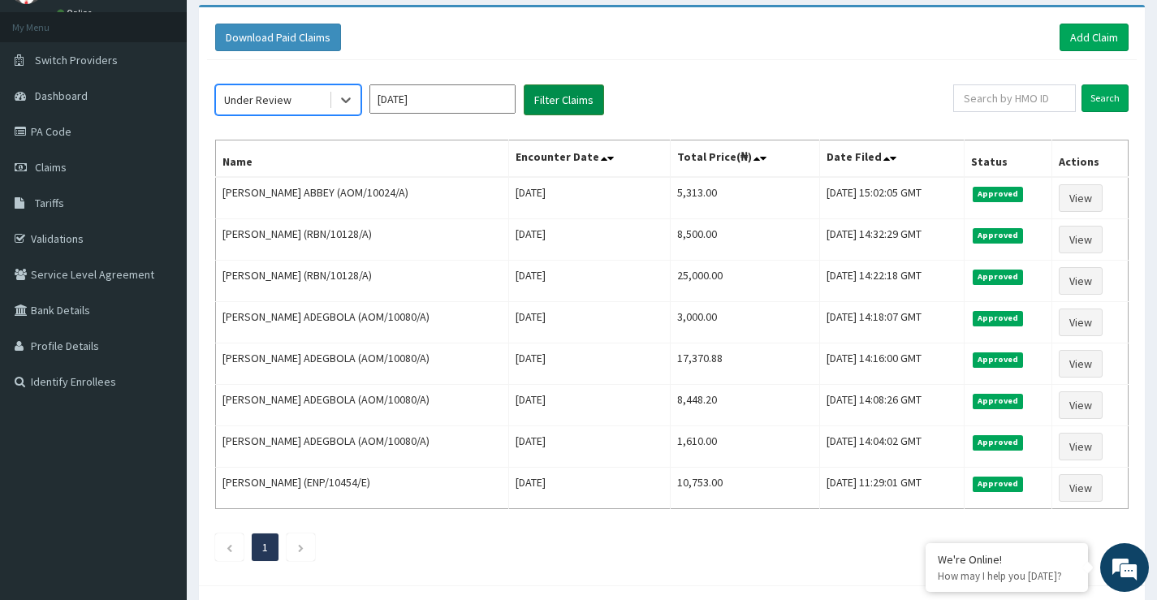
click at [549, 102] on button "Filter Claims" at bounding box center [564, 99] width 80 height 31
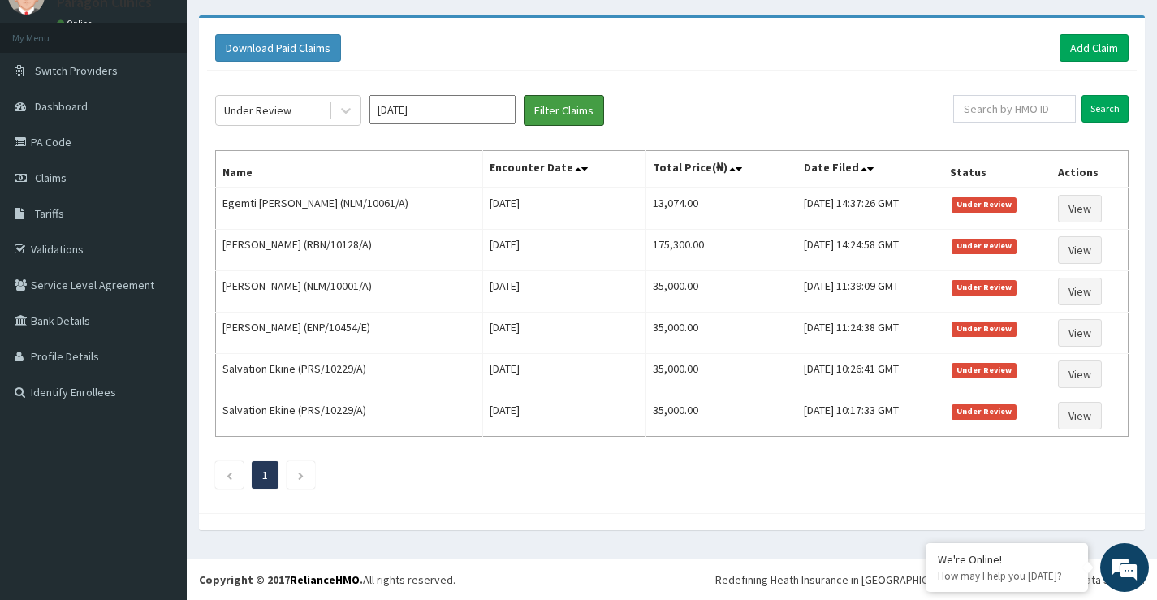
scroll to position [71, 0]
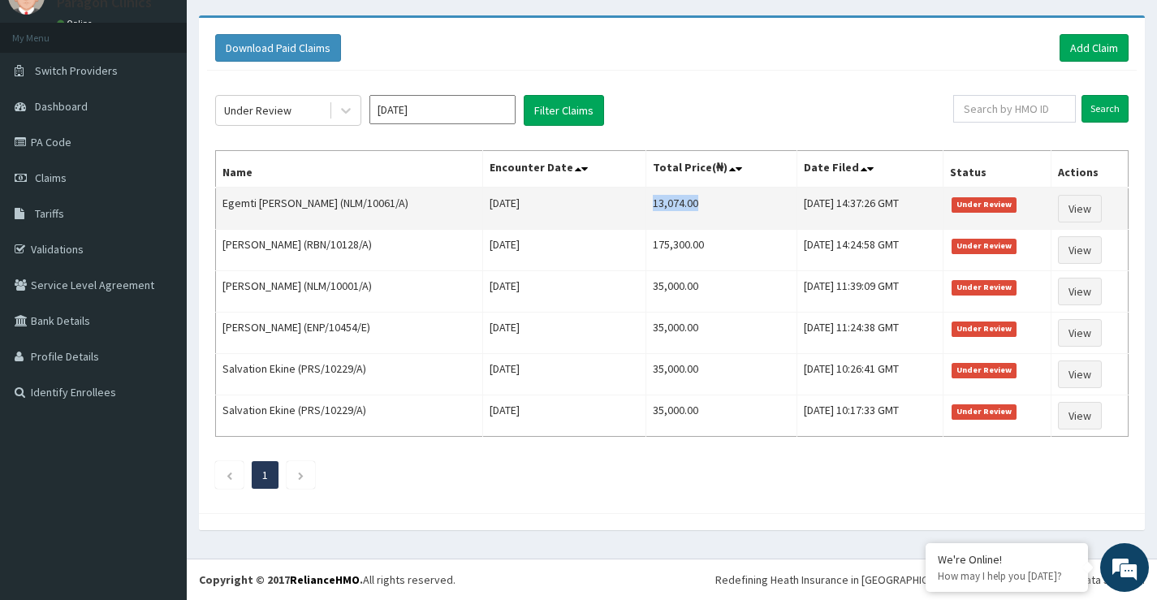
drag, startPoint x: 629, startPoint y: 201, endPoint x: 685, endPoint y: 205, distance: 56.2
click at [685, 205] on td "13,074.00" at bounding box center [722, 209] width 151 height 42
copy td "13,074.00"
click at [1095, 207] on link "View" at bounding box center [1080, 209] width 44 height 28
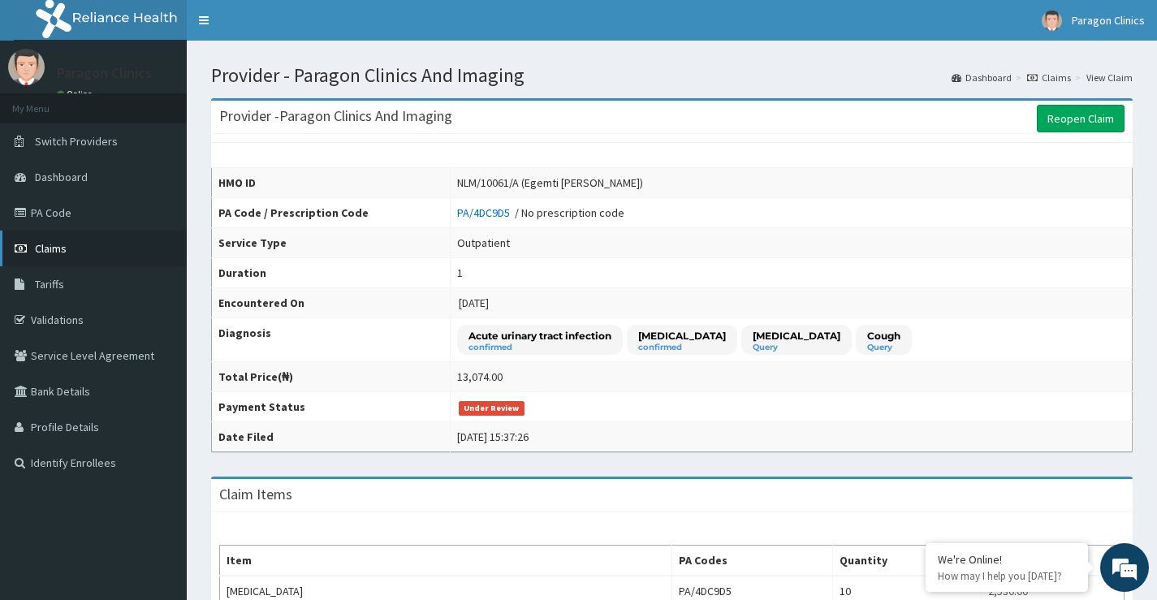
drag, startPoint x: 55, startPoint y: 252, endPoint x: 79, endPoint y: 253, distance: 23.6
click at [57, 253] on span "Claims" at bounding box center [51, 248] width 32 height 15
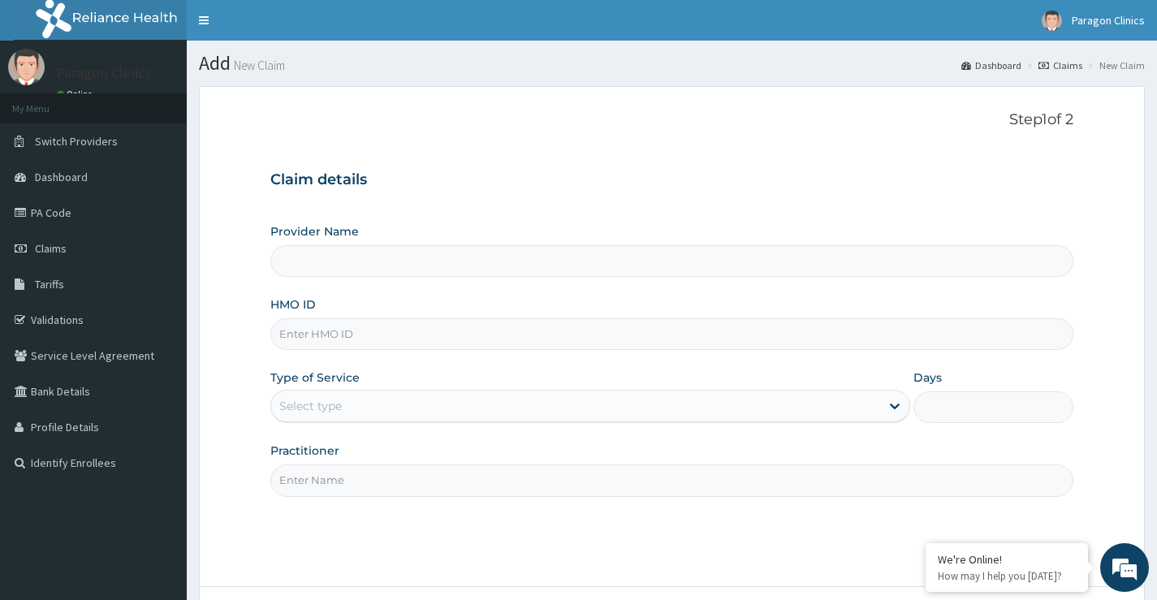
type input "Paragon Clinics And Imaging"
click at [328, 331] on input "HMO ID" at bounding box center [671, 334] width 803 height 32
paste input "AOM/10024/A"
type input "AOM/10024/A"
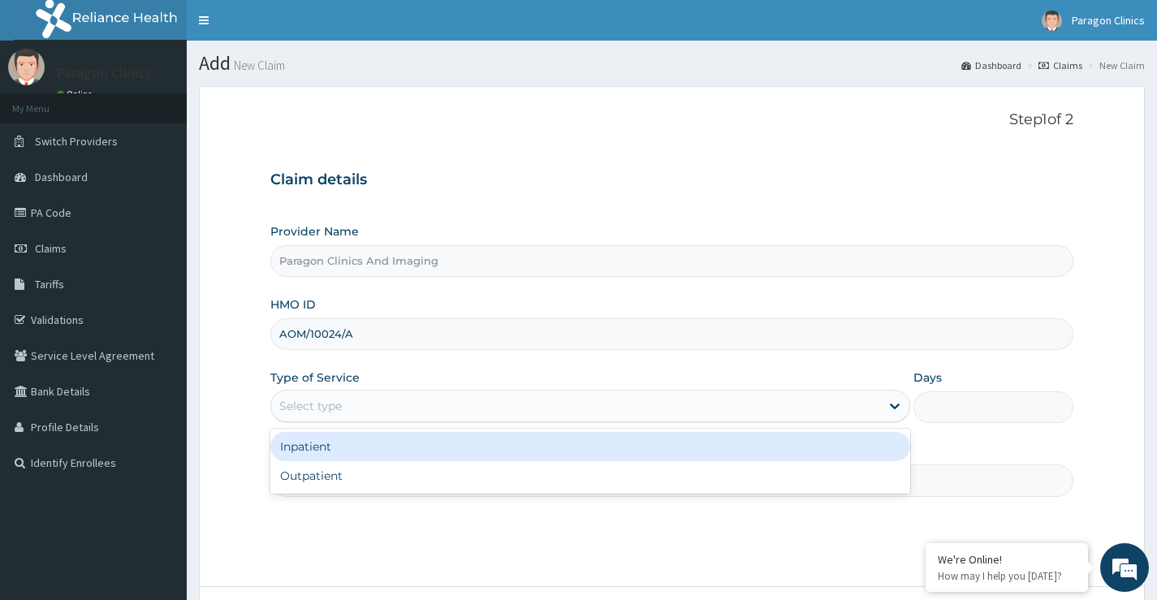
click at [340, 407] on div "Select type" at bounding box center [310, 406] width 63 height 16
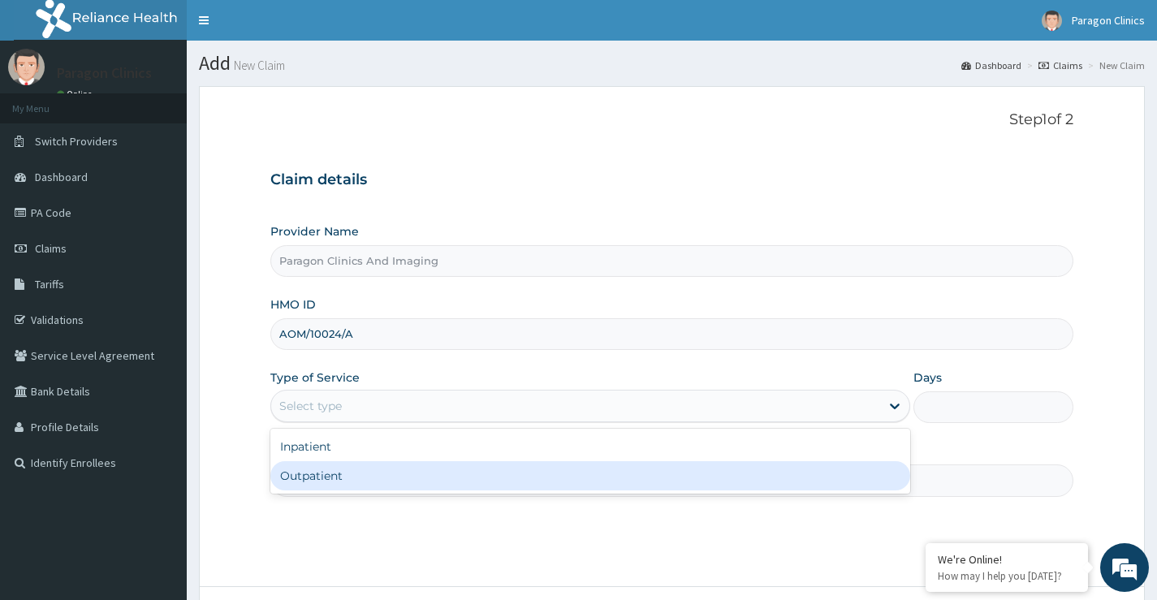
click at [327, 476] on div "Outpatient" at bounding box center [590, 475] width 640 height 29
type input "1"
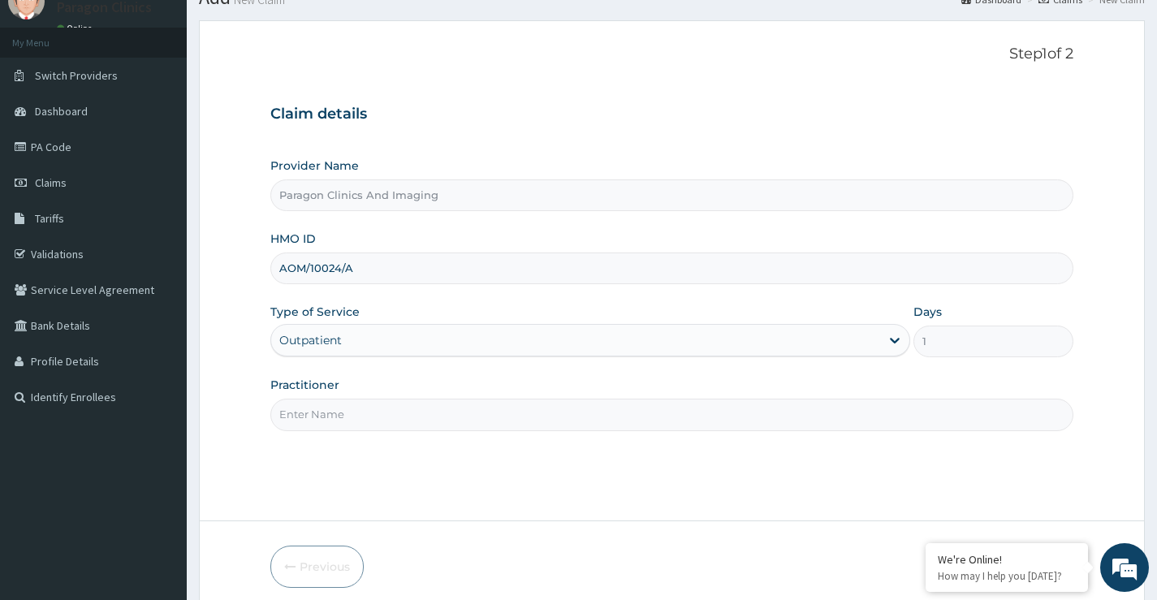
scroll to position [132, 0]
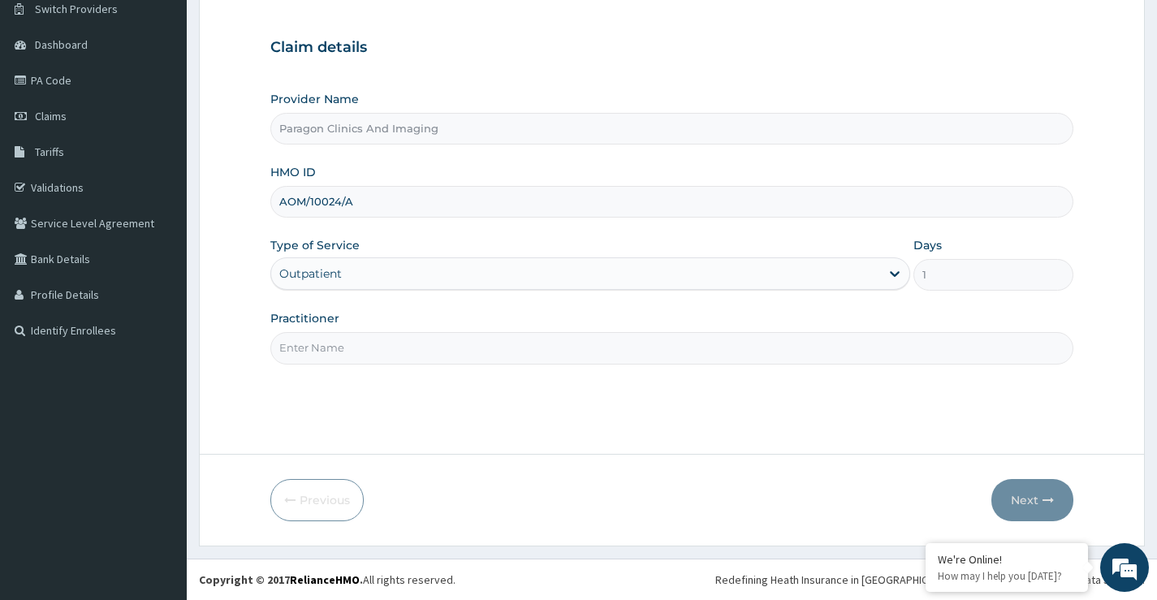
click at [322, 355] on input "Practitioner" at bounding box center [671, 348] width 803 height 32
type input "[PERSON_NAME]"
click at [1028, 498] on button "Next" at bounding box center [1033, 500] width 82 height 42
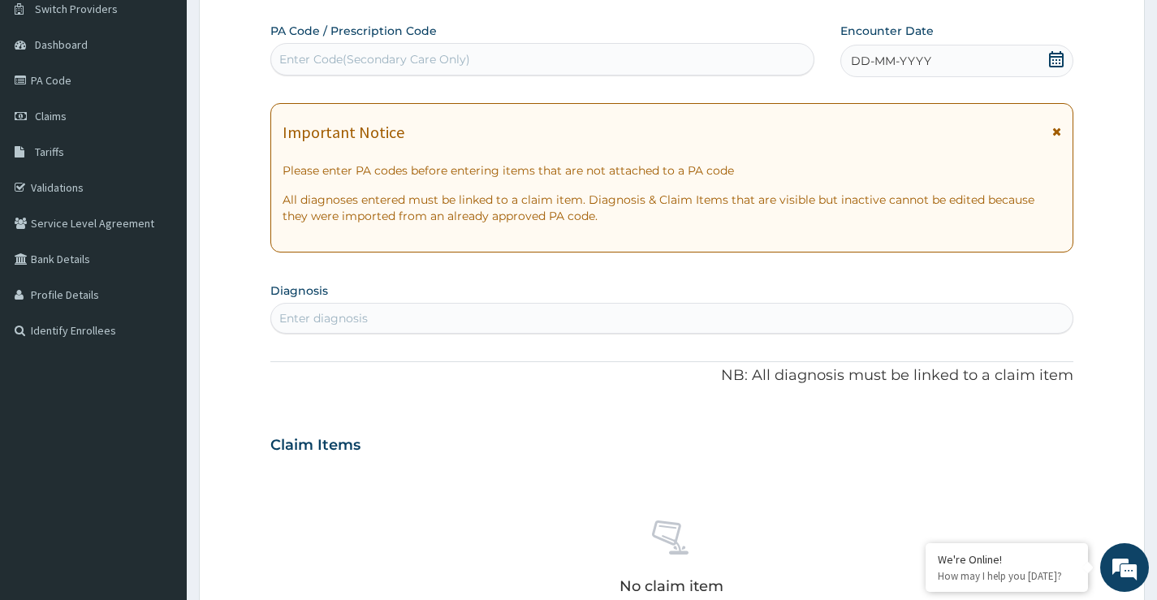
click at [455, 60] on div "Enter Code(Secondary Care Only)" at bounding box center [374, 59] width 191 height 16
paste input "PA/E66347"
type input "PA/E66347"
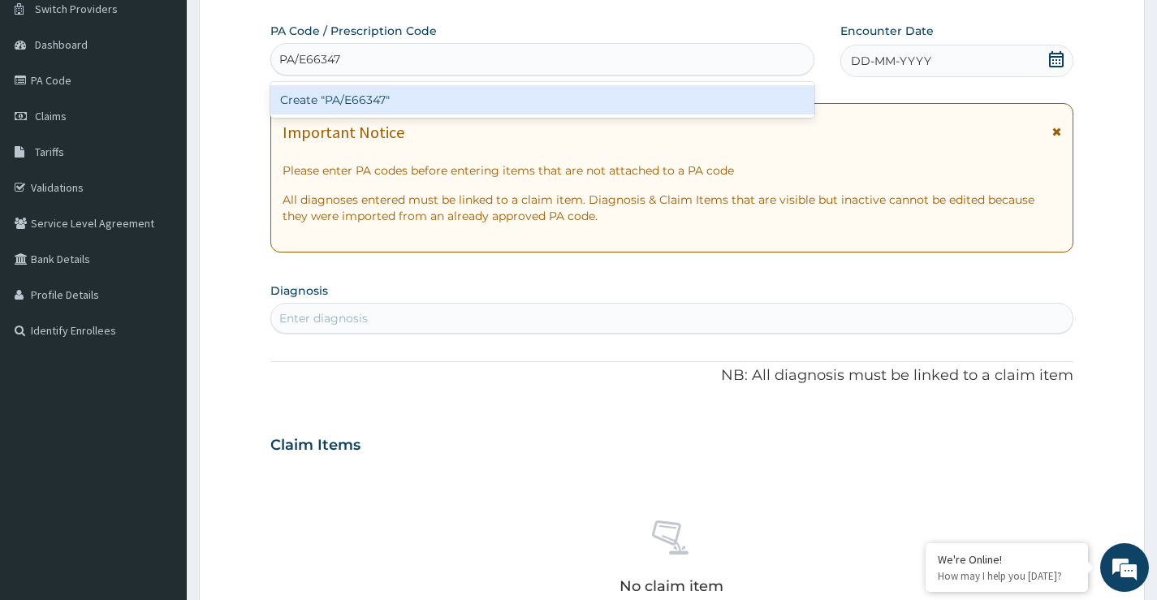
click at [401, 108] on div "Create "PA/E66347"" at bounding box center [542, 99] width 544 height 29
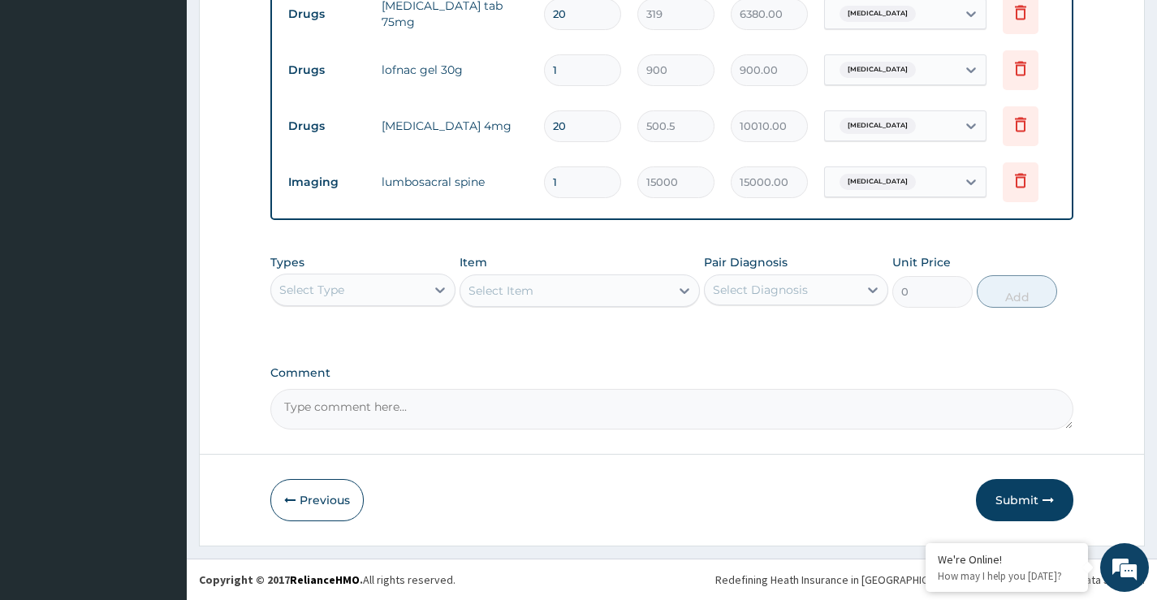
scroll to position [730, 0]
drag, startPoint x: 372, startPoint y: 288, endPoint x: 353, endPoint y: 305, distance: 25.3
click at [372, 288] on div "Select Type" at bounding box center [348, 290] width 154 height 26
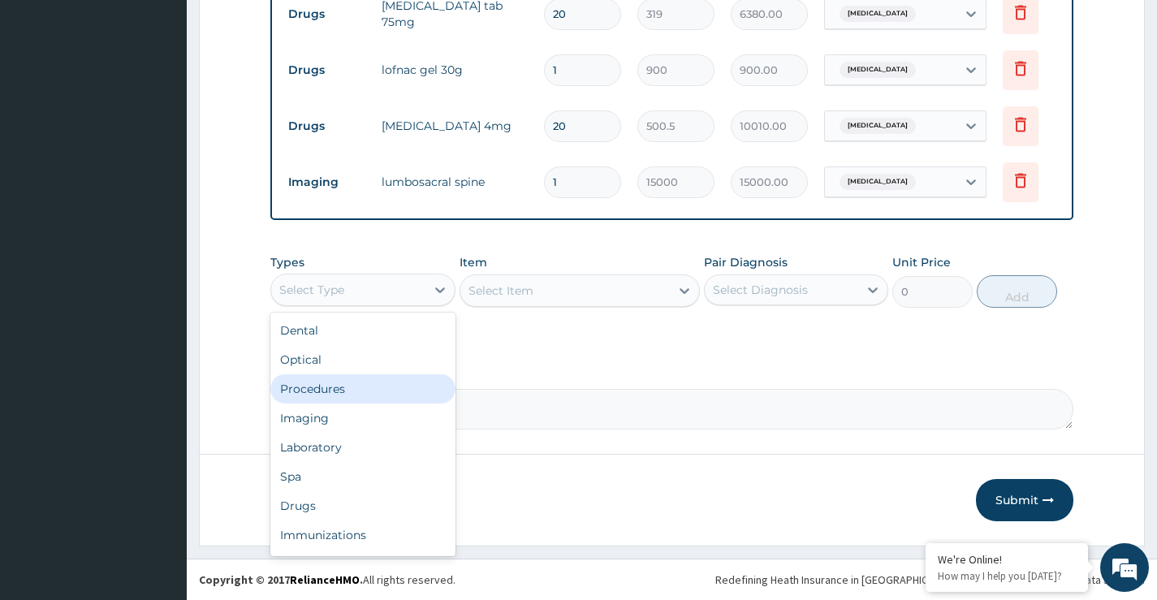
click at [301, 390] on div "Procedures" at bounding box center [362, 388] width 184 height 29
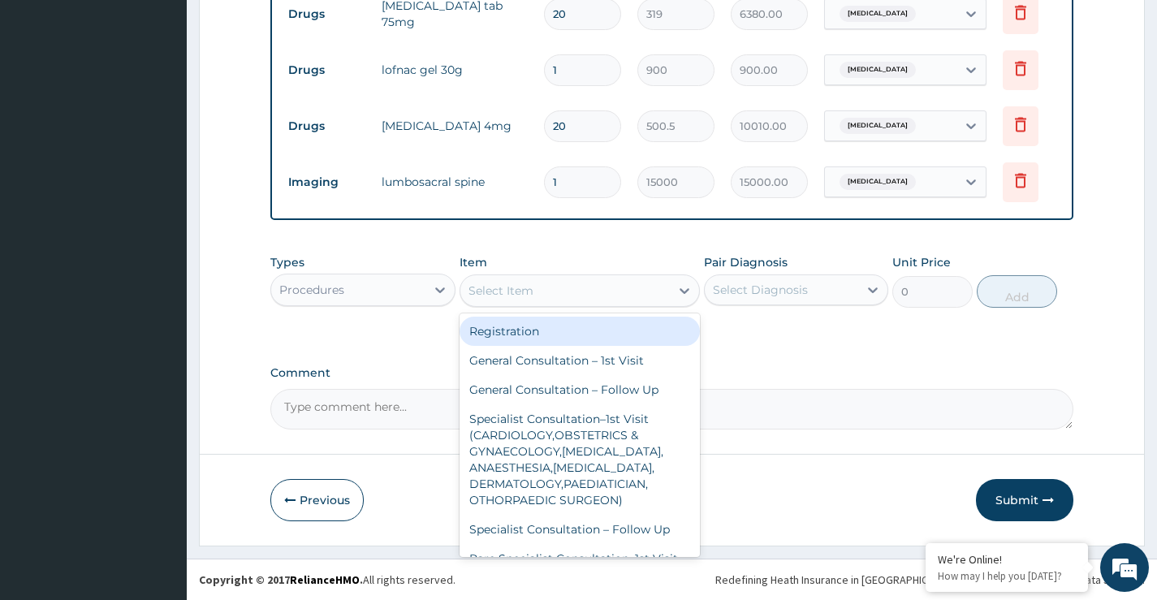
click at [540, 295] on div "Select Item" at bounding box center [566, 291] width 210 height 26
click at [533, 338] on div "Registration" at bounding box center [580, 331] width 241 height 29
type input "3000"
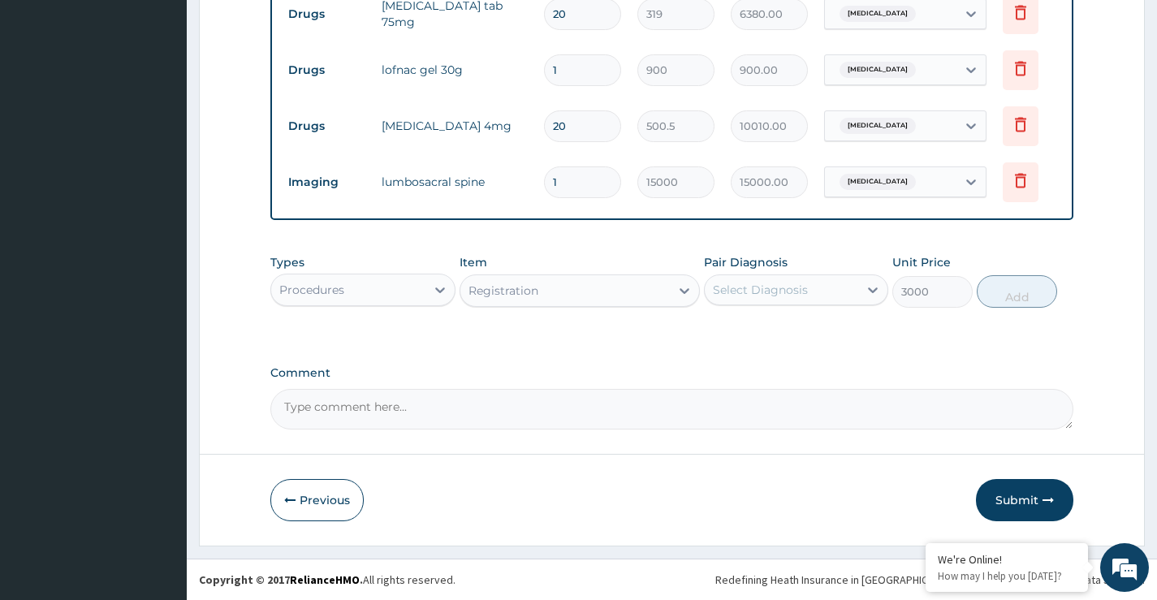
click at [792, 297] on div "Select Diagnosis" at bounding box center [760, 290] width 95 height 16
click at [797, 337] on label "Low back pain" at bounding box center [781, 330] width 101 height 16
checkbox input "true"
drag, startPoint x: 1016, startPoint y: 300, endPoint x: 767, endPoint y: 329, distance: 251.1
click at [1013, 301] on button "Add" at bounding box center [1017, 291] width 80 height 32
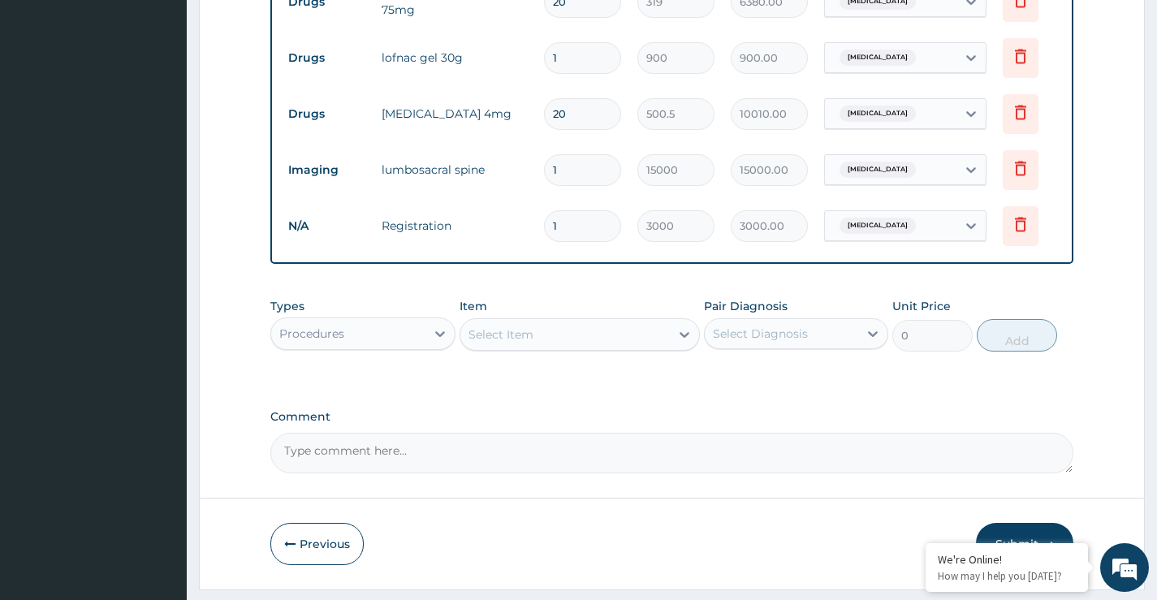
click at [527, 343] on div "Select Item" at bounding box center [501, 335] width 65 height 16
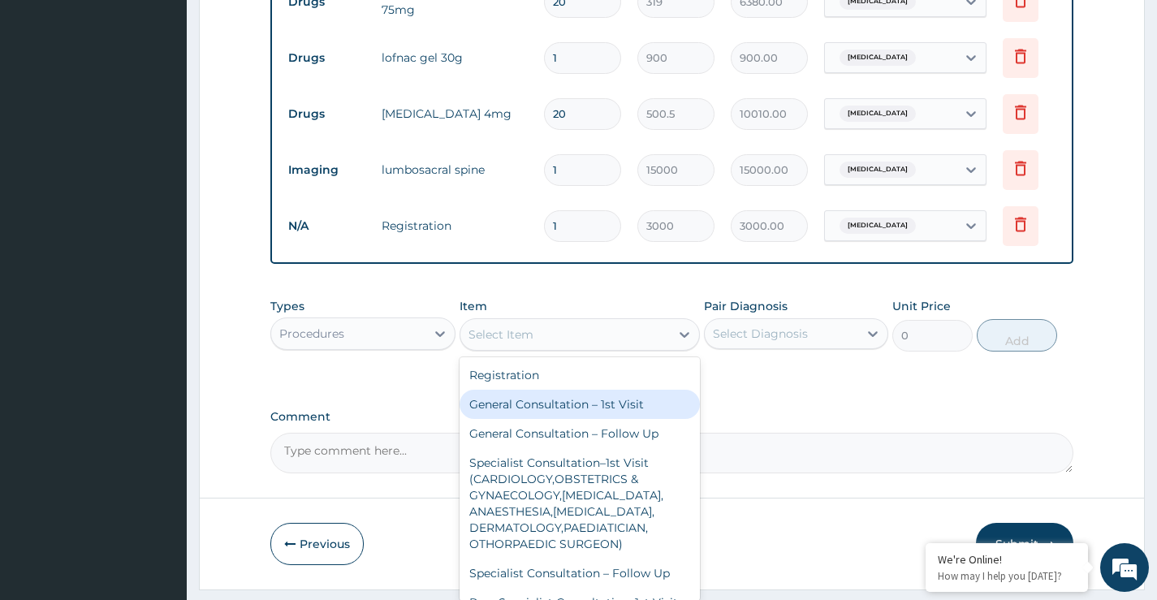
drag, startPoint x: 549, startPoint y: 420, endPoint x: 670, endPoint y: 396, distance: 123.3
click at [551, 419] on div "General Consultation – 1st Visit" at bounding box center [580, 404] width 241 height 29
type input "4000"
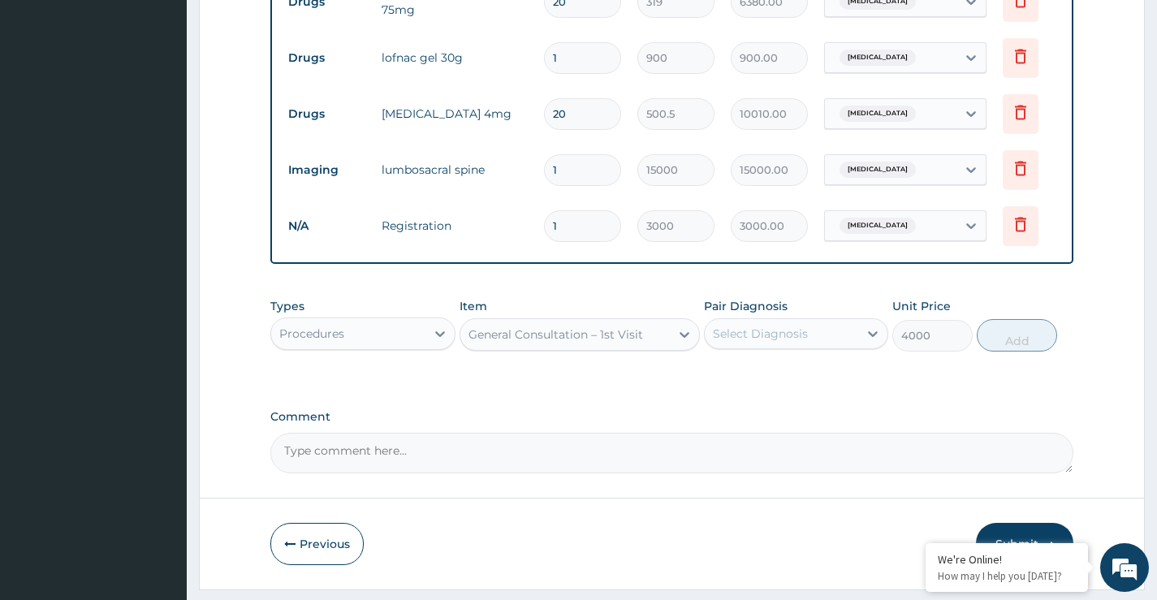
click at [782, 342] on div "Select Diagnosis" at bounding box center [760, 334] width 95 height 16
drag, startPoint x: 815, startPoint y: 384, endPoint x: 951, endPoint y: 368, distance: 137.4
click at [817, 385] on div "Low back pain" at bounding box center [796, 375] width 184 height 33
checkbox input "true"
drag, startPoint x: 1012, startPoint y: 353, endPoint x: 910, endPoint y: 310, distance: 111.0
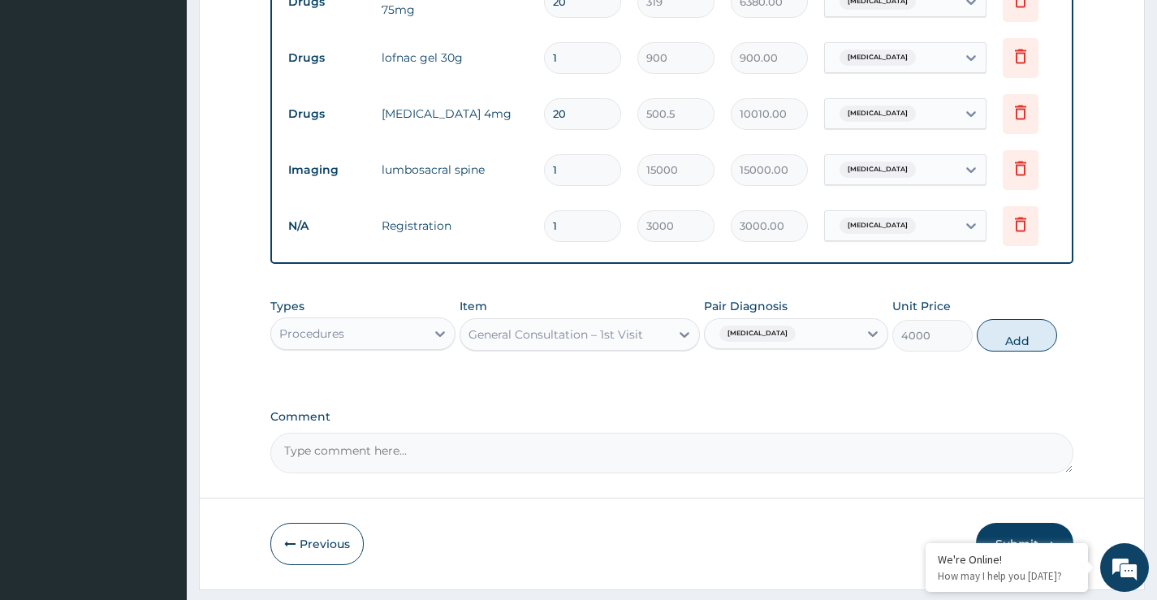
click at [1013, 352] on button "Add" at bounding box center [1017, 335] width 80 height 32
type input "0"
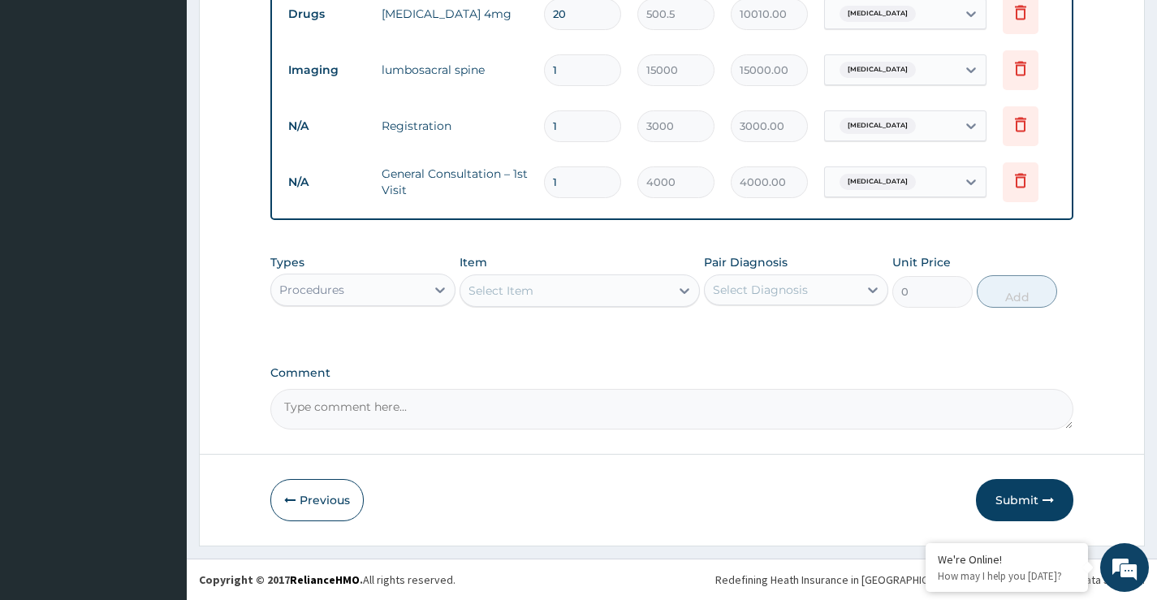
scroll to position [842, 0]
click at [340, 298] on div "Procedures" at bounding box center [348, 290] width 154 height 26
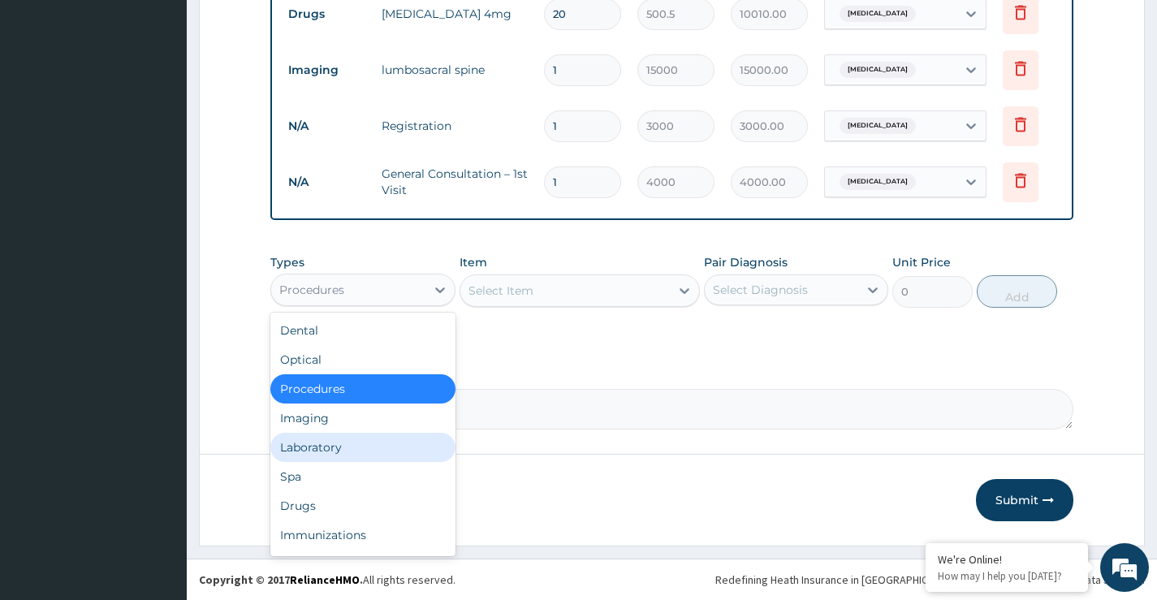
click at [305, 445] on div "Laboratory" at bounding box center [362, 447] width 184 height 29
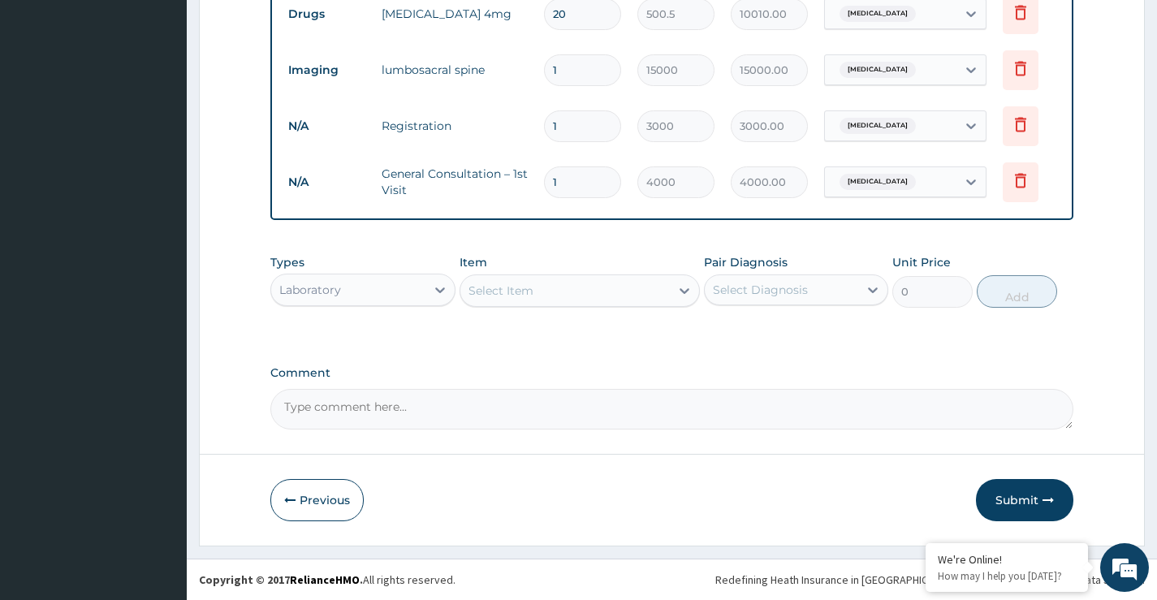
click at [551, 284] on div "Select Item" at bounding box center [566, 291] width 210 height 26
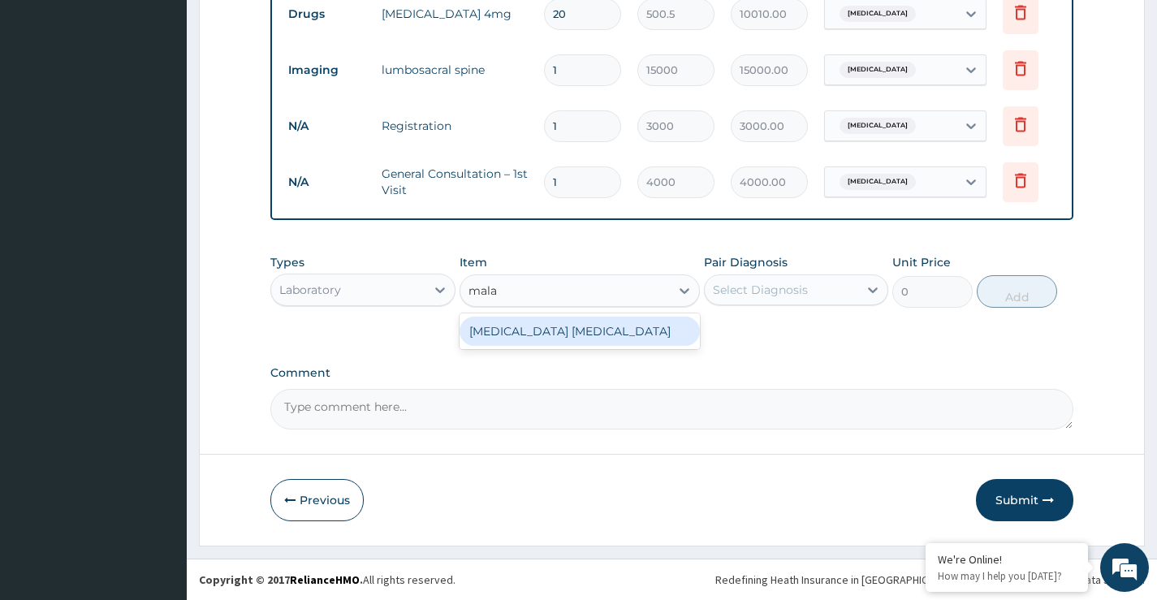
type input "malar"
drag, startPoint x: 527, startPoint y: 331, endPoint x: 582, endPoint y: 334, distance: 54.5
click at [527, 332] on div "[MEDICAL_DATA] [MEDICAL_DATA]" at bounding box center [580, 331] width 241 height 29
type input "1500"
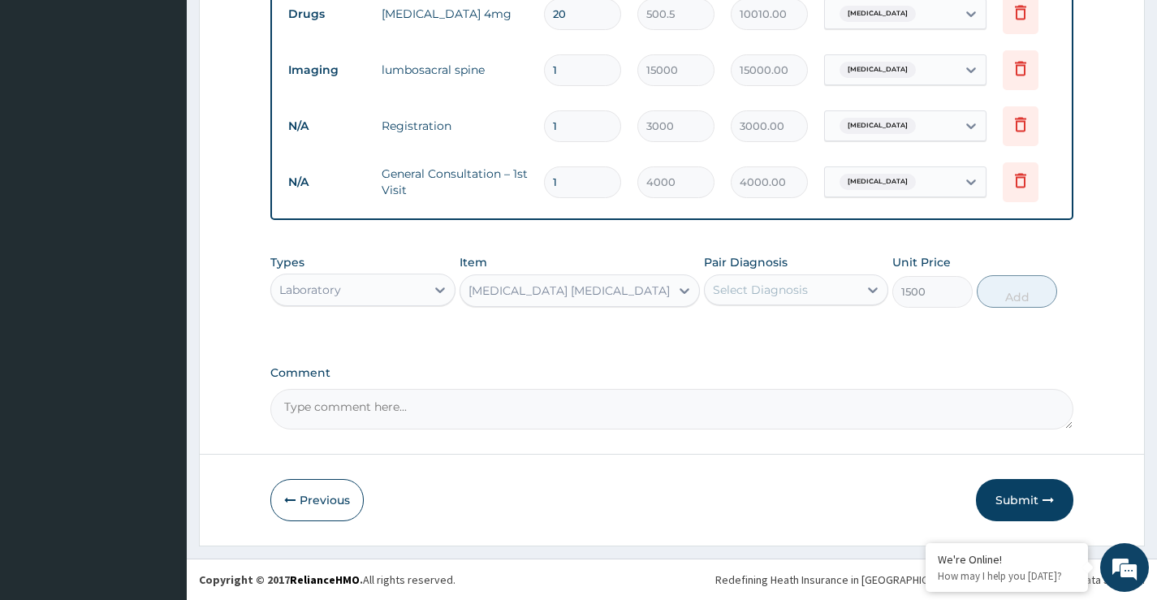
click at [794, 288] on div "Select Diagnosis" at bounding box center [760, 290] width 95 height 16
drag, startPoint x: 769, startPoint y: 331, endPoint x: 815, endPoint y: 340, distance: 47.2
click at [772, 333] on label "Low back pain" at bounding box center [781, 330] width 101 height 16
checkbox input "true"
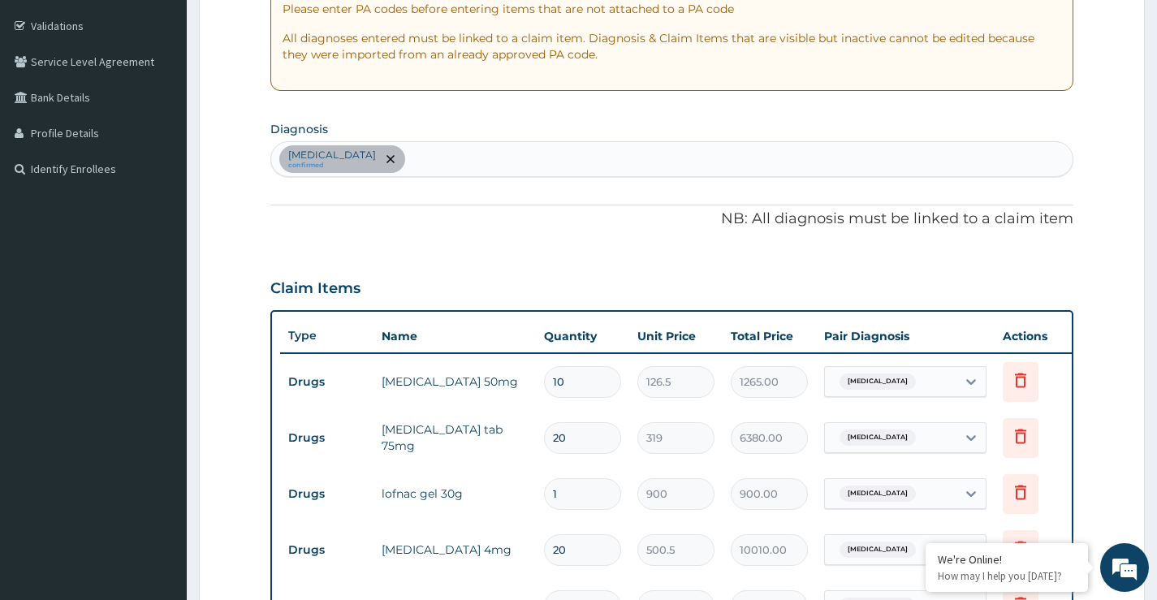
scroll to position [274, 0]
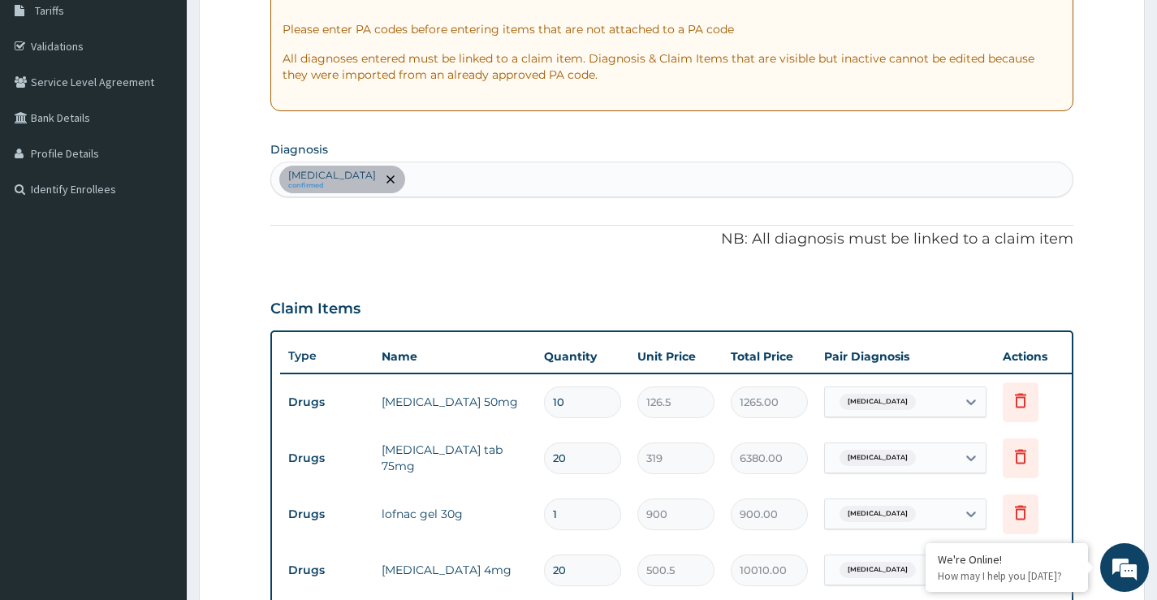
click at [411, 181] on div "Low back pain confirmed" at bounding box center [672, 179] width 802 height 34
type input "[MEDICAL_DATA]"
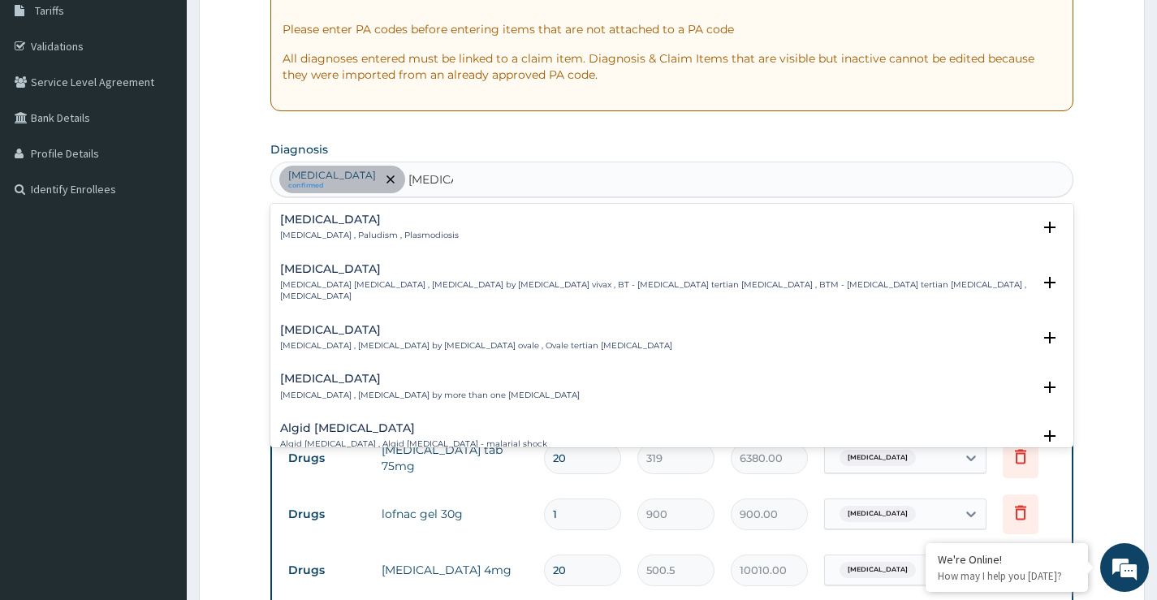
click at [318, 221] on h4 "[MEDICAL_DATA]" at bounding box center [369, 220] width 179 height 12
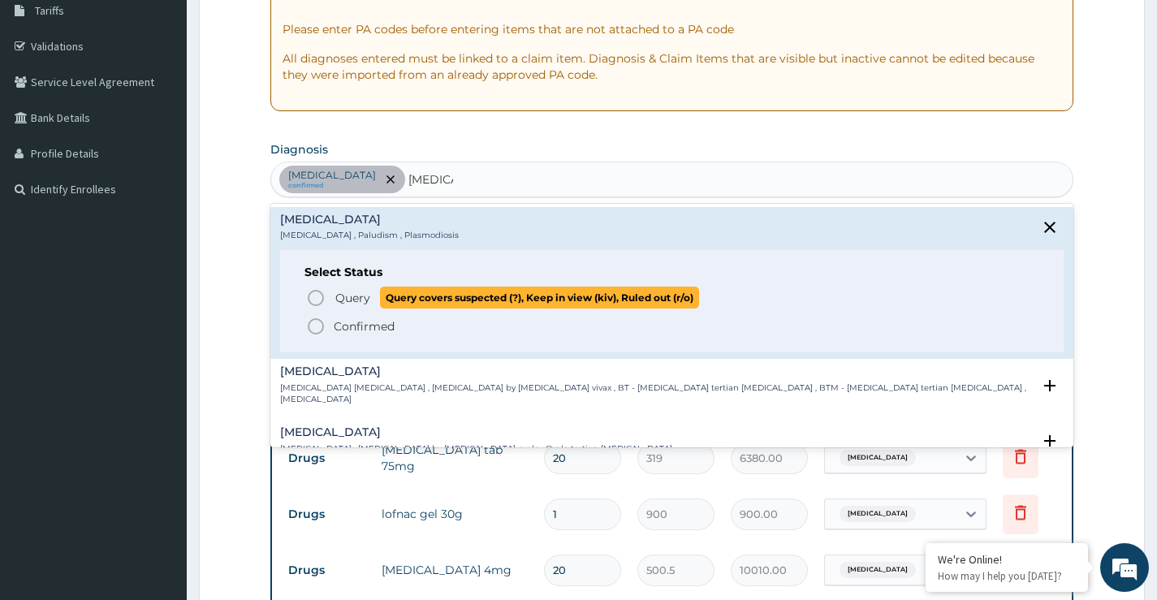
click at [348, 298] on span "Query" at bounding box center [352, 298] width 35 height 16
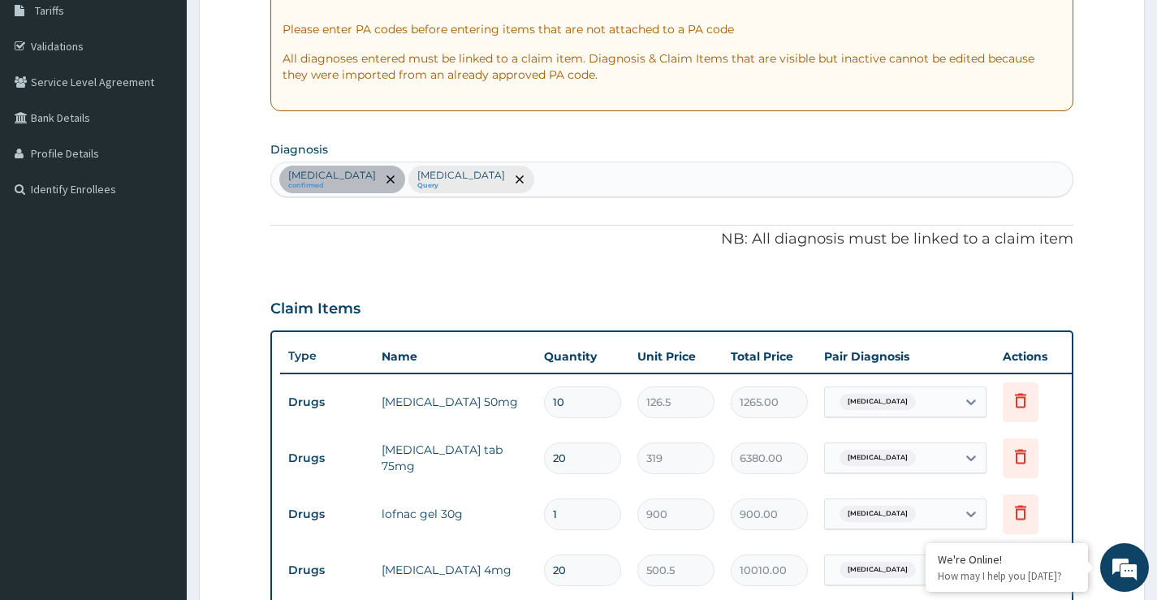
scroll to position [436, 0]
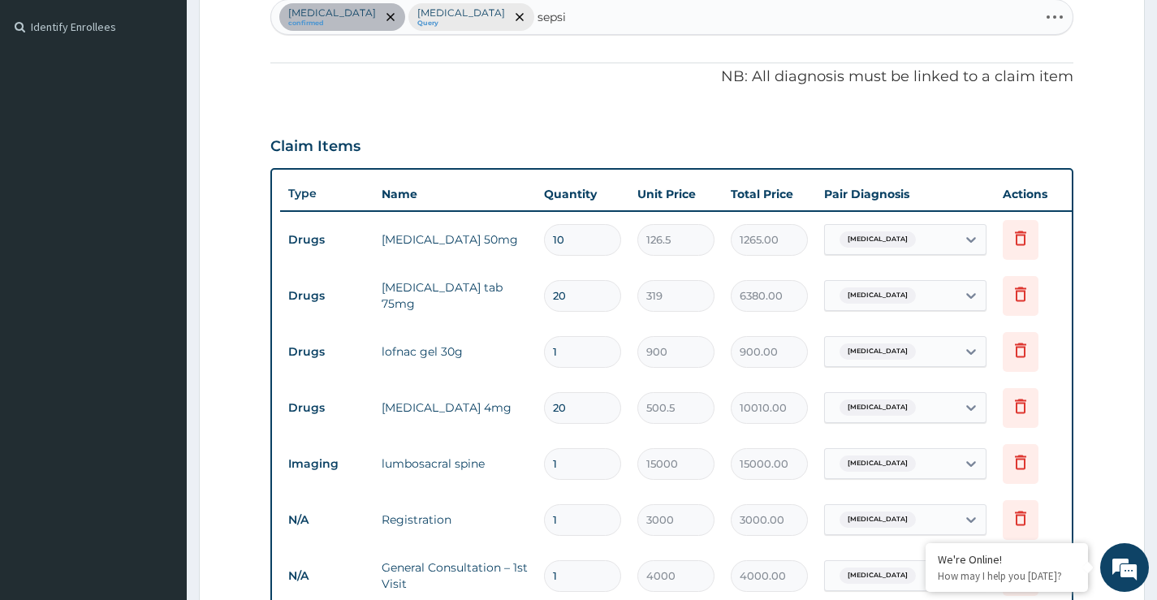
type input "sepsis"
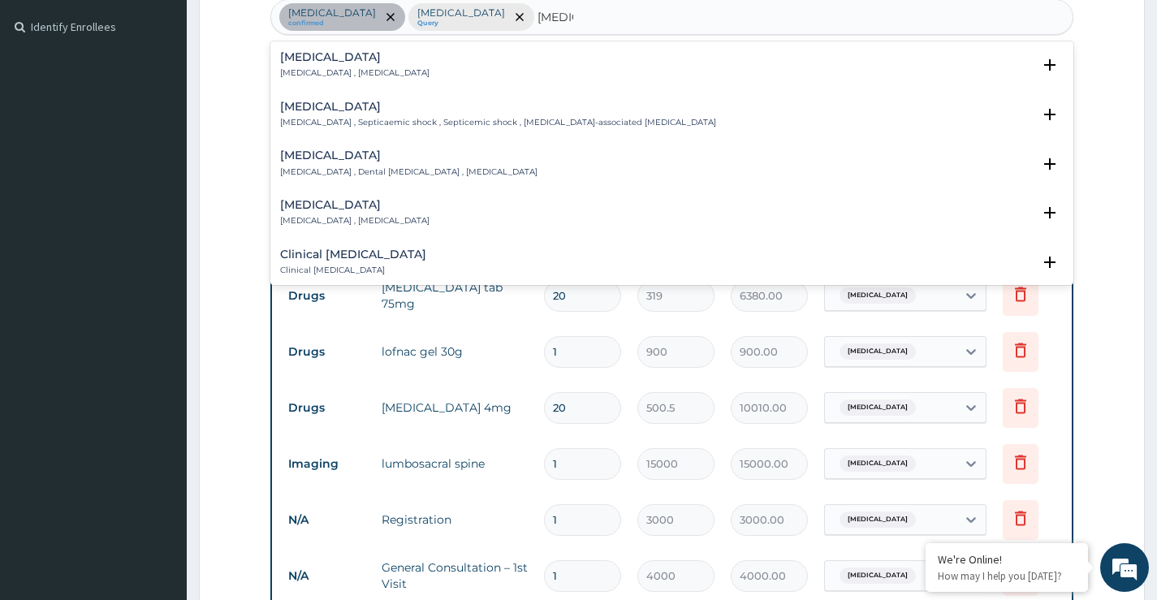
click at [292, 56] on h4 "Sepsis" at bounding box center [354, 57] width 149 height 12
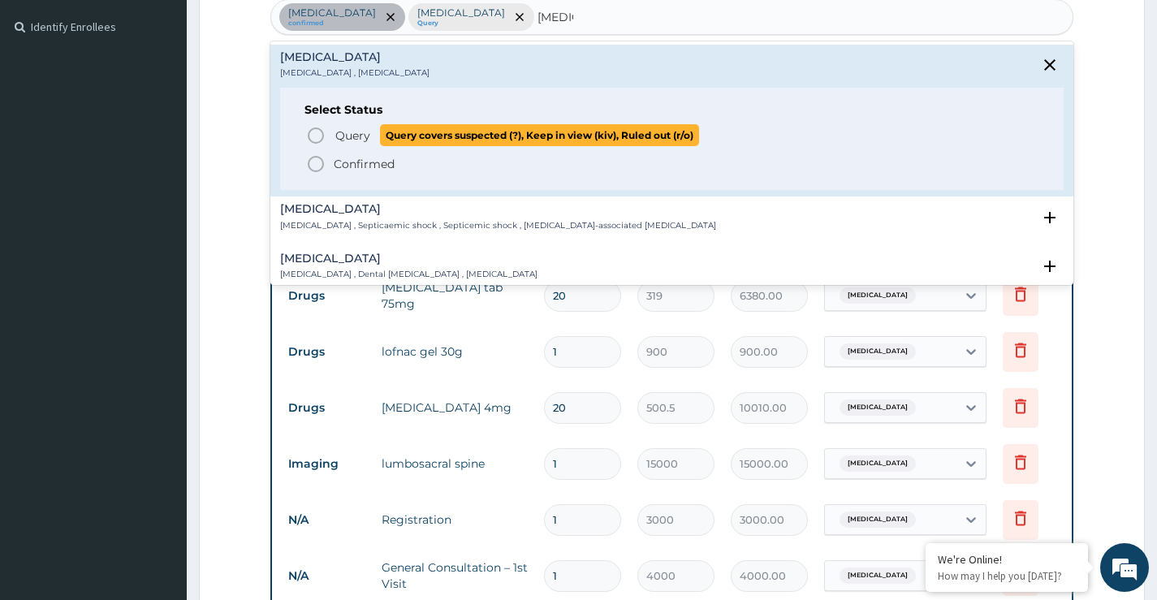
click at [343, 132] on span "Query" at bounding box center [352, 136] width 35 height 16
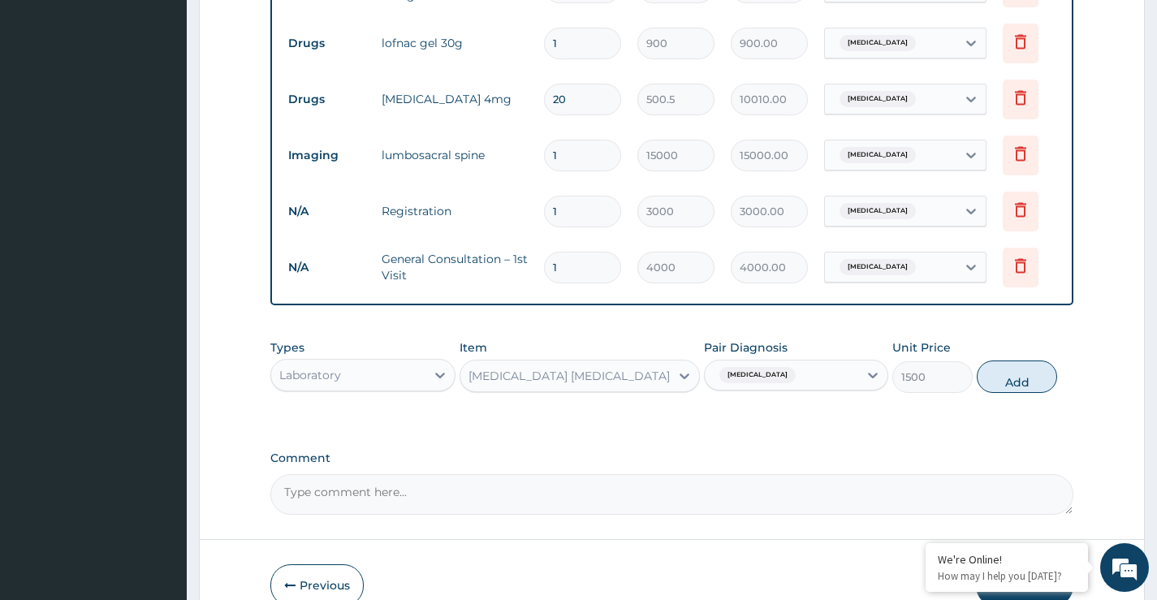
scroll to position [842, 0]
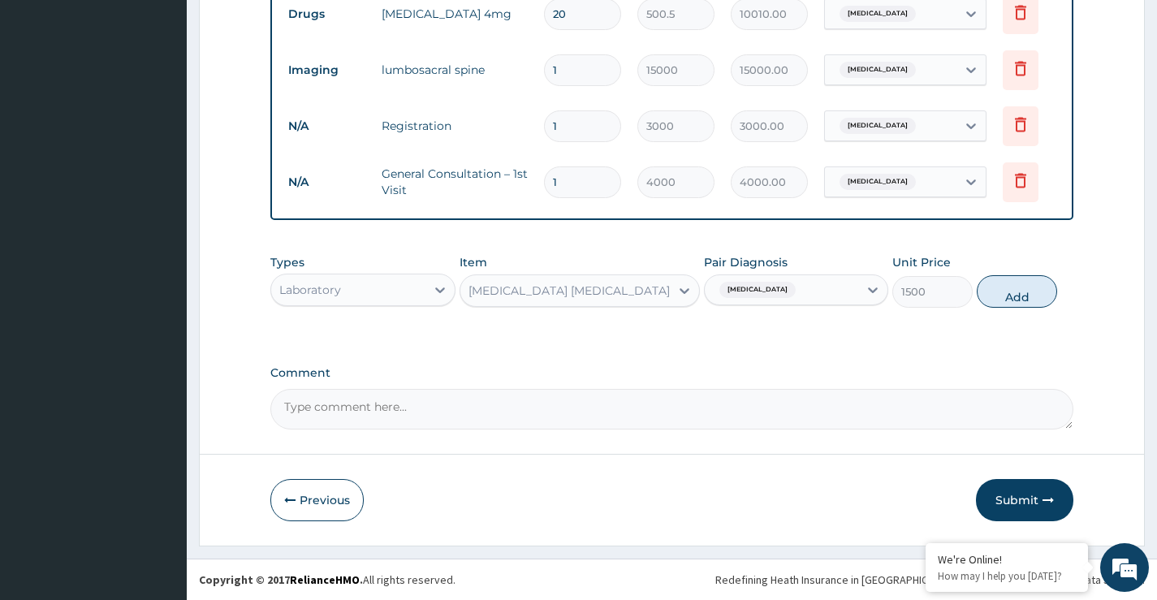
drag, startPoint x: 1017, startPoint y: 297, endPoint x: 690, endPoint y: 296, distance: 326.5
click at [1015, 298] on button "Add" at bounding box center [1017, 291] width 80 height 32
type input "0"
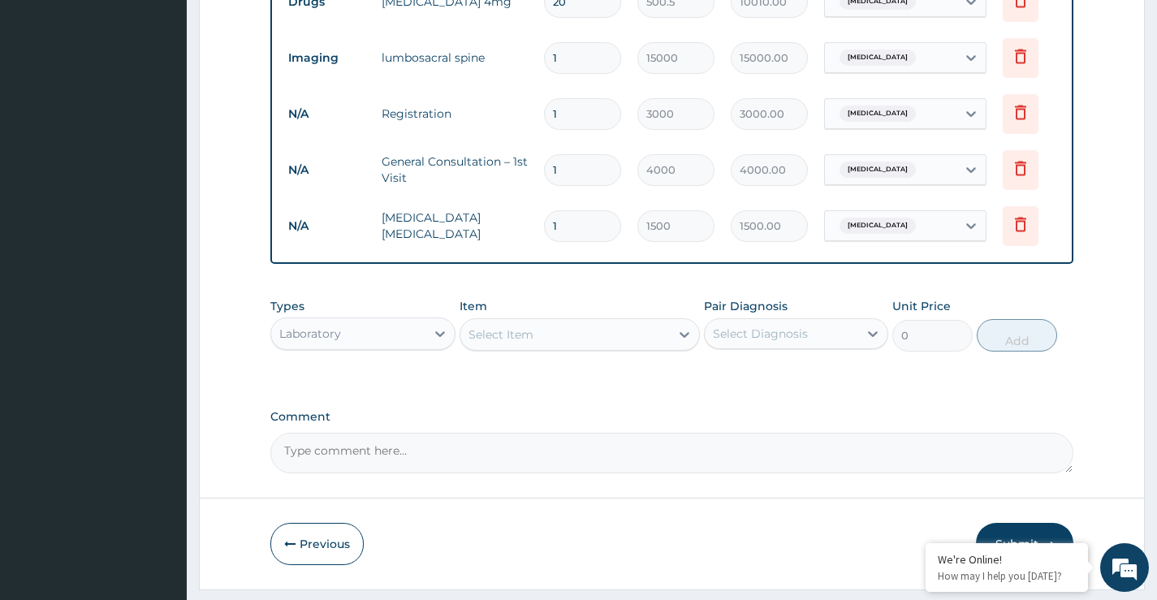
click at [551, 348] on div "Select Item" at bounding box center [566, 335] width 210 height 26
type input "full"
drag, startPoint x: 532, startPoint y: 385, endPoint x: 578, endPoint y: 392, distance: 46.9
click at [532, 387] on div "[MEDICAL_DATA]" at bounding box center [580, 375] width 241 height 29
type input "5000"
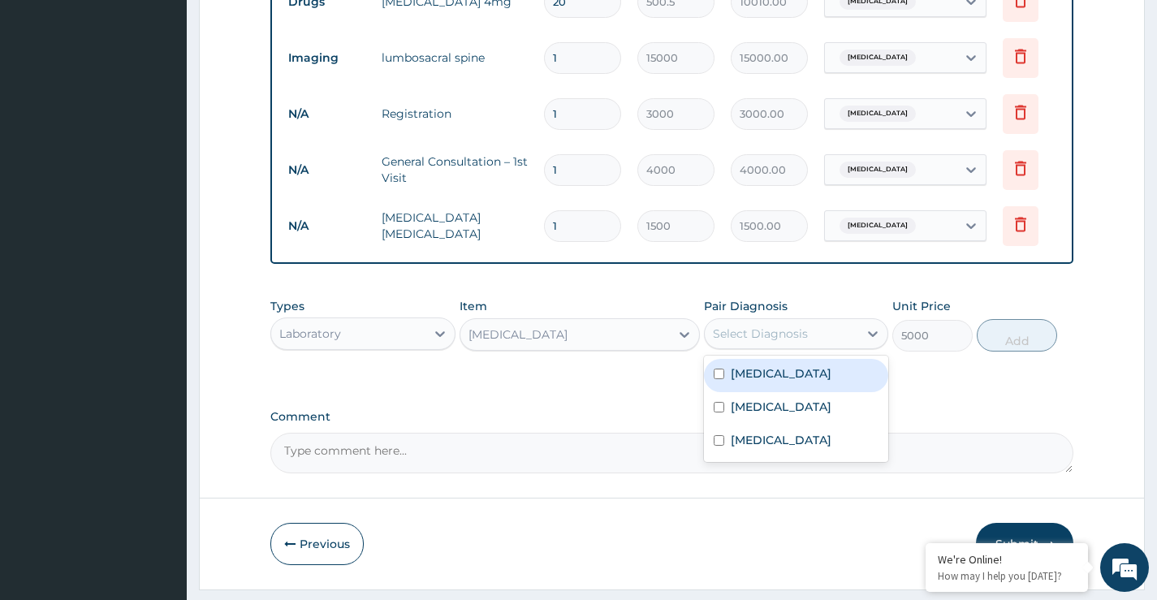
drag, startPoint x: 766, startPoint y: 339, endPoint x: 768, endPoint y: 363, distance: 24.4
click at [766, 339] on div "Select Diagnosis" at bounding box center [760, 334] width 95 height 16
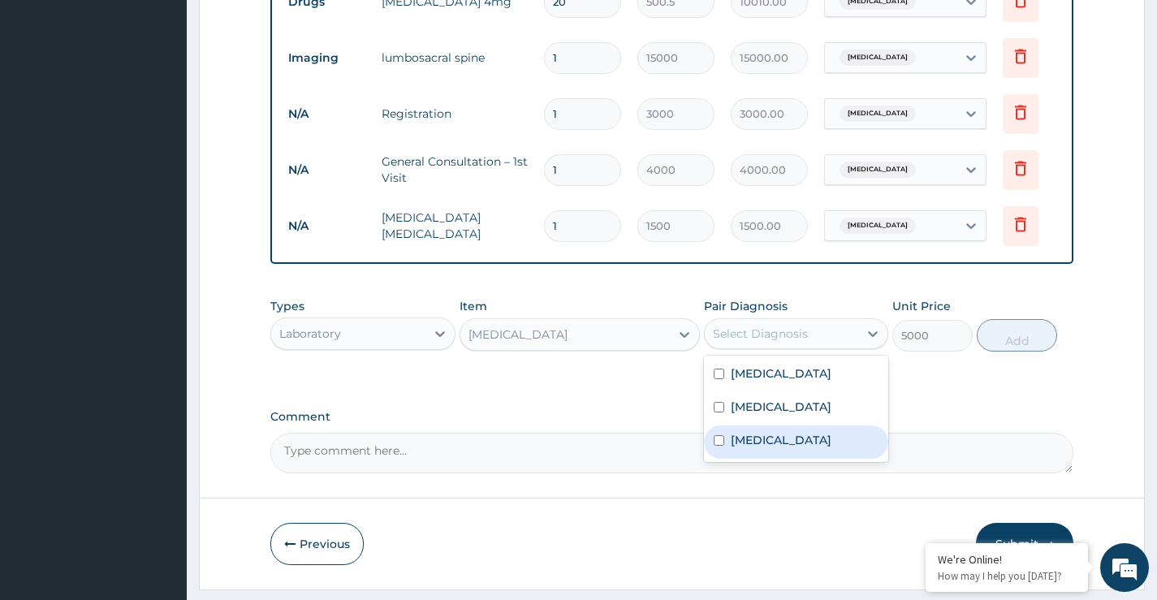
click at [765, 448] on label "Sepsis" at bounding box center [781, 440] width 101 height 16
checkbox input "true"
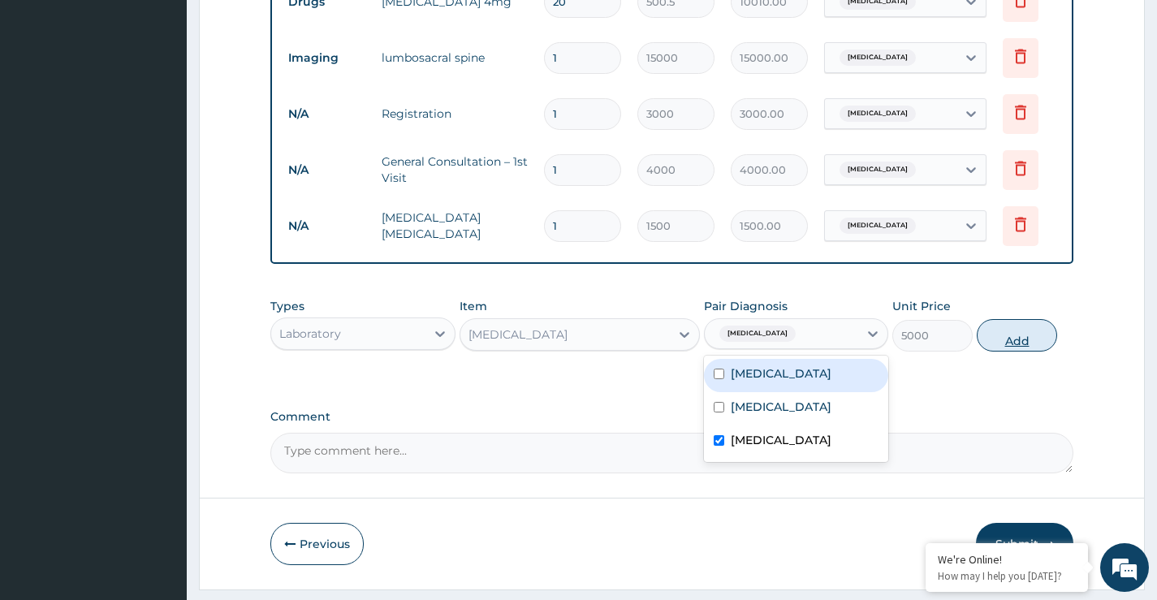
click at [1030, 352] on button "Add" at bounding box center [1017, 335] width 80 height 32
type input "0"
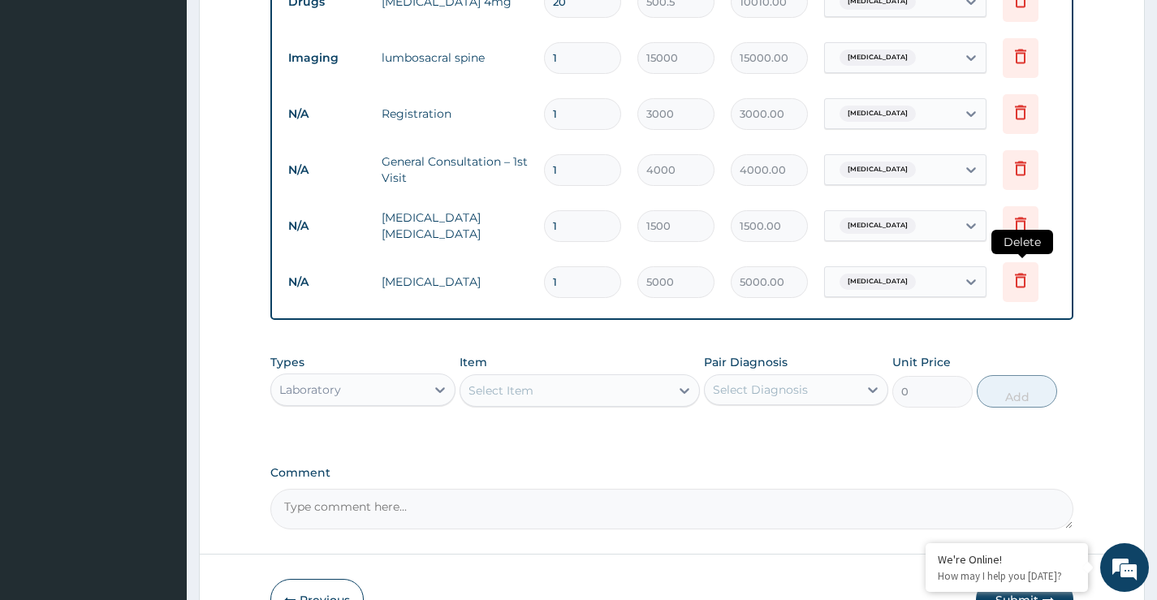
click at [1016, 279] on icon at bounding box center [1020, 279] width 19 height 19
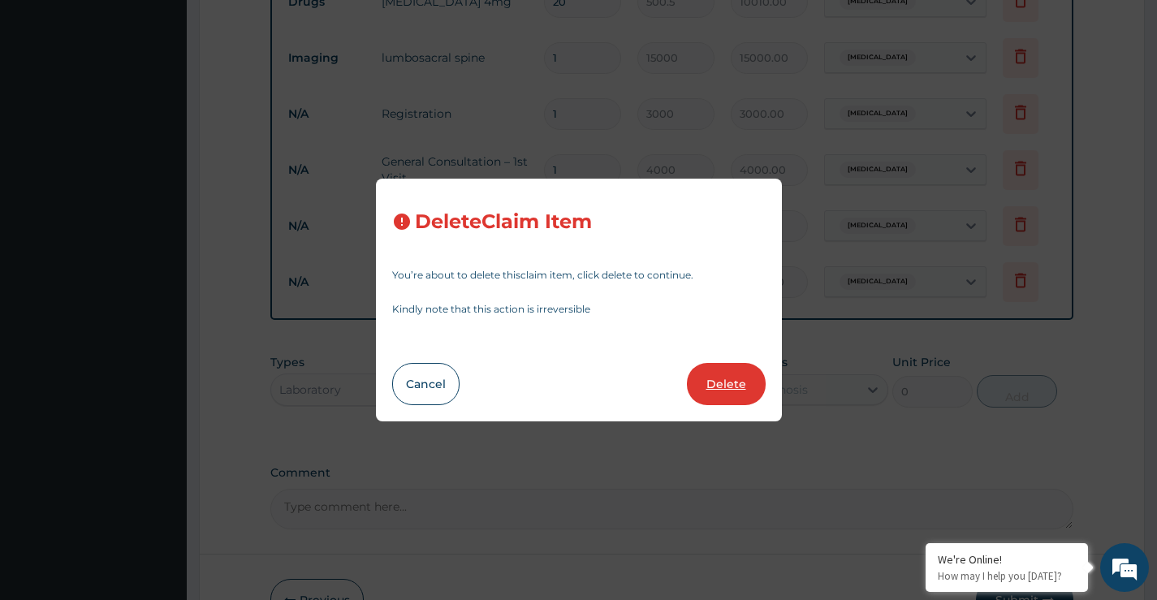
click at [717, 378] on button "Delete" at bounding box center [726, 384] width 79 height 42
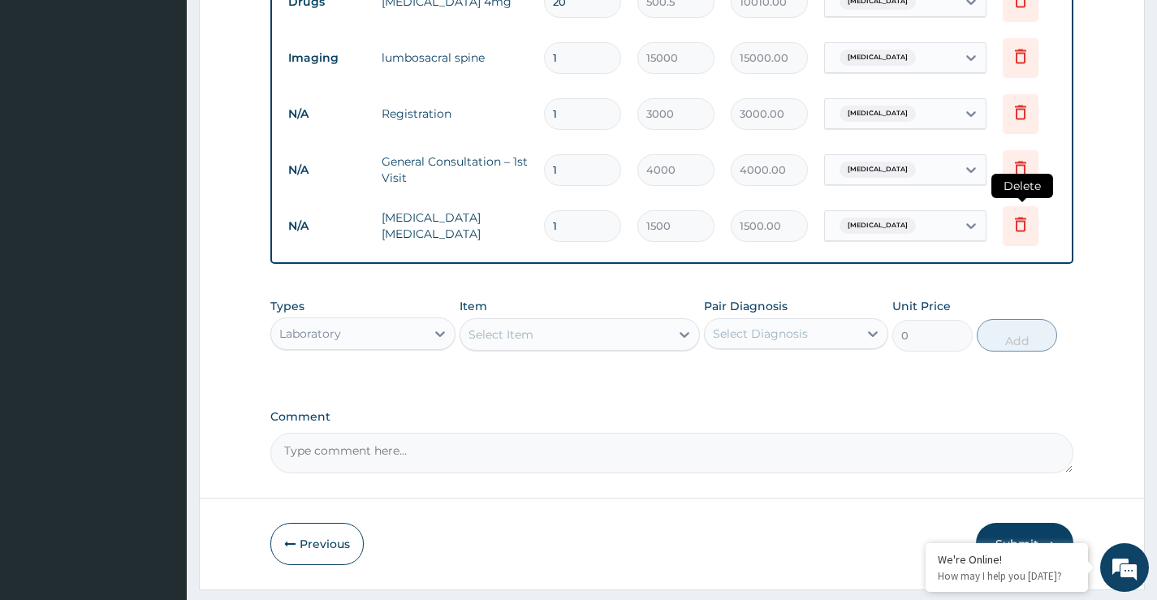
click at [1022, 227] on icon at bounding box center [1020, 223] width 19 height 19
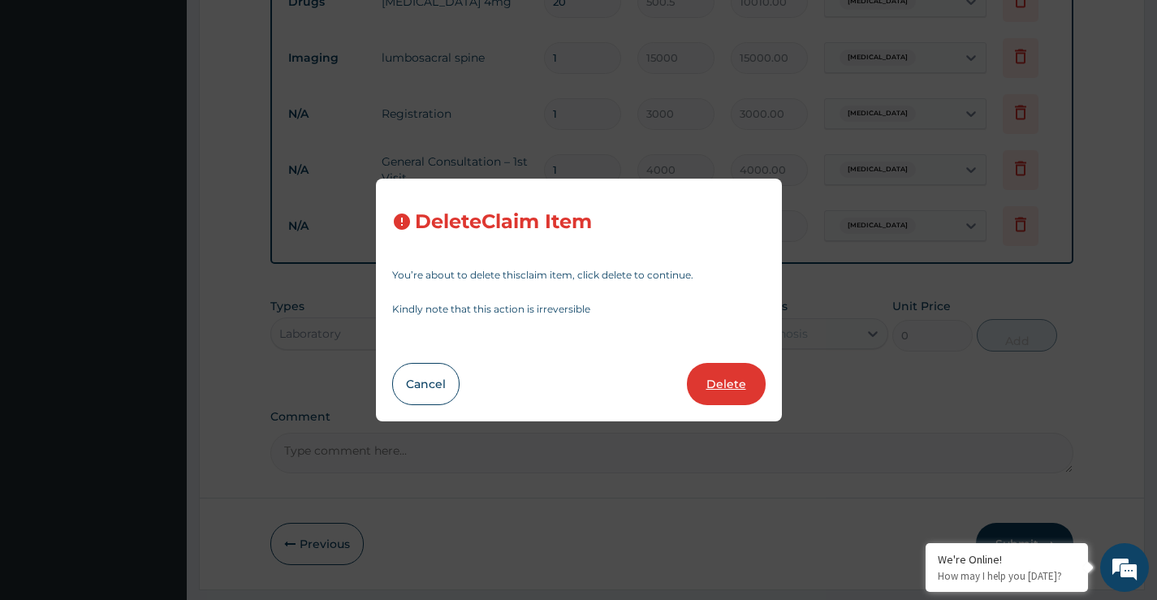
click at [720, 385] on button "Delete" at bounding box center [726, 384] width 79 height 42
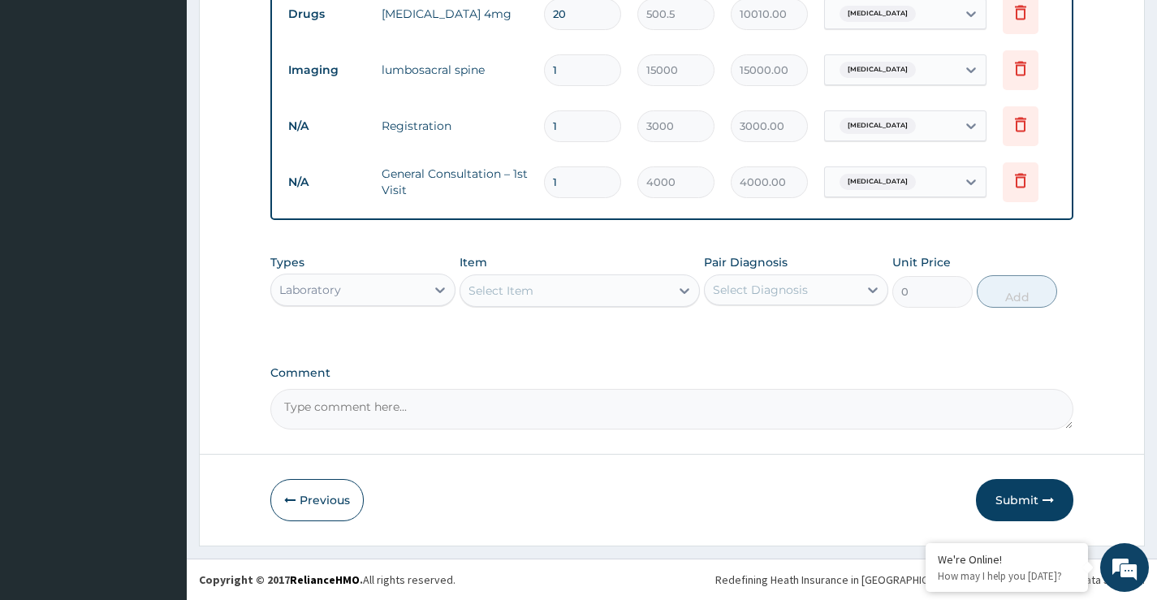
drag, startPoint x: 1017, startPoint y: 502, endPoint x: 794, endPoint y: 543, distance: 226.4
click at [1015, 502] on button "Submit" at bounding box center [1024, 500] width 97 height 42
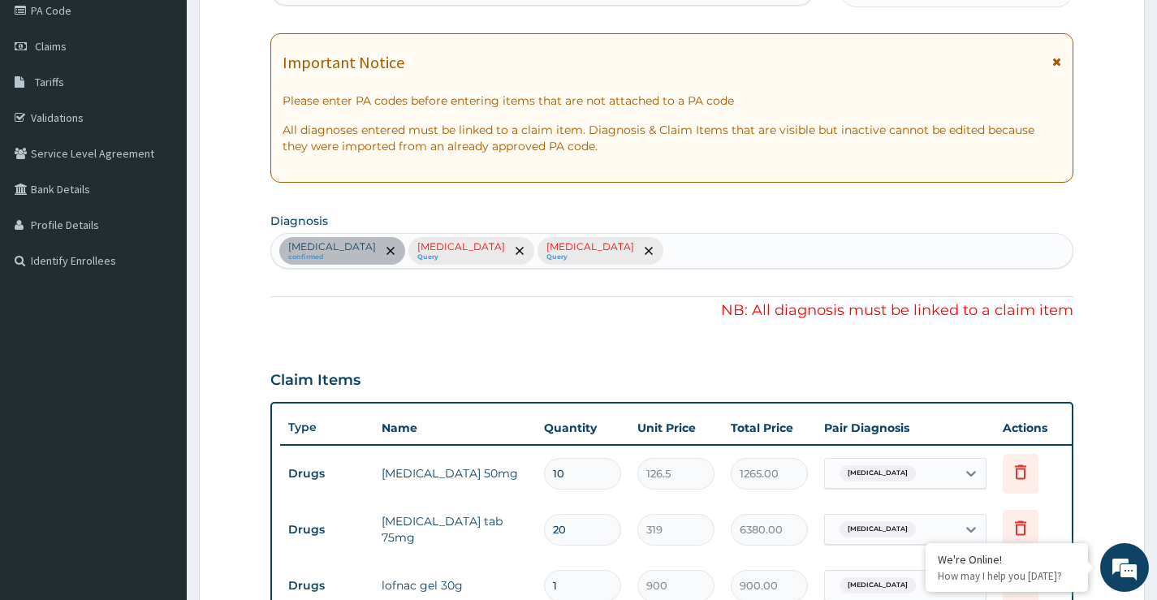
scroll to position [162, 0]
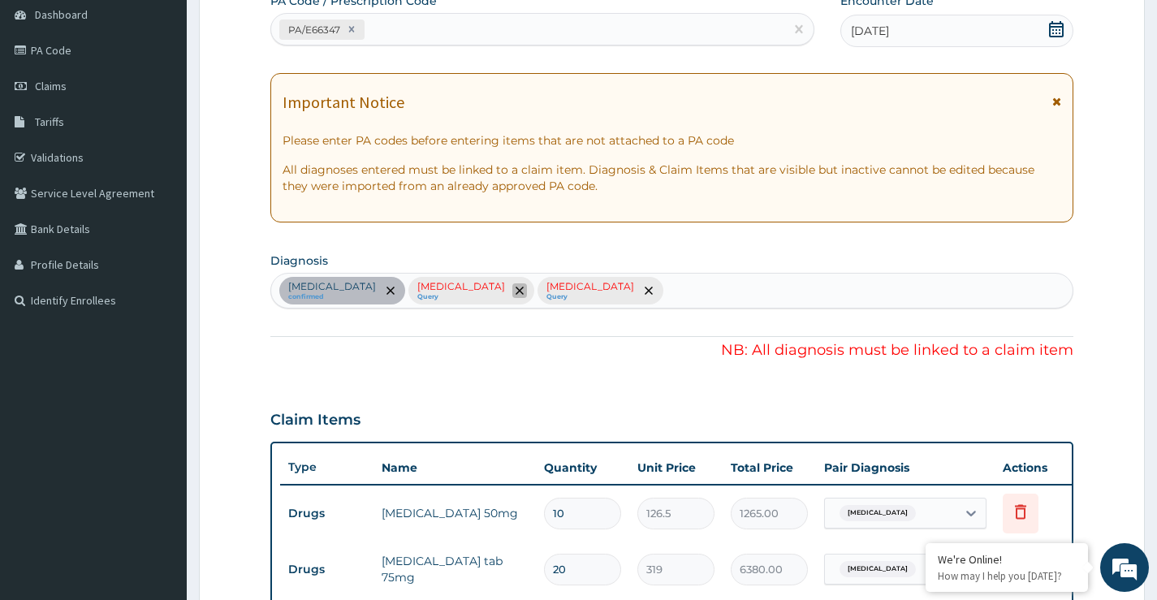
click at [516, 288] on icon "remove selection option" at bounding box center [520, 291] width 8 height 8
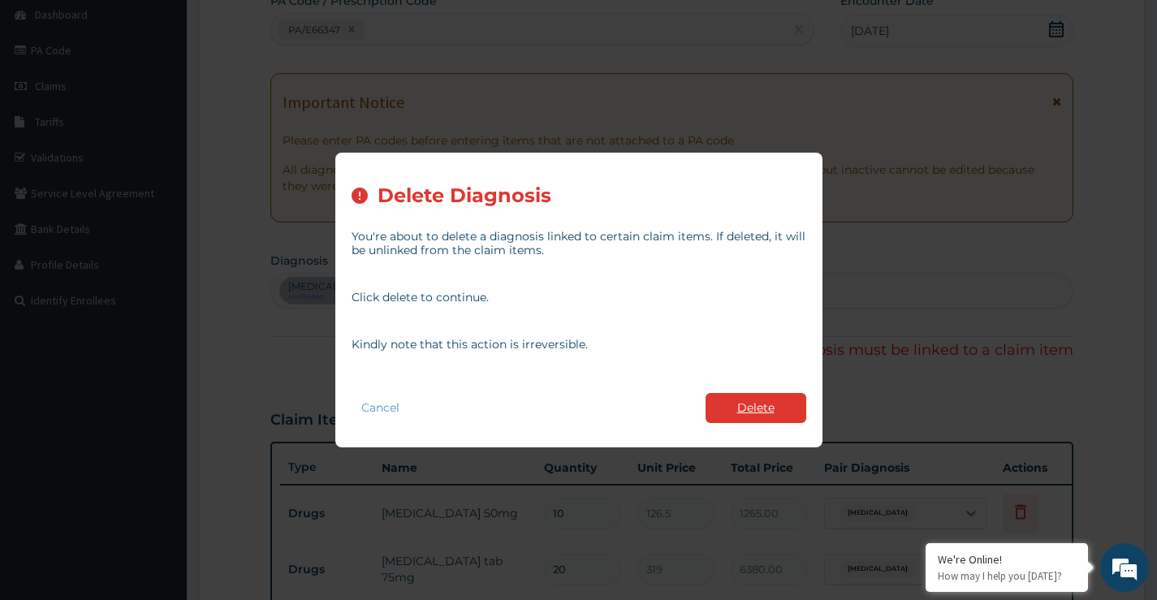
click at [746, 407] on button "Delete" at bounding box center [756, 408] width 101 height 30
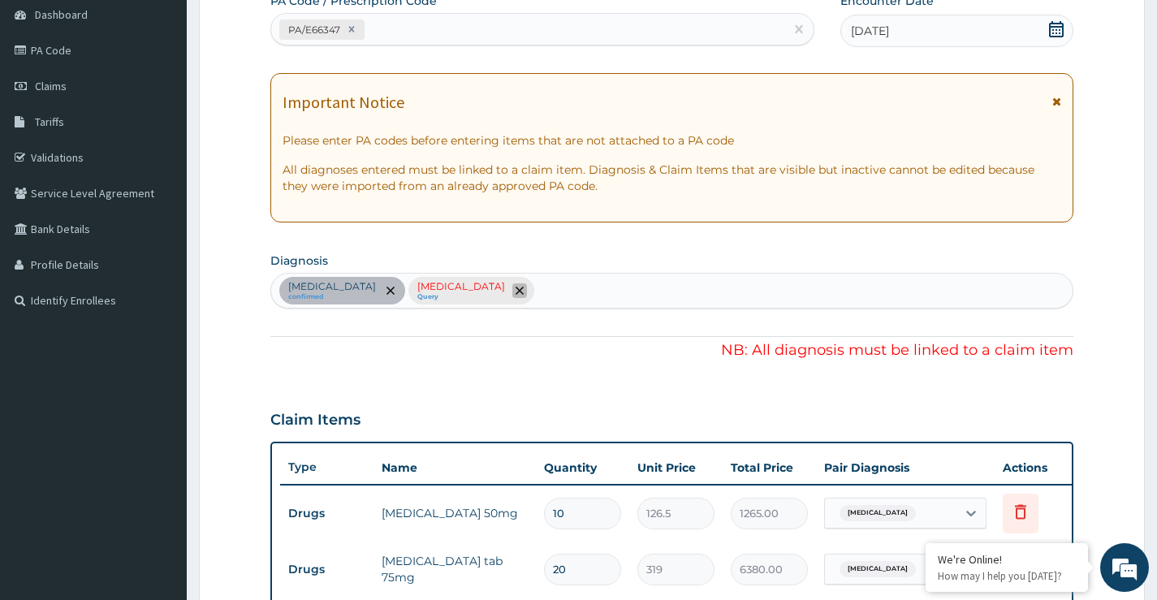
click at [516, 288] on icon "remove selection option" at bounding box center [520, 291] width 8 height 8
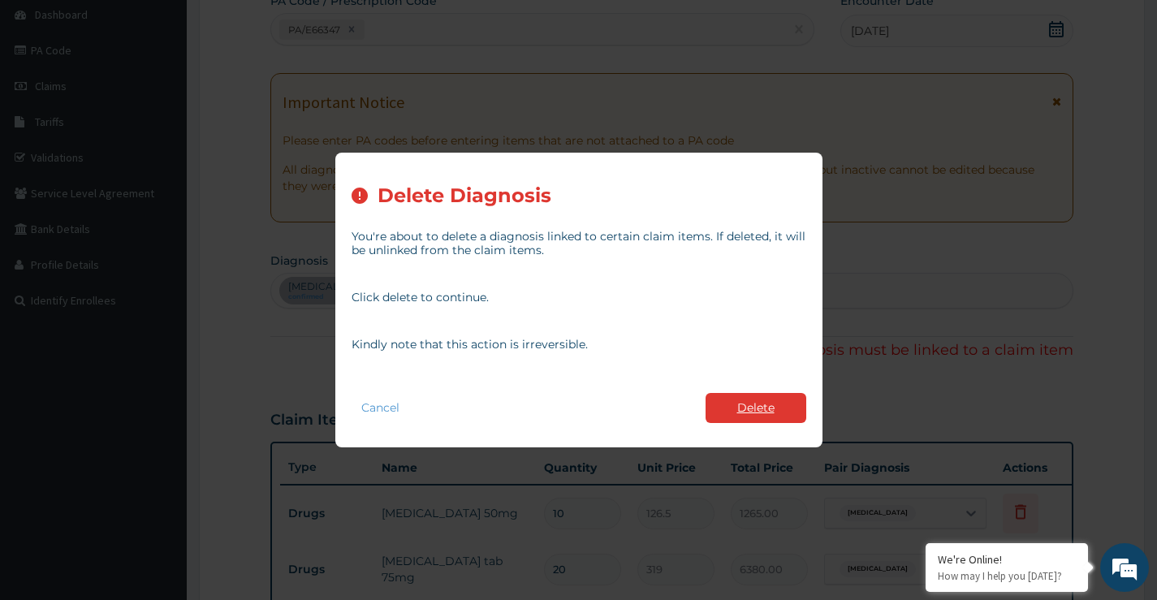
click at [747, 406] on button "Delete" at bounding box center [756, 408] width 101 height 30
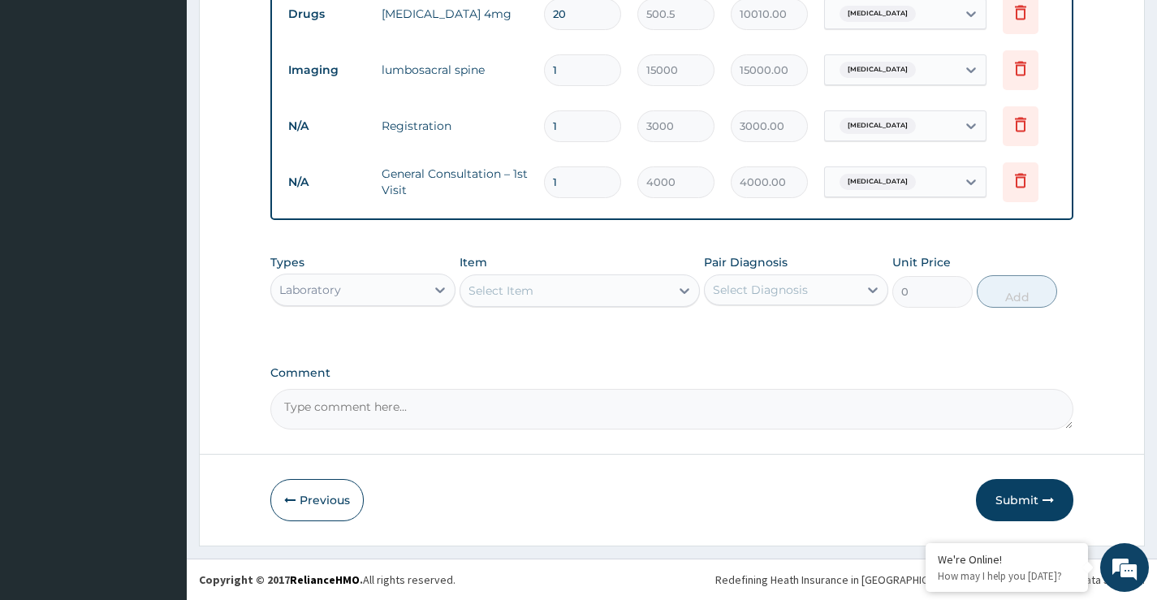
scroll to position [842, 0]
click at [1020, 498] on button "Submit" at bounding box center [1024, 500] width 97 height 42
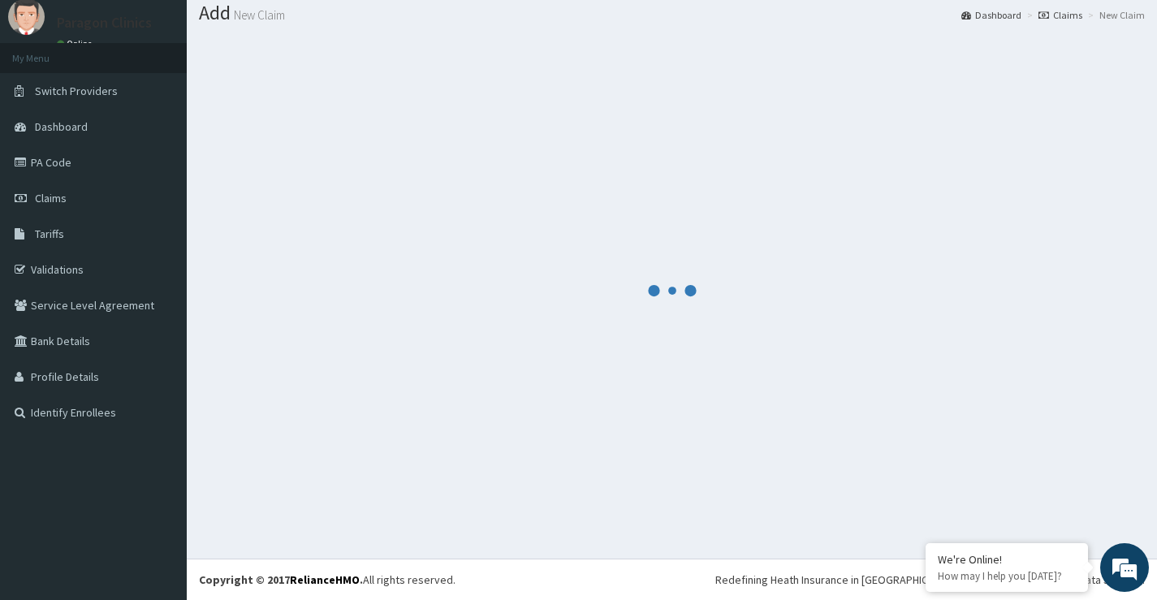
scroll to position [50, 0]
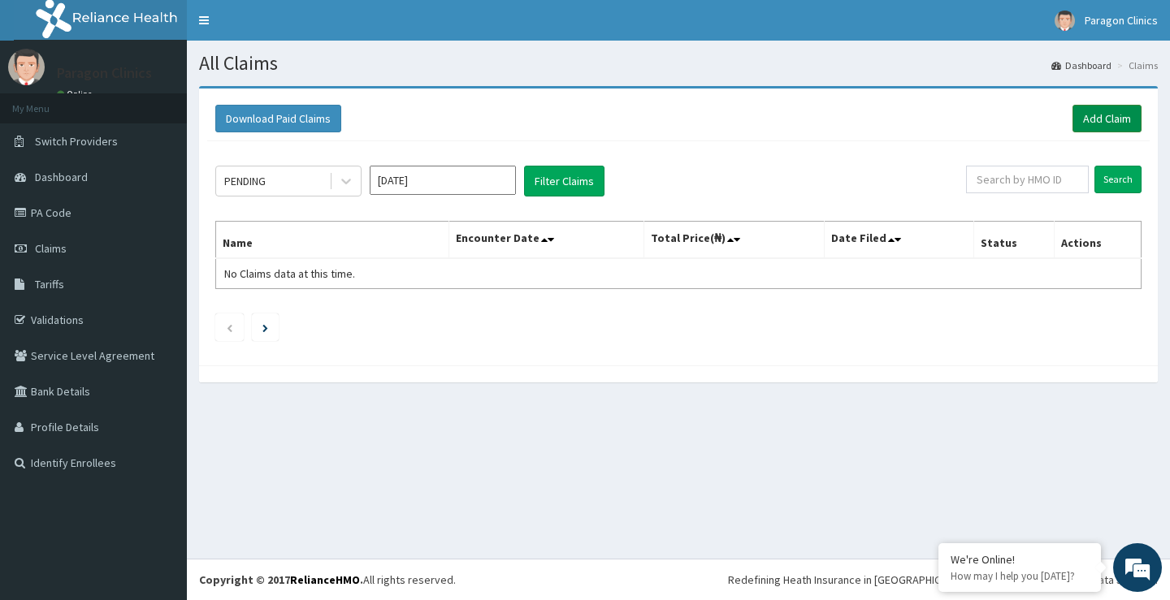
click at [1095, 114] on link "Add Claim" at bounding box center [1106, 119] width 69 height 28
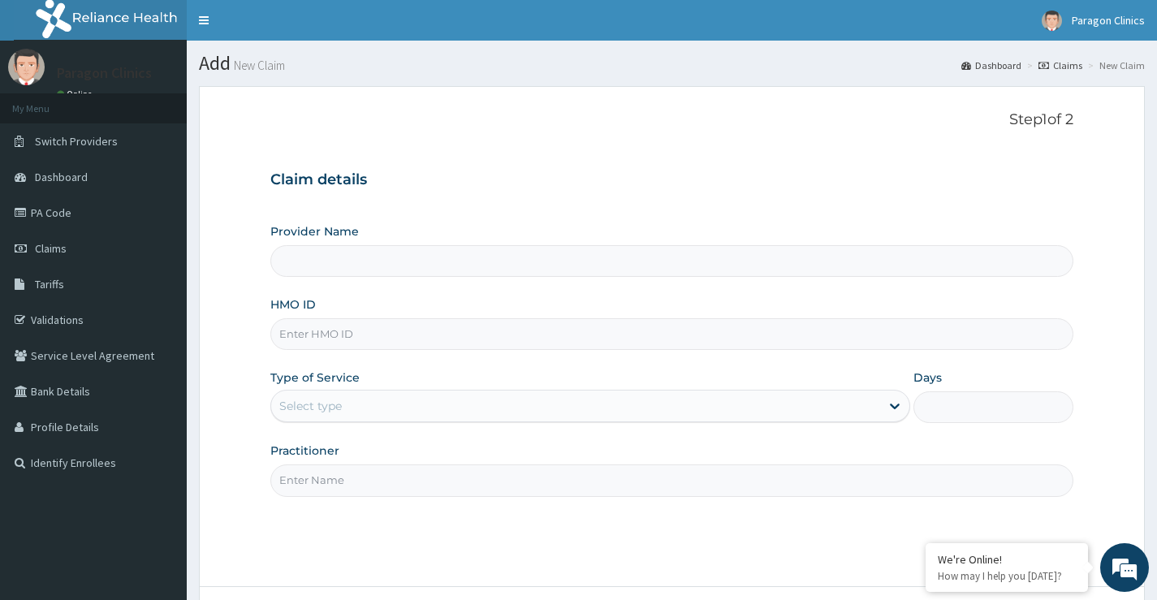
type input "Paragon Clinics And Imaging"
click at [309, 337] on input "HMO ID" at bounding box center [671, 334] width 803 height 32
paste input "SBL/10226/C"
type input "SBL/10226/C"
click at [328, 407] on div "Select type" at bounding box center [310, 406] width 63 height 16
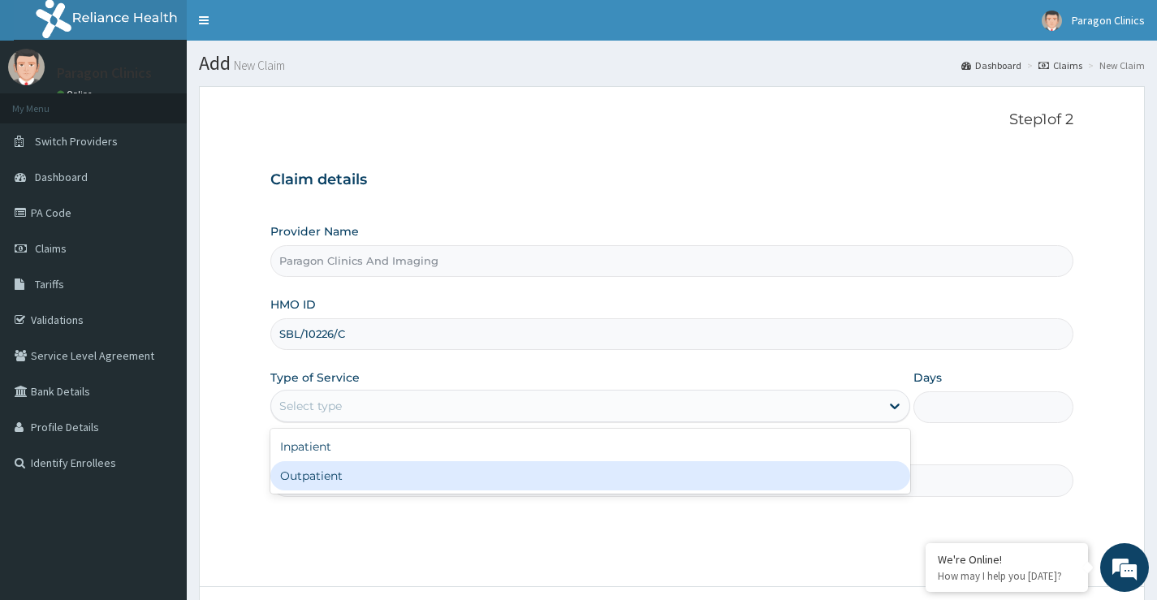
click at [307, 478] on div "Outpatient" at bounding box center [590, 475] width 640 height 29
type input "1"
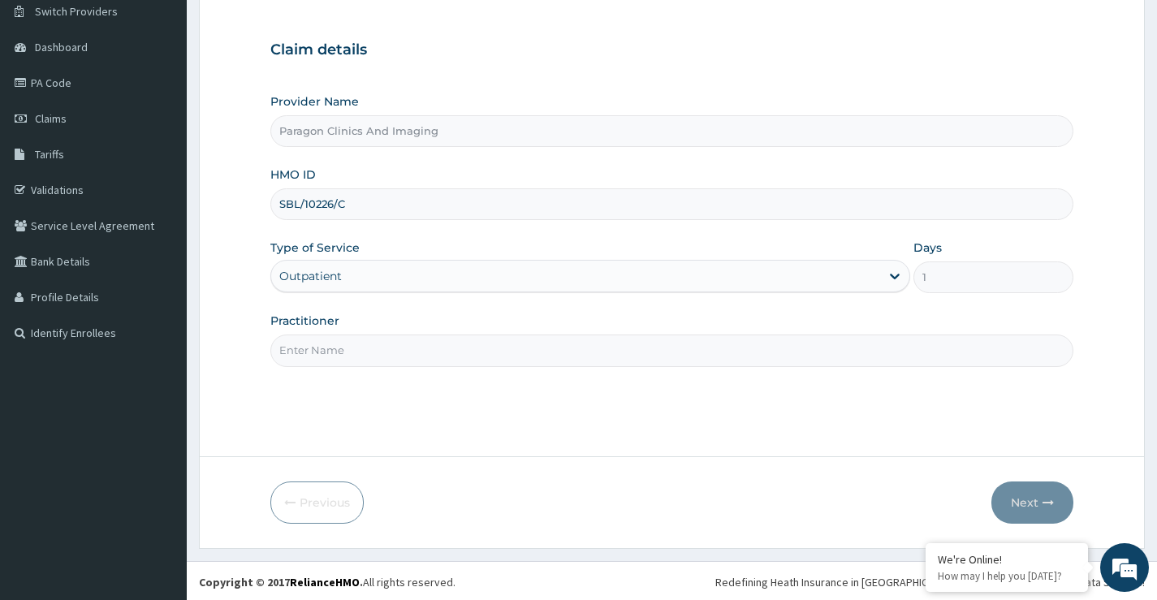
scroll to position [132, 0]
drag, startPoint x: 343, startPoint y: 350, endPoint x: 349, endPoint y: 369, distance: 19.8
click at [344, 353] on input "Practitioner" at bounding box center [671, 348] width 803 height 32
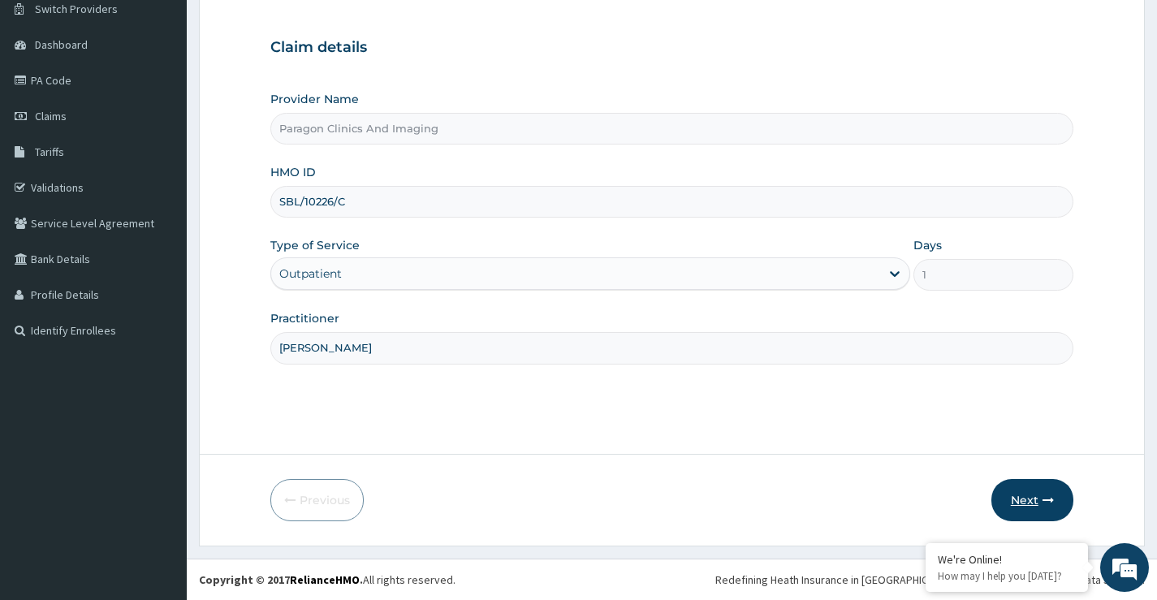
type input "[PERSON_NAME]"
click at [1020, 503] on button "Next" at bounding box center [1033, 500] width 82 height 42
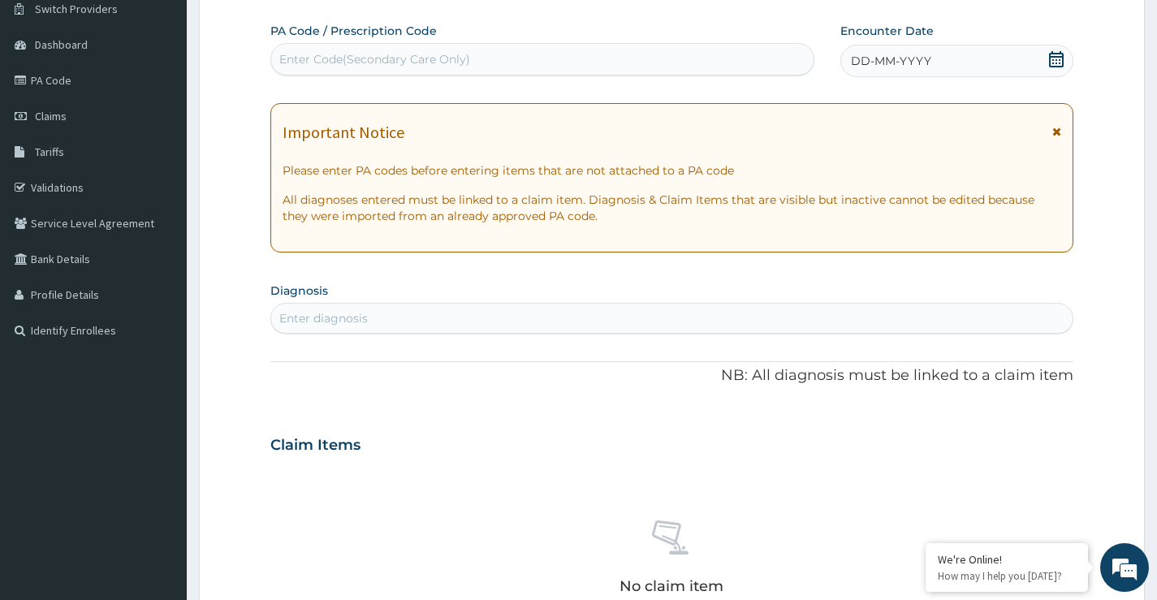
click at [517, 57] on div "Enter Code(Secondary Care Only)" at bounding box center [542, 59] width 543 height 26
paste input "PA/AC5600"
type input "PA/AC5600"
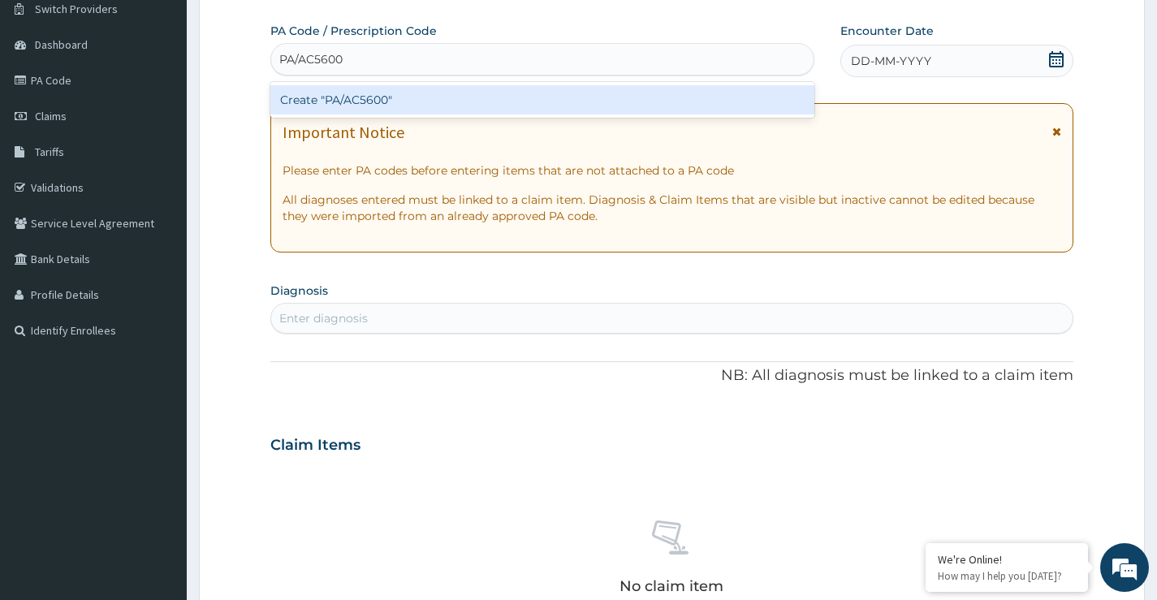
click at [453, 109] on div "Create "PA/AC5600"" at bounding box center [542, 99] width 544 height 29
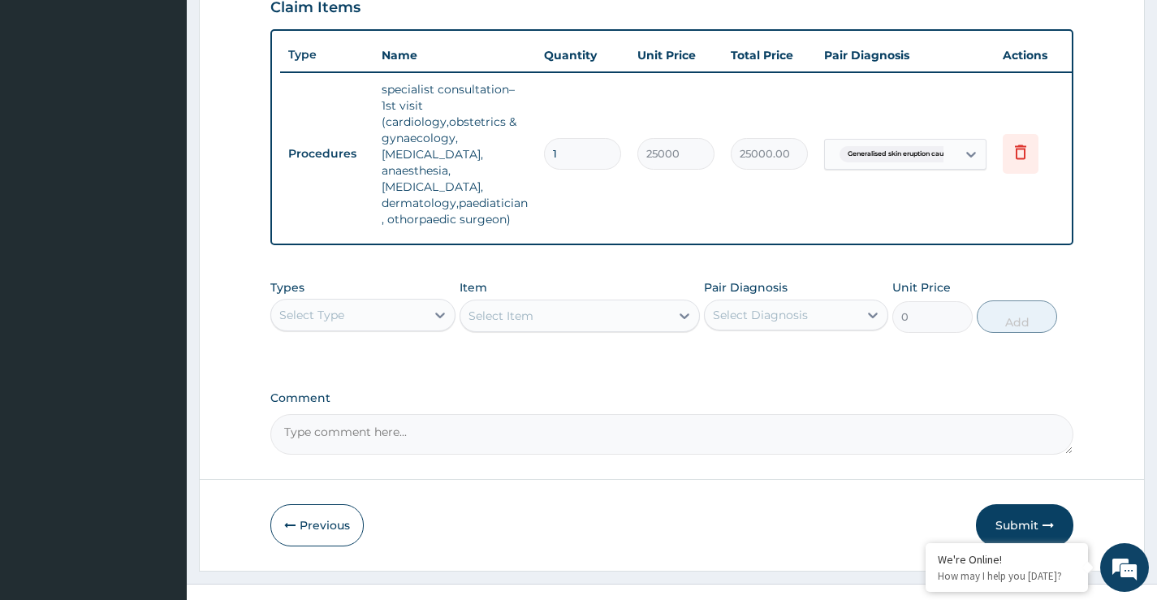
scroll to position [580, 0]
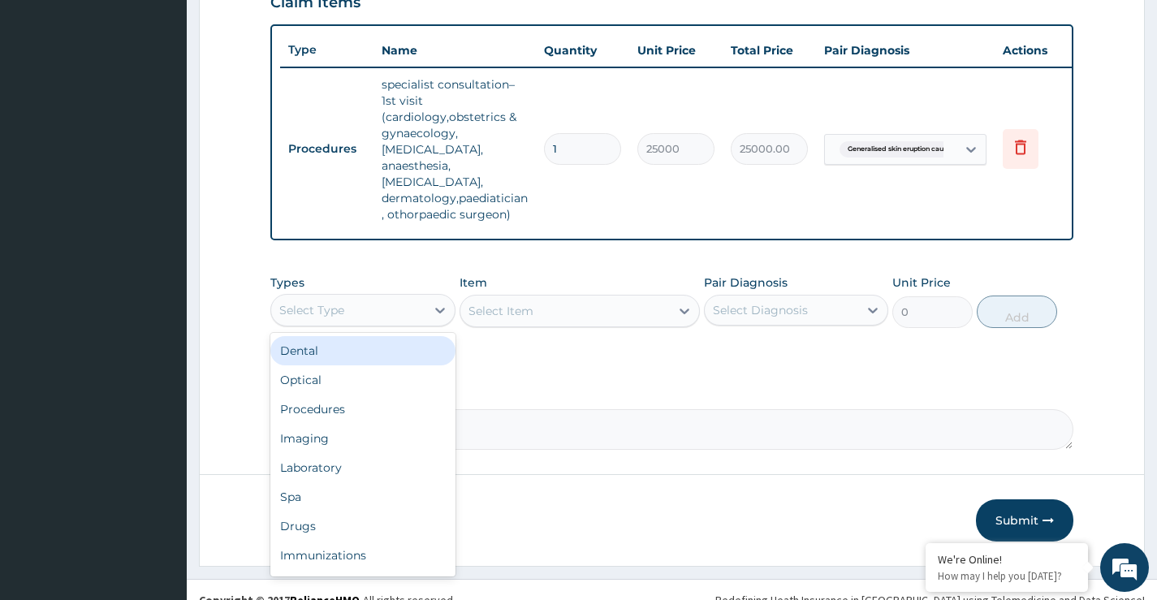
click at [370, 297] on div "Select Type" at bounding box center [348, 310] width 154 height 26
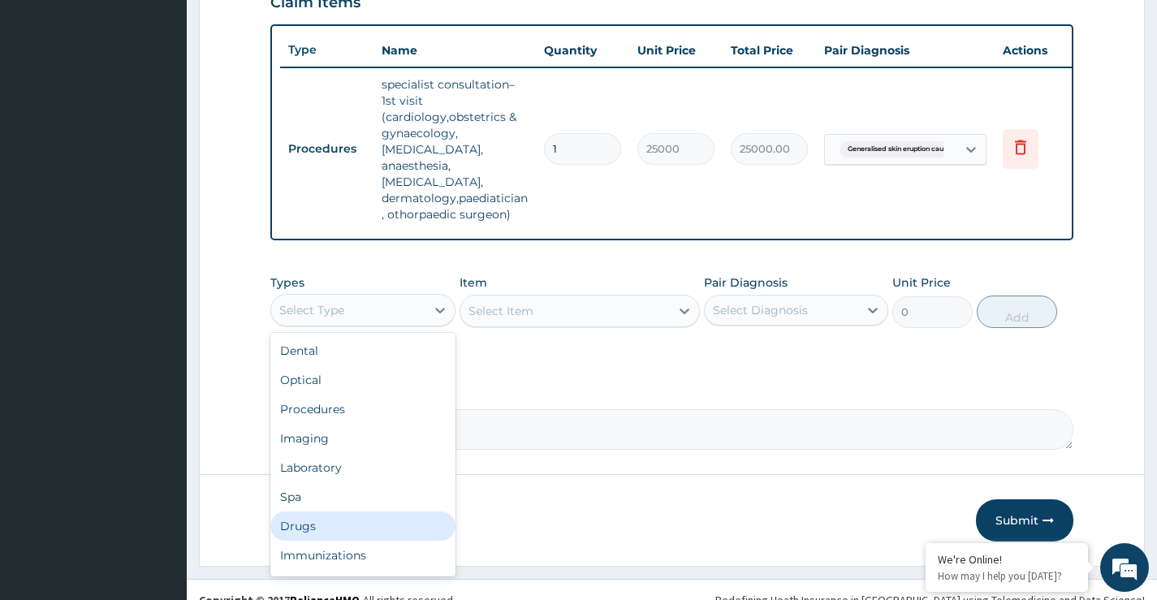
click at [299, 512] on div "Drugs" at bounding box center [362, 526] width 184 height 29
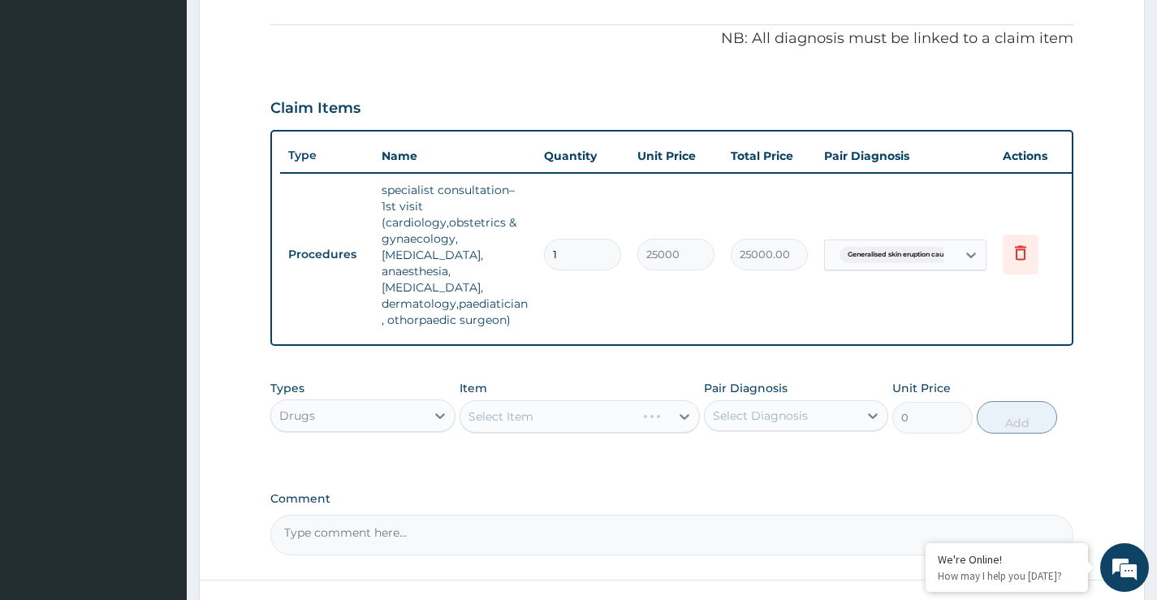
scroll to position [255, 0]
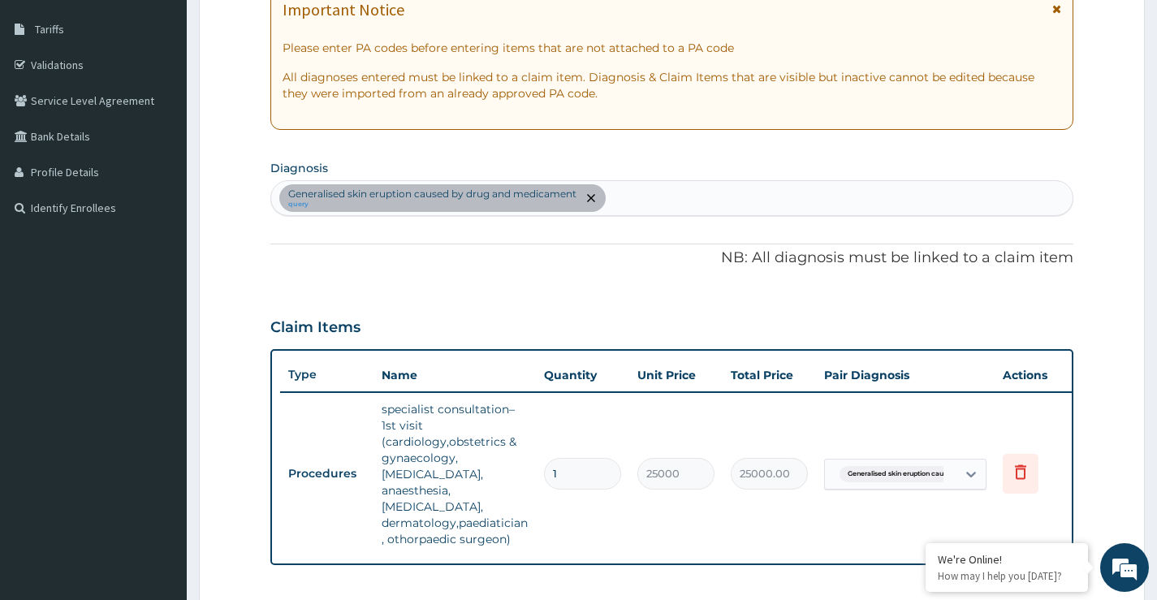
click at [643, 202] on div "Generalised skin eruption caused by drug and medicament query" at bounding box center [672, 198] width 802 height 34
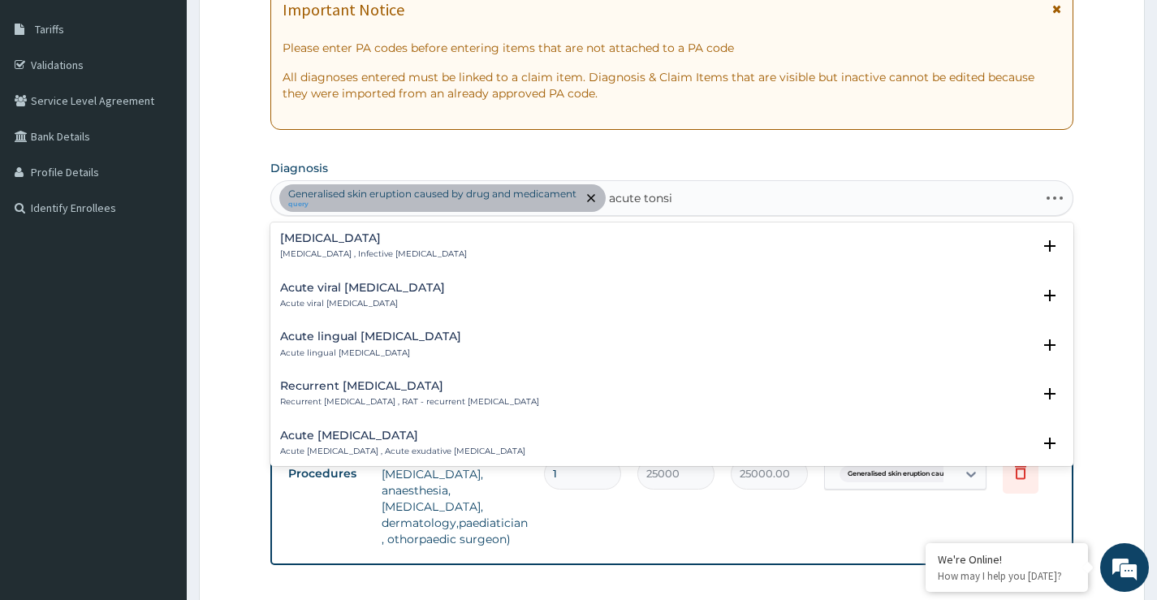
type input "acute tonsil"
click at [342, 242] on h4 "Acute tonsillitis" at bounding box center [373, 238] width 187 height 12
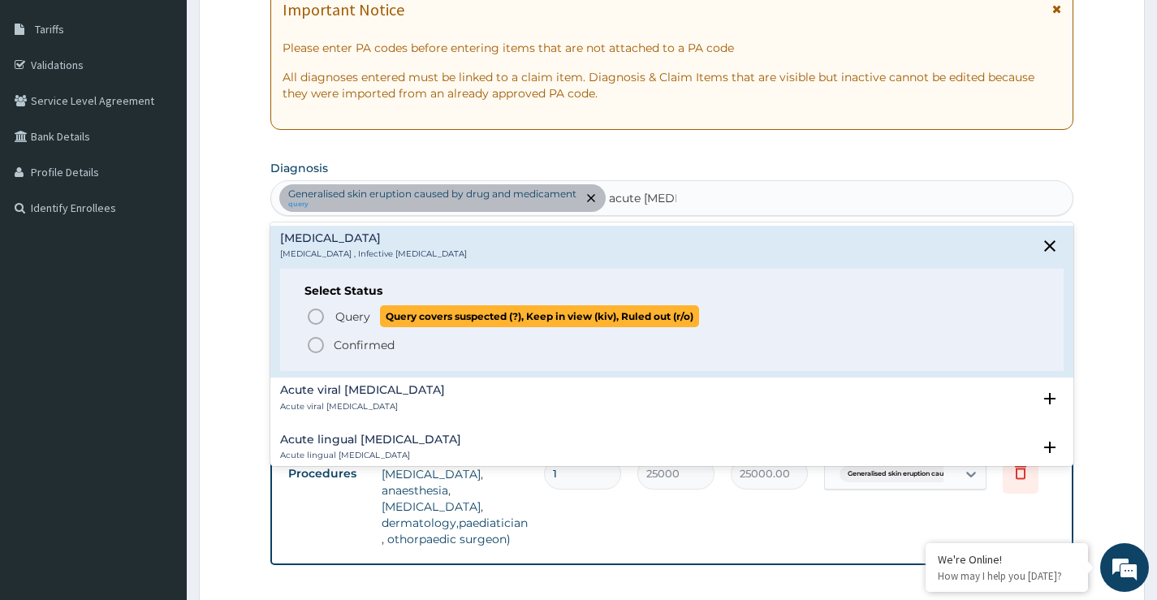
click at [344, 315] on span "Query" at bounding box center [352, 317] width 35 height 16
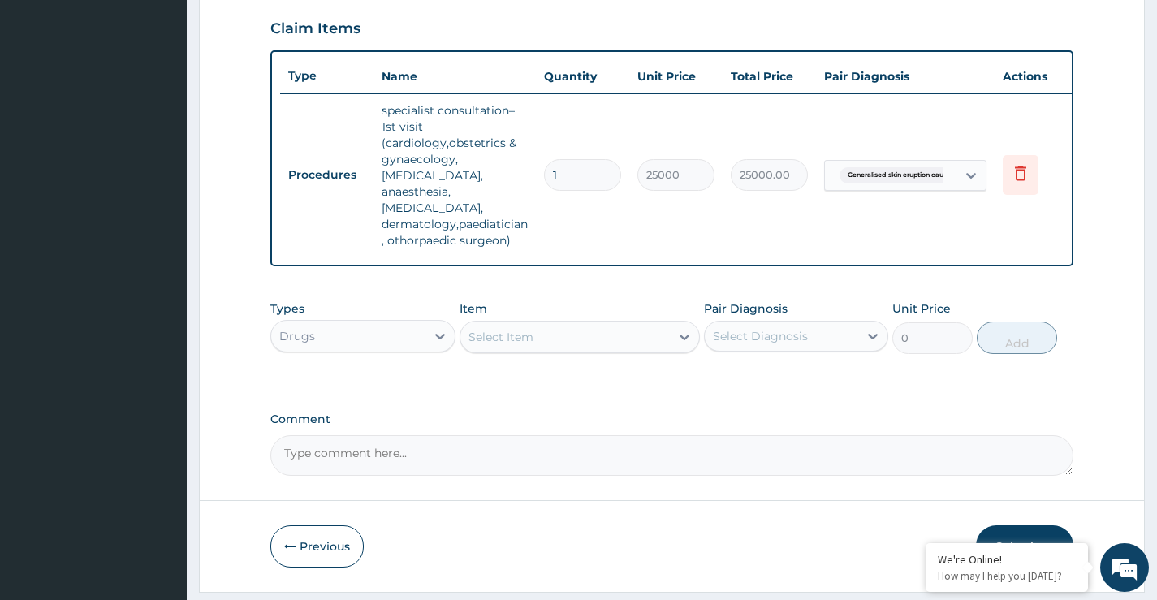
scroll to position [580, 0]
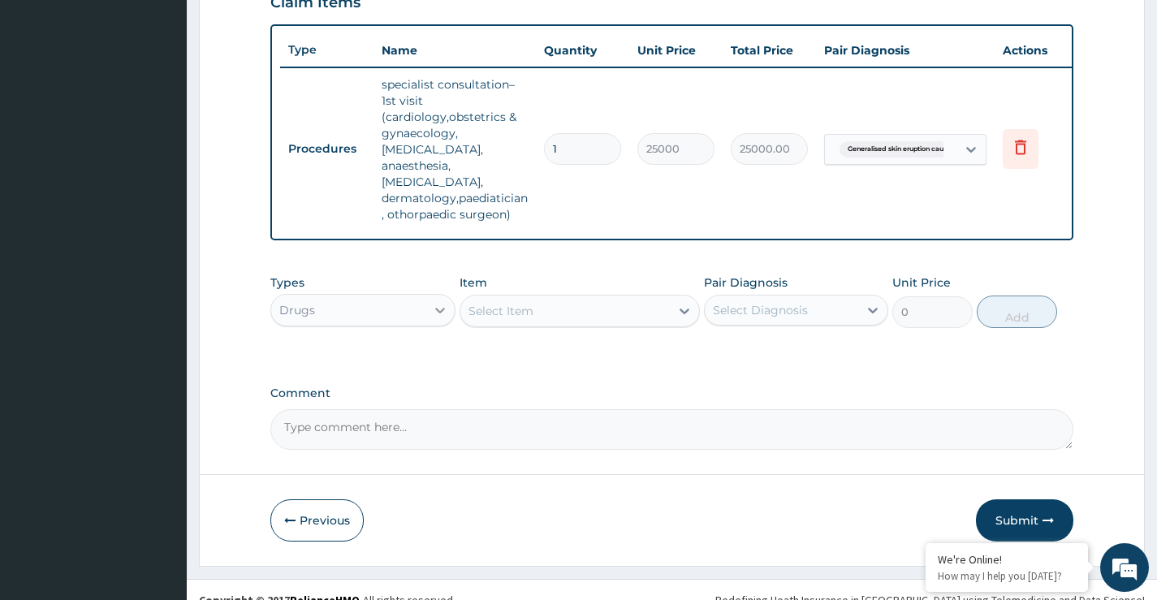
click at [440, 302] on icon at bounding box center [440, 310] width 16 height 16
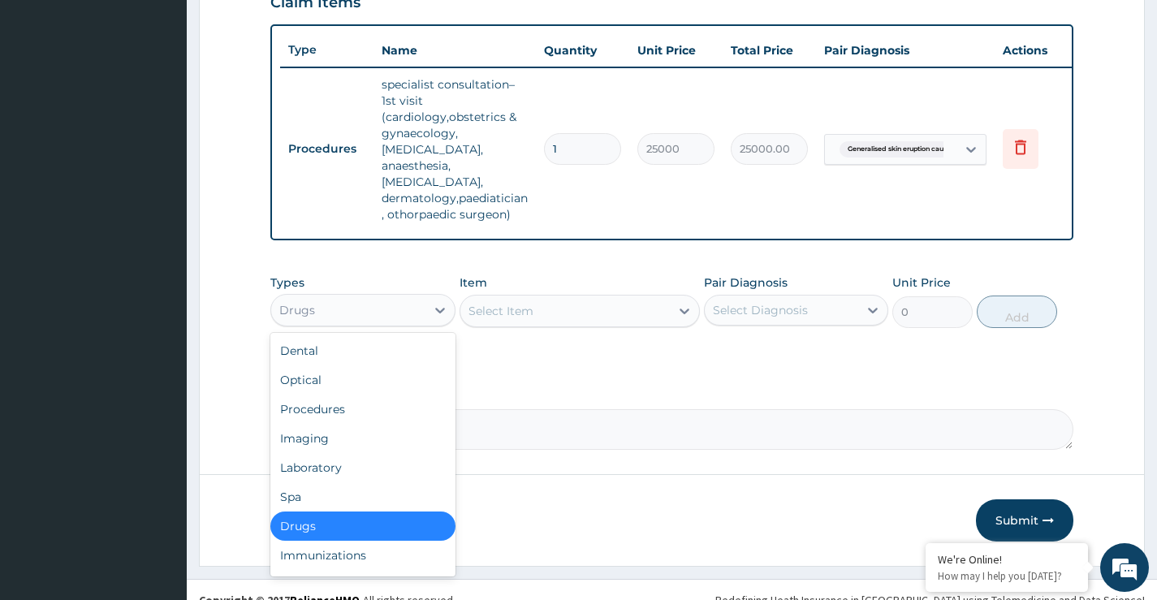
click at [305, 512] on div "Drugs" at bounding box center [362, 526] width 184 height 29
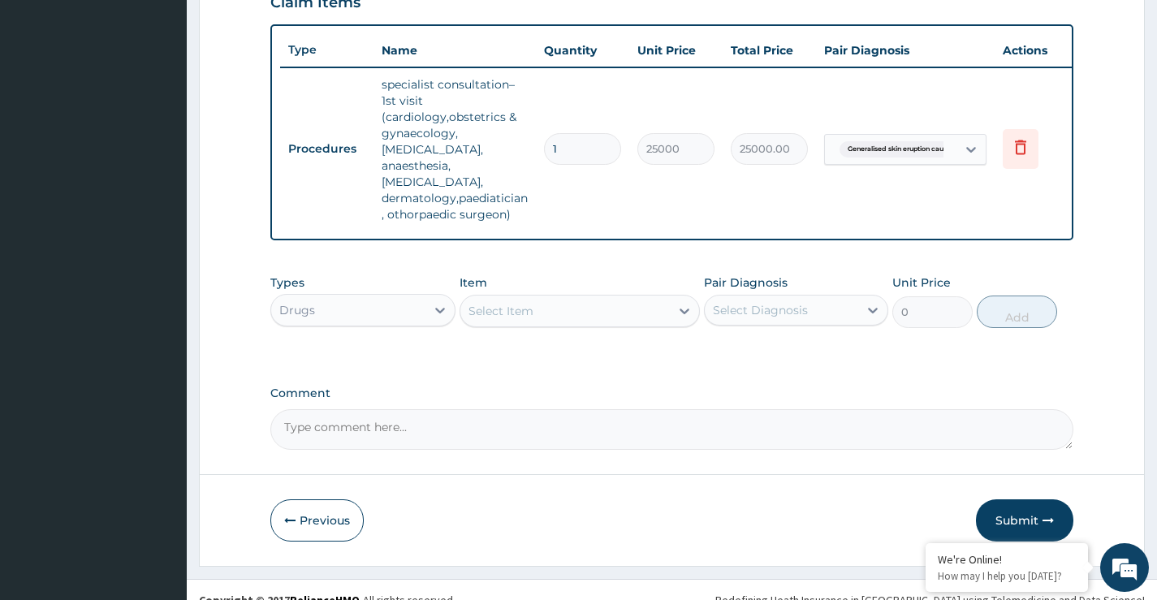
click at [524, 303] on div "Select Item" at bounding box center [501, 311] width 65 height 16
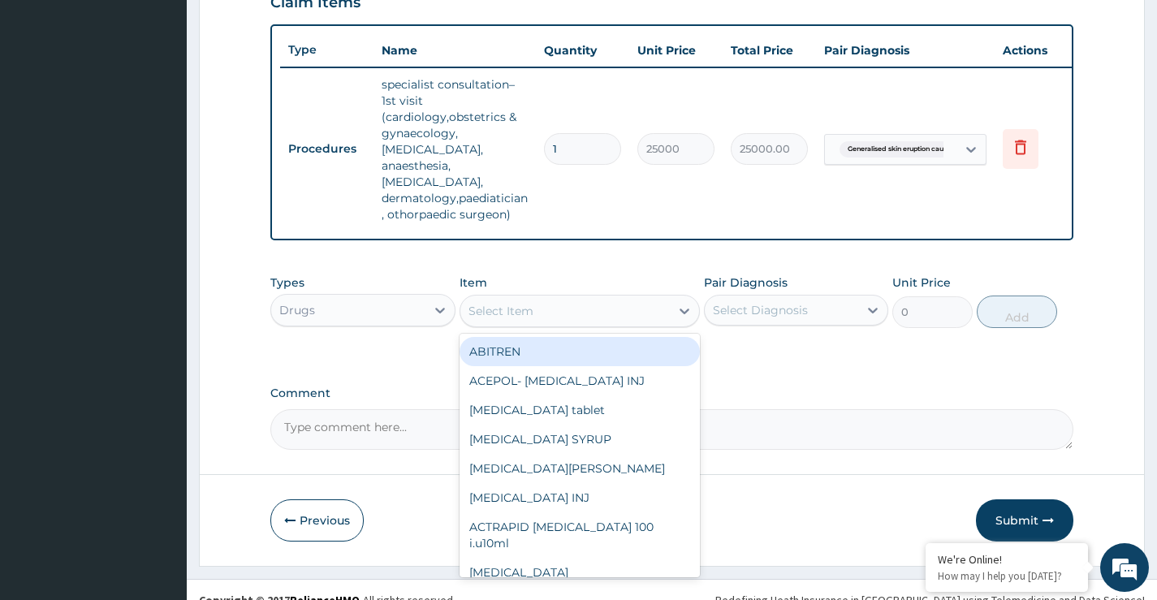
paste input "LORATIDINE"
type input "LORATIDINE"
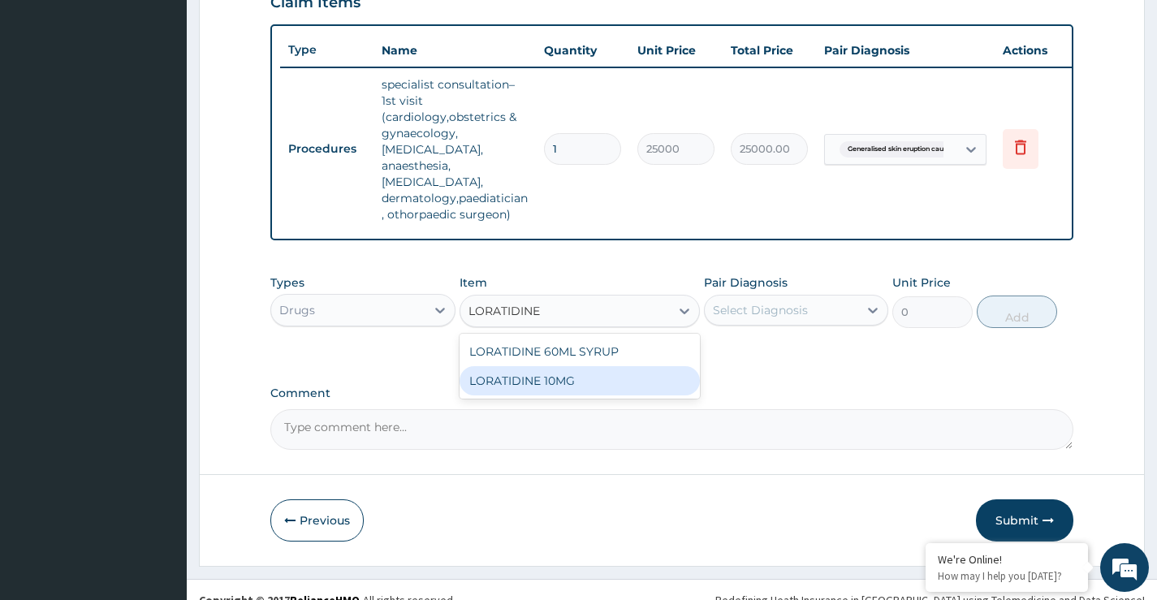
click at [583, 366] on div "LORATIDINE 10MG" at bounding box center [580, 380] width 241 height 29
type input "50.6"
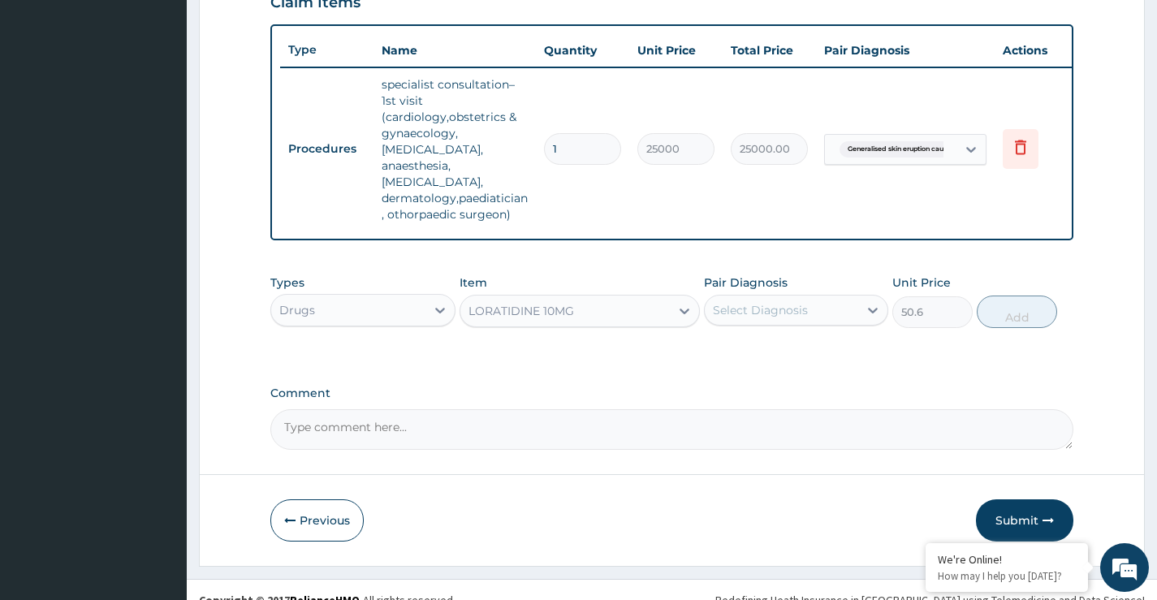
click at [514, 303] on div "LORATIDINE 10MG" at bounding box center [522, 311] width 106 height 16
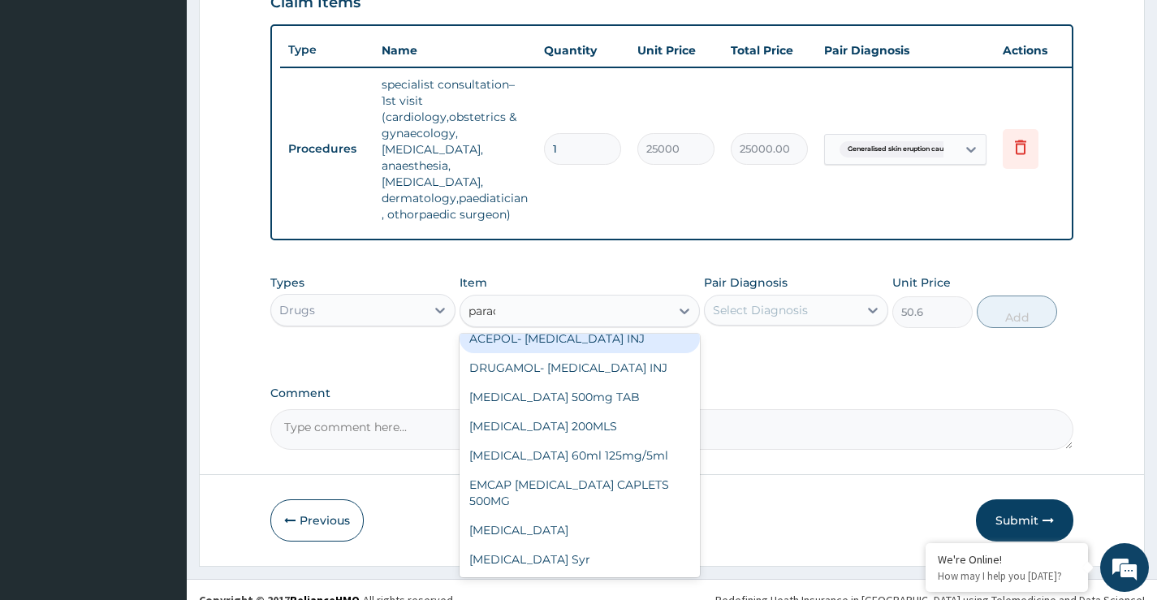
scroll to position [0, 0]
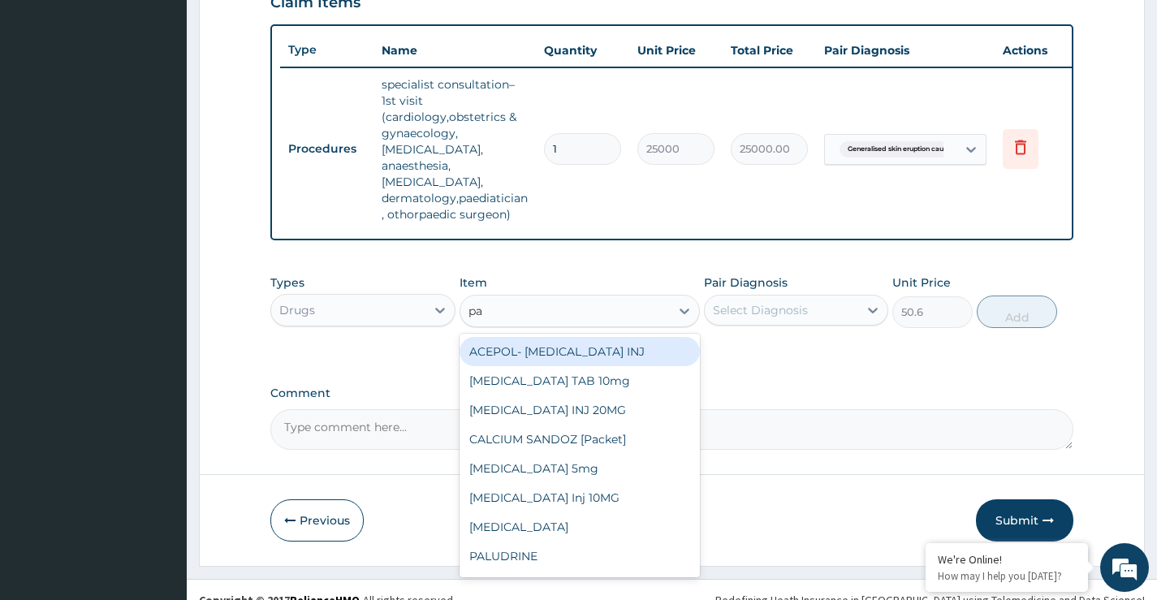
type input "p"
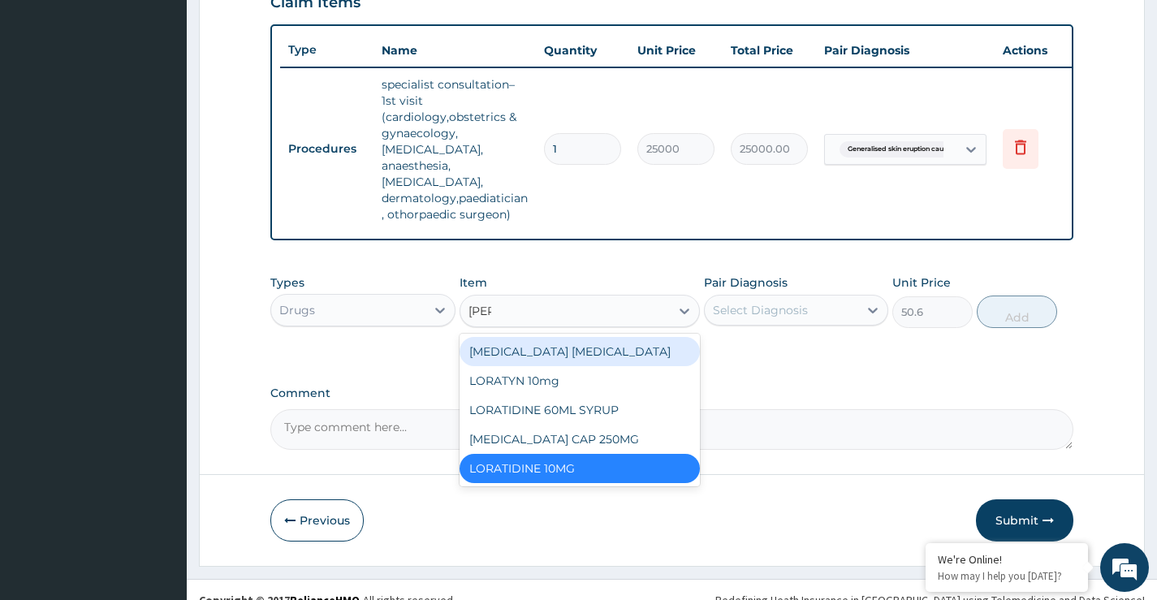
type input "lorat"
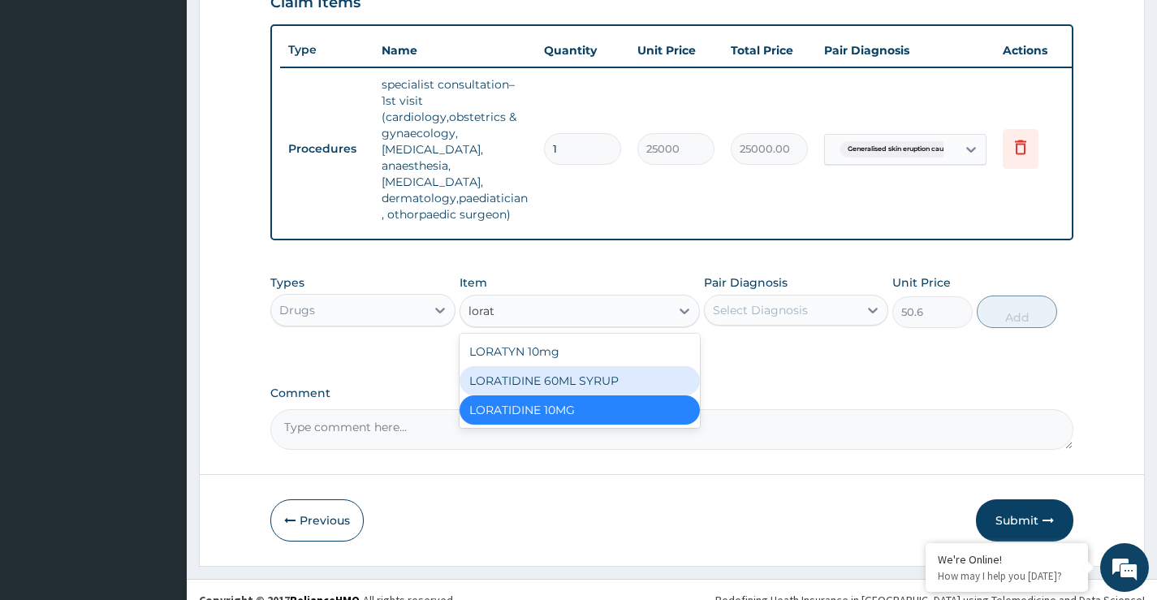
drag, startPoint x: 586, startPoint y: 361, endPoint x: 717, endPoint y: 309, distance: 140.7
click at [589, 366] on div "LORATIDINE 60ML SYRUP" at bounding box center [580, 380] width 241 height 29
type input "2900"
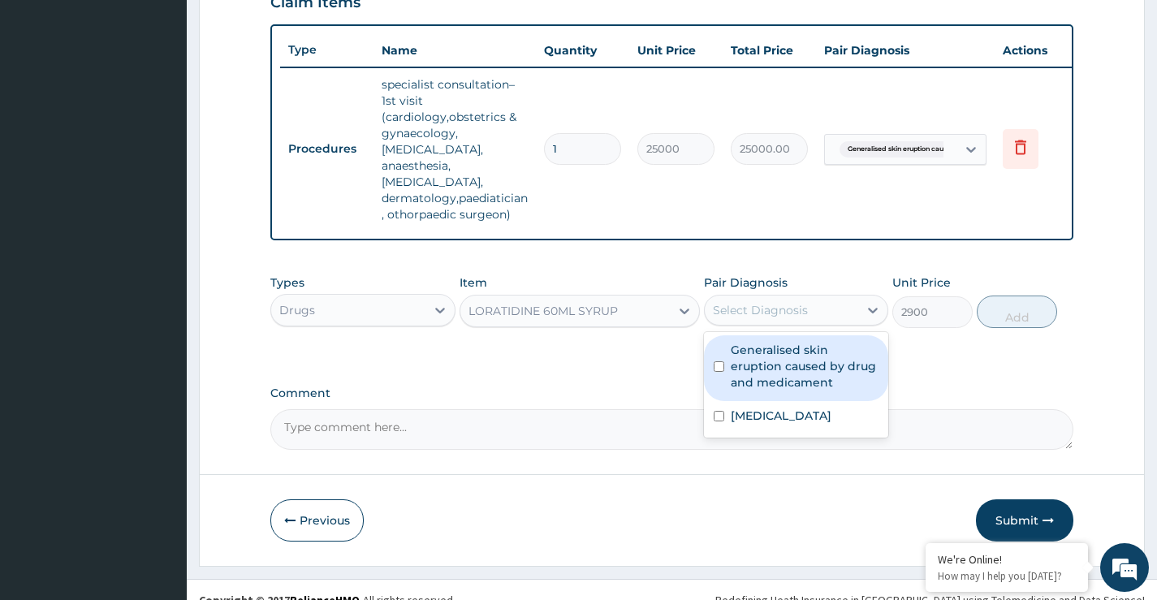
click at [766, 302] on div "Select Diagnosis" at bounding box center [760, 310] width 95 height 16
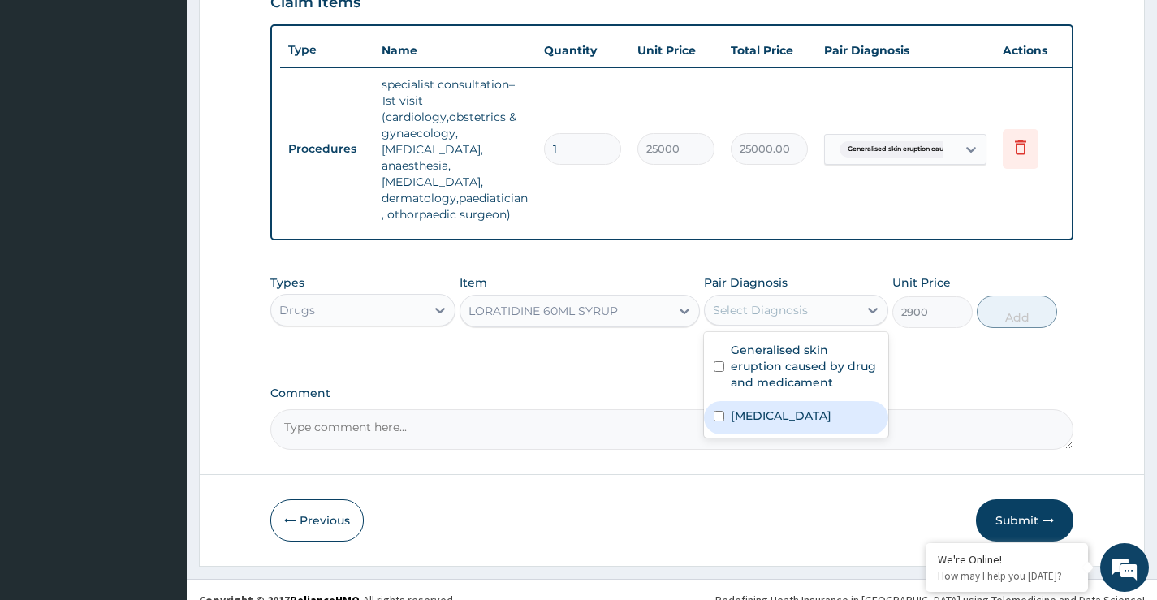
click at [768, 408] on label "Acute tonsillitis" at bounding box center [781, 416] width 101 height 16
click at [748, 408] on label "Acute tonsillitis" at bounding box center [781, 416] width 101 height 16
checkbox input "true"
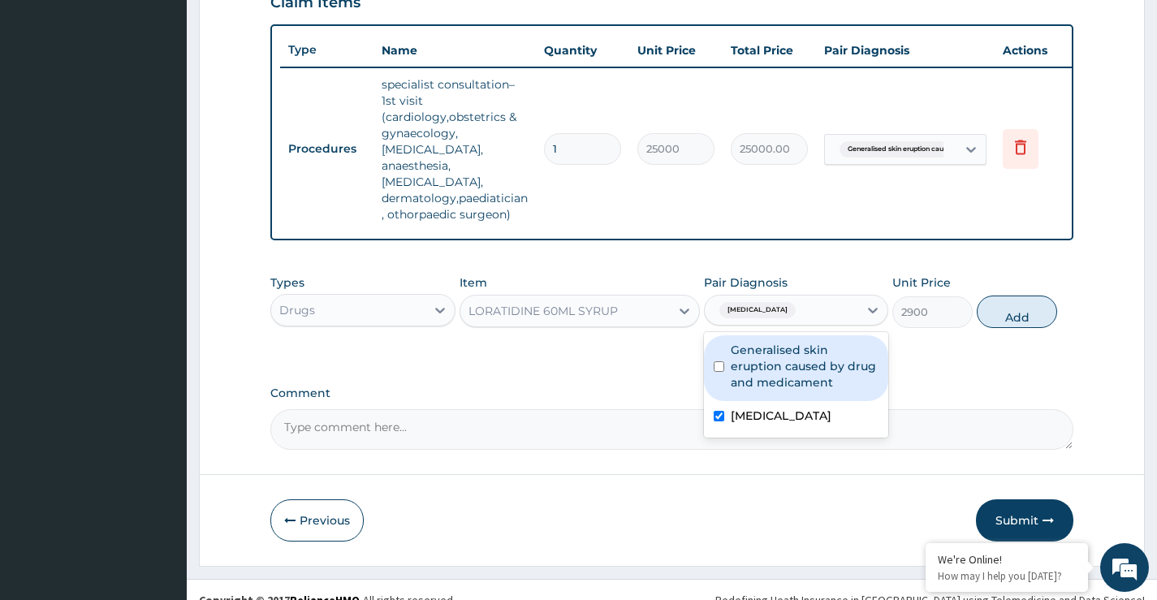
click at [729, 340] on div "Generalised skin eruption caused by drug and medicament" at bounding box center [796, 368] width 184 height 66
checkbox input "true"
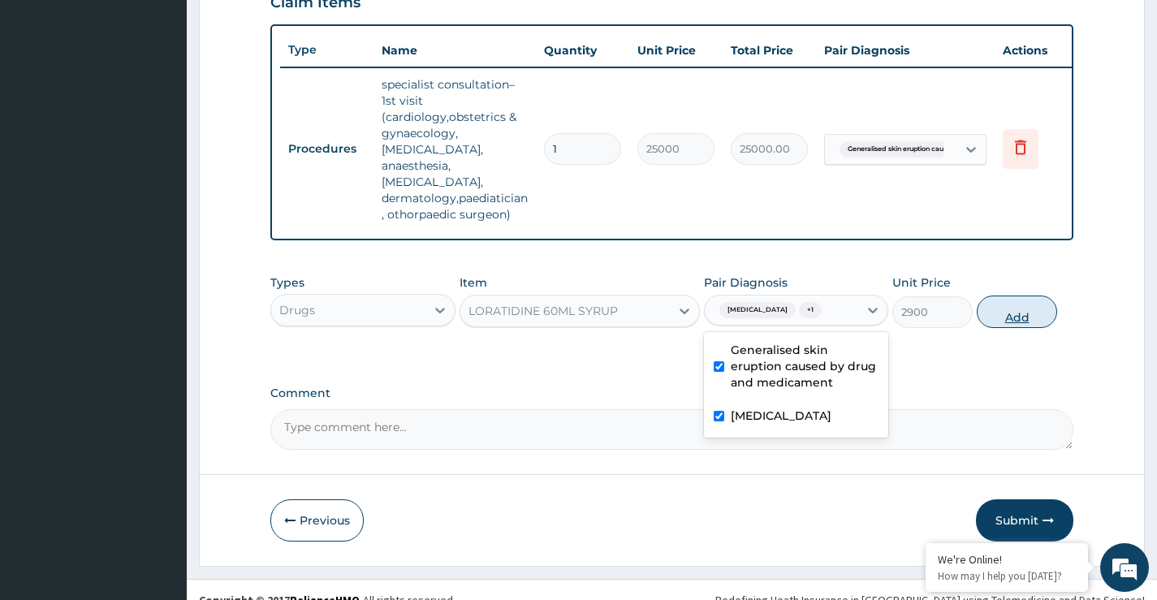
click at [1019, 296] on button "Add" at bounding box center [1017, 312] width 80 height 32
type input "0"
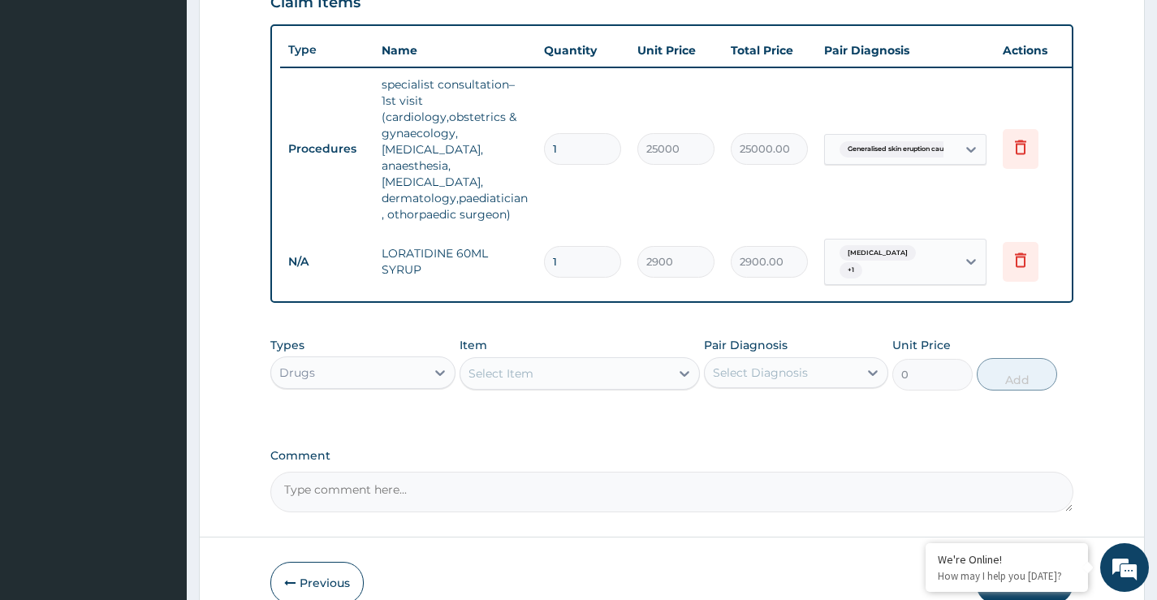
click at [493, 365] on div "Select Item" at bounding box center [501, 373] width 65 height 16
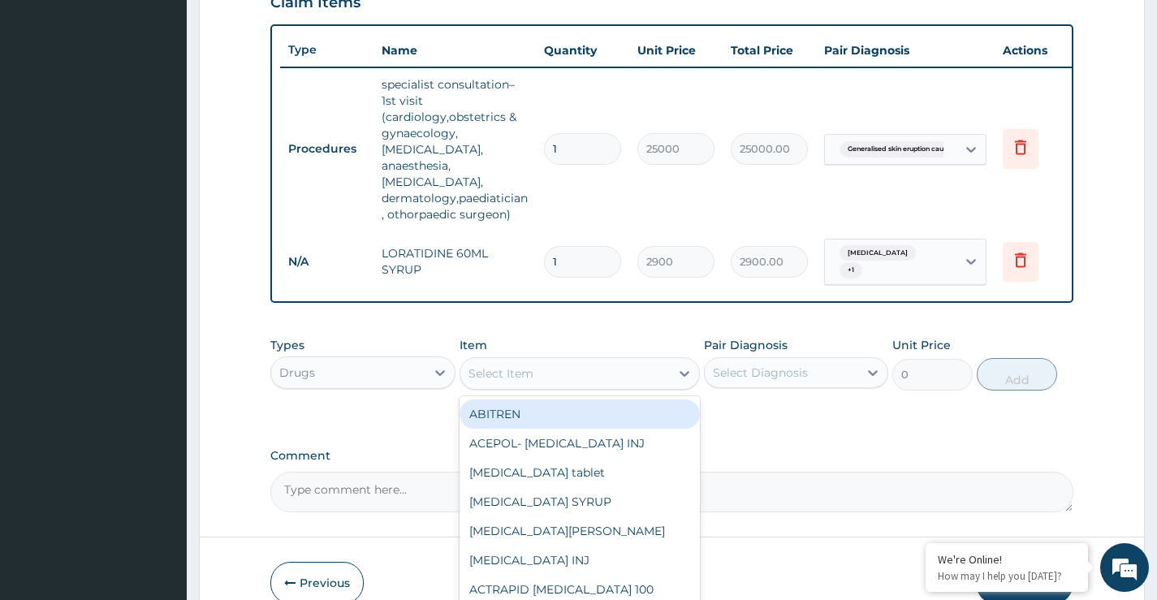
paste input "AMOXYCILLIN"
type input "AMOXYCILLIN"
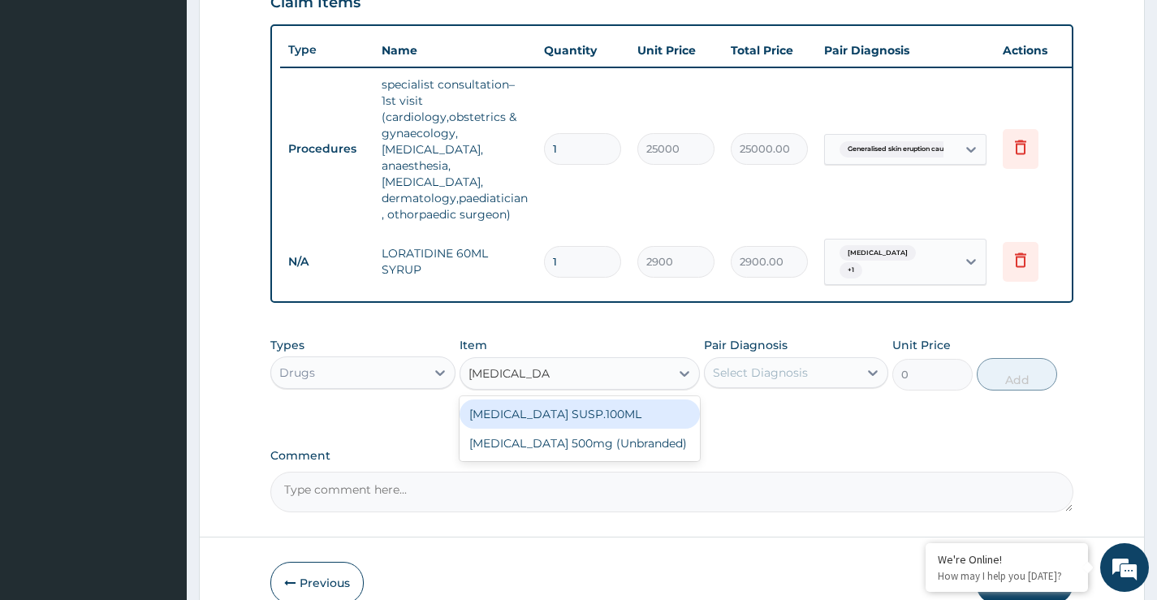
click at [556, 400] on div "[MEDICAL_DATA] SUSP.100ML" at bounding box center [580, 414] width 241 height 29
type input "825"
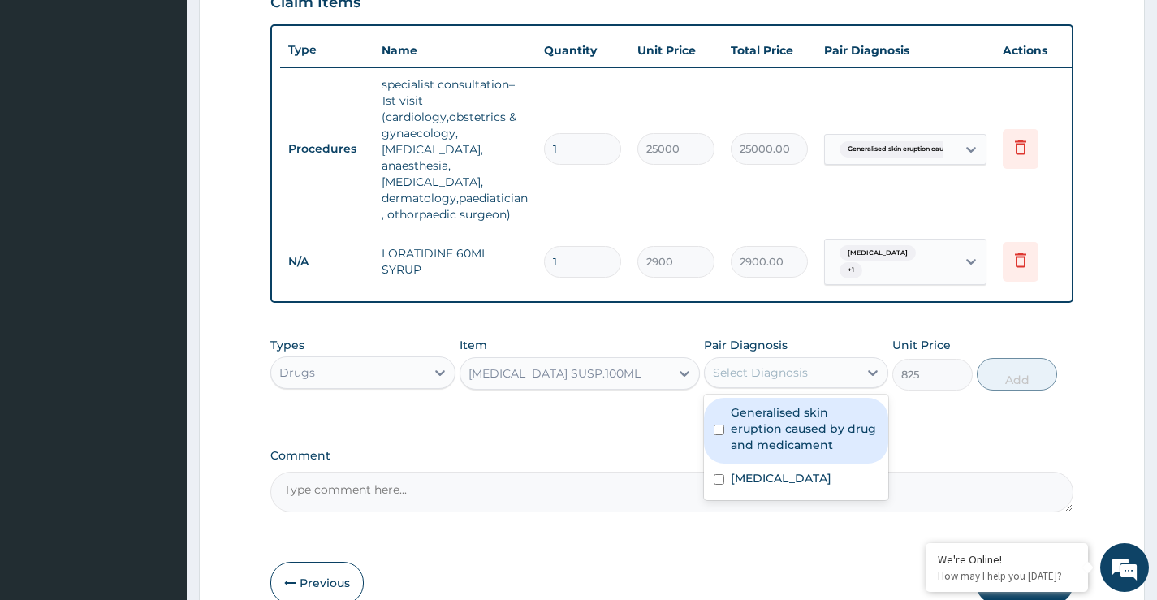
drag, startPoint x: 815, startPoint y: 351, endPoint x: 792, endPoint y: 369, distance: 28.9
click at [814, 360] on div "Select Diagnosis" at bounding box center [782, 373] width 154 height 26
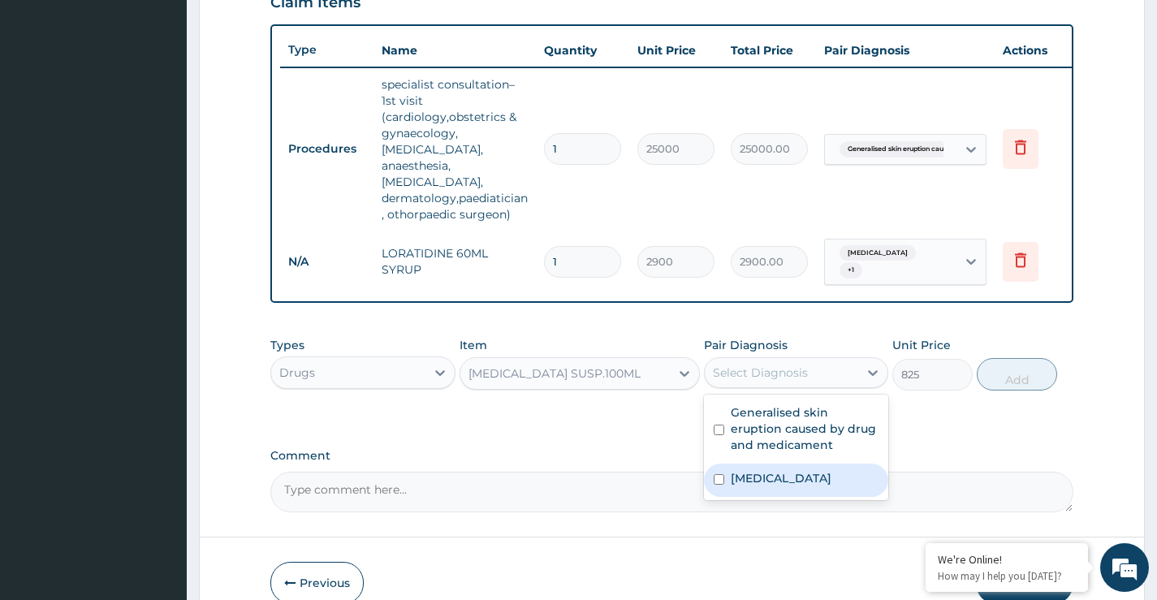
drag, startPoint x: 759, startPoint y: 452, endPoint x: 758, endPoint y: 438, distance: 14.6
click at [759, 470] on label "Acute tonsillitis" at bounding box center [781, 478] width 101 height 16
checkbox input "true"
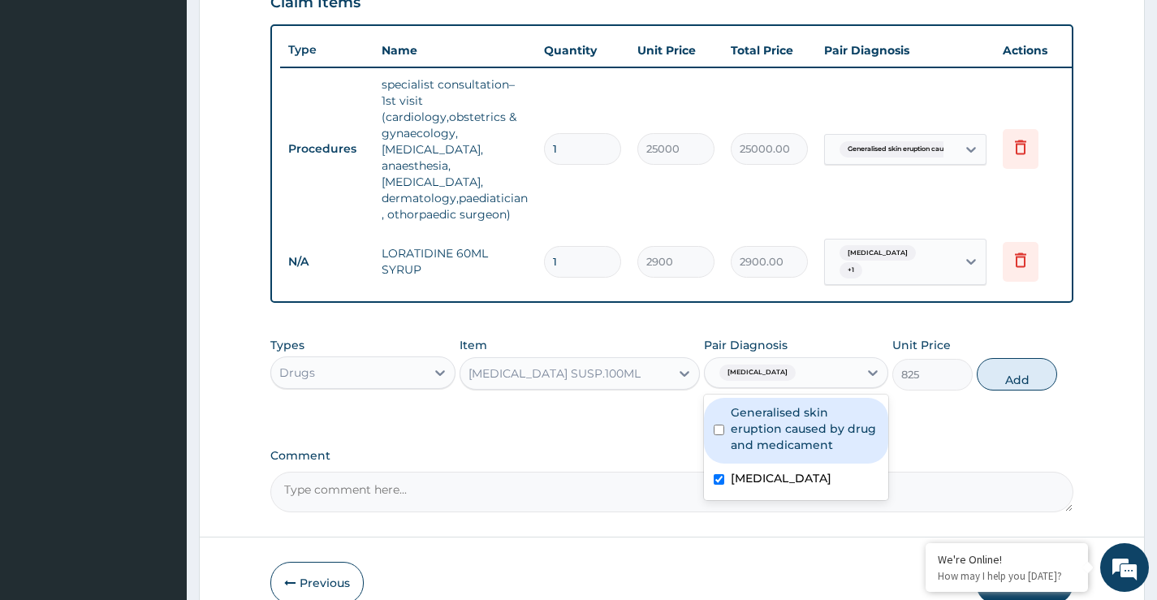
drag, startPoint x: 757, startPoint y: 409, endPoint x: 804, endPoint y: 400, distance: 47.9
click at [758, 408] on label "Generalised skin eruption caused by drug and medicament" at bounding box center [805, 428] width 148 height 49
checkbox input "true"
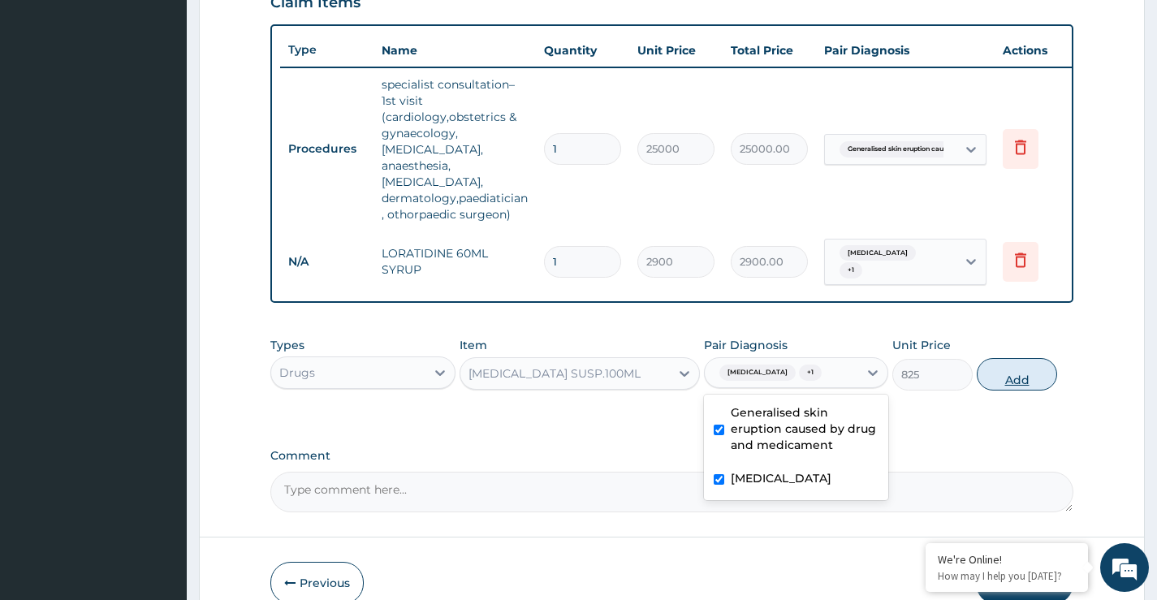
click at [1003, 358] on button "Add" at bounding box center [1017, 374] width 80 height 32
type input "0"
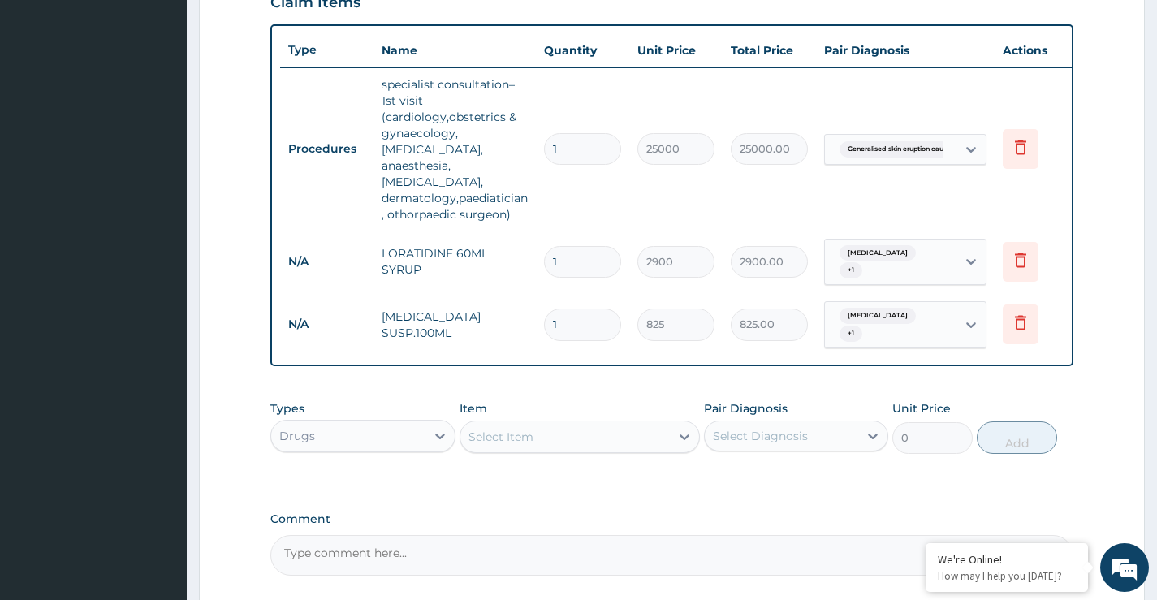
click at [533, 429] on div "Select Item" at bounding box center [501, 437] width 65 height 16
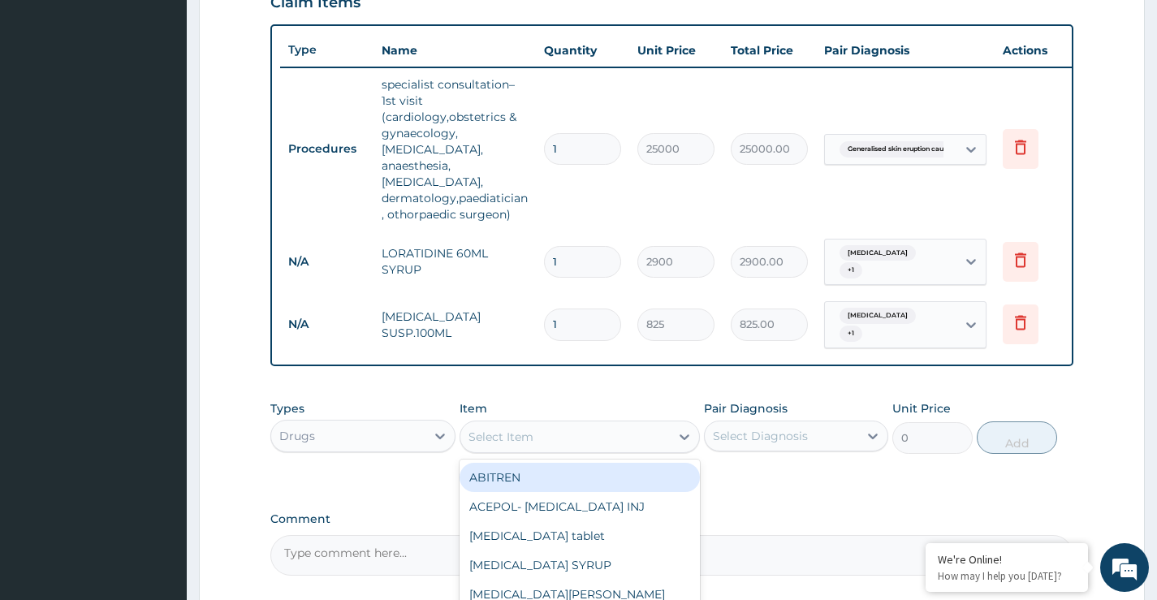
paste input "VITAMIN"
type input "VITAMIN"
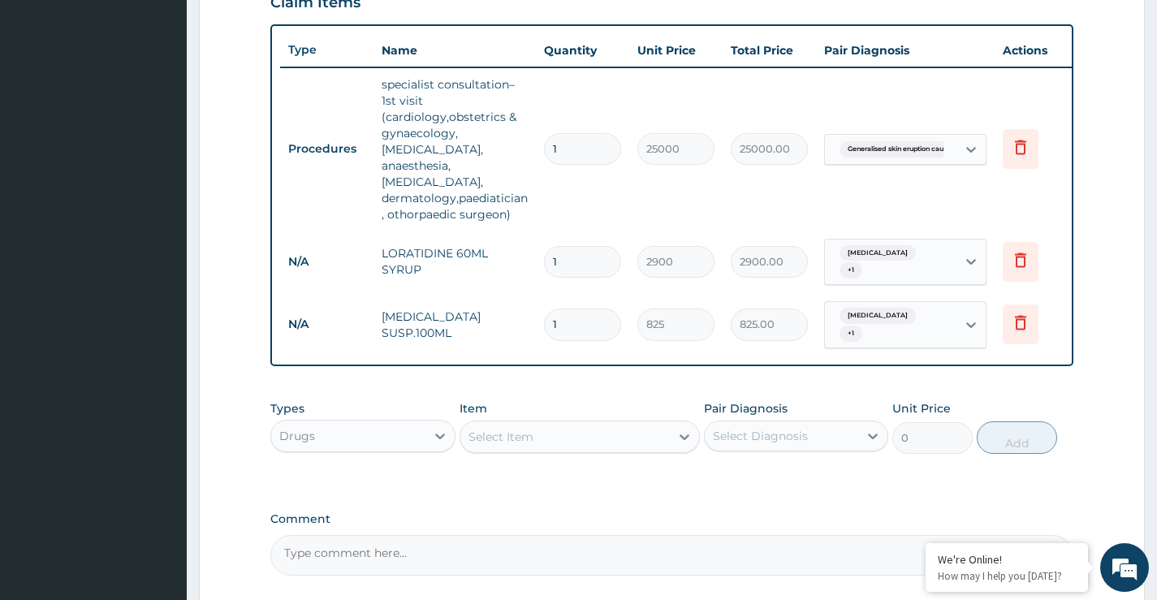
paste input "VITAMIN"
type input "VITAMIN"
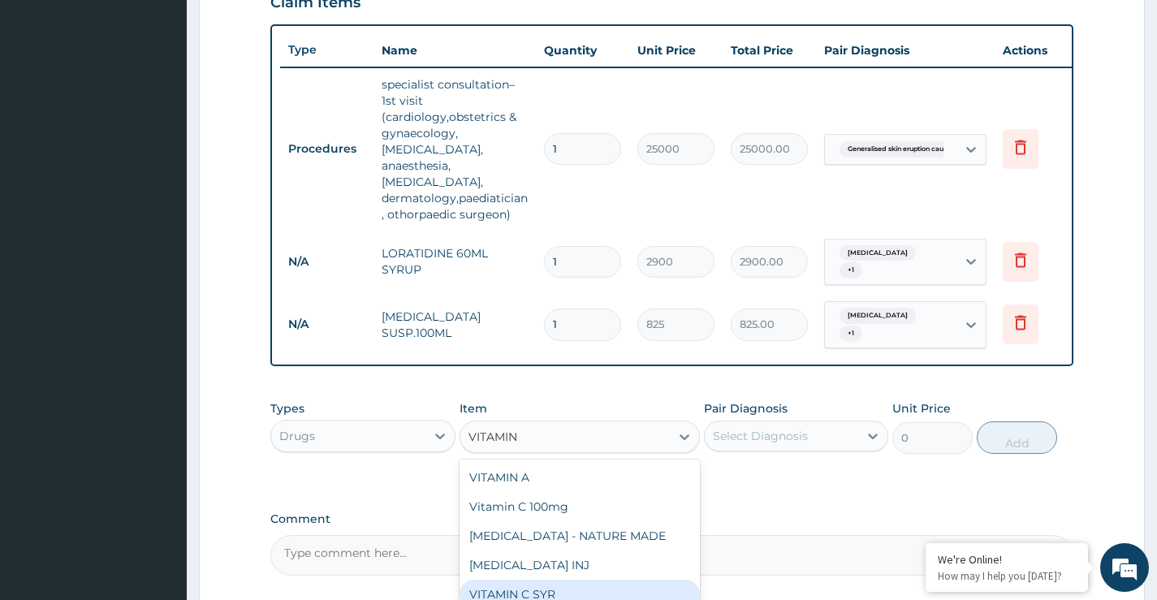
click at [522, 580] on div "VITAMIN C SYR" at bounding box center [580, 594] width 241 height 29
type input "506"
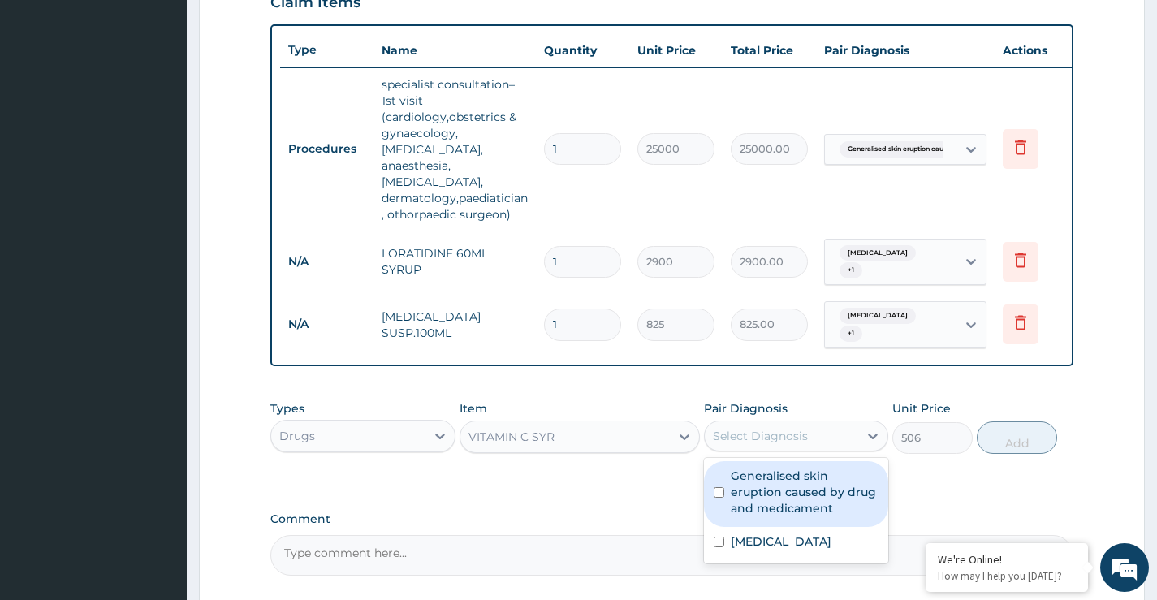
click at [811, 423] on div "Select Diagnosis" at bounding box center [782, 436] width 154 height 26
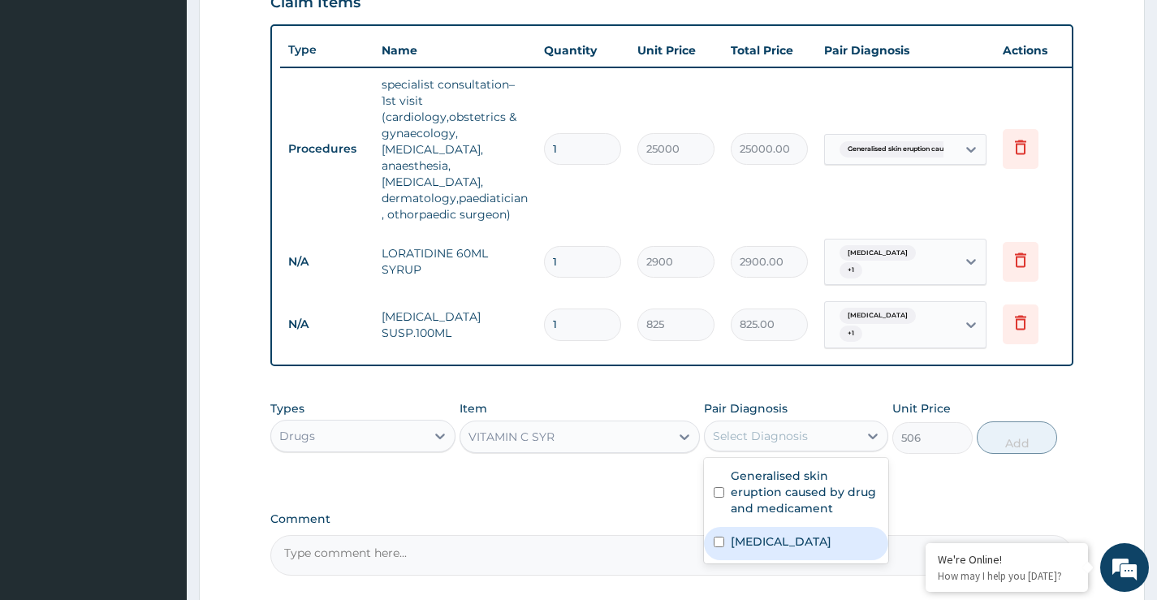
click at [792, 534] on label "Acute tonsillitis" at bounding box center [781, 542] width 101 height 16
checkbox input "true"
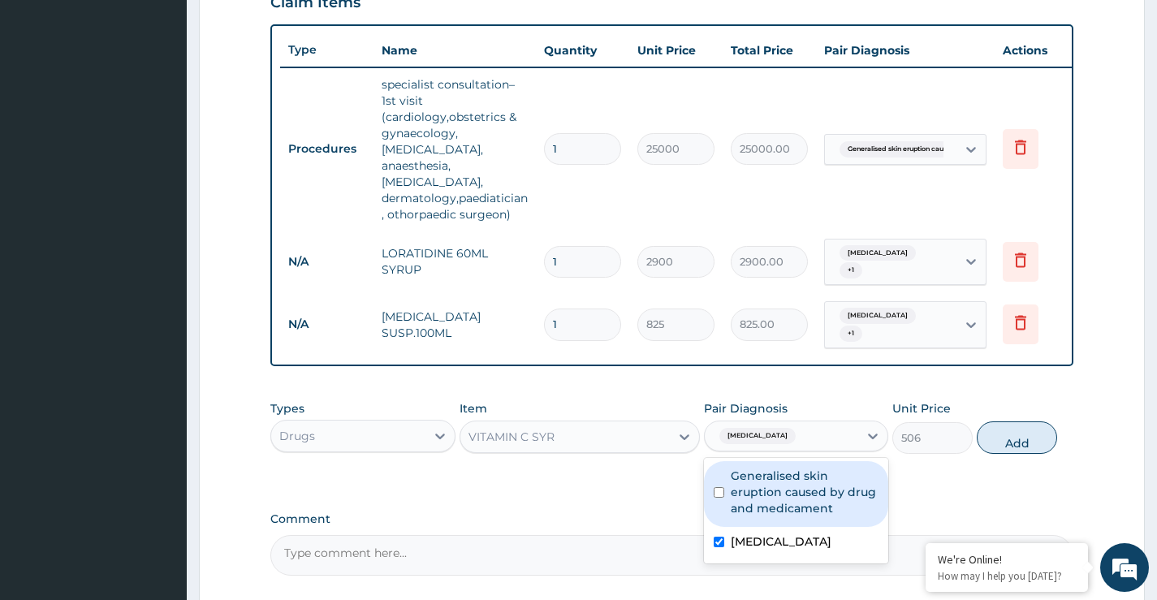
click at [797, 468] on label "Generalised skin eruption caused by drug and medicament" at bounding box center [805, 492] width 148 height 49
checkbox input "true"
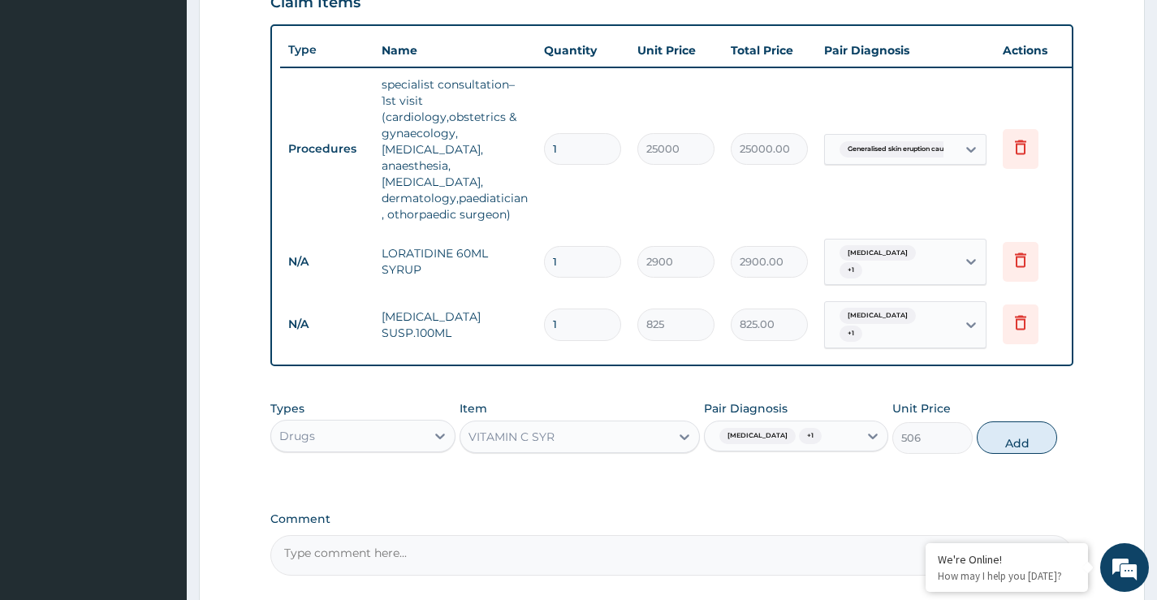
click at [993, 422] on button "Add" at bounding box center [1017, 438] width 80 height 32
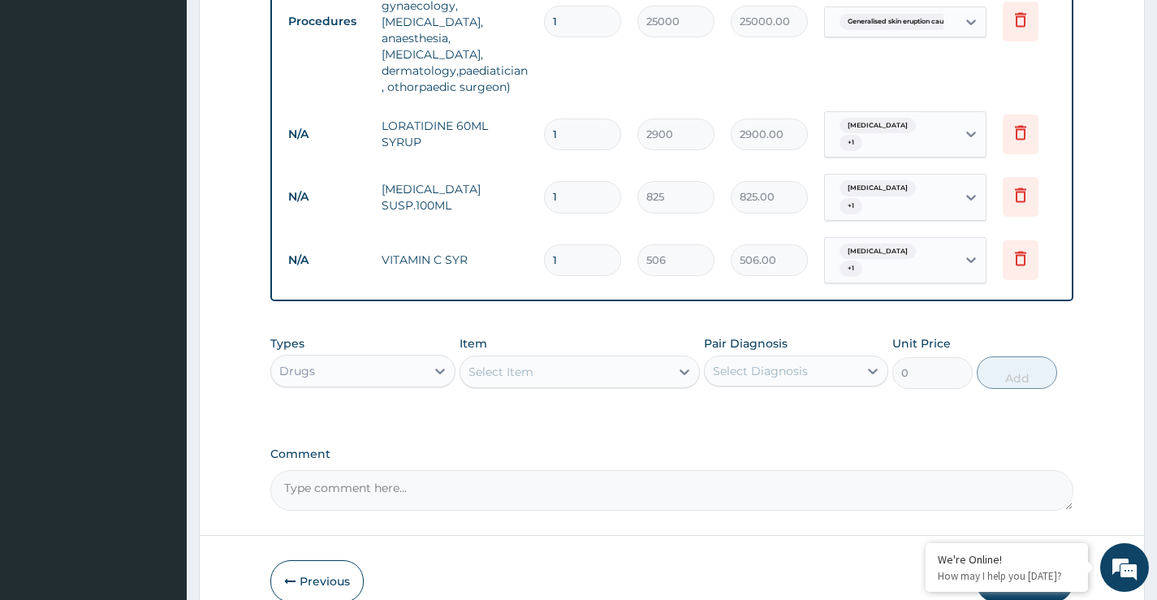
scroll to position [748, 0]
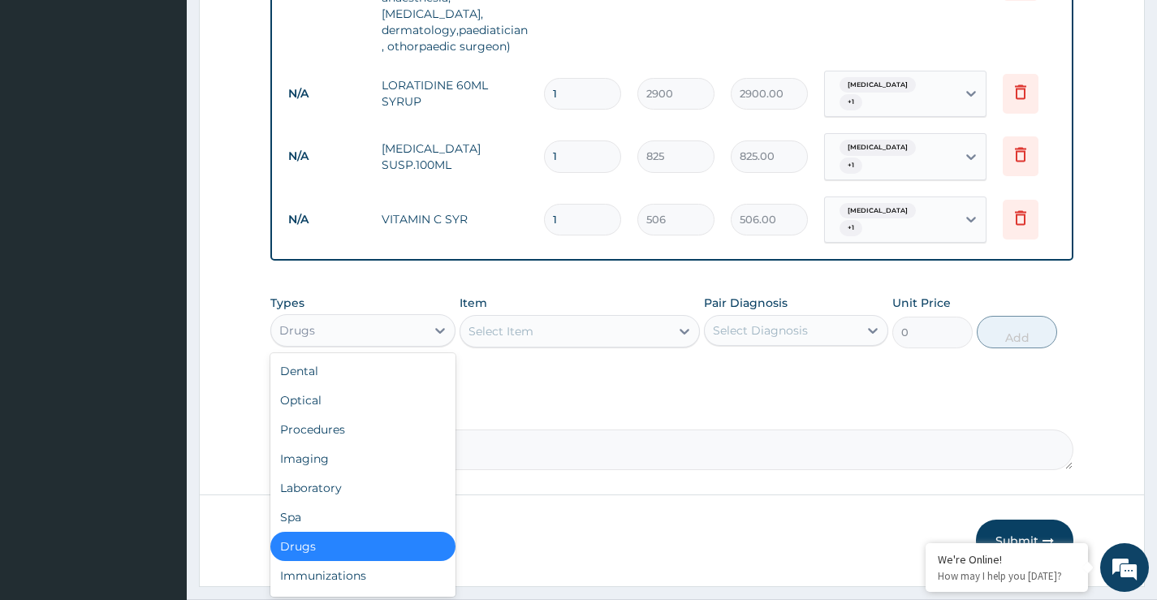
click at [377, 318] on div "Drugs" at bounding box center [348, 331] width 154 height 26
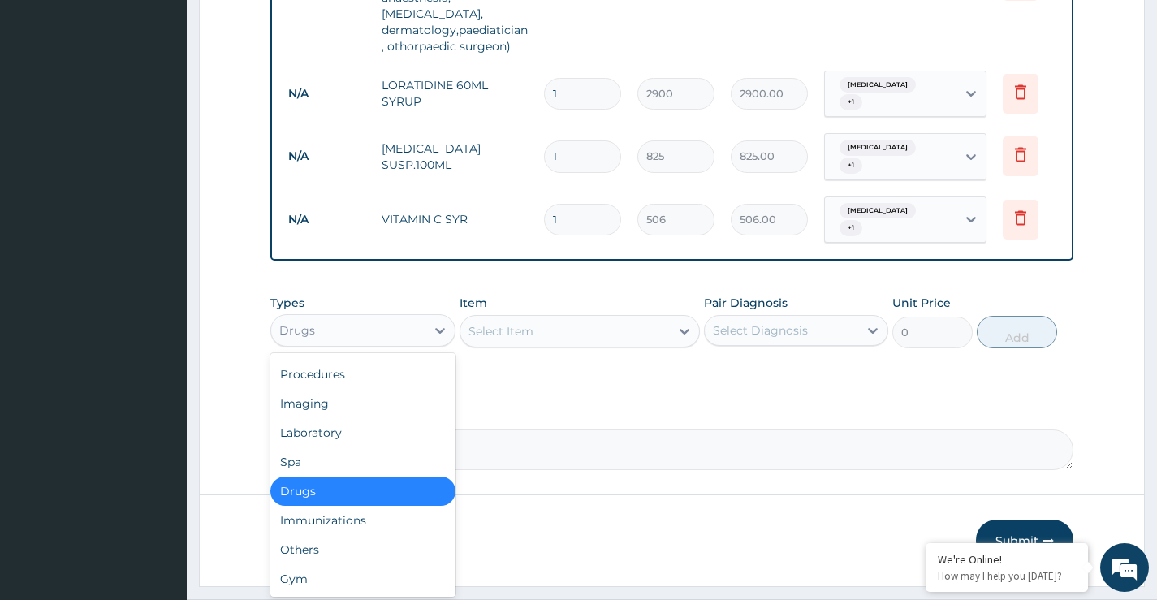
drag, startPoint x: 309, startPoint y: 453, endPoint x: 390, endPoint y: 420, distance: 87.8
click at [309, 477] on div "Drugs" at bounding box center [362, 491] width 184 height 29
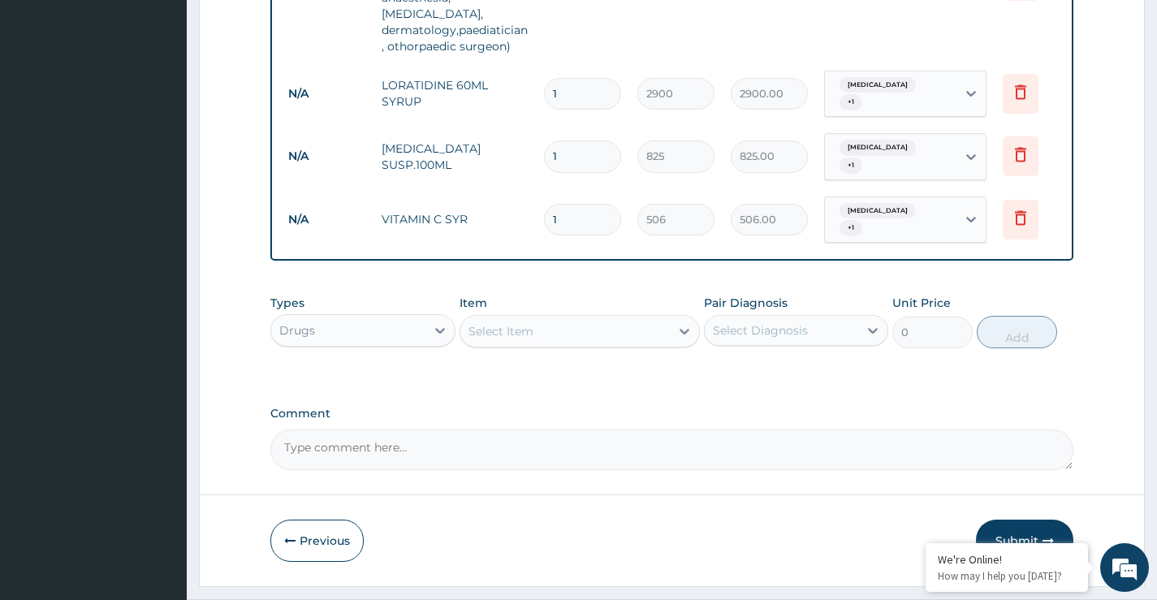
drag, startPoint x: 383, startPoint y: 300, endPoint x: 376, endPoint y: 307, distance: 9.8
click at [382, 318] on div "Drugs" at bounding box center [348, 331] width 154 height 26
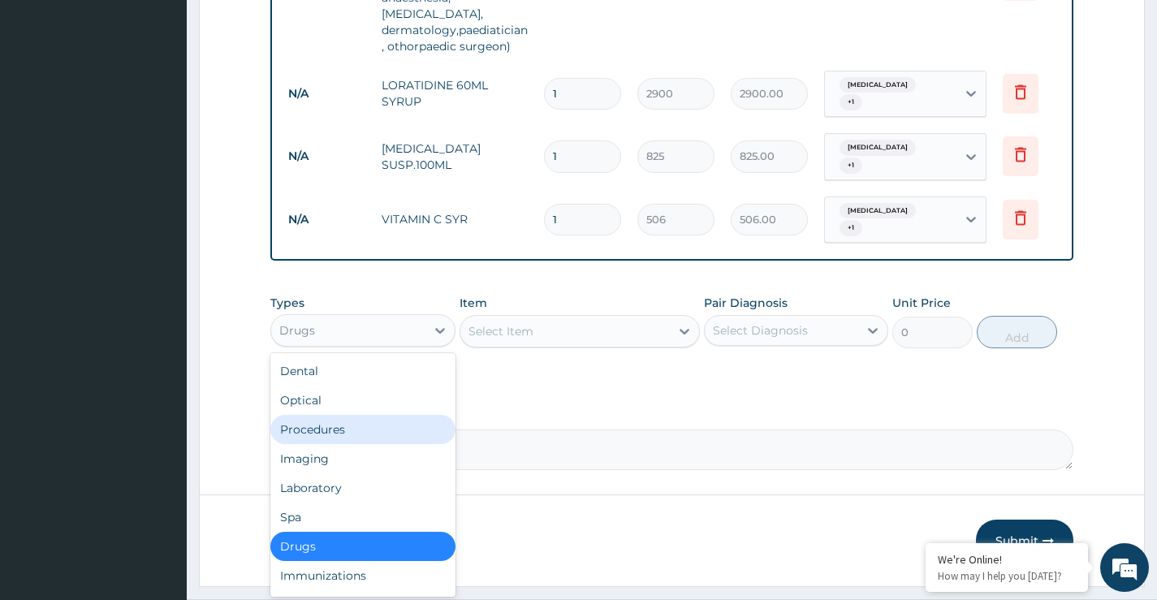
click at [319, 415] on div "Procedures" at bounding box center [362, 429] width 184 height 29
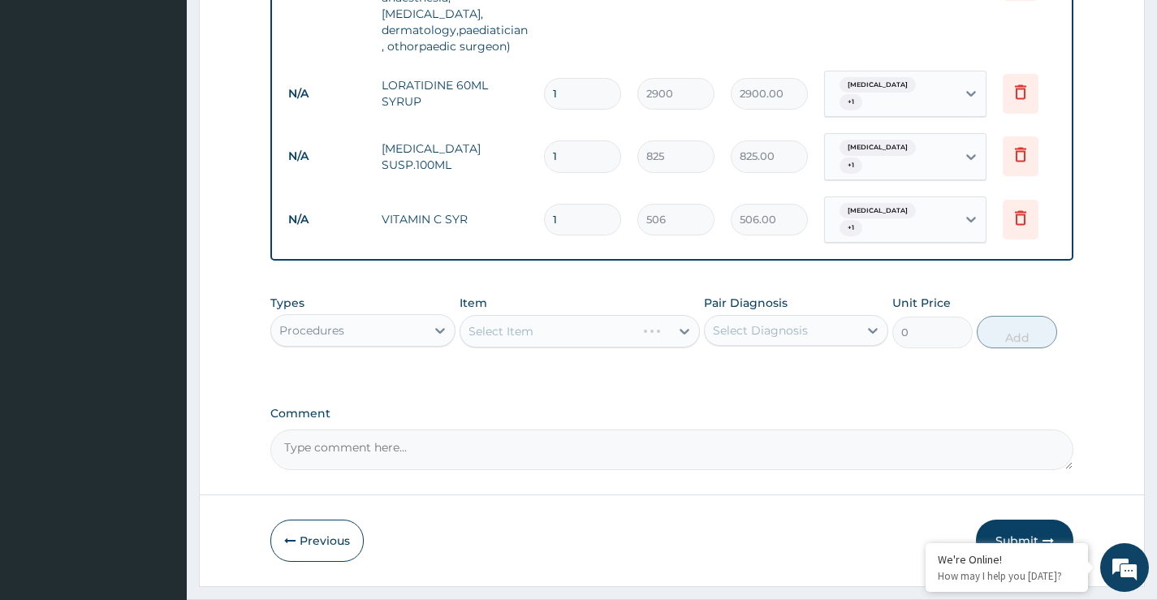
click at [595, 315] on div "Select Item" at bounding box center [580, 331] width 241 height 32
click at [637, 318] on div "Select Item" at bounding box center [566, 331] width 210 height 26
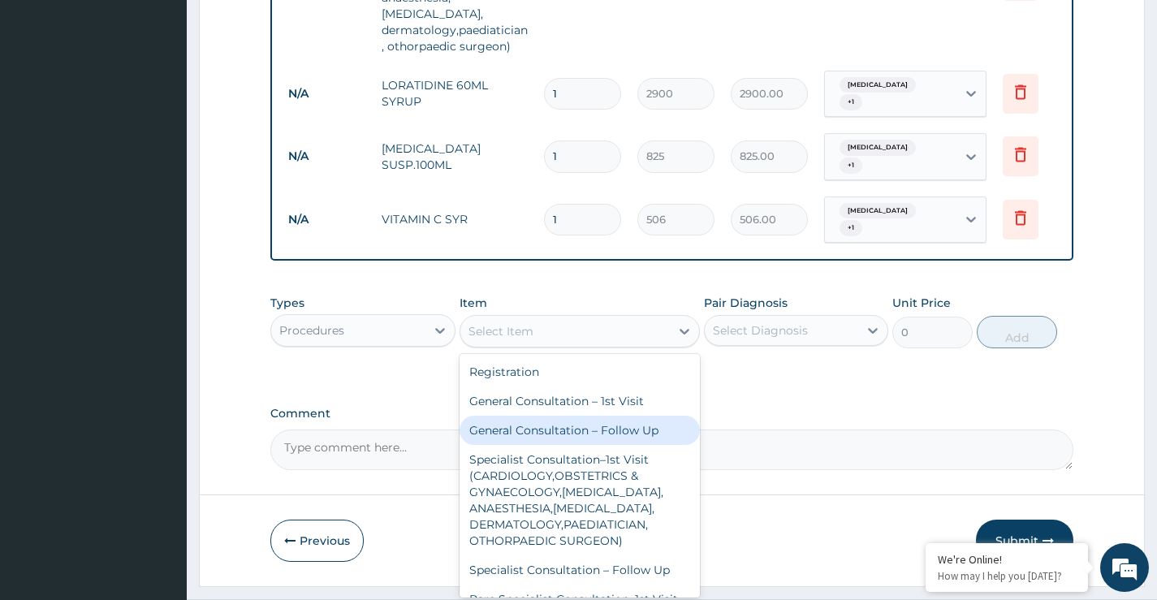
click at [595, 416] on div "General Consultation – Follow Up" at bounding box center [580, 430] width 241 height 29
type input "3000"
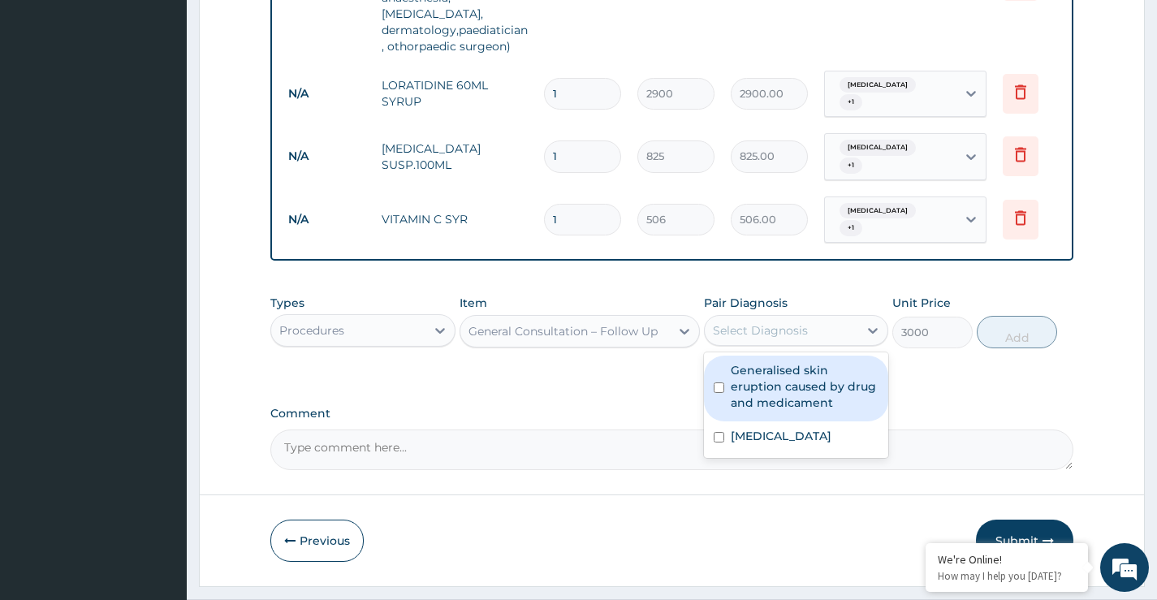
click at [798, 322] on div "Select Diagnosis" at bounding box center [760, 330] width 95 height 16
drag, startPoint x: 784, startPoint y: 328, endPoint x: 769, endPoint y: 370, distance: 43.9
click at [785, 362] on label "Generalised skin eruption caused by drug and medicament" at bounding box center [805, 386] width 148 height 49
checkbox input "true"
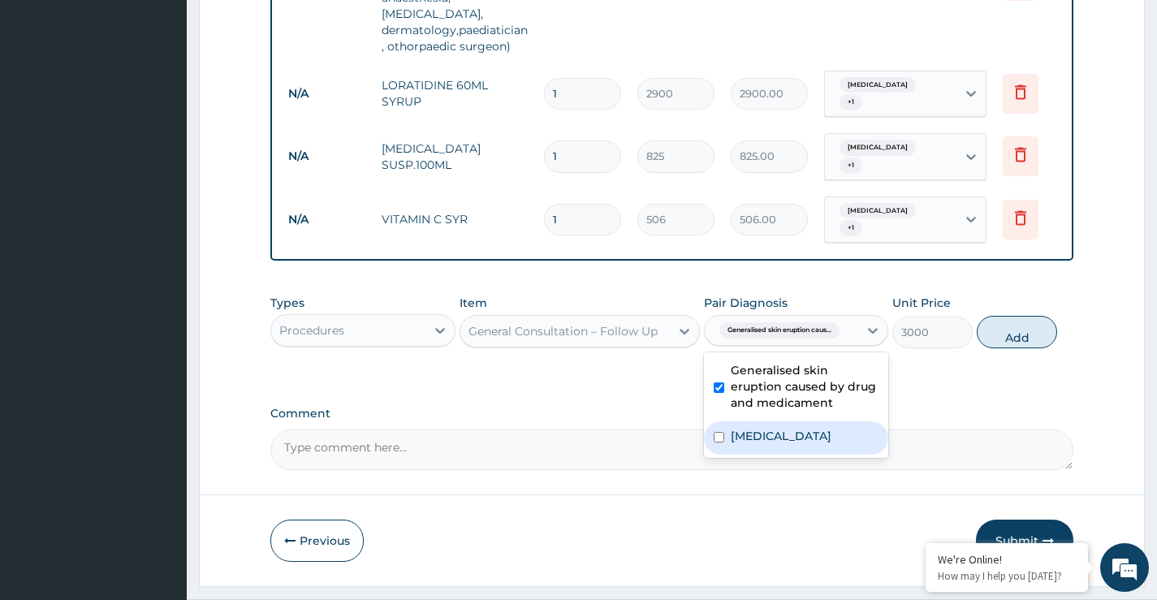
click at [765, 428] on label "Acute tonsillitis" at bounding box center [781, 436] width 101 height 16
checkbox input "true"
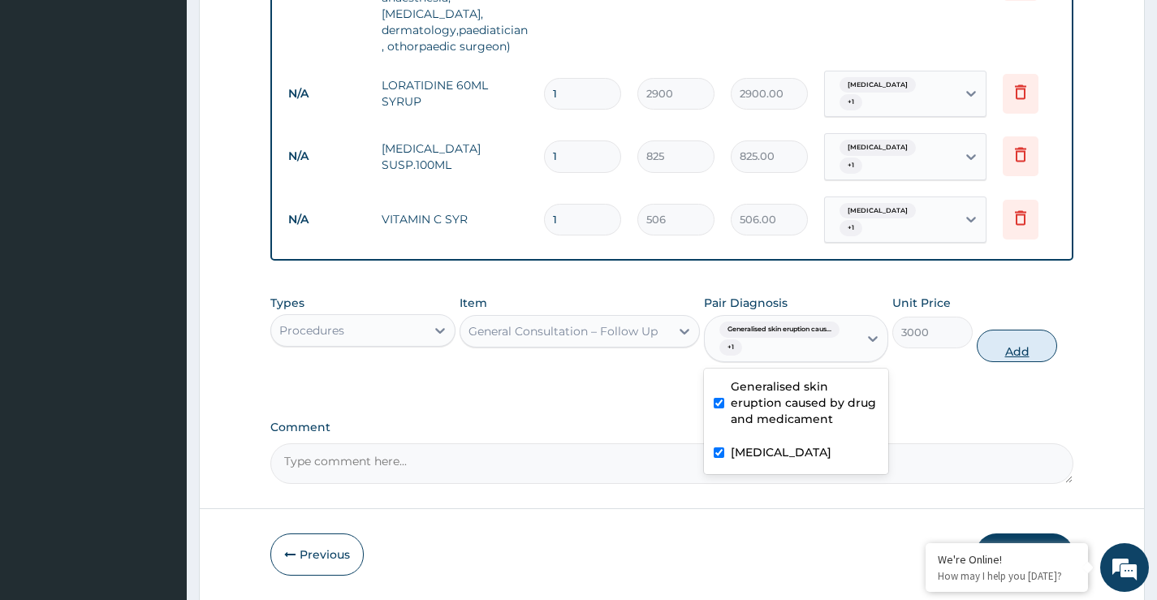
click at [1016, 330] on button "Add" at bounding box center [1017, 346] width 80 height 32
type input "0"
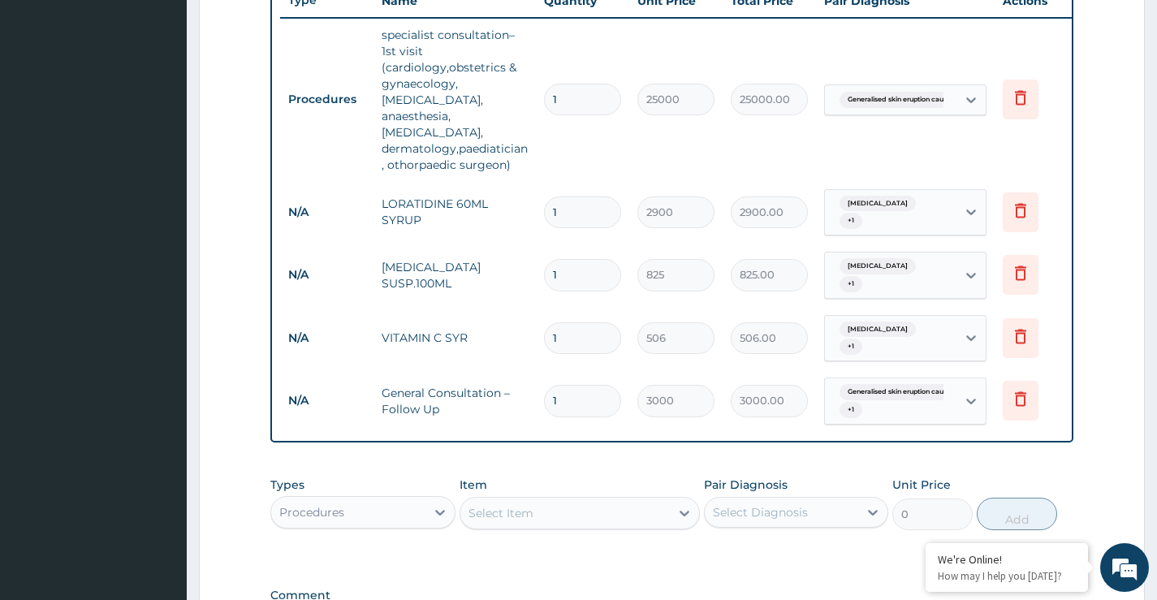
scroll to position [648, 0]
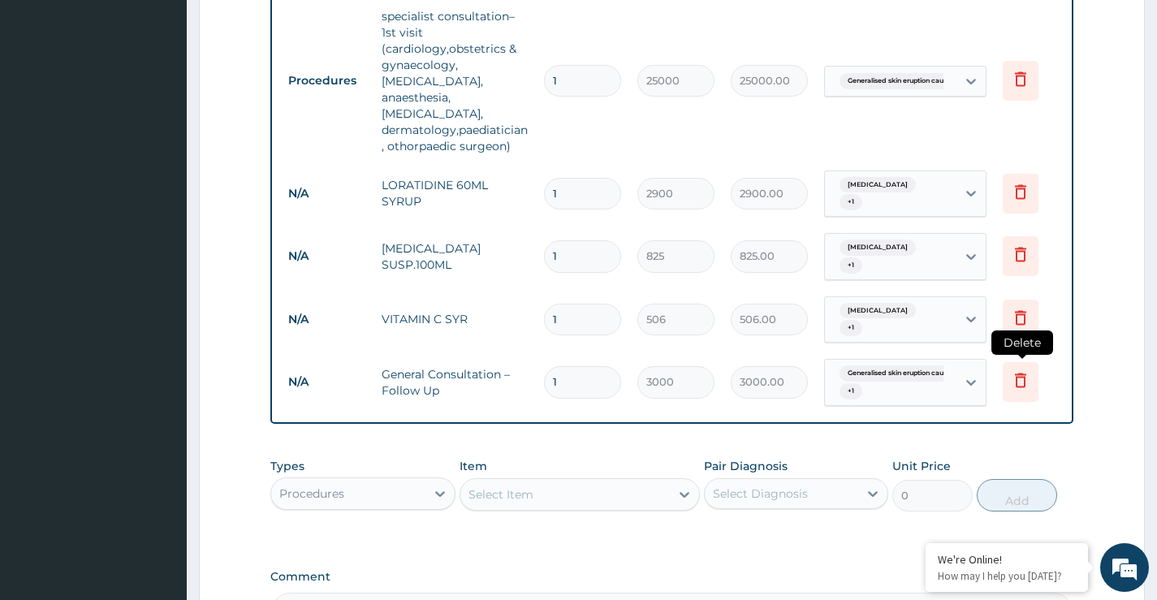
click at [1023, 370] on icon at bounding box center [1020, 379] width 19 height 19
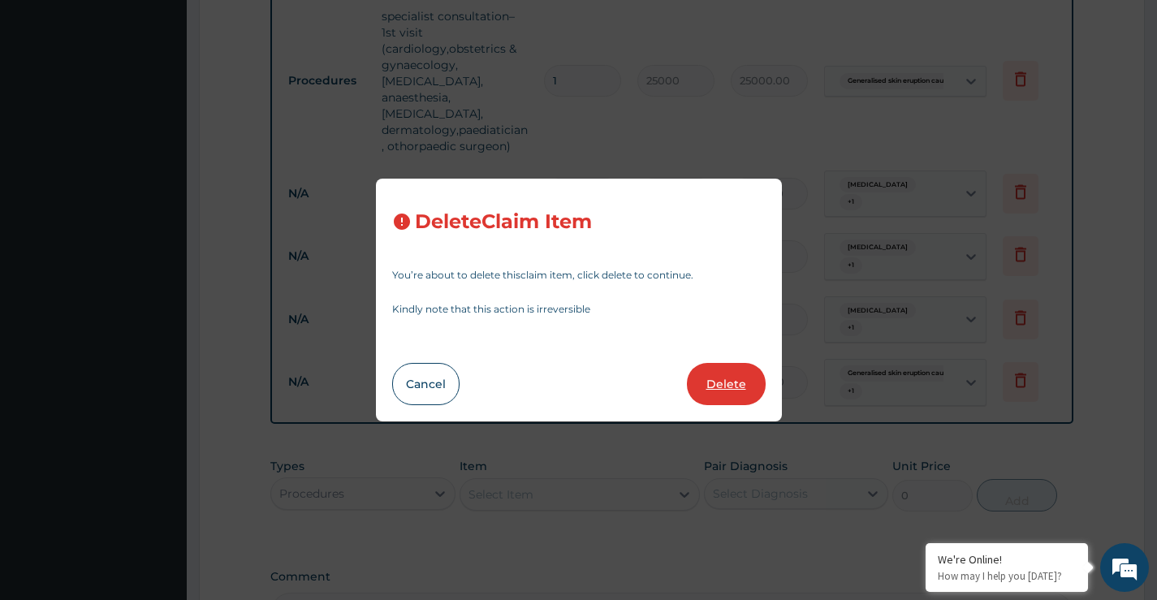
click at [720, 382] on button "Delete" at bounding box center [726, 384] width 79 height 42
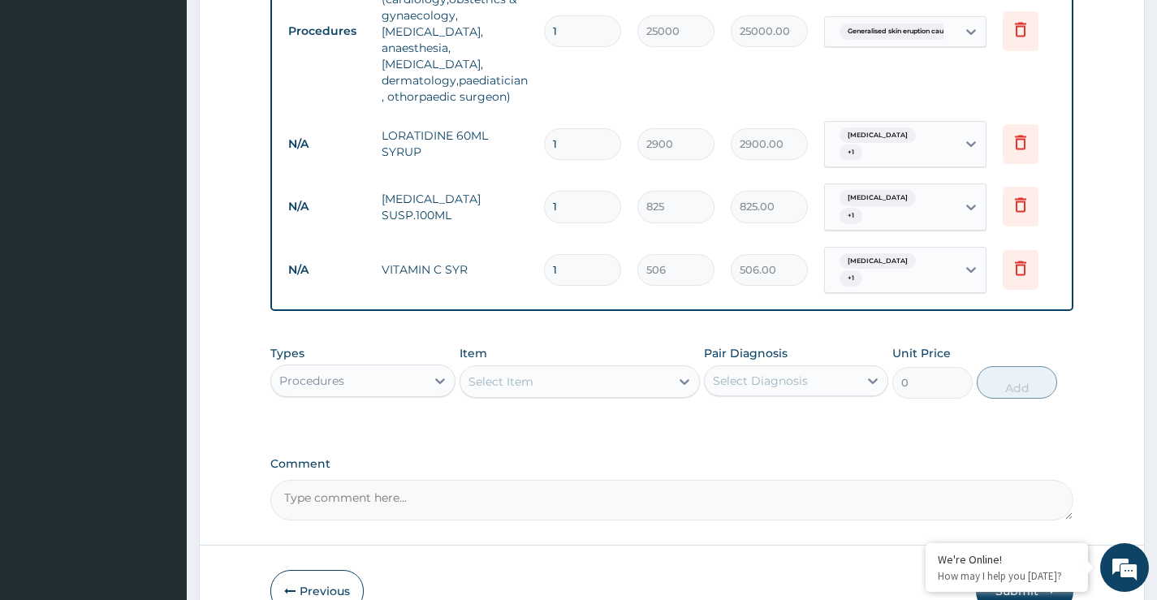
scroll to position [748, 0]
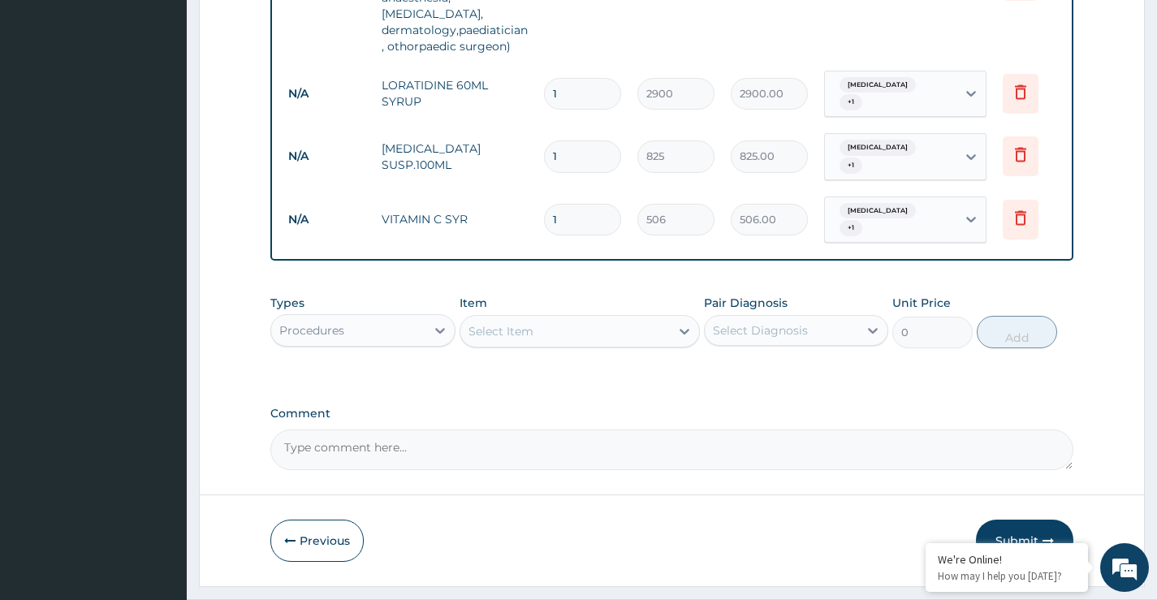
click at [1010, 520] on button "Submit" at bounding box center [1024, 541] width 97 height 42
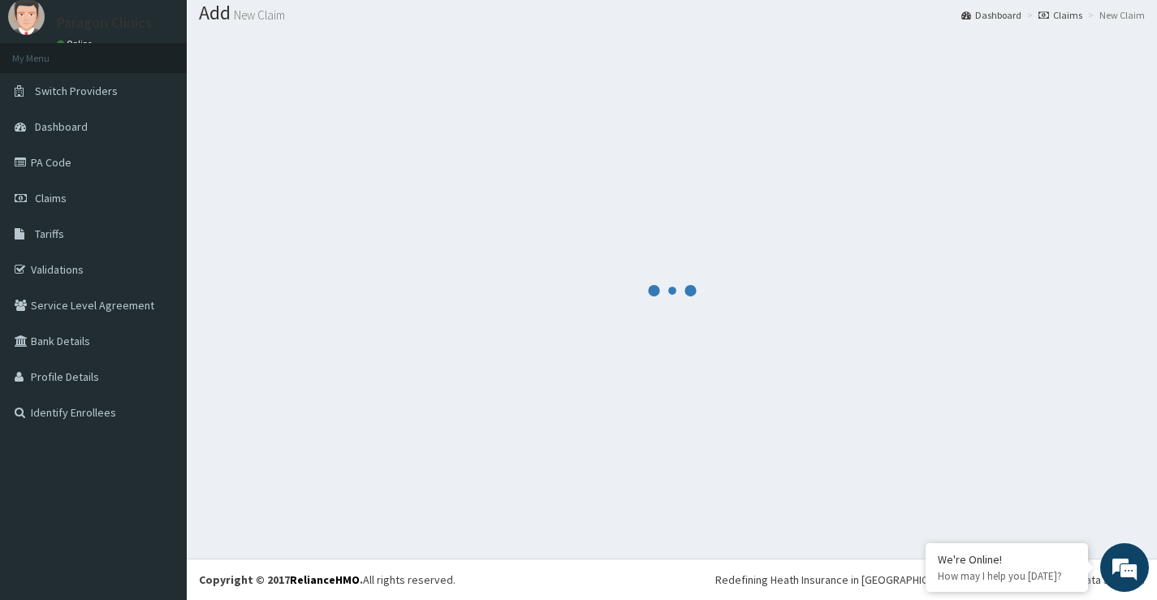
scroll to position [50, 0]
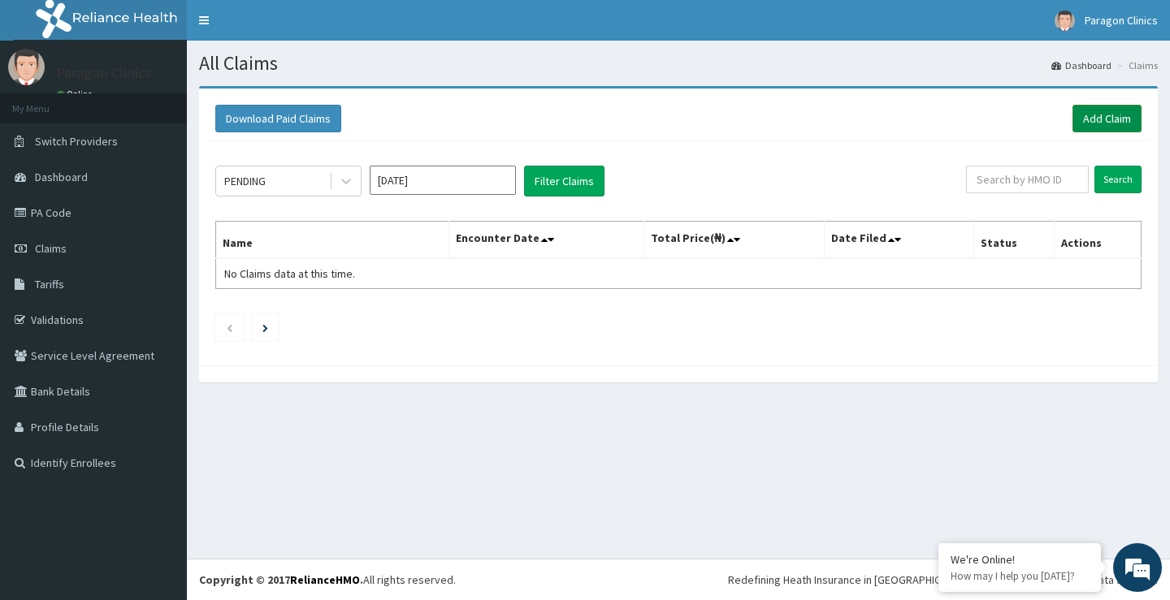
click at [1095, 121] on link "Add Claim" at bounding box center [1106, 119] width 69 height 28
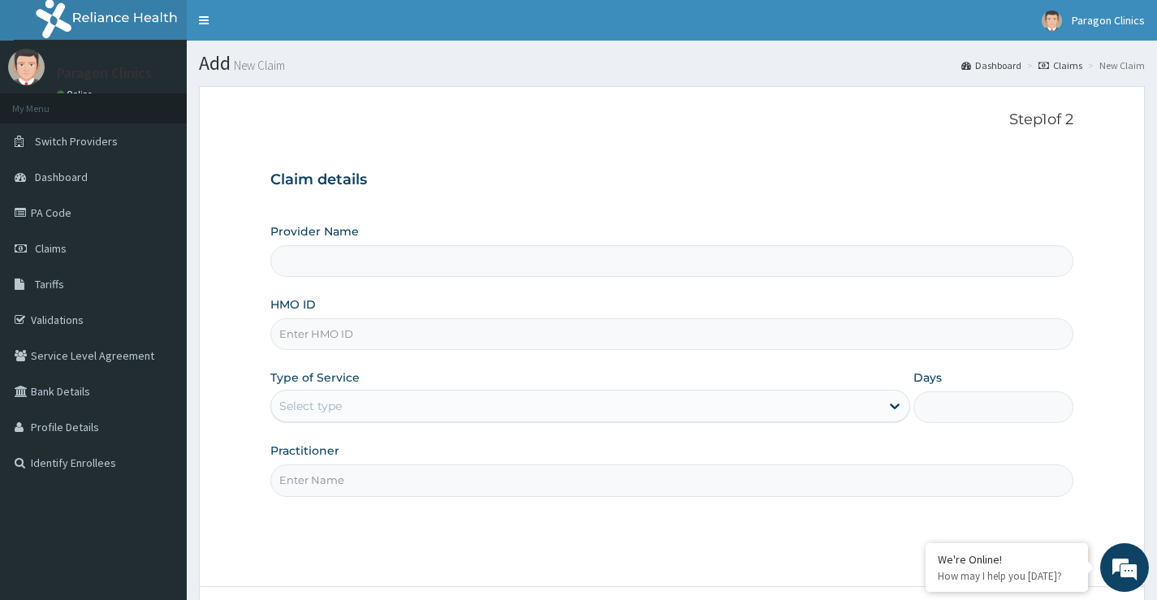
type input "Paragon Clinics And Imaging"
drag, startPoint x: 327, startPoint y: 340, endPoint x: 340, endPoint y: 321, distance: 23.4
click at [331, 335] on input "HMO ID" at bounding box center [671, 334] width 803 height 32
paste input "SBL/10226/C"
type input "SBL/10226/C"
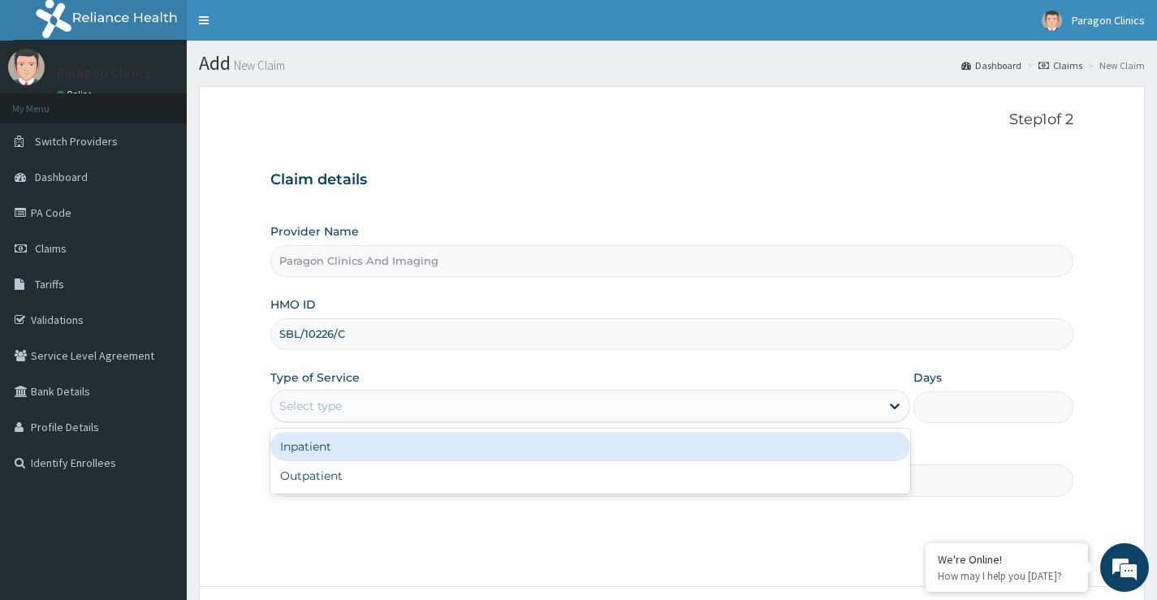
click at [331, 406] on div "Select type" at bounding box center [310, 406] width 63 height 16
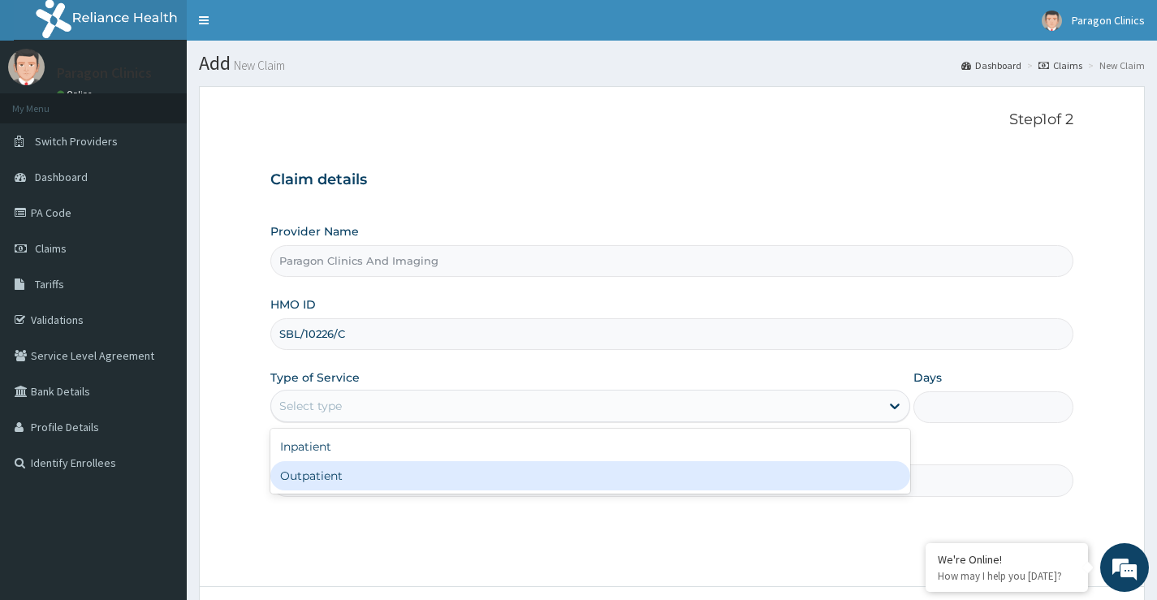
click at [320, 474] on div "Outpatient" at bounding box center [590, 475] width 640 height 29
type input "1"
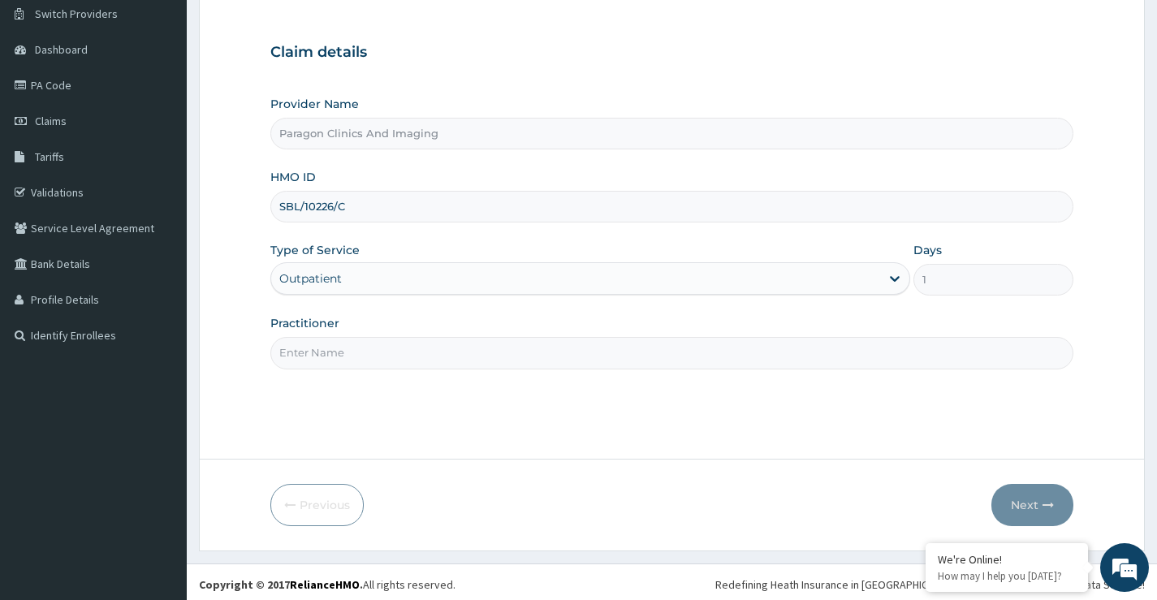
scroll to position [132, 0]
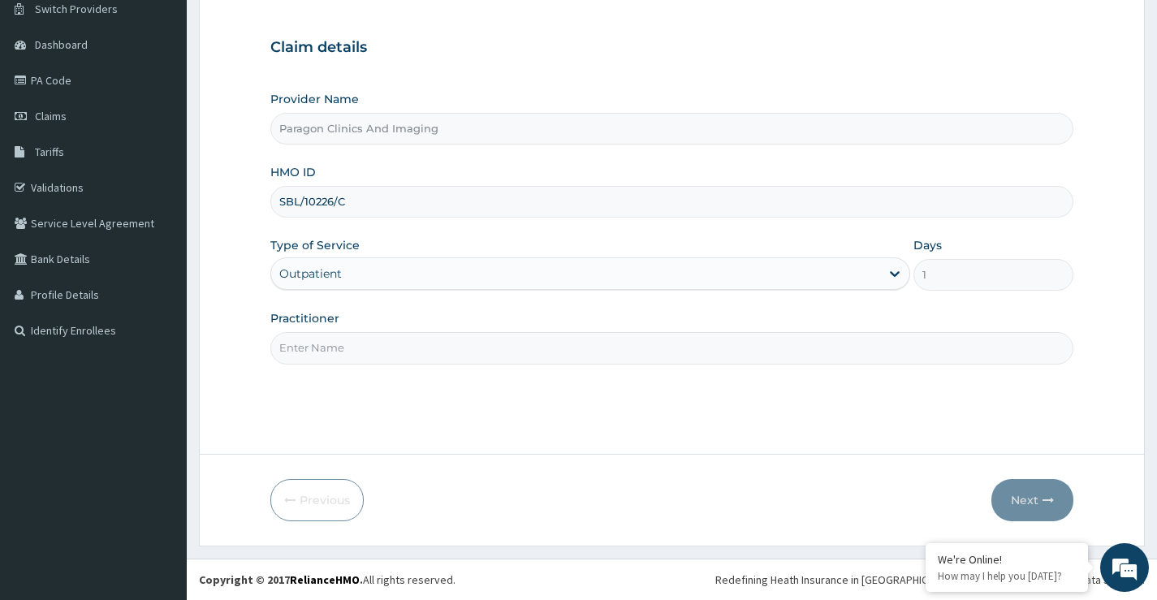
click at [402, 314] on div "Practitioner" at bounding box center [671, 337] width 803 height 54
click at [343, 352] on input "Practitioner" at bounding box center [671, 348] width 803 height 32
type input "[PERSON_NAME]"
click at [1028, 502] on button "Next" at bounding box center [1033, 500] width 82 height 42
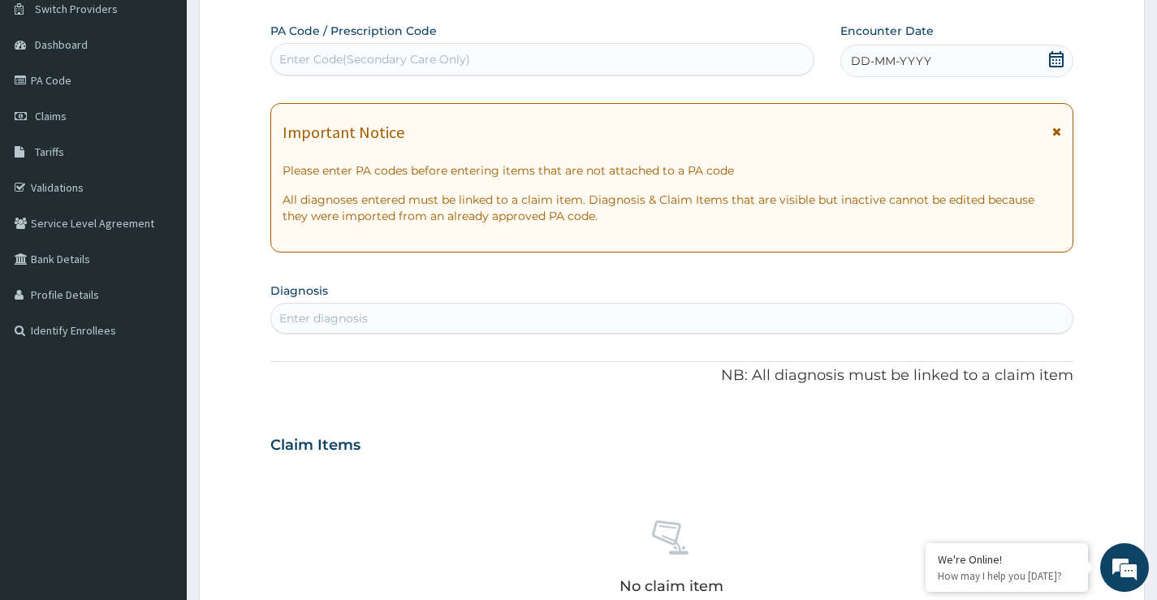
click at [1051, 63] on icon at bounding box center [1057, 59] width 16 height 16
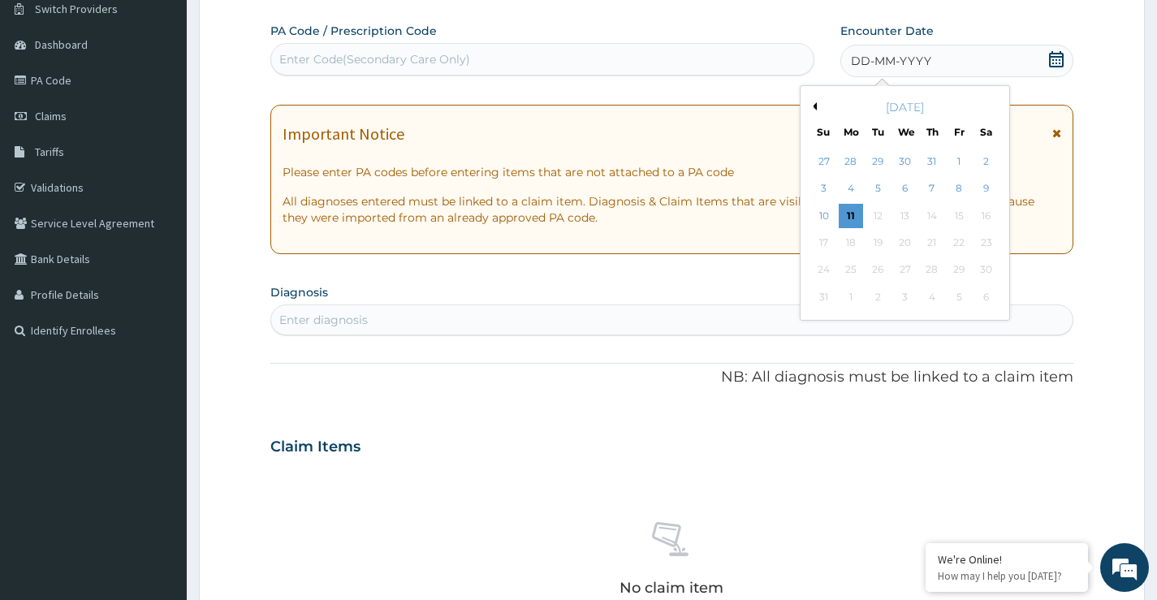
click at [815, 107] on button "Previous Month" at bounding box center [813, 106] width 8 height 8
click at [880, 238] on div "22" at bounding box center [878, 243] width 24 height 24
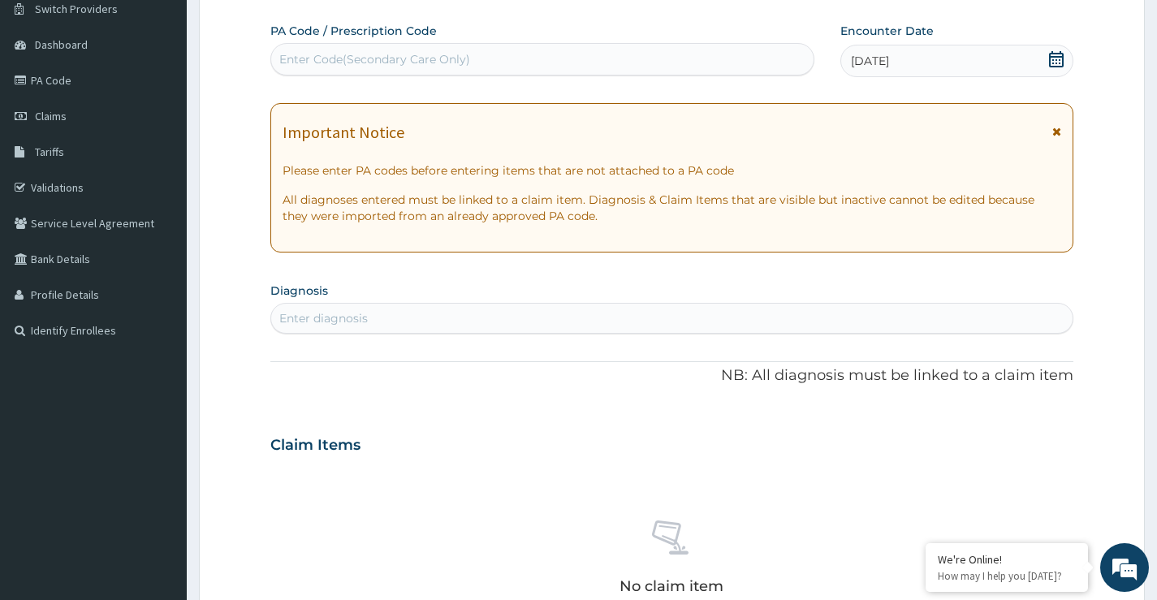
scroll to position [214, 0]
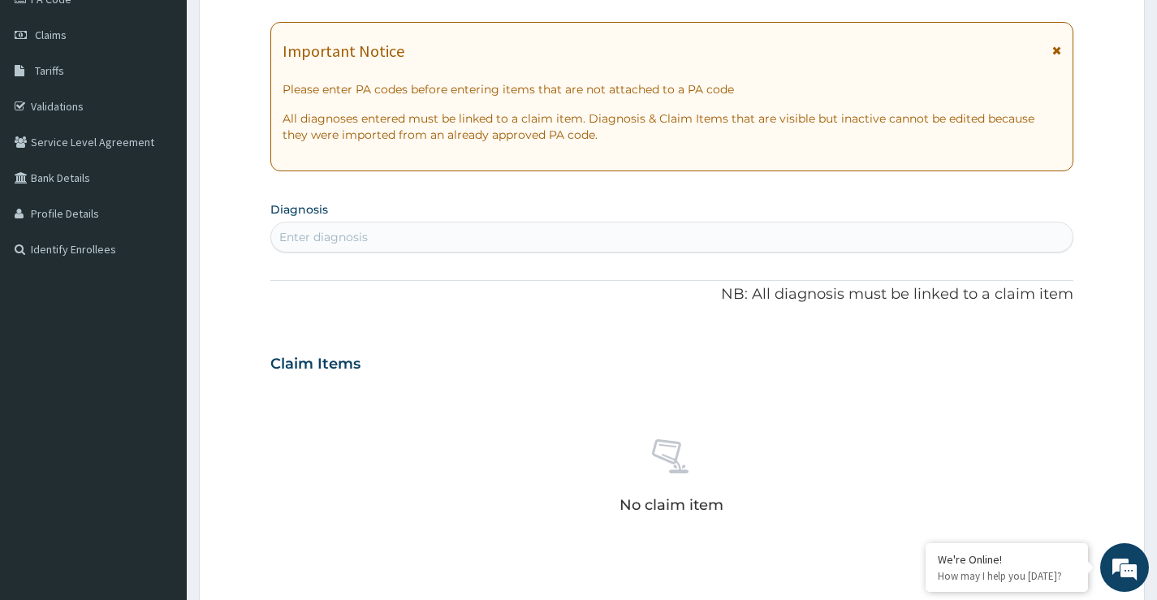
click at [331, 239] on div "Enter diagnosis" at bounding box center [323, 237] width 89 height 16
type input "[MEDICAL_DATA]"
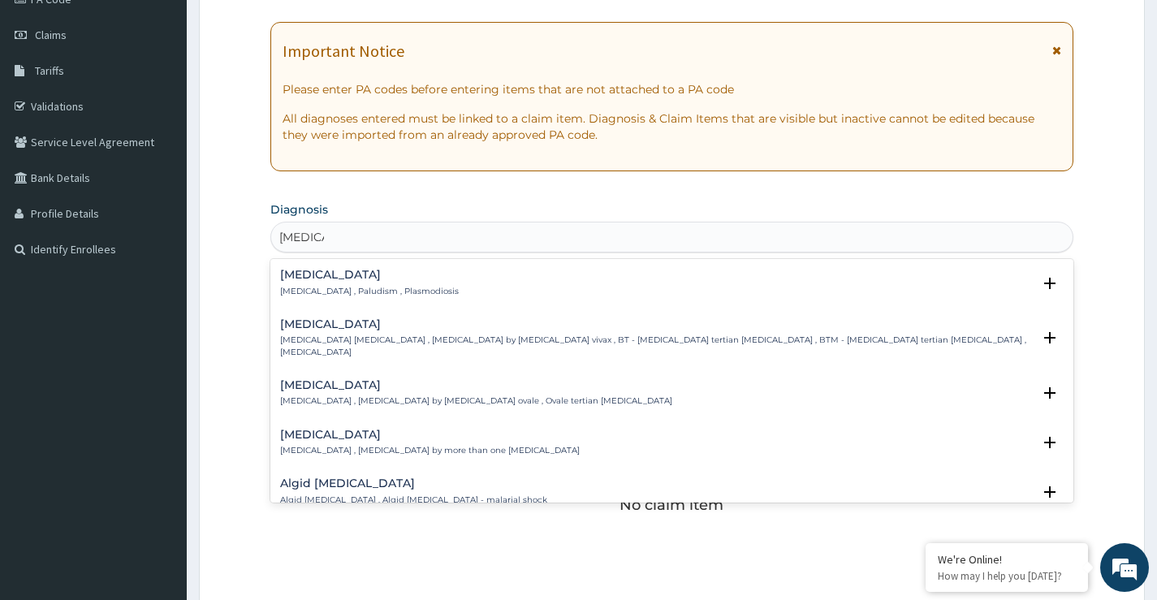
click at [307, 271] on h4 "[MEDICAL_DATA]" at bounding box center [369, 275] width 179 height 12
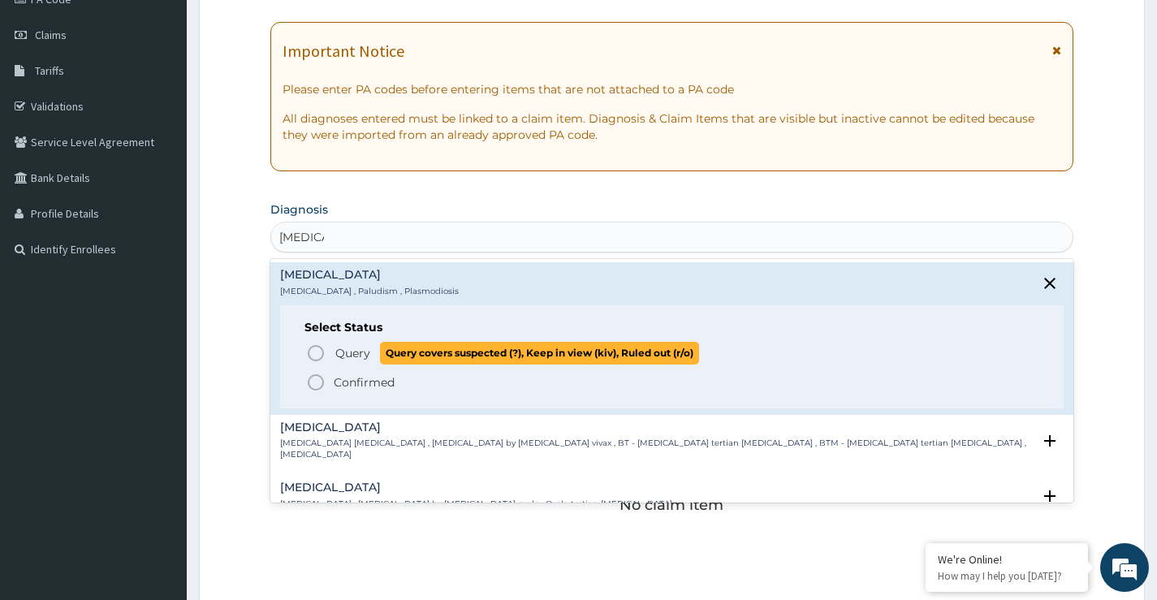
click at [347, 360] on span "Query" at bounding box center [352, 353] width 35 height 16
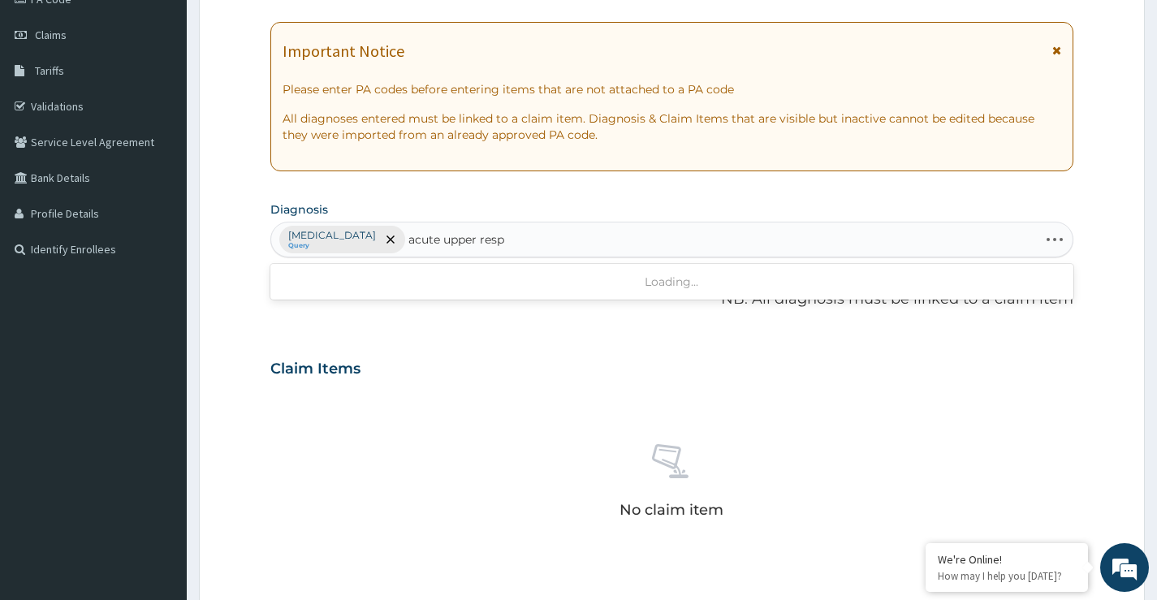
type input "acute upper respi"
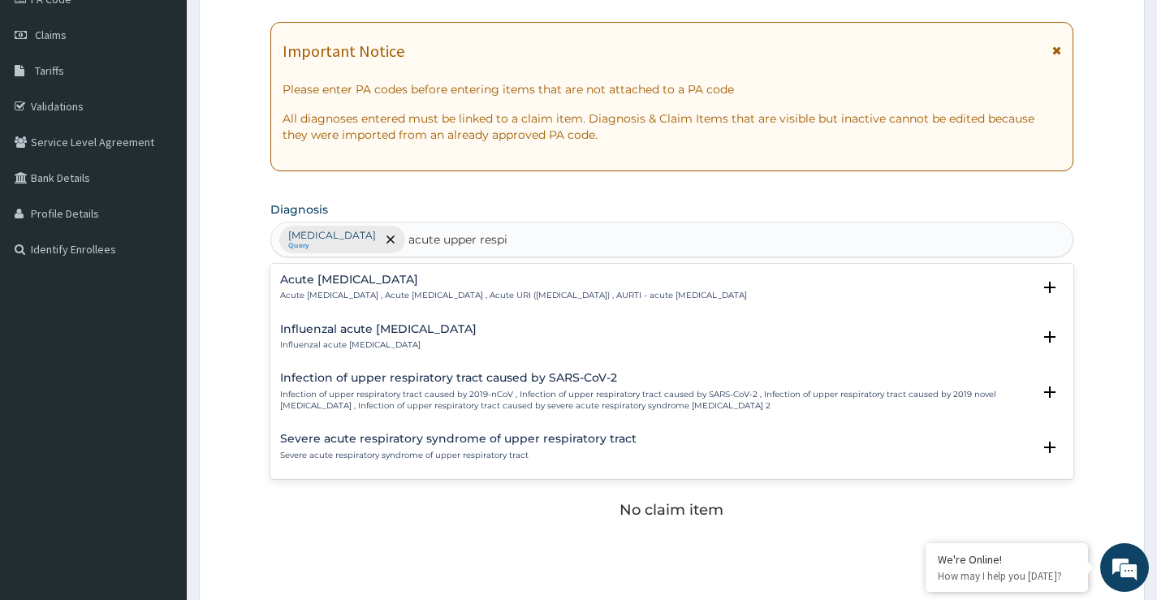
click at [370, 279] on h4 "Acute [MEDICAL_DATA]" at bounding box center [513, 280] width 467 height 12
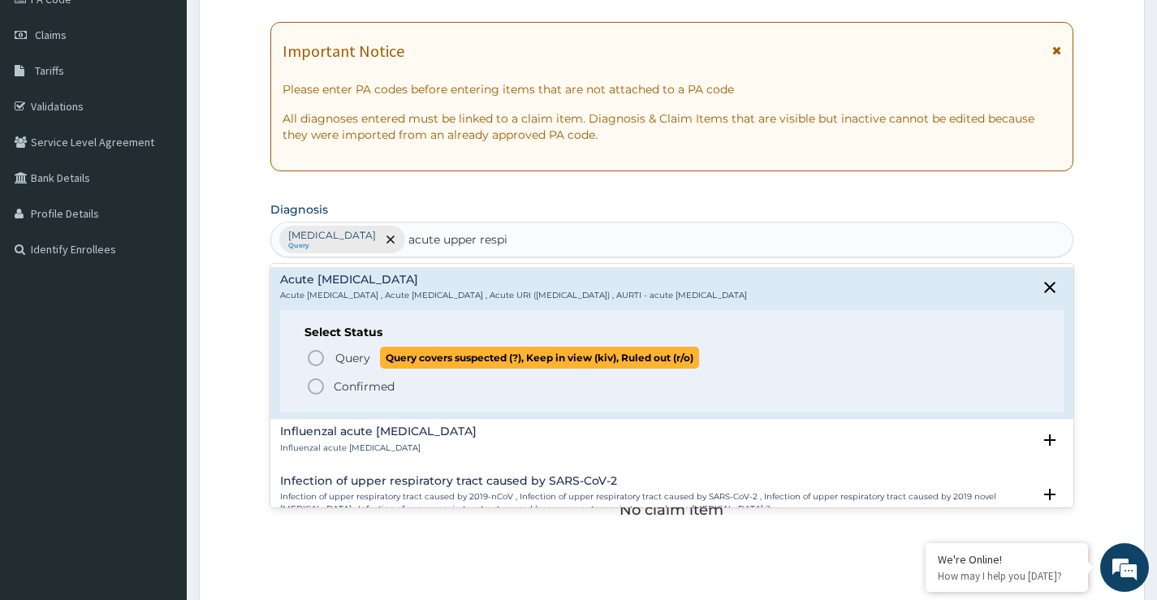
click at [344, 360] on span "Query" at bounding box center [352, 358] width 35 height 16
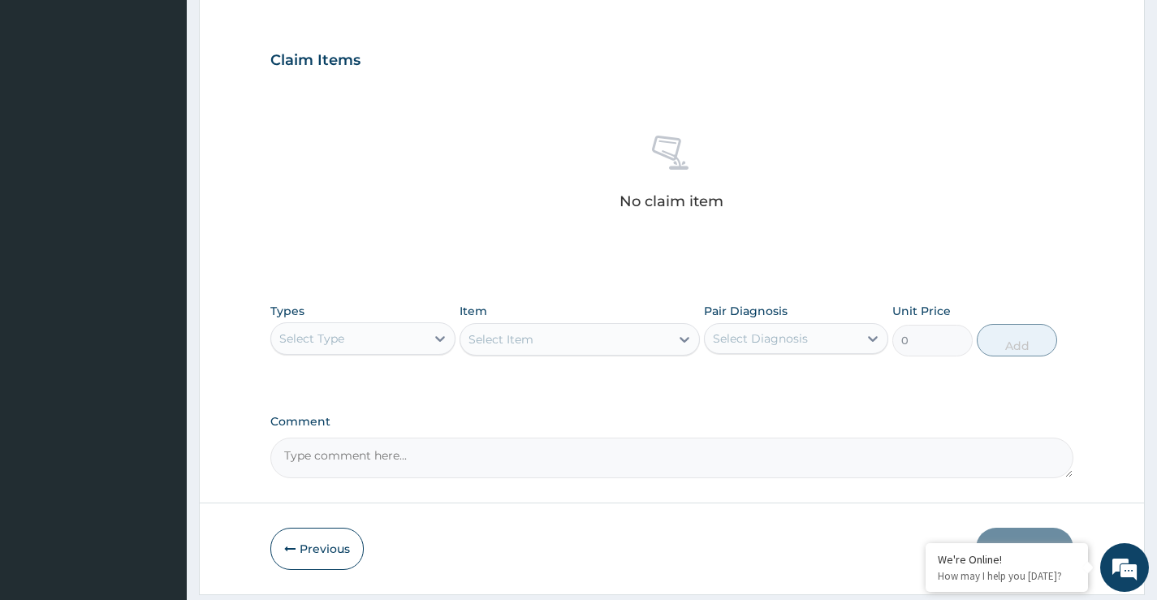
scroll to position [571, 0]
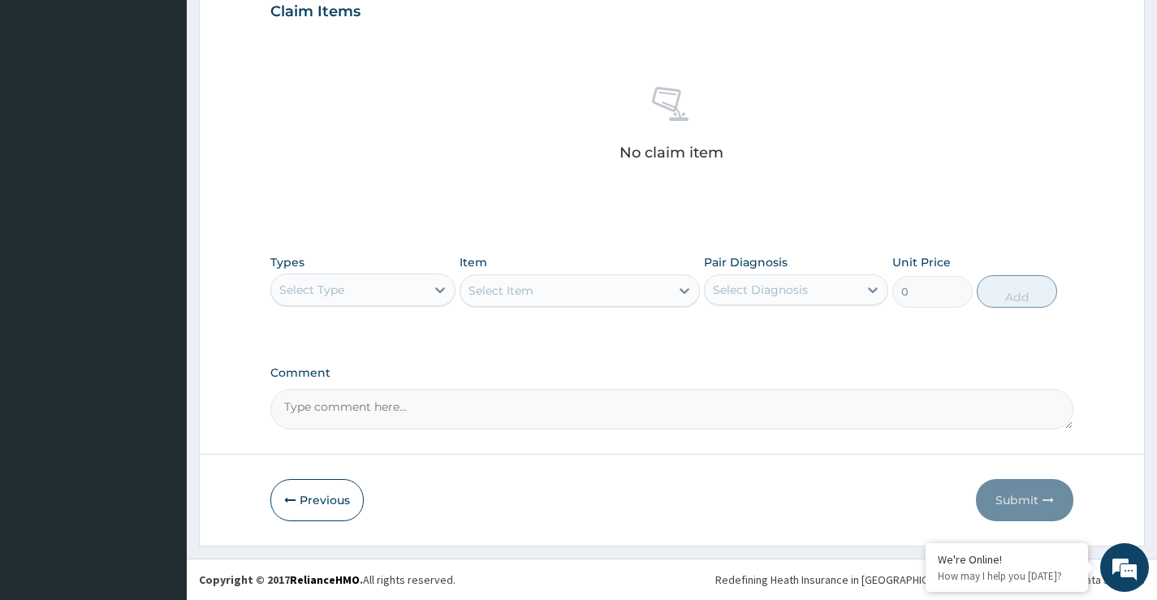
drag, startPoint x: 341, startPoint y: 291, endPoint x: 341, endPoint y: 306, distance: 15.4
click at [340, 293] on div "Select Type" at bounding box center [311, 290] width 65 height 16
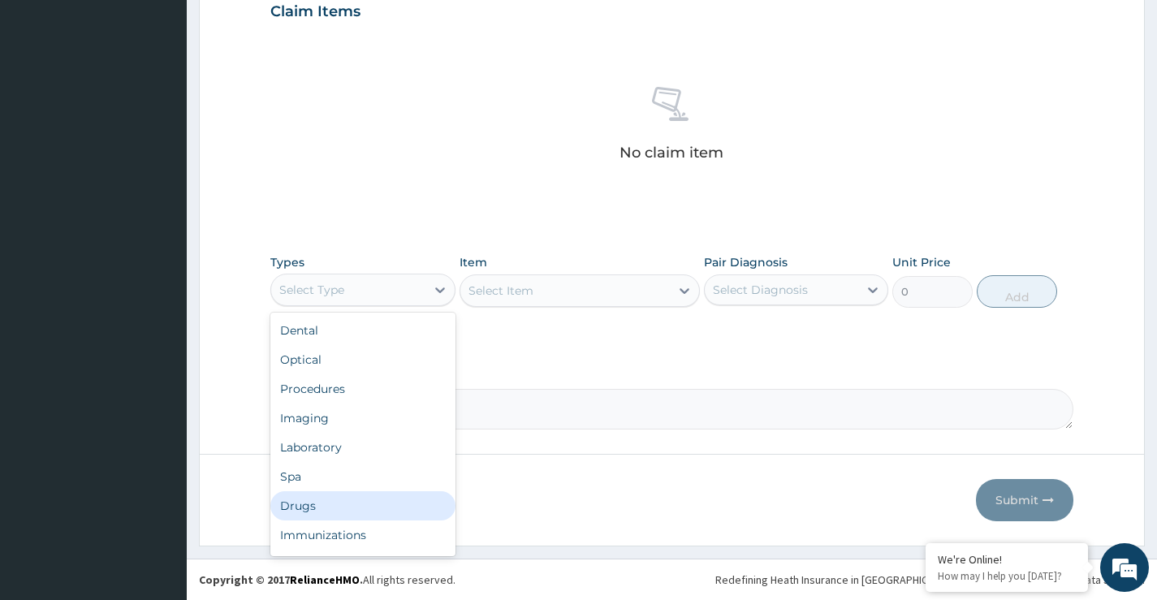
click at [304, 508] on div "Drugs" at bounding box center [362, 505] width 184 height 29
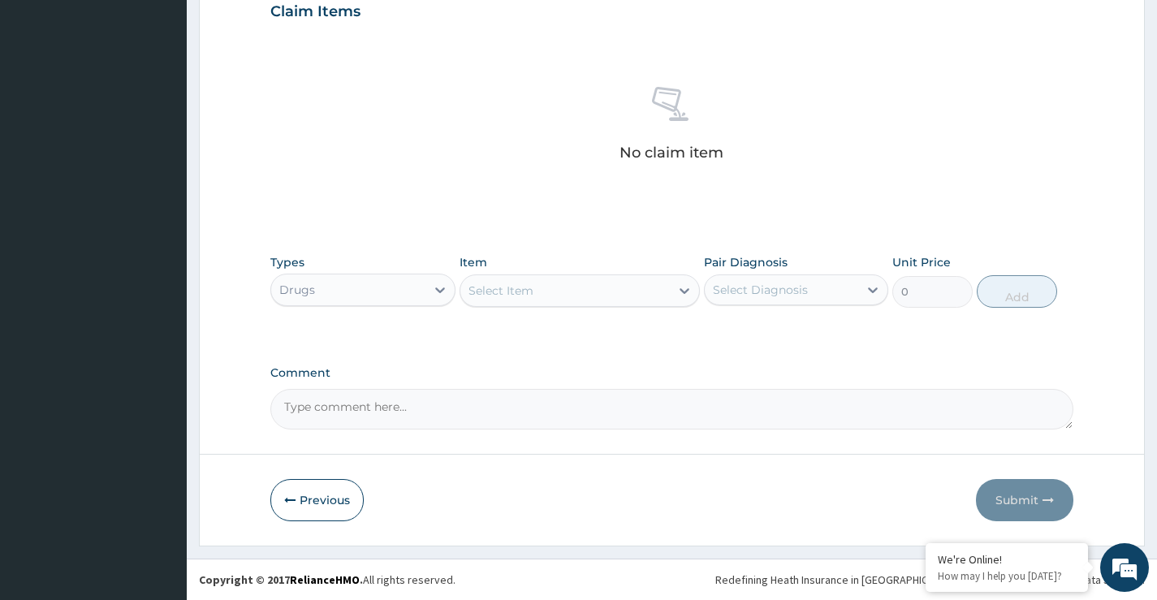
click at [539, 292] on div "Select Item" at bounding box center [566, 291] width 210 height 26
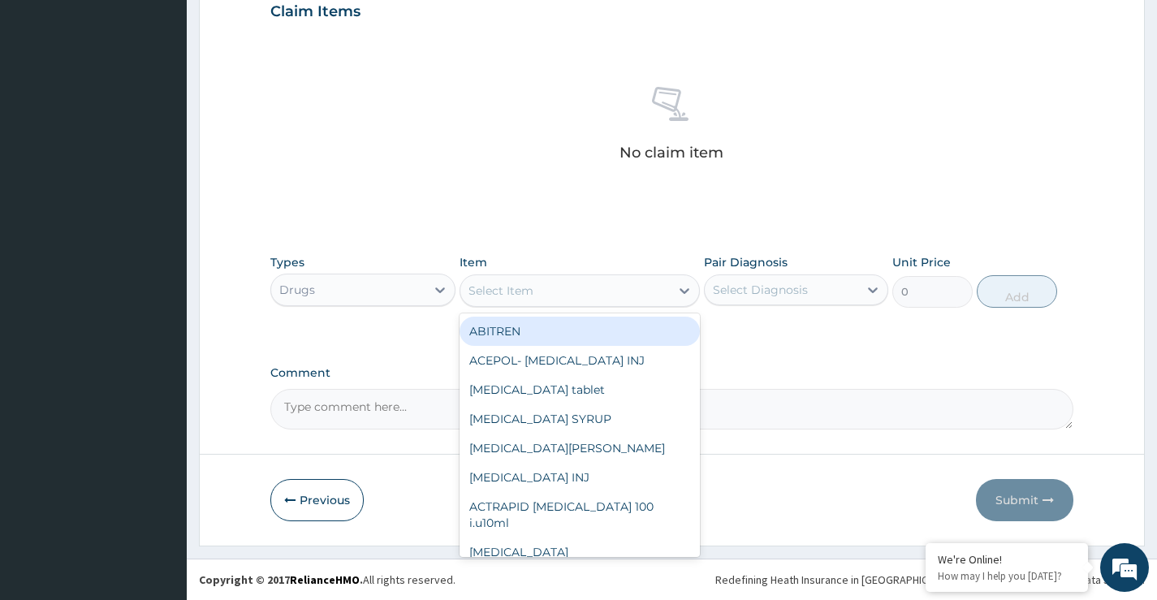
paste input "[MEDICAL_DATA]"
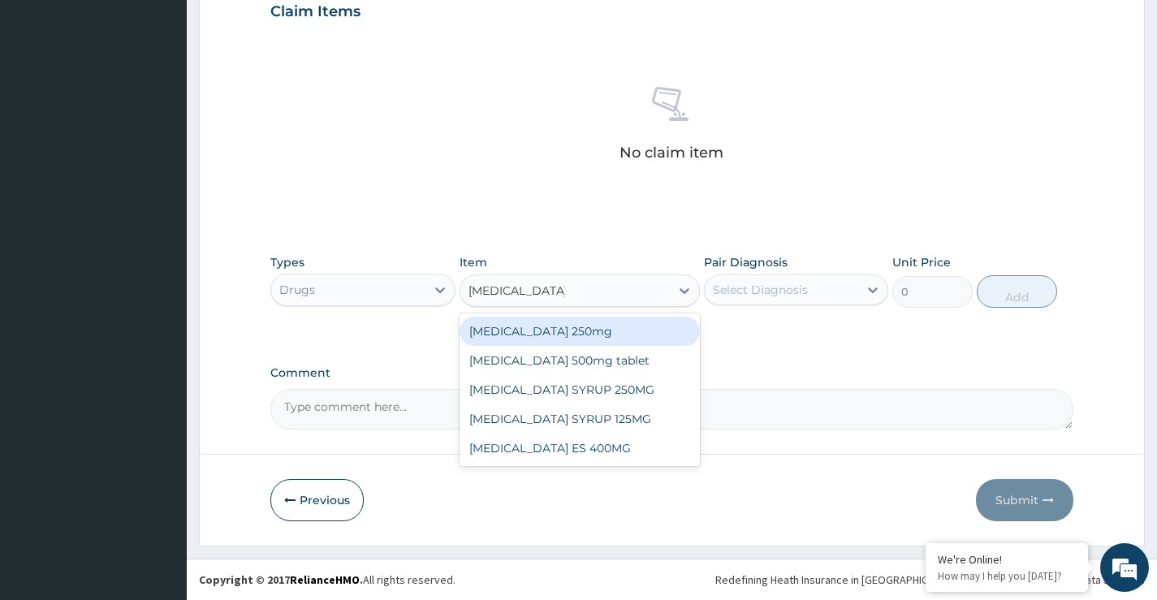
type input "[MEDICAL_DATA]"
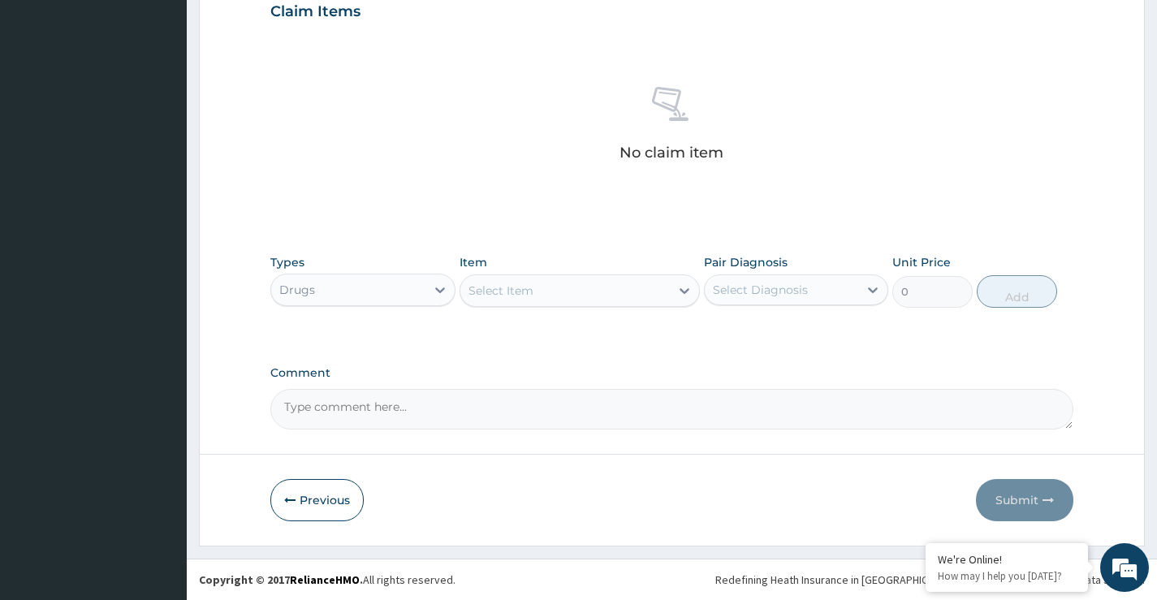
paste input "[MEDICAL_DATA]"
type input "[MEDICAL_DATA]"
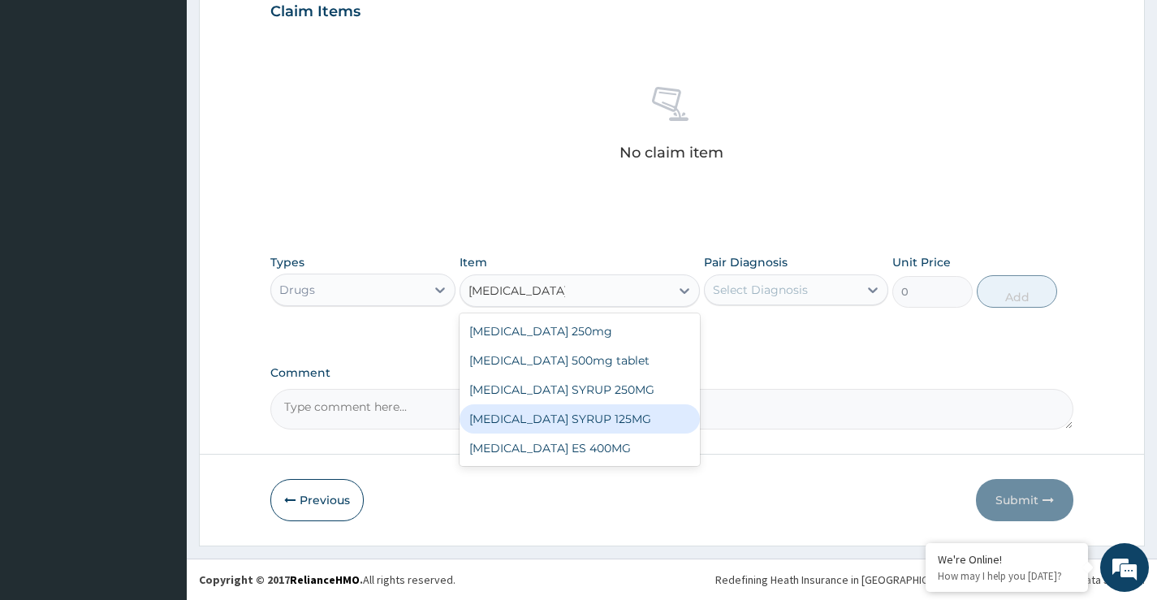
click at [618, 418] on div "[MEDICAL_DATA] SYRUP 125MG" at bounding box center [580, 418] width 241 height 29
type input "569.25"
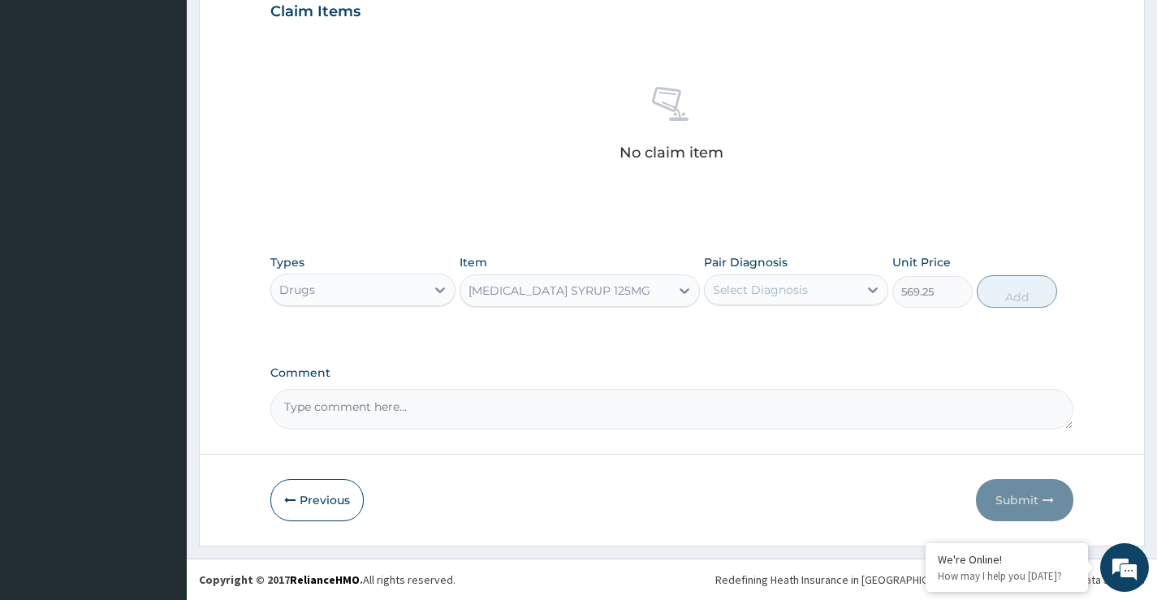
drag, startPoint x: 775, startPoint y: 290, endPoint x: 772, endPoint y: 309, distance: 19.6
click at [773, 292] on div "Select Diagnosis" at bounding box center [760, 290] width 95 height 16
click at [764, 365] on label "Acute [MEDICAL_DATA]" at bounding box center [800, 363] width 138 height 16
checkbox input "true"
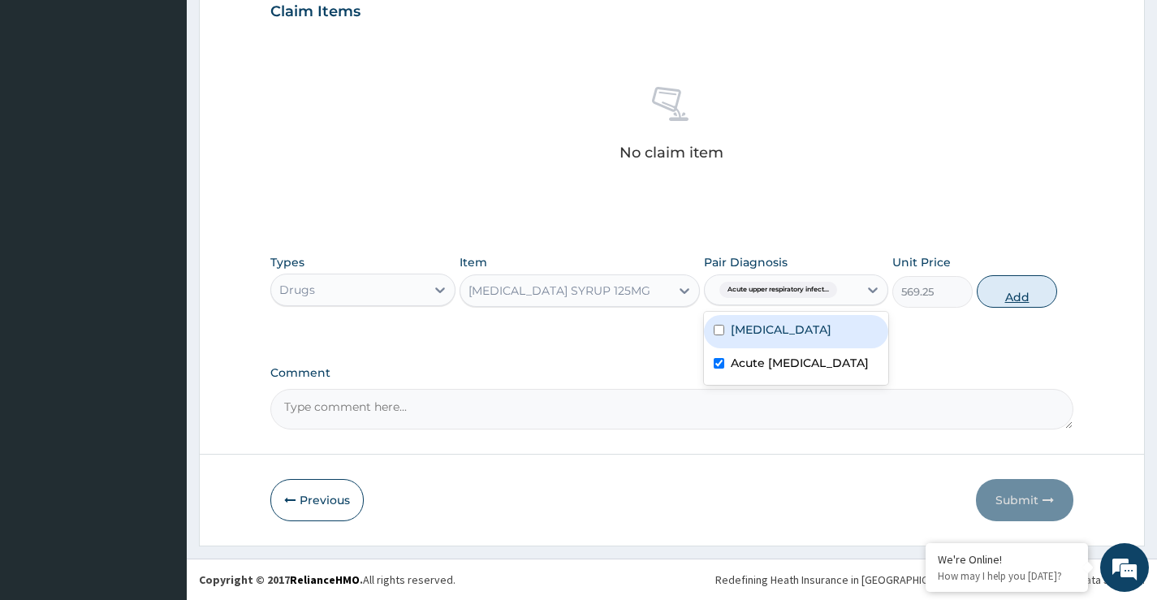
click at [1019, 294] on button "Add" at bounding box center [1017, 291] width 80 height 32
type input "0"
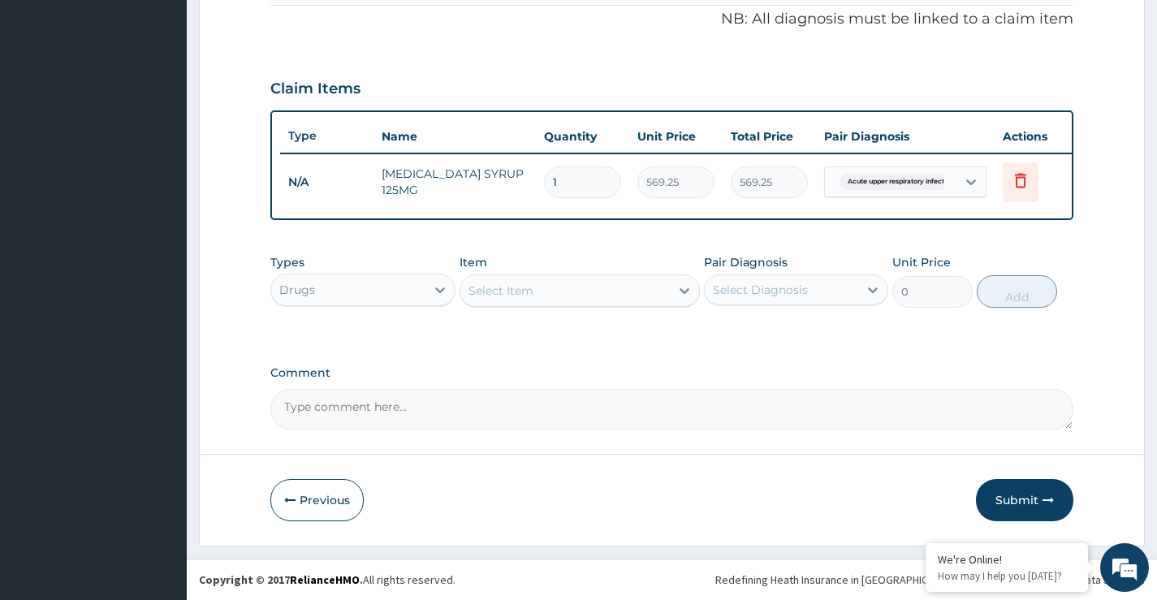
scroll to position [506, 0]
click at [502, 293] on div "Select Item" at bounding box center [501, 291] width 65 height 16
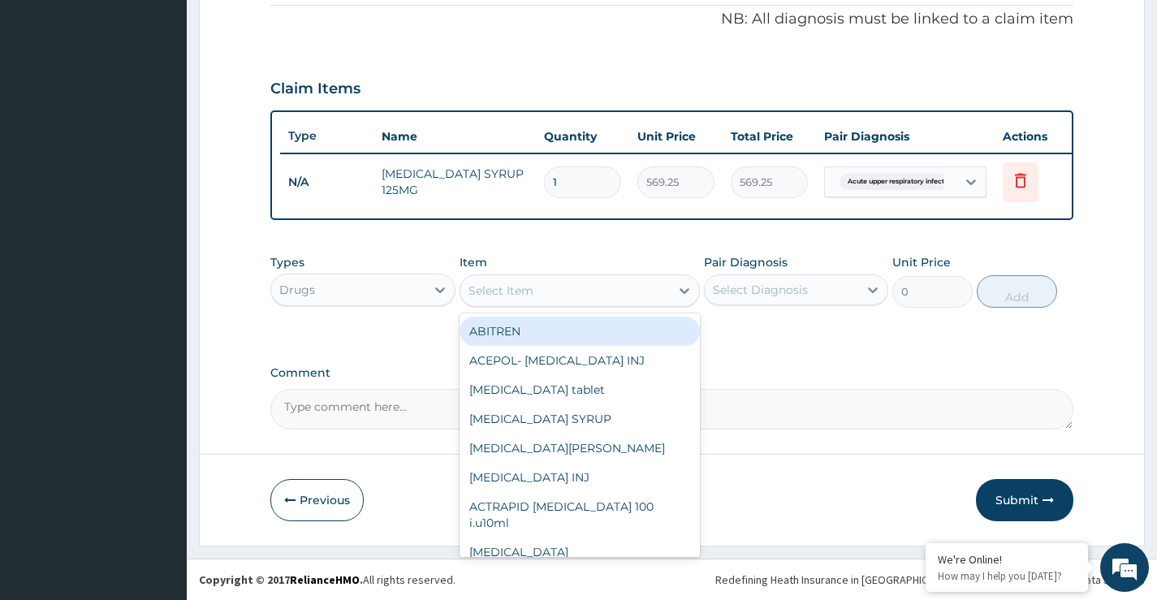
paste input "LORATIDINE"
type input "LORATIDINE"
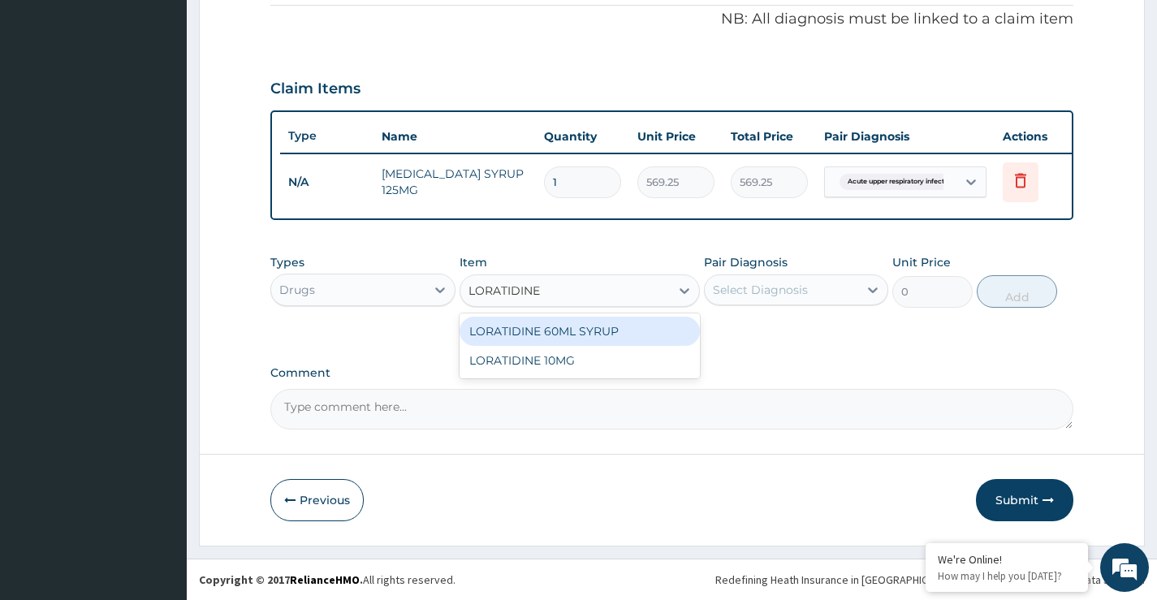
drag, startPoint x: 537, startPoint y: 331, endPoint x: 691, endPoint y: 305, distance: 156.5
click at [538, 331] on div "LORATIDINE 60ML SYRUP" at bounding box center [580, 331] width 241 height 29
type input "2900"
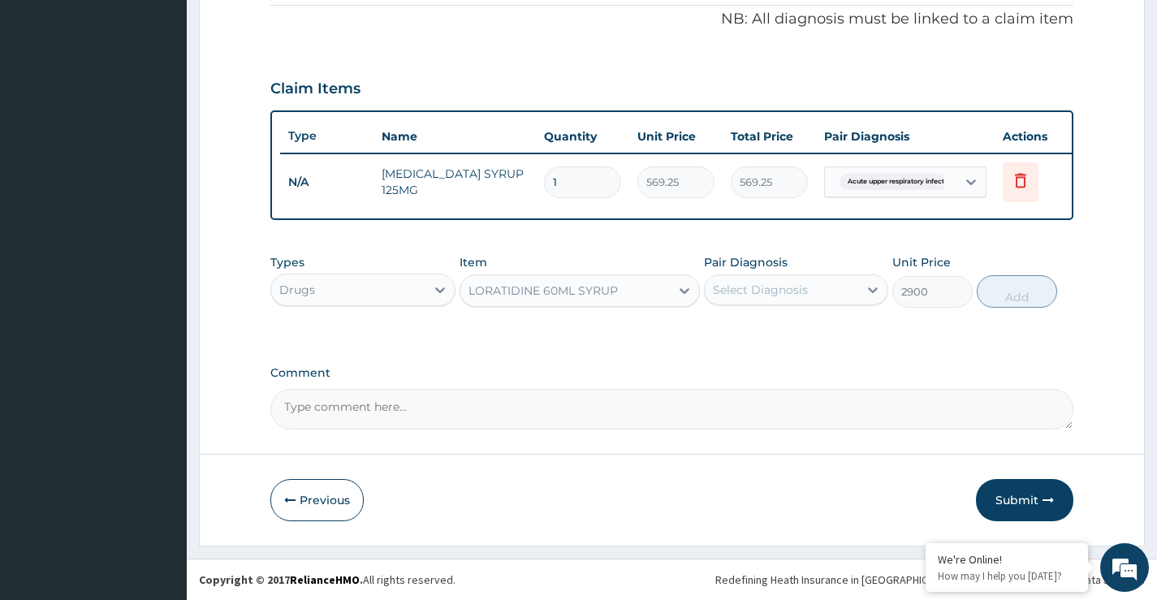
drag, startPoint x: 761, startPoint y: 292, endPoint x: 768, endPoint y: 310, distance: 20.1
click at [763, 292] on div "Select Diagnosis" at bounding box center [760, 290] width 95 height 16
click at [773, 368] on label "Acute [MEDICAL_DATA]" at bounding box center [800, 363] width 138 height 16
checkbox input "true"
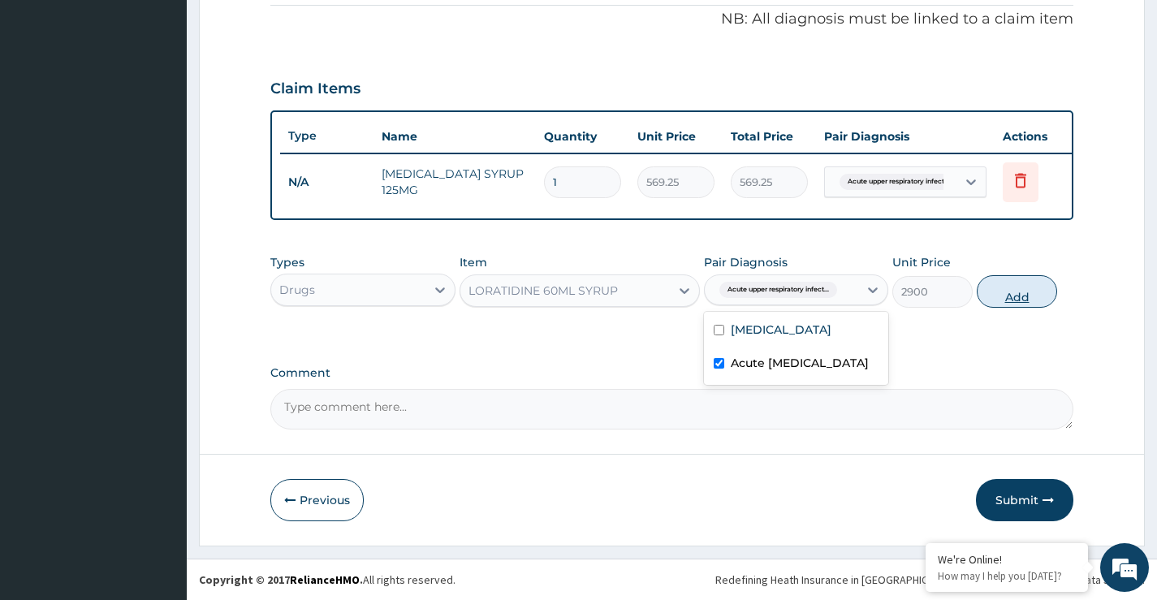
click at [1007, 299] on button "Add" at bounding box center [1017, 291] width 80 height 32
type input "0"
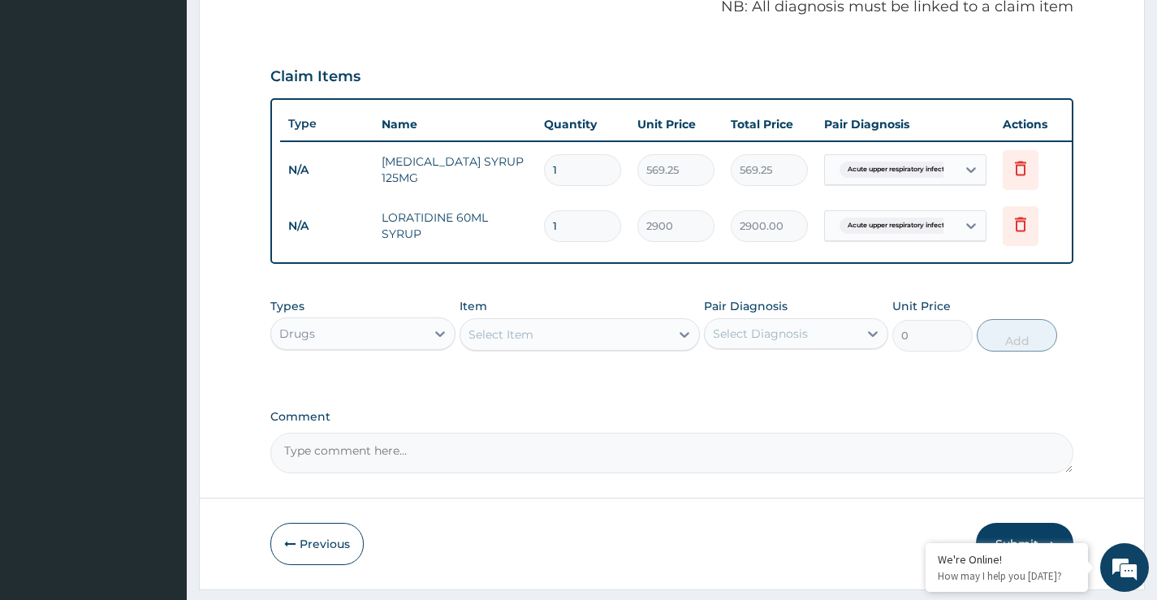
click at [530, 343] on div "Select Item" at bounding box center [501, 335] width 65 height 16
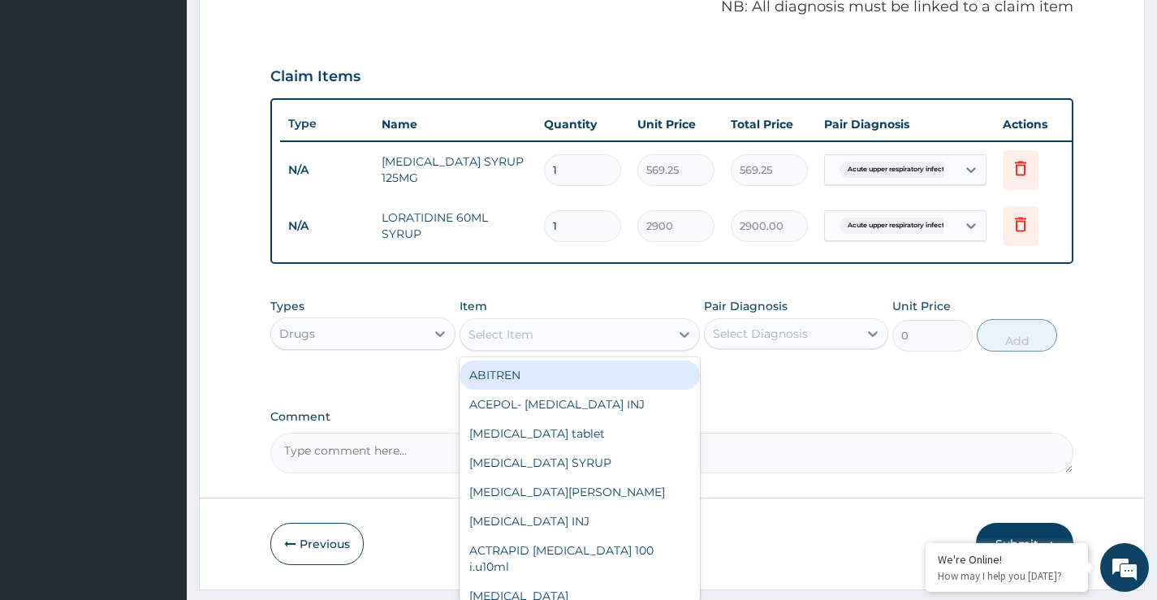
paste input "LONART"
type input "LONART"
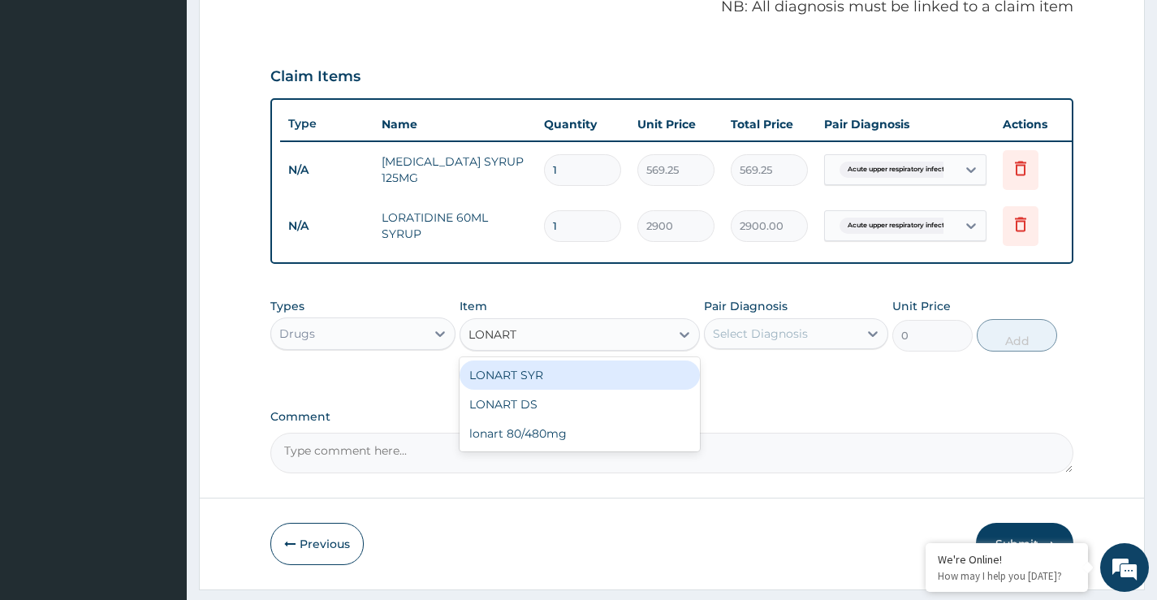
click at [543, 384] on div "LONART SYR" at bounding box center [580, 375] width 241 height 29
type input "2900"
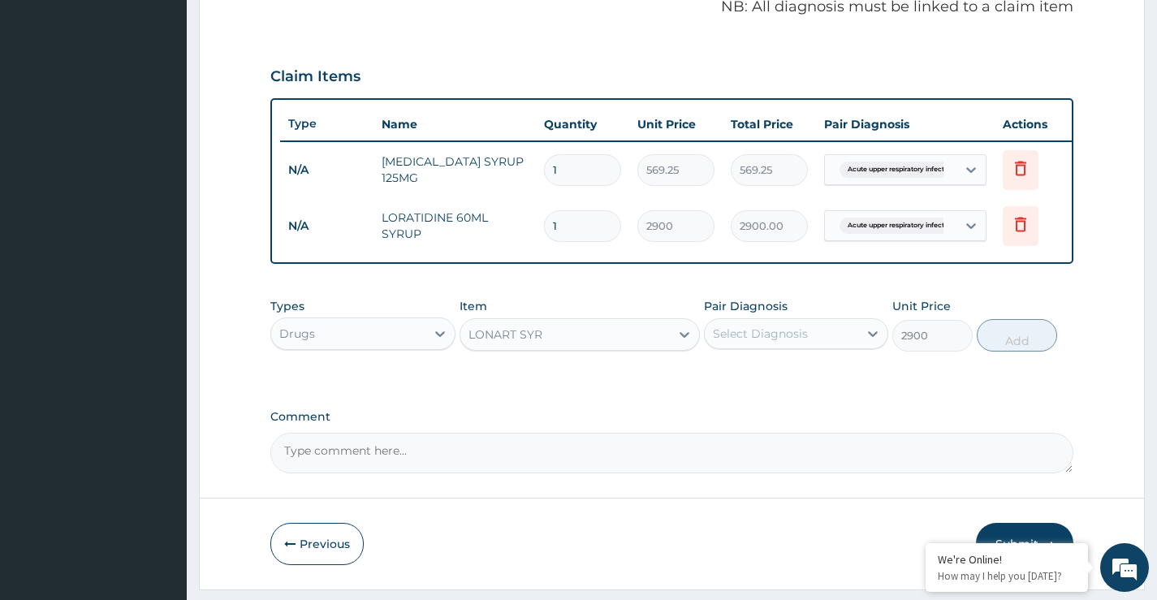
click at [797, 342] on div "Select Diagnosis" at bounding box center [760, 334] width 95 height 16
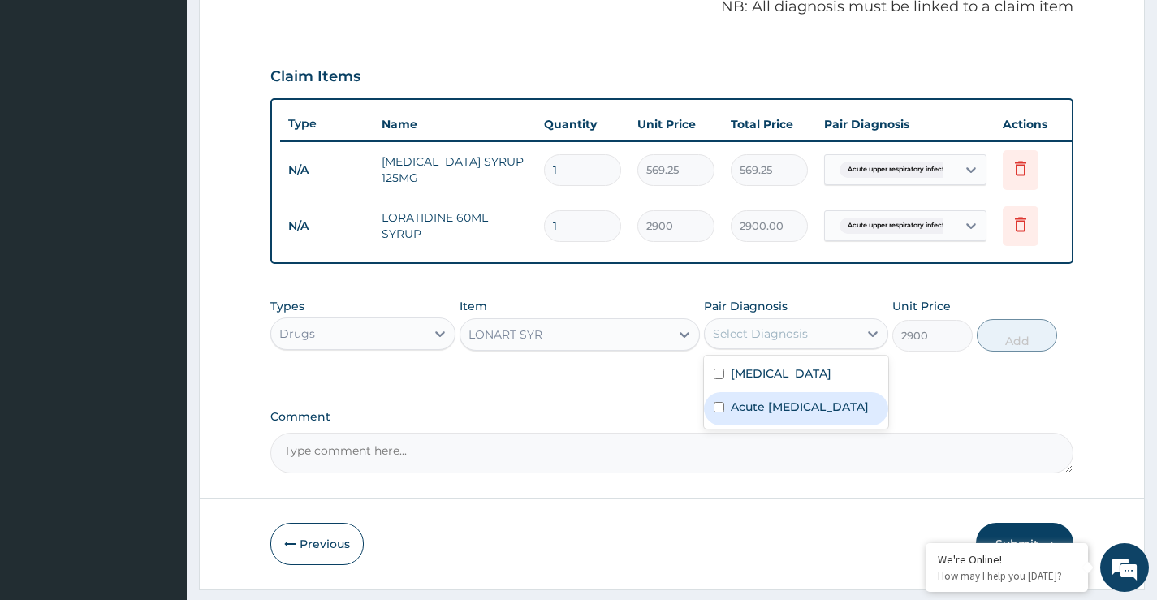
click at [765, 415] on label "Acute [MEDICAL_DATA]" at bounding box center [800, 407] width 138 height 16
checkbox input "true"
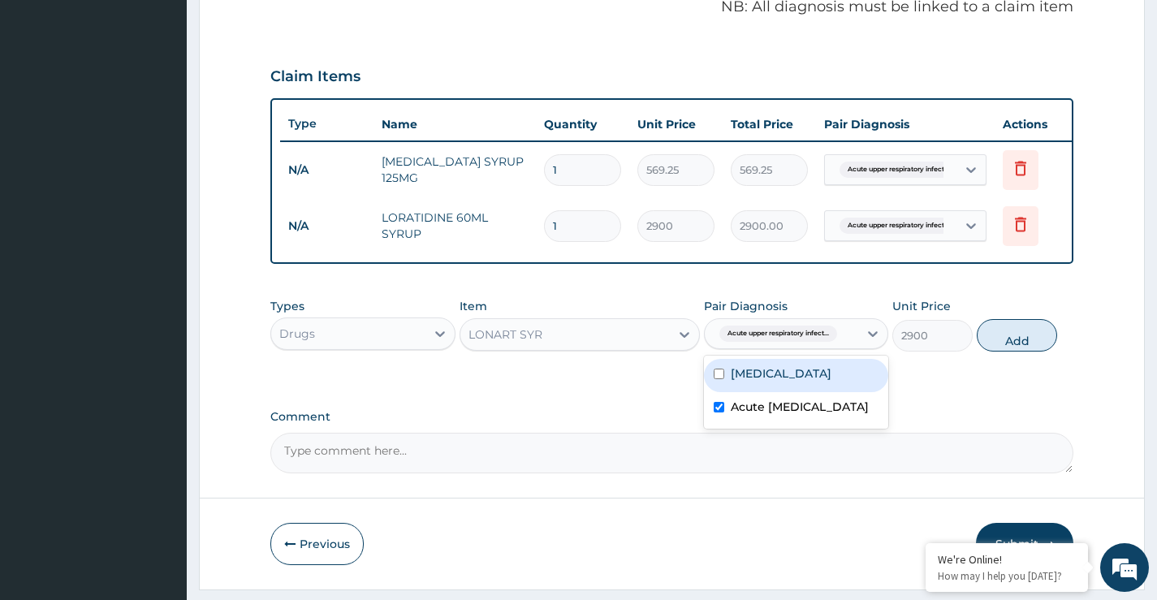
drag, startPoint x: 796, startPoint y: 387, endPoint x: 782, endPoint y: 396, distance: 16.9
click at [794, 388] on div "[MEDICAL_DATA]" at bounding box center [796, 375] width 184 height 33
checkbox input "true"
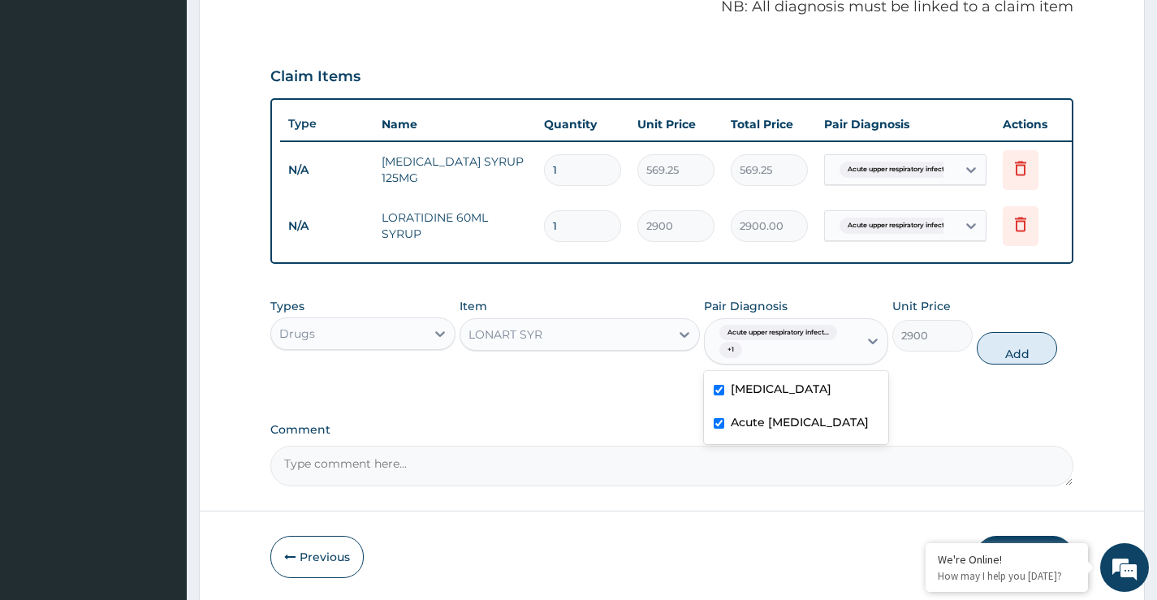
click at [749, 430] on label "Acute [MEDICAL_DATA]" at bounding box center [800, 422] width 138 height 16
checkbox input "false"
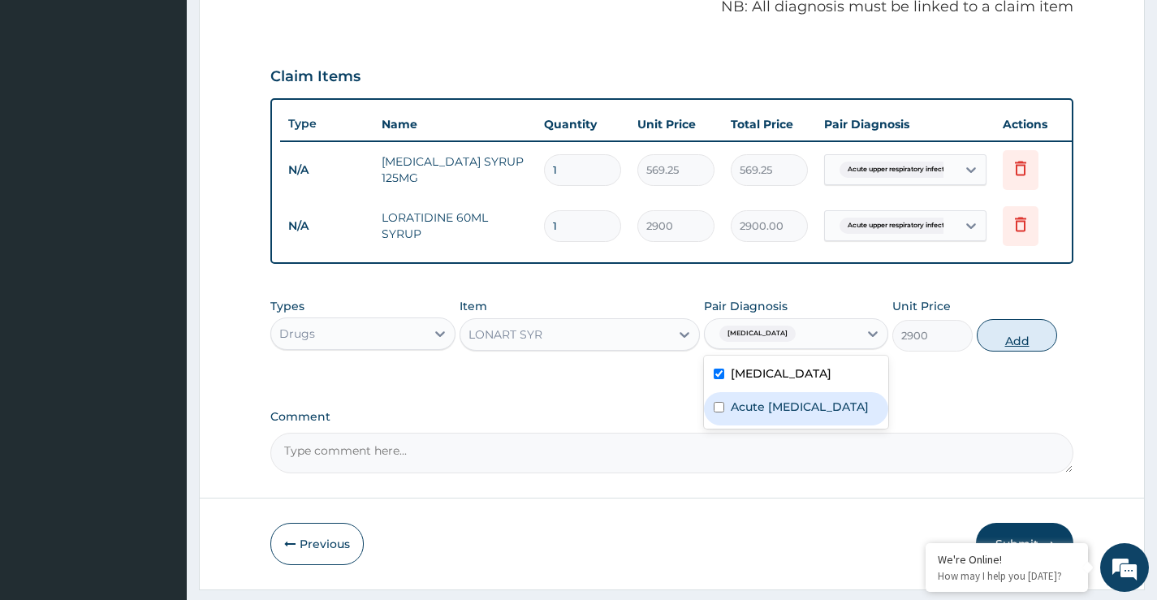
click at [1007, 351] on button "Add" at bounding box center [1017, 335] width 80 height 32
type input "0"
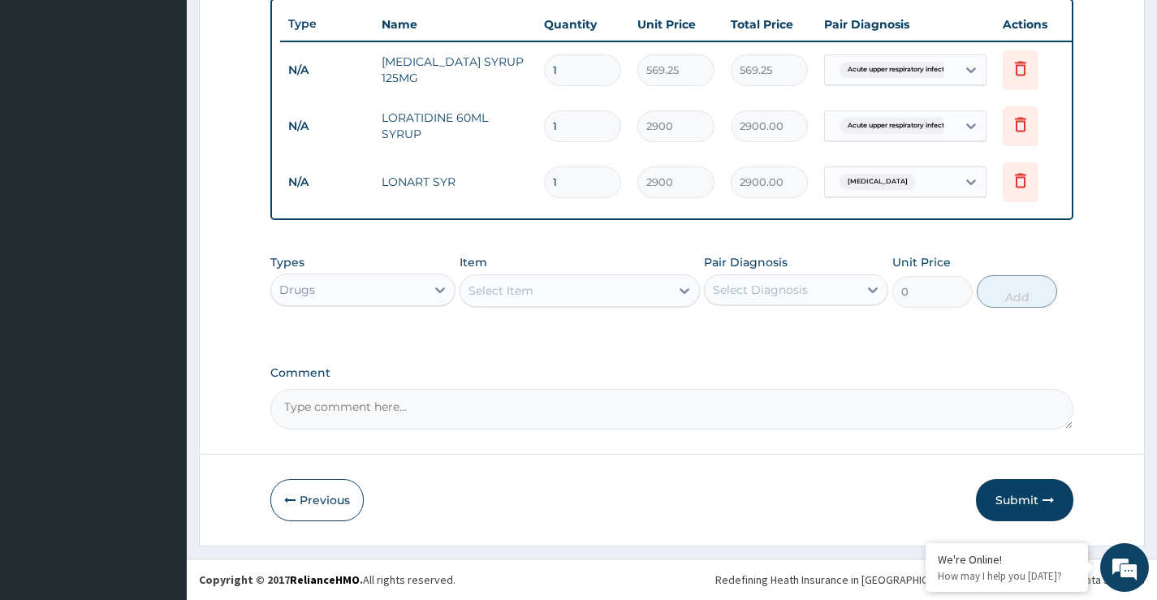
scroll to position [618, 0]
click at [534, 286] on div "Select Item" at bounding box center [566, 291] width 210 height 26
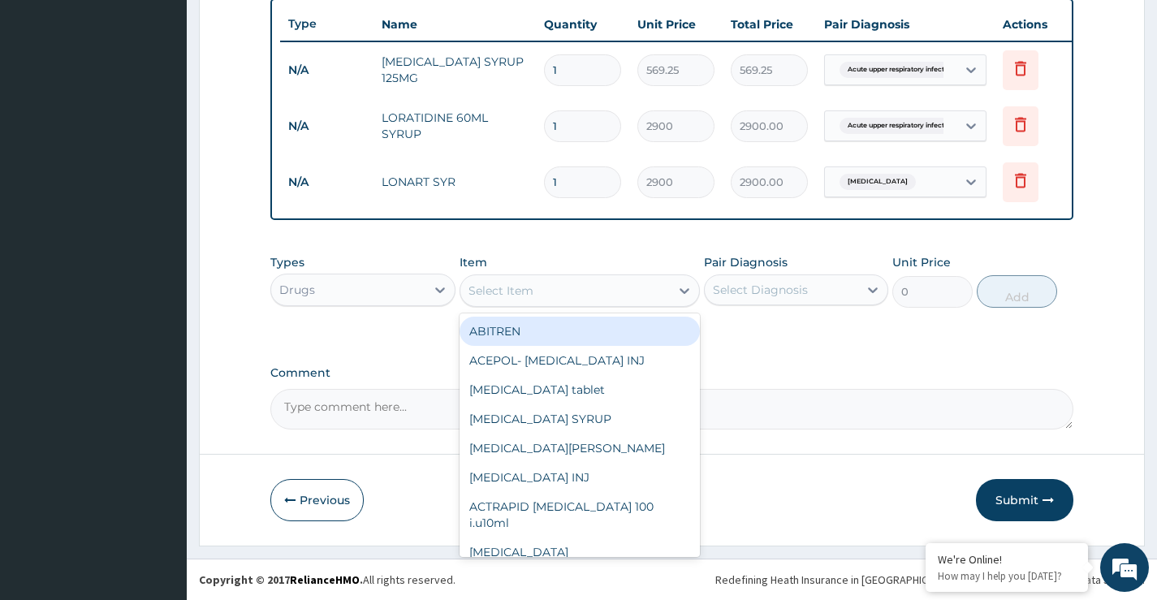
paste input "COFLAX"
type input "COFLAX"
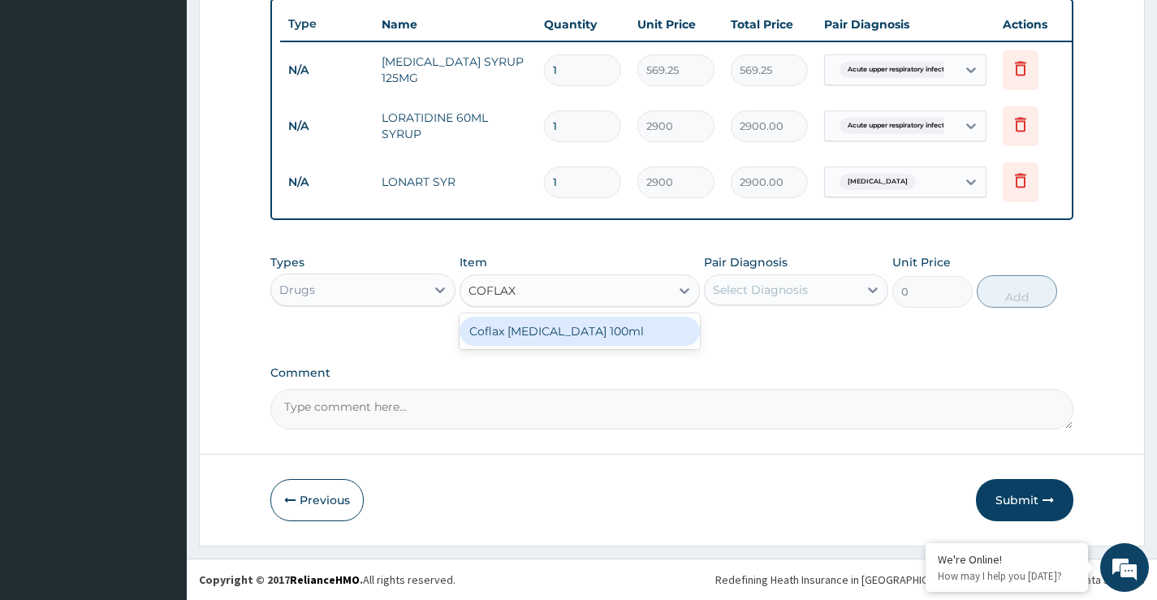
click at [553, 330] on div "Coflax Expectorant 100ml" at bounding box center [580, 331] width 241 height 29
type input "715"
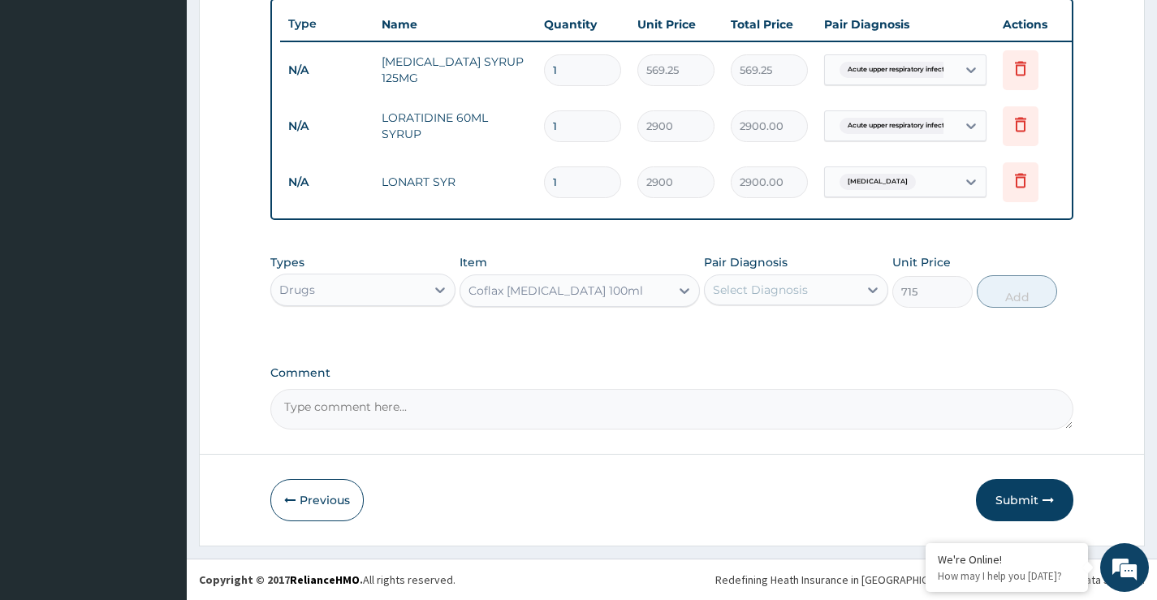
click at [797, 282] on div "Select Diagnosis" at bounding box center [760, 290] width 95 height 16
click at [776, 364] on label "Acute upper respiratory infection" at bounding box center [800, 363] width 138 height 16
checkbox input "true"
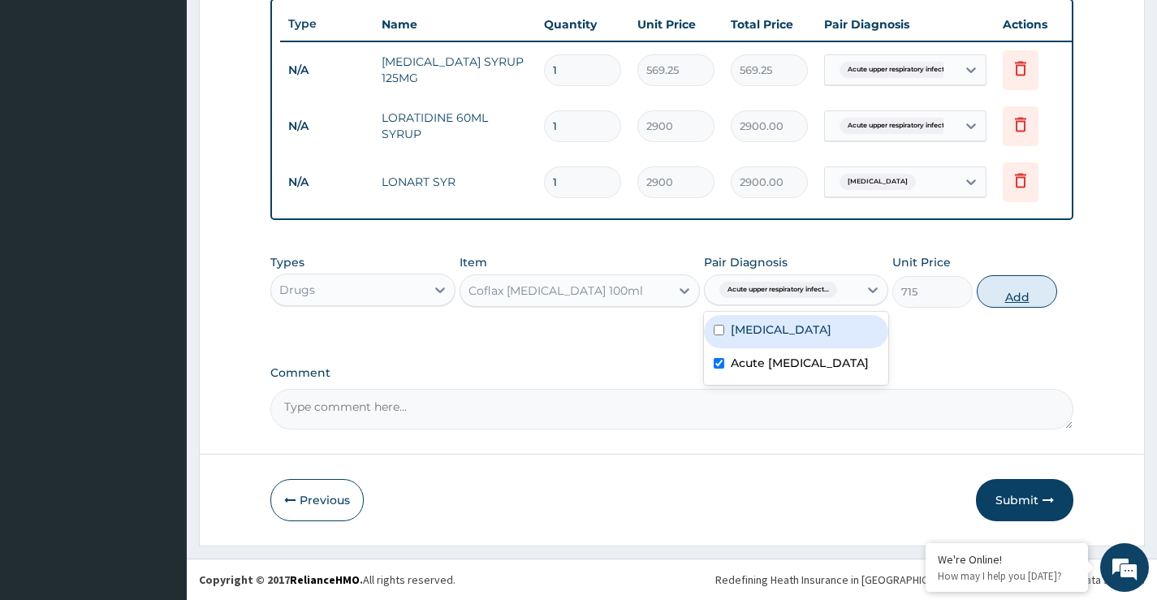
click at [1008, 292] on button "Add" at bounding box center [1017, 291] width 80 height 32
type input "0"
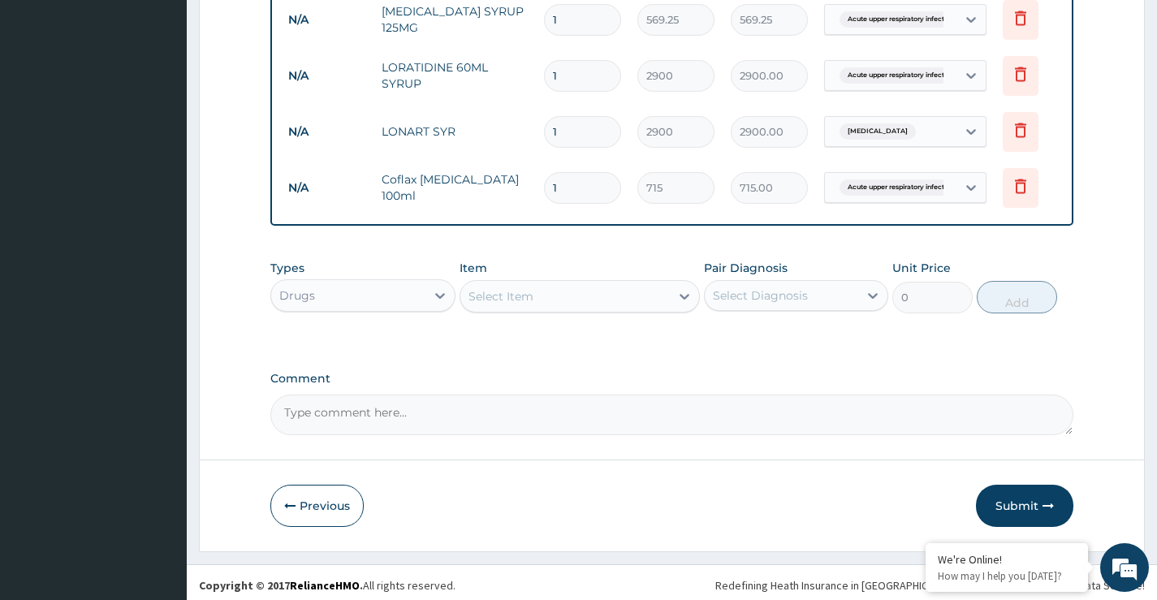
scroll to position [674, 0]
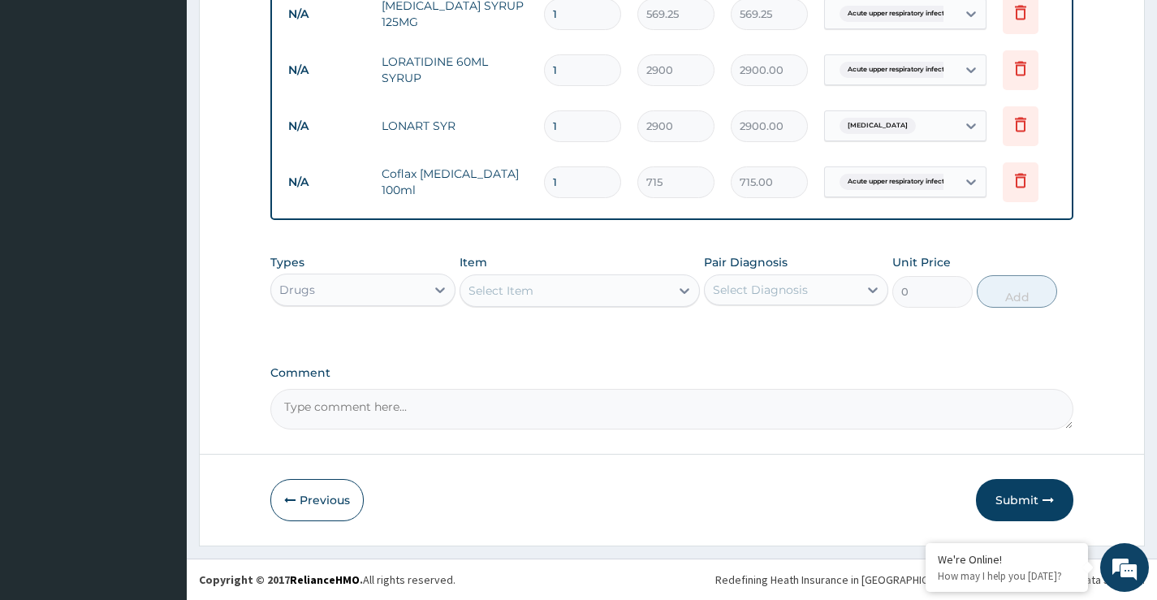
click at [349, 296] on div "Drugs" at bounding box center [348, 290] width 154 height 26
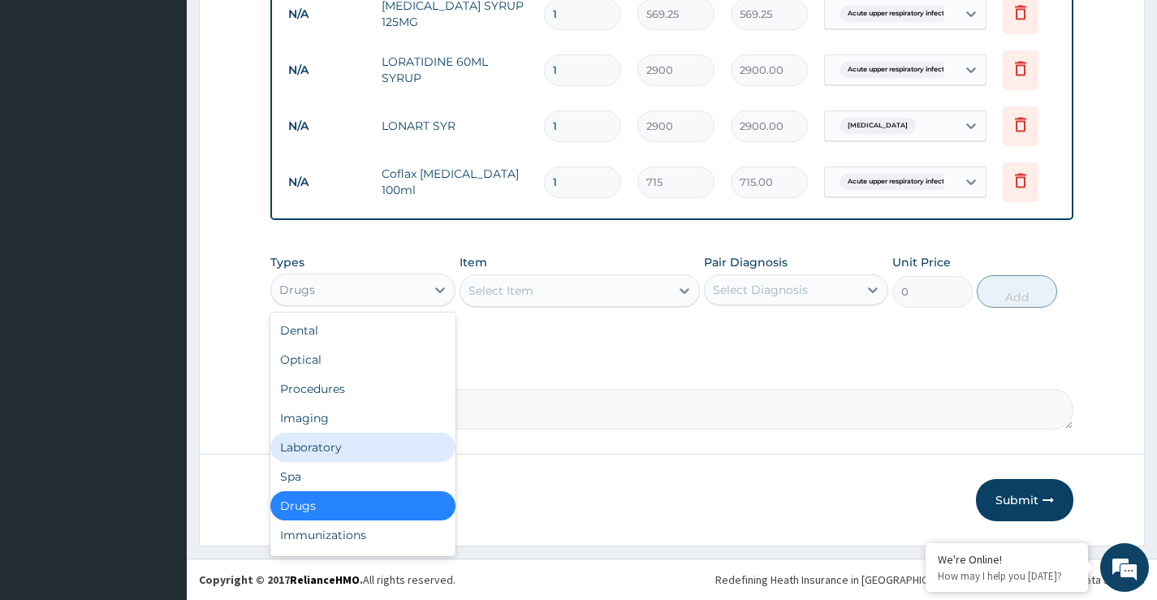
click at [313, 446] on div "Laboratory" at bounding box center [362, 447] width 184 height 29
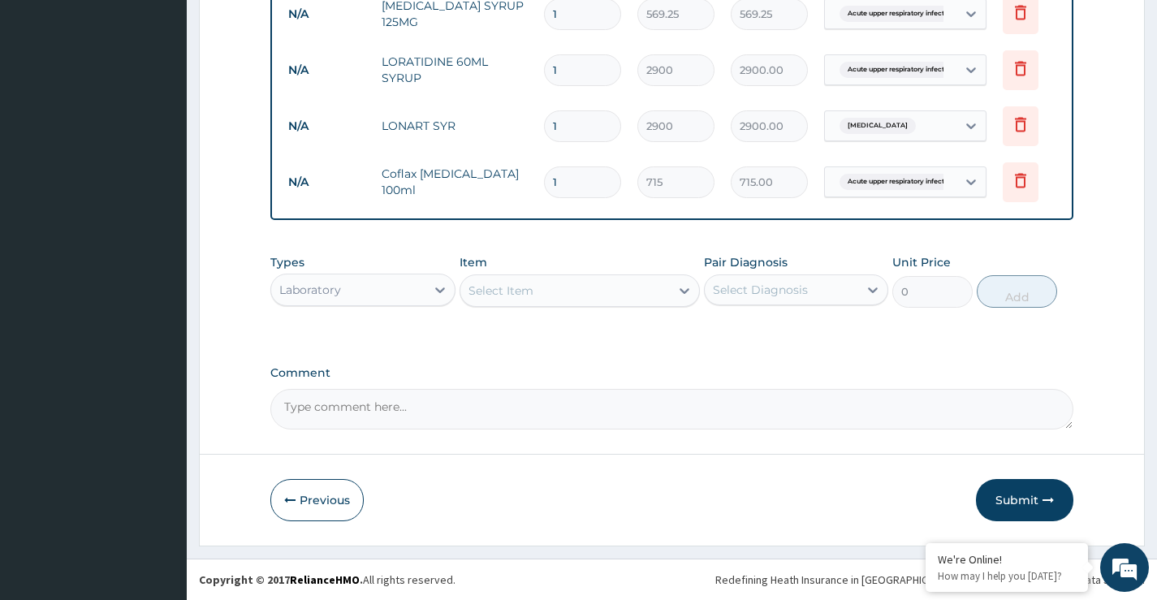
click at [517, 295] on div "Select Item" at bounding box center [501, 291] width 65 height 16
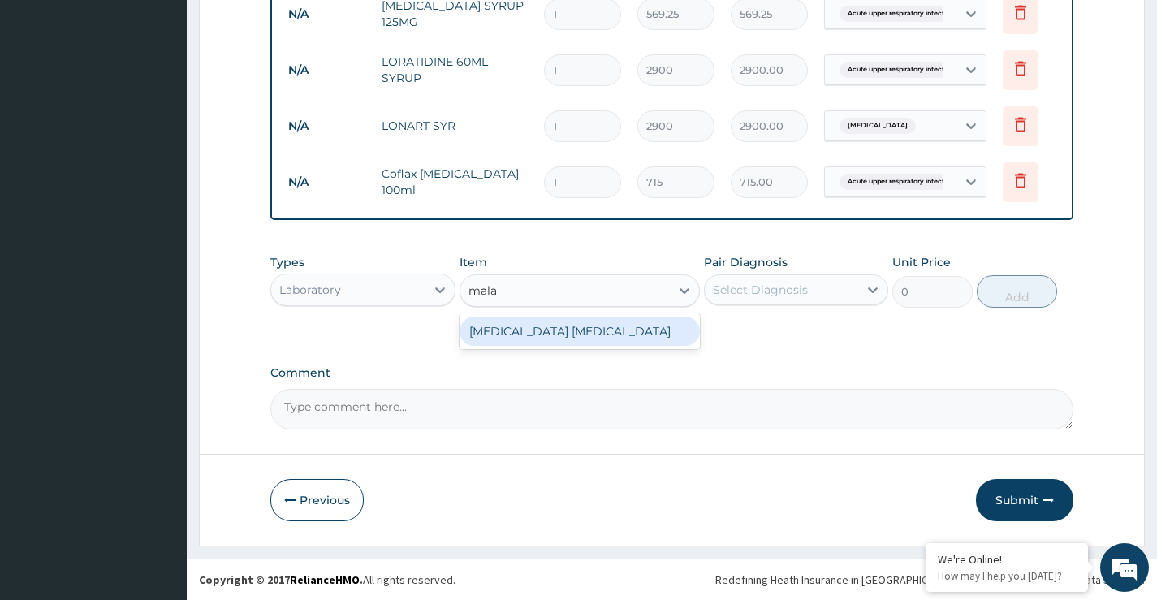
type input "malar"
drag, startPoint x: 513, startPoint y: 328, endPoint x: 522, endPoint y: 330, distance: 9.1
click at [515, 329] on div "Malaria Parasite" at bounding box center [580, 331] width 241 height 29
type input "1500"
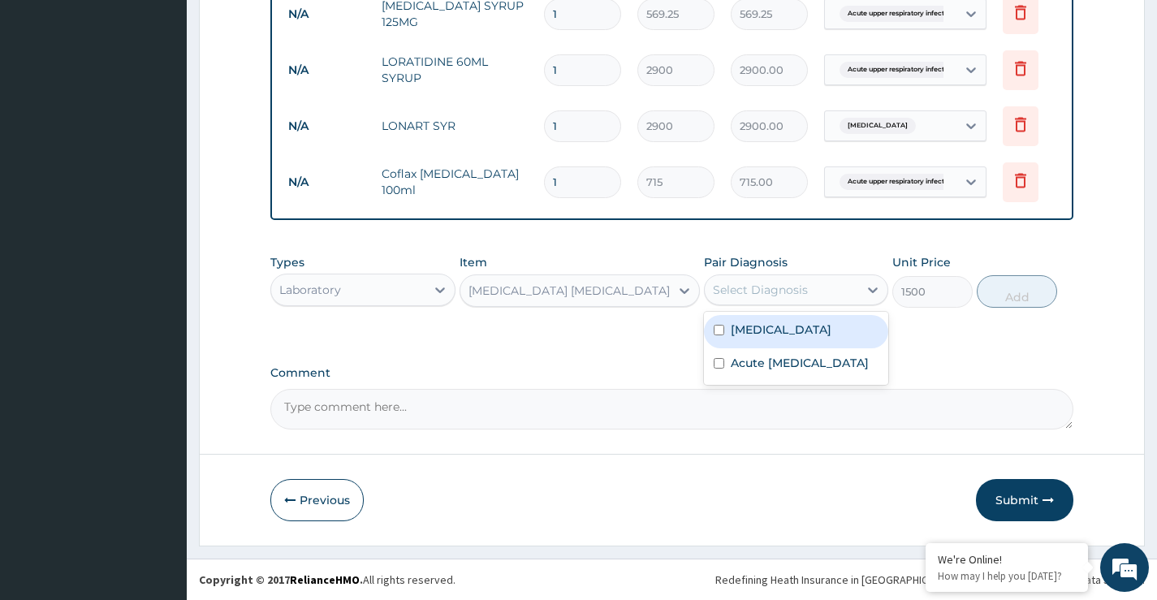
drag, startPoint x: 799, startPoint y: 285, endPoint x: 787, endPoint y: 313, distance: 30.2
click at [799, 288] on div "Select Diagnosis" at bounding box center [760, 290] width 95 height 16
click at [767, 334] on label "Malaria" at bounding box center [781, 330] width 101 height 16
checkbox input "true"
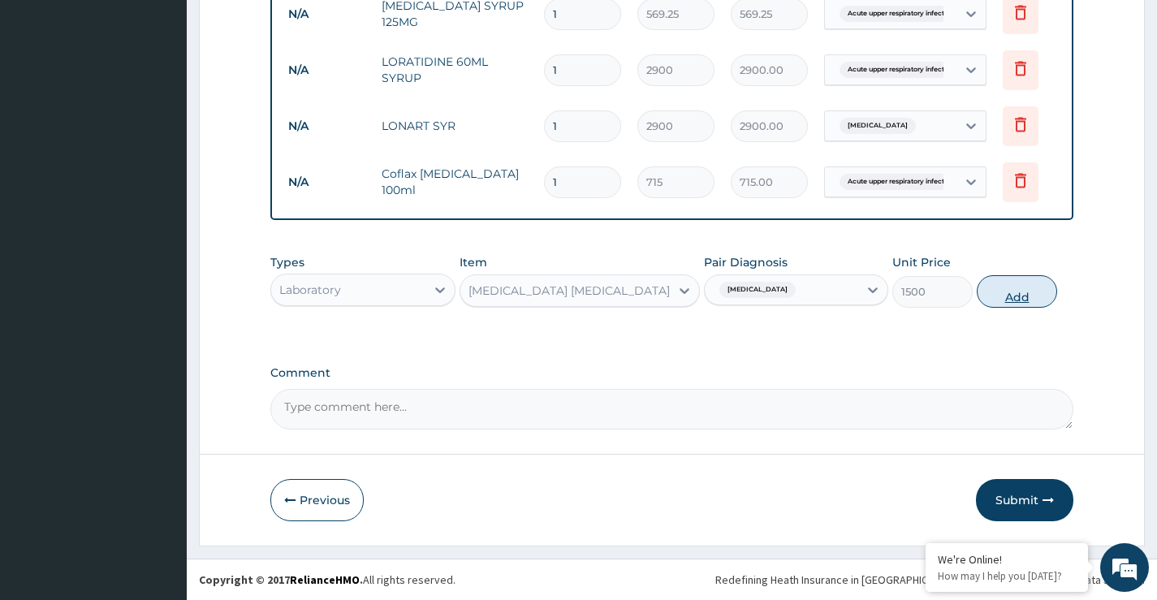
drag, startPoint x: 1032, startPoint y: 292, endPoint x: 832, endPoint y: 306, distance: 200.3
click at [1031, 292] on button "Add" at bounding box center [1017, 291] width 80 height 32
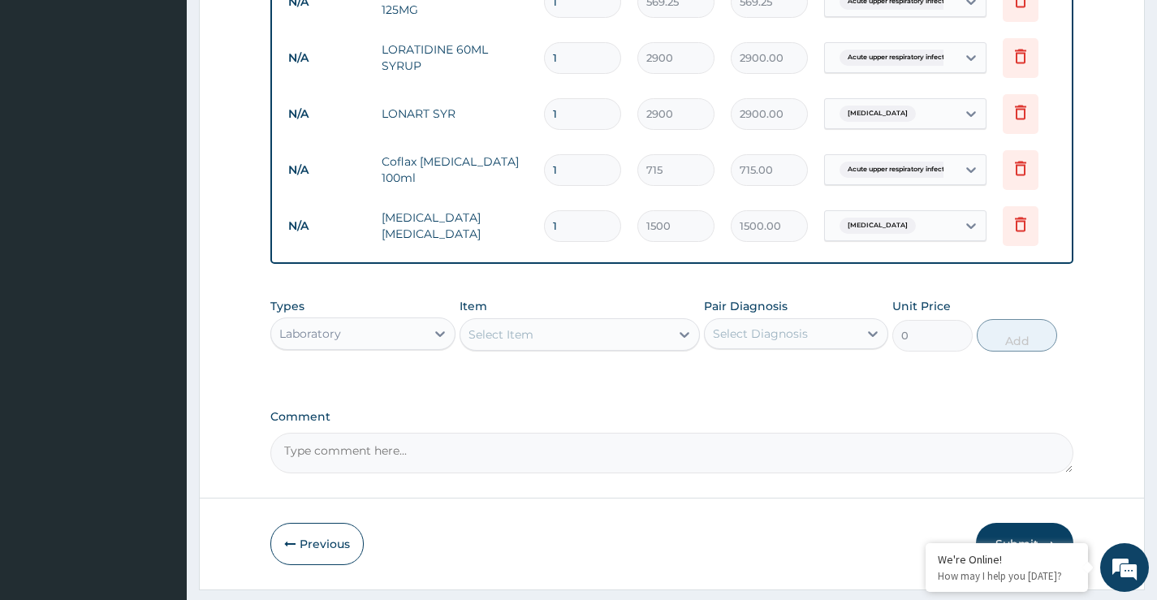
drag, startPoint x: 551, startPoint y: 351, endPoint x: 538, endPoint y: 367, distance: 21.3
click at [548, 348] on div "Select Item" at bounding box center [566, 335] width 210 height 26
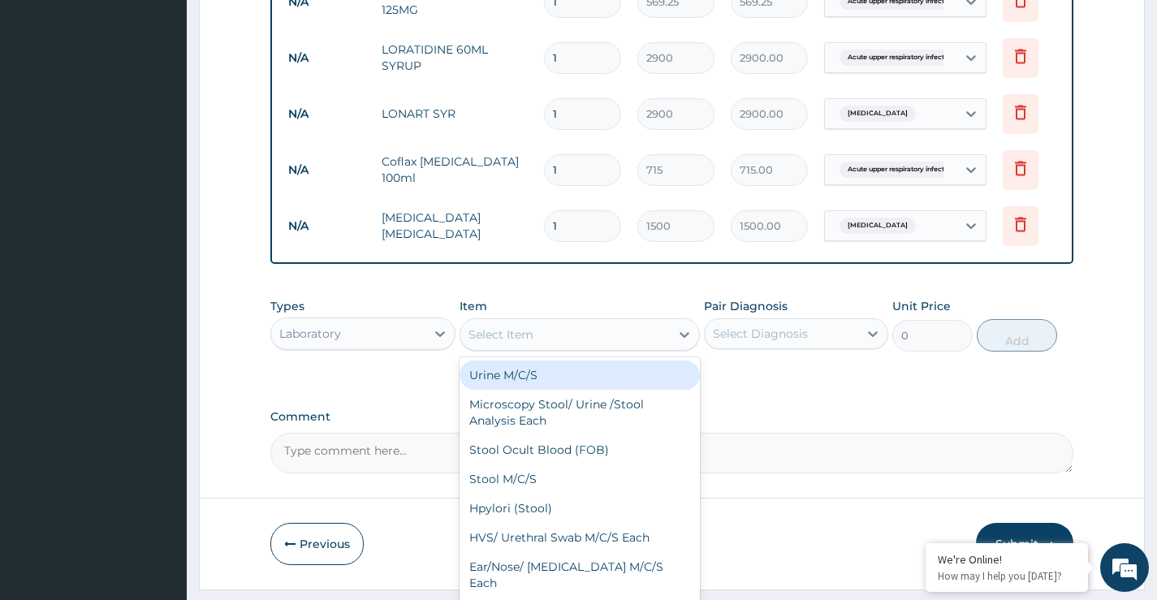
click at [530, 379] on div "Urine M/C/S" at bounding box center [580, 375] width 241 height 29
type input "3000"
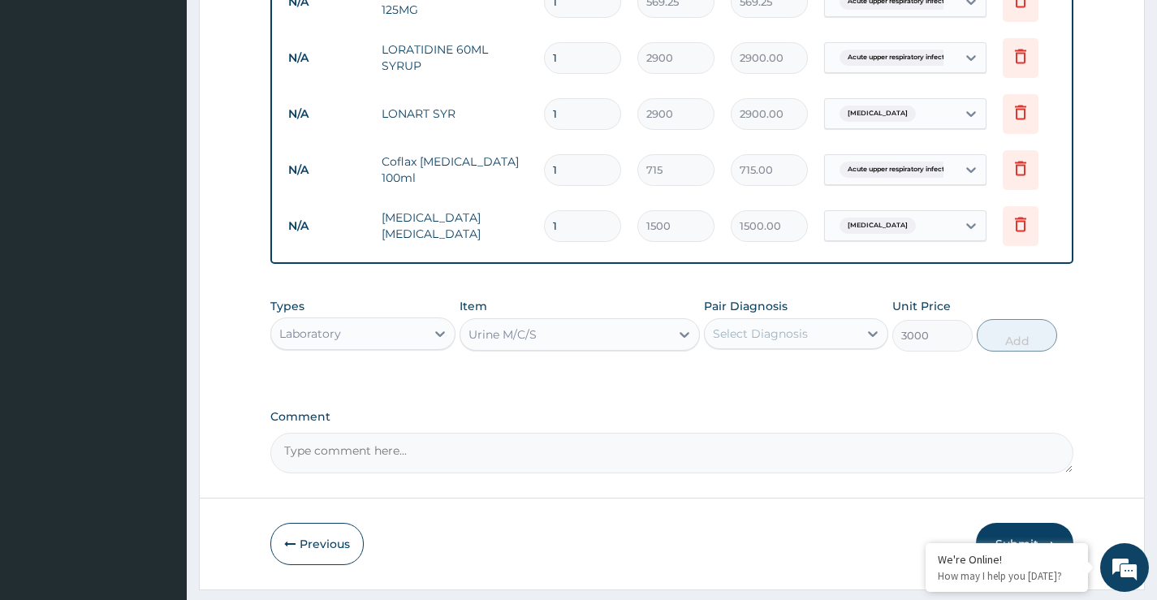
click at [522, 348] on div "Urine M/C/S" at bounding box center [566, 335] width 210 height 26
type input "full b"
click at [530, 384] on div "Full Blood Count" at bounding box center [580, 375] width 241 height 29
type input "5000"
click at [726, 342] on div "Select Diagnosis" at bounding box center [760, 334] width 95 height 16
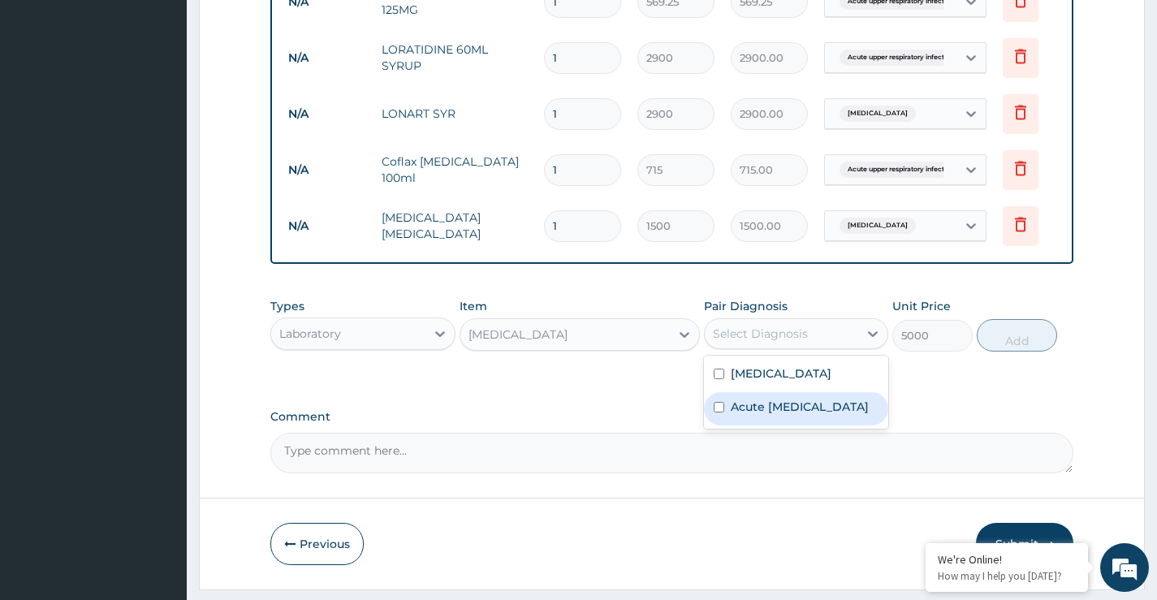
drag, startPoint x: 746, startPoint y: 418, endPoint x: 773, endPoint y: 418, distance: 26.8
click at [751, 415] on label "Acute upper respiratory infection" at bounding box center [800, 407] width 138 height 16
checkbox input "true"
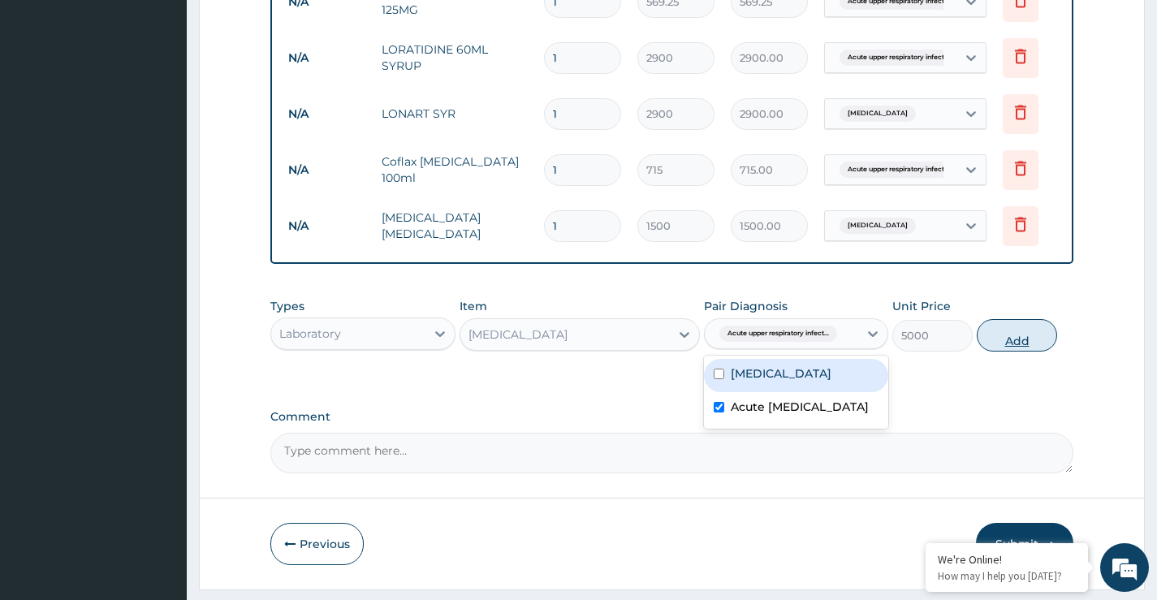
click at [1019, 347] on button "Add" at bounding box center [1017, 335] width 80 height 32
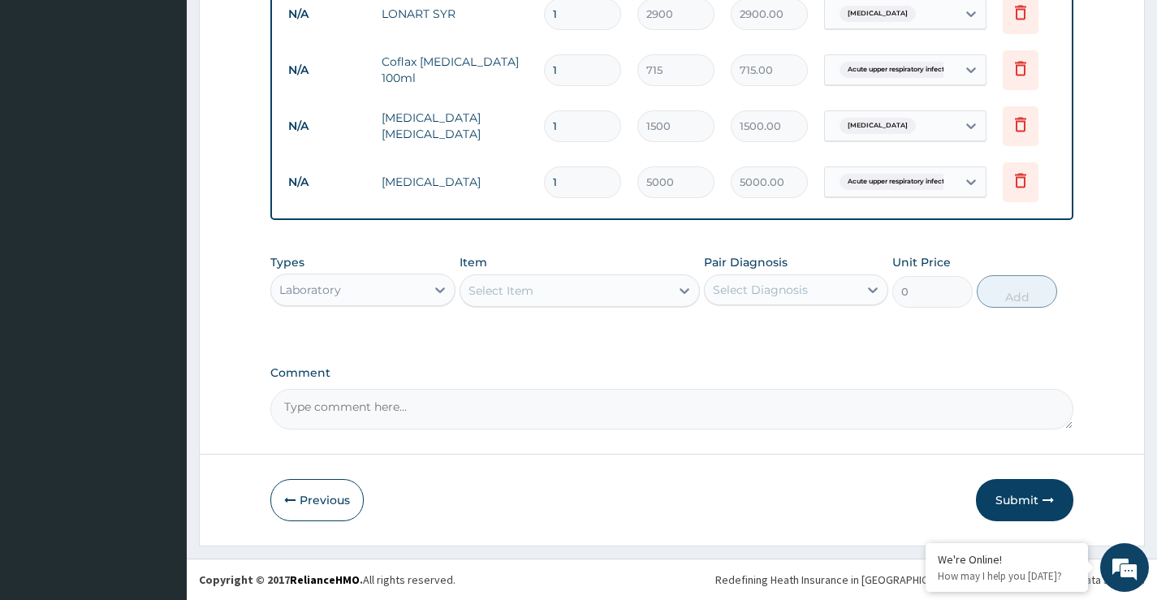
scroll to position [786, 0]
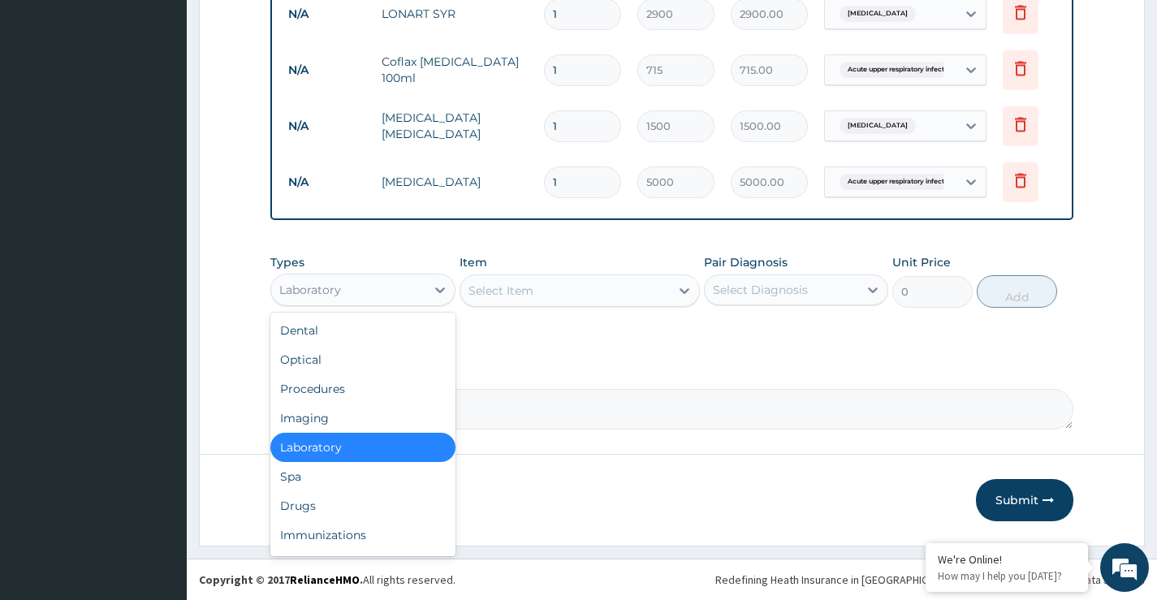
click at [369, 297] on div "Laboratory" at bounding box center [348, 290] width 154 height 26
drag, startPoint x: 318, startPoint y: 391, endPoint x: 329, endPoint y: 391, distance: 11.4
click at [318, 391] on div "Procedures" at bounding box center [362, 388] width 184 height 29
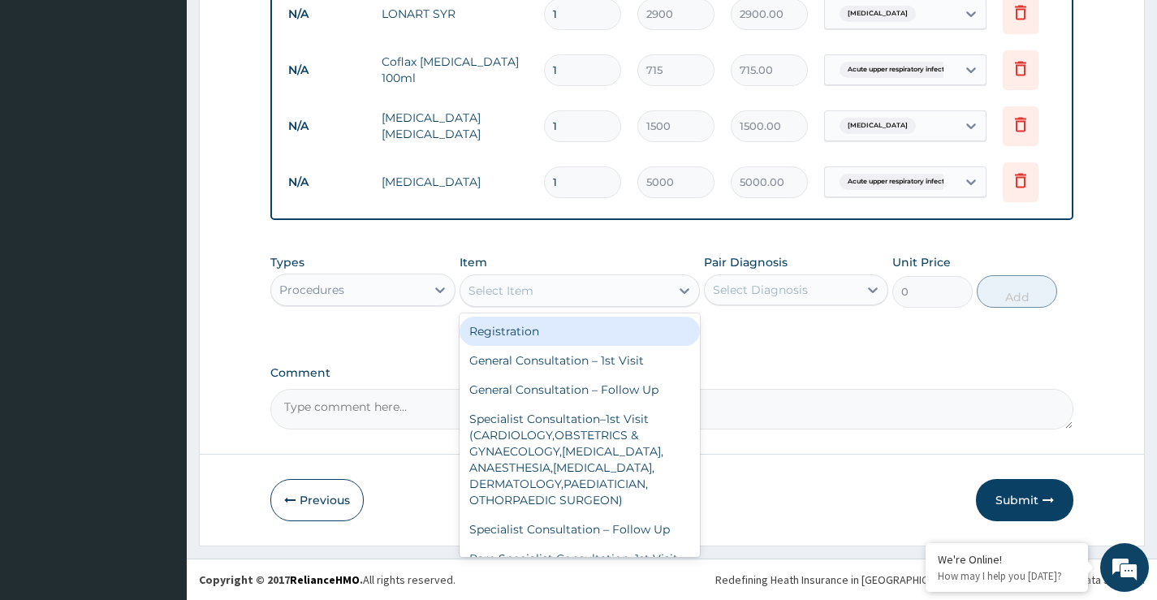
click at [582, 291] on div "Select Item" at bounding box center [566, 291] width 210 height 26
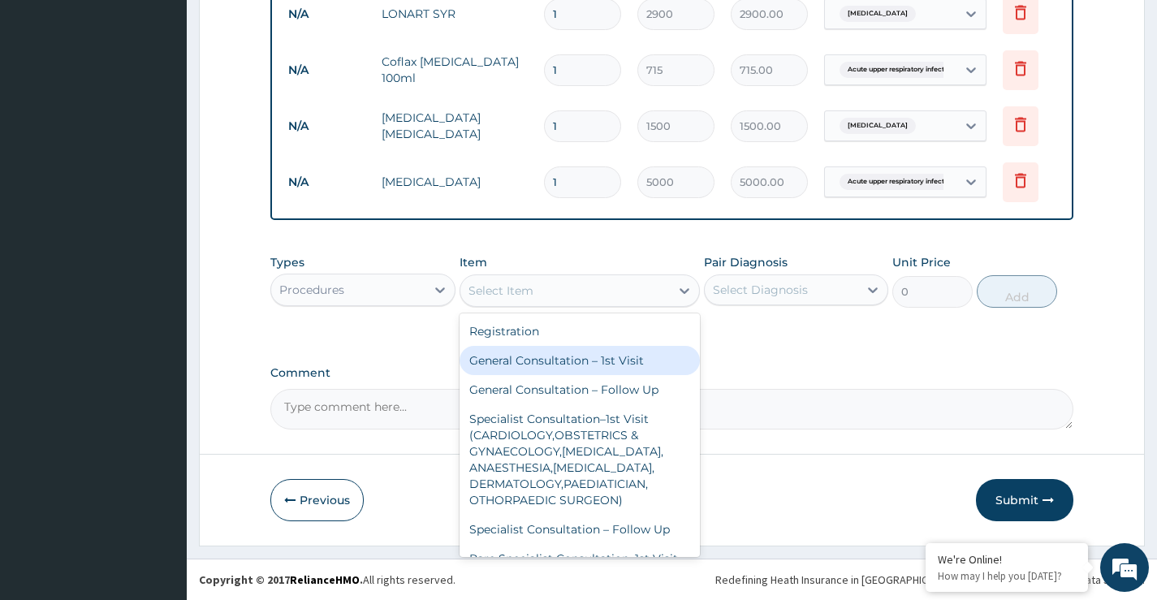
click at [543, 364] on div "General Consultation – 1st Visit" at bounding box center [580, 360] width 241 height 29
type input "4000"
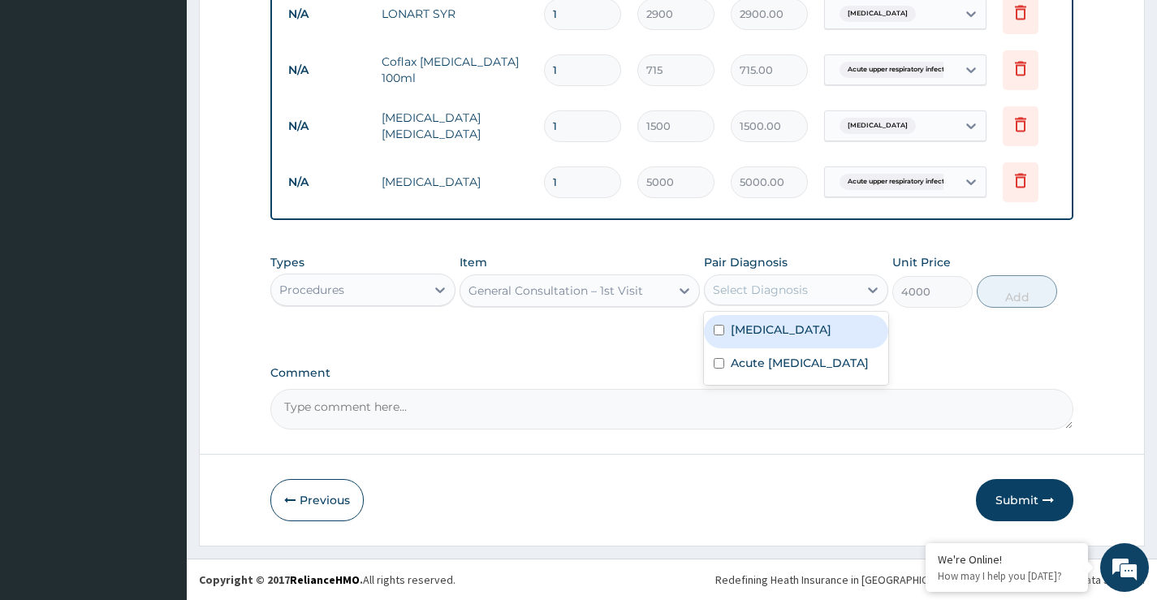
click at [805, 301] on div "Select Diagnosis" at bounding box center [782, 290] width 154 height 26
click at [750, 331] on label "Malaria" at bounding box center [781, 330] width 101 height 16
checkbox input "true"
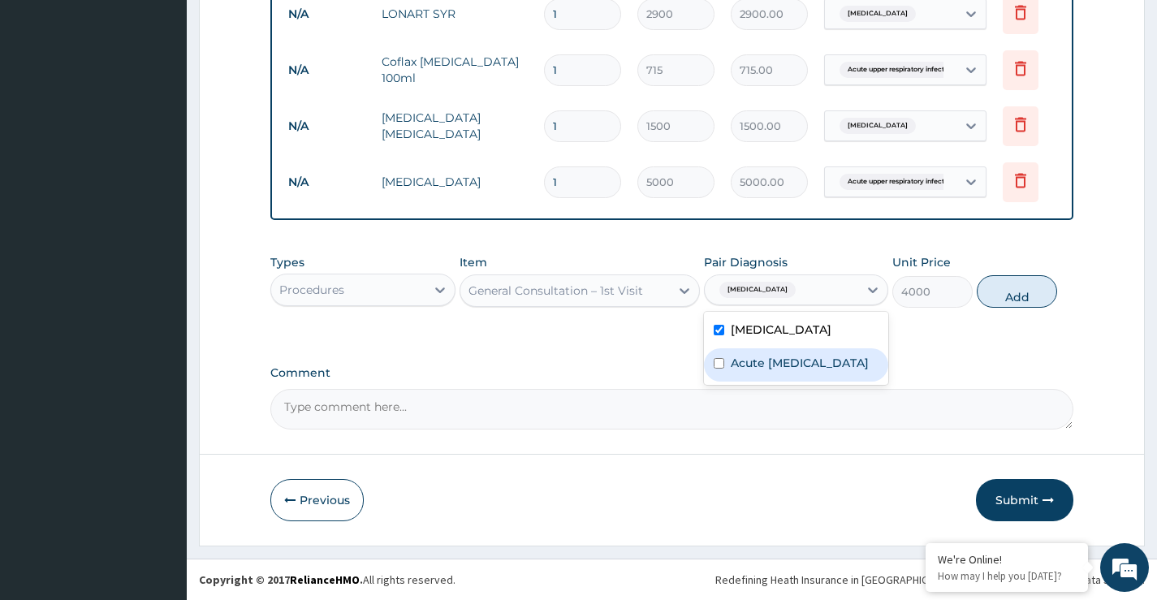
drag, startPoint x: 755, startPoint y: 363, endPoint x: 779, endPoint y: 364, distance: 24.4
click at [755, 364] on label "Acute upper respiratory infection" at bounding box center [800, 363] width 138 height 16
checkbox input "true"
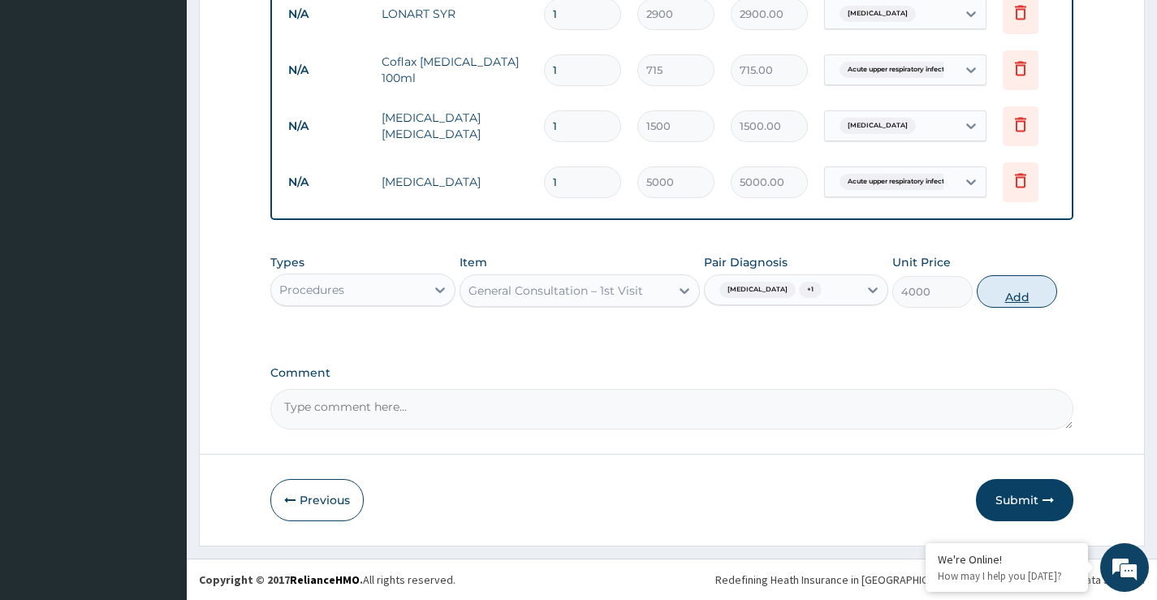
click at [1014, 292] on button "Add" at bounding box center [1017, 291] width 80 height 32
type input "0"
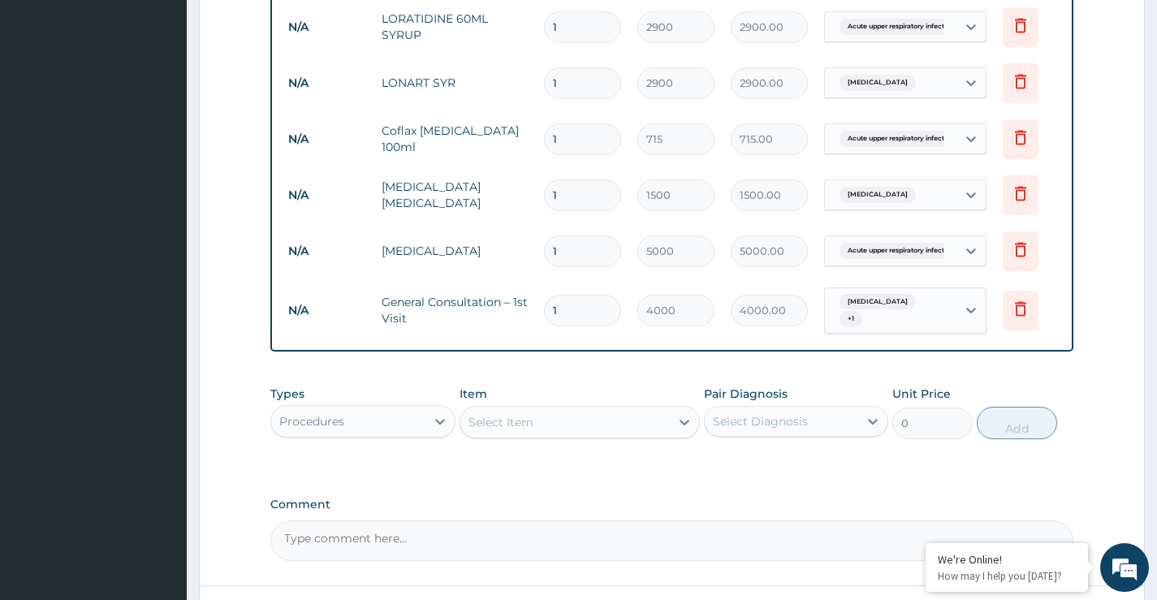
scroll to position [842, 0]
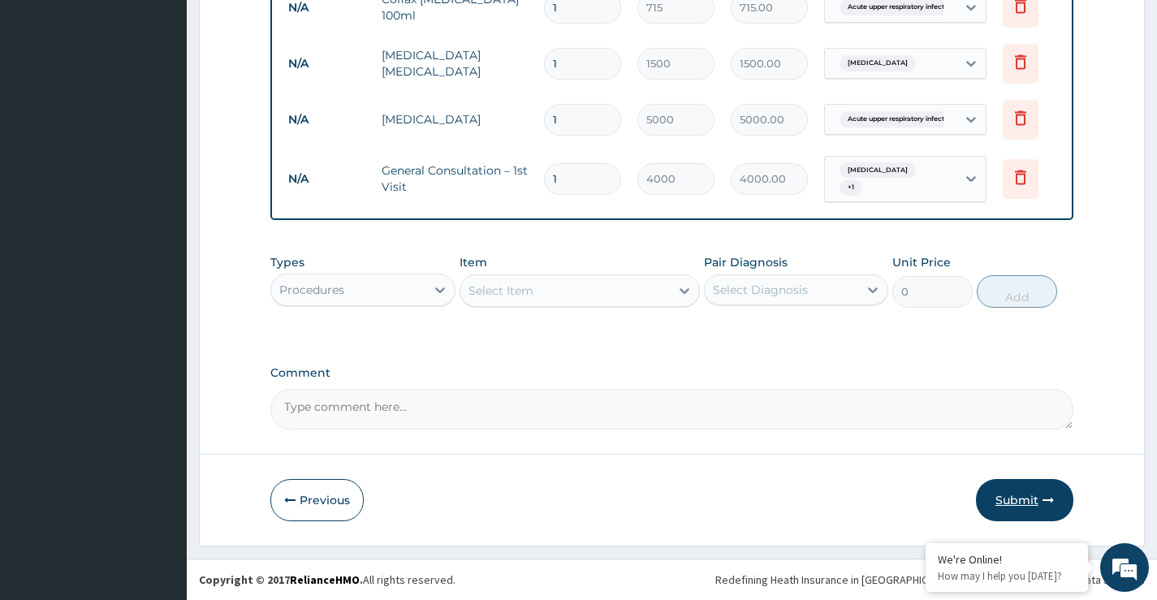
click at [1026, 501] on button "Submit" at bounding box center [1024, 500] width 97 height 42
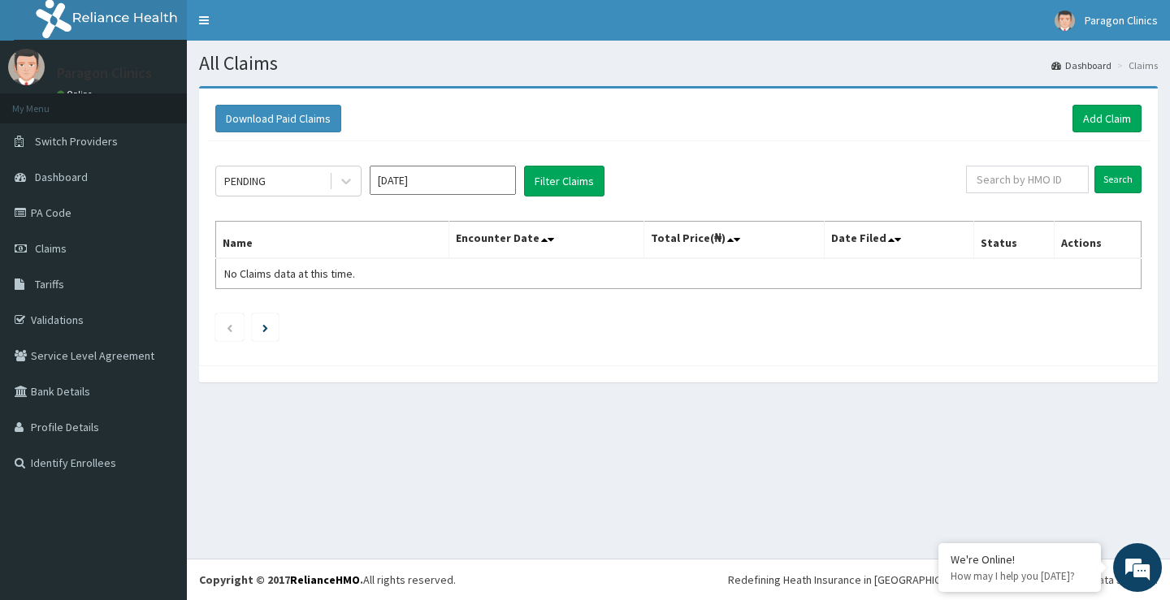
drag, startPoint x: 440, startPoint y: 174, endPoint x: 441, endPoint y: 182, distance: 8.2
click at [441, 178] on input "[DATE]" at bounding box center [443, 180] width 146 height 29
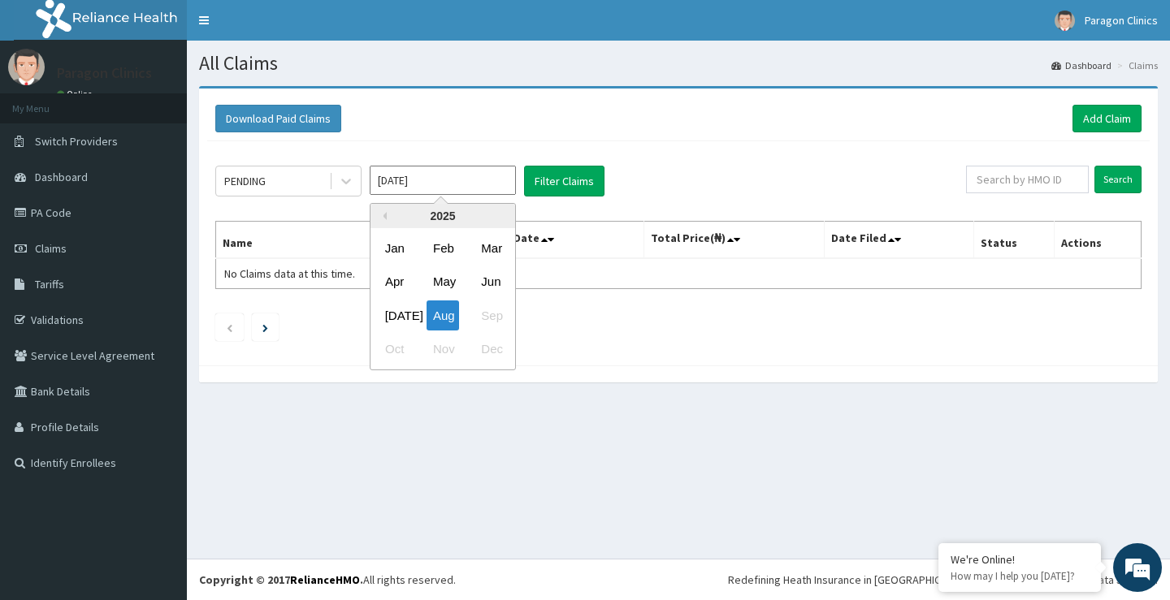
drag, startPoint x: 398, startPoint y: 315, endPoint x: 525, endPoint y: 257, distance: 139.2
click at [397, 316] on div "[DATE]" at bounding box center [394, 316] width 32 height 30
type input "[DATE]"
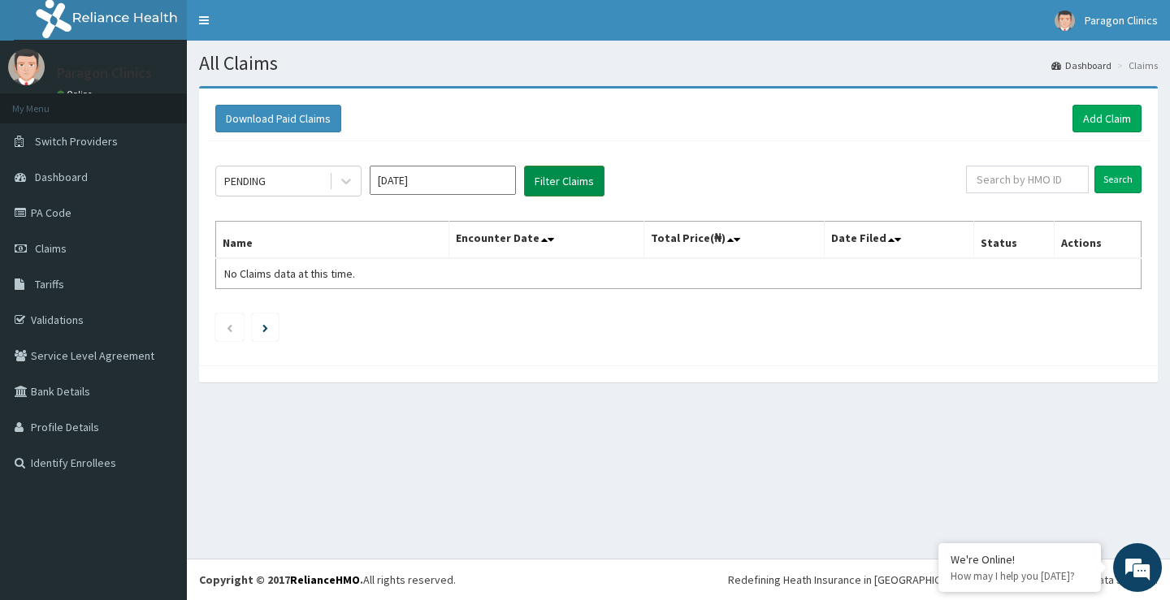
click at [558, 179] on button "Filter Claims" at bounding box center [564, 181] width 80 height 31
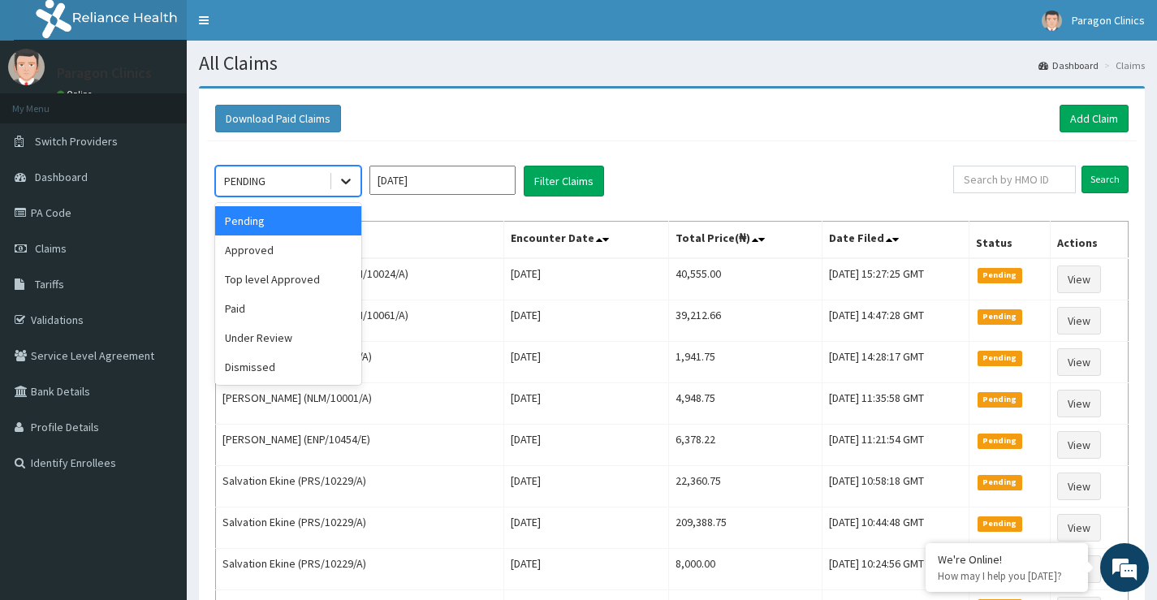
click at [342, 182] on icon at bounding box center [346, 181] width 16 height 16
click at [263, 253] on div "Approved" at bounding box center [288, 250] width 146 height 29
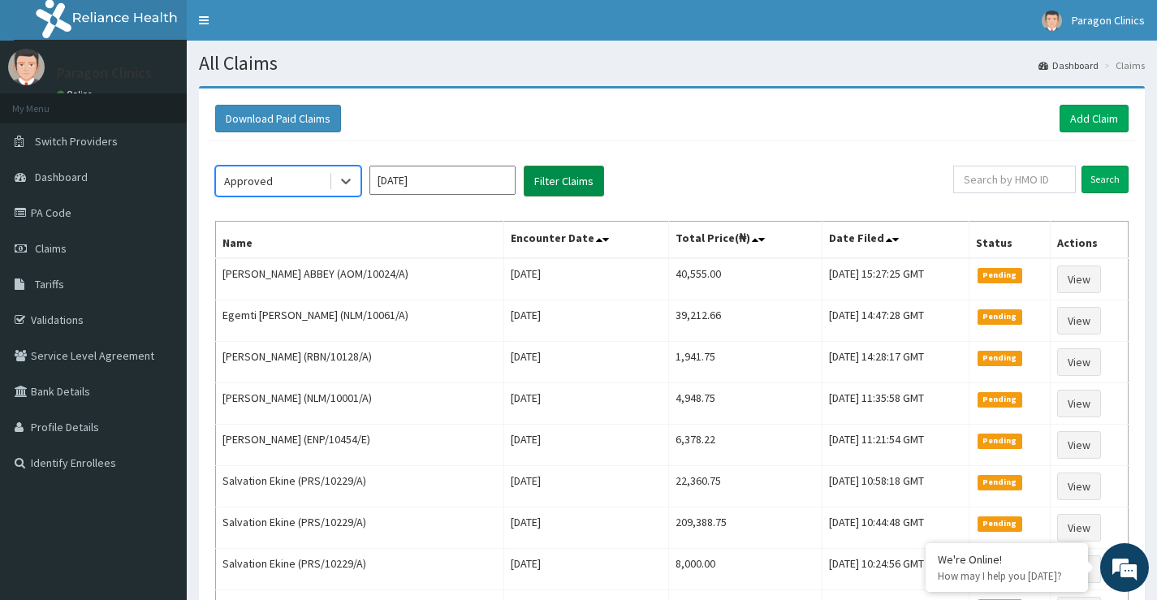
click at [553, 182] on button "Filter Claims" at bounding box center [564, 181] width 80 height 31
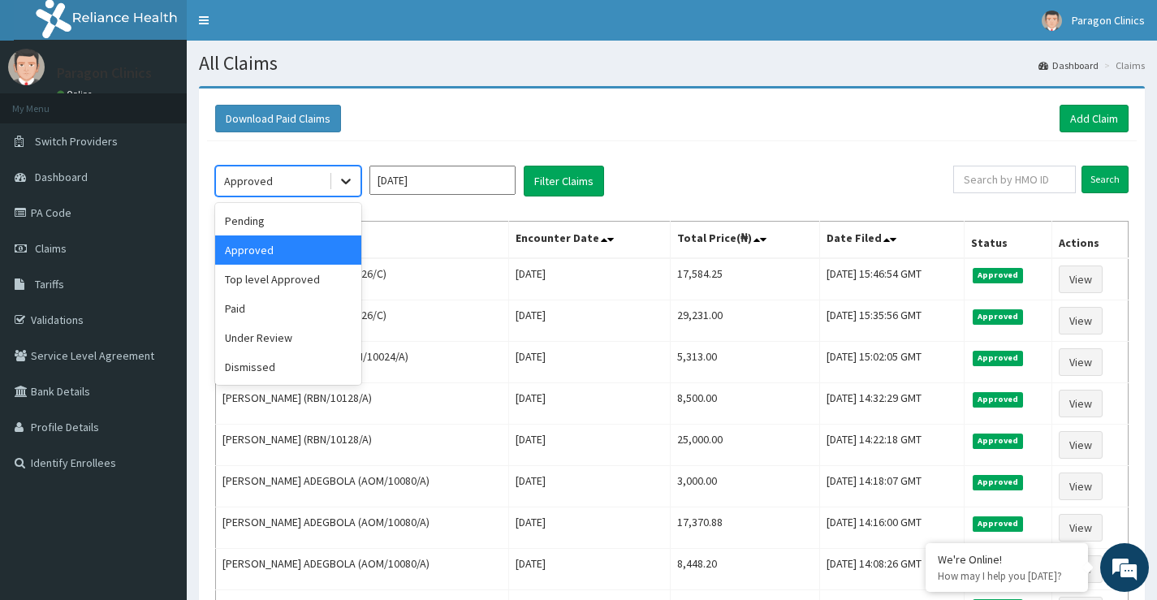
click at [347, 184] on icon at bounding box center [346, 182] width 10 height 6
click at [245, 338] on div "Under Review" at bounding box center [288, 337] width 146 height 29
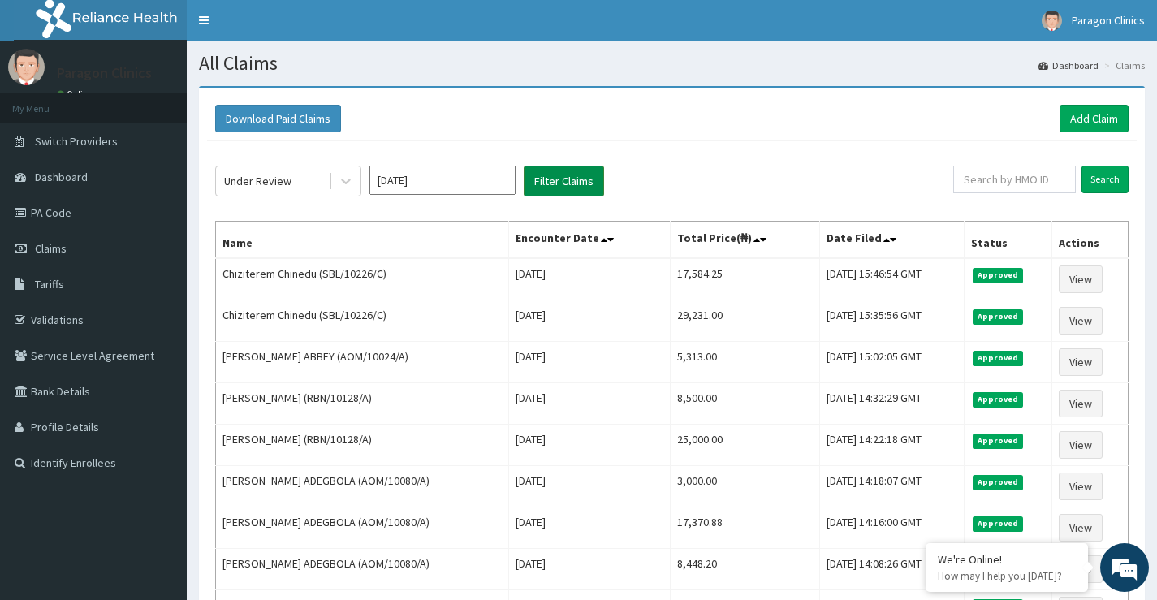
click at [571, 184] on button "Filter Claims" at bounding box center [564, 181] width 80 height 31
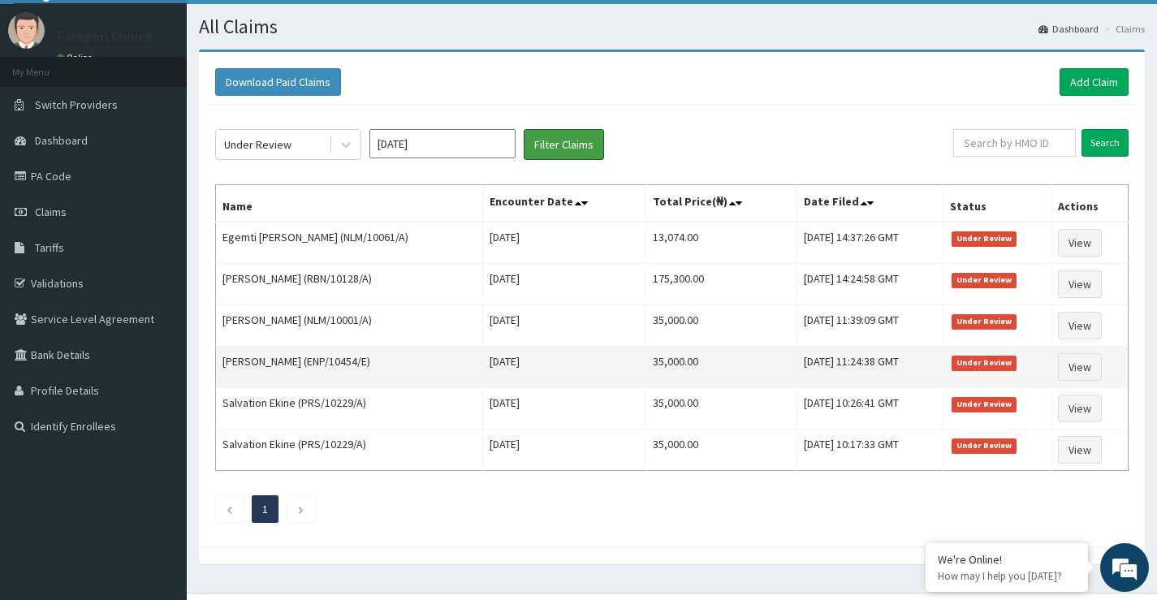
scroll to position [71, 0]
